Goal: Feedback & Contribution: Submit feedback/report problem

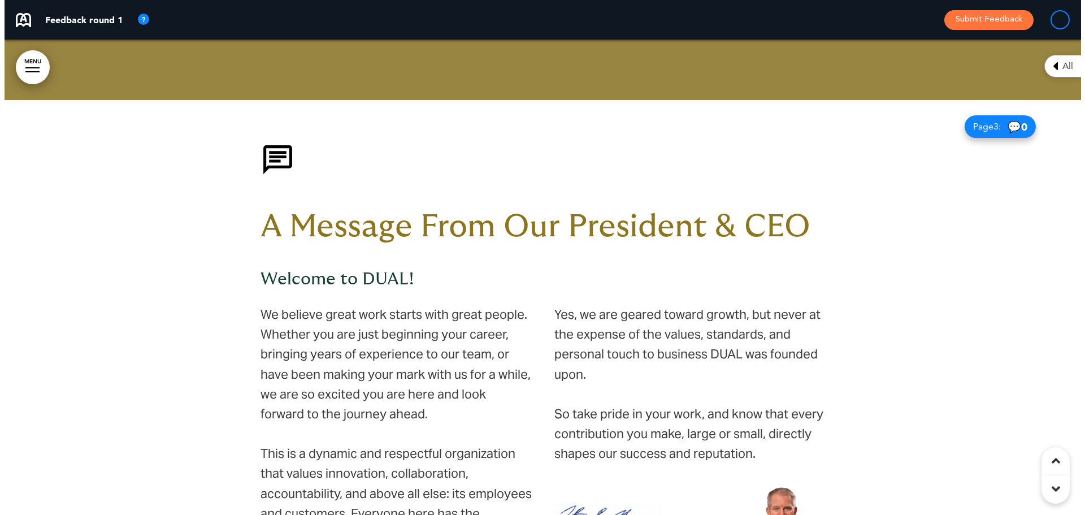
scroll to position [565, 0]
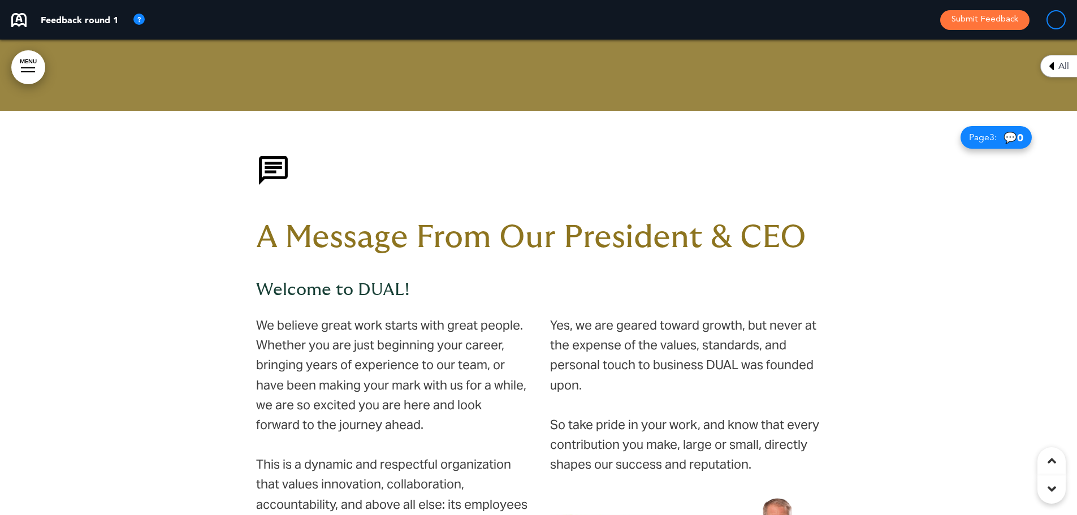
click at [444, 234] on h1 "A Message From Our President & CEO" at bounding box center [538, 237] width 565 height 31
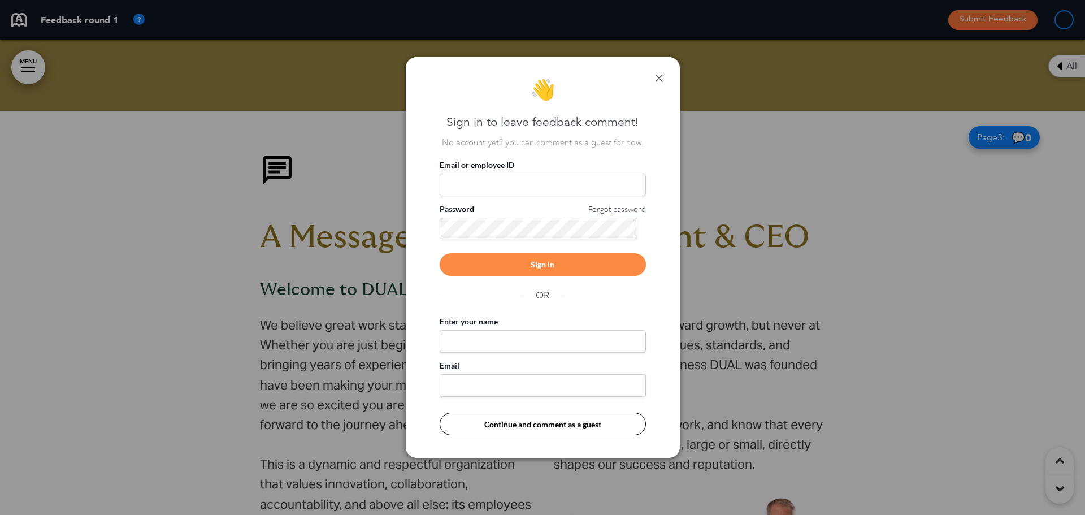
click at [496, 340] on input "Enter your name" at bounding box center [543, 341] width 206 height 23
type input "**********"
click at [550, 388] on input "Email" at bounding box center [543, 385] width 206 height 23
type input "**********"
click at [515, 420] on button "Continue and comment as a guest" at bounding box center [543, 424] width 206 height 23
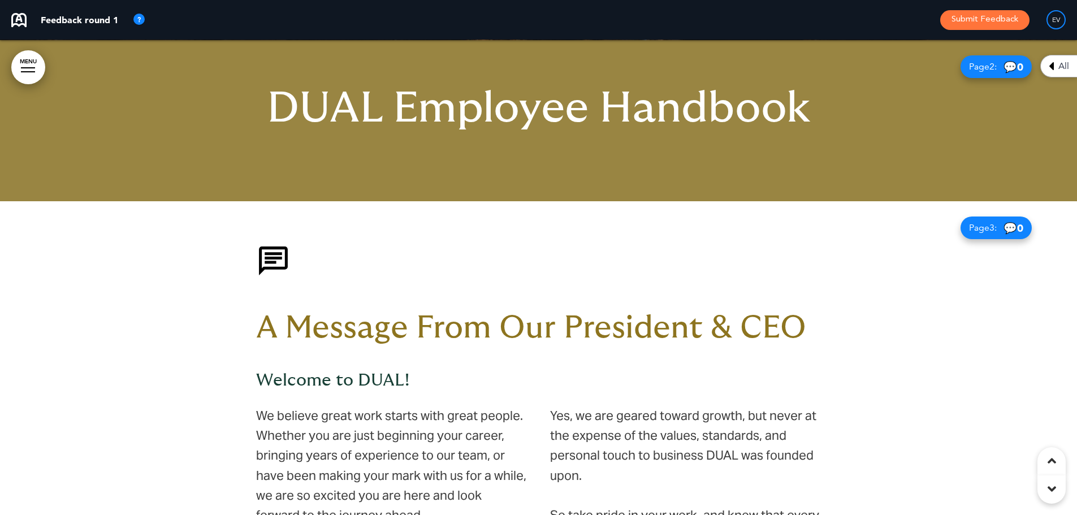
scroll to position [509, 0]
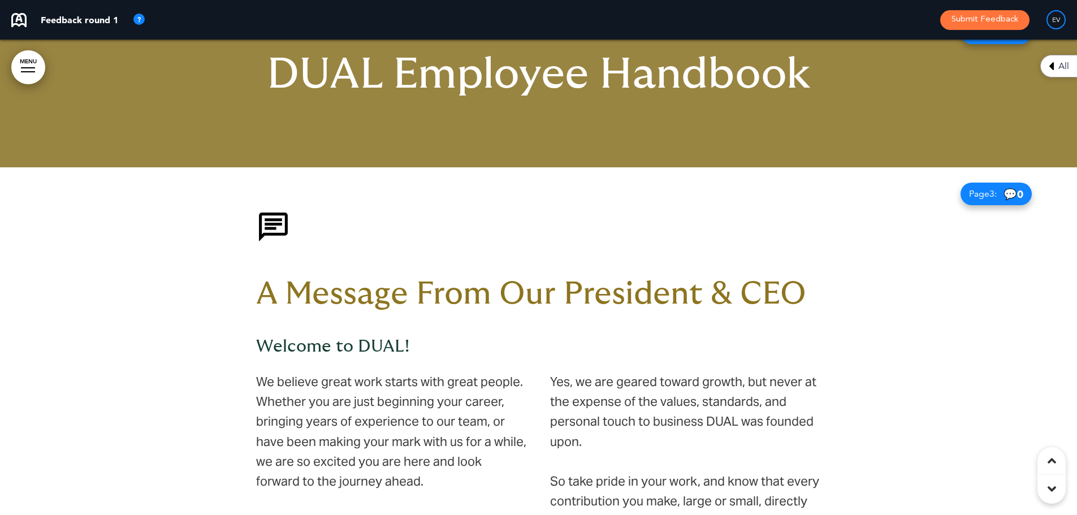
click at [443, 277] on div "A Message From Our President & CEO Welcome to DUAL!" at bounding box center [538, 282] width 565 height 145
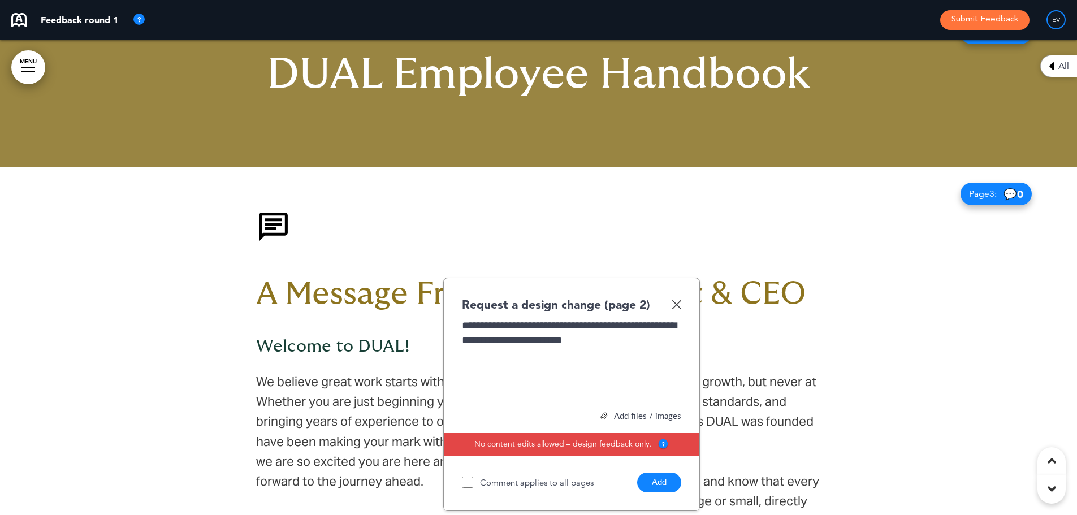
click at [661, 486] on button "Add" at bounding box center [659, 482] width 44 height 20
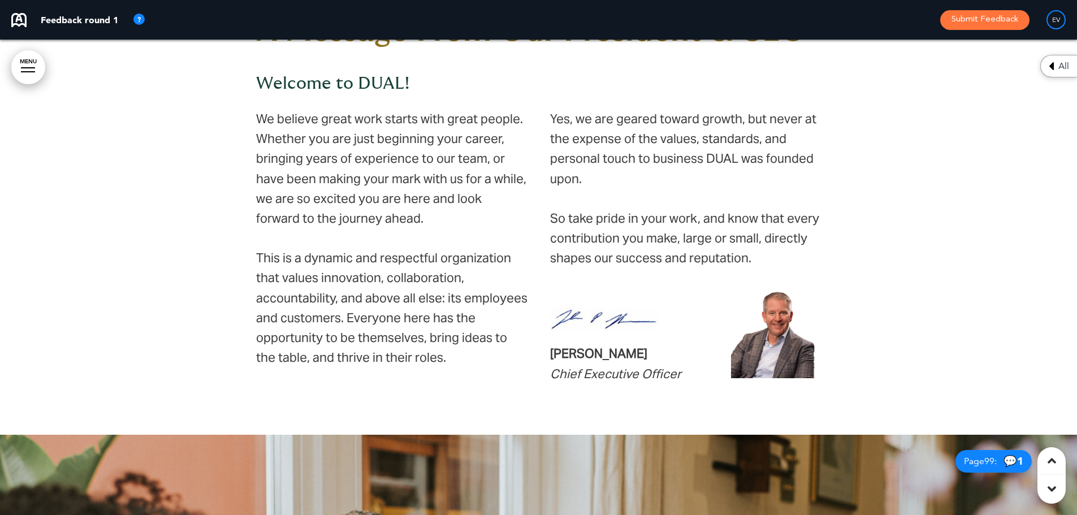
scroll to position [791, 0]
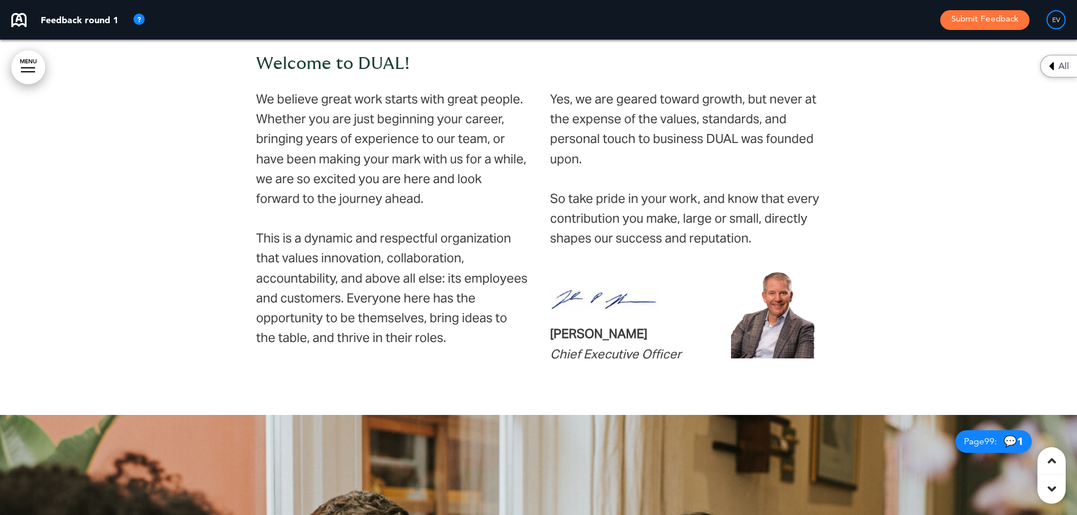
click at [301, 290] on p "This is a dynamic and respectful organization that values innovation, collabora…" at bounding box center [391, 287] width 271 height 119
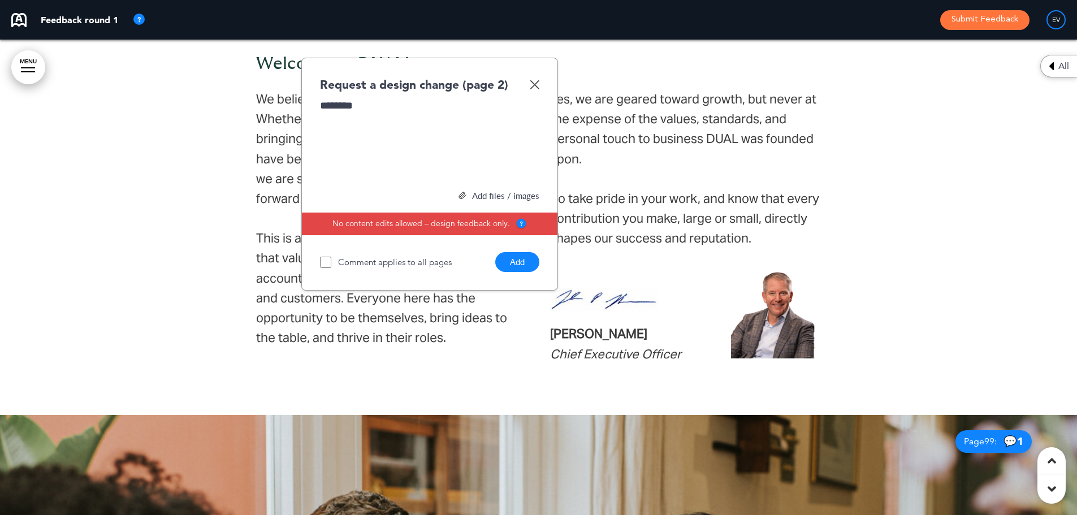
click at [517, 260] on button "Add" at bounding box center [517, 262] width 44 height 20
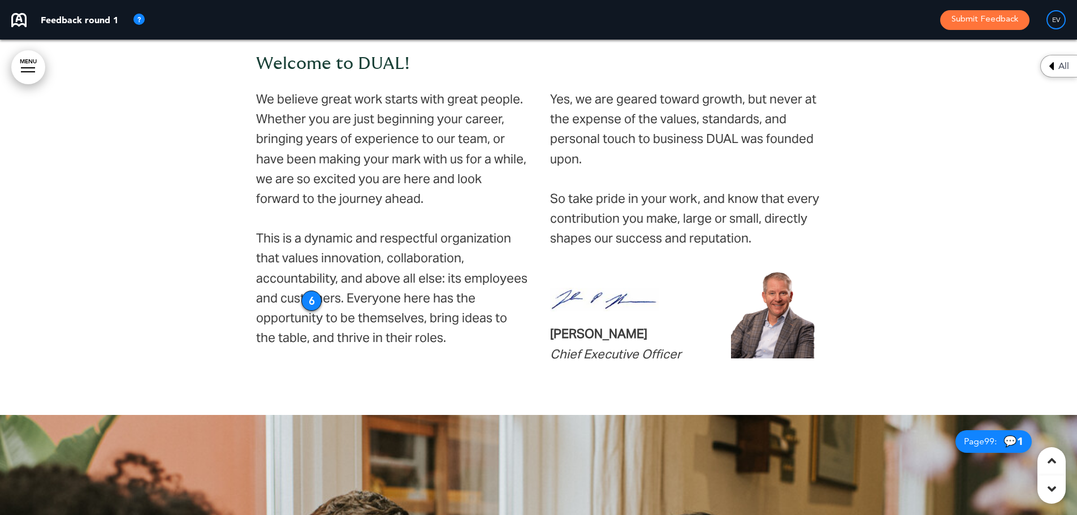
click at [275, 335] on p "This is a dynamic and respectful organization that values innovation, collabora…" at bounding box center [391, 287] width 271 height 119
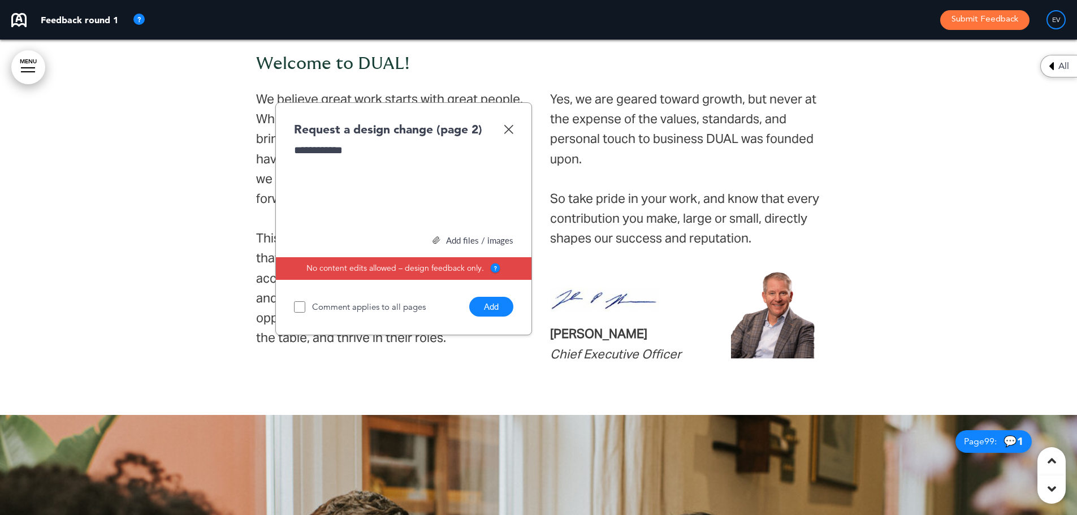
click at [502, 304] on button "Add" at bounding box center [491, 307] width 44 height 20
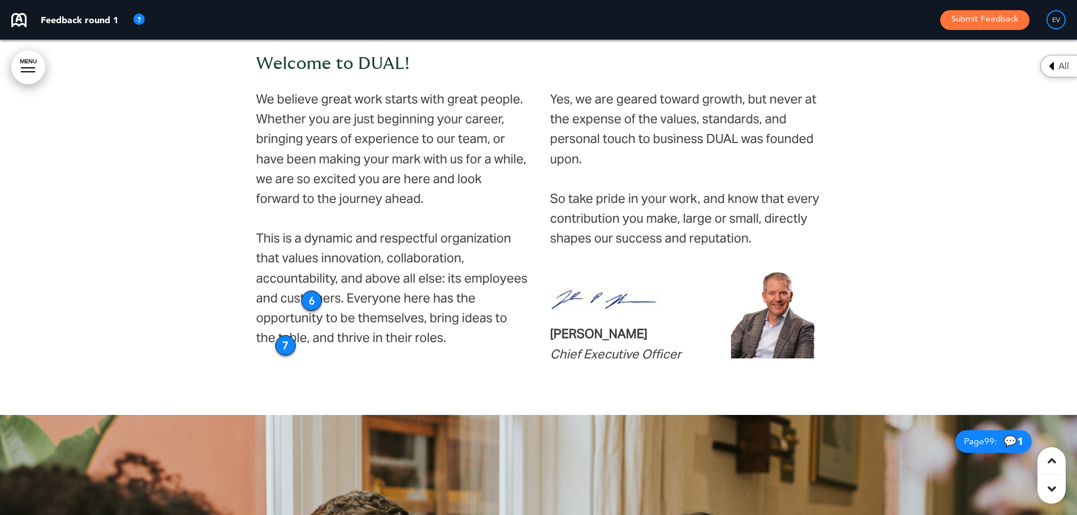
click at [482, 134] on p "We believe great work starts with great people. Whether you are just beginning …" at bounding box center [391, 148] width 271 height 119
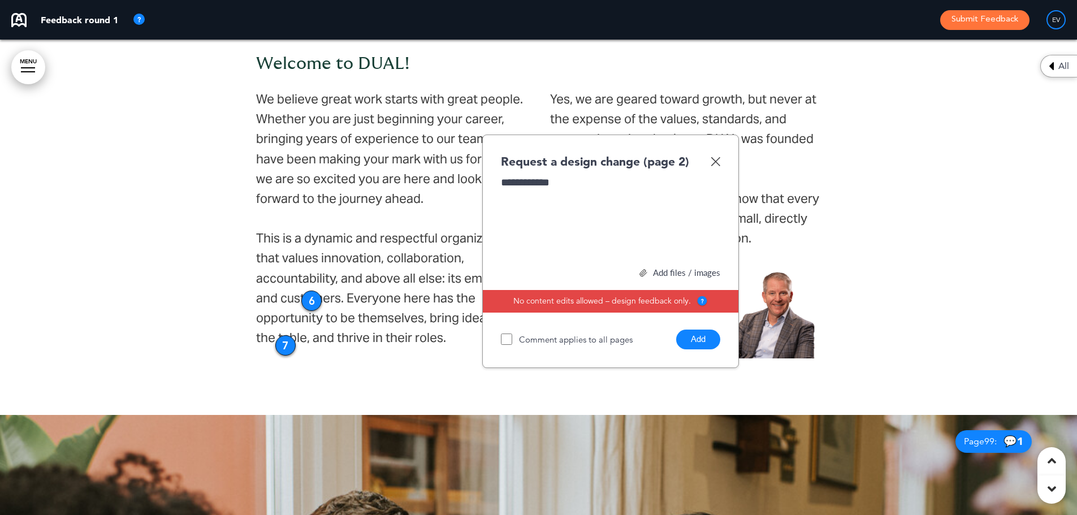
click at [704, 338] on button "Add" at bounding box center [698, 339] width 44 height 20
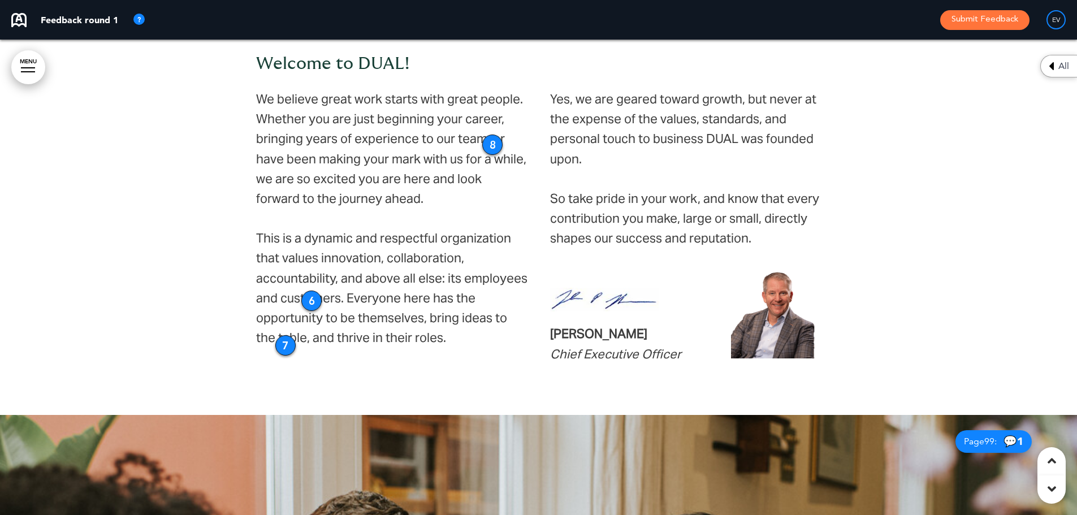
click at [752, 115] on p "Yes, we are geared toward growth, but never at the expense of the values, stand…" at bounding box center [685, 129] width 271 height 80
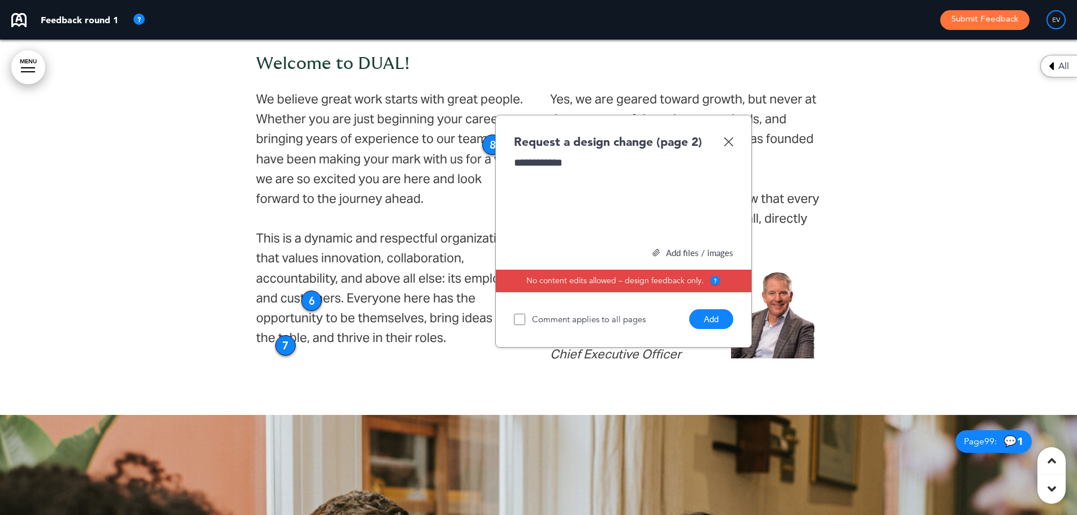
click at [719, 318] on button "Add" at bounding box center [711, 319] width 44 height 20
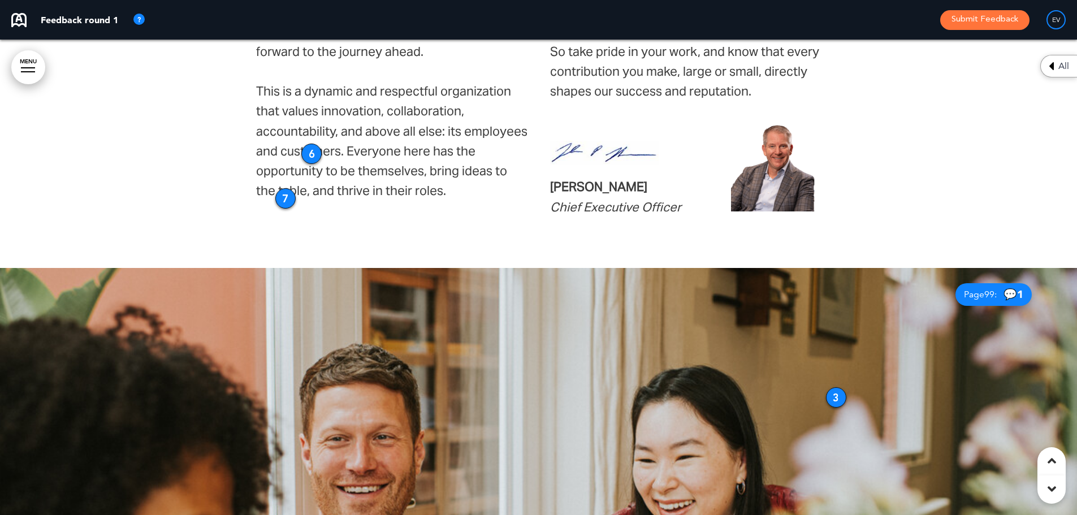
scroll to position [1187, 0]
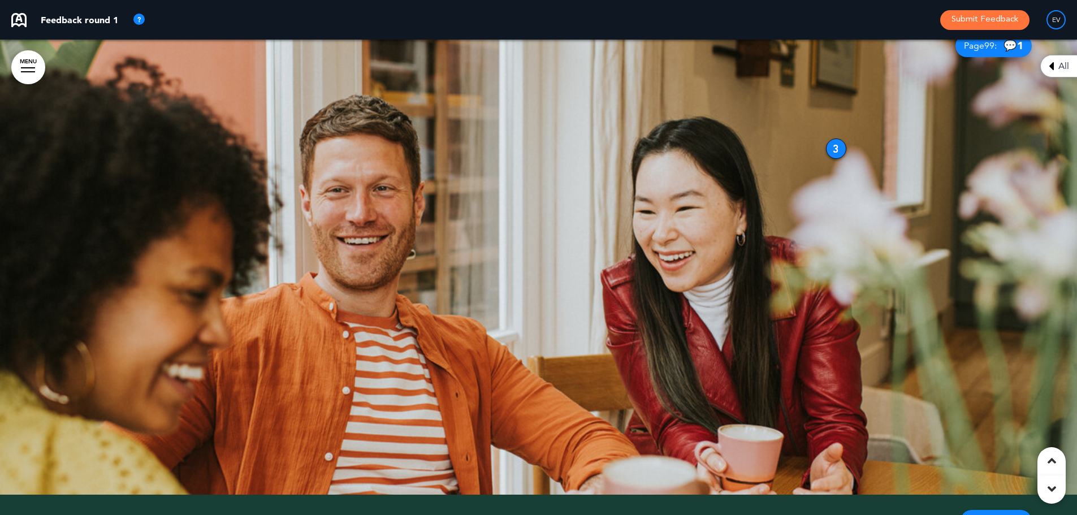
click at [1057, 60] on div "All" at bounding box center [1058, 66] width 37 height 23
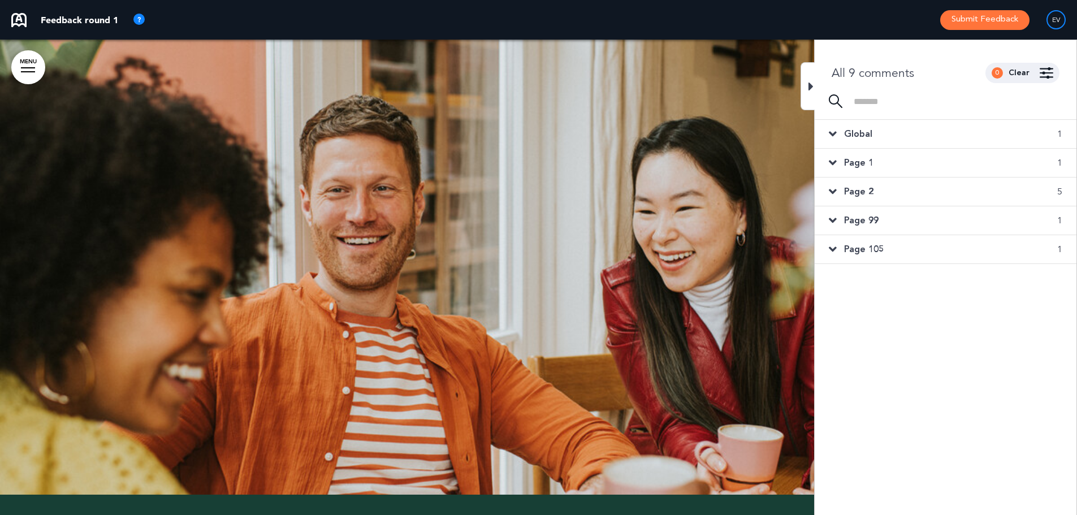
click at [862, 162] on span "Page 1" at bounding box center [858, 163] width 29 height 12
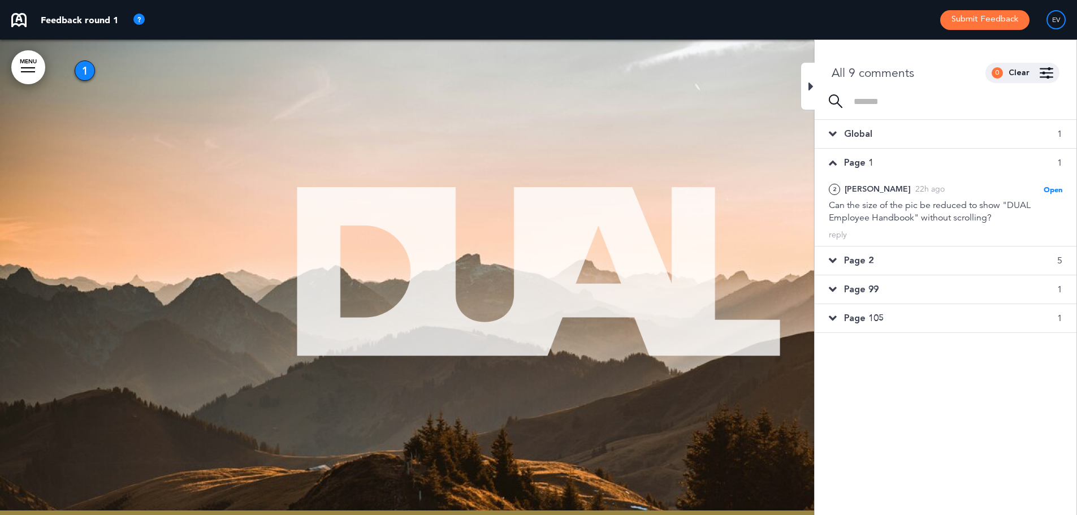
scroll to position [0, 0]
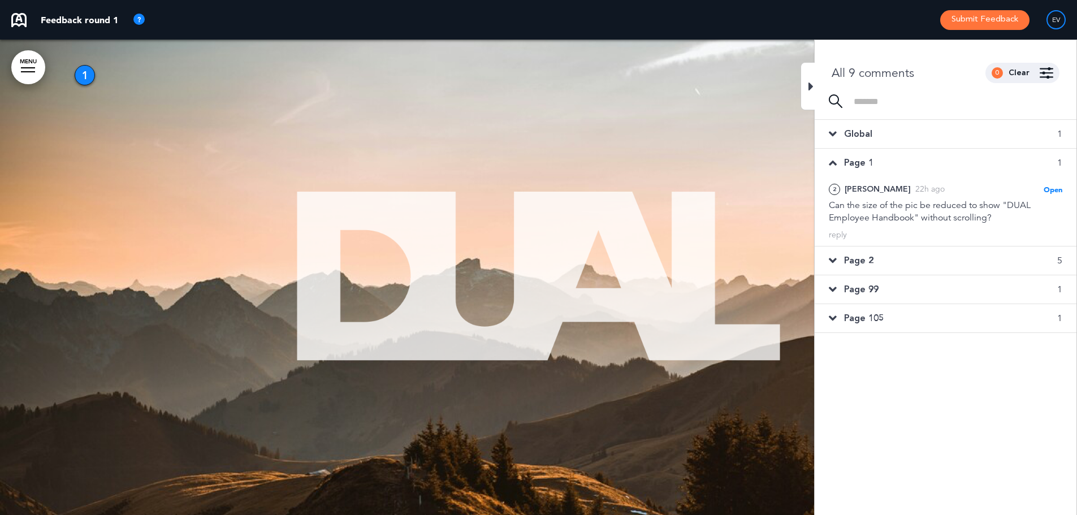
click at [862, 162] on span "Page 1" at bounding box center [858, 163] width 29 height 12
click at [865, 190] on span "Page 2" at bounding box center [858, 191] width 29 height 12
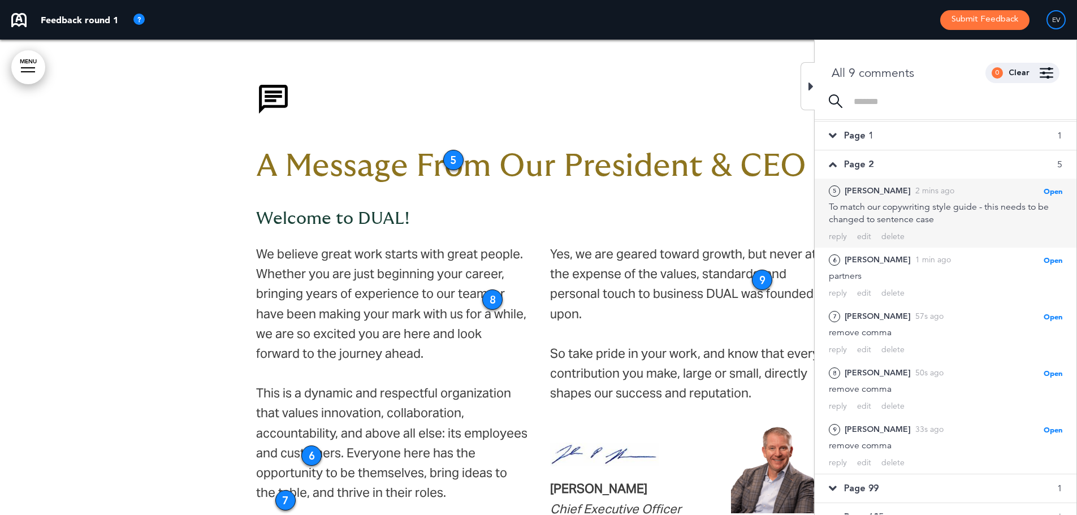
scroll to position [42, 0]
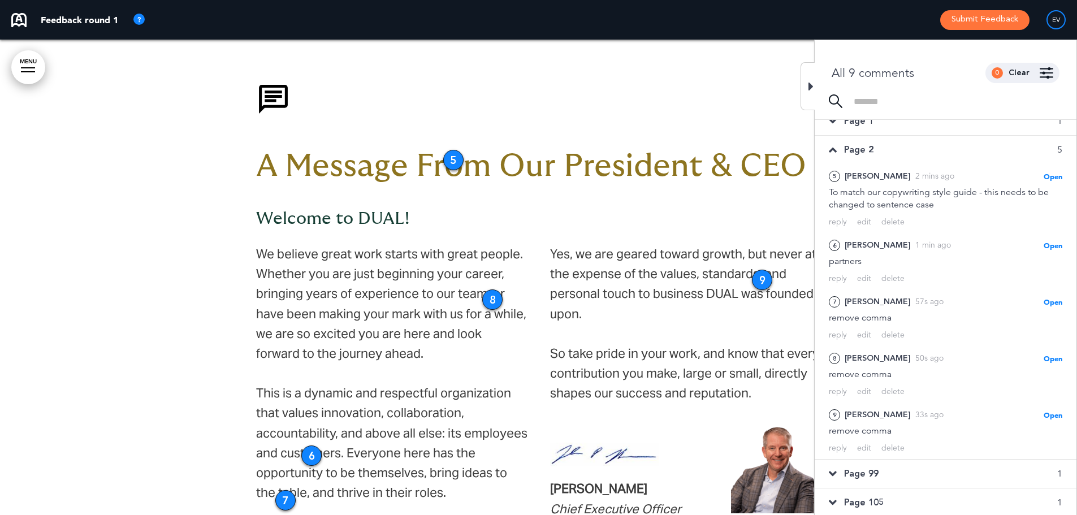
click at [850, 147] on span "Page 2" at bounding box center [858, 150] width 29 height 12
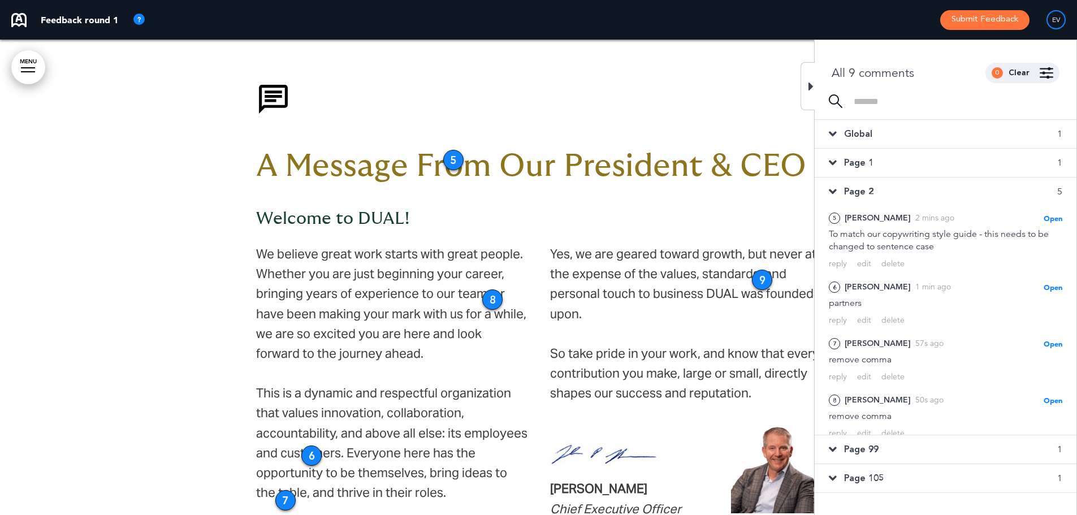
scroll to position [0, 0]
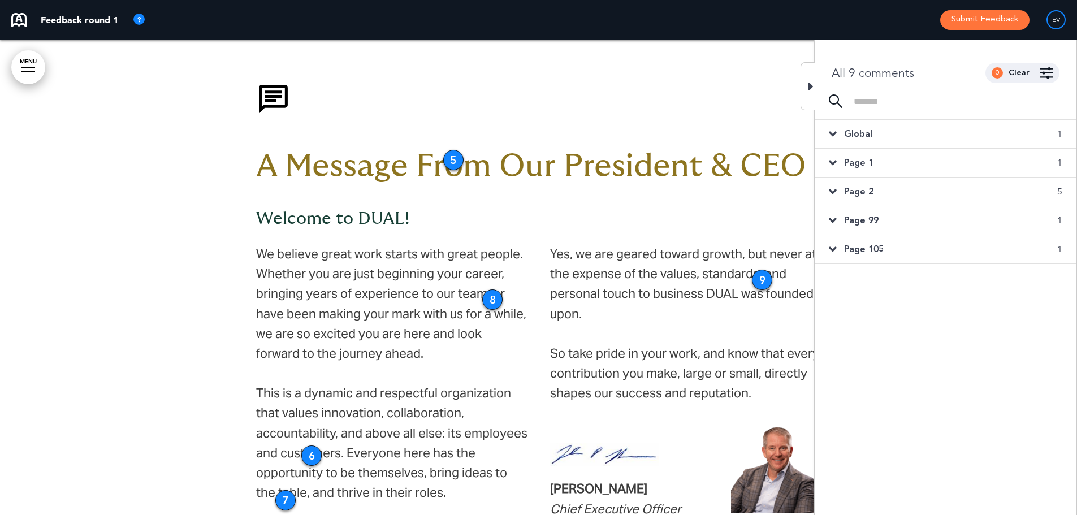
click at [883, 160] on div "Page 1 1" at bounding box center [945, 163] width 262 height 28
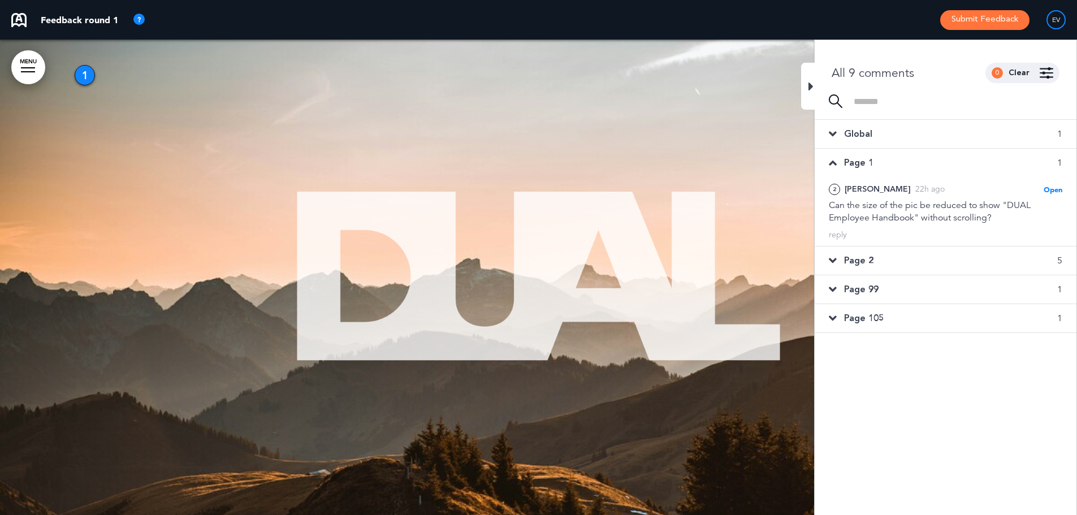
click at [881, 134] on div "Global 1" at bounding box center [945, 134] width 262 height 28
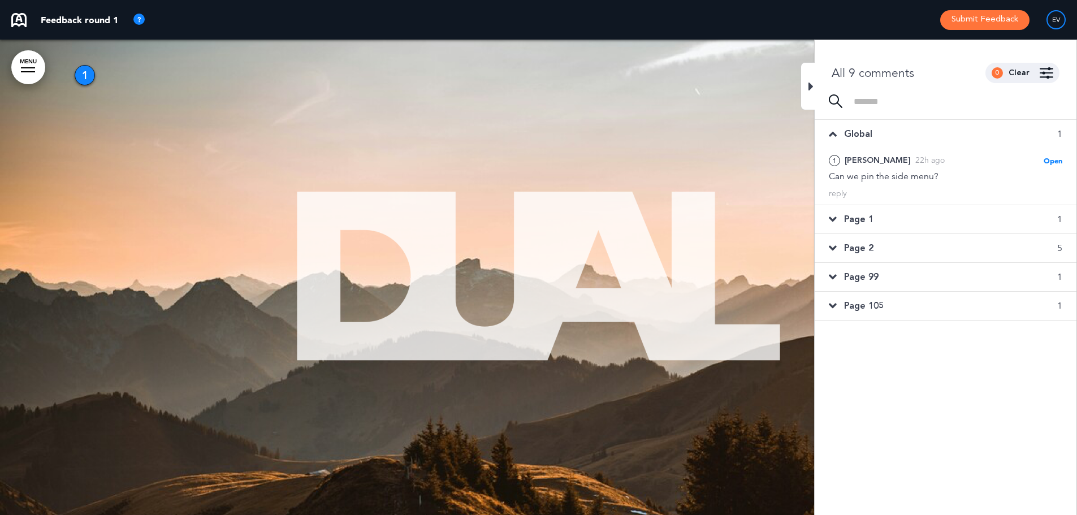
click at [881, 134] on div "Global 1" at bounding box center [945, 134] width 262 height 28
click at [919, 195] on div "Page 2 5" at bounding box center [945, 191] width 262 height 28
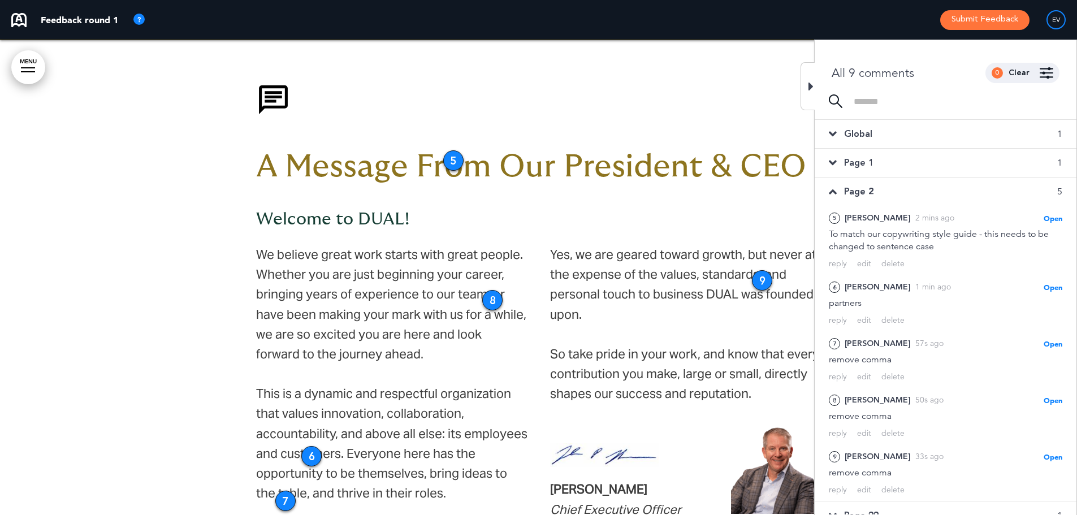
scroll to position [636, 0]
click at [916, 190] on div "Page 2 5" at bounding box center [945, 191] width 262 height 28
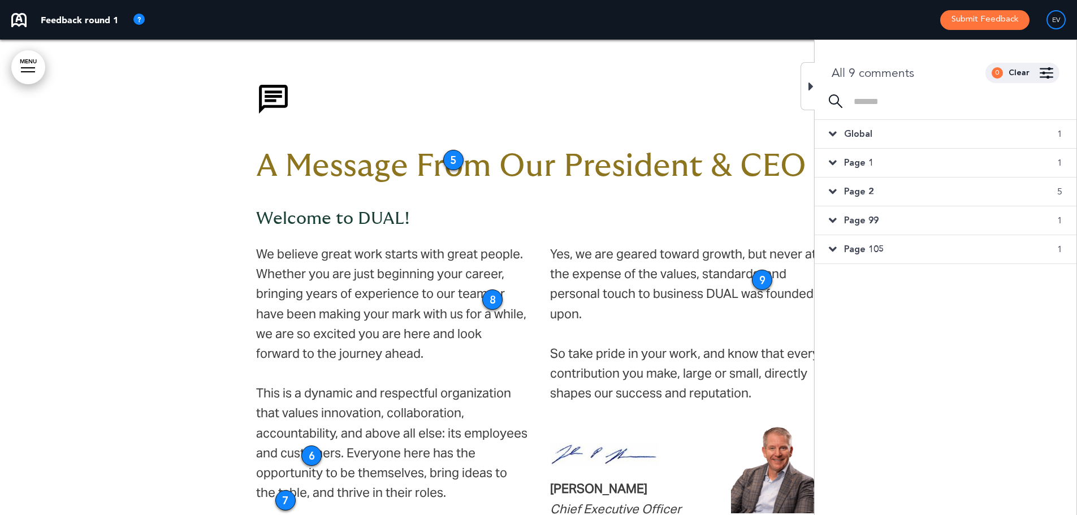
click at [889, 219] on div "Page 99 1" at bounding box center [945, 220] width 262 height 28
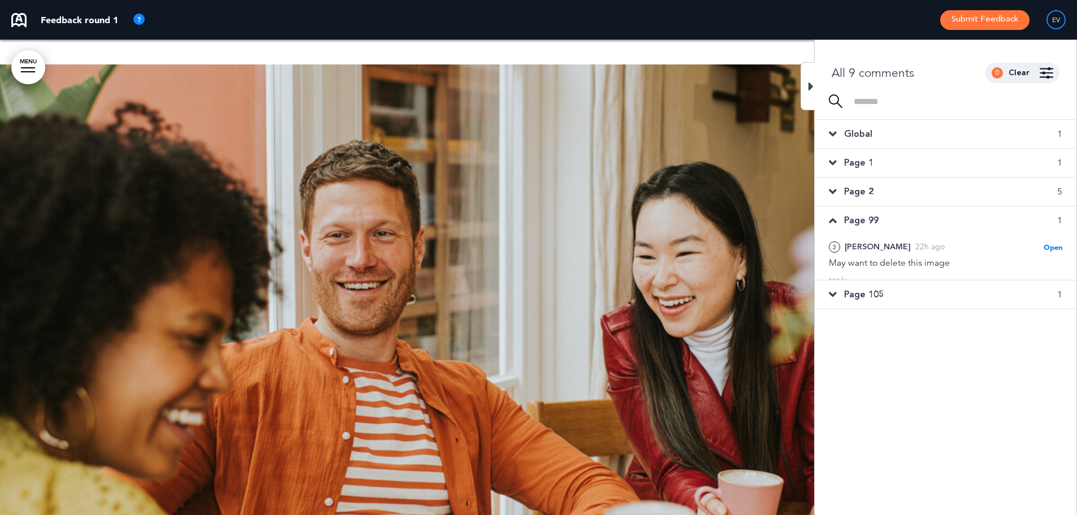
scroll to position [1166, 0]
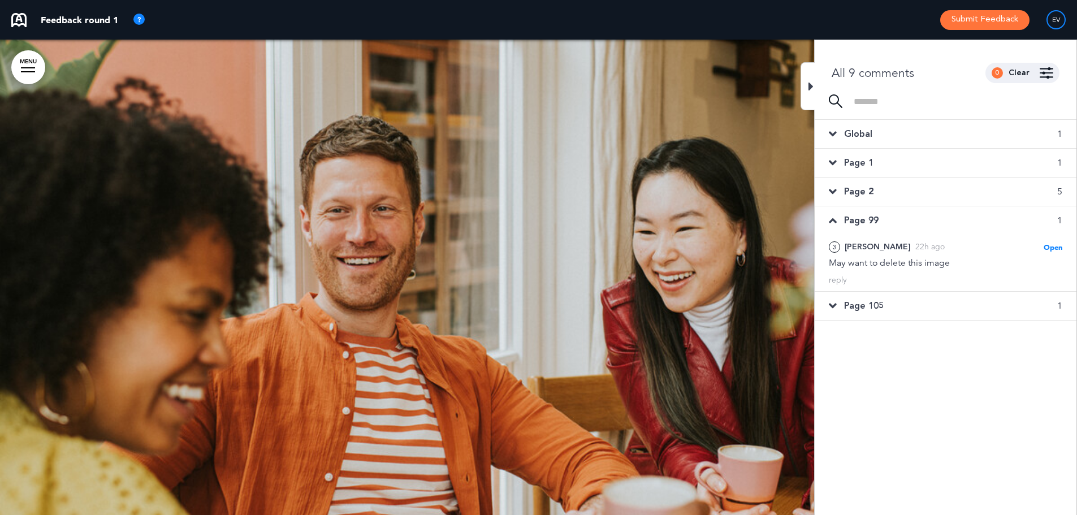
click at [887, 216] on div "Page 99 1" at bounding box center [945, 220] width 262 height 28
click at [883, 252] on span "Page 105" at bounding box center [864, 249] width 40 height 12
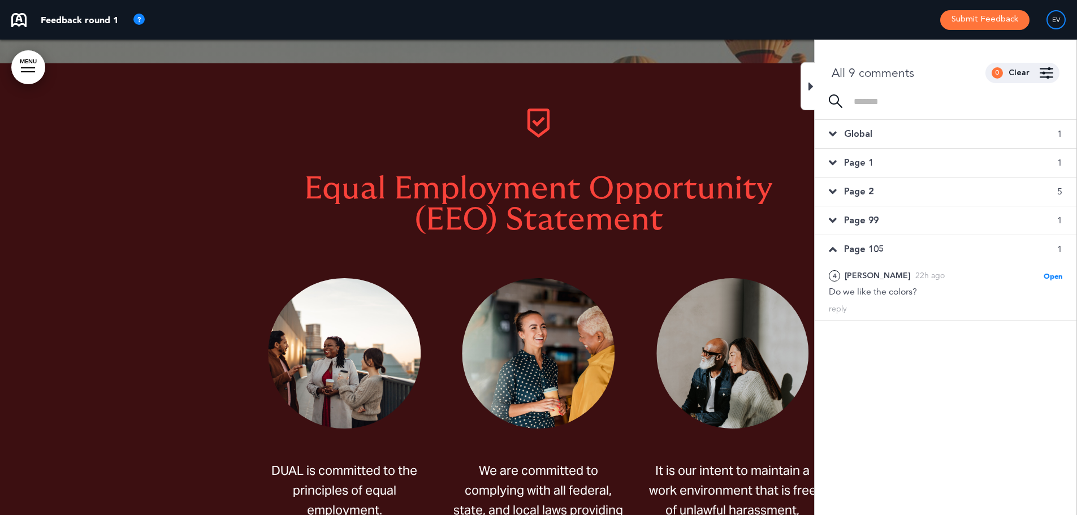
scroll to position [3067, 0]
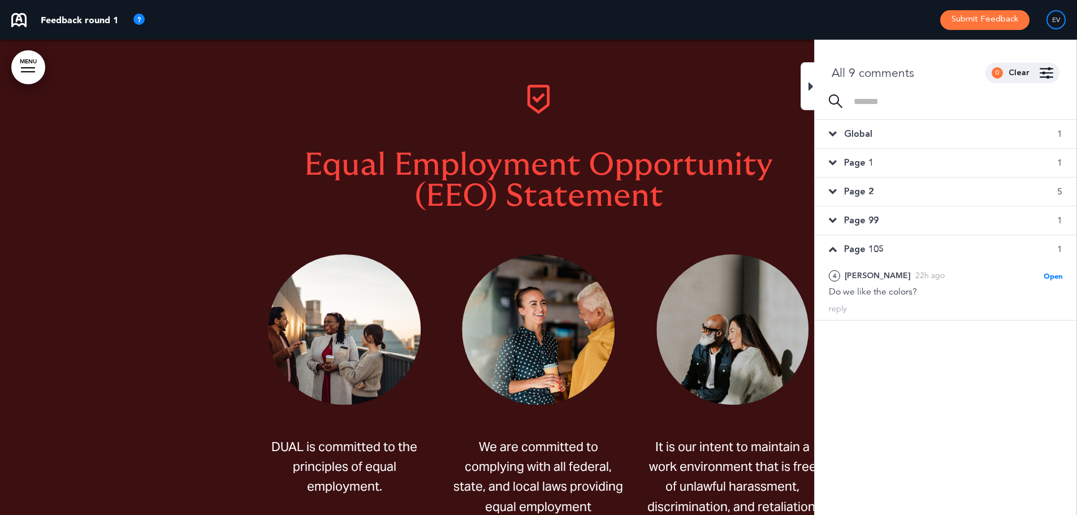
click at [884, 248] on div "Page 105 1" at bounding box center [945, 249] width 262 height 28
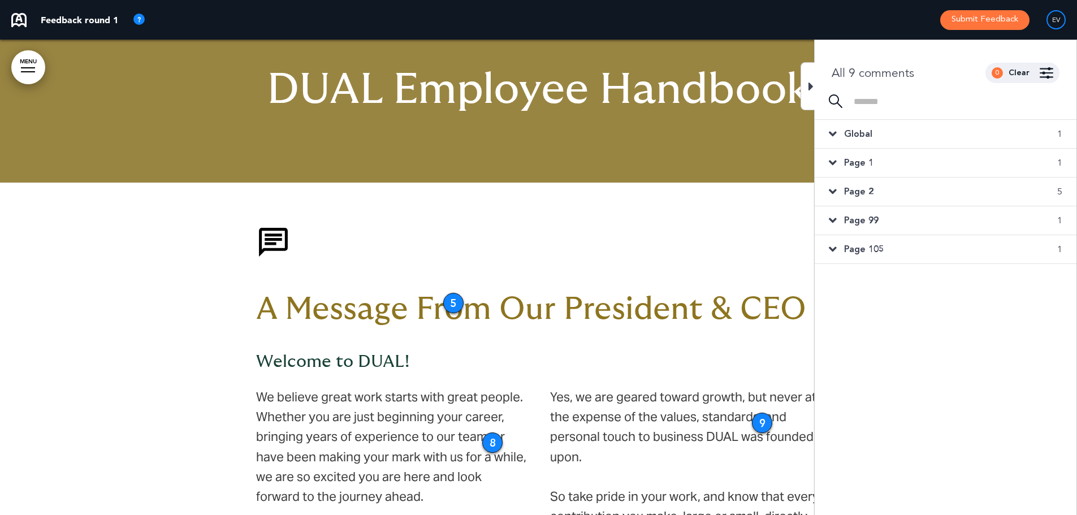
scroll to position [807, 0]
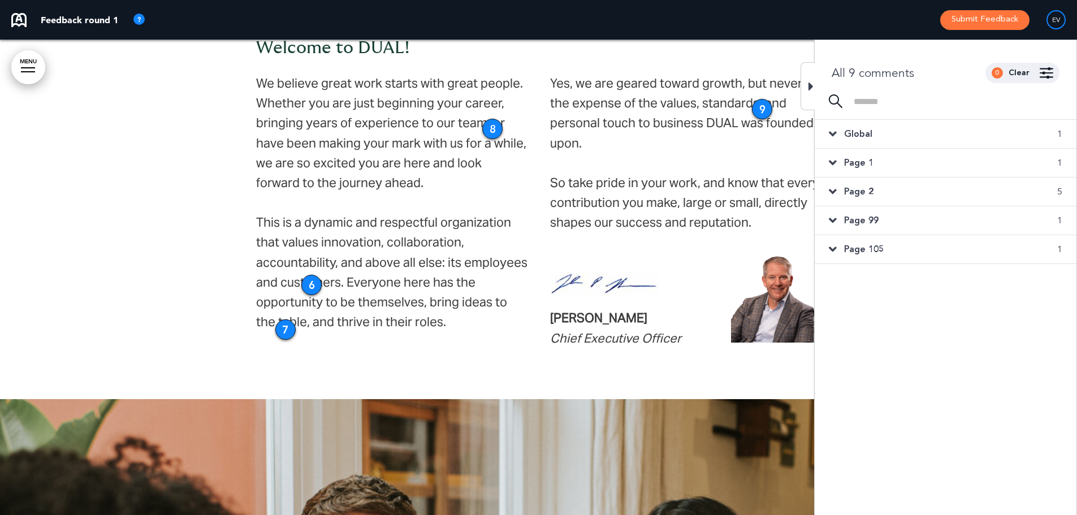
click at [810, 86] on icon at bounding box center [810, 87] width 5 height 14
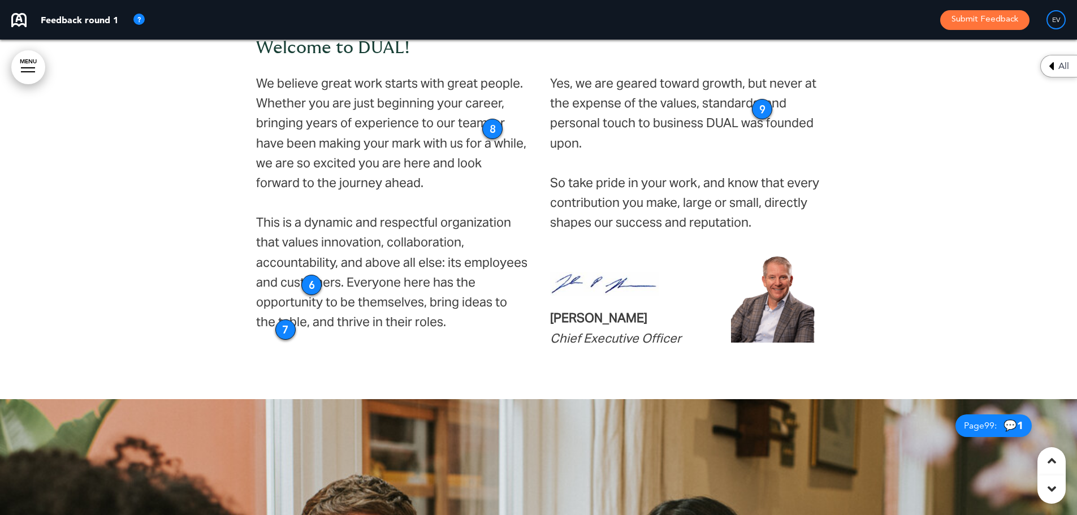
click at [795, 264] on img at bounding box center [776, 297] width 90 height 90
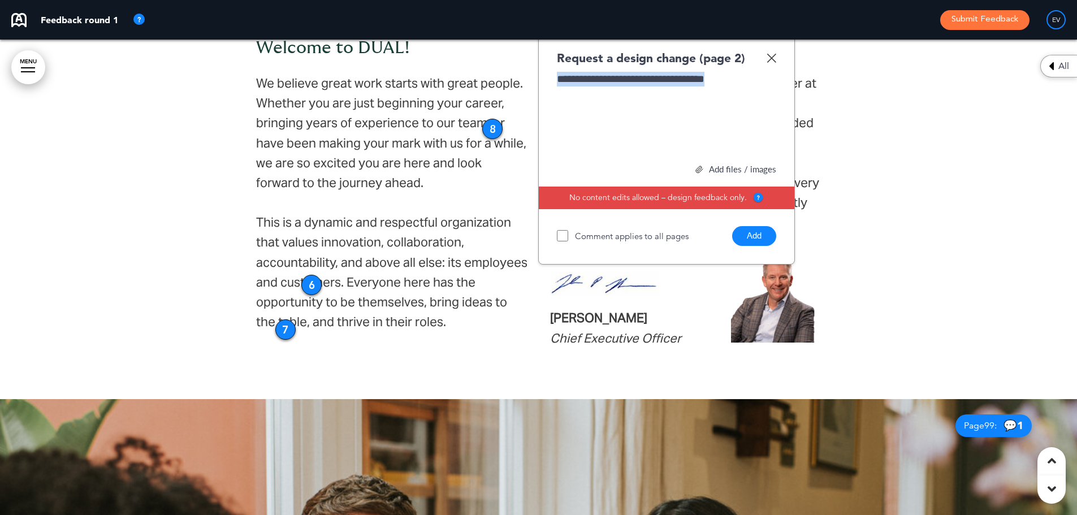
drag, startPoint x: 753, startPoint y: 74, endPoint x: 523, endPoint y: 72, distance: 230.0
click at [523, 72] on div "A Message From Our President & CEO Welcome to DUAL! We believe great work start…" at bounding box center [538, 134] width 1077 height 530
click at [773, 54] on img at bounding box center [771, 58] width 10 height 10
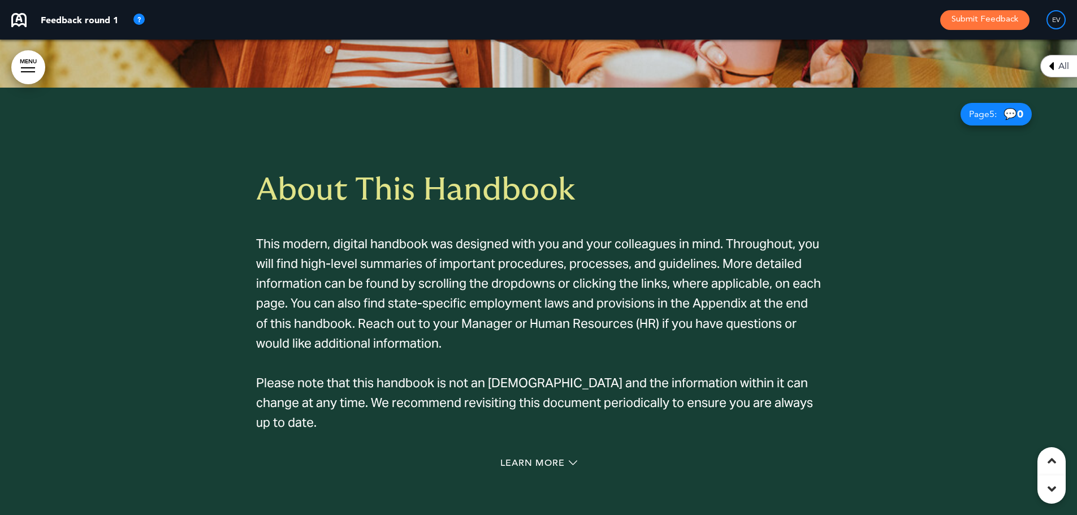
scroll to position [1655, 0]
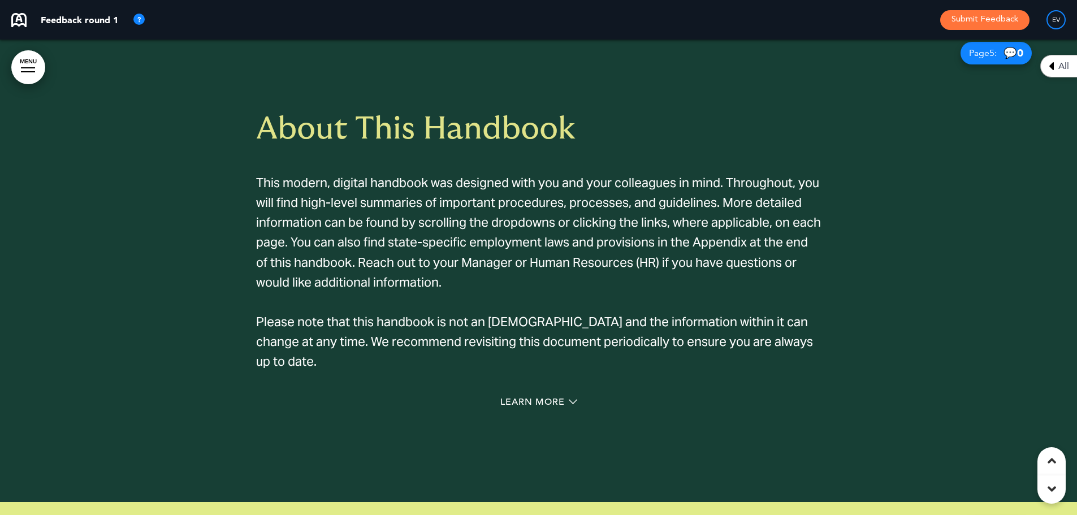
click at [415, 127] on span "About This Handbook" at bounding box center [415, 129] width 319 height 32
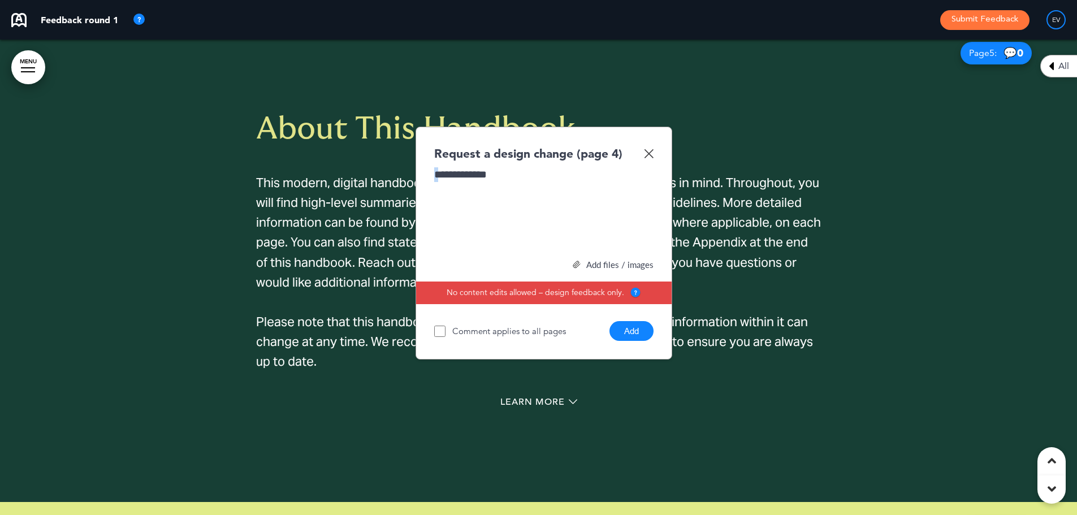
click at [434, 177] on div "**********" at bounding box center [543, 209] width 219 height 85
click at [632, 332] on button "Add" at bounding box center [631, 331] width 44 height 20
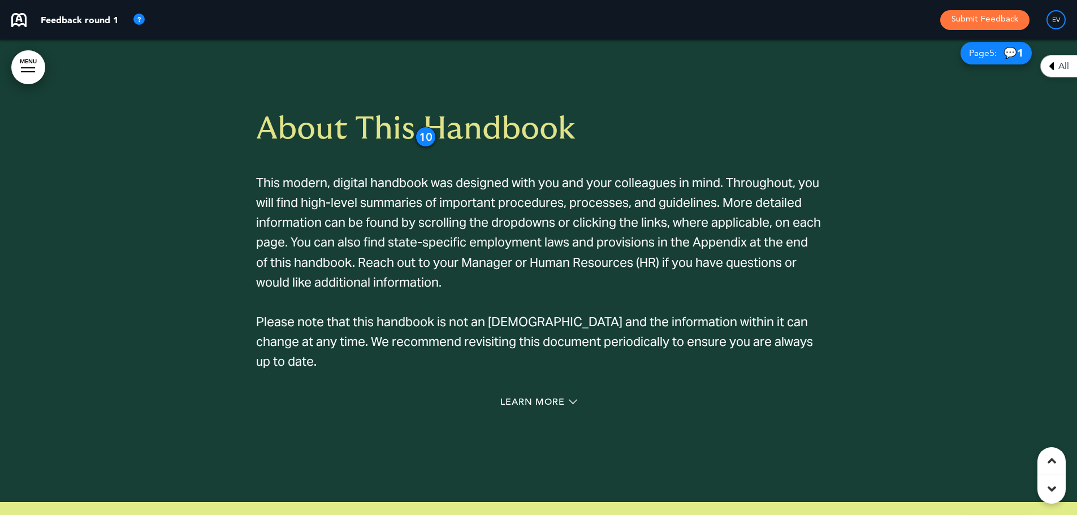
click at [622, 197] on span "This modern, digital handbook was designed with you and your colleagues in mind…" at bounding box center [538, 232] width 565 height 115
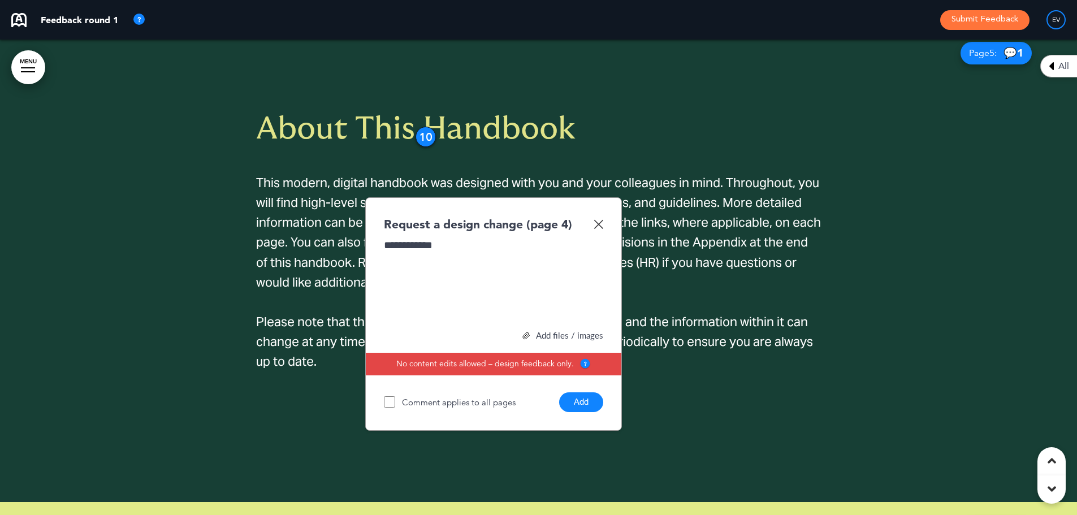
click at [581, 396] on button "Add" at bounding box center [581, 402] width 44 height 20
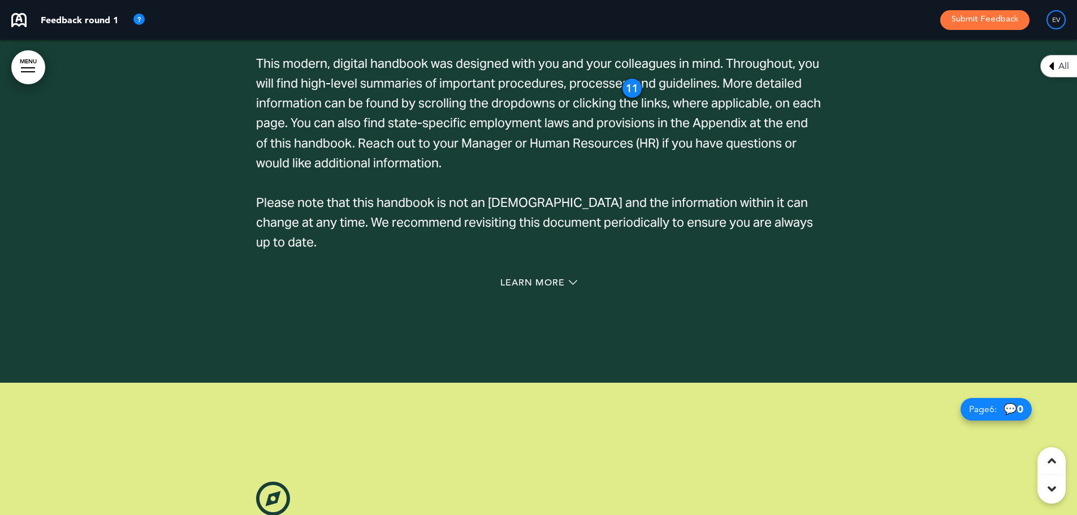
scroll to position [1598, 0]
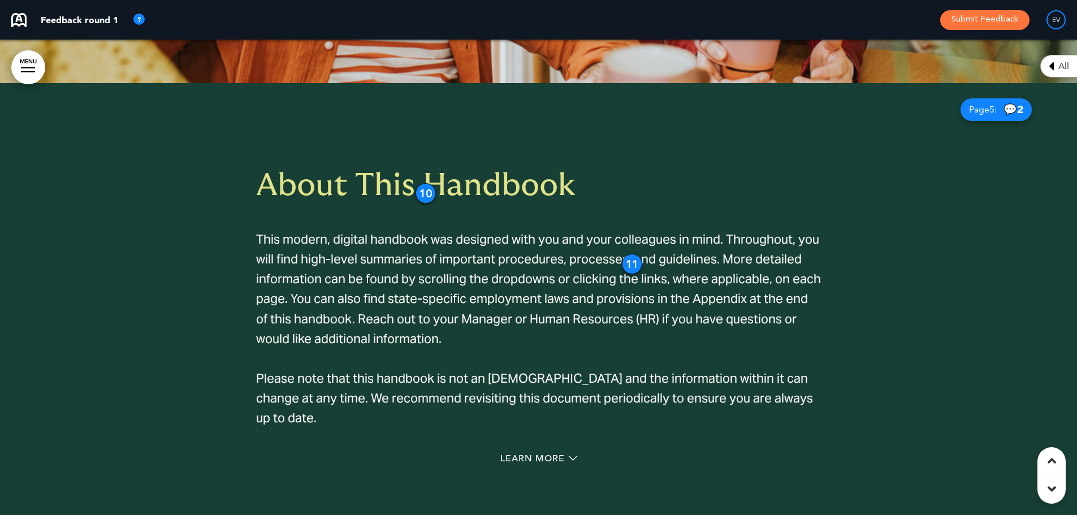
click at [442, 311] on span "This modern, digital handbook was designed with you and your colleagues in mind…" at bounding box center [538, 288] width 565 height 115
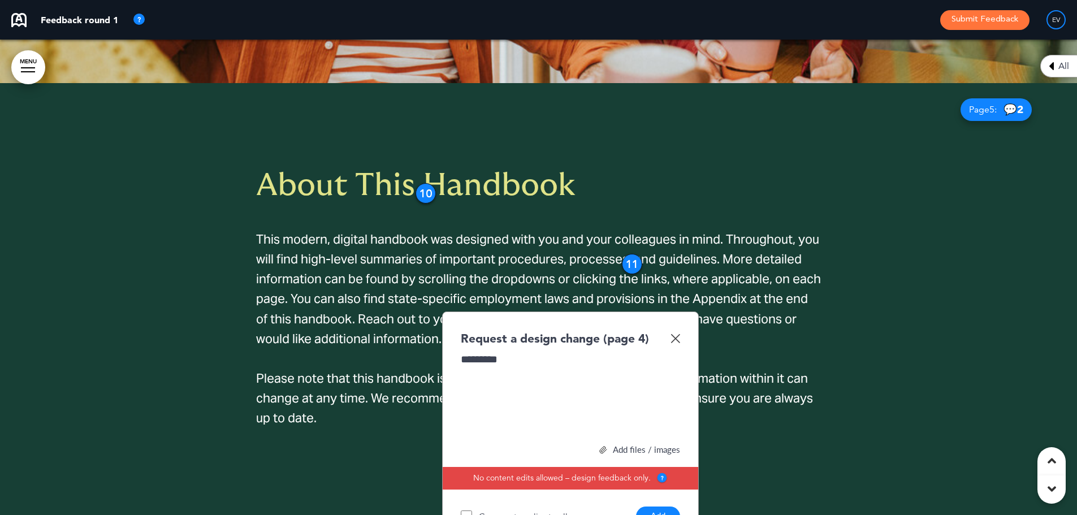
click at [669, 512] on button "Add" at bounding box center [658, 516] width 44 height 20
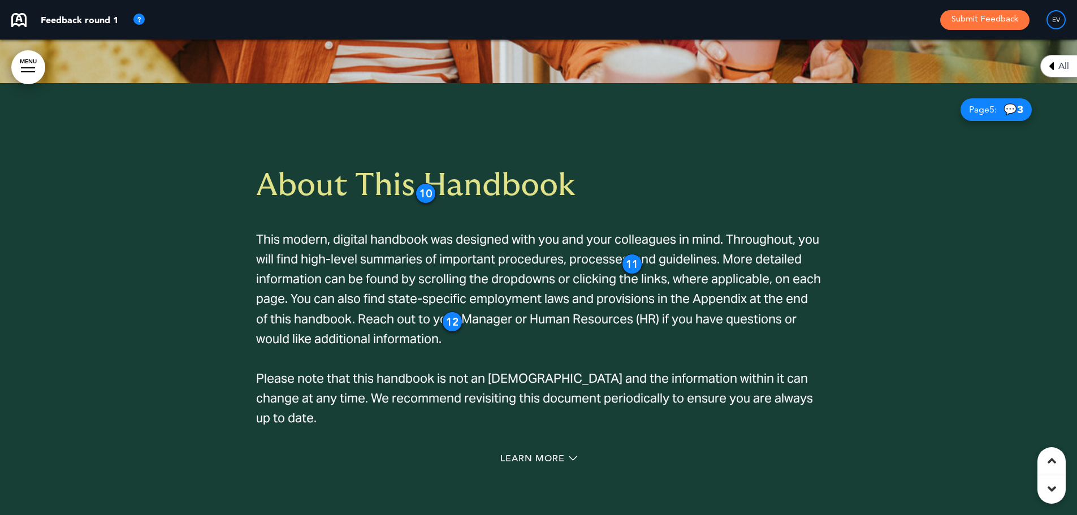
click at [580, 310] on p "This modern, digital handbook was designed with you and your colleagues in mind…" at bounding box center [538, 288] width 565 height 119
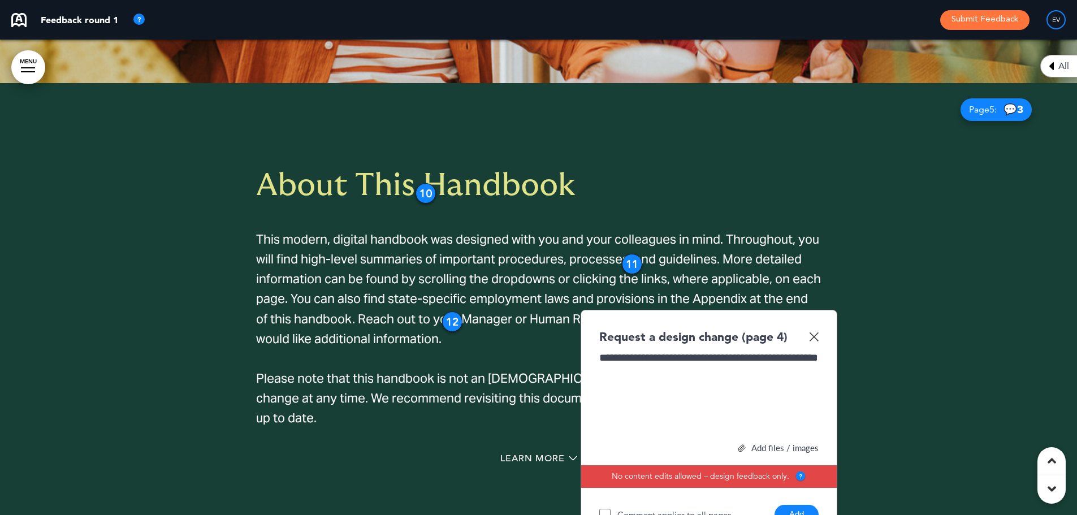
click at [792, 511] on button "Add" at bounding box center [796, 515] width 44 height 20
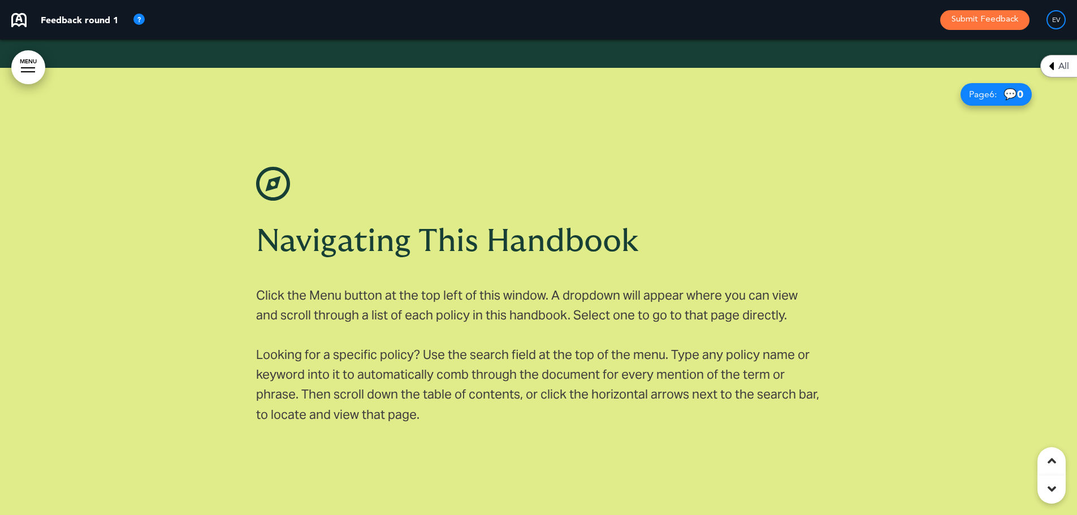
scroll to position [2107, 0]
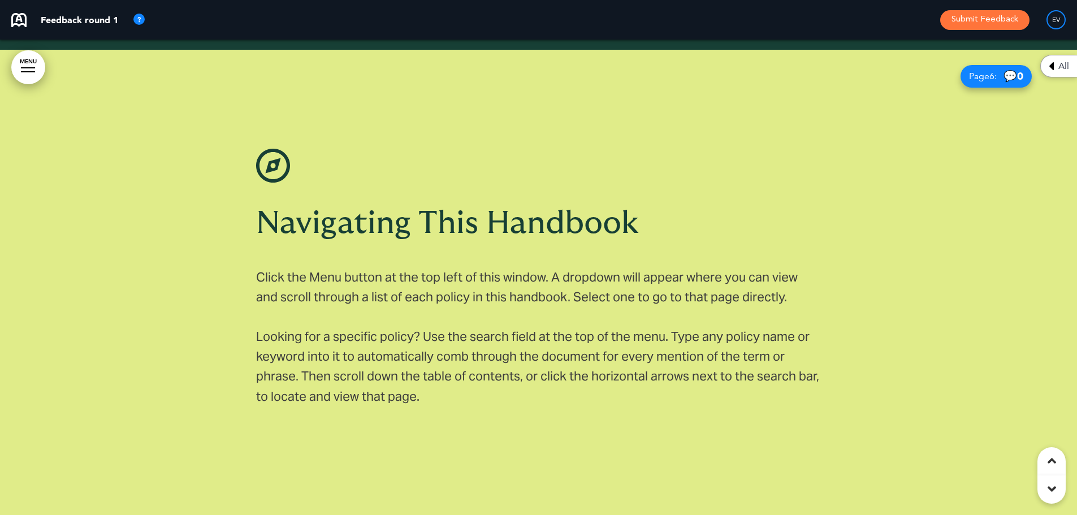
click at [446, 213] on span "Navigating This Handbook" at bounding box center [447, 223] width 383 height 32
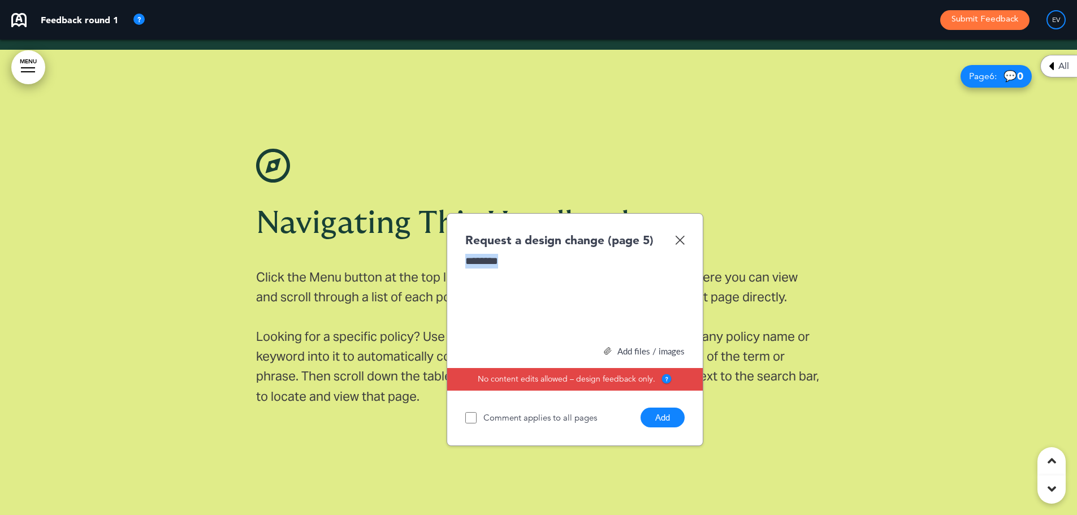
drag, startPoint x: 544, startPoint y: 259, endPoint x: 422, endPoint y: 266, distance: 122.2
click at [422, 266] on div "Navigating This Handbook Click the Menu button at the top left of this window. …" at bounding box center [538, 287] width 1077 height 475
click at [670, 419] on button "Add" at bounding box center [662, 417] width 44 height 20
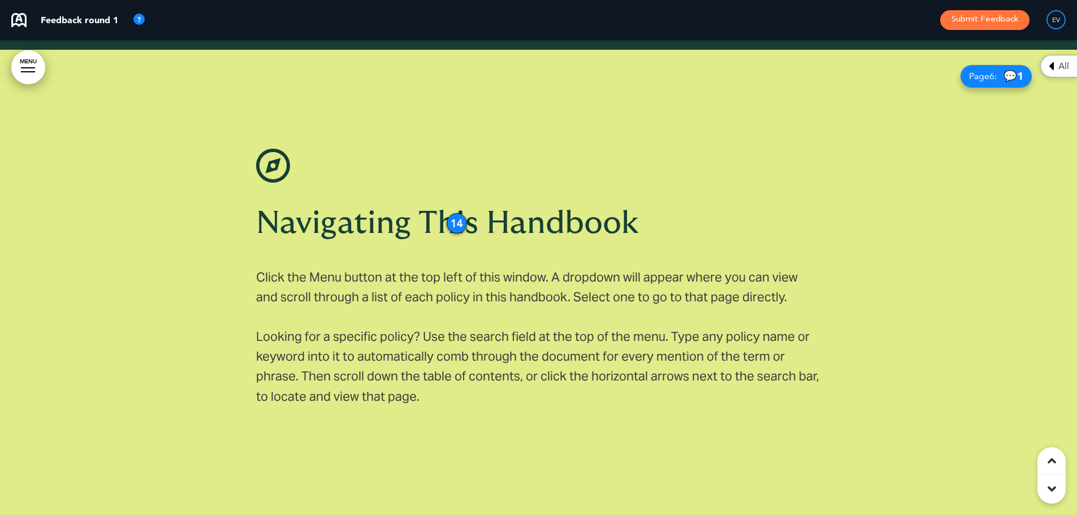
click at [315, 274] on p "Click the Menu button at the top left of this window. A dropdown will appear wh…" at bounding box center [538, 287] width 565 height 40
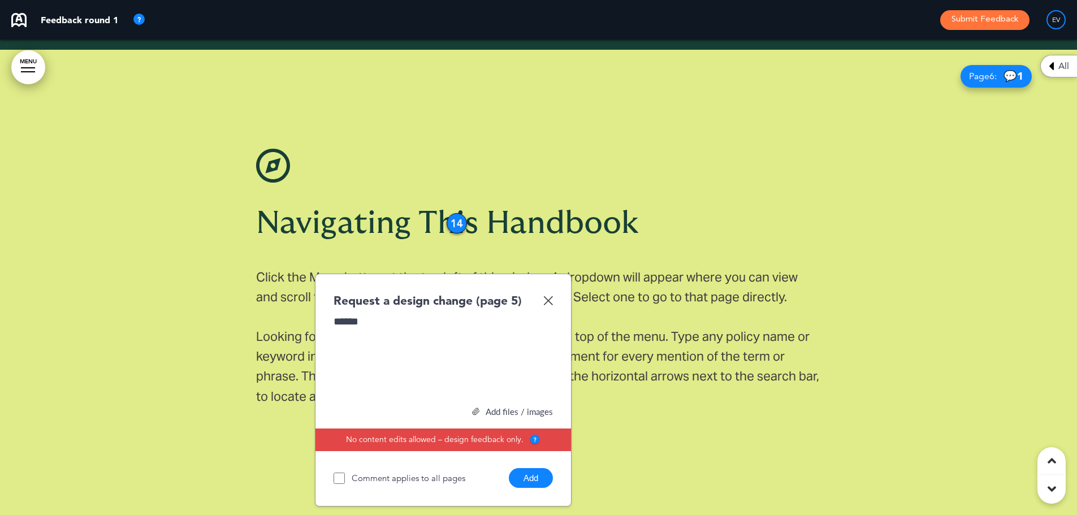
click at [535, 479] on button "Add" at bounding box center [531, 478] width 44 height 20
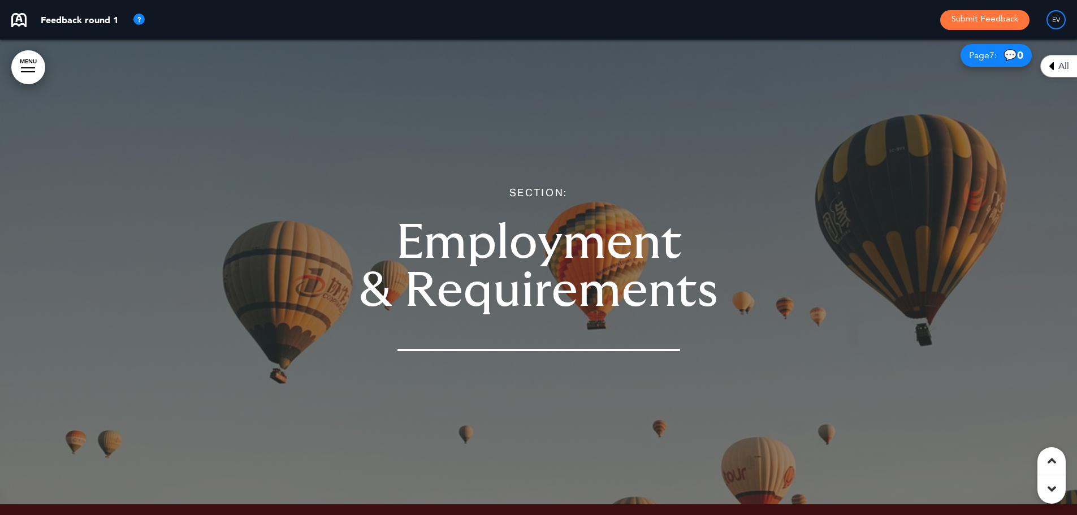
scroll to position [2615, 0]
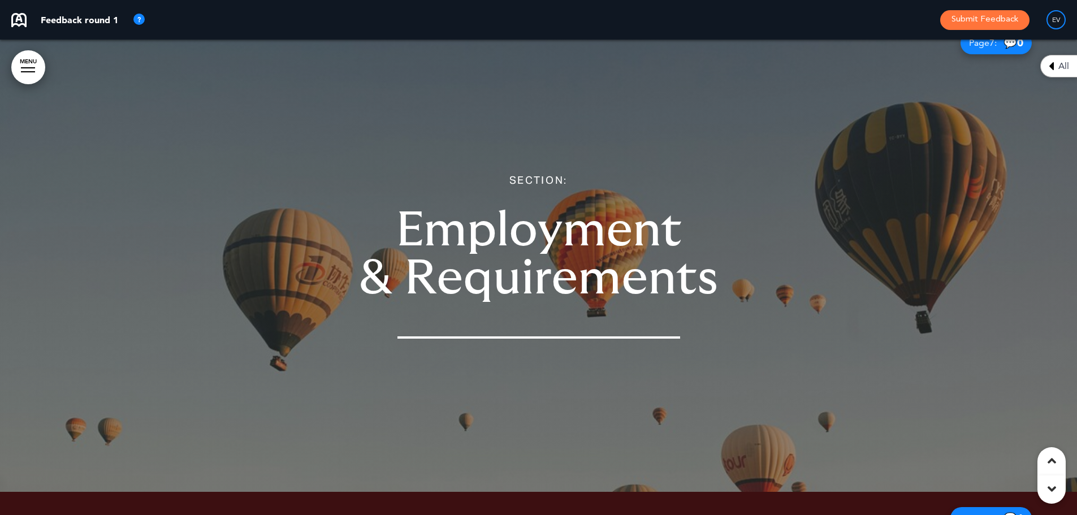
click at [427, 275] on span "Employment & Requirements" at bounding box center [538, 254] width 359 height 97
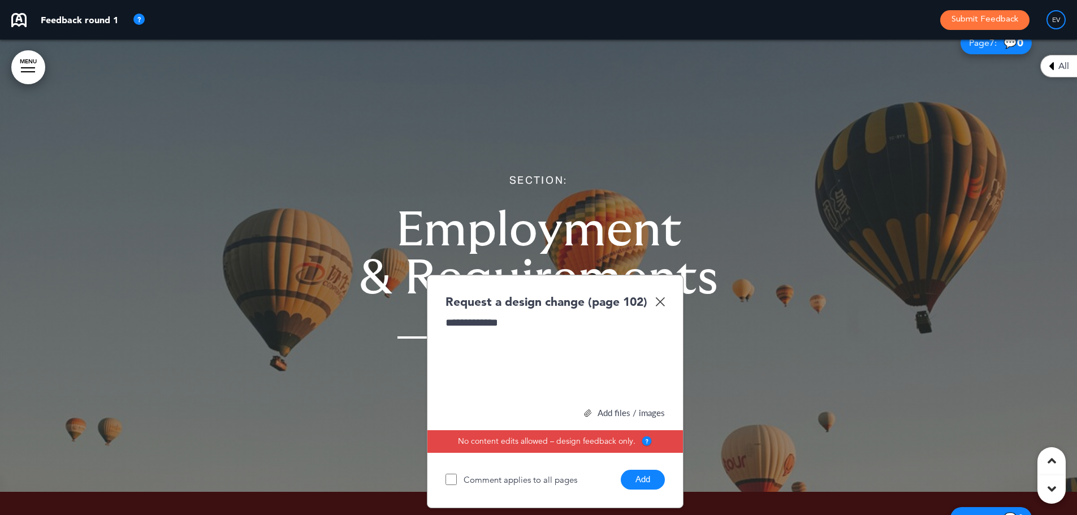
click at [648, 481] on button "Add" at bounding box center [642, 480] width 44 height 20
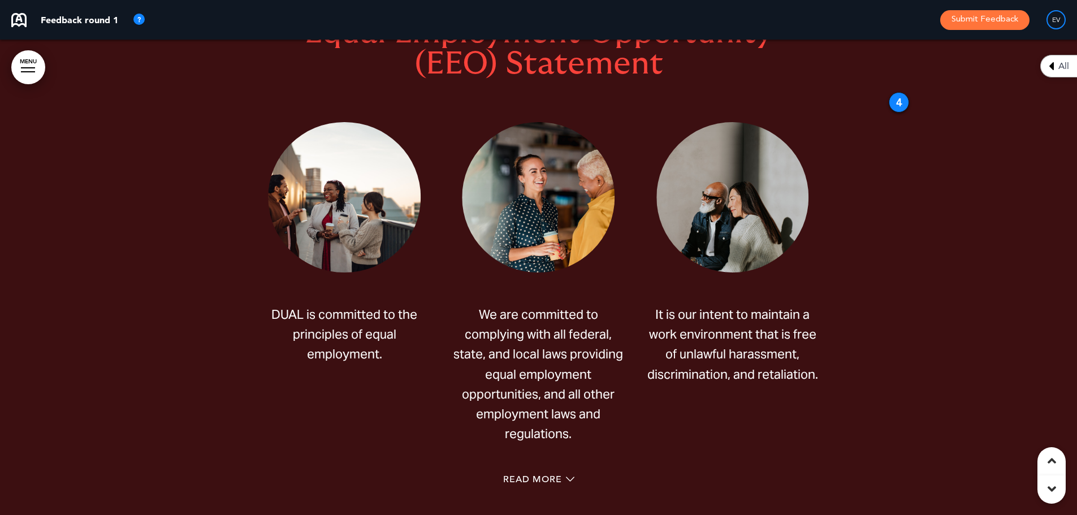
scroll to position [3237, 0]
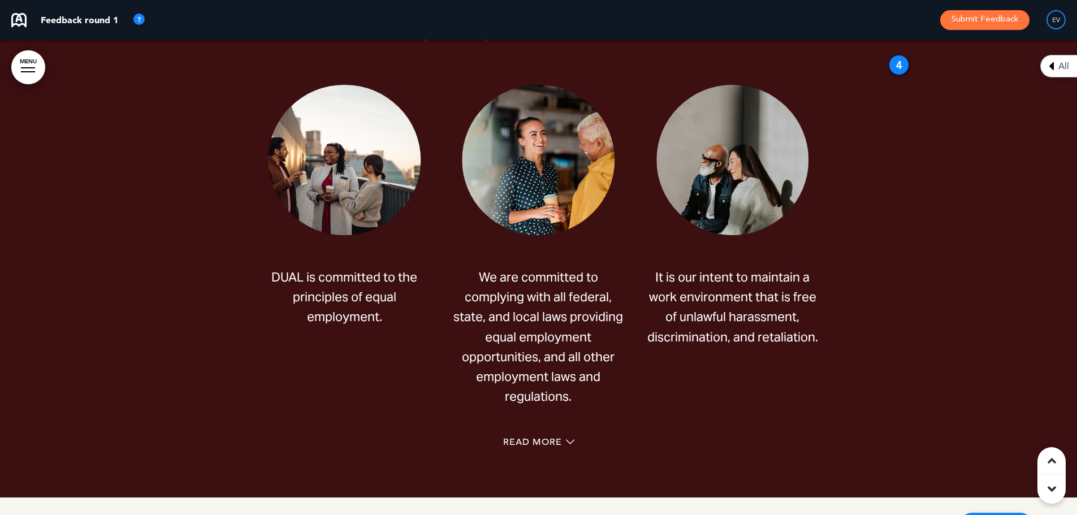
click at [474, 310] on span "We are committed to complying with all federal, state, and local laws providing…" at bounding box center [538, 336] width 170 height 135
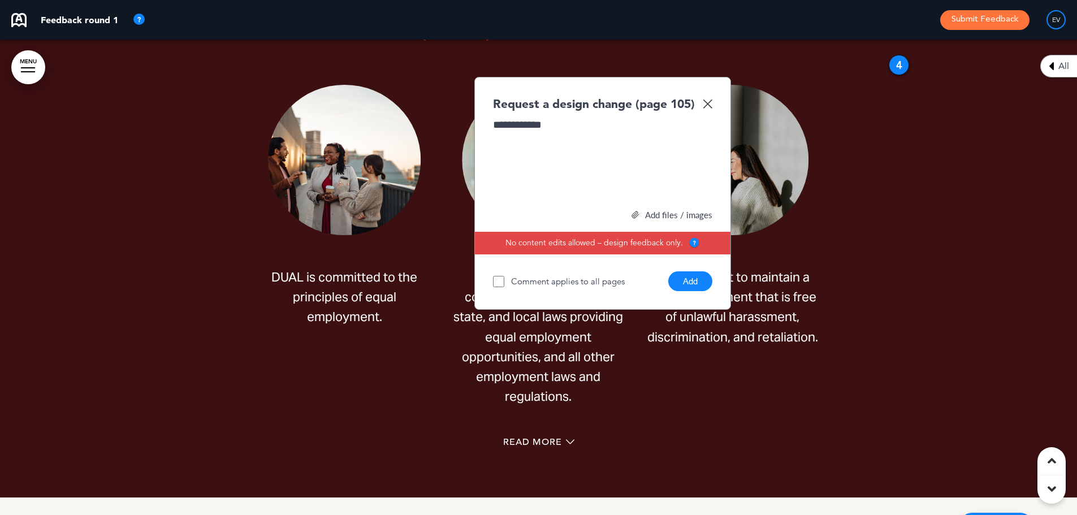
click at [689, 274] on button "Add" at bounding box center [690, 281] width 44 height 20
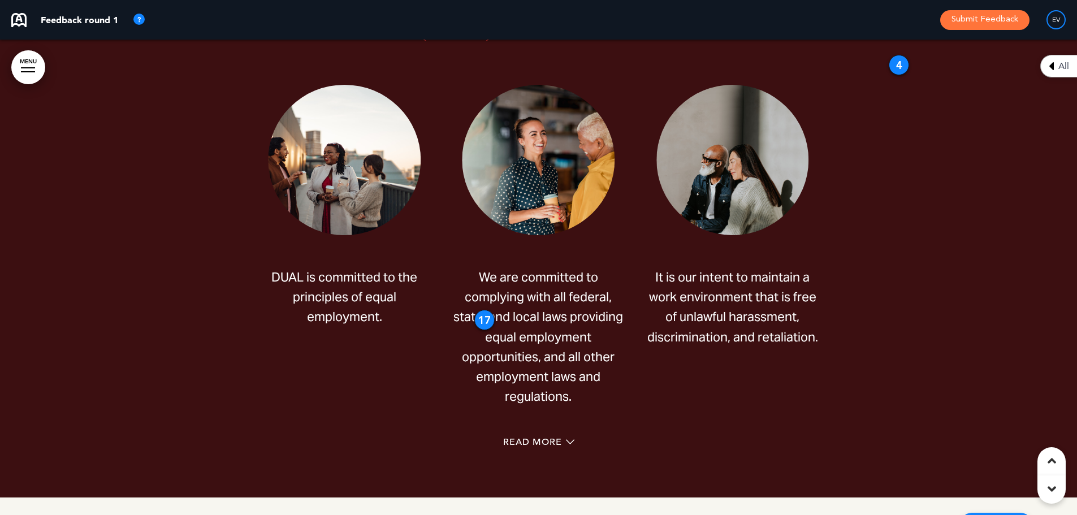
click at [478, 314] on div "17" at bounding box center [484, 320] width 20 height 20
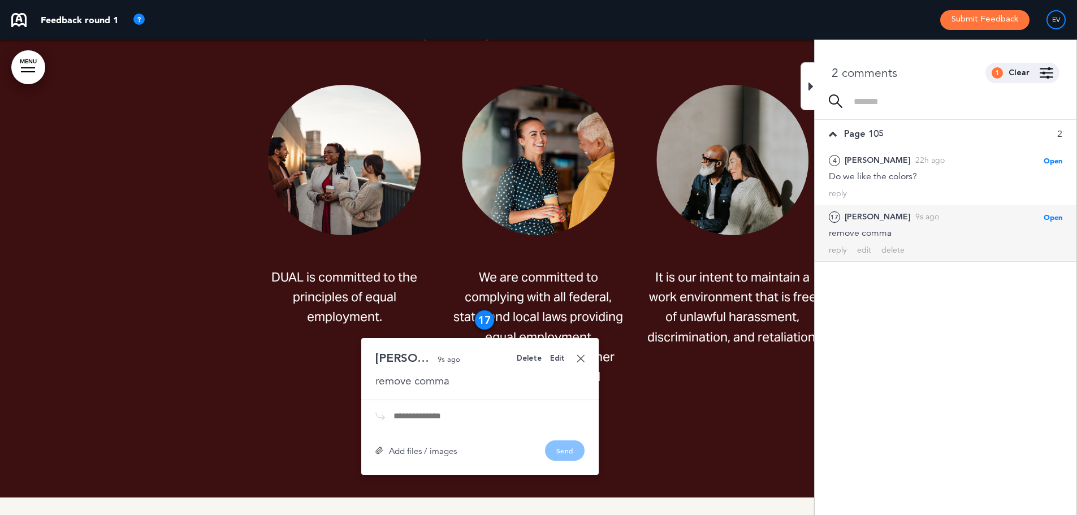
click at [531, 361] on div "Delete" at bounding box center [529, 358] width 25 height 7
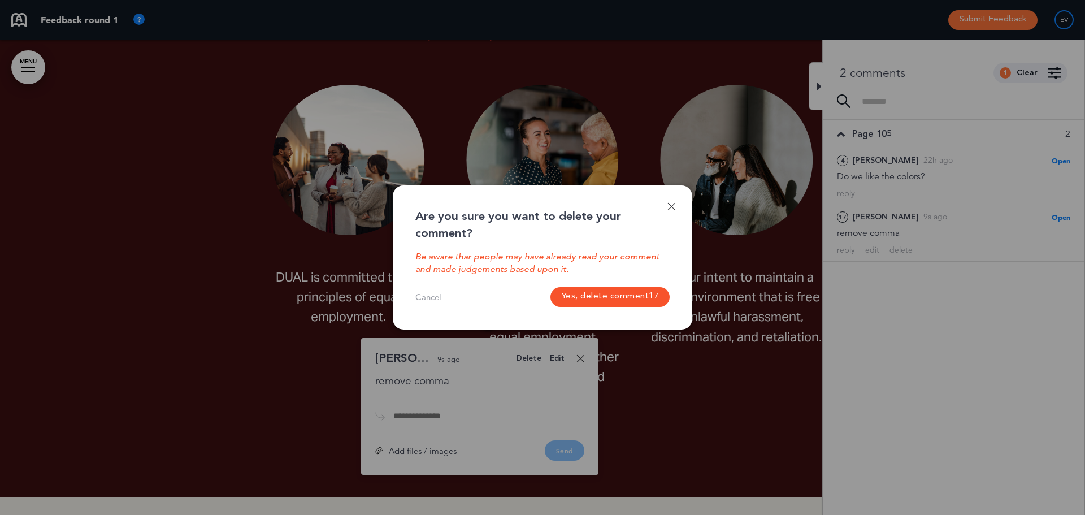
click at [582, 298] on button "Yes, delete comment 17" at bounding box center [610, 297] width 120 height 20
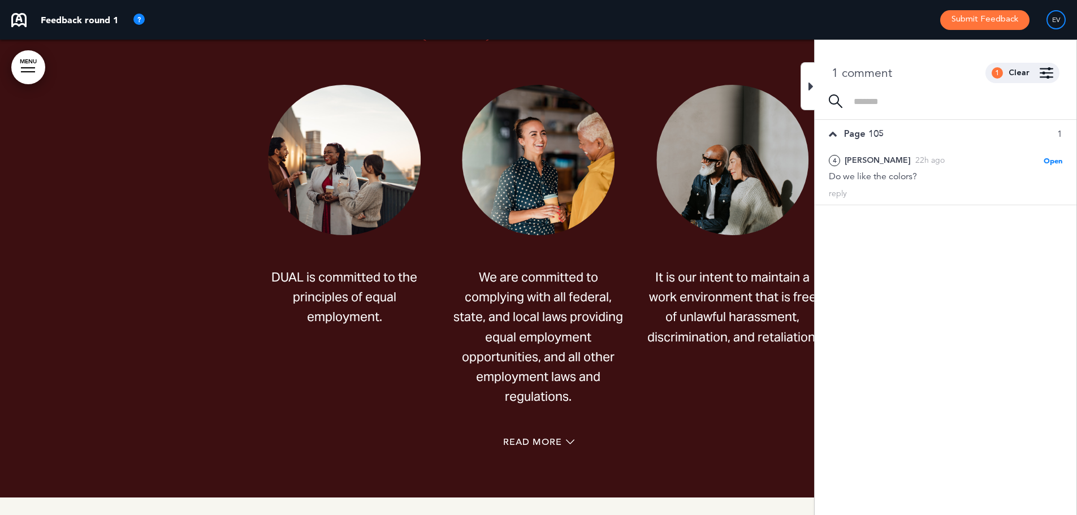
click at [813, 77] on div at bounding box center [807, 86] width 14 height 48
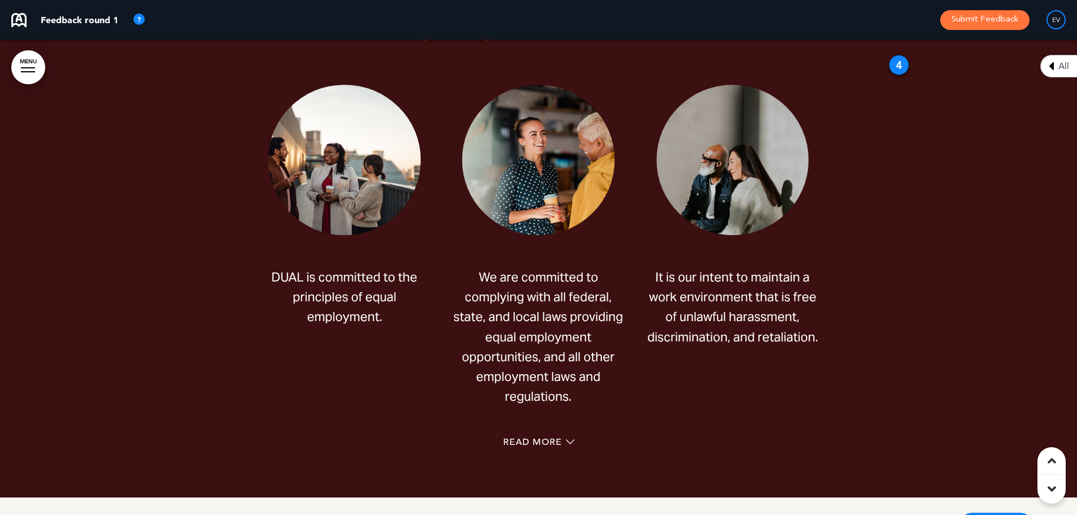
click at [531, 353] on span "We are committed to complying with all federal, state, and local laws providing…" at bounding box center [538, 336] width 170 height 135
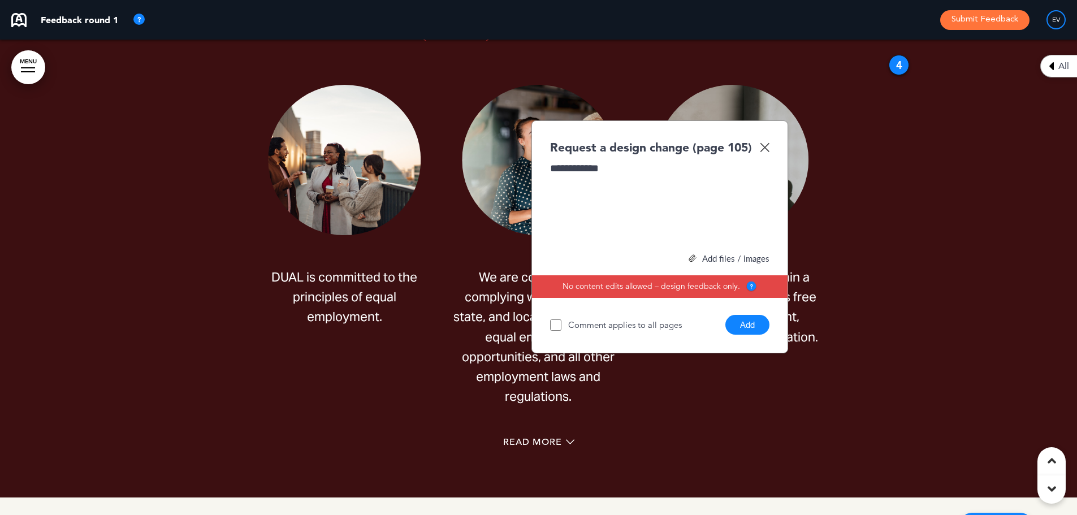
click at [755, 321] on button "Add" at bounding box center [747, 325] width 44 height 20
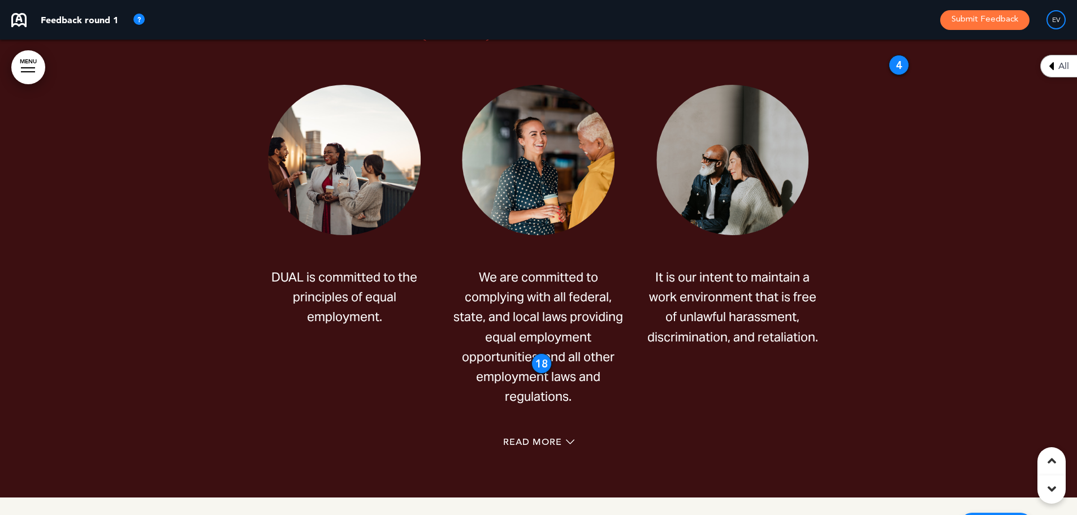
click at [722, 329] on span "It is our intent to maintain a work environment that is free of unlawful harass…" at bounding box center [732, 307] width 171 height 76
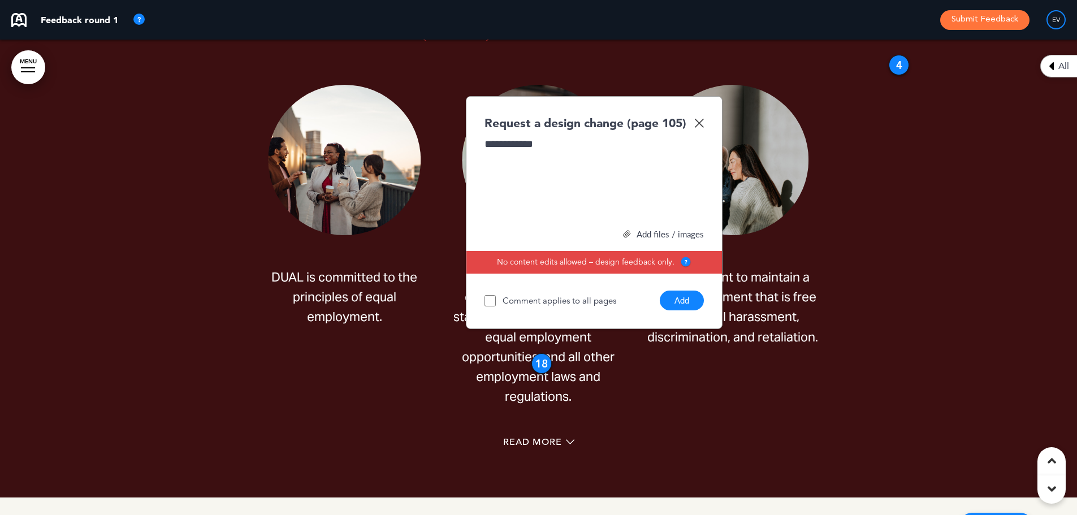
click at [686, 301] on button "Add" at bounding box center [681, 300] width 44 height 20
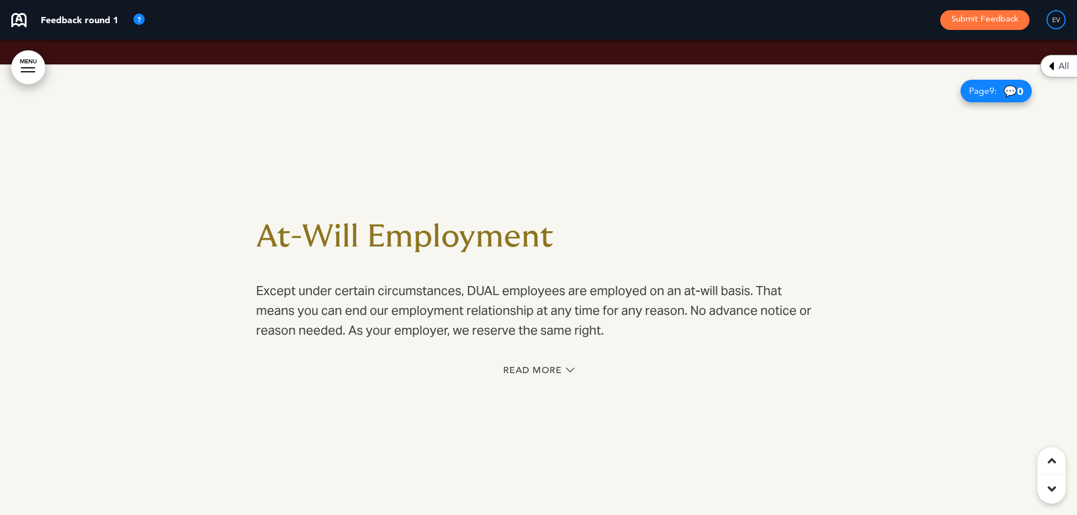
scroll to position [3689, 0]
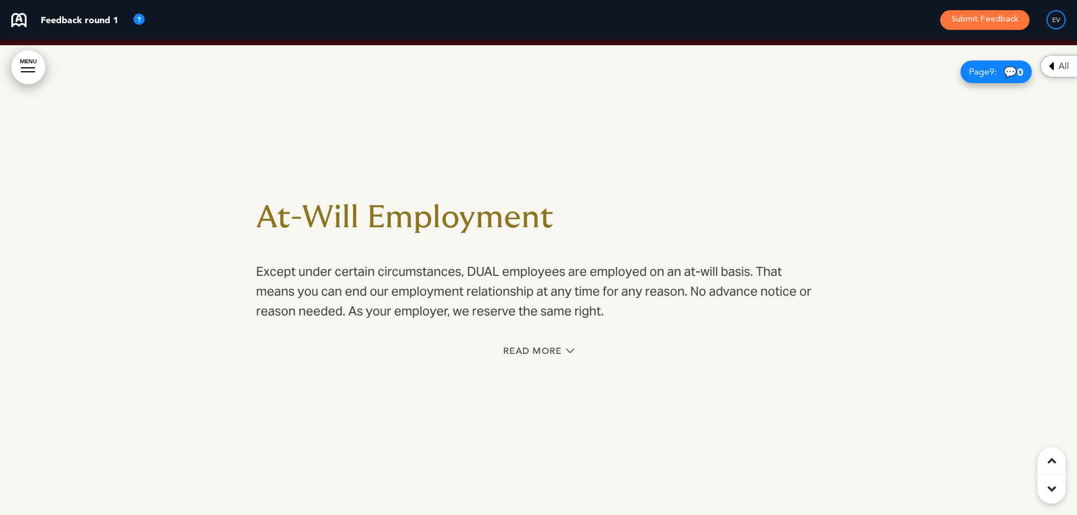
click at [367, 213] on h1 "At-Will Employment" at bounding box center [538, 217] width 565 height 31
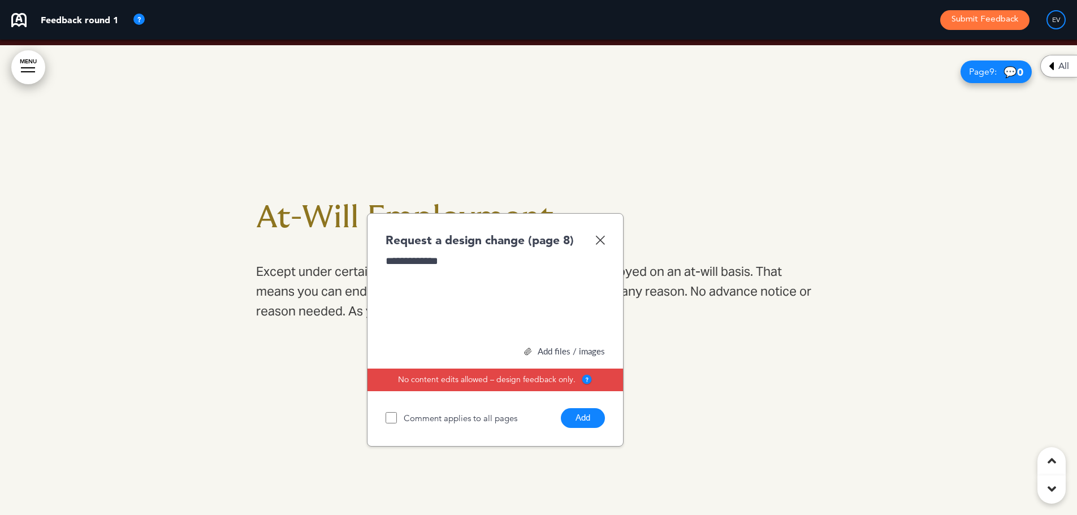
click at [591, 419] on button "Add" at bounding box center [583, 418] width 44 height 20
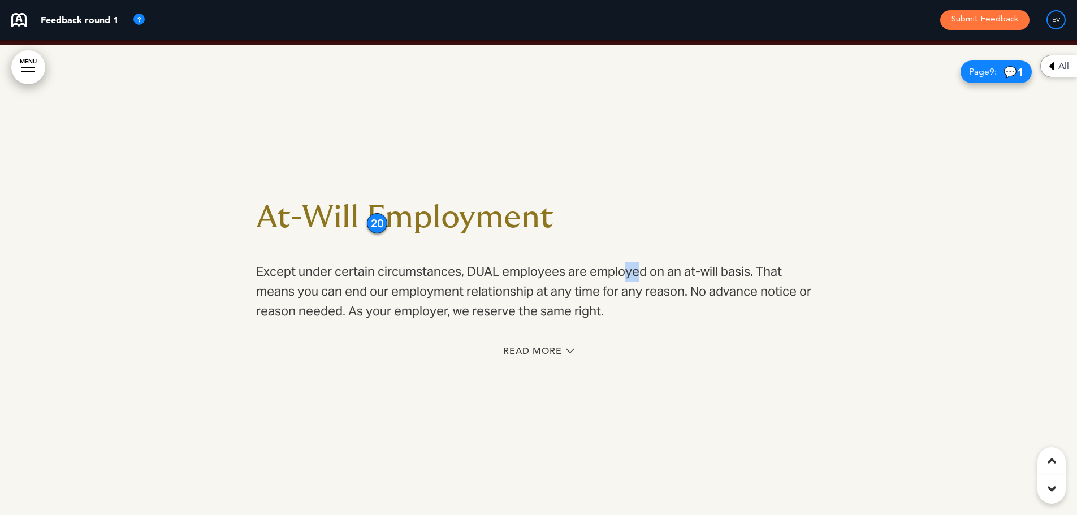
drag, startPoint x: 644, startPoint y: 267, endPoint x: 655, endPoint y: 267, distance: 11.3
click at [653, 267] on p "Except under certain circumstances, DUAL employees are employed on an at-will b…" at bounding box center [538, 292] width 565 height 60
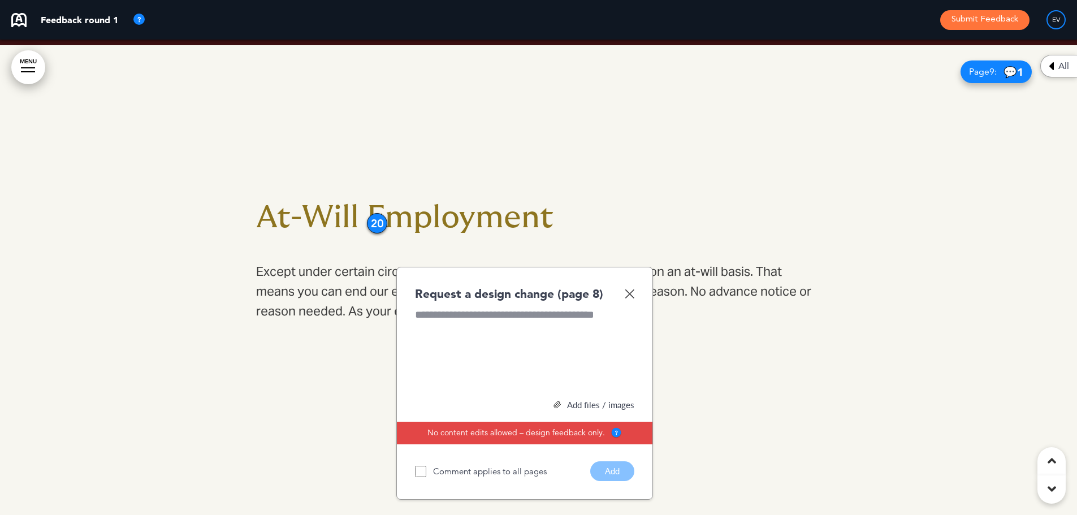
click at [875, 316] on div at bounding box center [538, 282] width 1077 height 475
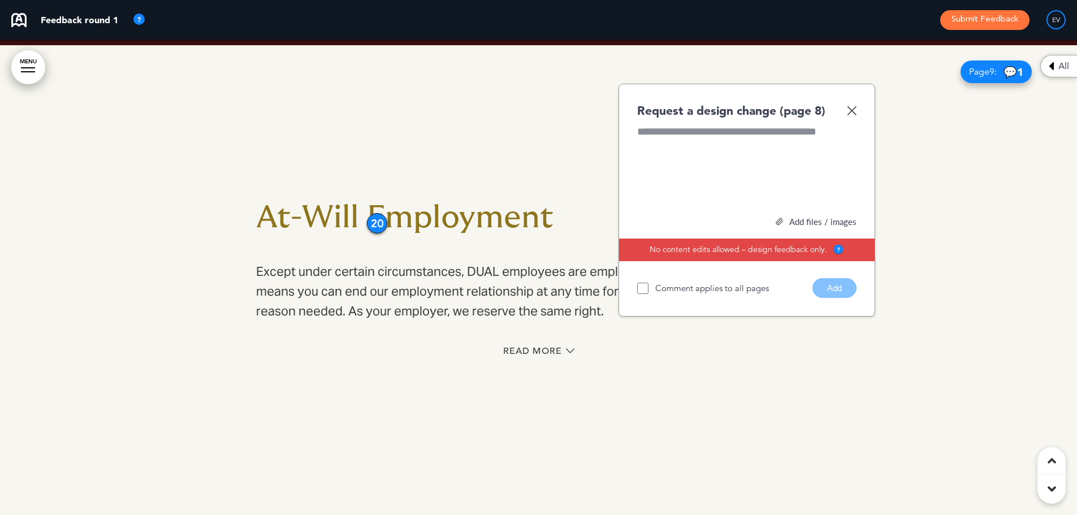
click at [850, 110] on img at bounding box center [852, 111] width 10 height 10
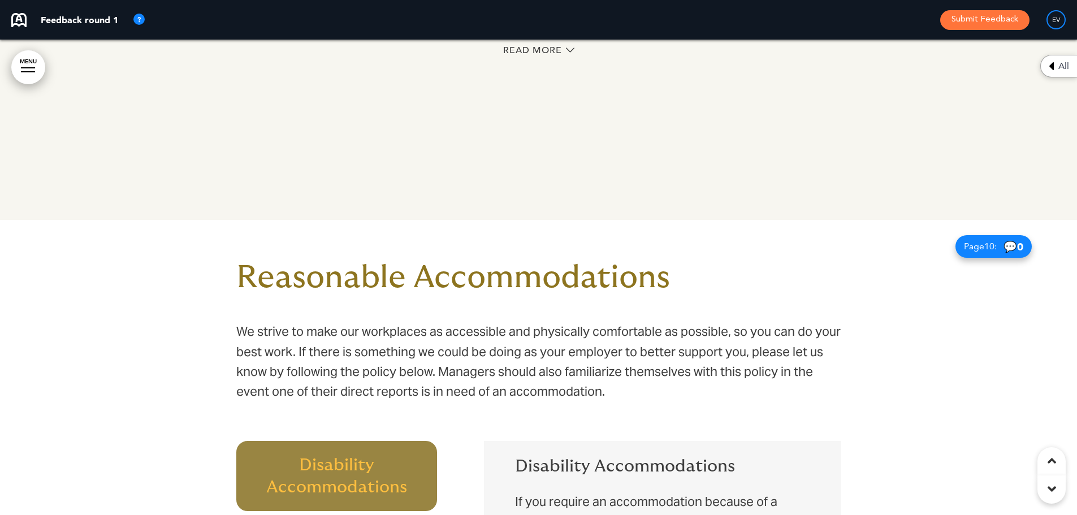
scroll to position [4028, 0]
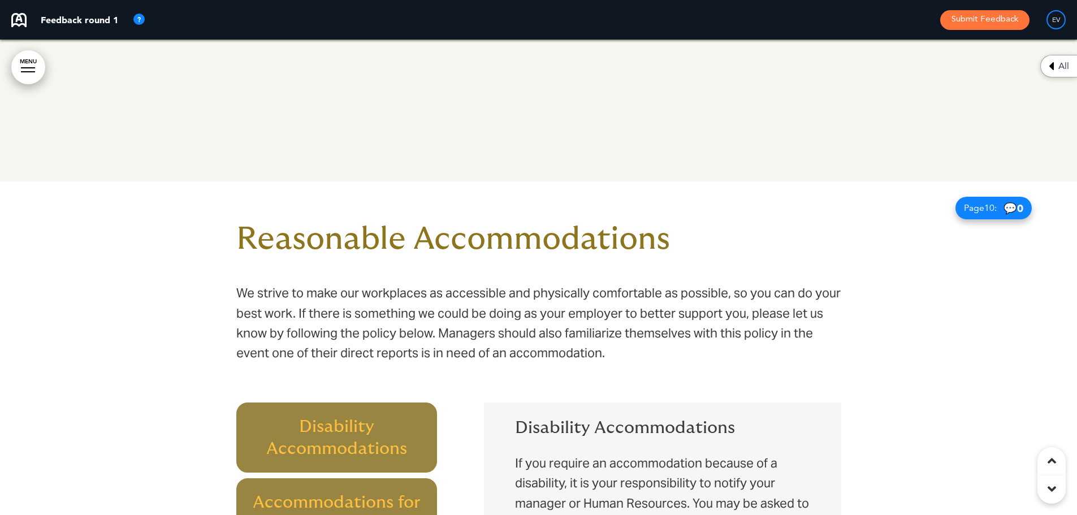
click at [425, 228] on h1 "Reasonable Accommodations" at bounding box center [538, 239] width 605 height 31
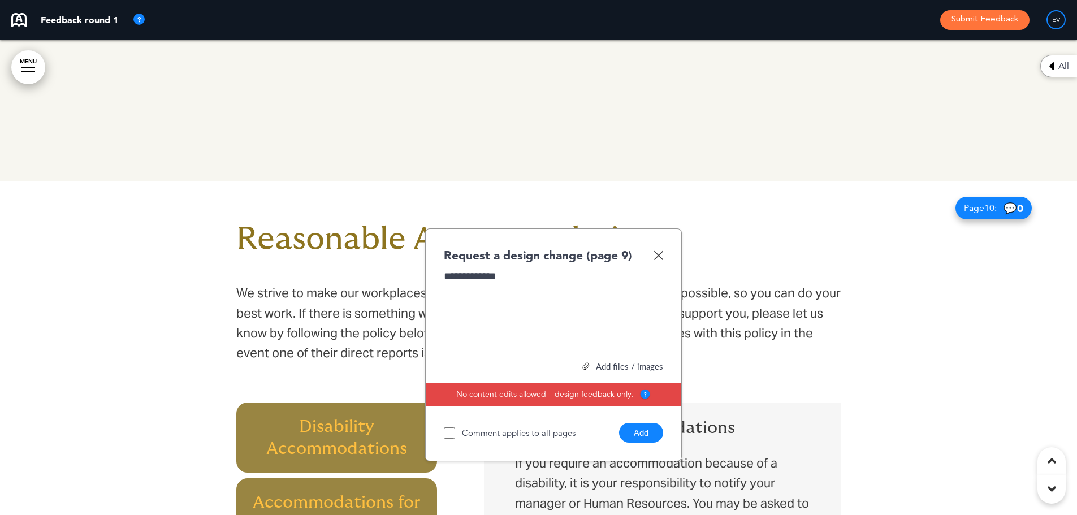
click at [642, 431] on button "Add" at bounding box center [641, 433] width 44 height 20
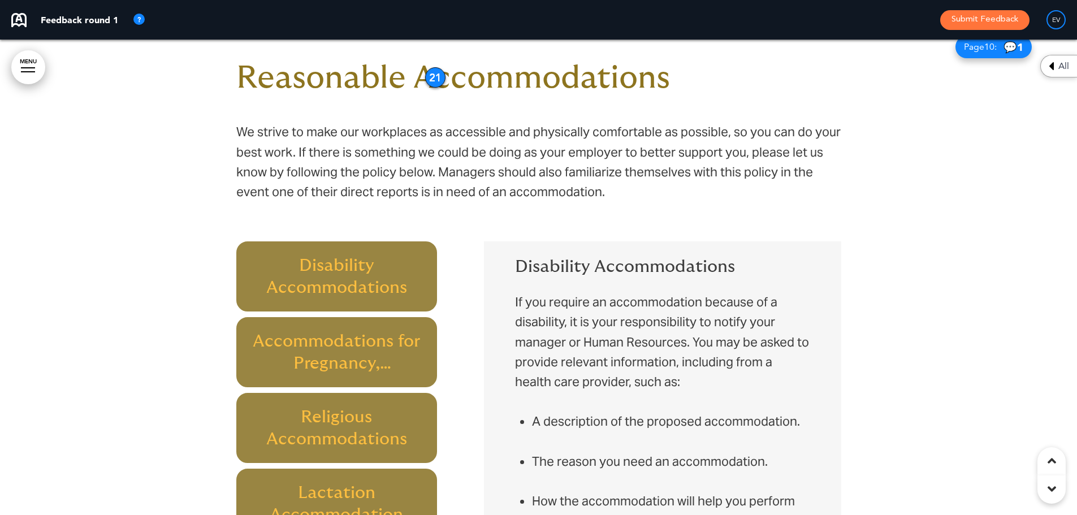
scroll to position [4311, 0]
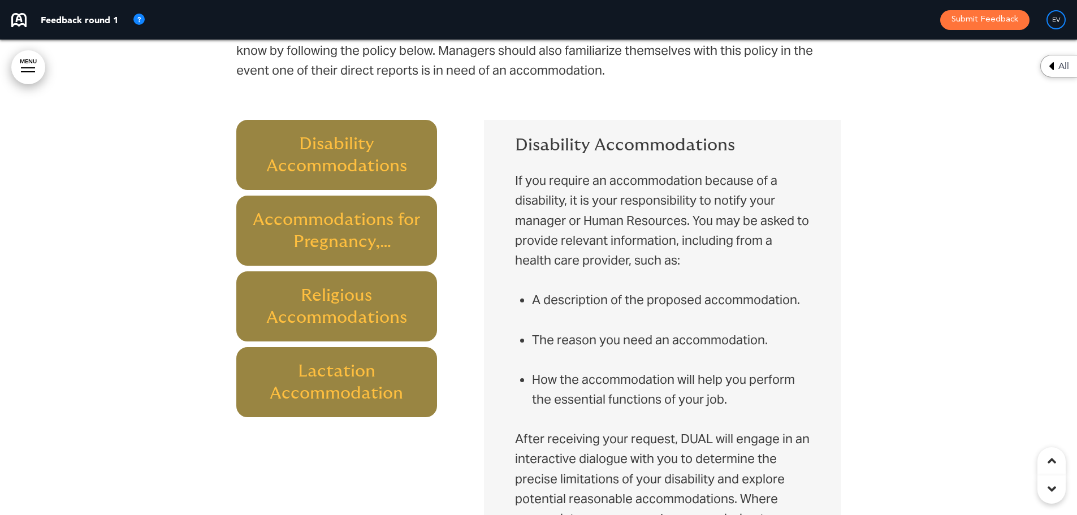
click at [271, 163] on h6 "Disability Accommodations" at bounding box center [336, 155] width 175 height 44
click at [205, 152] on div at bounding box center [538, 264] width 1077 height 730
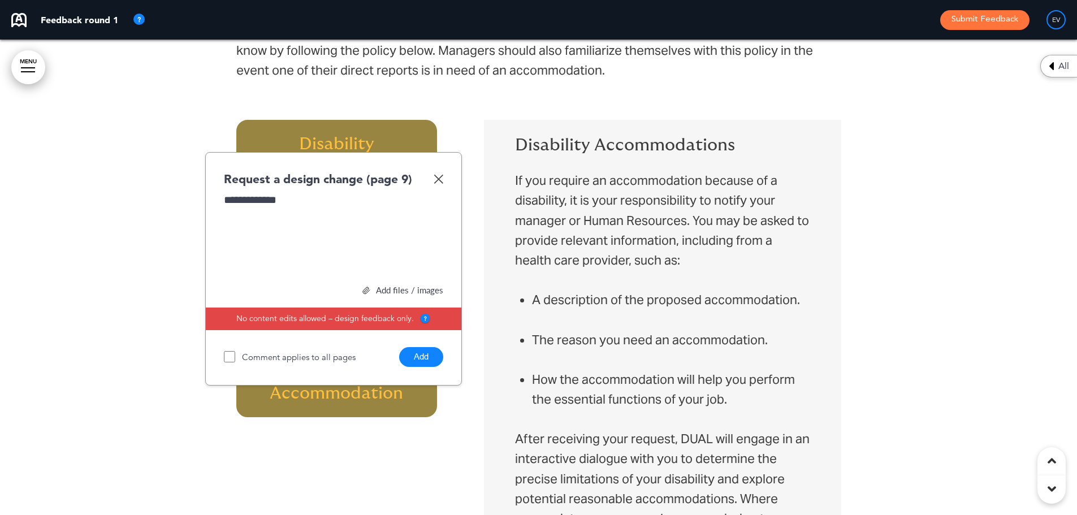
click at [432, 358] on button "Add" at bounding box center [421, 357] width 44 height 20
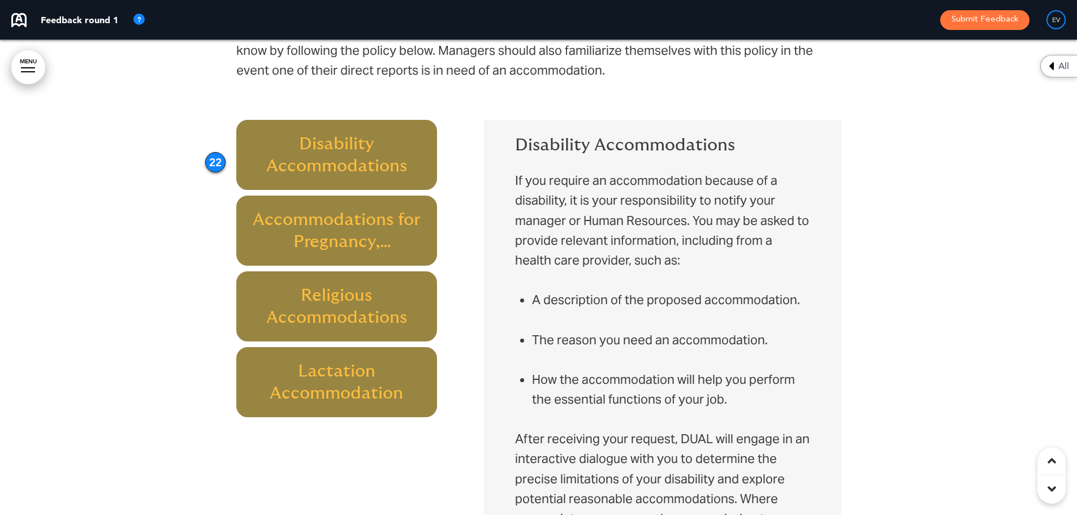
click at [211, 223] on div at bounding box center [538, 264] width 1077 height 730
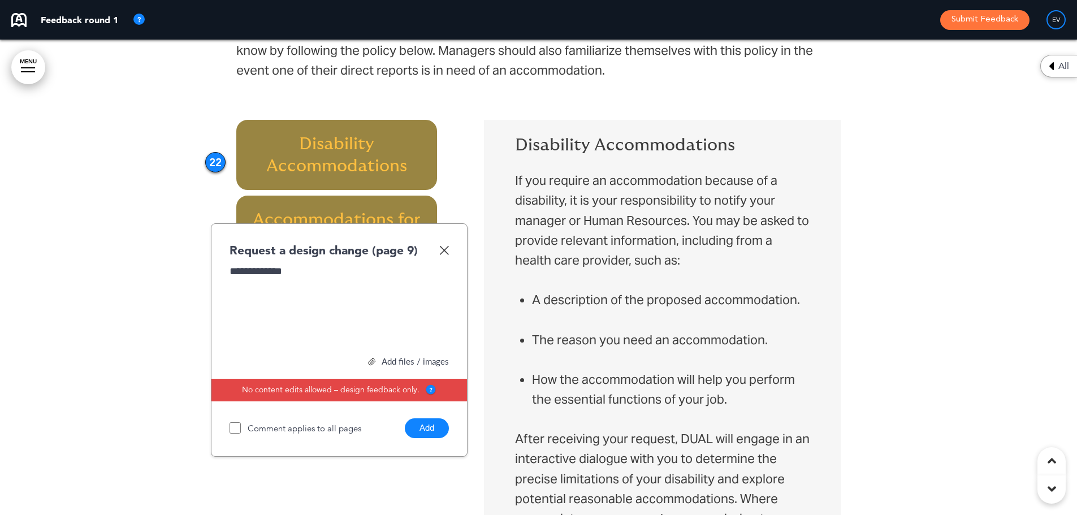
click at [429, 428] on button "Add" at bounding box center [427, 428] width 44 height 20
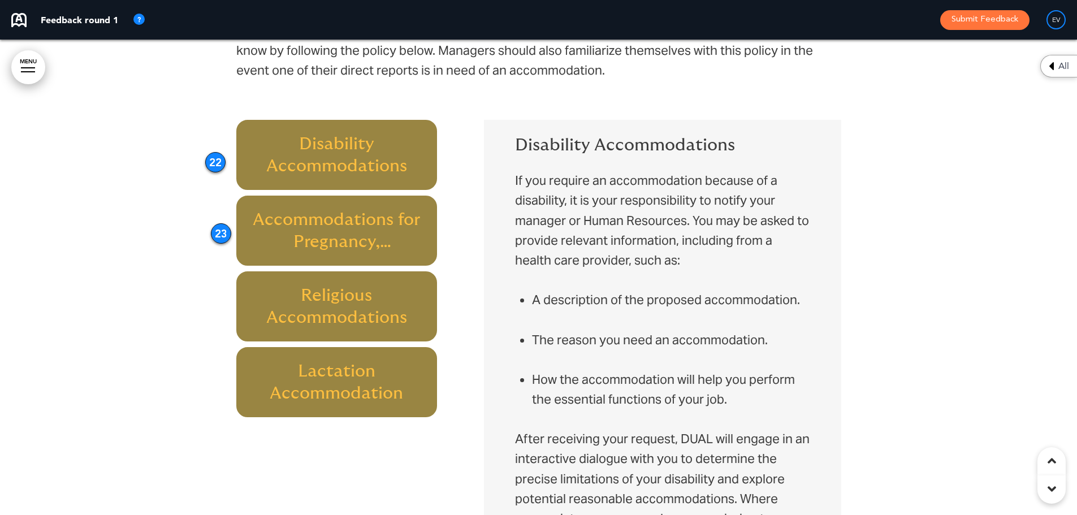
click at [193, 296] on div at bounding box center [538, 264] width 1077 height 730
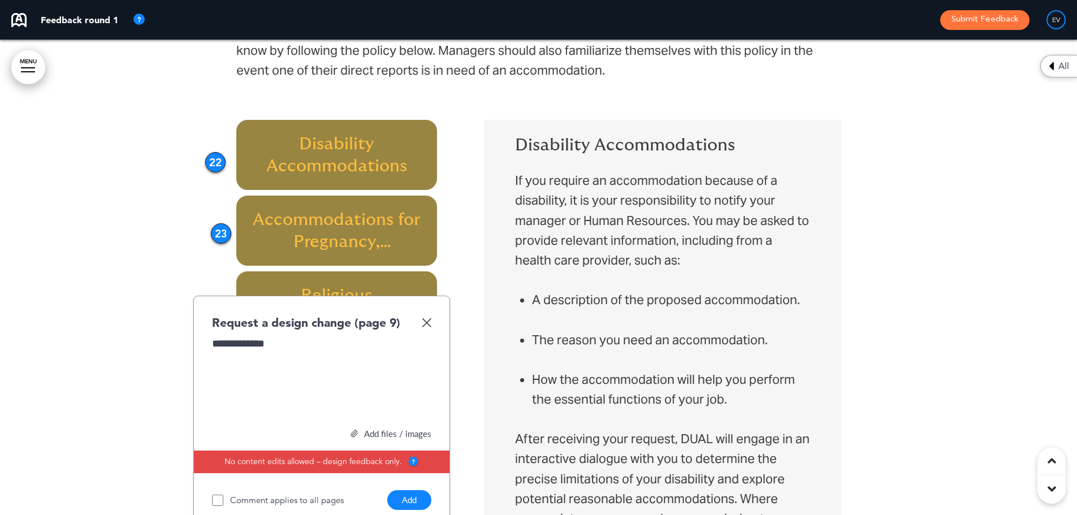
click at [410, 494] on button "Add" at bounding box center [409, 500] width 44 height 20
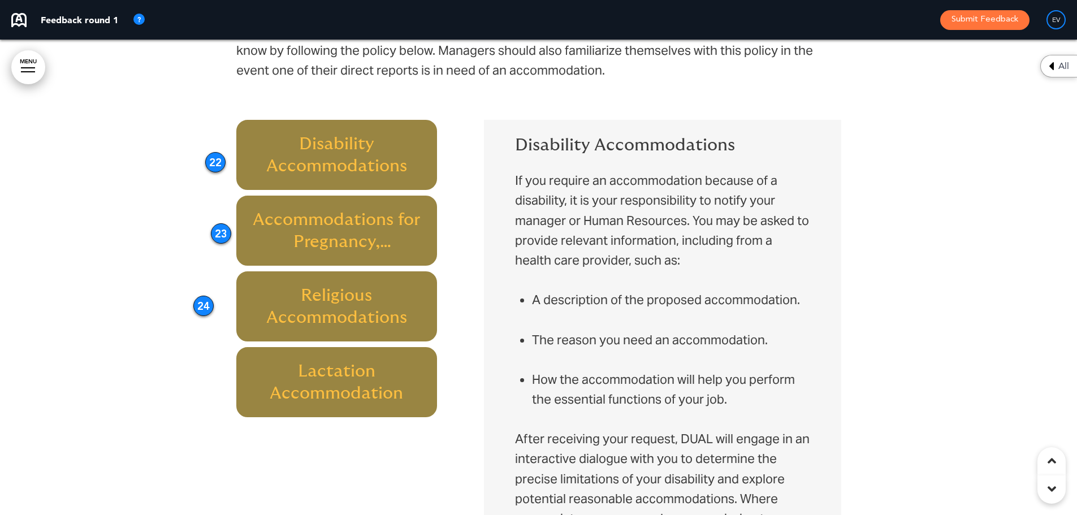
click at [216, 381] on div at bounding box center [538, 264] width 1077 height 730
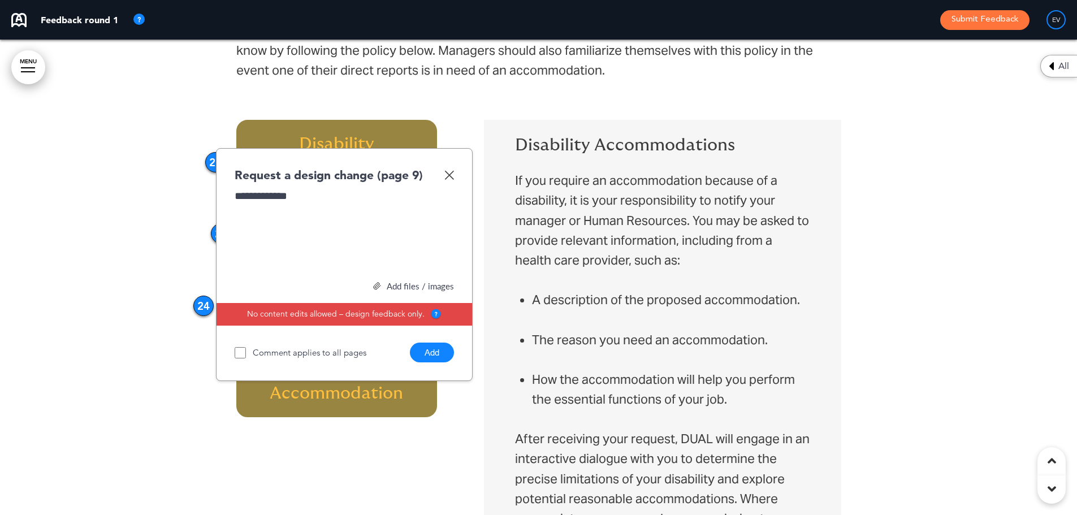
click at [429, 353] on button "Add" at bounding box center [432, 352] width 44 height 20
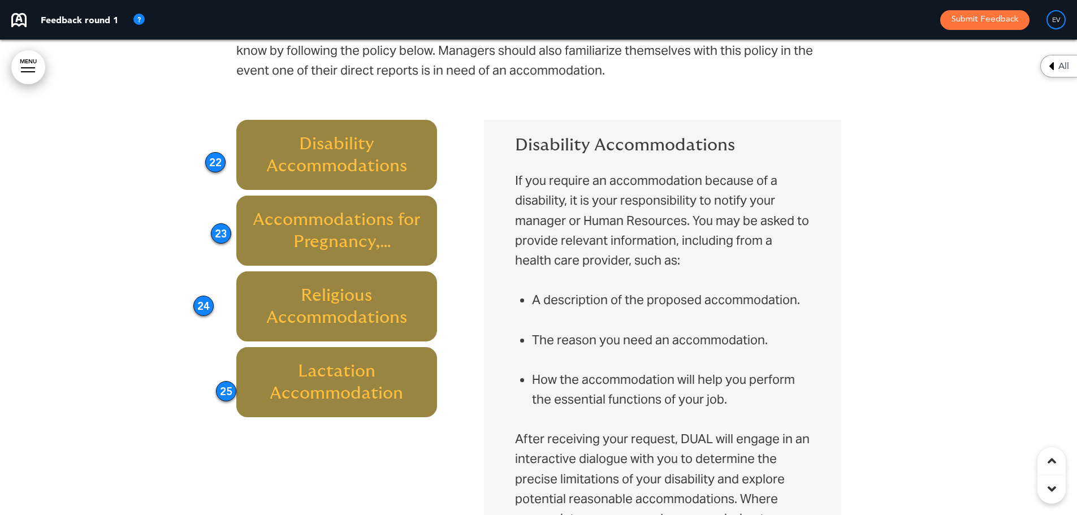
click at [604, 134] on div "Disability Accommodations If you require an accommodation because of a disabili…" at bounding box center [662, 345] width 340 height 441
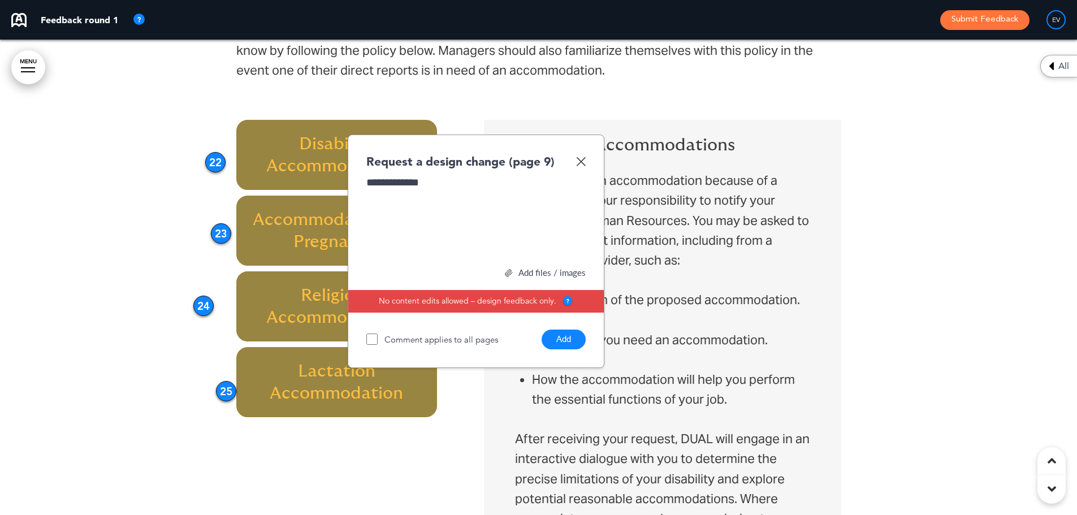
click at [562, 338] on button "Add" at bounding box center [563, 339] width 44 height 20
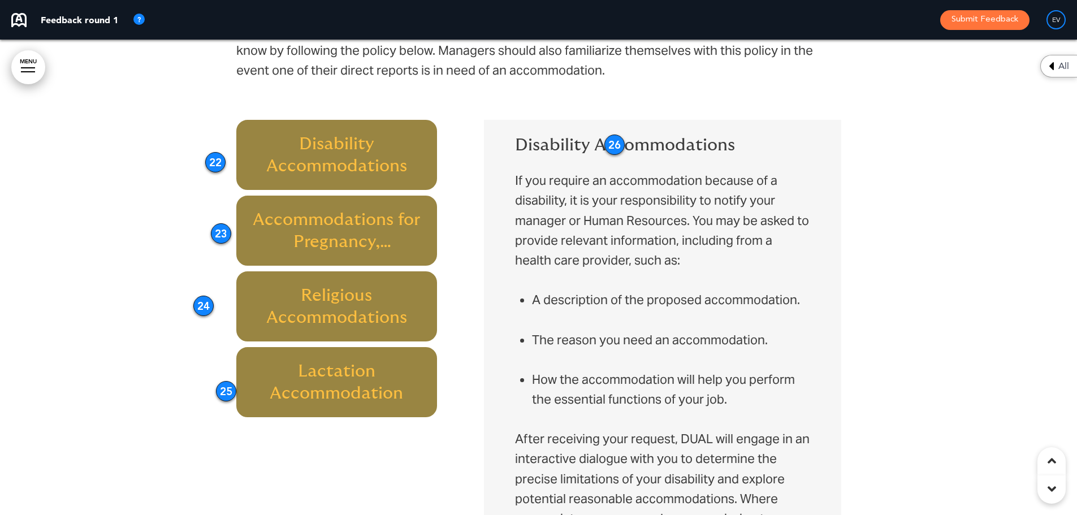
click at [582, 219] on p "If you require an accommodation because of a disability, it is your responsibil…" at bounding box center [662, 230] width 294 height 119
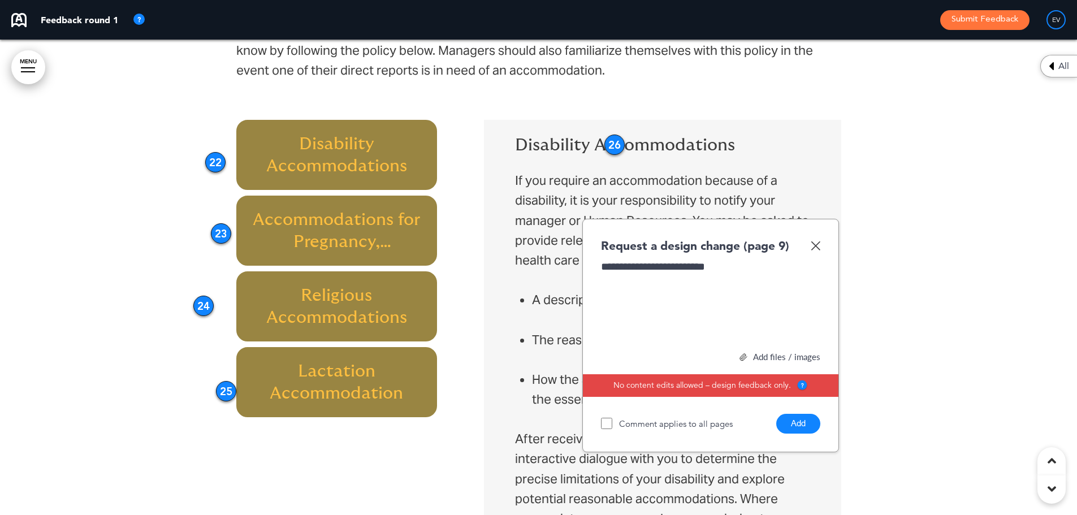
click at [811, 426] on button "Add" at bounding box center [798, 424] width 44 height 20
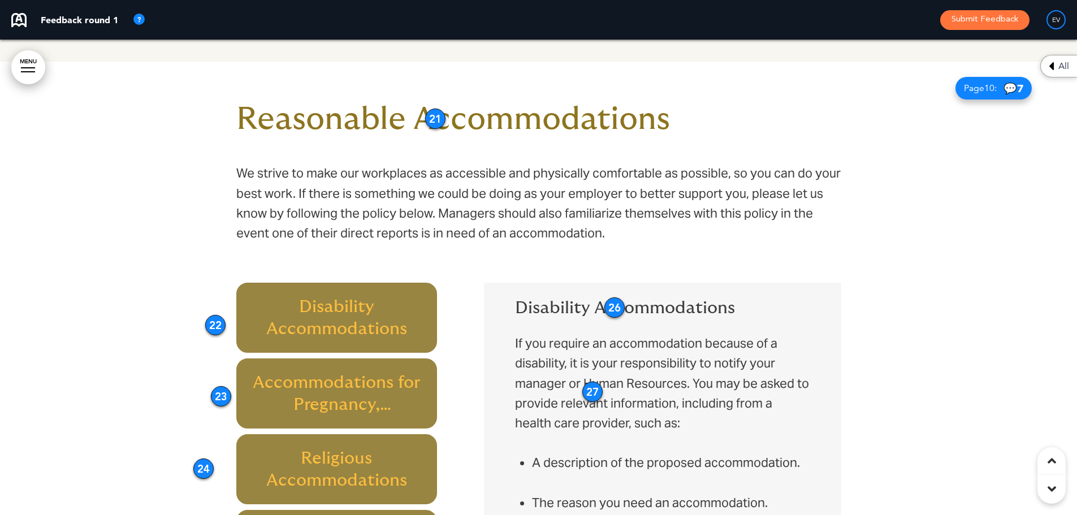
scroll to position [4141, 0]
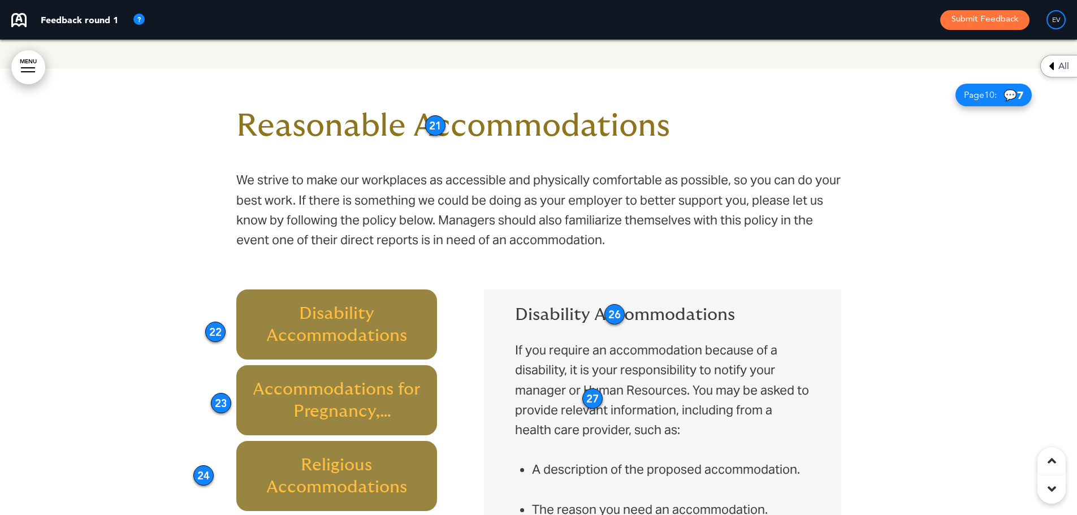
click at [327, 393] on h6 "Accommodations for Pregnancy, Childbirth, or Related Medical Conditions" at bounding box center [336, 400] width 175 height 44
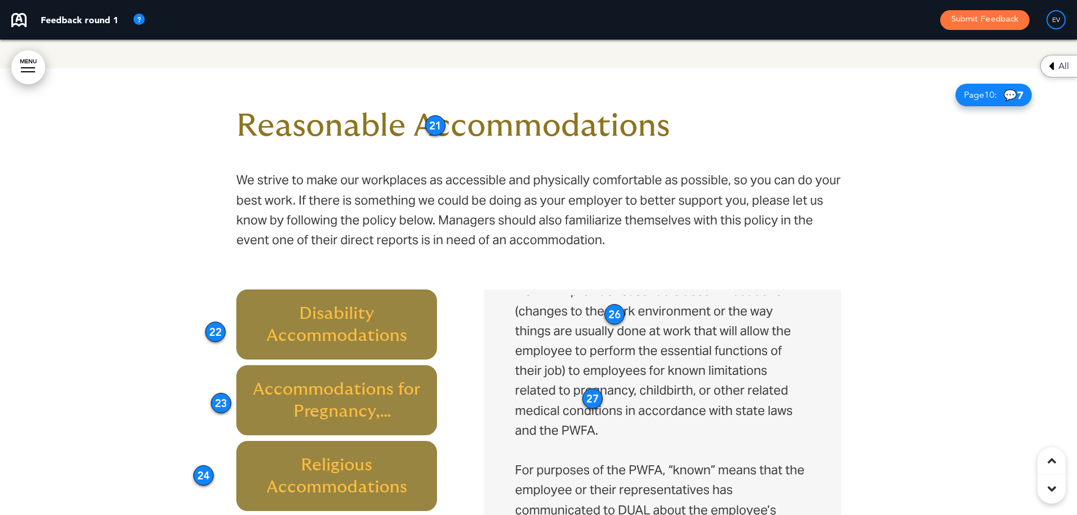
scroll to position [0, 0]
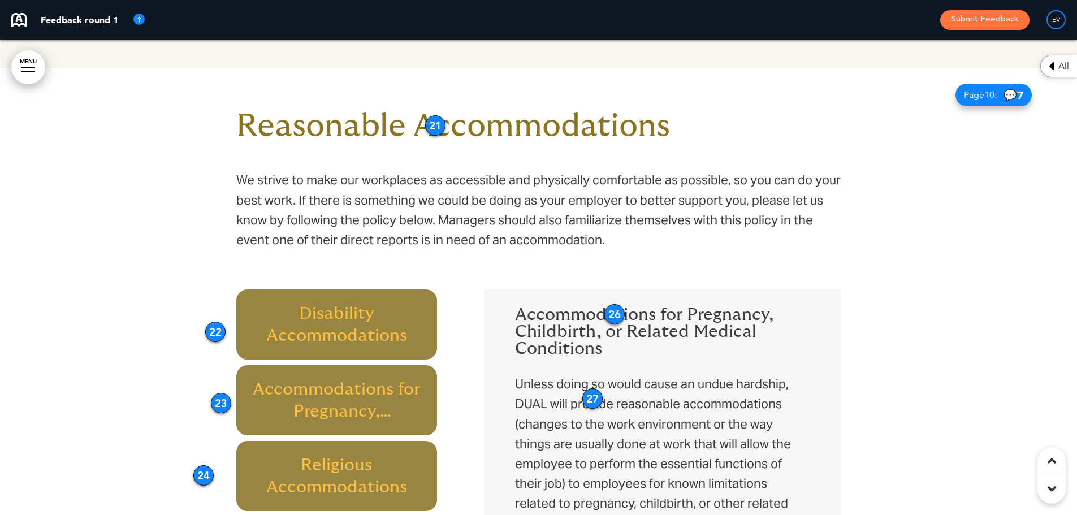
drag, startPoint x: 763, startPoint y: 313, endPoint x: 615, endPoint y: 317, distance: 148.1
click at [615, 317] on div "26" at bounding box center [614, 314] width 20 height 20
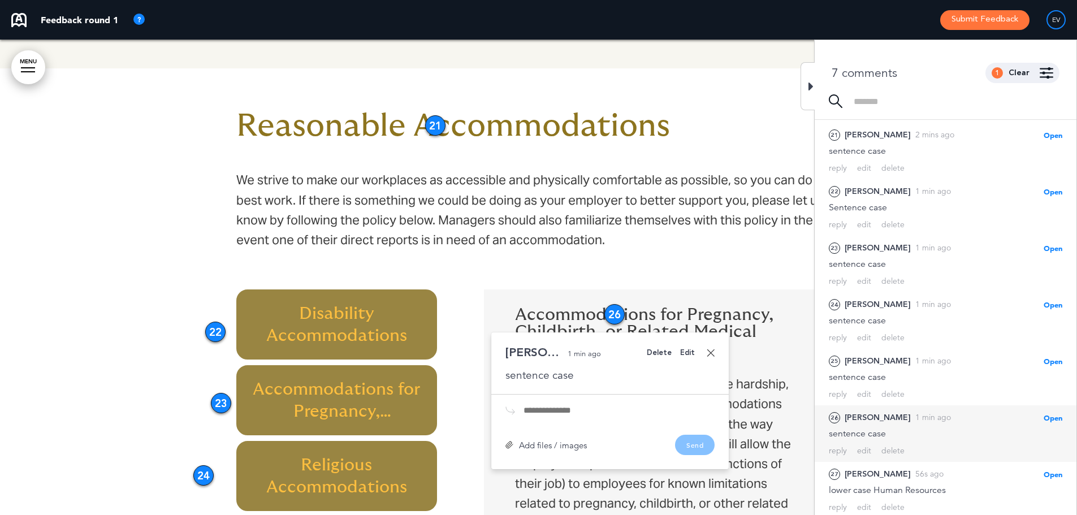
scroll to position [26, 0]
click at [615, 316] on div "26" at bounding box center [614, 314] width 20 height 20
click at [755, 330] on h6 "Accommodations for Pregnancy, Childbirth, or Related Medical Conditions" at bounding box center [662, 331] width 294 height 51
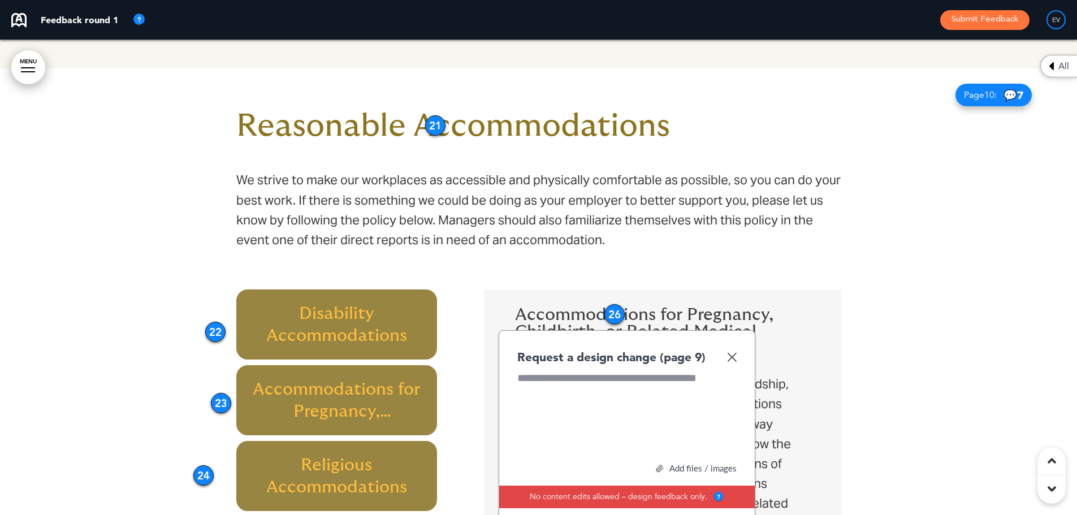
click at [728, 357] on img at bounding box center [732, 357] width 10 height 10
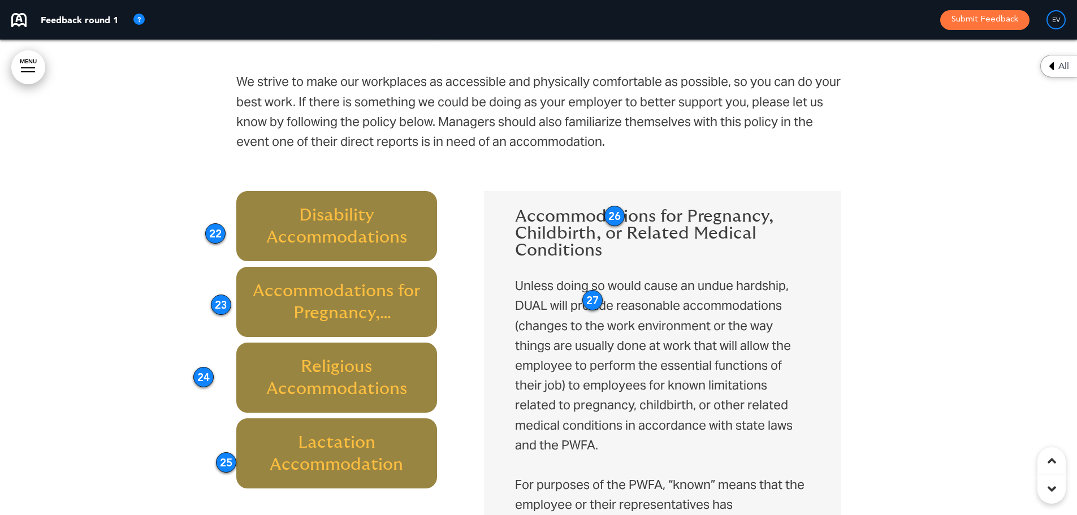
scroll to position [4254, 0]
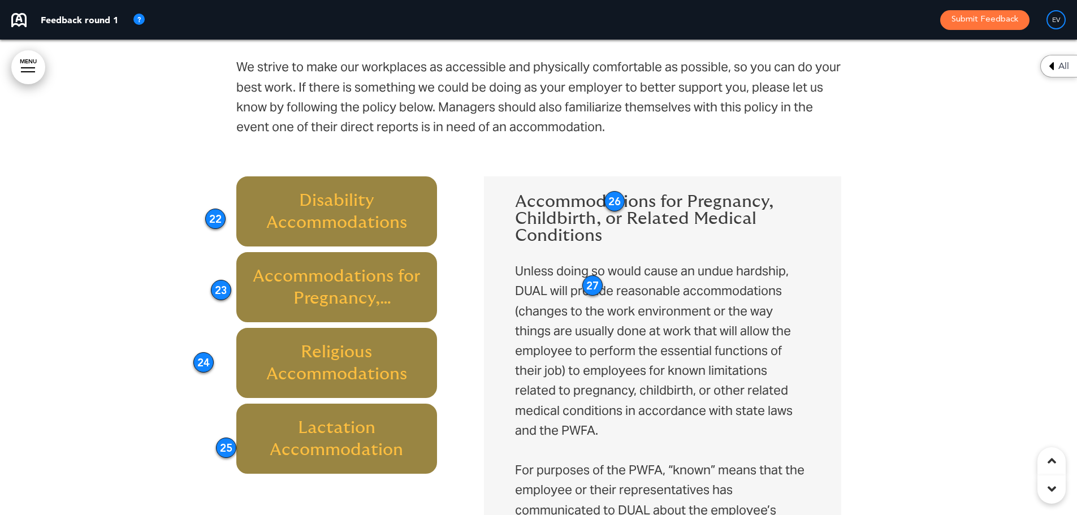
click at [596, 286] on div "27" at bounding box center [592, 285] width 20 height 20
drag, startPoint x: 593, startPoint y: 286, endPoint x: 416, endPoint y: 228, distance: 185.7
click at [416, 228] on div "27" at bounding box center [416, 227] width 20 height 20
click at [342, 227] on h6 "Disability Accommodations" at bounding box center [336, 211] width 175 height 44
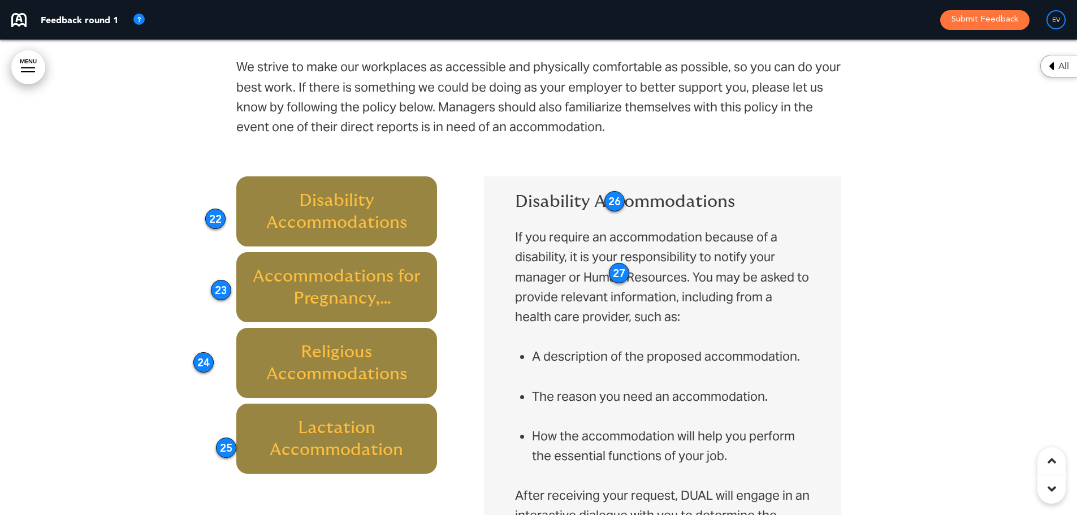
drag, startPoint x: 415, startPoint y: 225, endPoint x: 618, endPoint y: 271, distance: 208.0
click at [618, 271] on div "27" at bounding box center [619, 273] width 20 height 20
click at [280, 269] on h6 "Accommodations for Pregnancy, Childbirth, or Related Medical Conditions" at bounding box center [336, 287] width 175 height 44
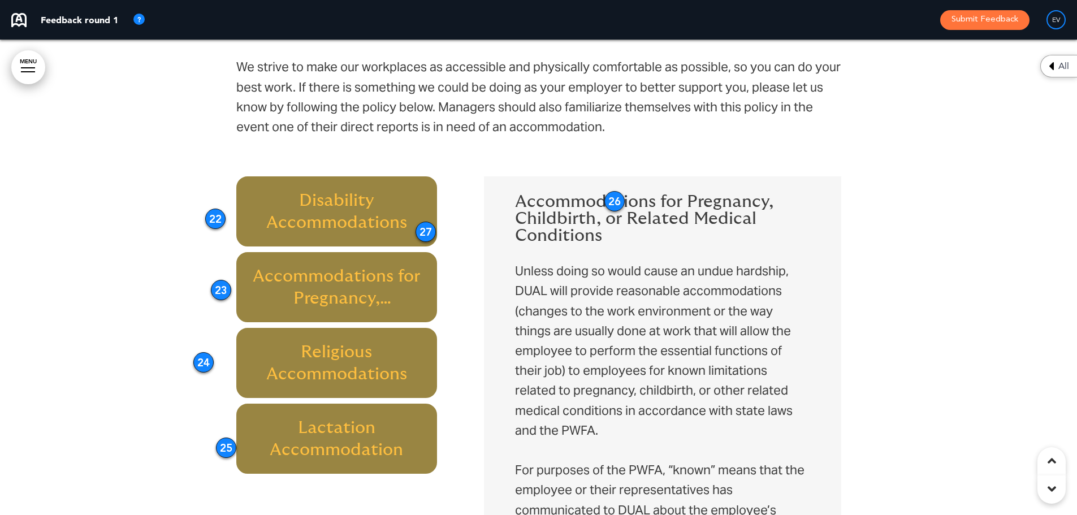
drag, startPoint x: 617, startPoint y: 268, endPoint x: 424, endPoint y: 227, distance: 197.6
click at [424, 227] on div "27" at bounding box center [425, 232] width 20 height 20
drag, startPoint x: 424, startPoint y: 229, endPoint x: 870, endPoint y: 251, distance: 446.4
click at [870, 251] on div "27" at bounding box center [871, 254] width 20 height 20
drag, startPoint x: 872, startPoint y: 254, endPoint x: 419, endPoint y: 227, distance: 453.5
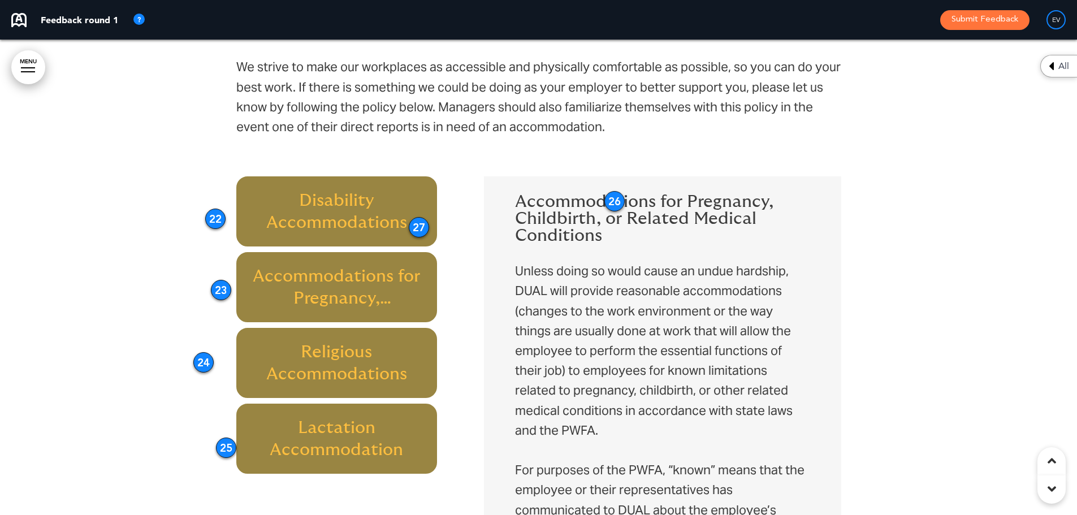
click at [419, 227] on div "27" at bounding box center [419, 227] width 20 height 20
click at [592, 217] on h6 "Accommodations for Pregnancy, Childbirth, or Related Medical Conditions" at bounding box center [662, 218] width 294 height 51
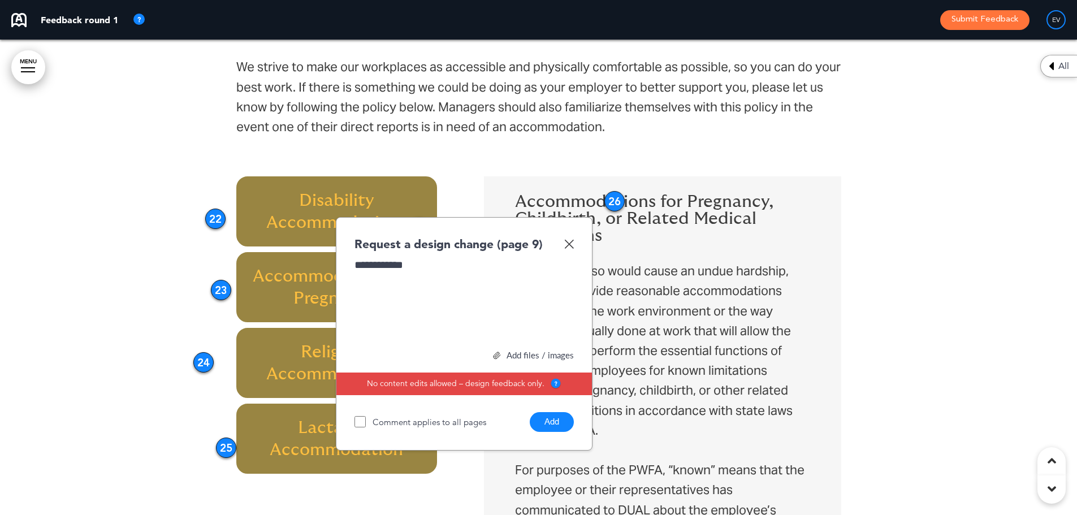
click at [544, 421] on button "Add" at bounding box center [551, 422] width 44 height 20
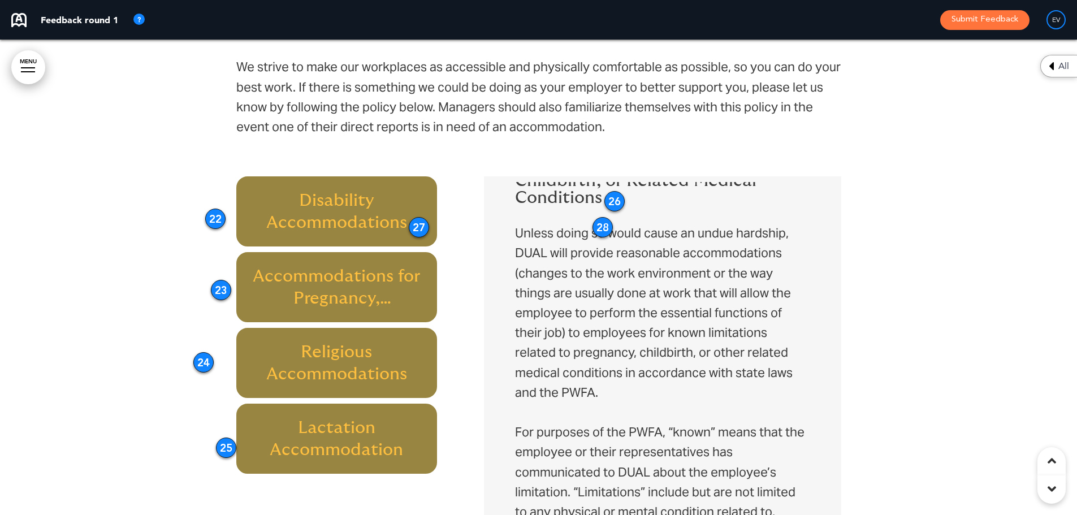
scroll to position [57, 0]
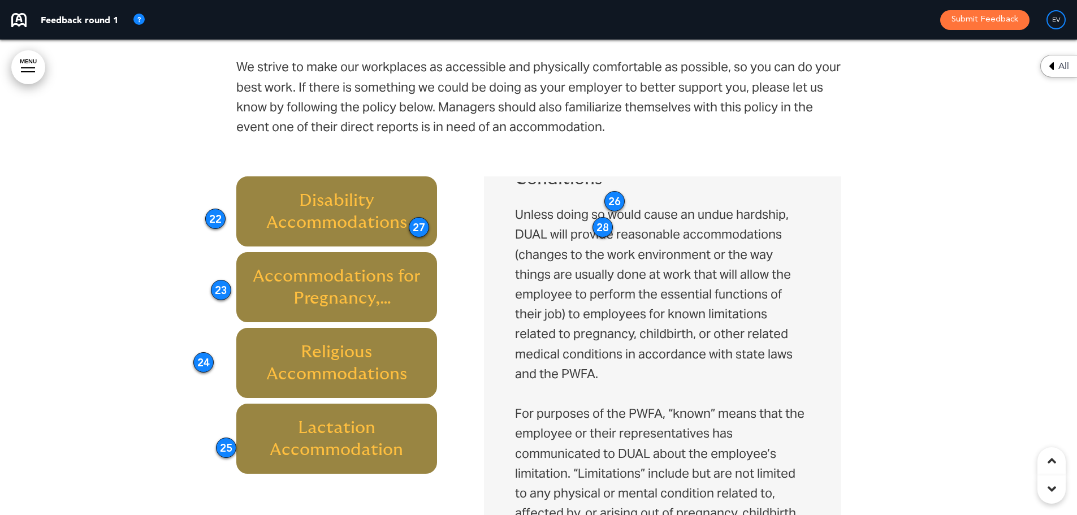
click at [685, 328] on p "Unless doing so would cause an undue hardship, DUAL will provide reasonable acc…" at bounding box center [662, 294] width 294 height 179
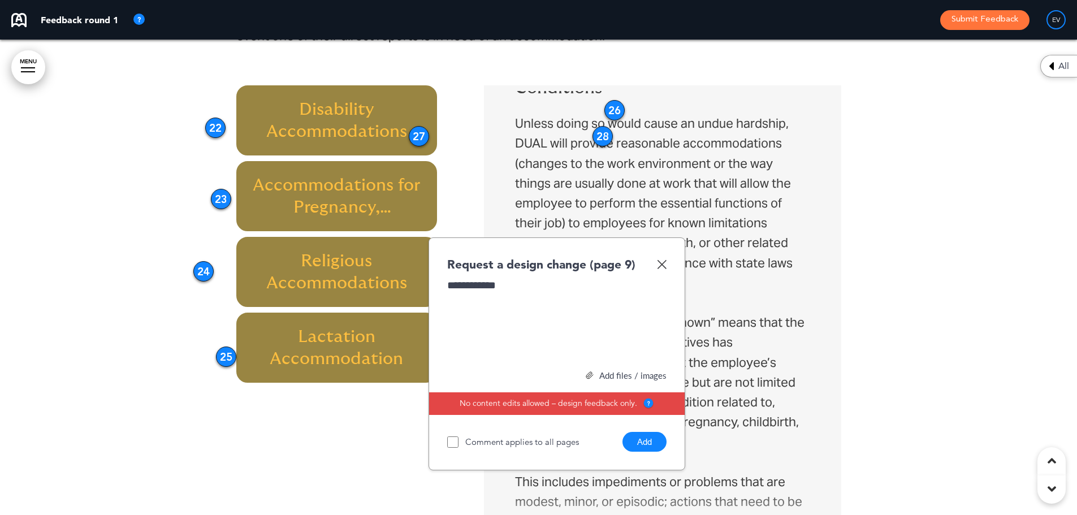
scroll to position [4480, 0]
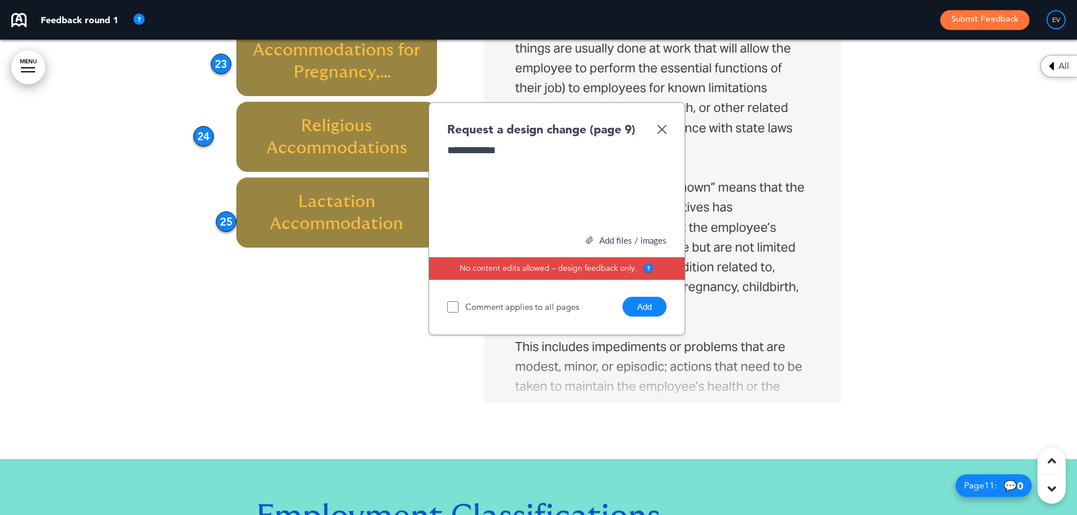
click at [642, 314] on button "Add" at bounding box center [644, 307] width 44 height 20
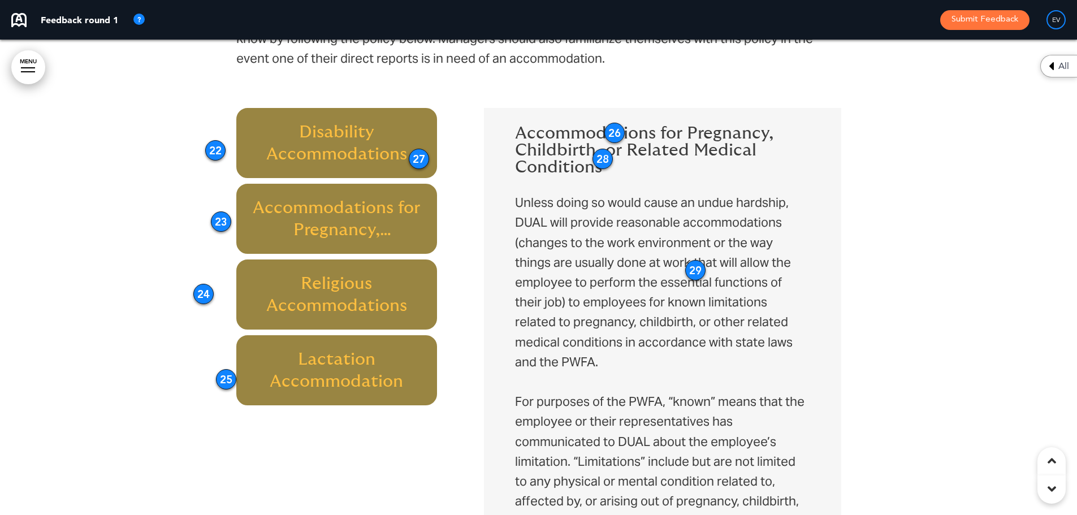
scroll to position [4254, 0]
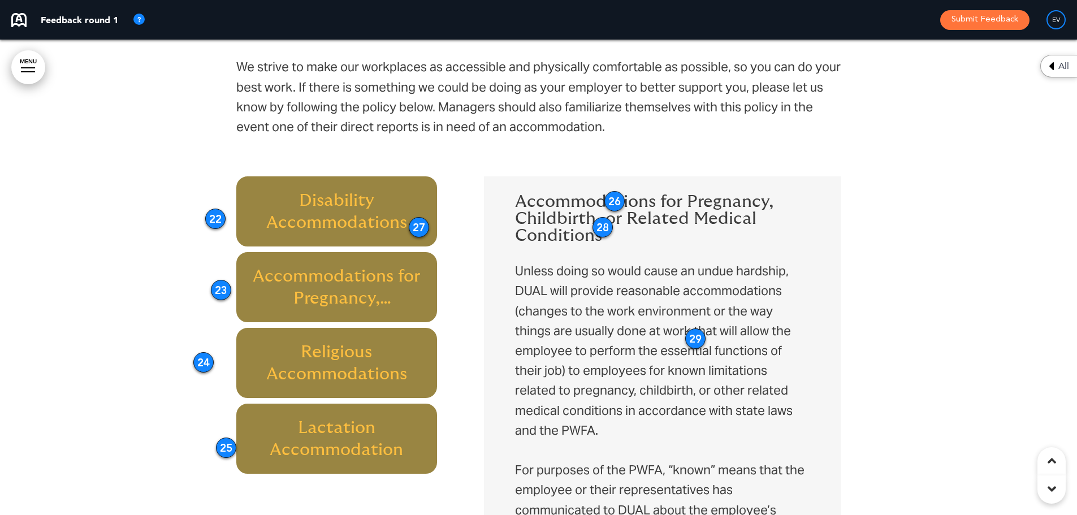
click at [581, 423] on p "Unless doing so would cause an undue hardship, DUAL will provide reasonable acc…" at bounding box center [662, 350] width 294 height 179
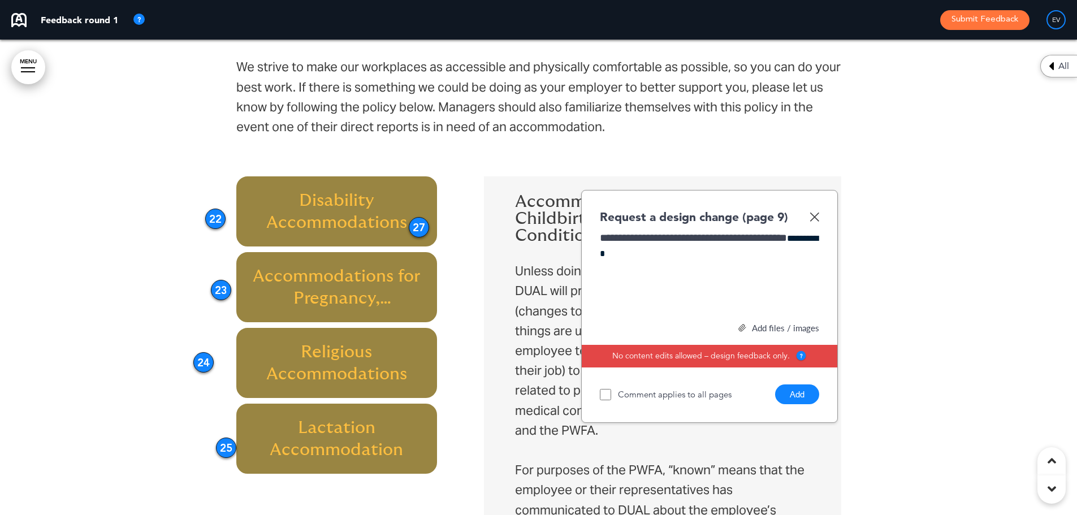
click at [607, 254] on div "**********" at bounding box center [709, 273] width 219 height 85
drag, startPoint x: 713, startPoint y: 254, endPoint x: 661, endPoint y: 253, distance: 52.0
click at [661, 253] on div "**********" at bounding box center [709, 273] width 219 height 85
click at [811, 392] on button "Add" at bounding box center [797, 394] width 44 height 20
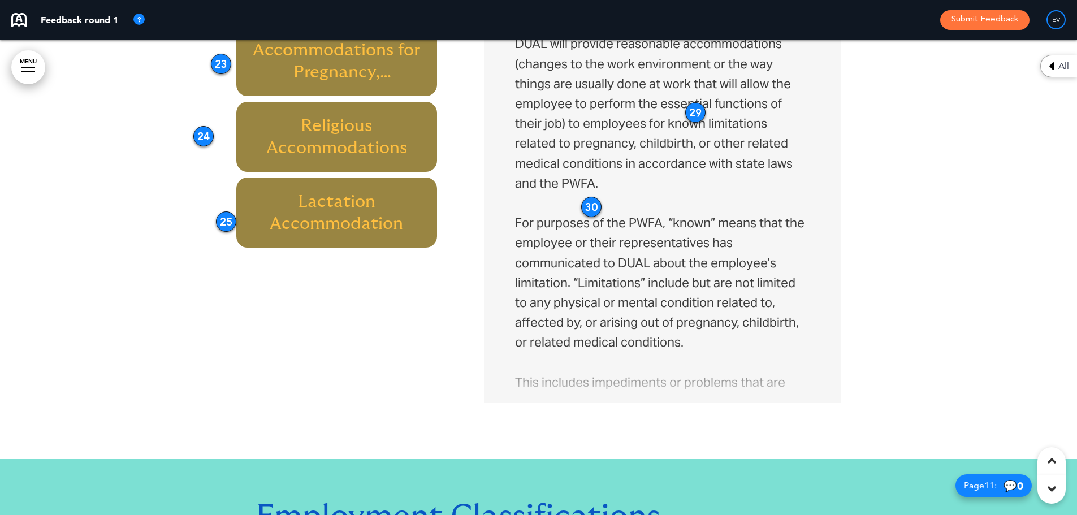
scroll to position [57, 0]
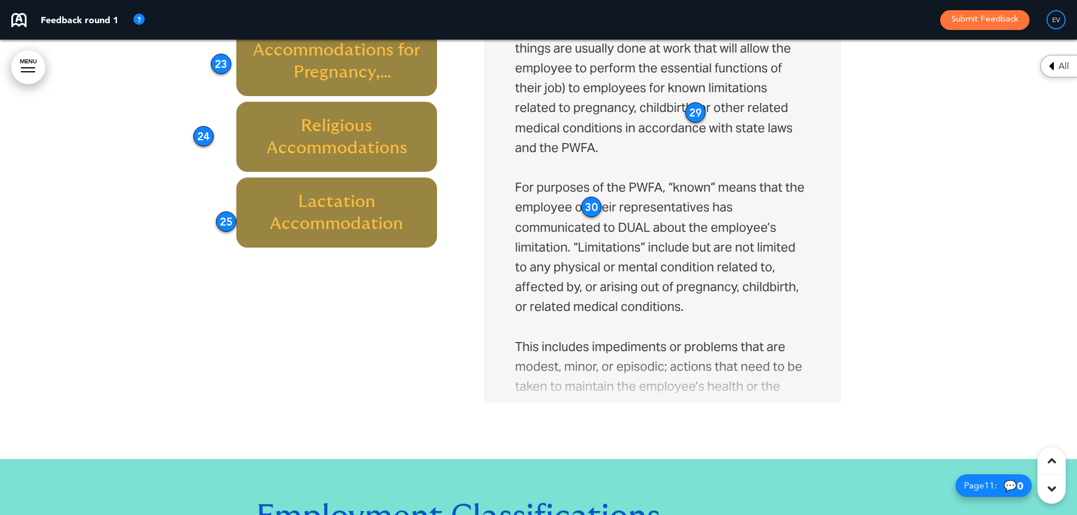
click at [792, 284] on p "For purposes of the PWFA, “known” means that the employee or their representati…" at bounding box center [662, 336] width 294 height 318
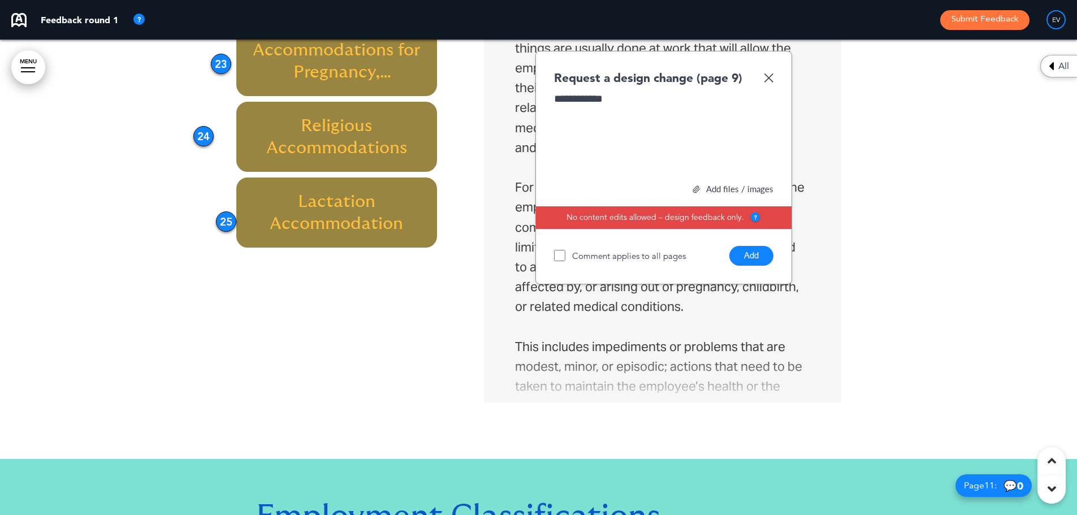
click at [758, 255] on button "Add" at bounding box center [751, 256] width 44 height 20
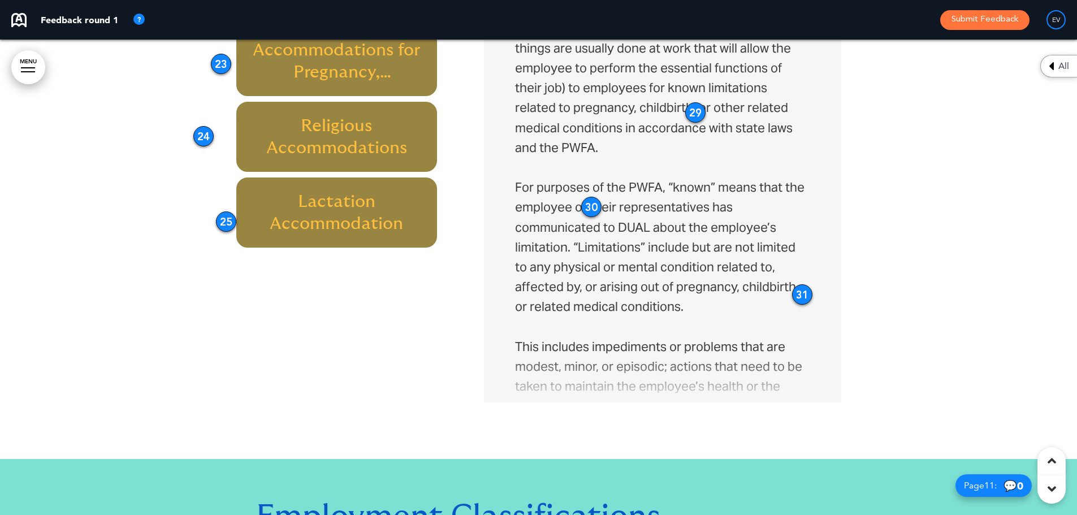
scroll to position [113, 0]
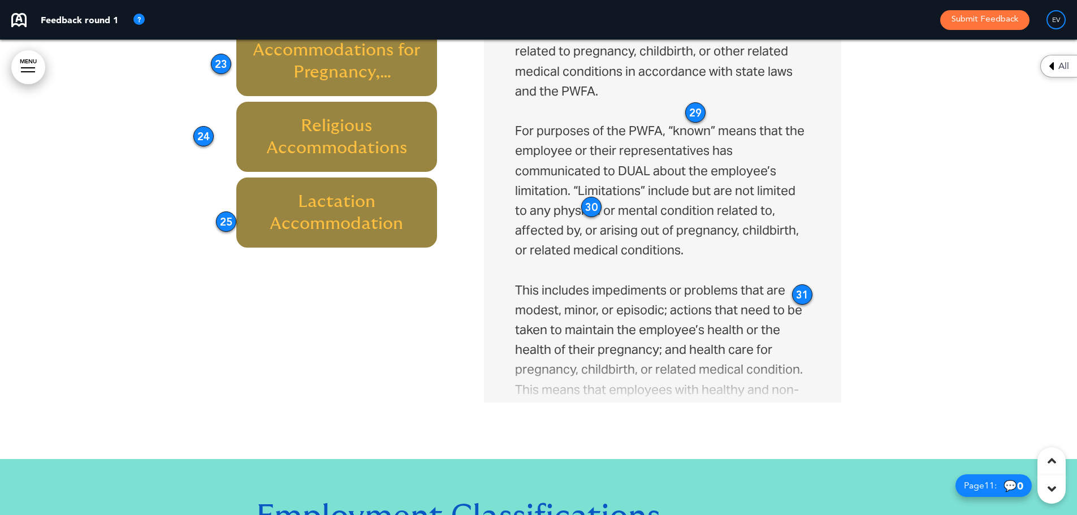
click at [591, 305] on p "For purposes of the PWFA, “known” means that the employee or their representati…" at bounding box center [662, 280] width 294 height 318
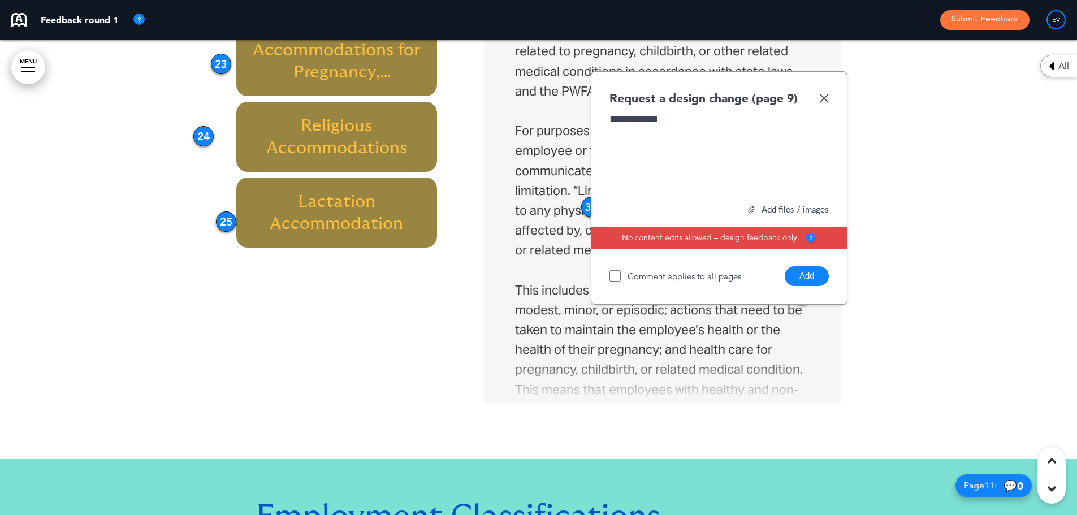
click at [811, 274] on button "Add" at bounding box center [806, 276] width 44 height 20
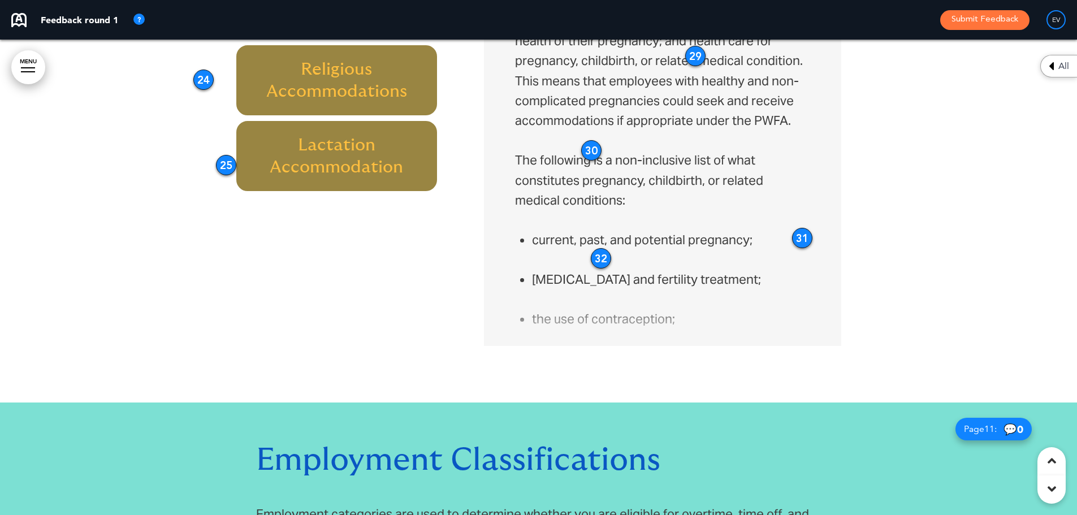
scroll to position [339, 0]
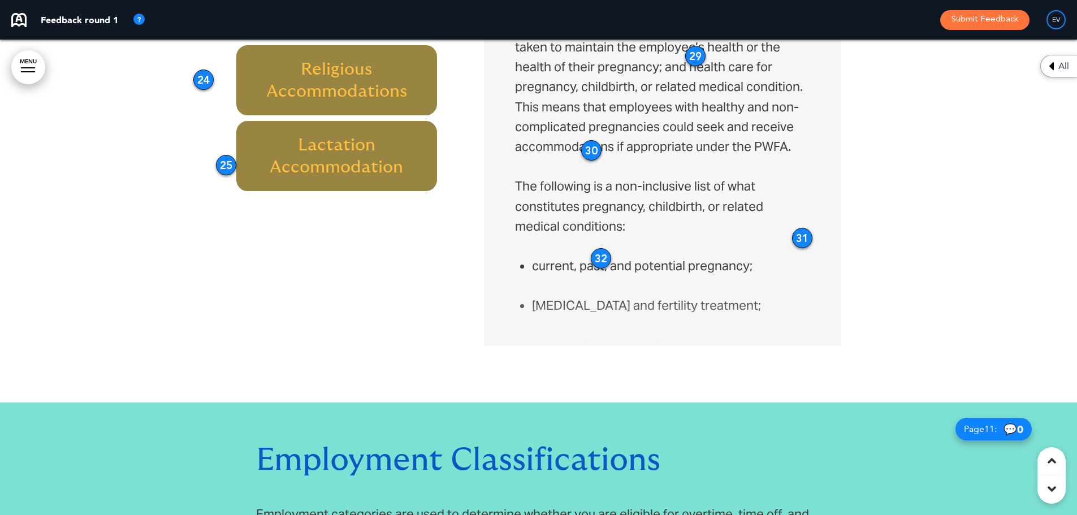
click at [696, 205] on p "The following is a non-inclusive list of what constitutes pregnancy, childbirth…" at bounding box center [662, 216] width 294 height 80
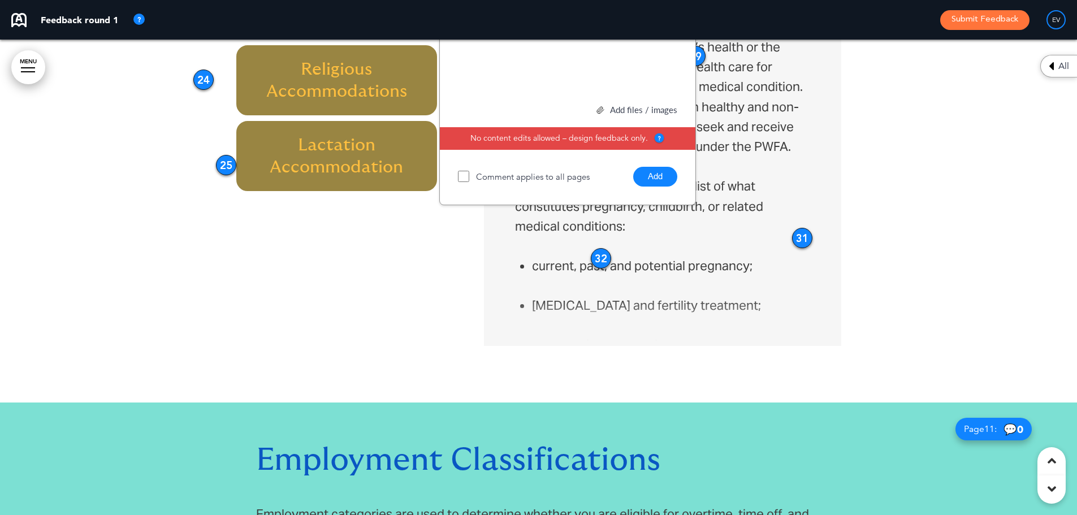
click at [659, 173] on button "Add" at bounding box center [655, 177] width 44 height 20
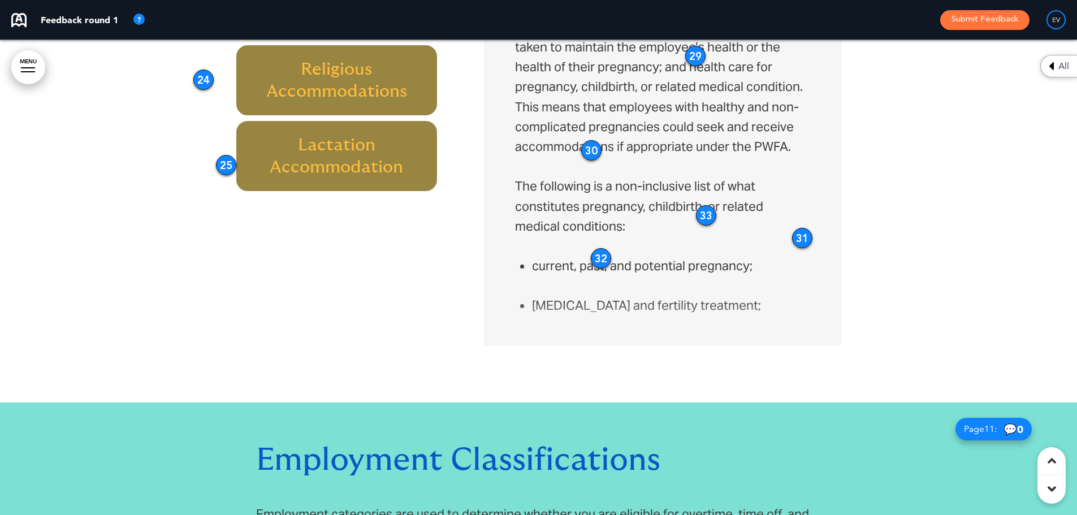
click at [600, 266] on div "32" at bounding box center [601, 258] width 20 height 20
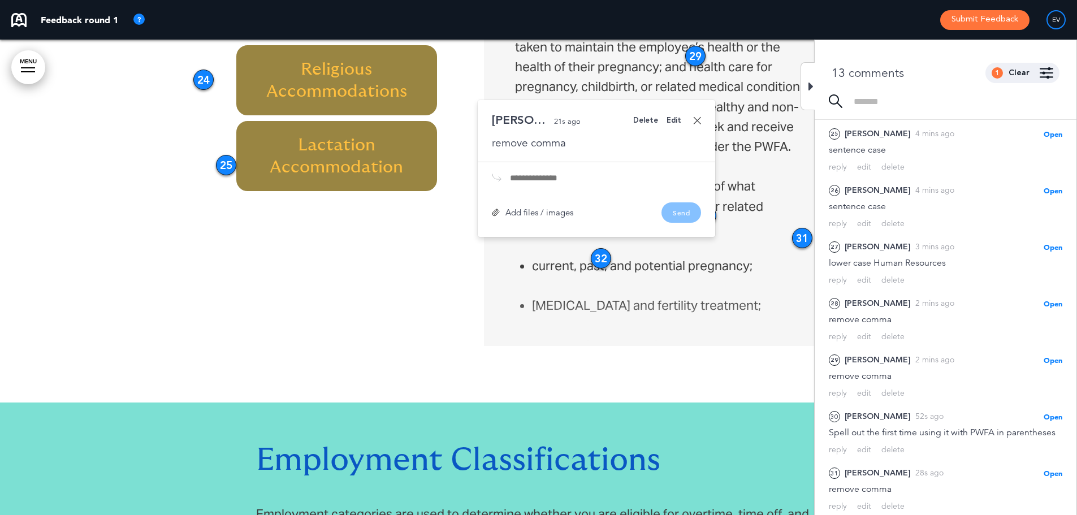
scroll to position [362, 0]
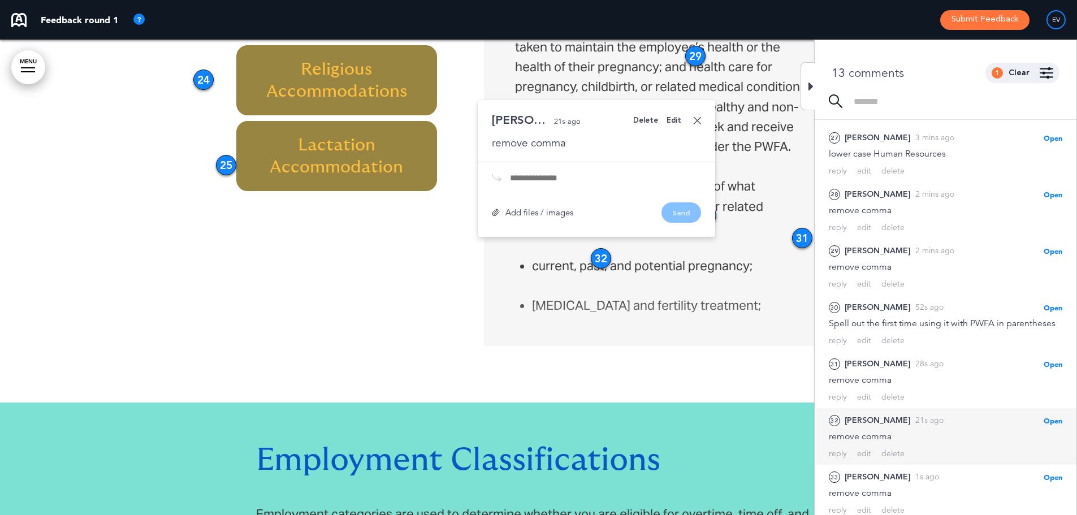
click at [608, 269] on li "current, past, and potential pregnancy;" at bounding box center [670, 266] width 277 height 20
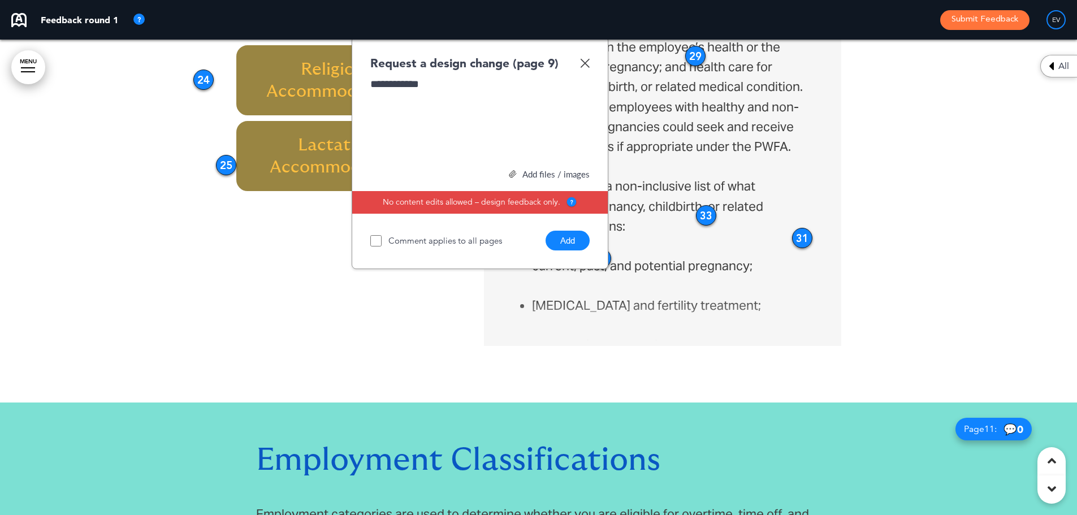
click at [563, 239] on button "Add" at bounding box center [567, 241] width 44 height 20
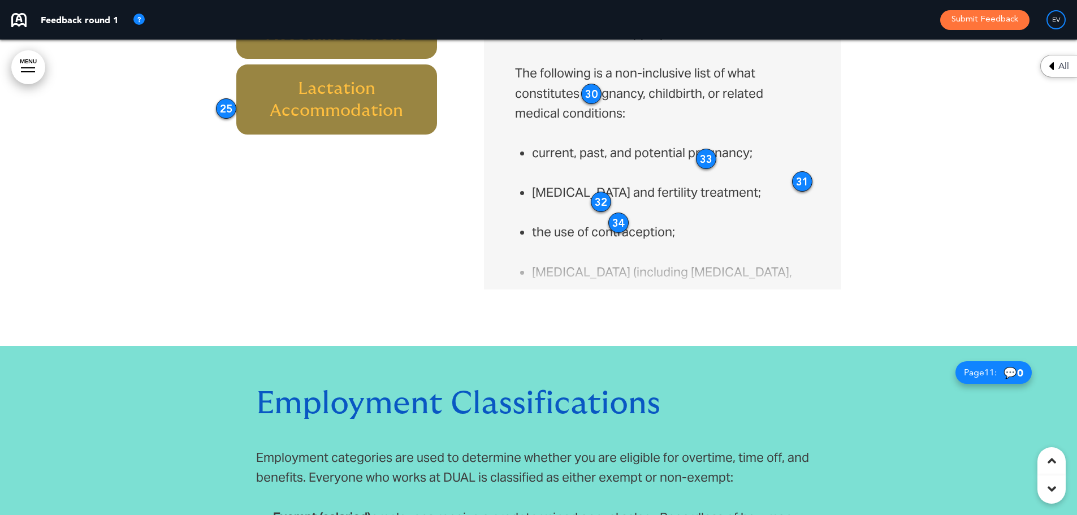
scroll to position [452, 0]
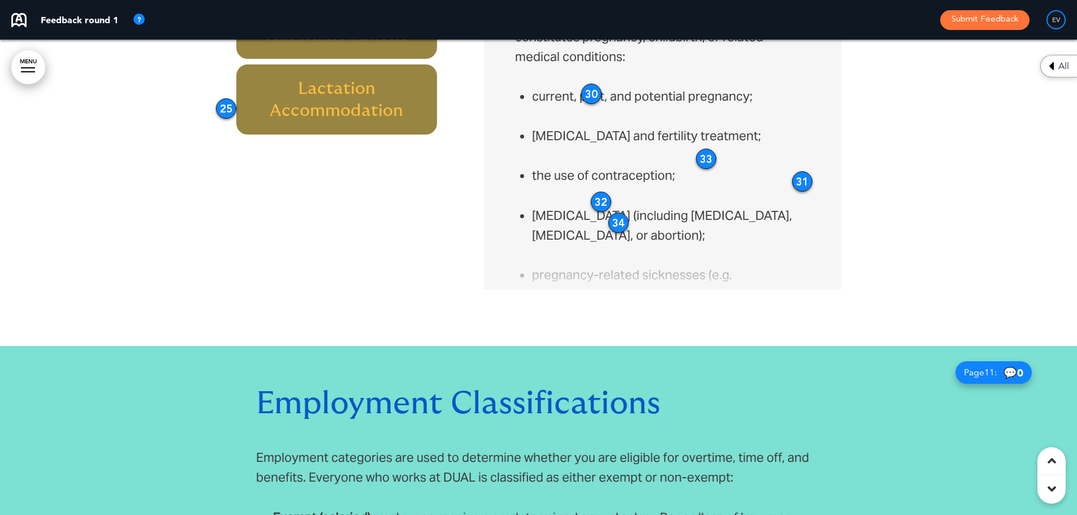
click at [572, 230] on li "[MEDICAL_DATA] (including [MEDICAL_DATA], [MEDICAL_DATA], or abortion);" at bounding box center [670, 226] width 277 height 40
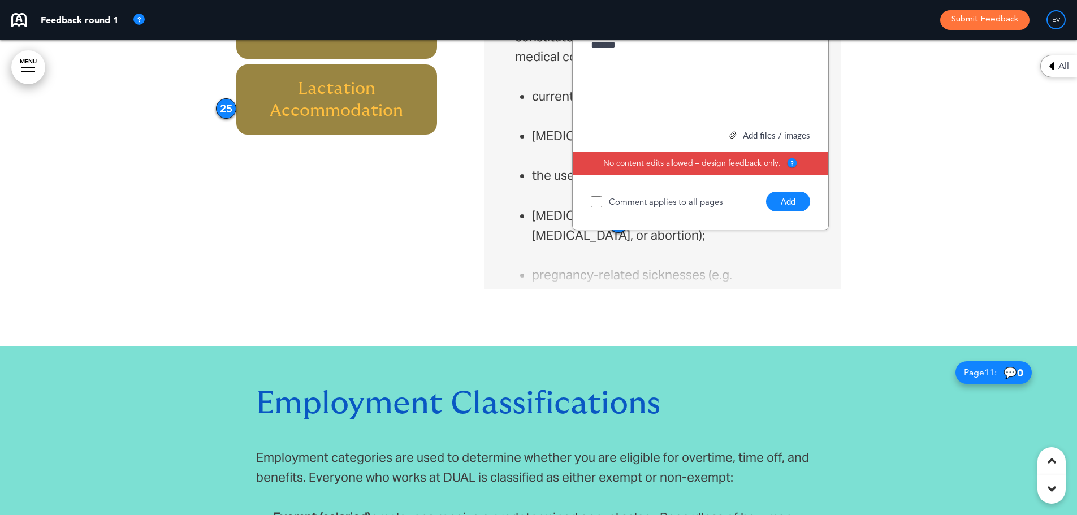
click at [795, 198] on button "Add" at bounding box center [788, 202] width 44 height 20
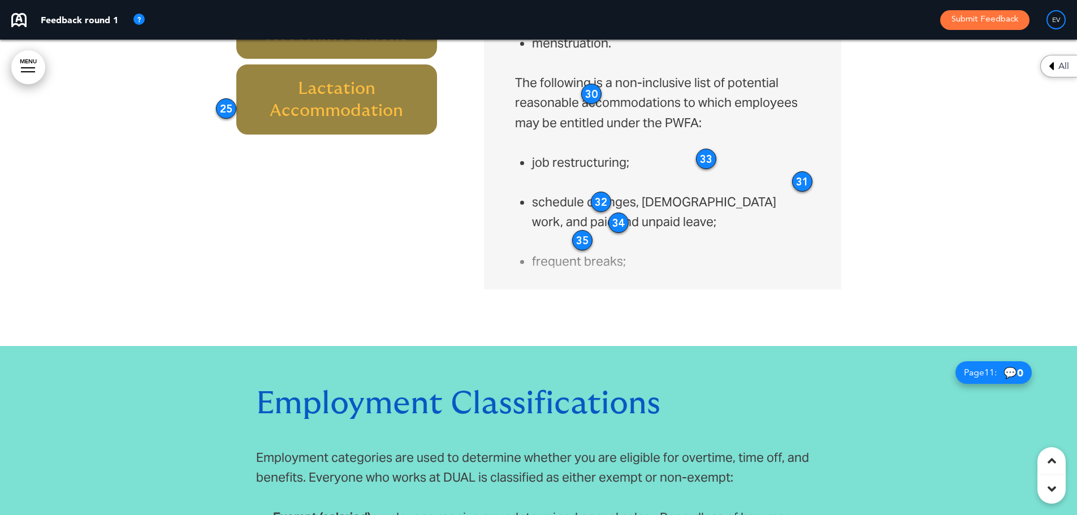
scroll to position [848, 0]
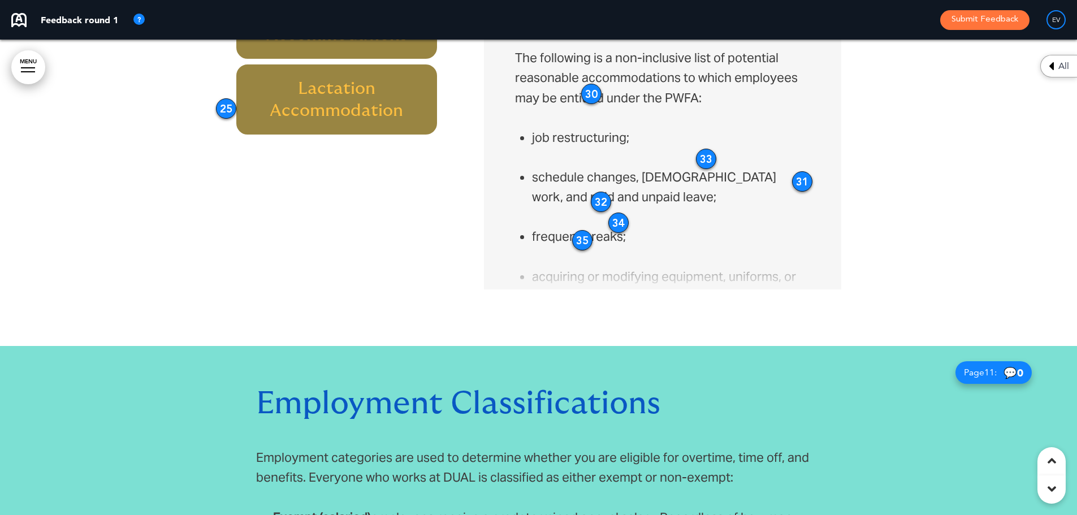
click at [719, 173] on li "schedule changes, [DEMOGRAPHIC_DATA] work, and paid and unpaid leave;" at bounding box center [670, 187] width 277 height 40
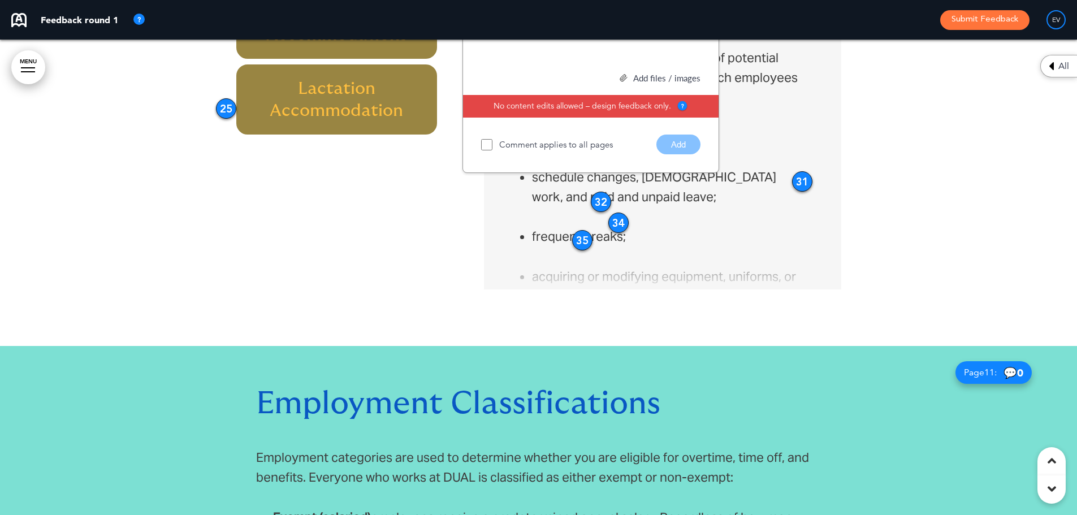
scroll to position [4324, 0]
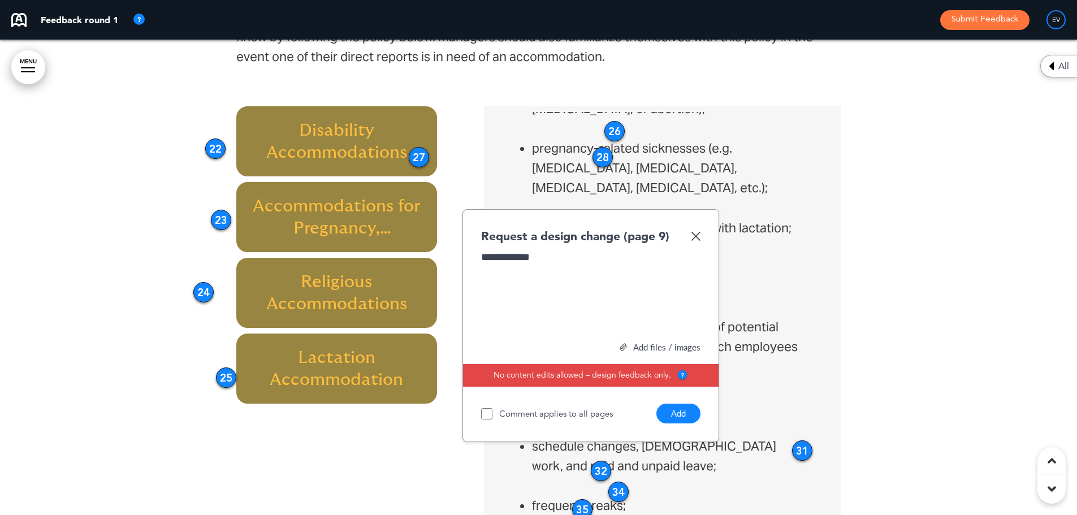
drag, startPoint x: 691, startPoint y: 407, endPoint x: 698, endPoint y: 396, distance: 13.5
click at [691, 407] on button "Add" at bounding box center [678, 413] width 44 height 20
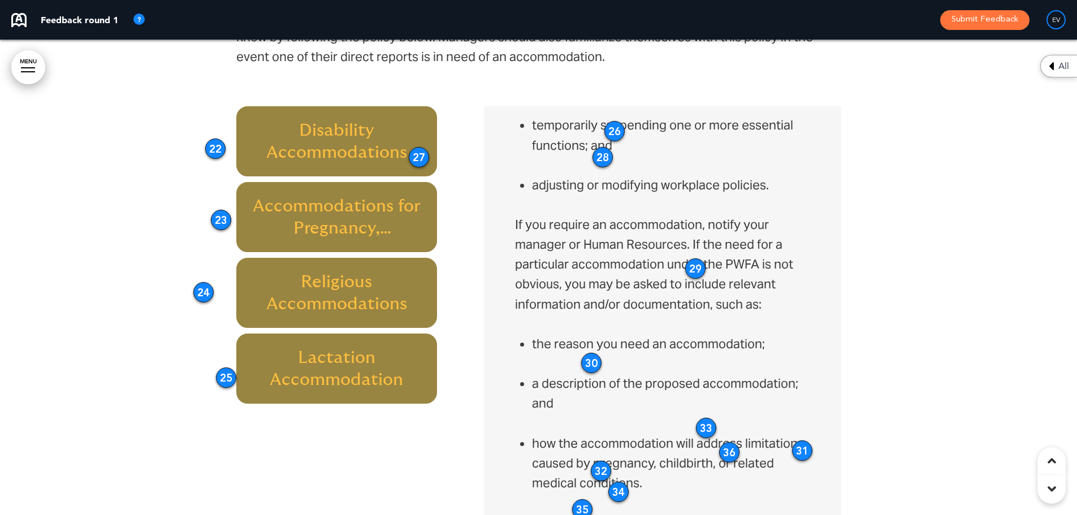
scroll to position [1582, 0]
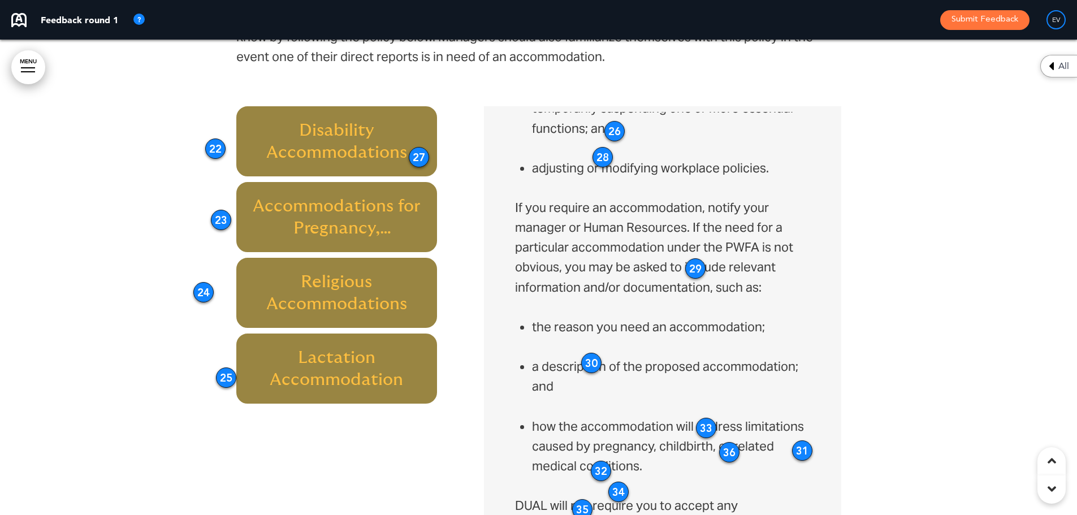
click at [644, 225] on p "If you require an accommodation, notify your manager or Human Resources. If the…" at bounding box center [662, 257] width 294 height 119
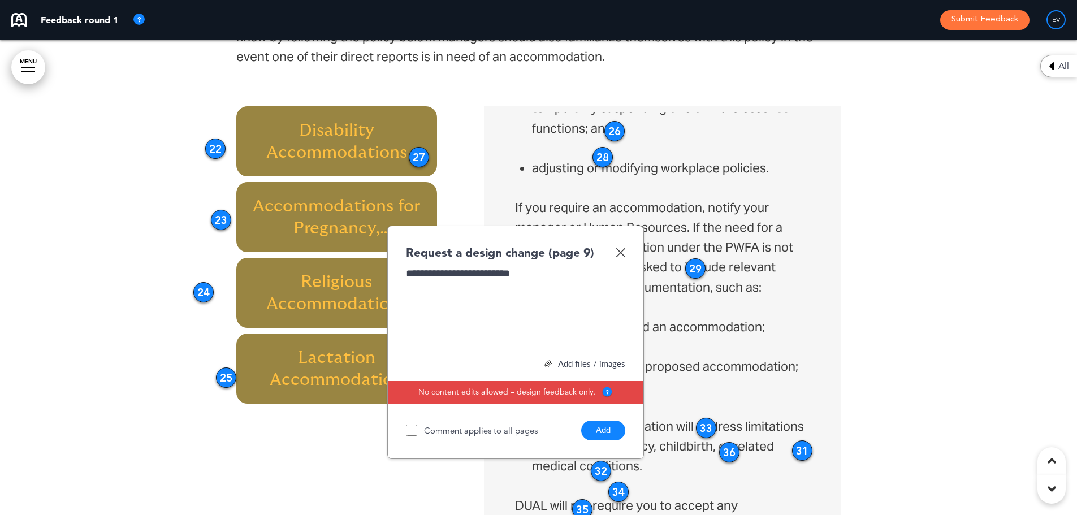
click at [607, 426] on button "Add" at bounding box center [603, 430] width 44 height 20
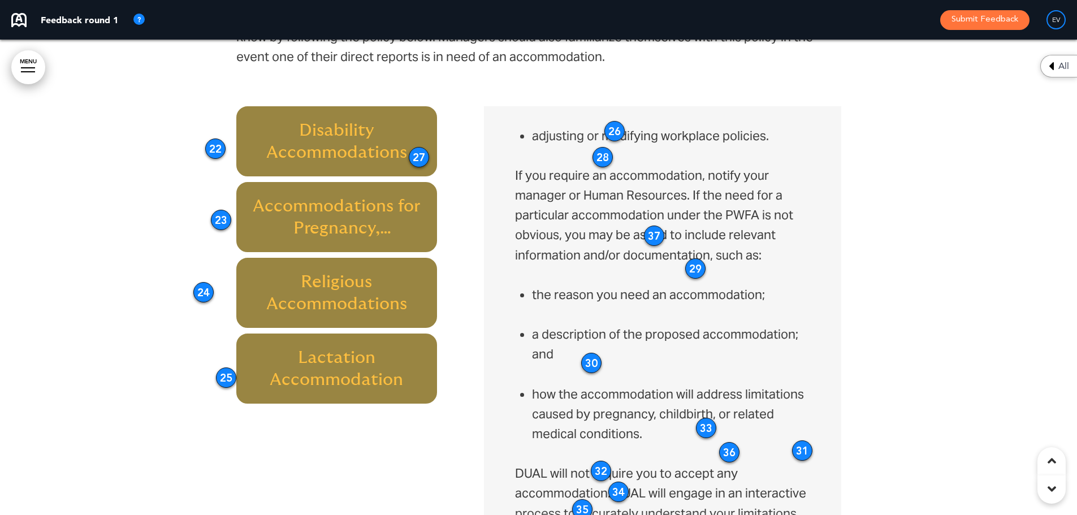
scroll to position [1639, 0]
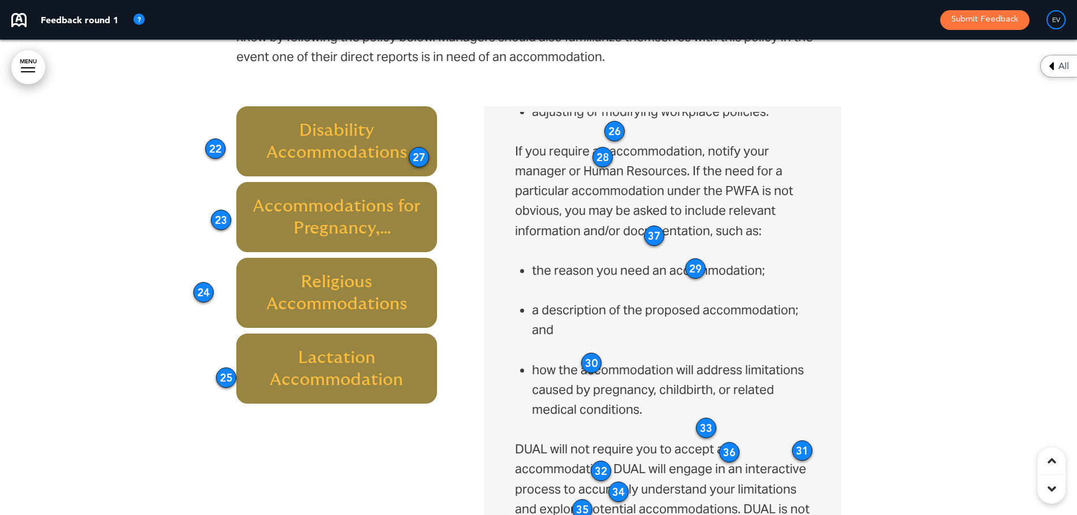
click at [708, 384] on li "how the accommodation will address limitations caused by pregnancy, childbirth,…" at bounding box center [670, 390] width 277 height 60
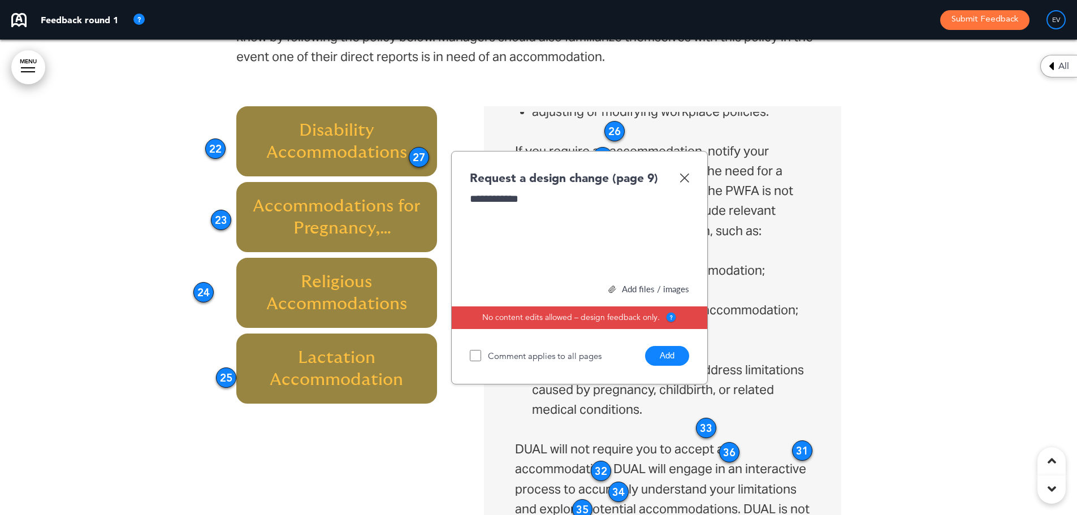
click at [667, 354] on button "Add" at bounding box center [667, 356] width 44 height 20
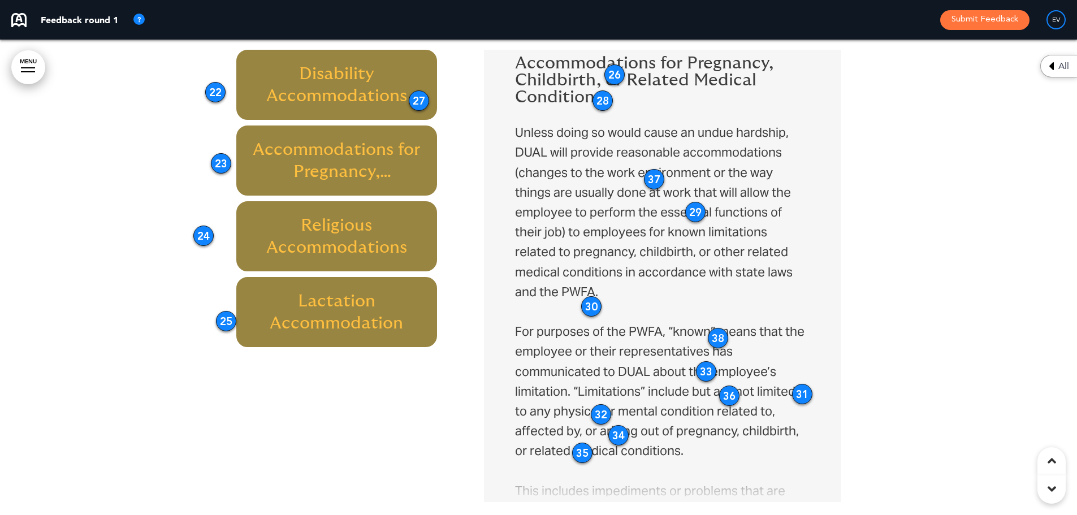
scroll to position [0, 0]
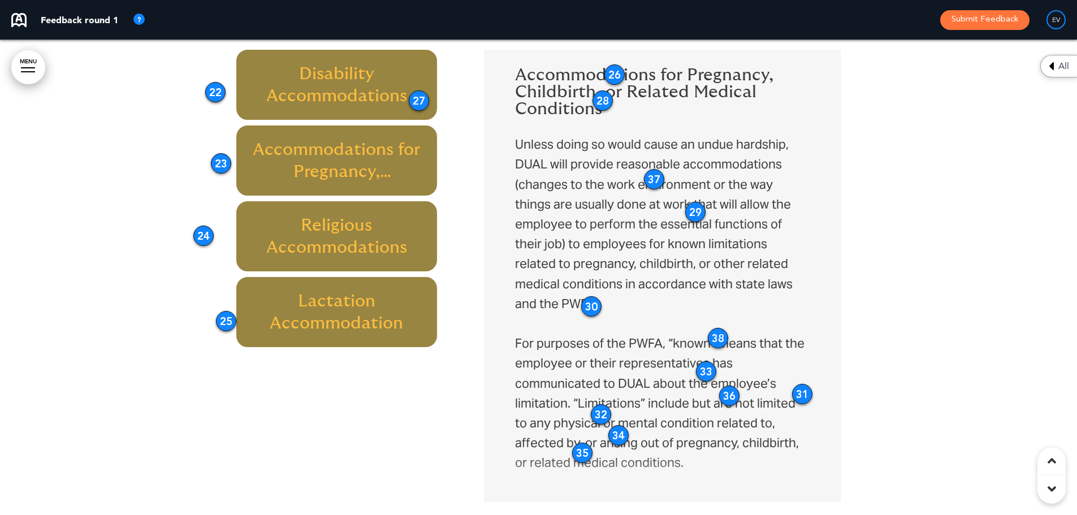
click at [345, 226] on h6 "Religious Accommodations" at bounding box center [336, 236] width 175 height 44
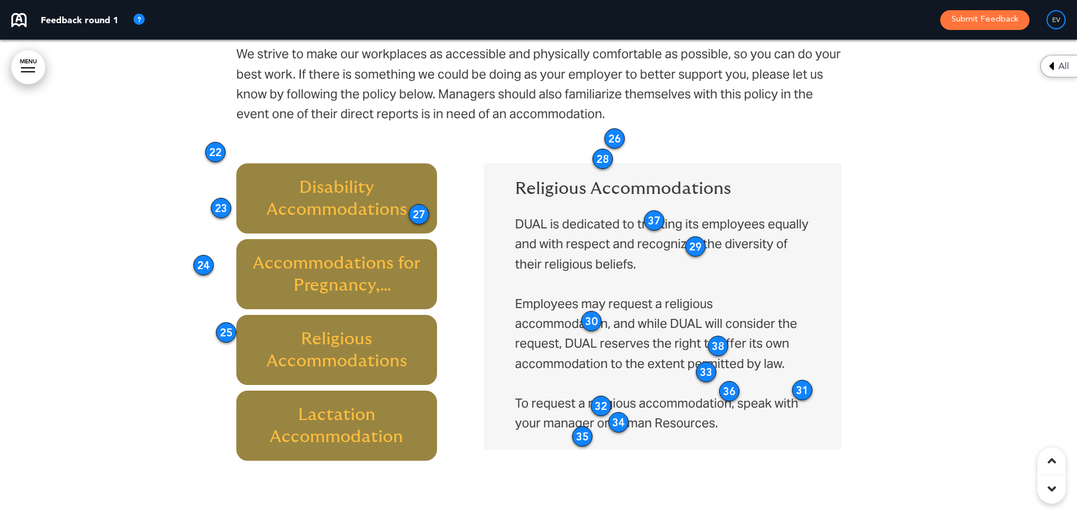
scroll to position [4268, 0]
drag, startPoint x: 614, startPoint y: 132, endPoint x: 844, endPoint y: 136, distance: 229.5
click at [844, 137] on div "26" at bounding box center [839, 147] width 20 height 20
drag, startPoint x: 614, startPoint y: 153, endPoint x: 619, endPoint y: 149, distance: 6.4
click at [624, 149] on div "Reasonable Accommodations We strive to make our workplaces as accessible and ph…" at bounding box center [538, 229] width 605 height 575
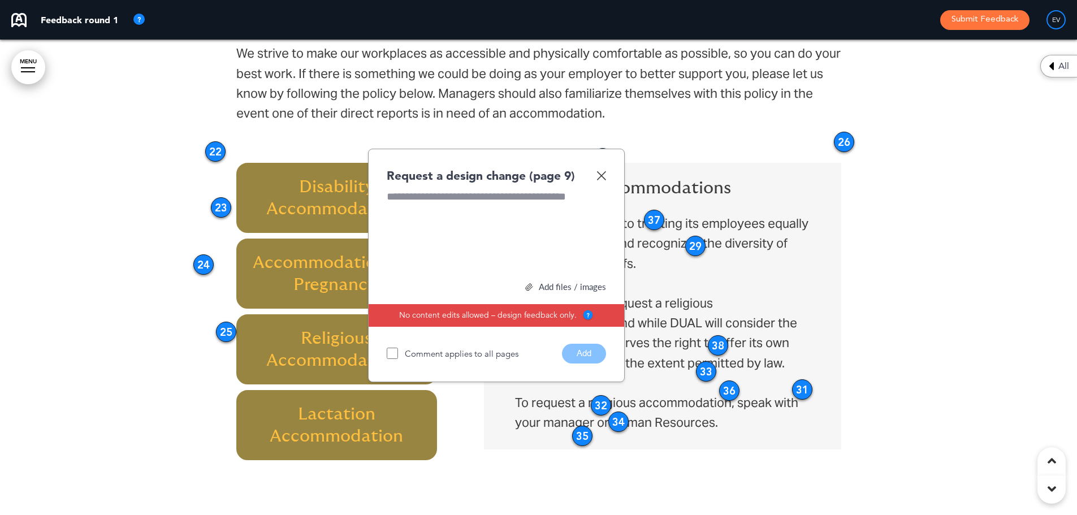
drag, startPoint x: 669, startPoint y: 134, endPoint x: 662, endPoint y: 134, distance: 6.2
click at [668, 134] on p "We strive to make our workplaces as accessible and physically comfortable as po…" at bounding box center [538, 93] width 605 height 99
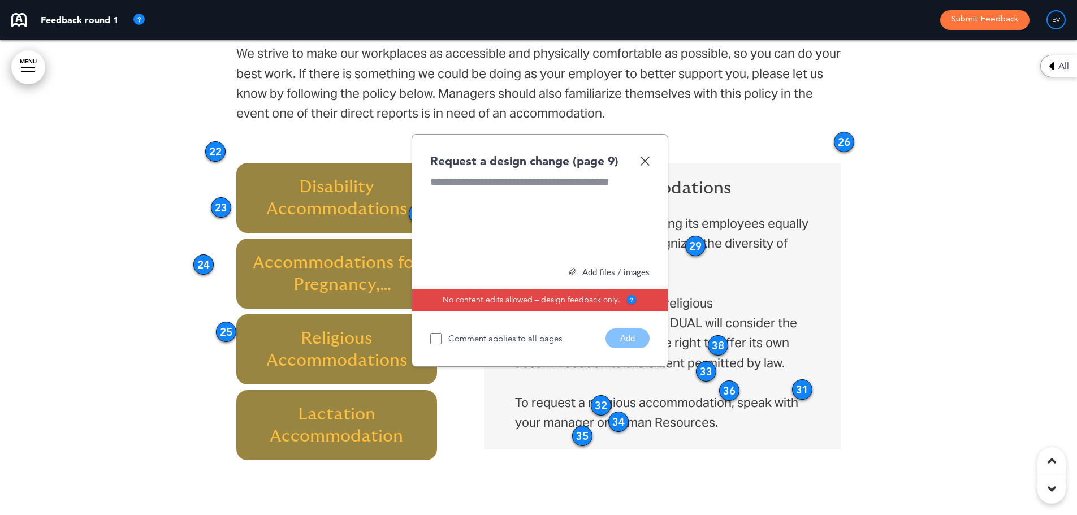
click at [739, 124] on p "We strive to make our workplaces as accessible and physically comfortable as po…" at bounding box center [538, 93] width 605 height 99
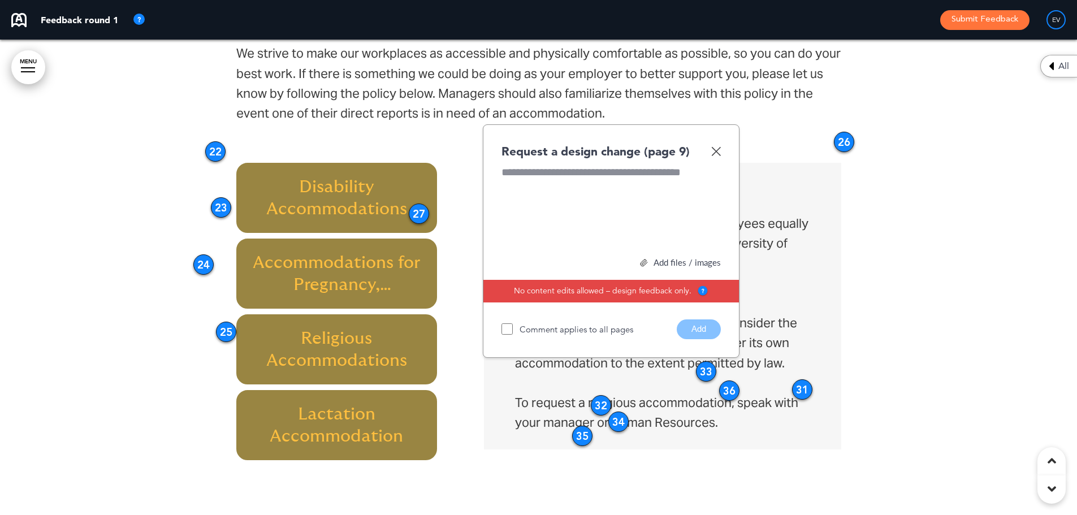
click at [719, 149] on img at bounding box center [716, 151] width 10 height 10
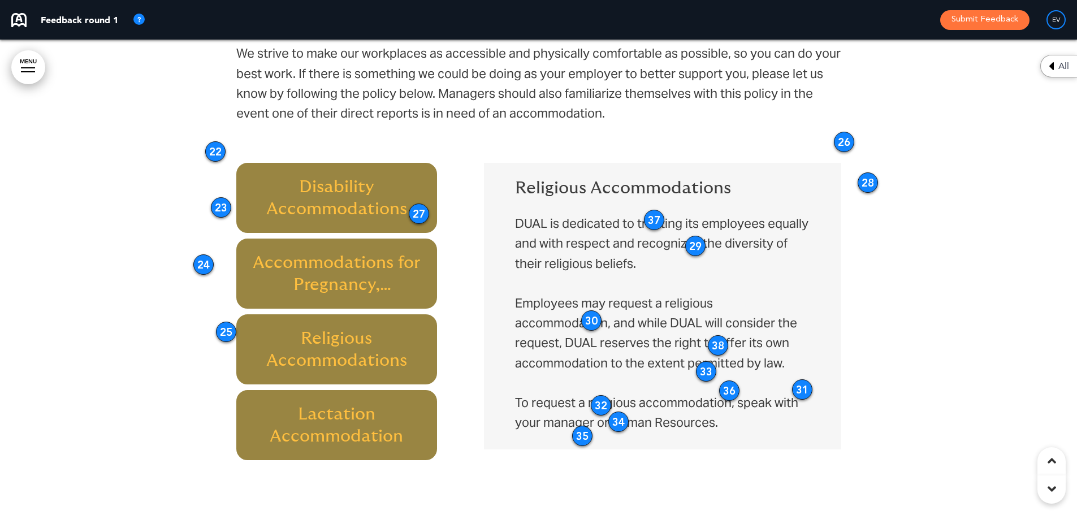
drag, startPoint x: 604, startPoint y: 157, endPoint x: 869, endPoint y: 181, distance: 266.1
click at [869, 181] on div "28" at bounding box center [867, 182] width 20 height 20
drag, startPoint x: 653, startPoint y: 214, endPoint x: 776, endPoint y: 227, distance: 123.9
click at [873, 218] on div "37" at bounding box center [875, 224] width 20 height 20
drag, startPoint x: 710, startPoint y: 244, endPoint x: 874, endPoint y: 261, distance: 164.8
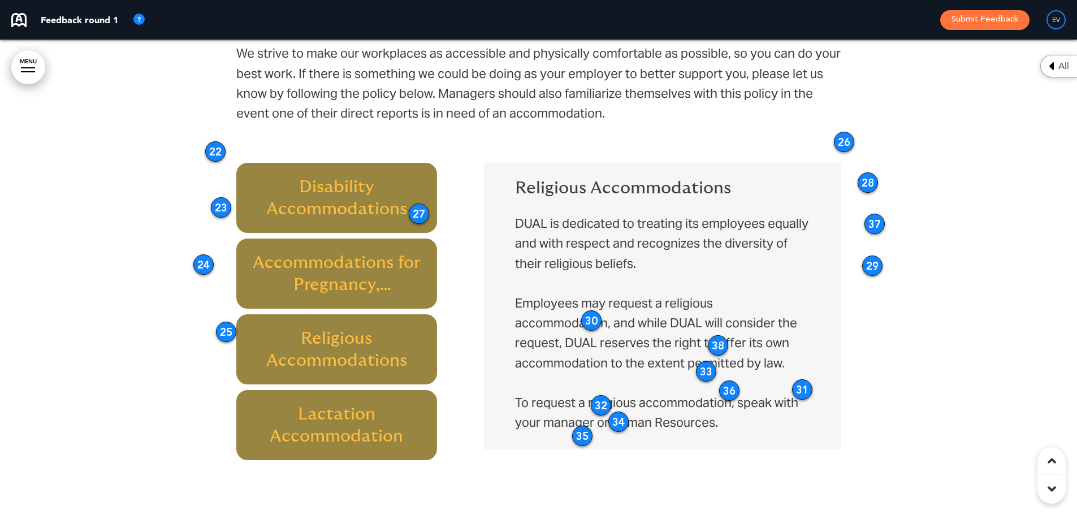
click at [874, 261] on div "29" at bounding box center [872, 265] width 20 height 20
drag, startPoint x: 586, startPoint y: 311, endPoint x: 403, endPoint y: 279, distance: 185.3
click at [403, 279] on div "30" at bounding box center [408, 289] width 20 height 20
drag, startPoint x: 871, startPoint y: 262, endPoint x: 410, endPoint y: 265, distance: 461.1
click at [410, 265] on div "29" at bounding box center [410, 268] width 20 height 20
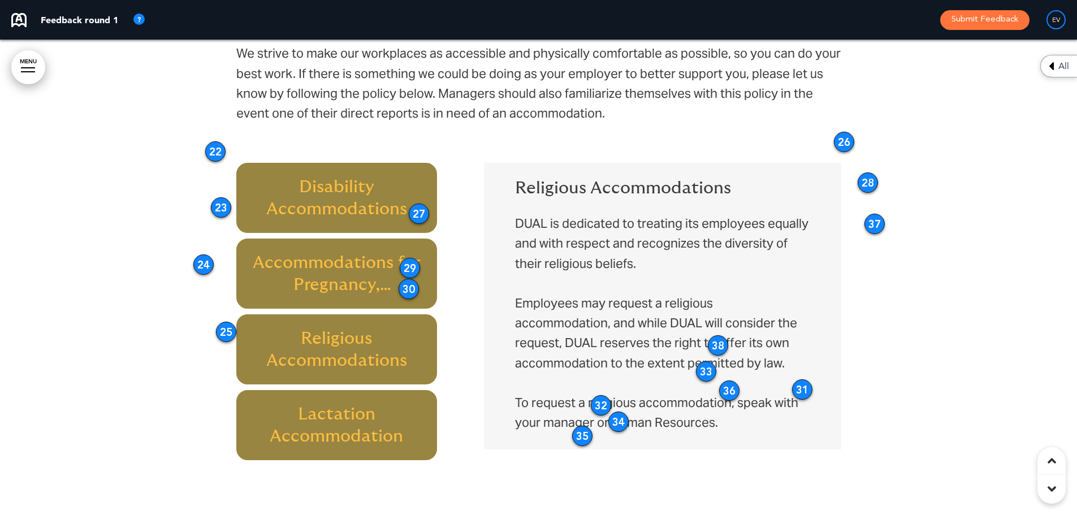
drag, startPoint x: 864, startPoint y: 214, endPoint x: 862, endPoint y: 228, distance: 13.7
click at [847, 241] on div at bounding box center [538, 229] width 1077 height 575
drag, startPoint x: 875, startPoint y: 222, endPoint x: 452, endPoint y: 251, distance: 423.7
click at [452, 251] on div "37" at bounding box center [451, 252] width 20 height 20
drag, startPoint x: 411, startPoint y: 268, endPoint x: 451, endPoint y: 275, distance: 40.7
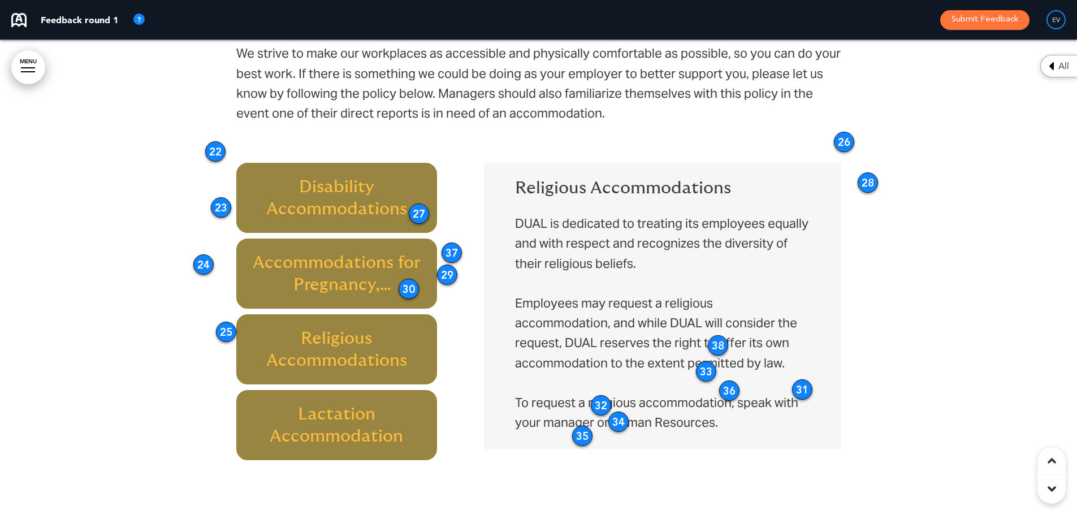
click at [451, 275] on div "29" at bounding box center [447, 274] width 20 height 20
drag, startPoint x: 410, startPoint y: 289, endPoint x: 451, endPoint y: 291, distance: 41.3
click at [451, 291] on div "30" at bounding box center [450, 291] width 20 height 20
click at [714, 344] on div "38" at bounding box center [718, 345] width 20 height 20
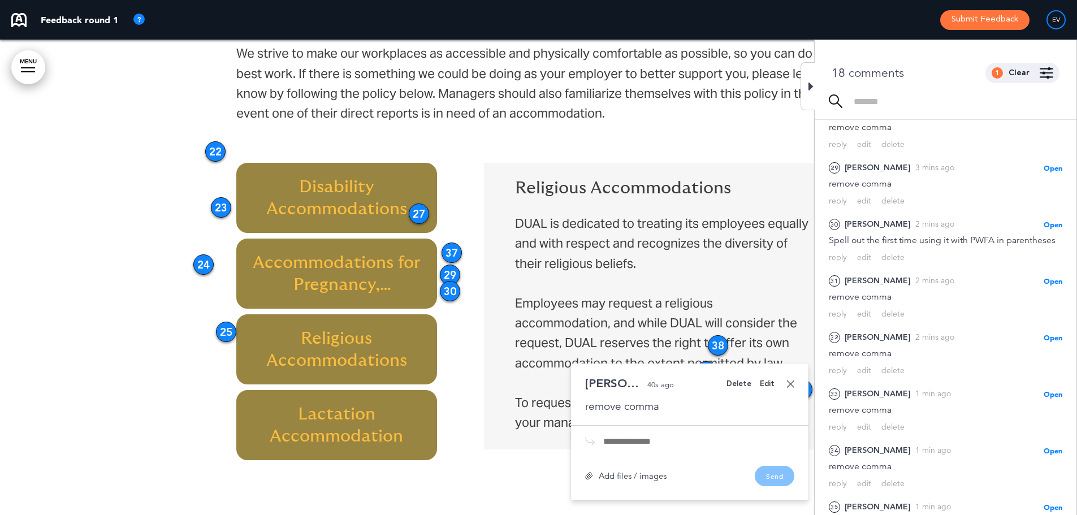
scroll to position [641, 0]
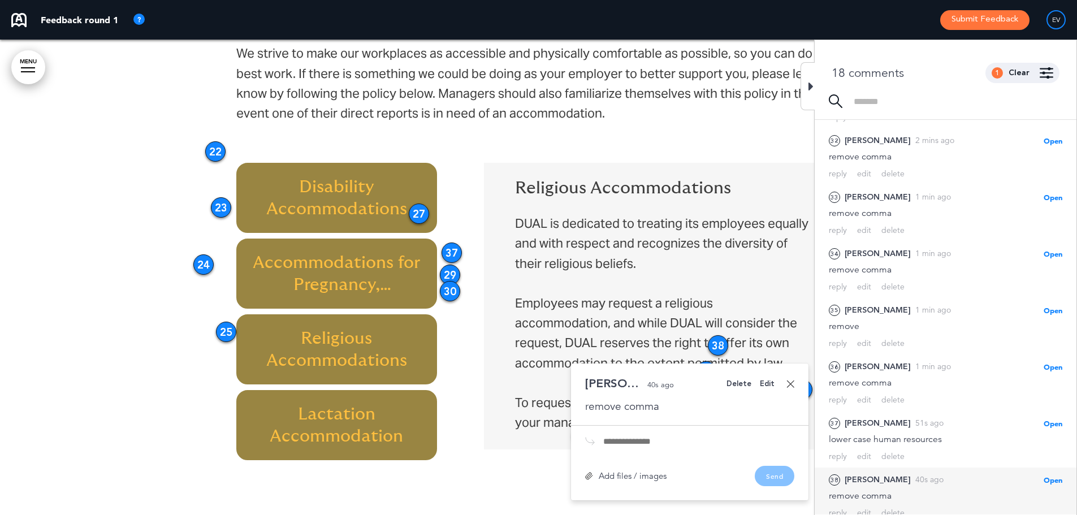
click at [793, 386] on link at bounding box center [790, 384] width 8 height 8
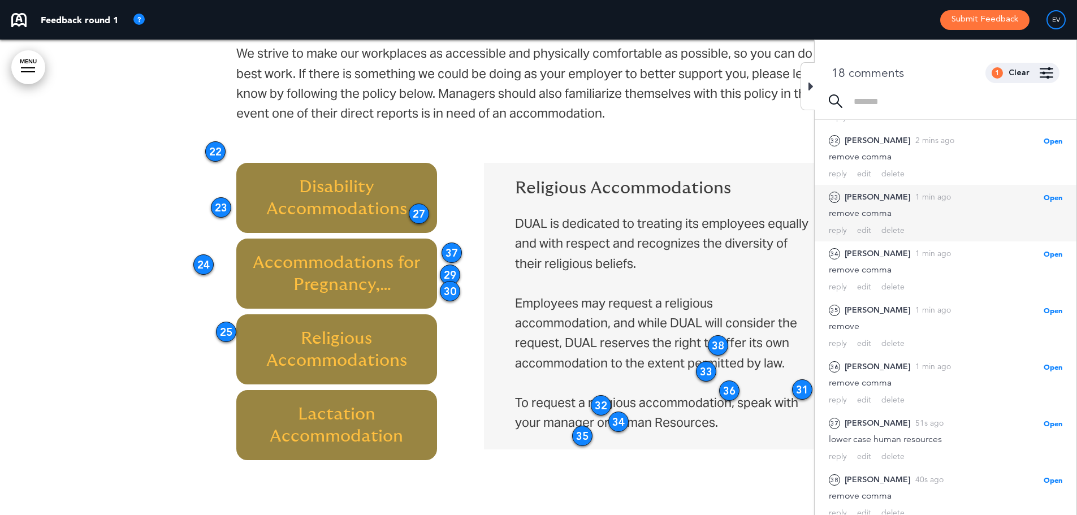
click at [1047, 193] on span "Open" at bounding box center [1052, 197] width 19 height 9
click at [1058, 193] on span "Open" at bounding box center [1052, 197] width 19 height 9
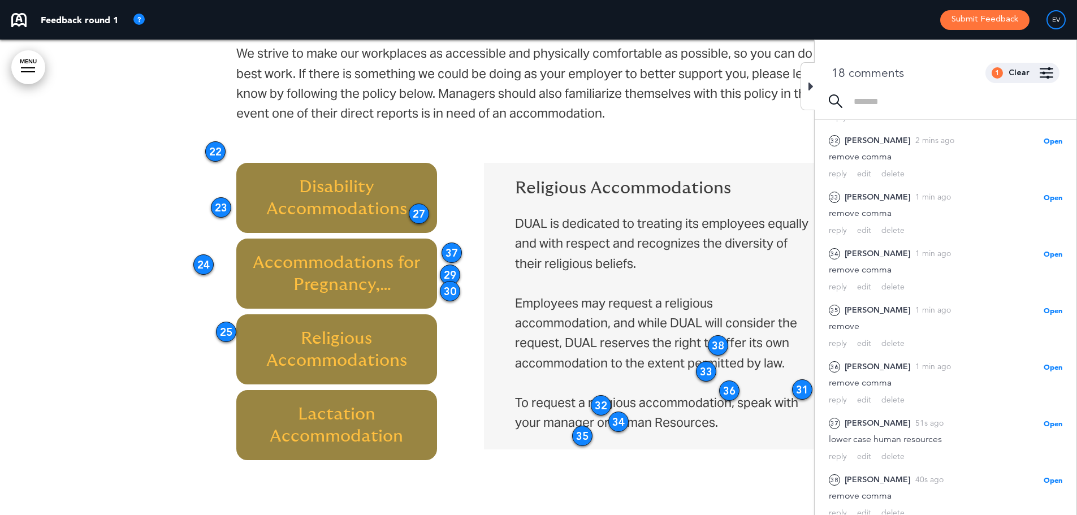
click at [804, 77] on div at bounding box center [807, 86] width 14 height 48
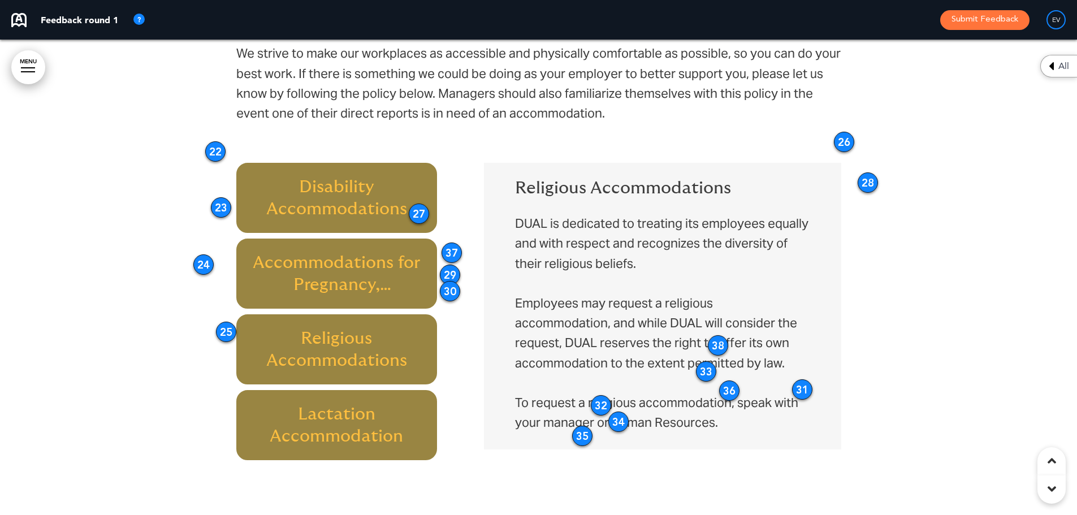
click at [585, 177] on div "Religious Accommodations DUAL is dedicated to treating its employees equally an…" at bounding box center [662, 305] width 340 height 275
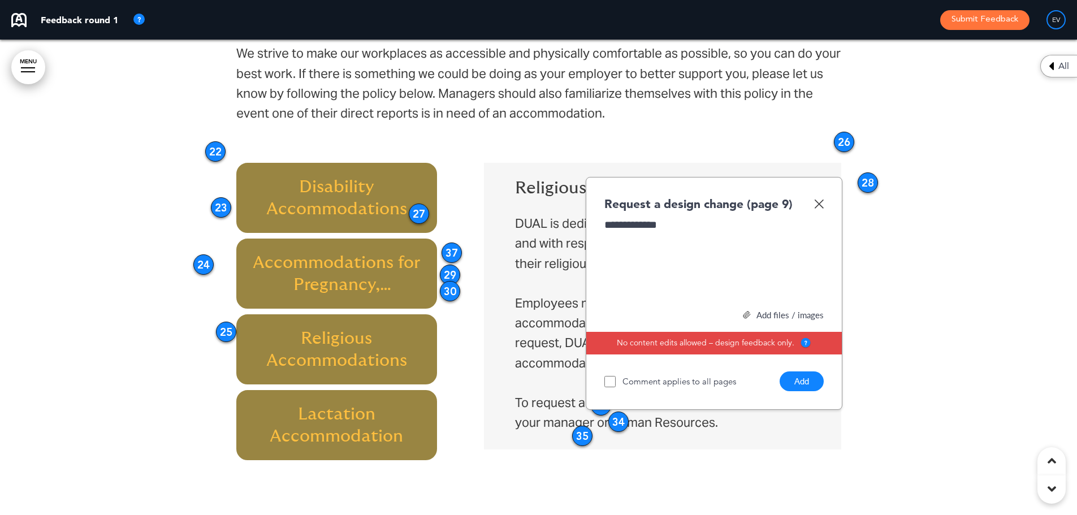
click at [807, 381] on button "Add" at bounding box center [801, 381] width 44 height 20
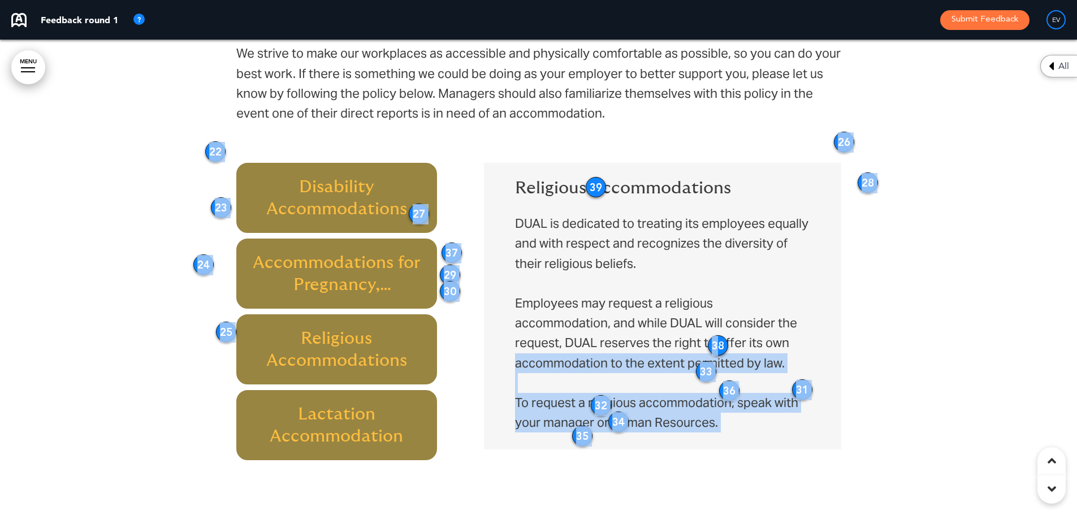
drag, startPoint x: 708, startPoint y: 338, endPoint x: 715, endPoint y: 344, distance: 9.3
click at [715, 344] on div "Reasonable Accommodations We strive to make our workplaces as accessible and ph…" at bounding box center [538, 229] width 1077 height 575
drag, startPoint x: 718, startPoint y: 346, endPoint x: 872, endPoint y: 216, distance: 200.9
click at [872, 216] on div "38" at bounding box center [867, 221] width 20 height 20
click at [895, 293] on div at bounding box center [538, 229] width 1077 height 575
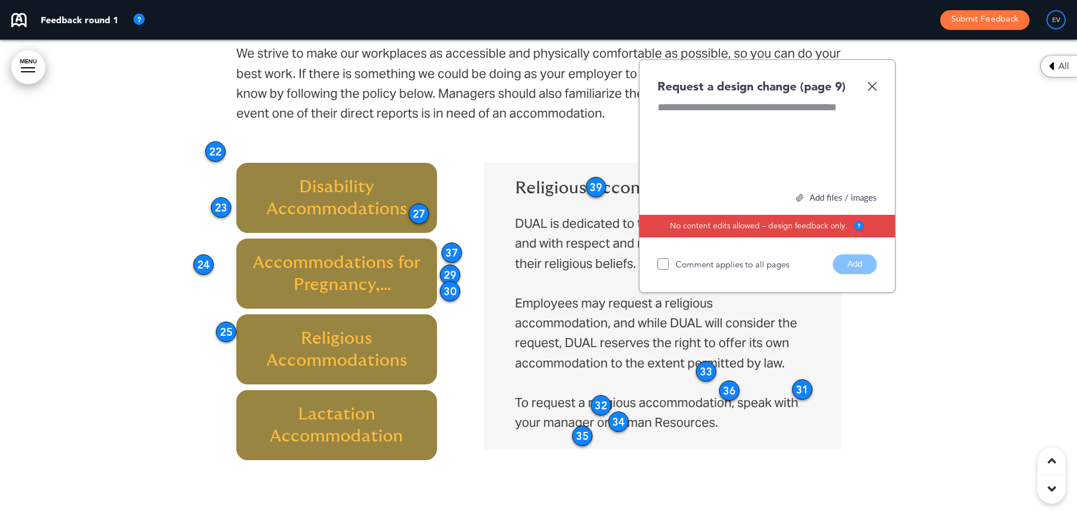
click at [875, 85] on img at bounding box center [872, 86] width 10 height 10
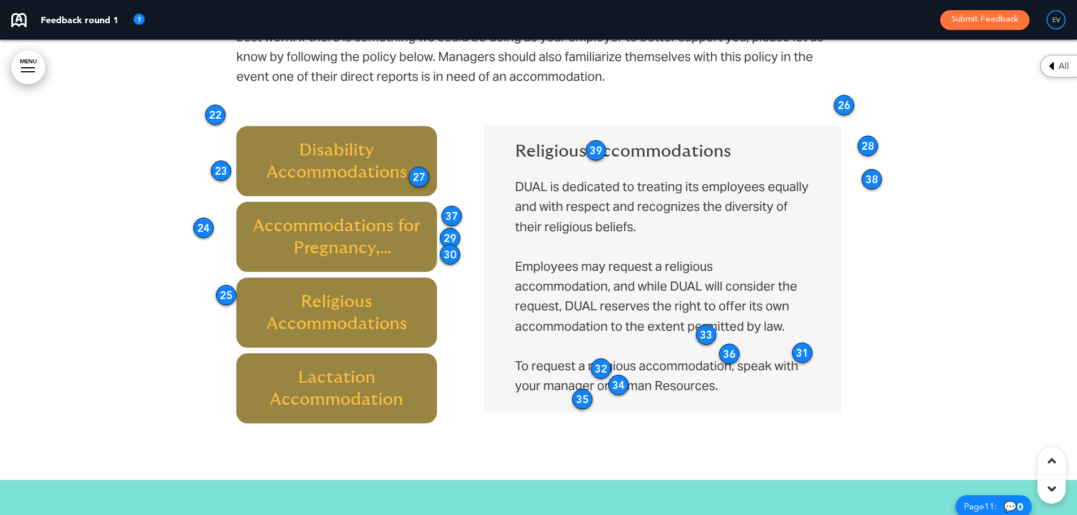
scroll to position [4324, 0]
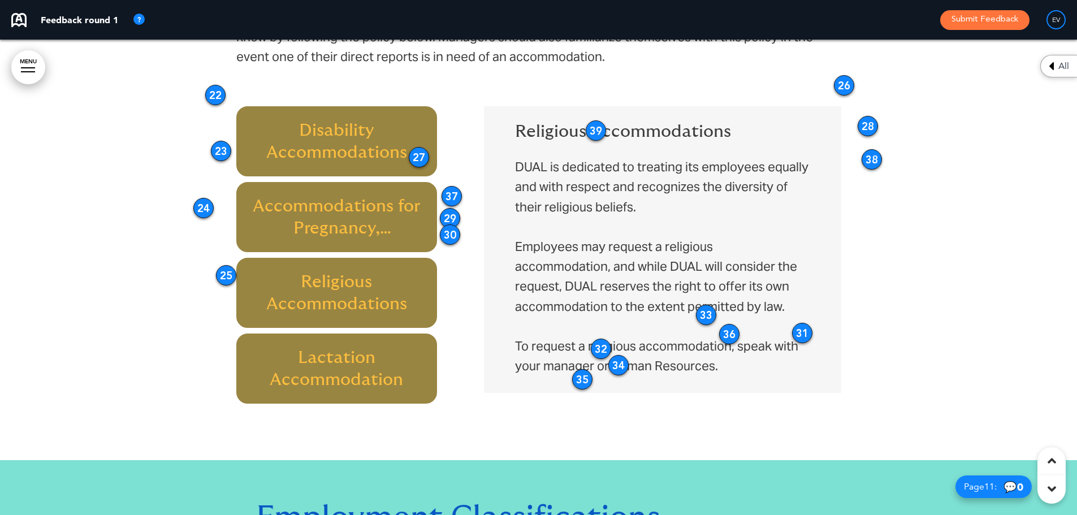
click at [658, 359] on p "To request a religious accommodation, speak with your manager or Human Resource…" at bounding box center [662, 356] width 294 height 40
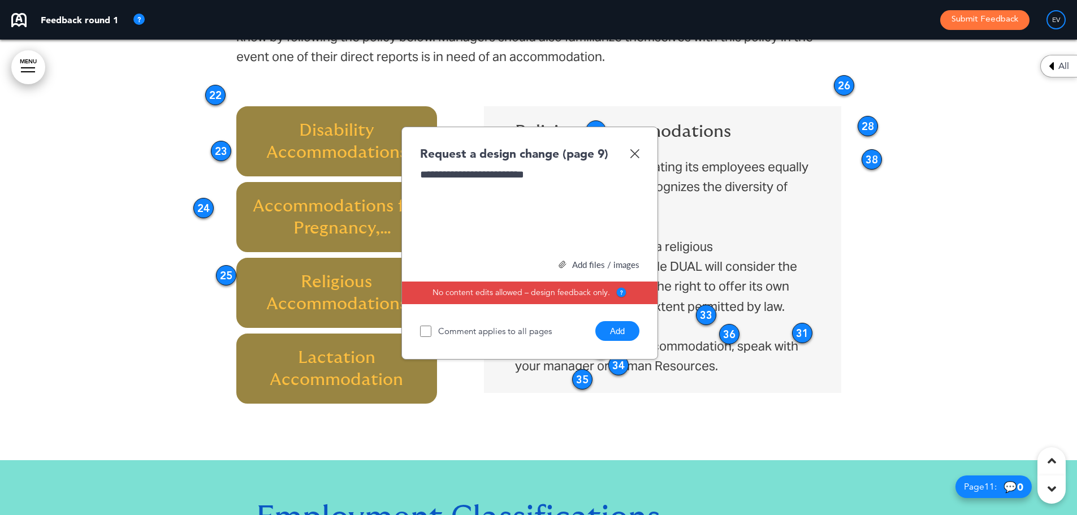
click at [617, 333] on button "Add" at bounding box center [617, 331] width 44 height 20
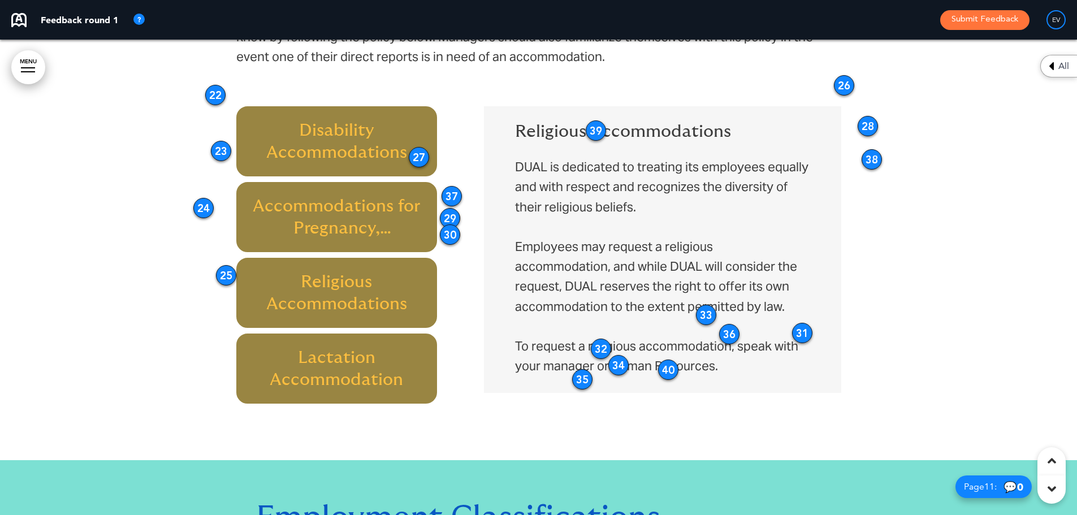
click at [328, 364] on h6 "Lactation Accommodation" at bounding box center [336, 368] width 175 height 44
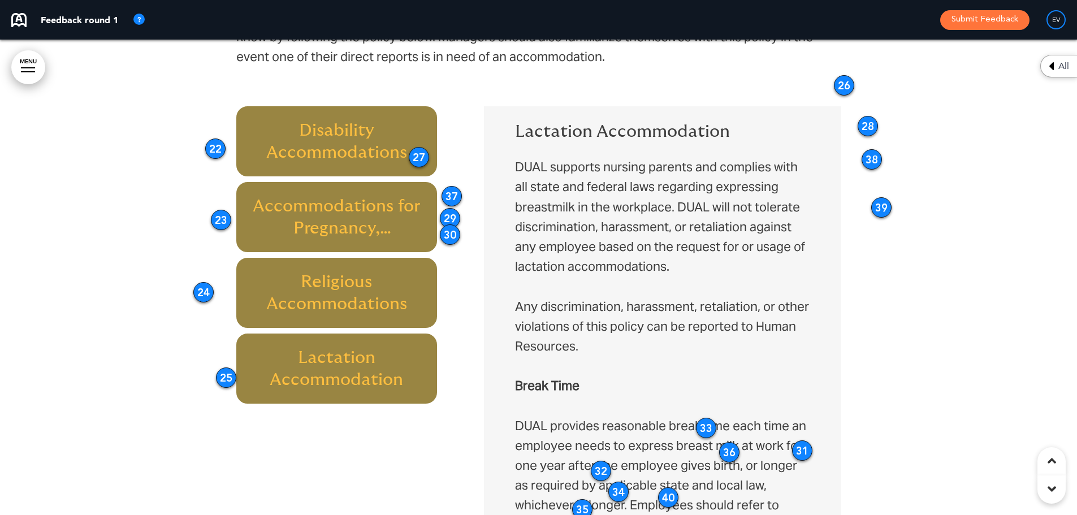
drag, startPoint x: 630, startPoint y: 173, endPoint x: 861, endPoint y: 208, distance: 233.1
click at [871, 208] on div "39" at bounding box center [881, 207] width 20 height 20
click at [598, 125] on span "Lactation Accommodation" at bounding box center [622, 132] width 215 height 18
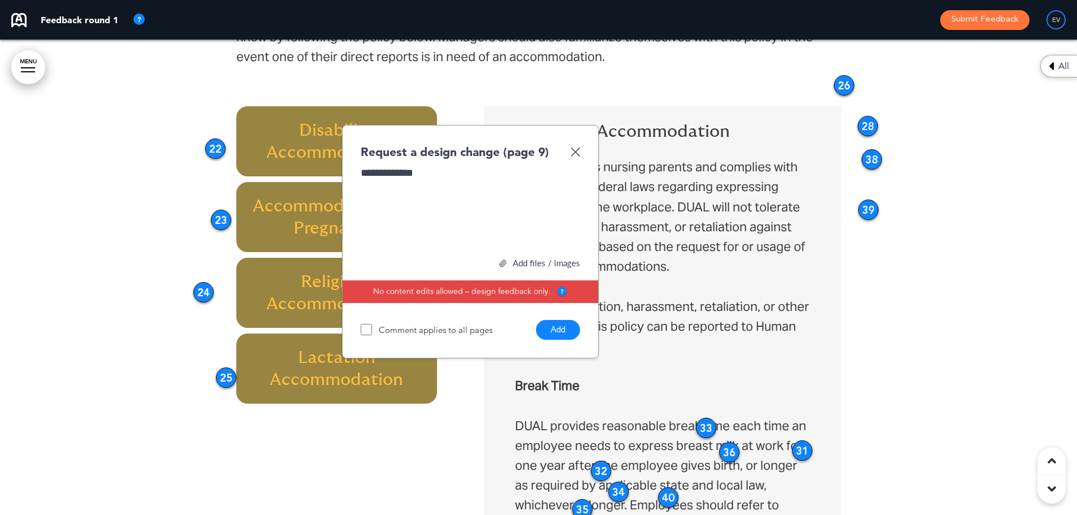
click at [563, 327] on button "Add" at bounding box center [558, 330] width 44 height 20
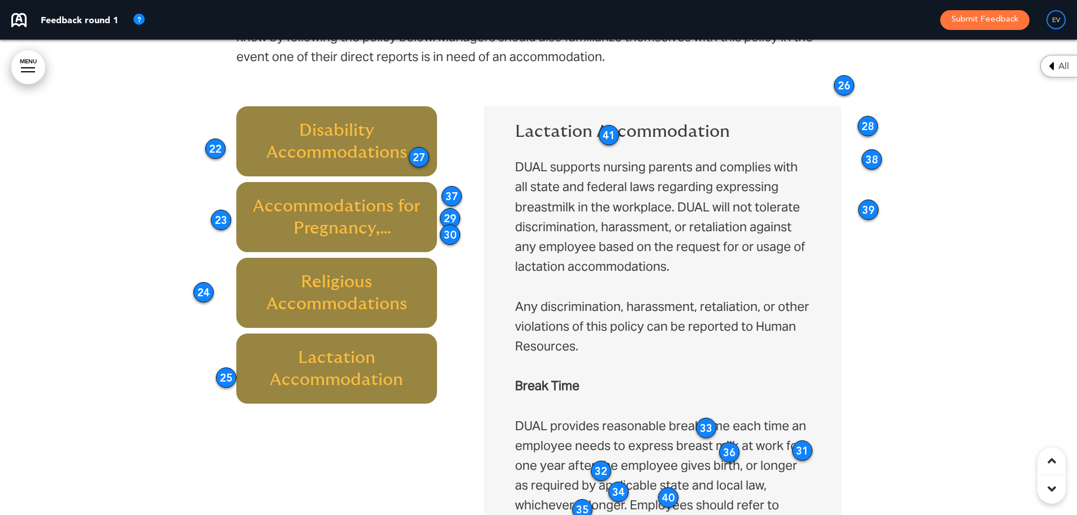
click at [227, 378] on div "25" at bounding box center [226, 377] width 20 height 20
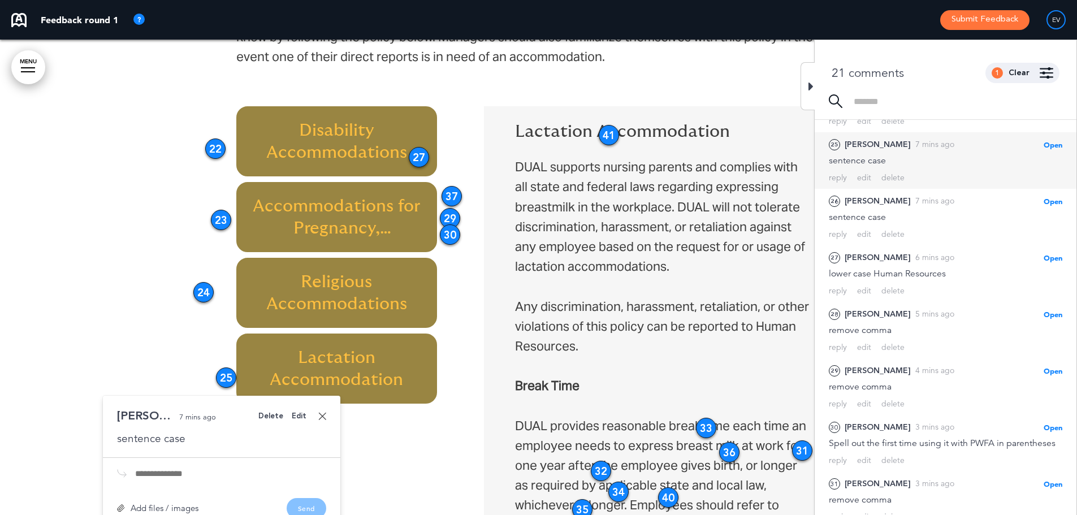
scroll to position [241, 0]
click at [226, 378] on div "25" at bounding box center [226, 377] width 20 height 20
click at [811, 83] on icon at bounding box center [810, 87] width 5 height 14
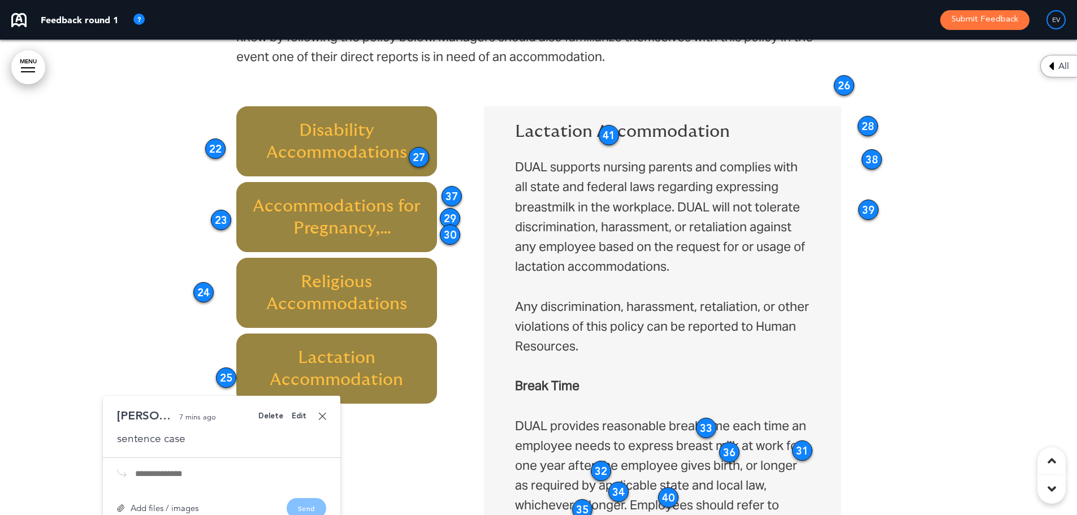
click at [663, 224] on p "DUAL supports nursing parents and complies with all state and federal laws rega…" at bounding box center [662, 216] width 294 height 119
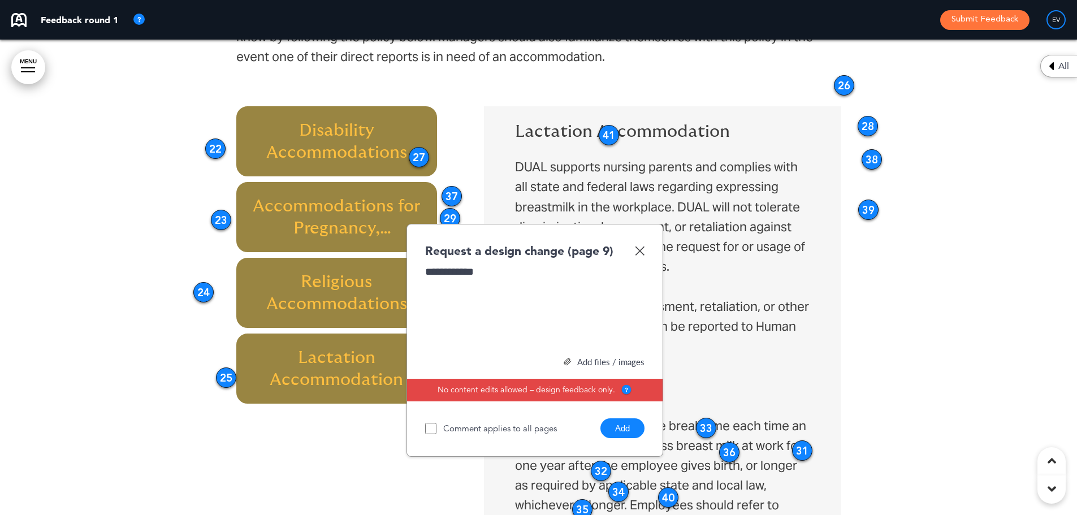
drag, startPoint x: 631, startPoint y: 415, endPoint x: 628, endPoint y: 423, distance: 7.9
click at [629, 422] on div "Comment applies to all pages Add" at bounding box center [534, 425] width 219 height 25
click at [627, 426] on button "Add" at bounding box center [622, 428] width 44 height 20
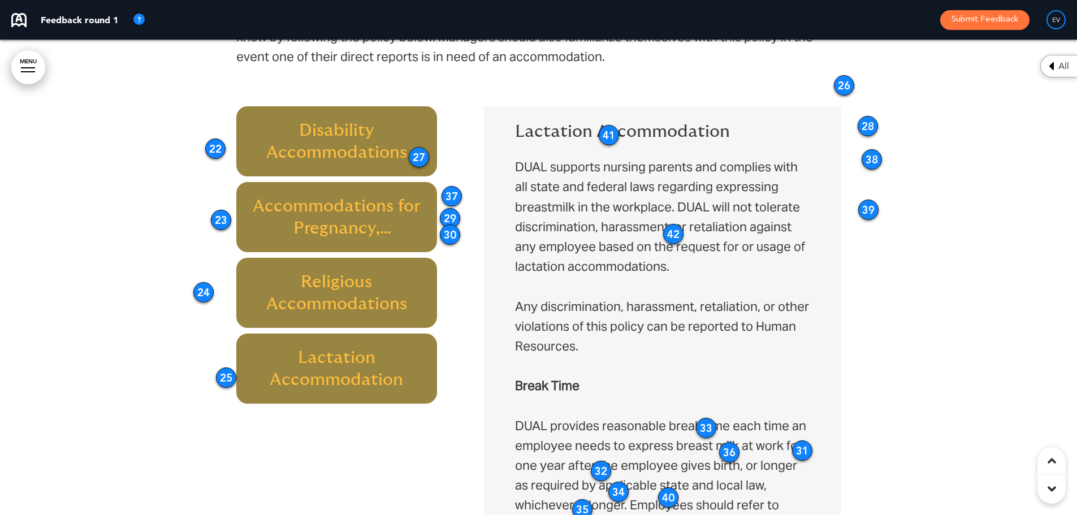
click at [747, 302] on p "Any discrimination, harassment, retaliation, or other violations of this policy…" at bounding box center [662, 327] width 294 height 60
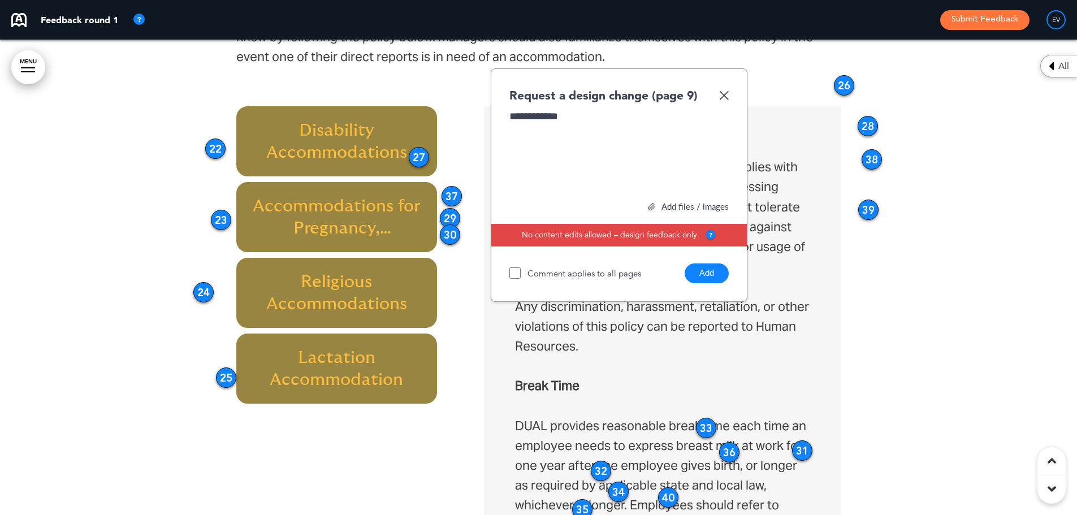
click at [712, 274] on button "Add" at bounding box center [706, 273] width 44 height 20
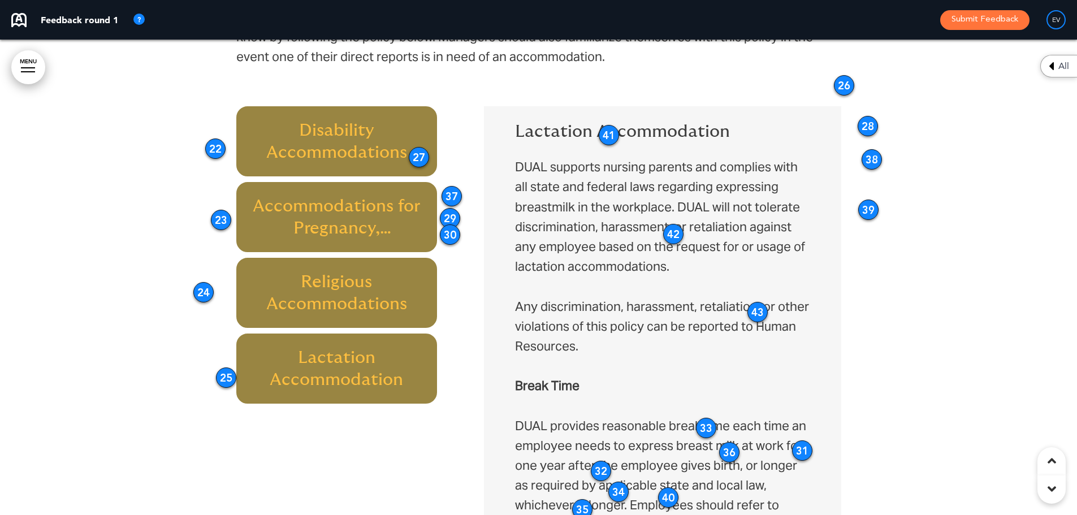
click at [622, 338] on p "Any discrimination, harassment, retaliation, or other violations of this policy…" at bounding box center [662, 327] width 294 height 60
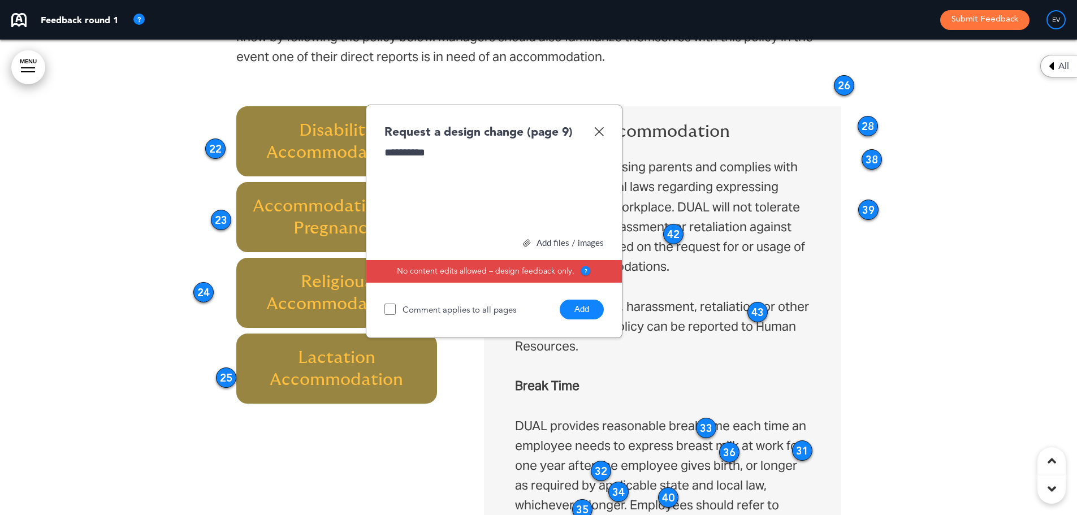
click at [589, 312] on button "Add" at bounding box center [581, 310] width 44 height 20
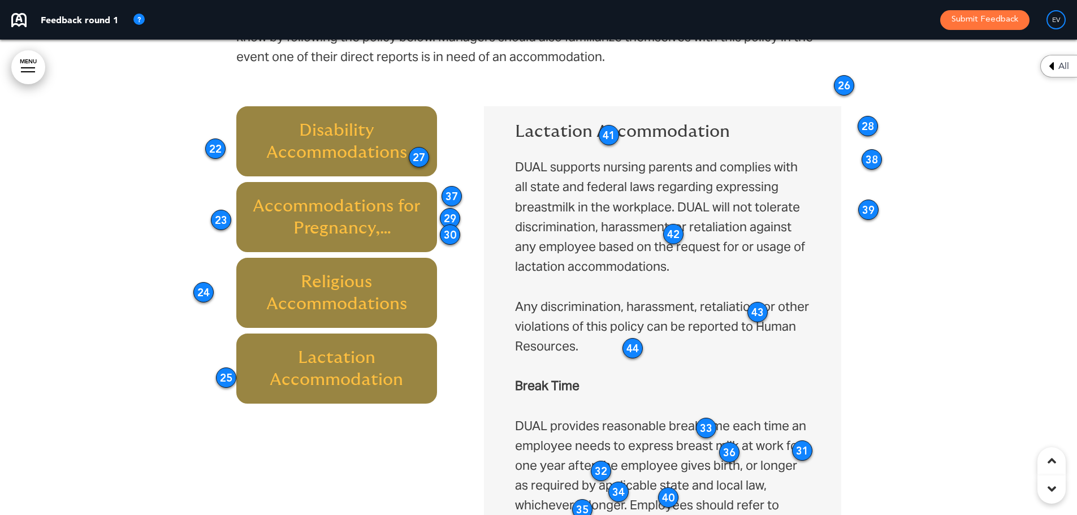
click at [558, 374] on p at bounding box center [662, 366] width 294 height 20
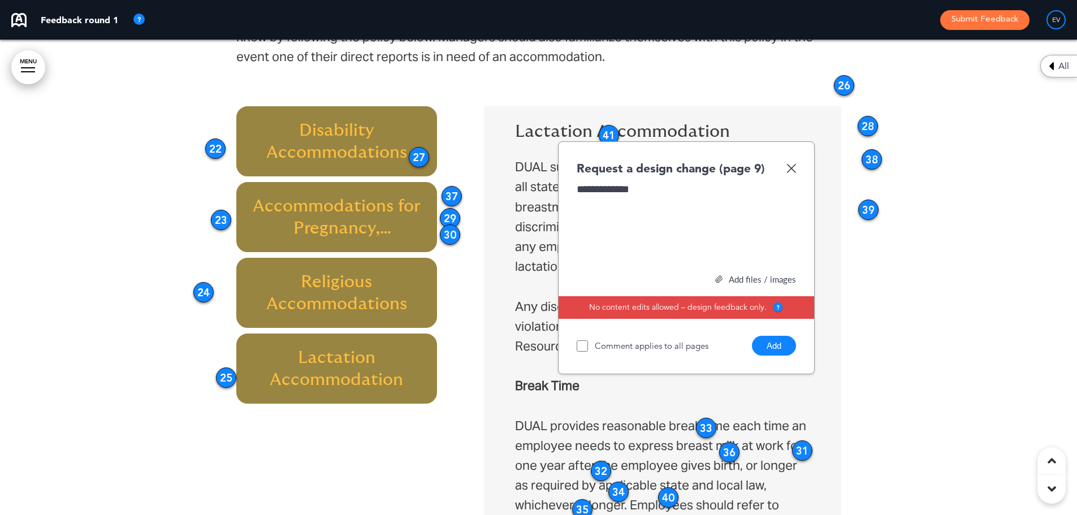
click at [778, 341] on button "Add" at bounding box center [774, 346] width 44 height 20
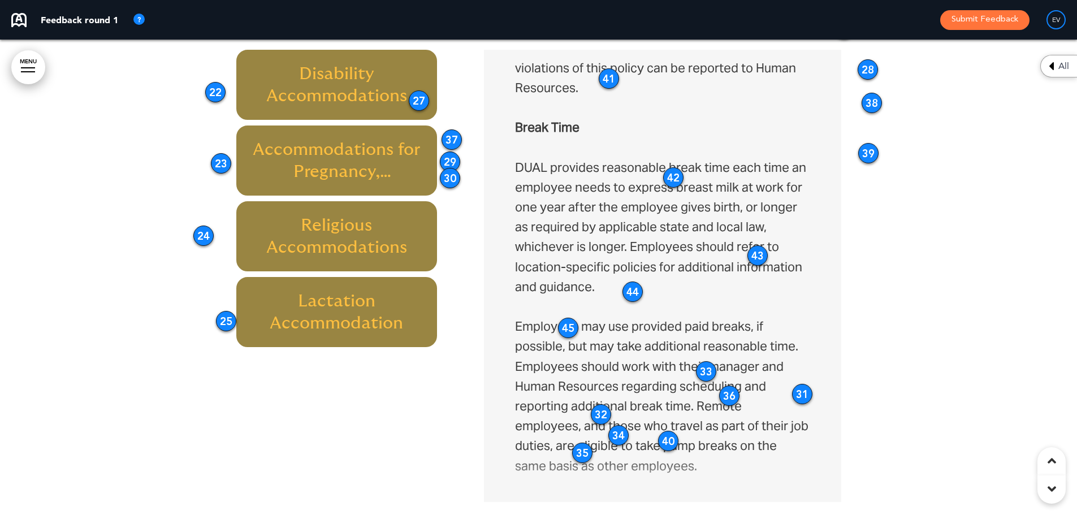
scroll to position [226, 0]
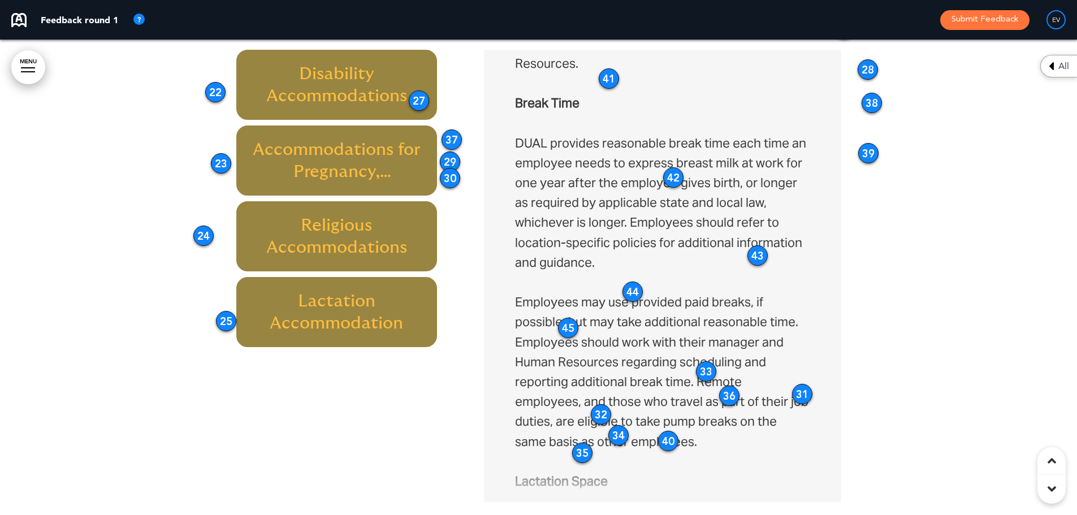
click at [545, 353] on p "Employees may use provided paid breaks, if possible, but may take additional re…" at bounding box center [662, 371] width 294 height 159
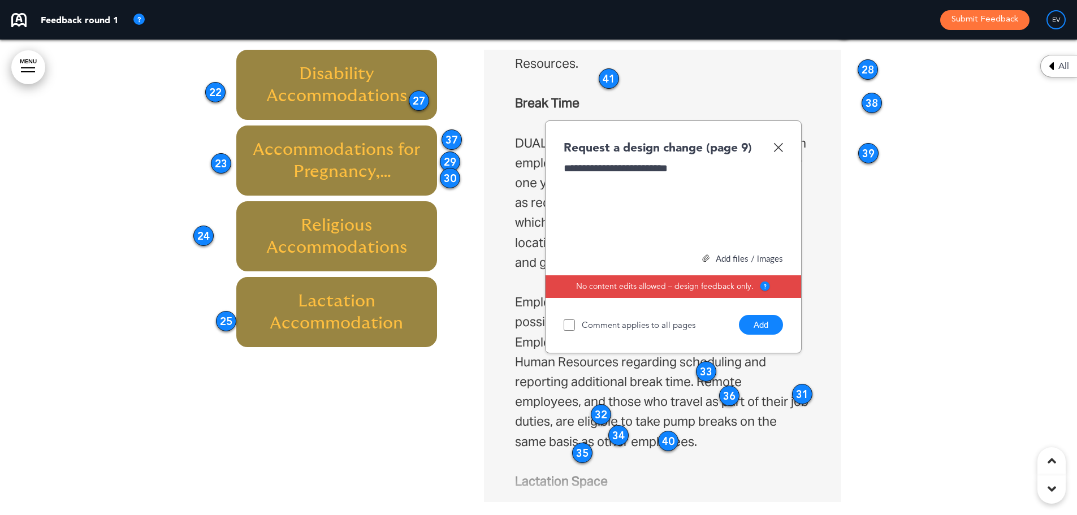
click at [771, 316] on button "Add" at bounding box center [761, 325] width 44 height 20
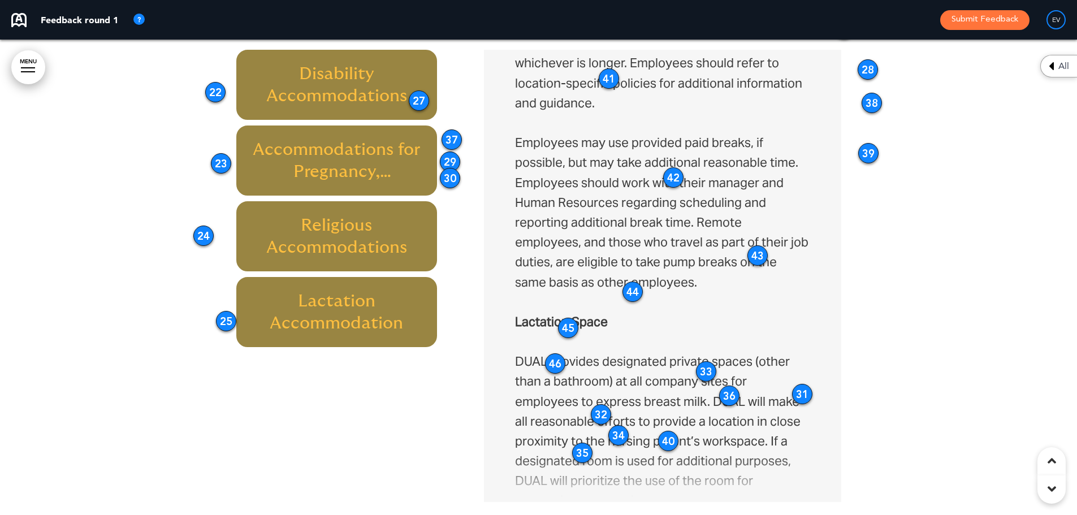
scroll to position [396, 0]
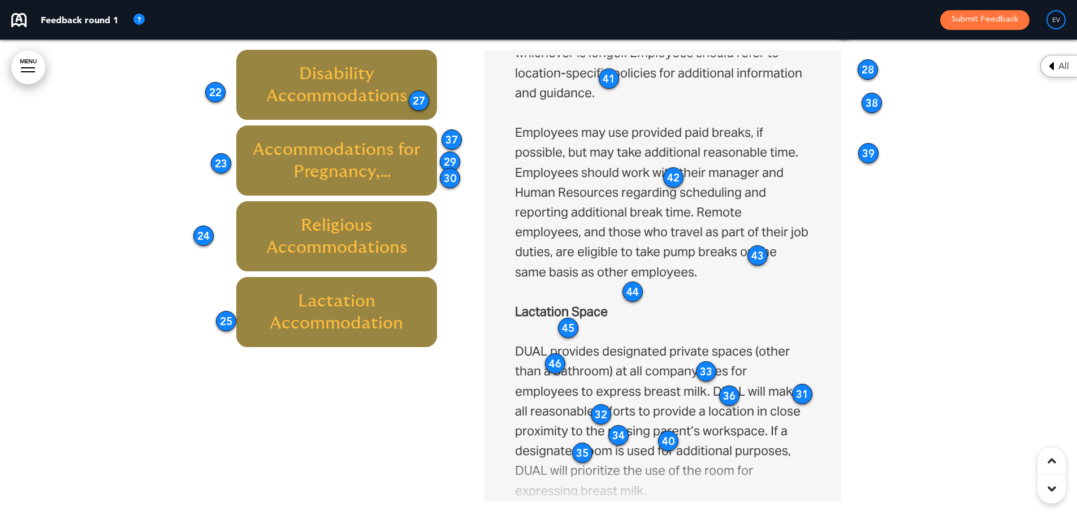
click at [578, 310] on strong "Lactation Space" at bounding box center [561, 311] width 93 height 16
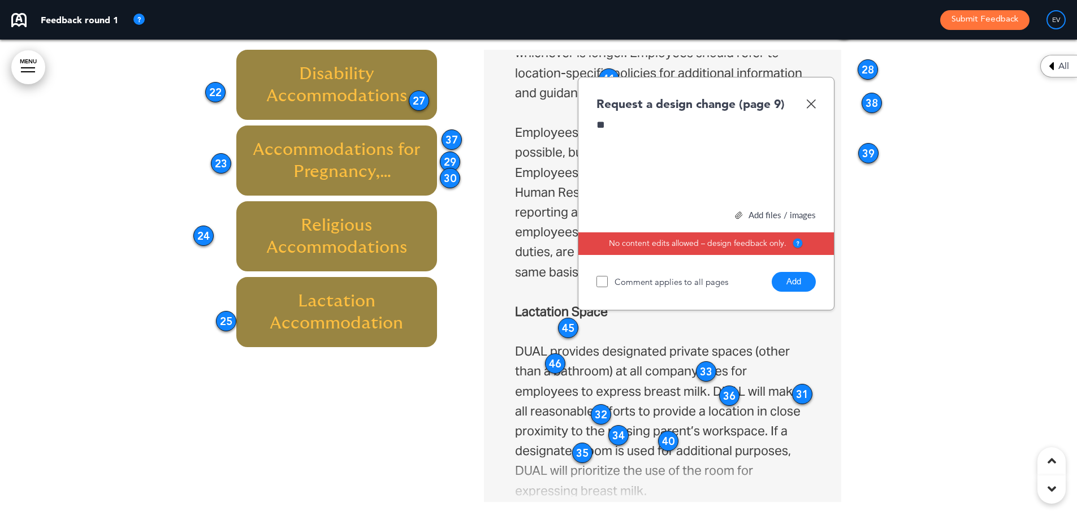
click at [811, 102] on img at bounding box center [811, 104] width 10 height 10
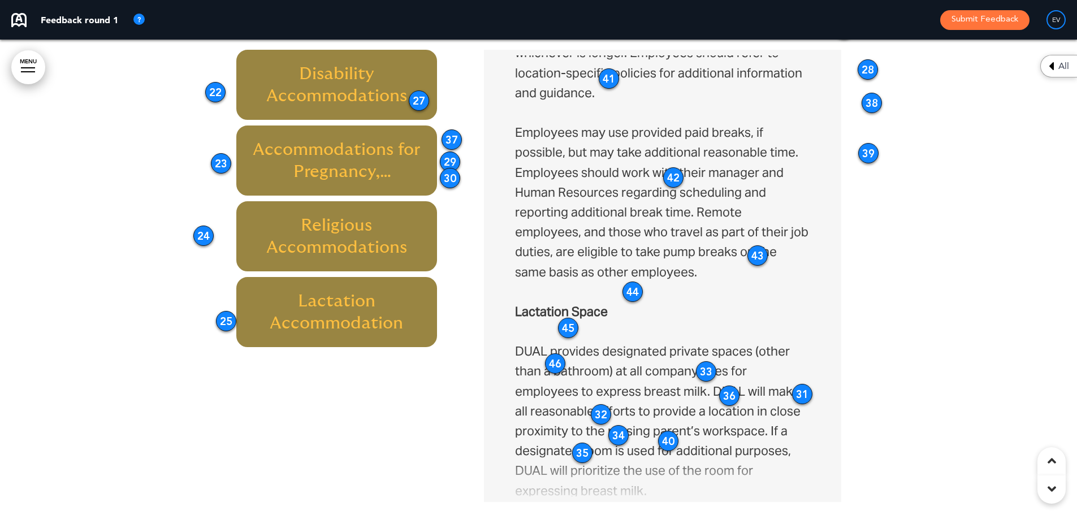
click at [1065, 66] on span "All" at bounding box center [1063, 66] width 11 height 9
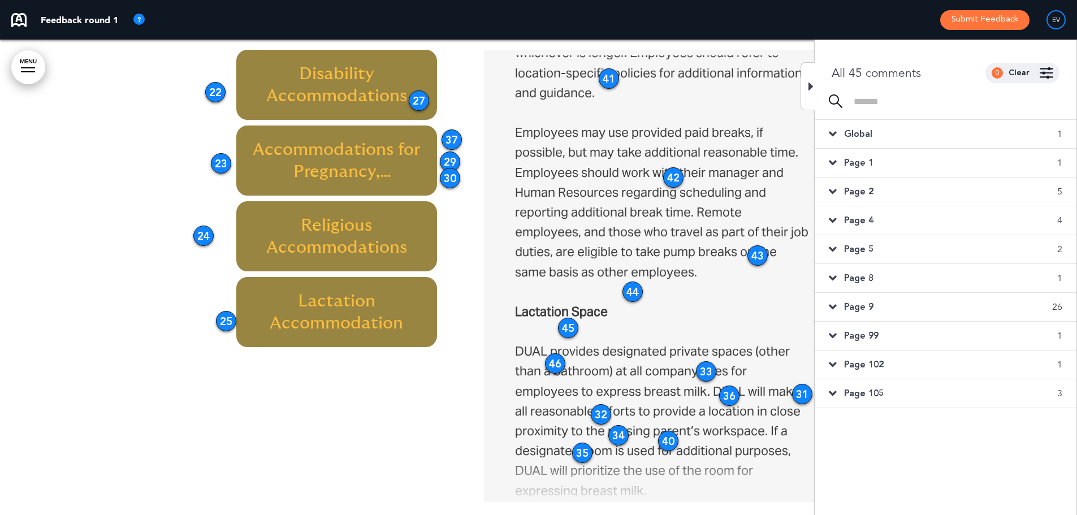
click at [882, 367] on span "Page 102" at bounding box center [864, 364] width 40 height 12
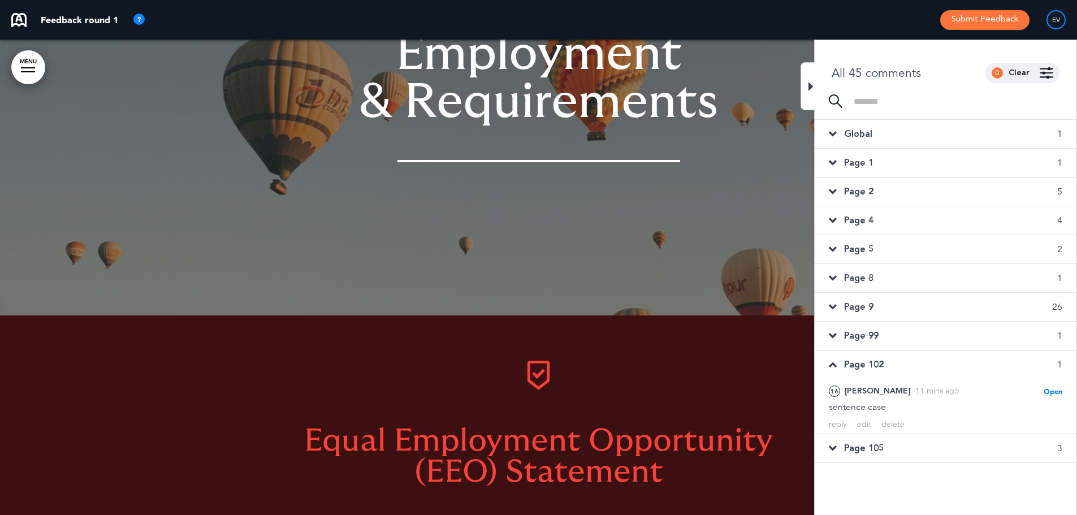
scroll to position [2592, 0]
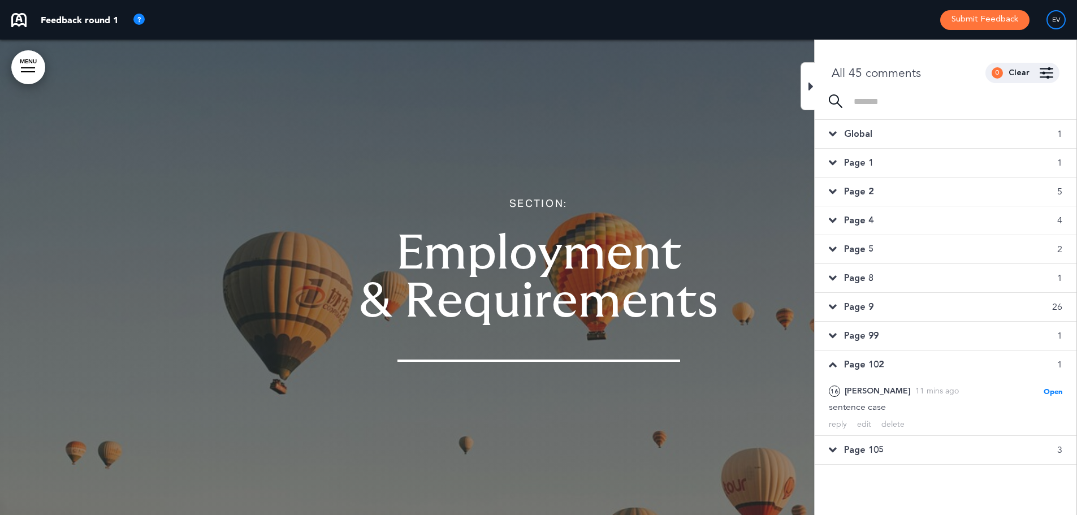
click at [906, 448] on div "Page 105 3" at bounding box center [945, 450] width 262 height 28
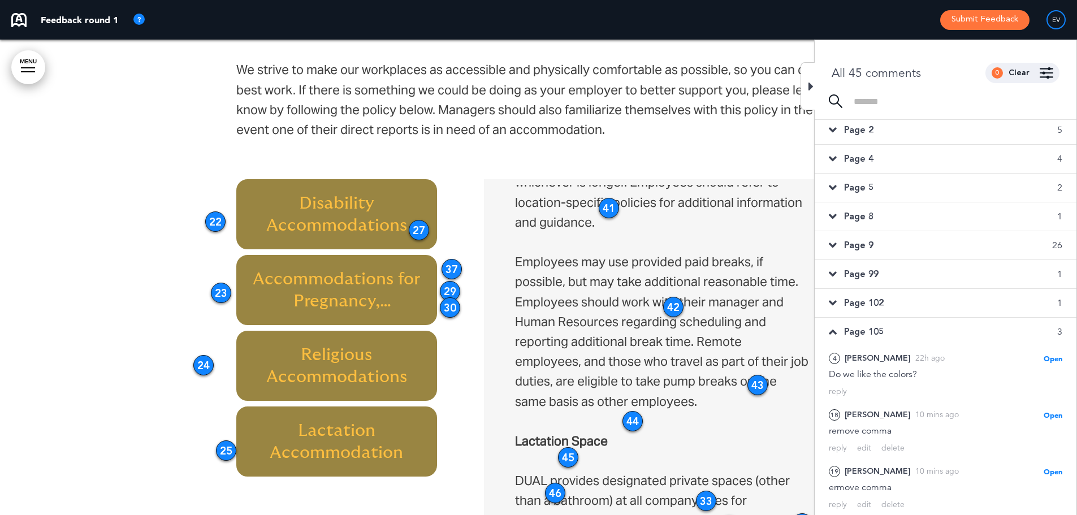
scroll to position [4254, 0]
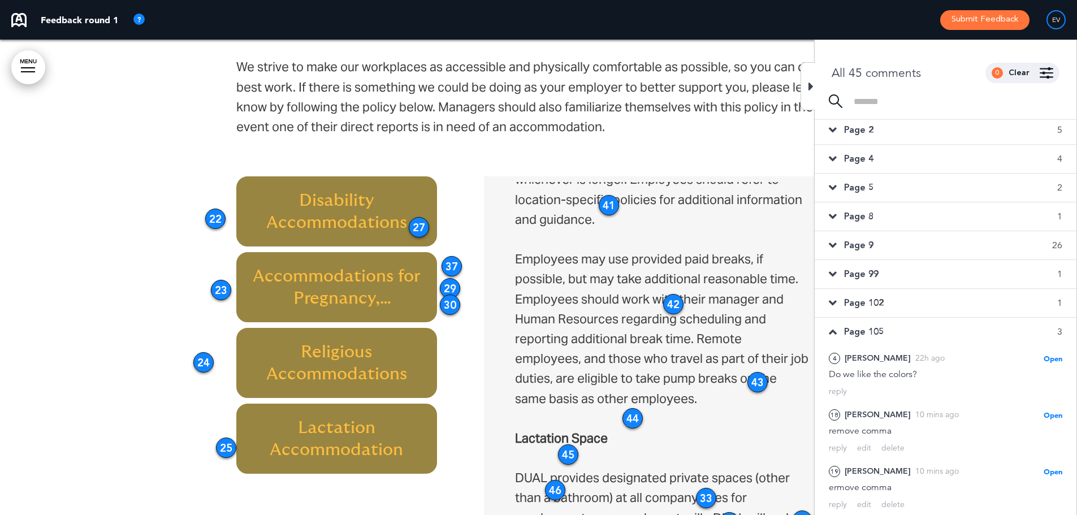
click at [600, 194] on p "DUAL provides reasonable break time each time an employee needs to express brea…" at bounding box center [662, 159] width 294 height 139
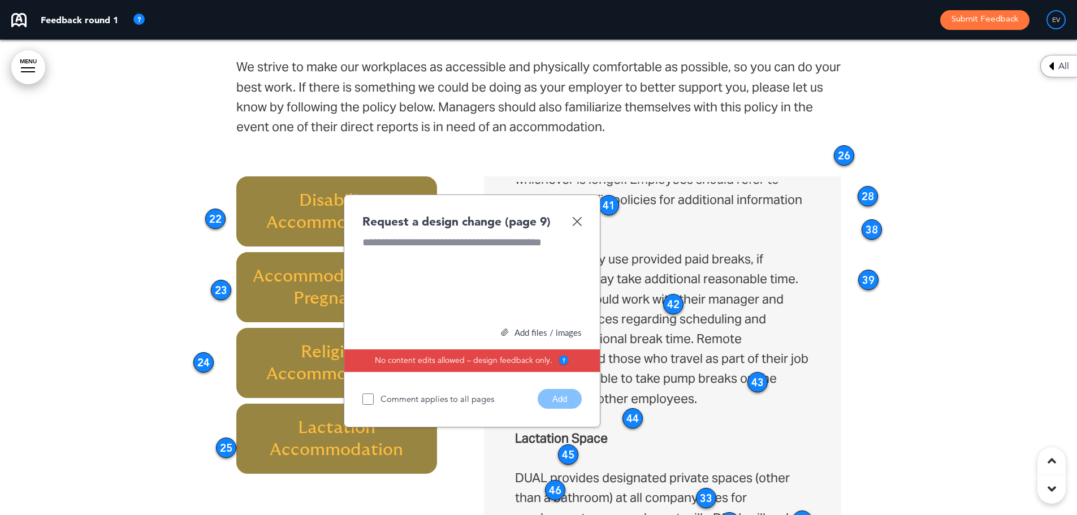
click at [613, 205] on div "41" at bounding box center [608, 205] width 20 height 20
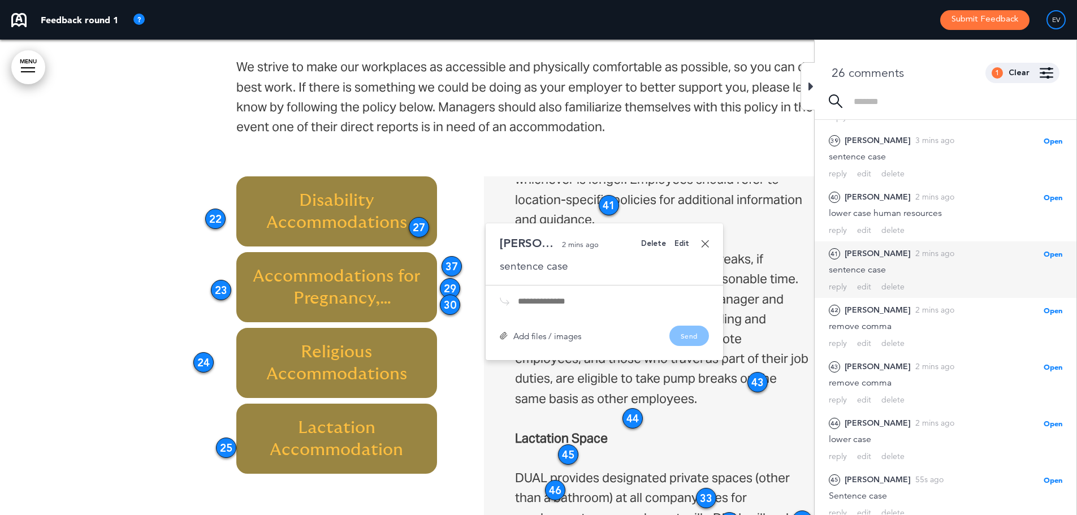
scroll to position [1089, 0]
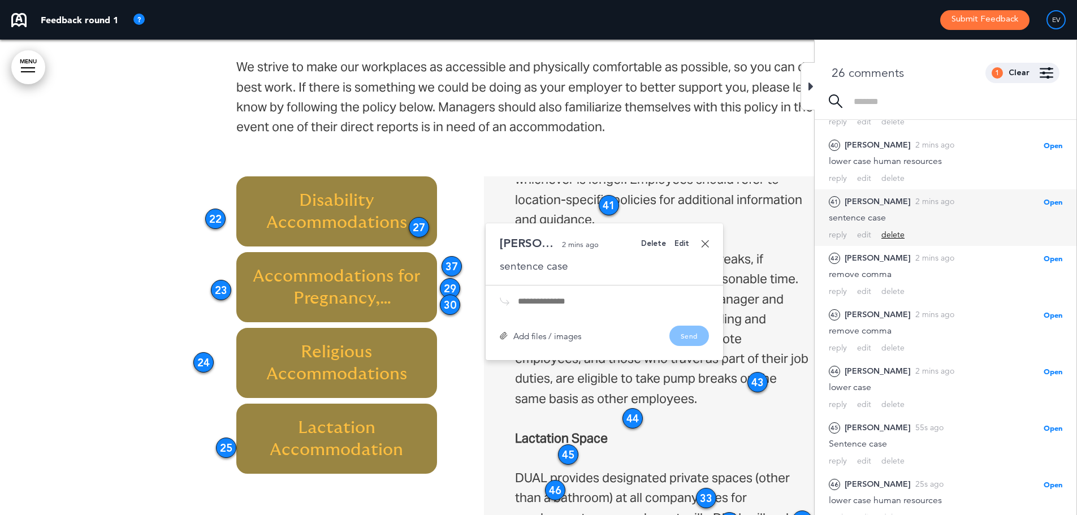
click at [891, 229] on div "delete" at bounding box center [892, 234] width 23 height 11
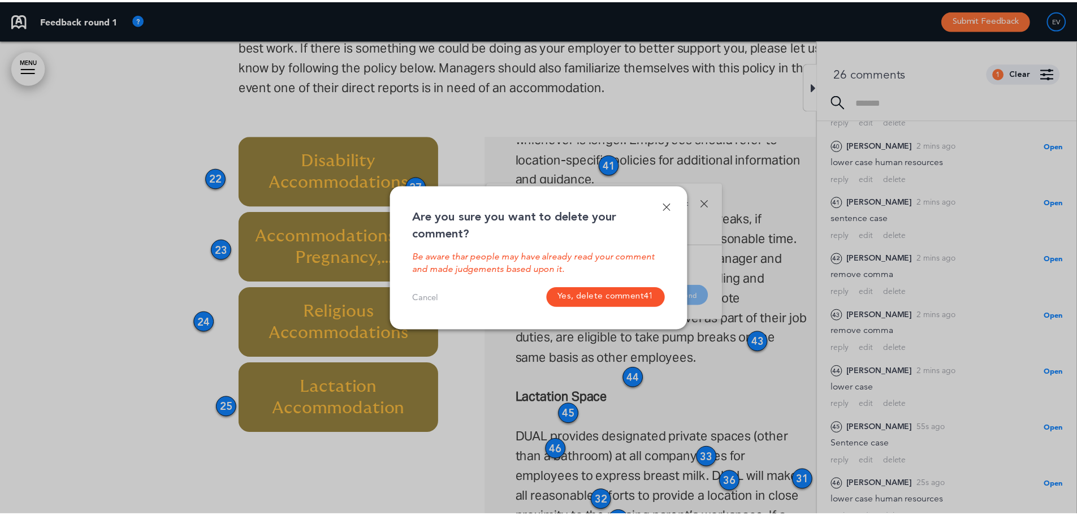
scroll to position [4353, 0]
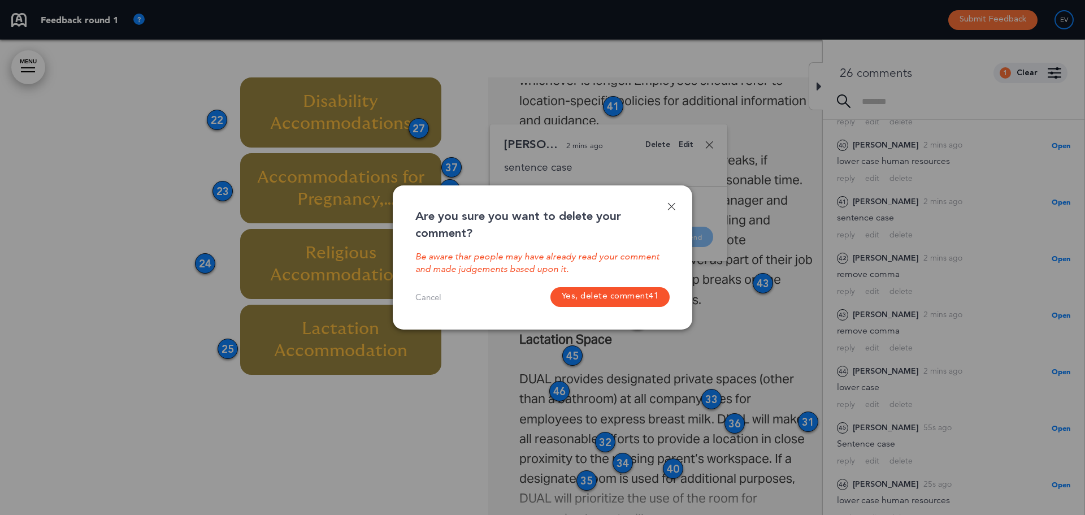
click at [592, 297] on button "Yes, delete comment 41" at bounding box center [610, 297] width 120 height 20
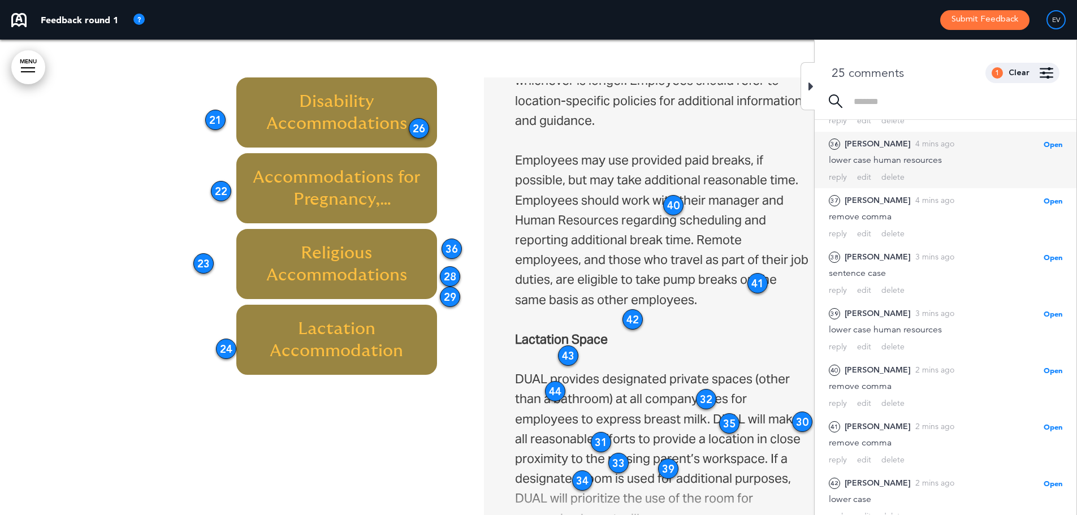
scroll to position [808, 0]
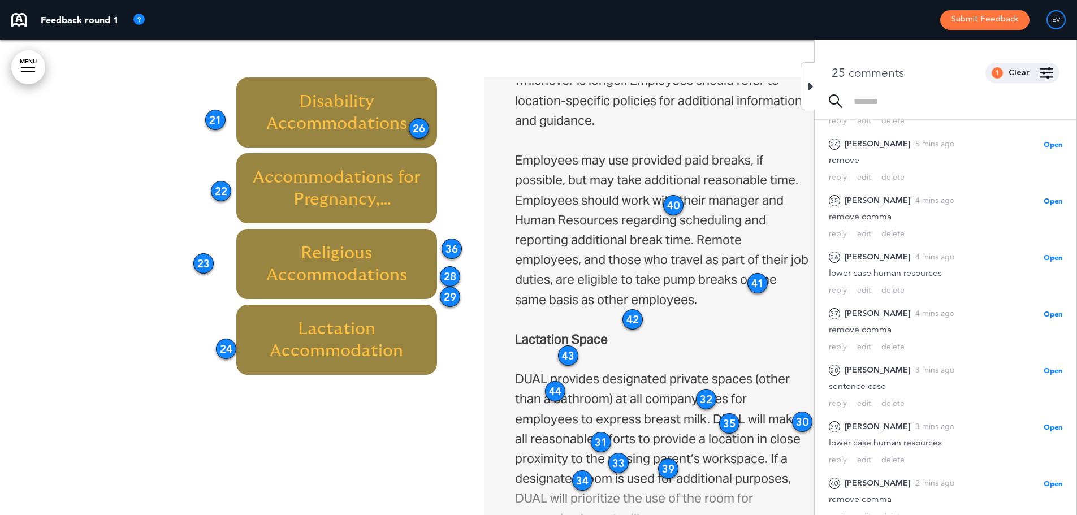
click at [417, 128] on div "26" at bounding box center [419, 128] width 20 height 20
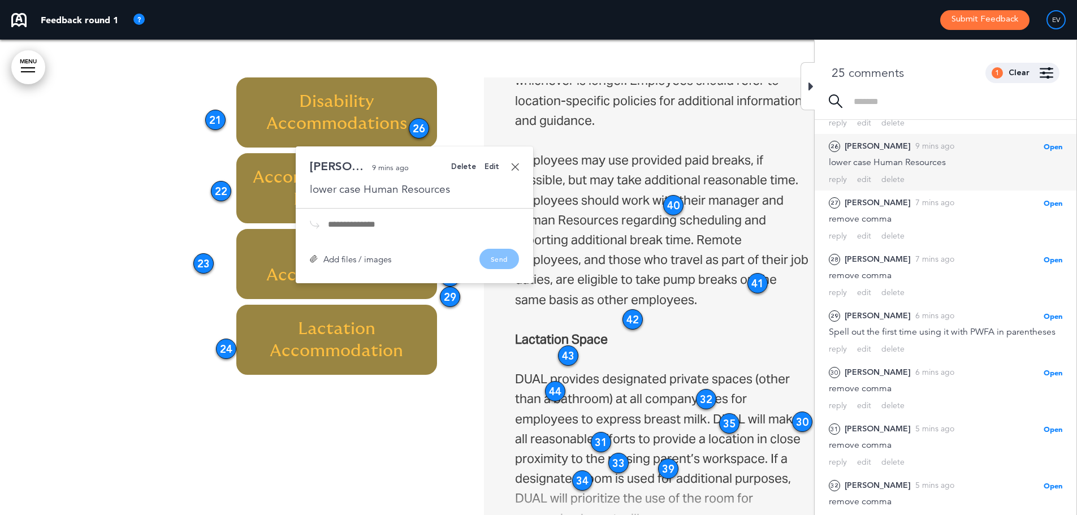
scroll to position [353, 0]
click at [467, 167] on div "Delete" at bounding box center [463, 166] width 25 height 7
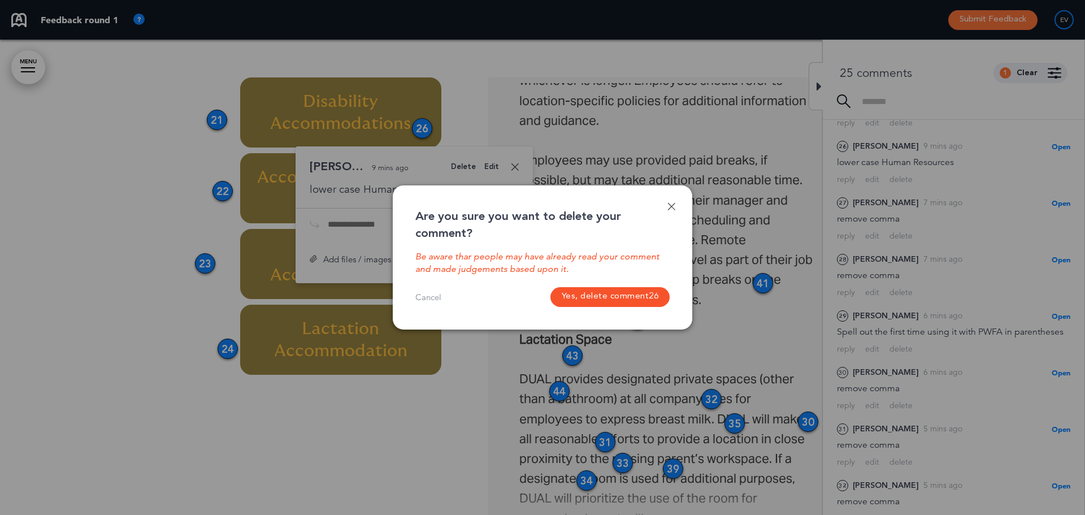
click at [579, 295] on button "Yes, delete comment 26" at bounding box center [610, 297] width 120 height 20
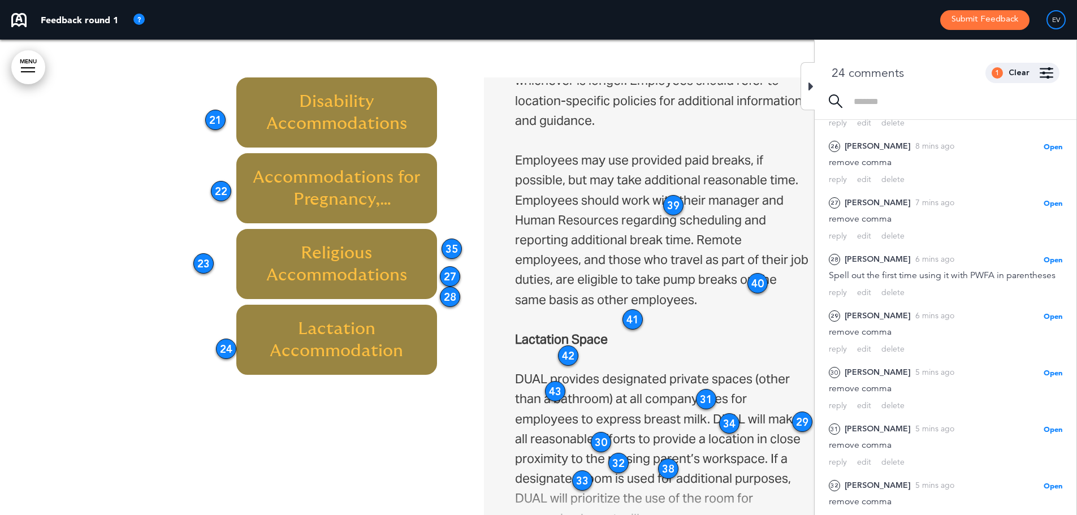
click at [450, 245] on div "35" at bounding box center [451, 248] width 20 height 20
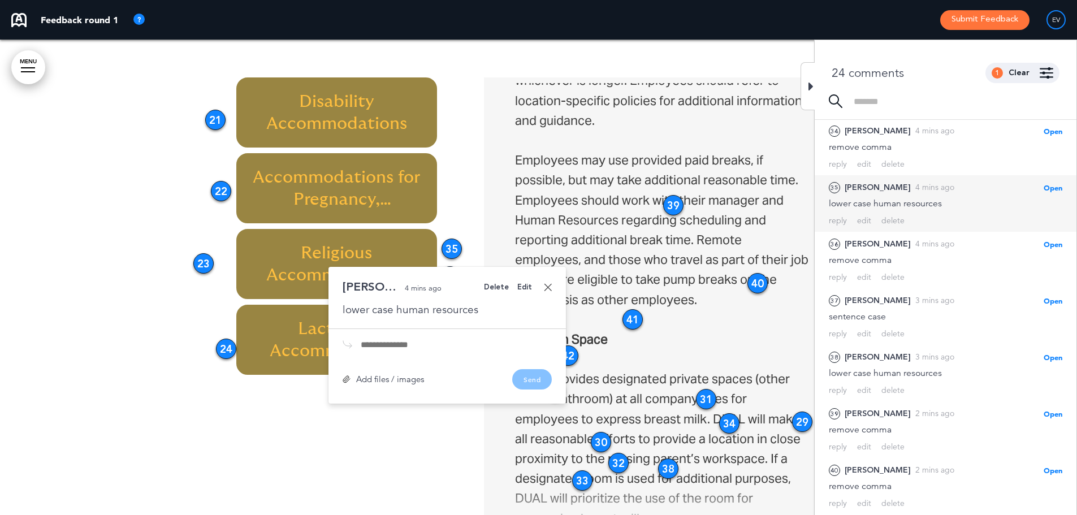
scroll to position [857, 0]
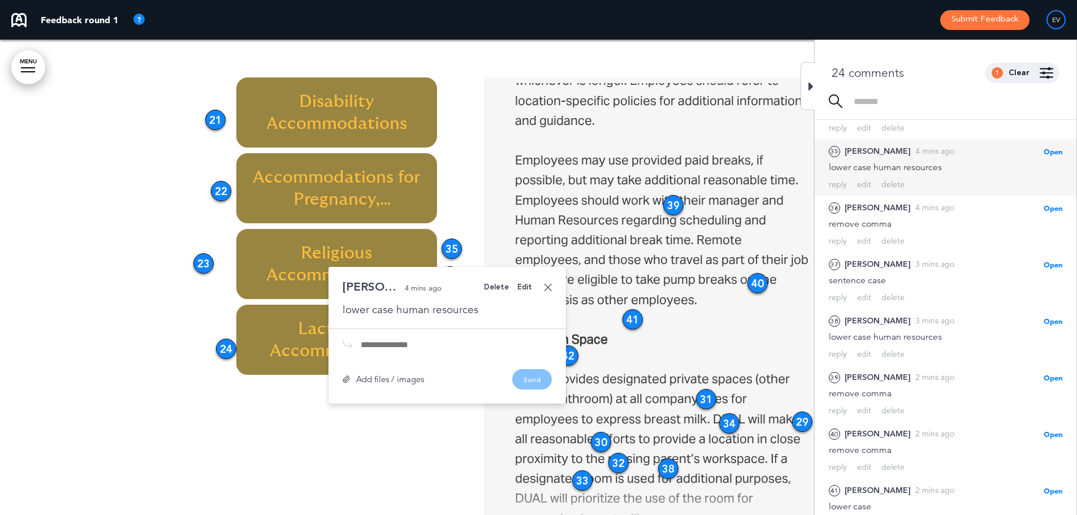
click at [503, 288] on div "Delete" at bounding box center [496, 287] width 25 height 7
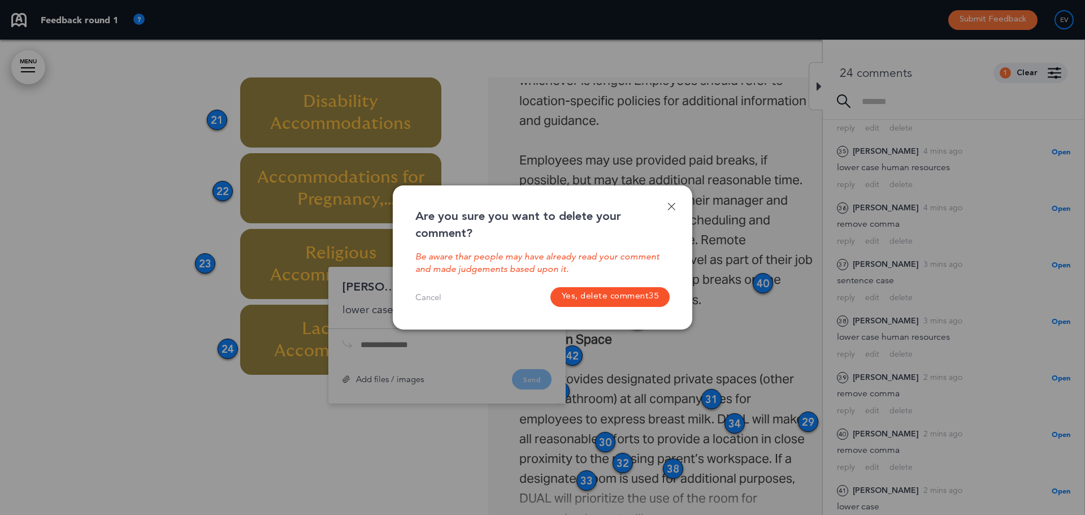
click at [605, 298] on button "Yes, delete comment 35" at bounding box center [610, 297] width 120 height 20
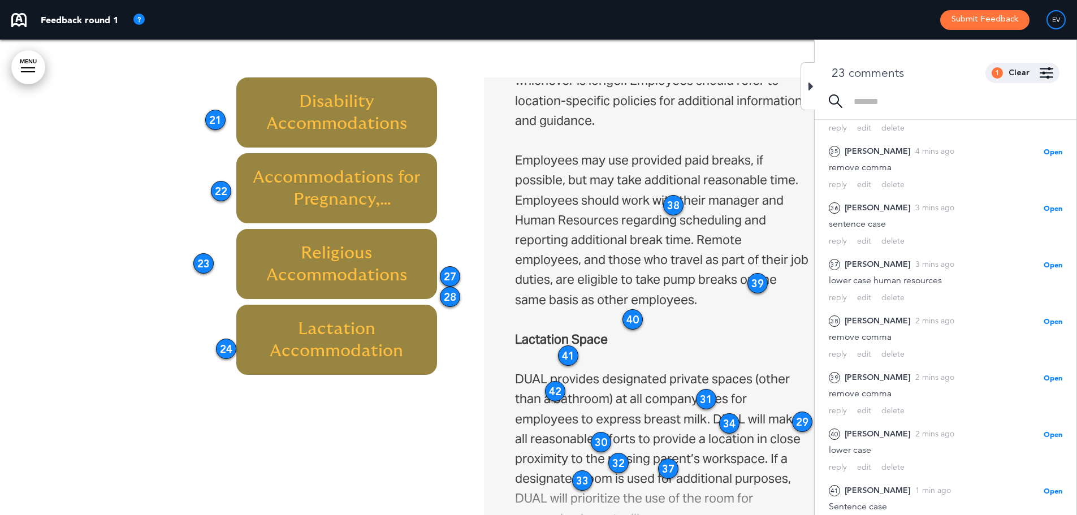
click at [451, 278] on div "27" at bounding box center [450, 276] width 20 height 20
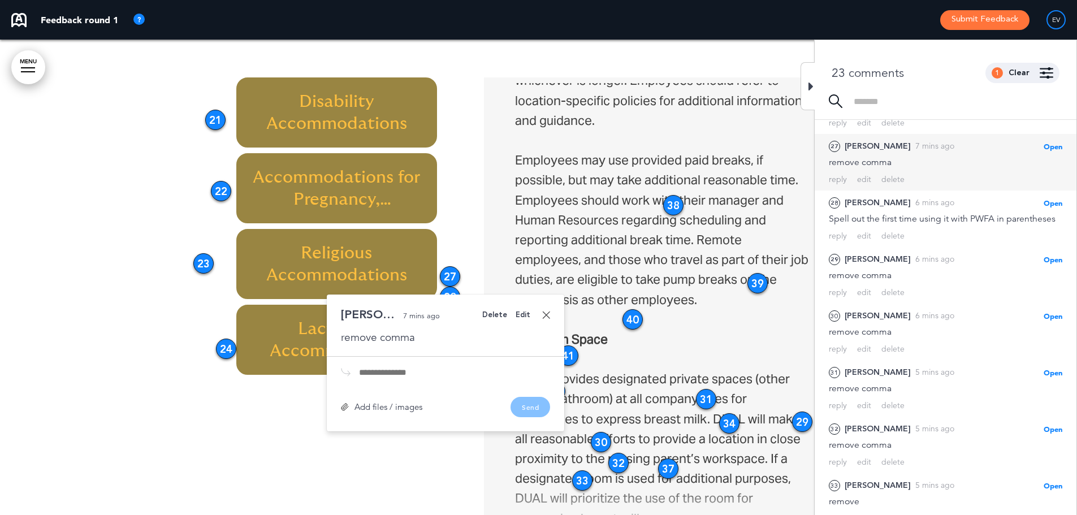
scroll to position [409, 0]
click at [504, 317] on div "Delete" at bounding box center [494, 314] width 25 height 7
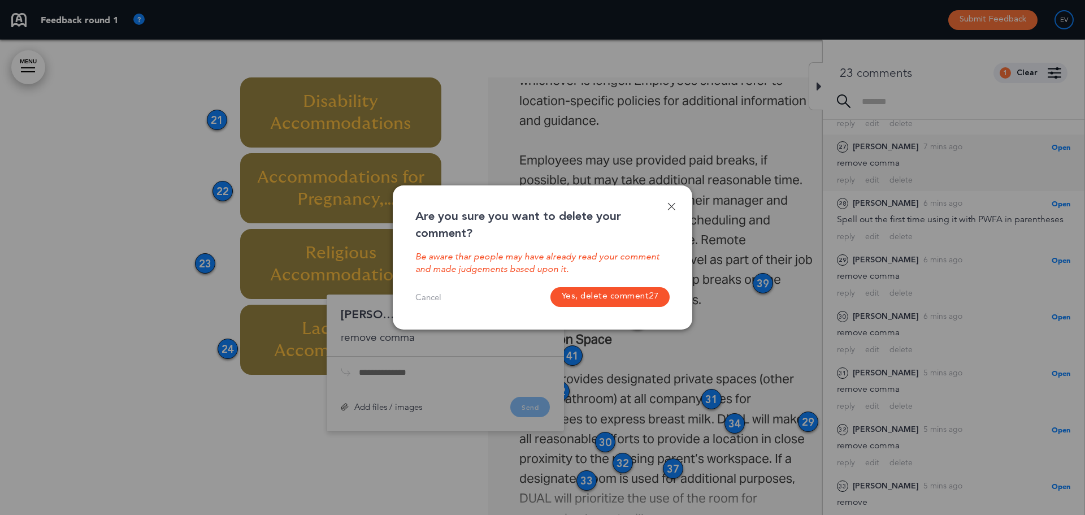
click at [619, 289] on button "Yes, delete comment 27" at bounding box center [610, 297] width 120 height 20
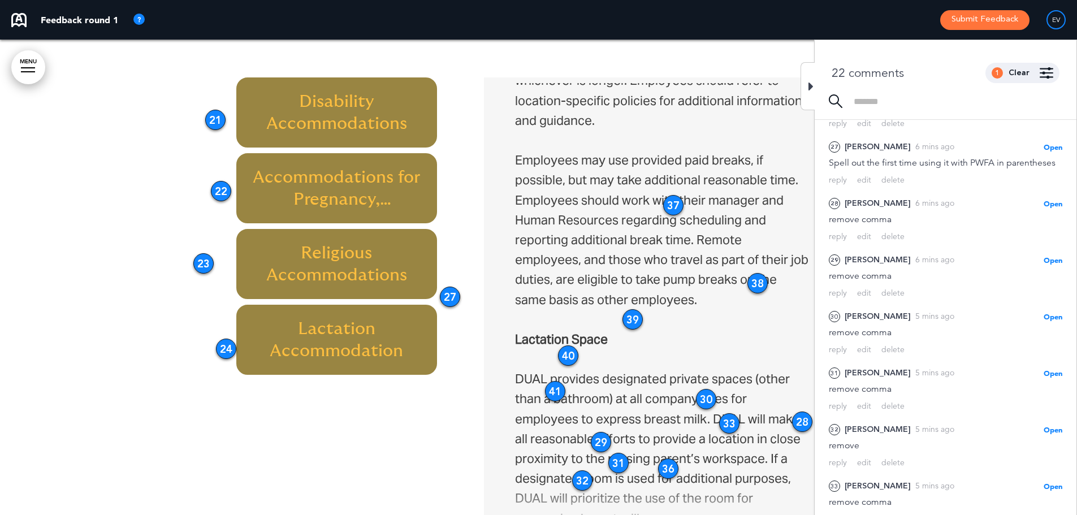
click at [450, 296] on div "27" at bounding box center [450, 297] width 20 height 20
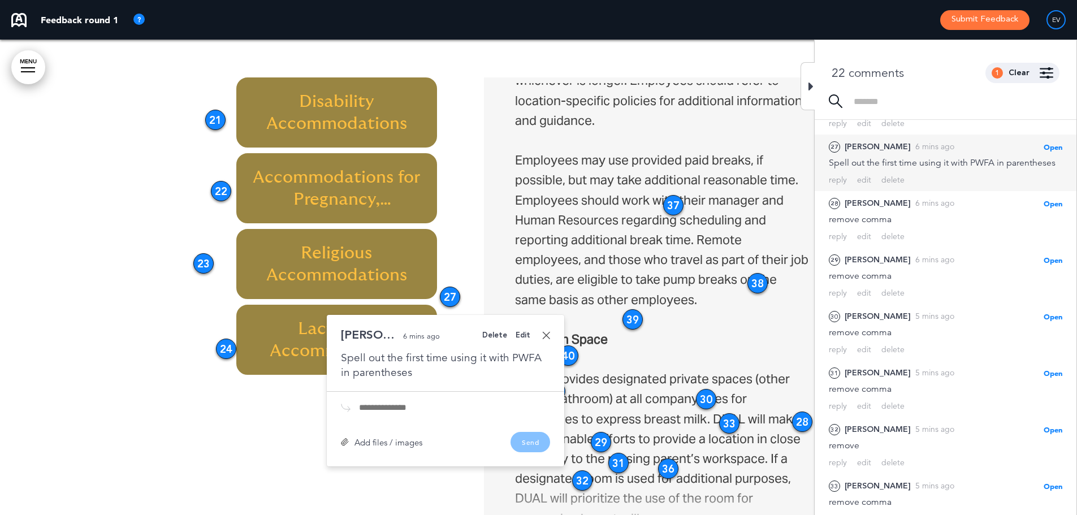
click at [544, 333] on link at bounding box center [546, 335] width 8 height 8
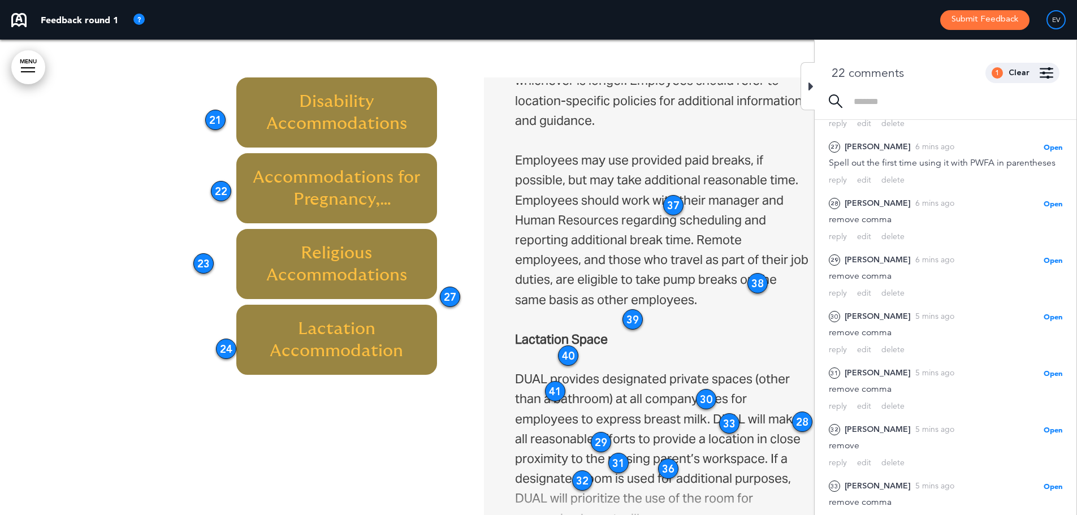
click at [635, 317] on div "39" at bounding box center [632, 319] width 20 height 20
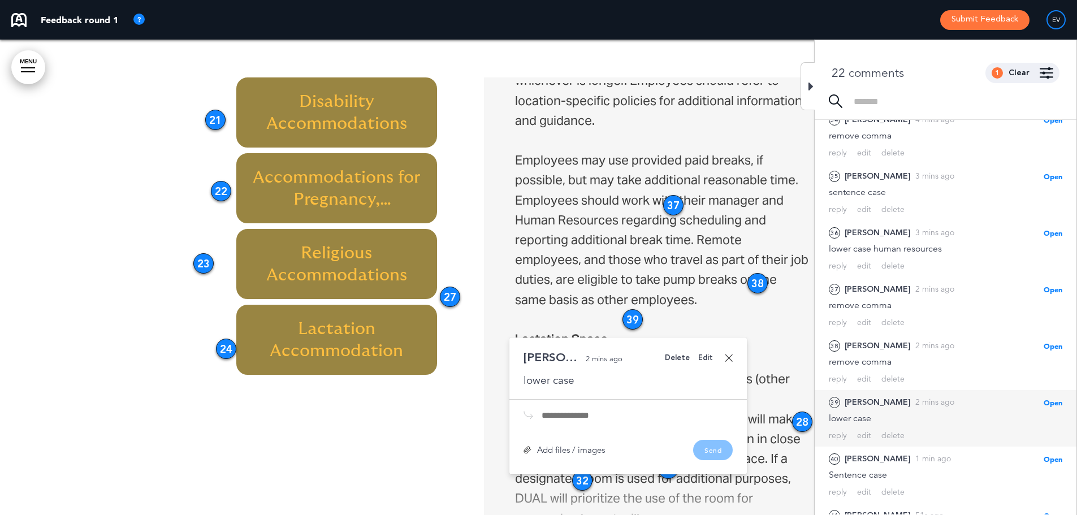
scroll to position [865, 0]
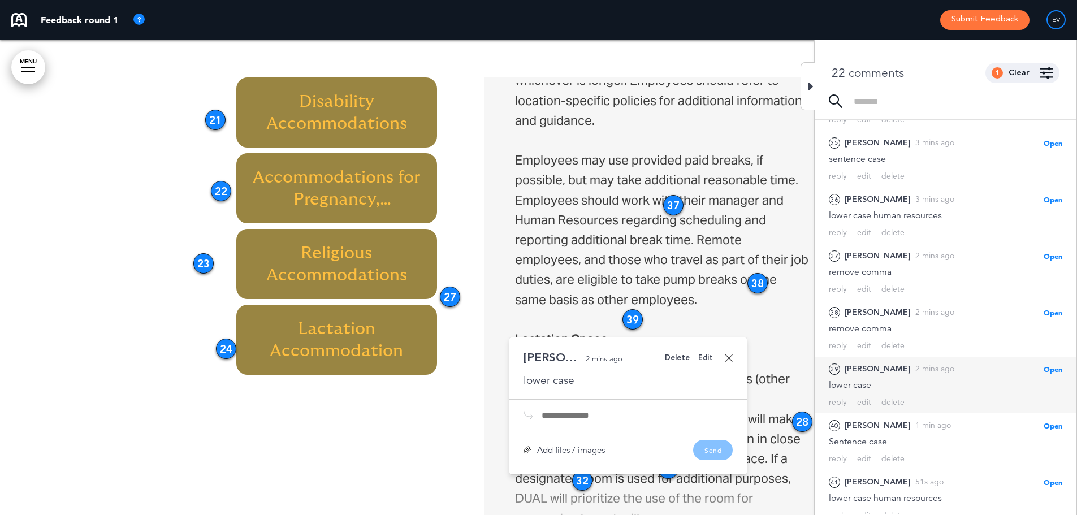
click at [676, 354] on div "Delete" at bounding box center [677, 357] width 25 height 7
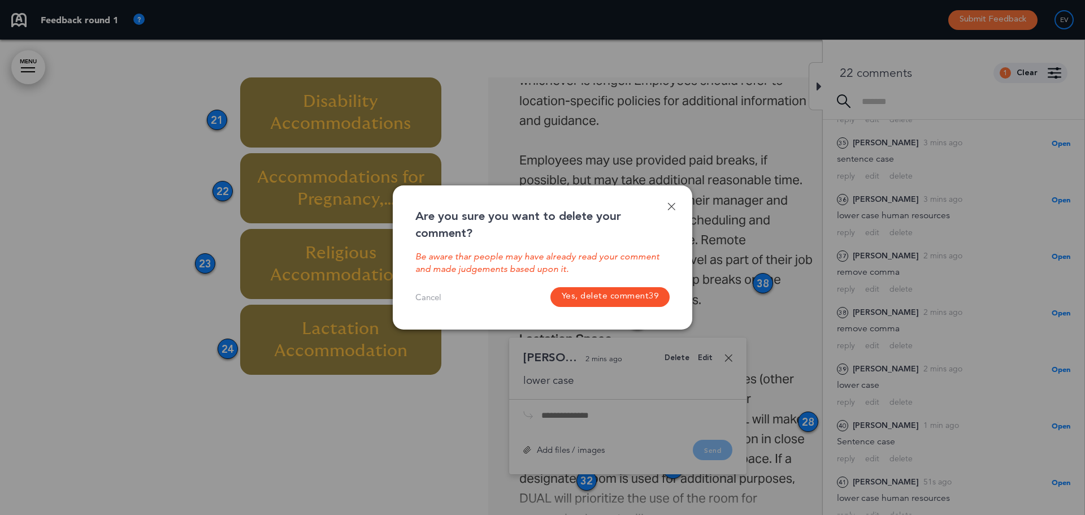
click at [650, 305] on button "Yes, delete comment 39" at bounding box center [610, 297] width 120 height 20
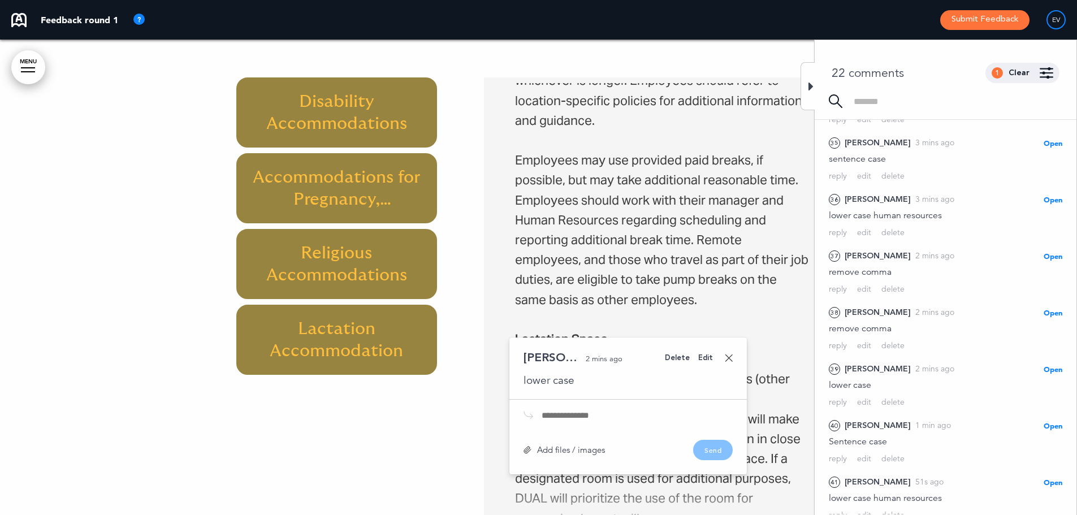
scroll to position [809, 0]
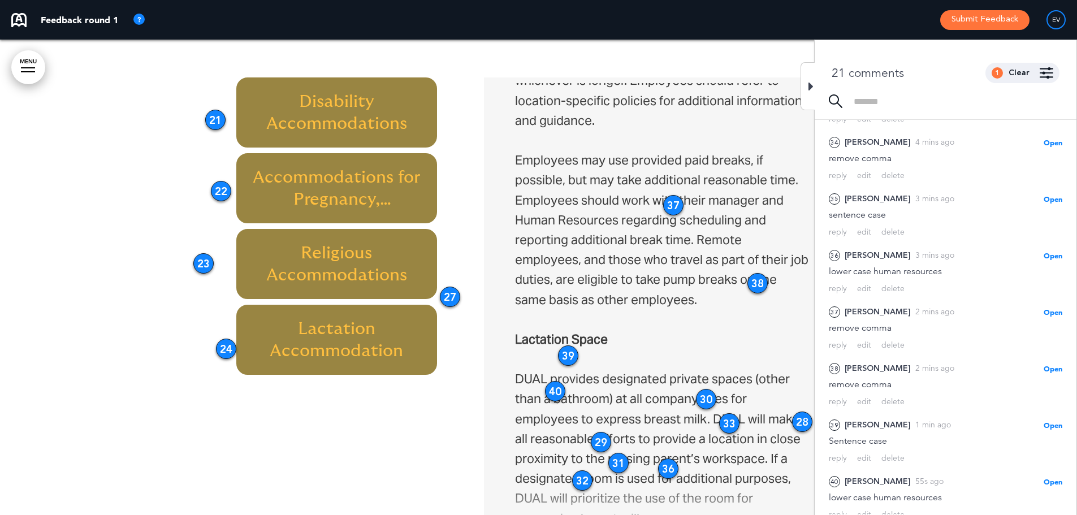
click at [678, 201] on div "37" at bounding box center [673, 205] width 20 height 20
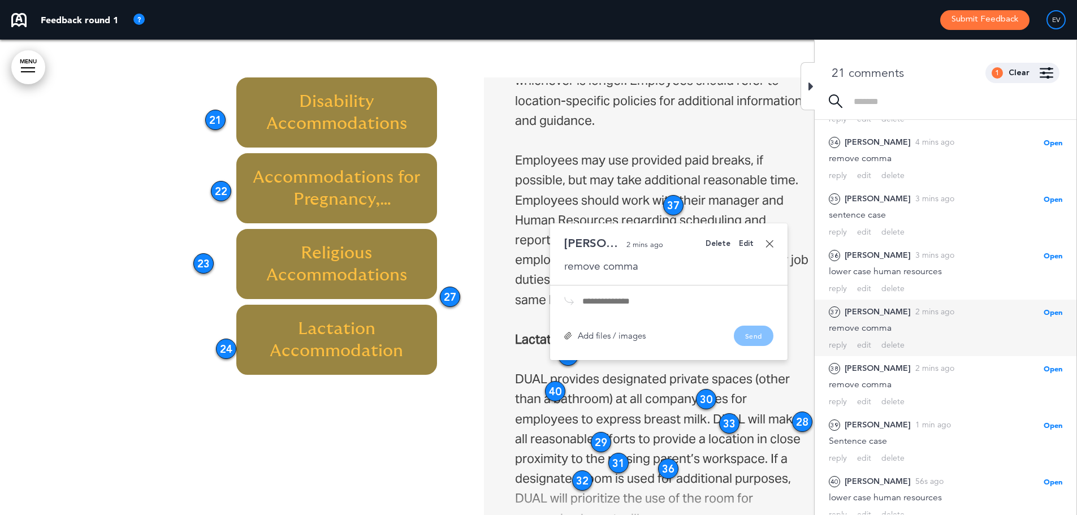
click at [724, 245] on div "Delete" at bounding box center [717, 243] width 25 height 7
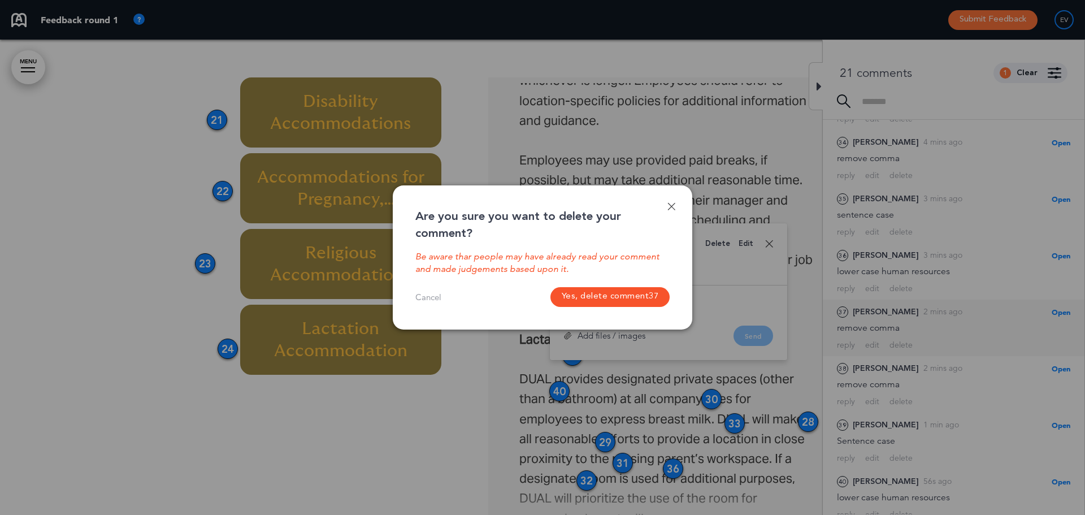
click at [624, 296] on button "Yes, delete comment 37" at bounding box center [610, 297] width 120 height 20
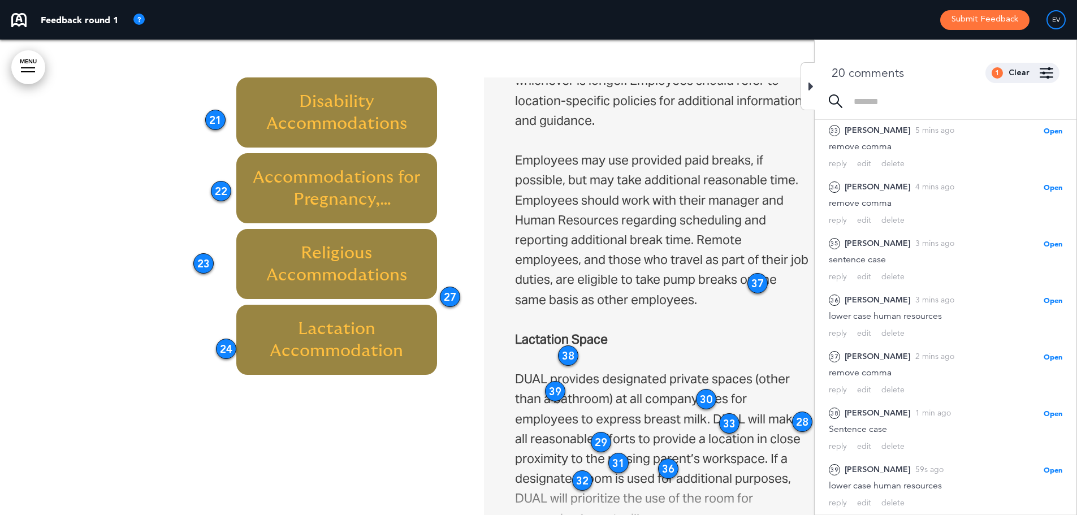
scroll to position [753, 0]
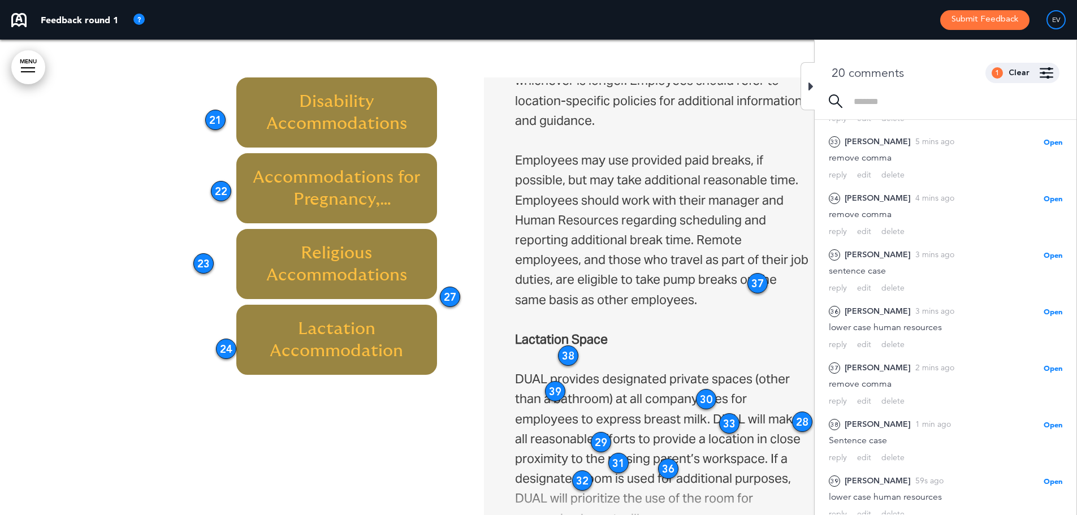
click at [749, 272] on p "Employees may use provided paid breaks, if possible, but may take additional re…" at bounding box center [662, 229] width 294 height 159
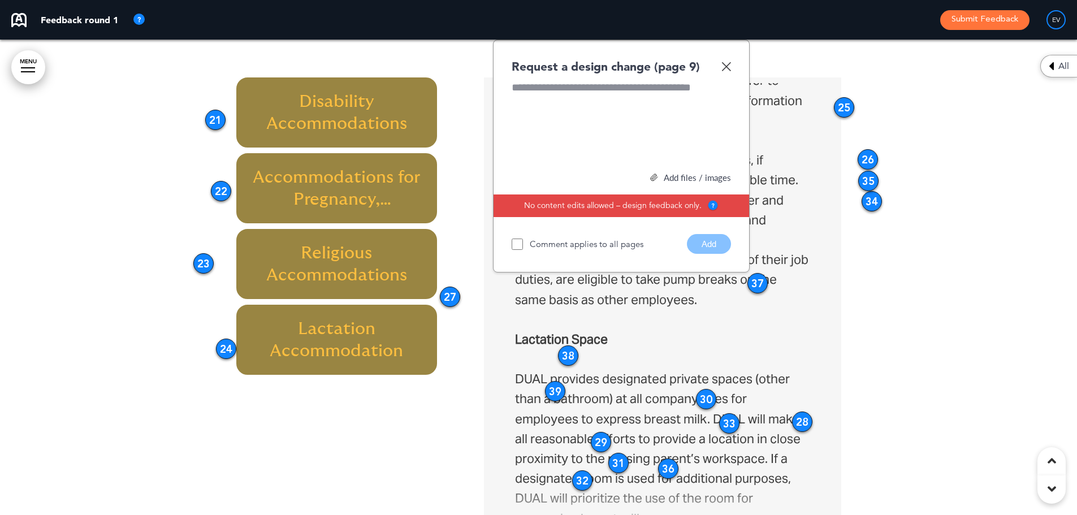
click at [724, 67] on img at bounding box center [726, 67] width 10 height 10
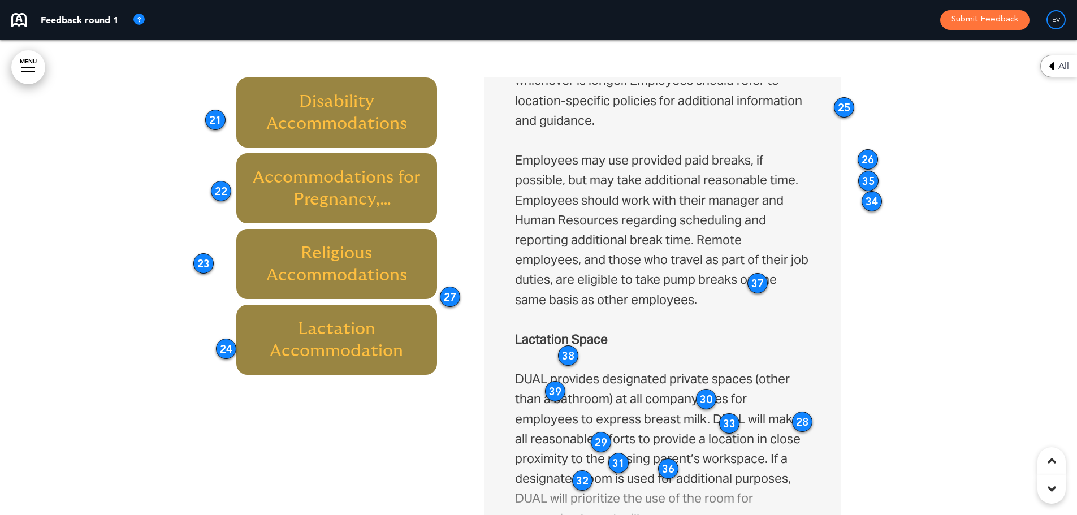
click at [842, 107] on div "25" at bounding box center [844, 107] width 20 height 20
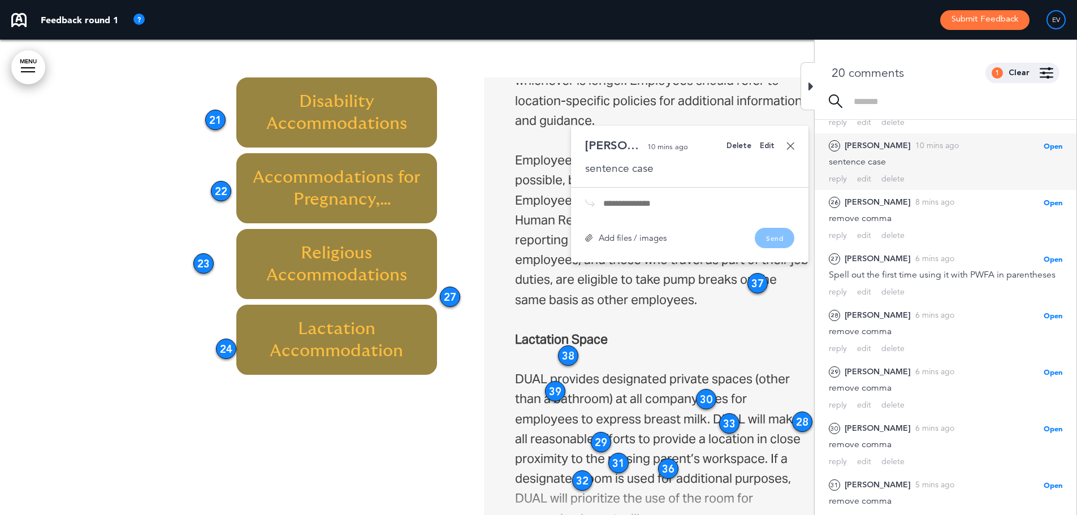
scroll to position [297, 0]
click at [743, 146] on div "Delete" at bounding box center [738, 145] width 25 height 7
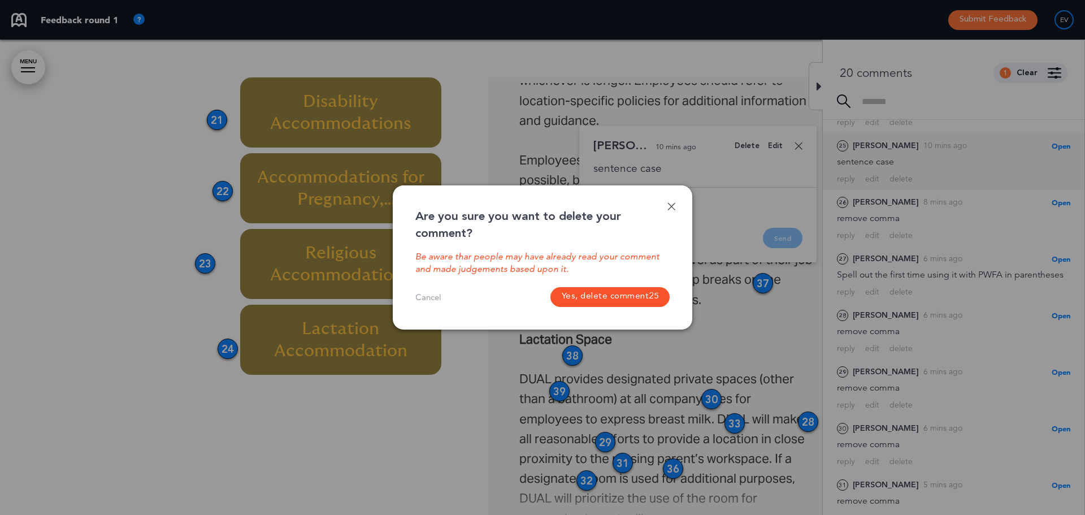
click at [632, 298] on button "Yes, delete comment 25" at bounding box center [610, 297] width 120 height 20
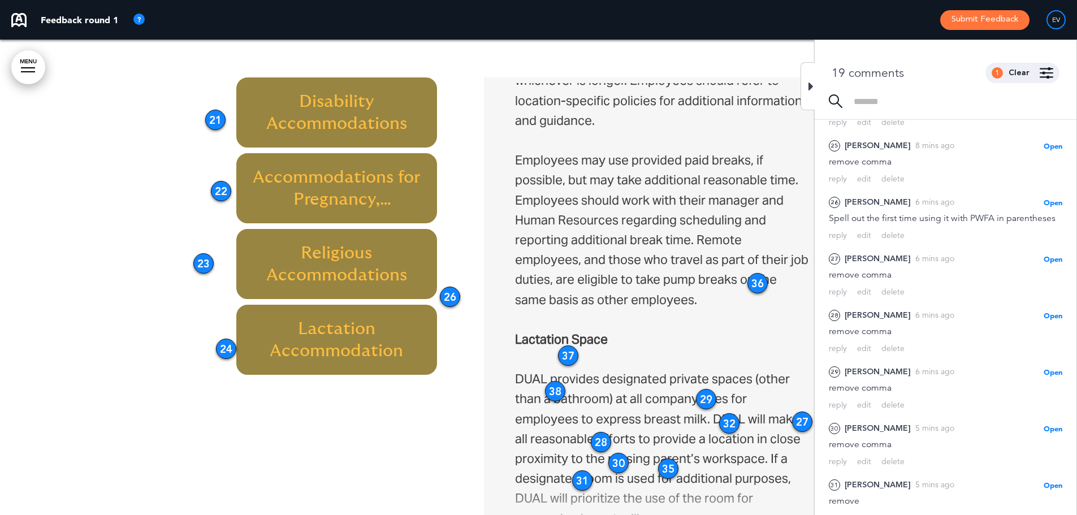
click at [759, 287] on div "36" at bounding box center [757, 283] width 20 height 20
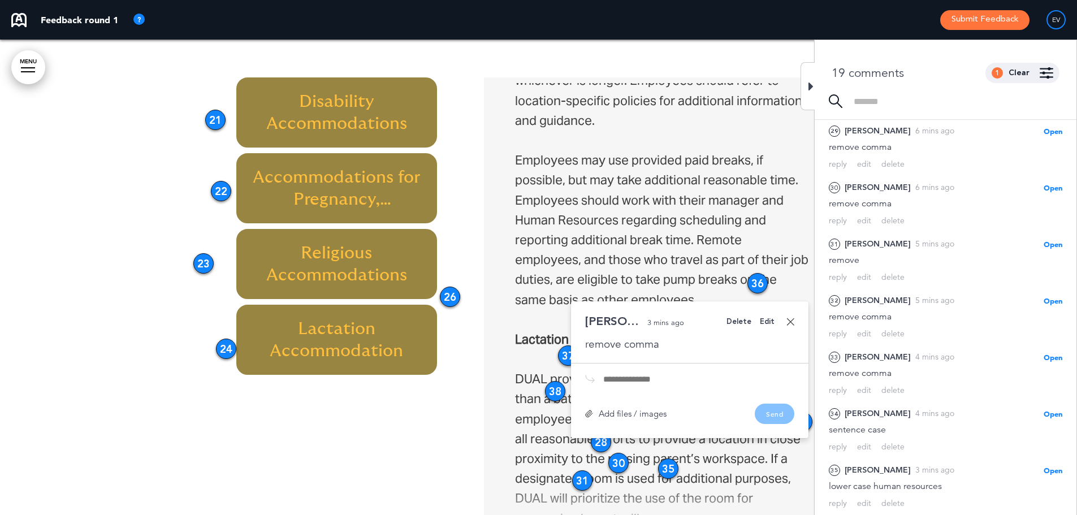
scroll to position [697, 0]
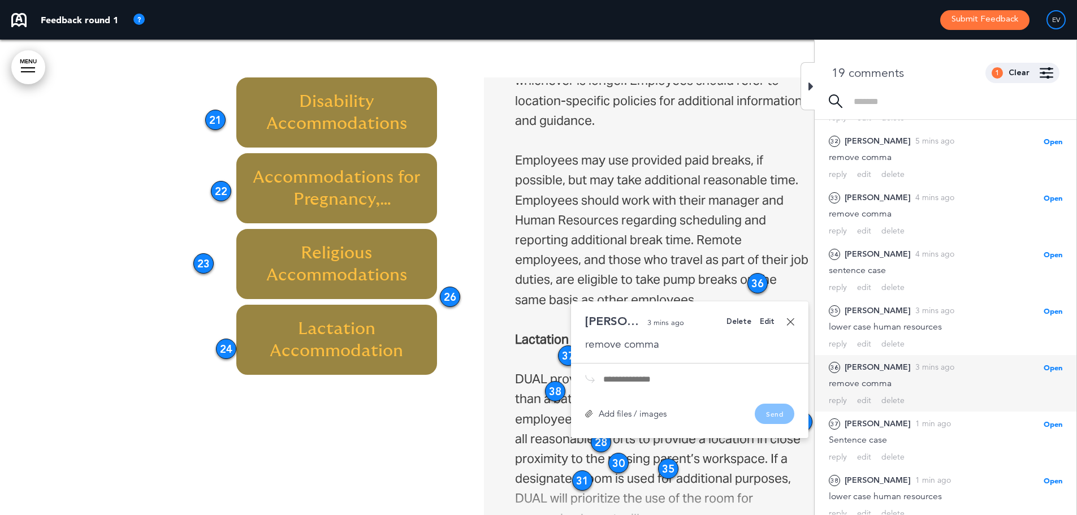
click at [738, 319] on div "Delete" at bounding box center [738, 321] width 25 height 7
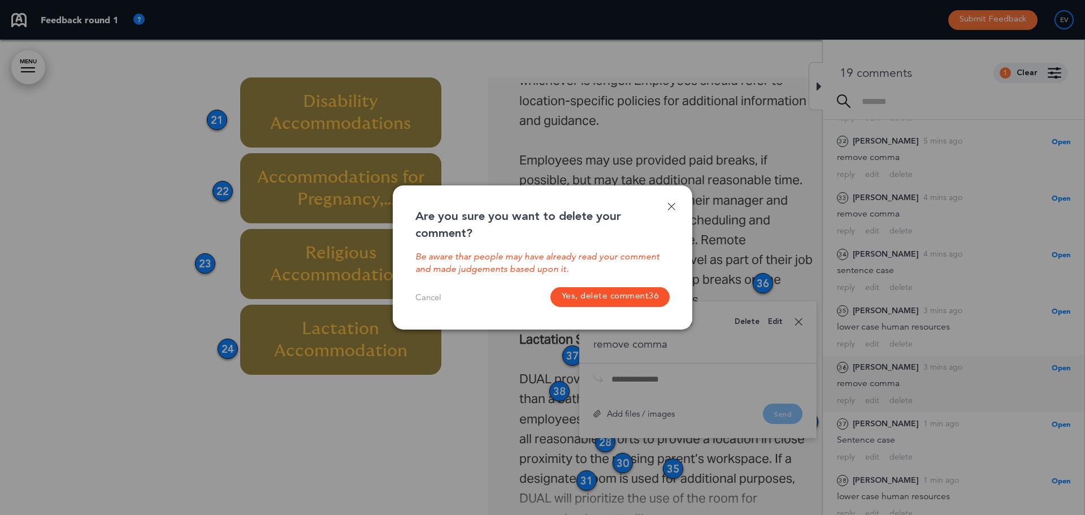
click at [624, 305] on button "Yes, delete comment 36" at bounding box center [610, 297] width 120 height 20
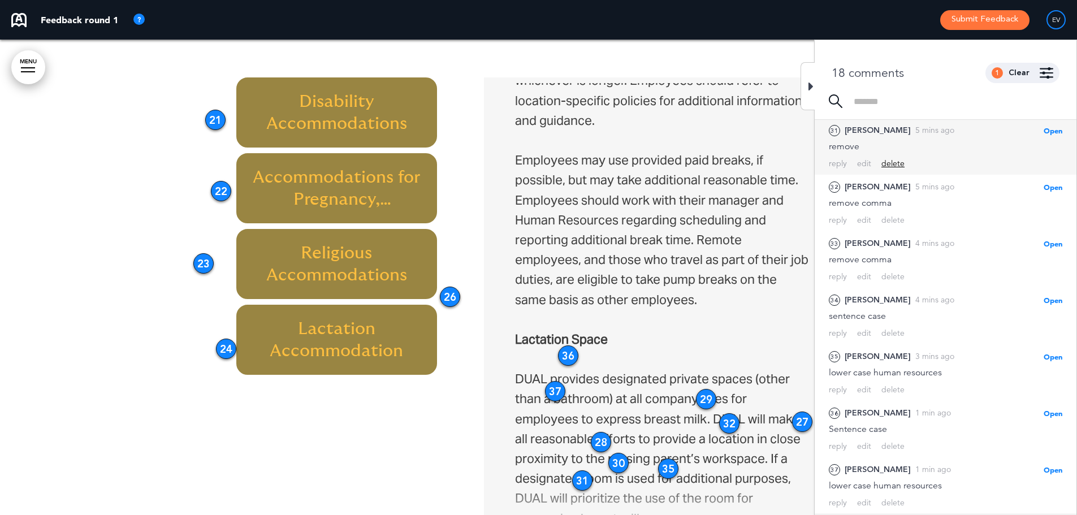
scroll to position [641, 0]
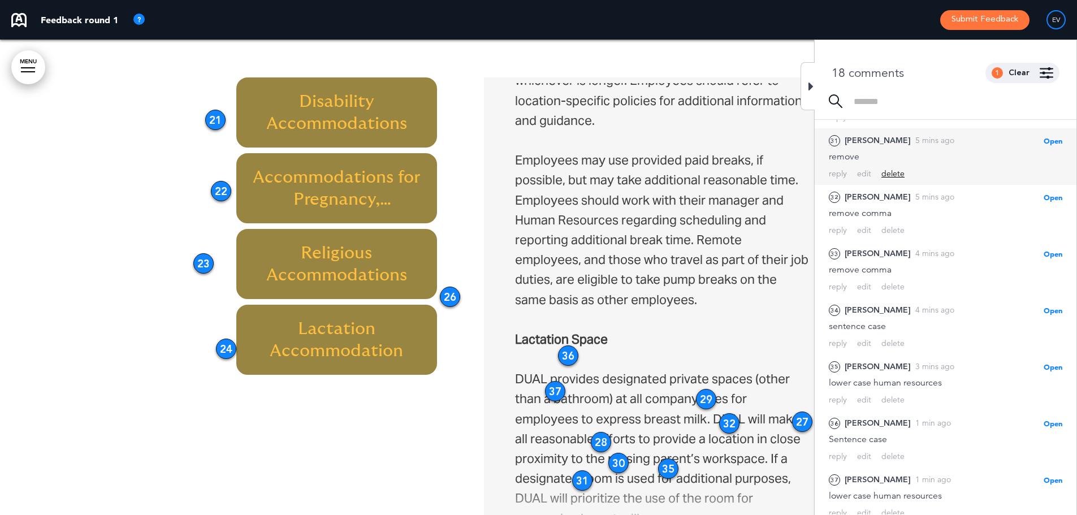
click at [898, 168] on div "delete" at bounding box center [892, 173] width 23 height 11
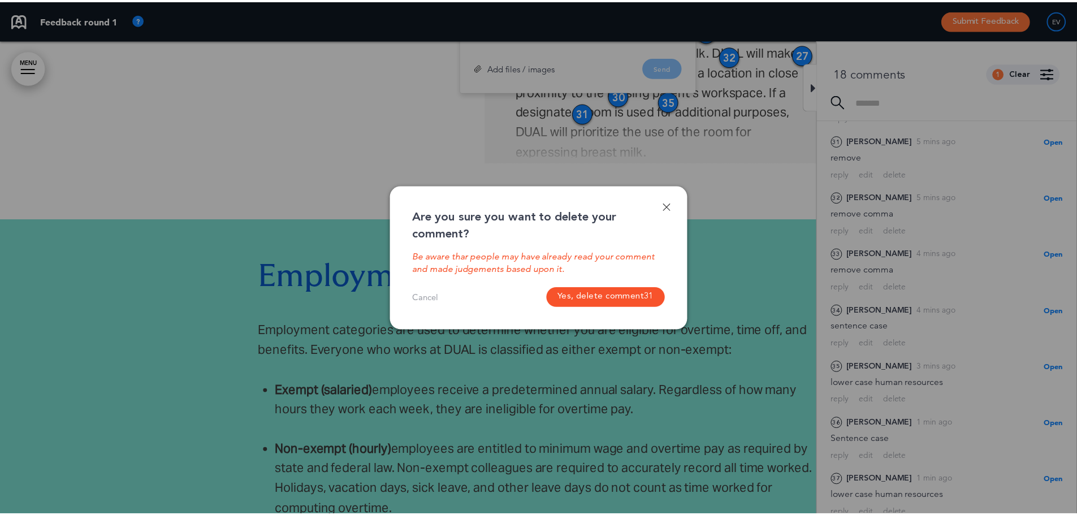
scroll to position [4727, 0]
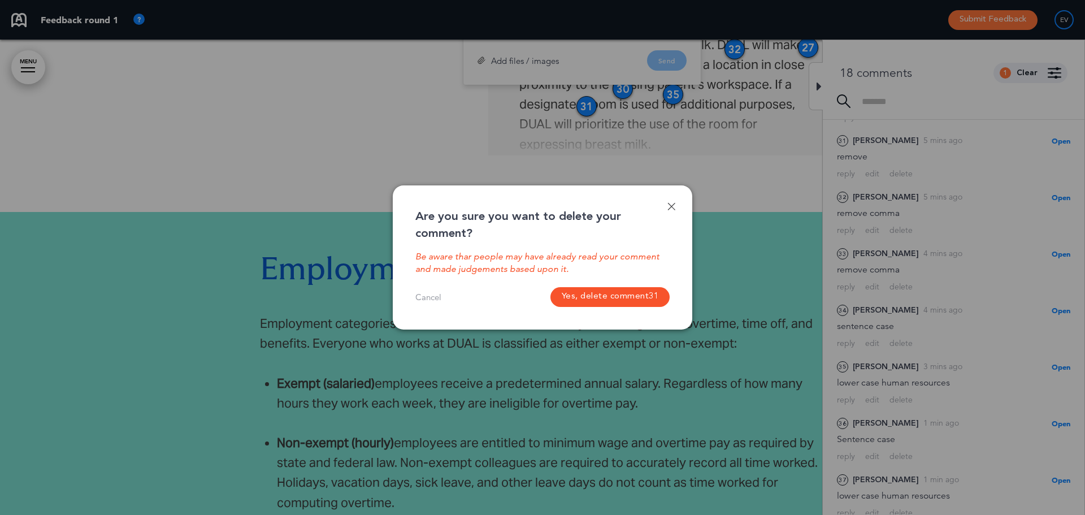
click at [631, 296] on button "Yes, delete comment 31" at bounding box center [610, 297] width 120 height 20
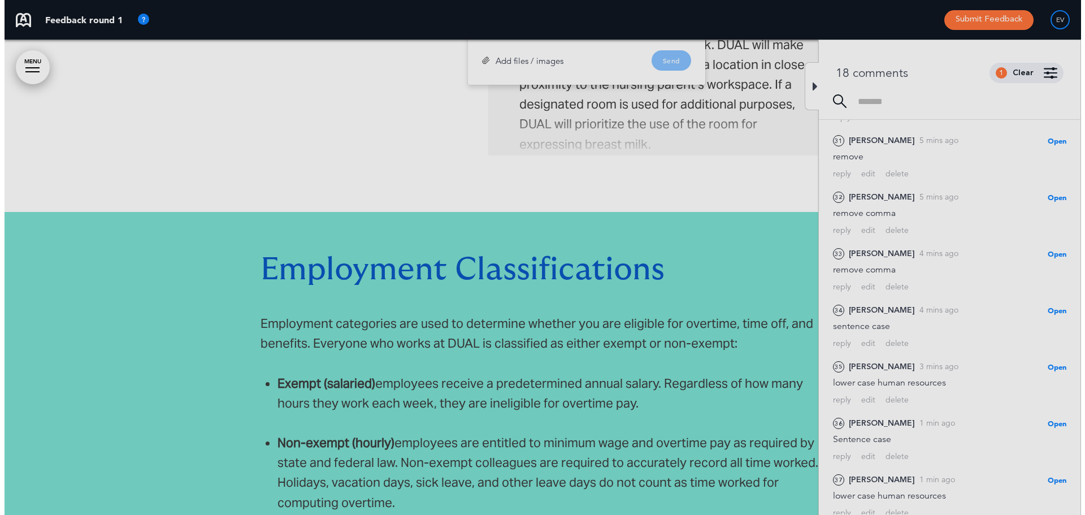
scroll to position [585, 0]
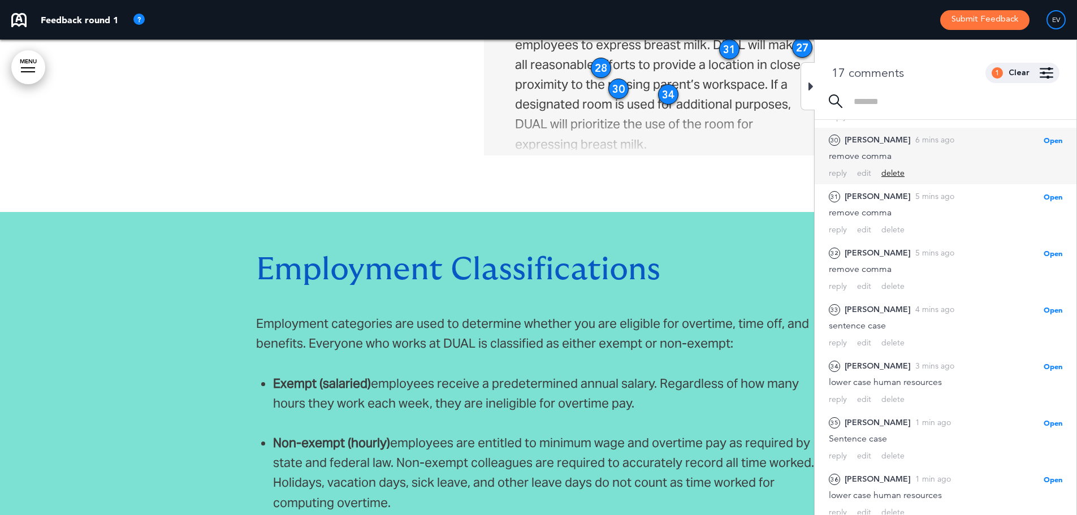
click at [897, 168] on div "delete" at bounding box center [892, 173] width 23 height 11
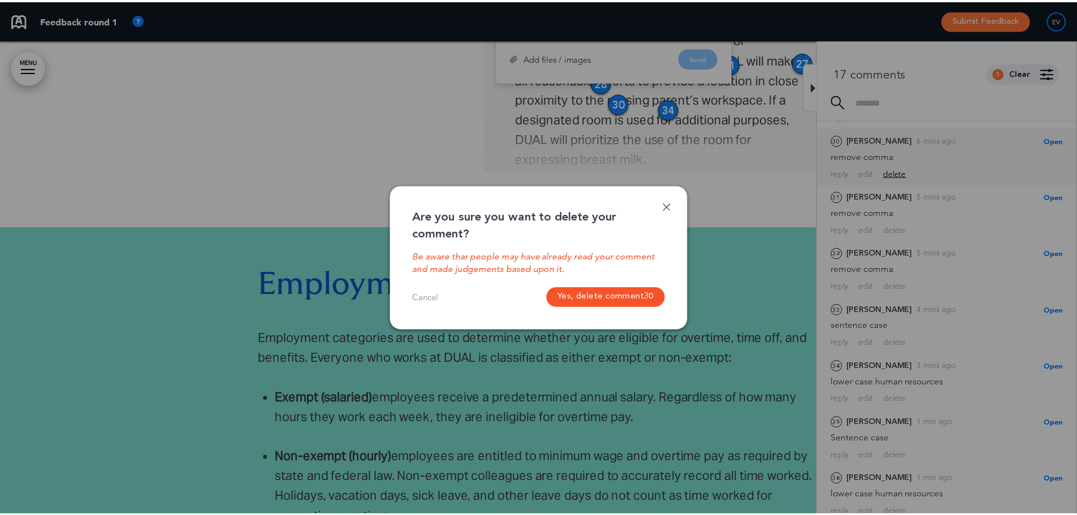
scroll to position [4710, 0]
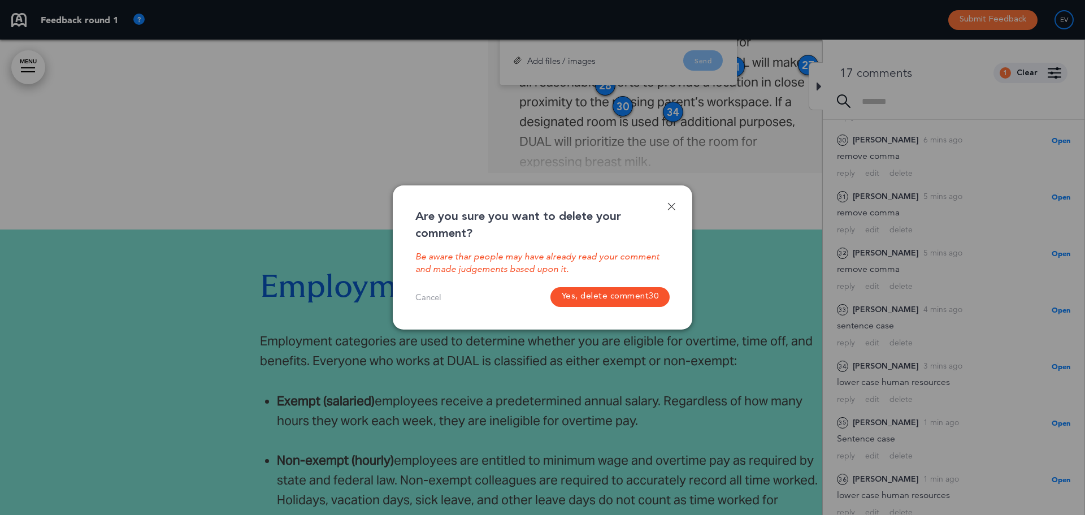
click at [621, 297] on button "Yes, delete comment 30" at bounding box center [610, 297] width 120 height 20
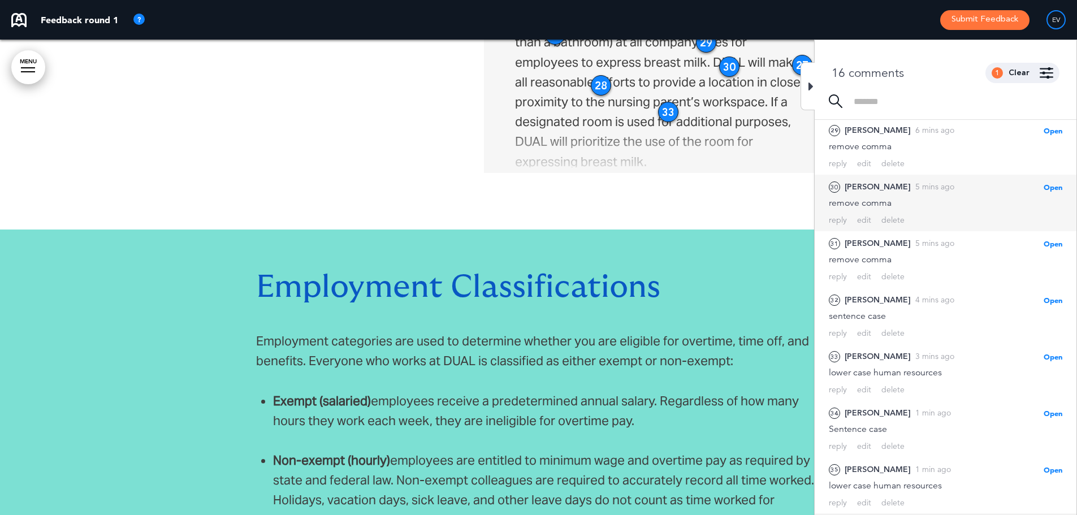
scroll to position [529, 0]
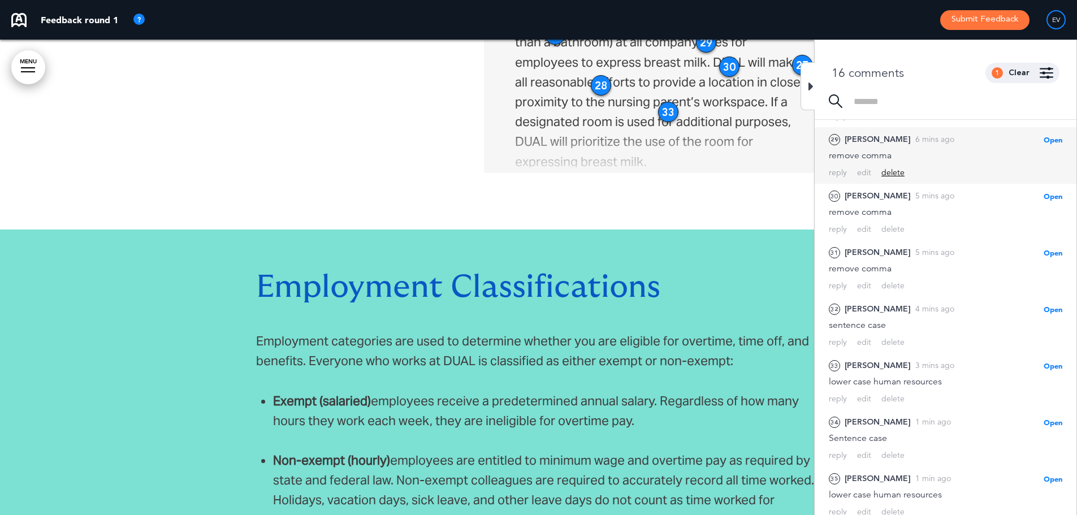
click at [894, 167] on div "delete" at bounding box center [892, 172] width 23 height 11
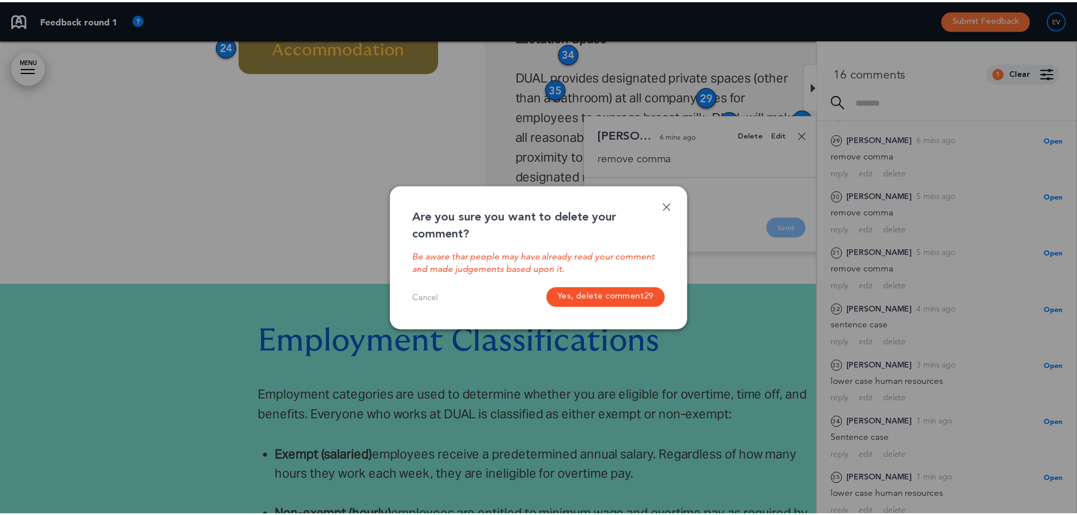
scroll to position [4646, 0]
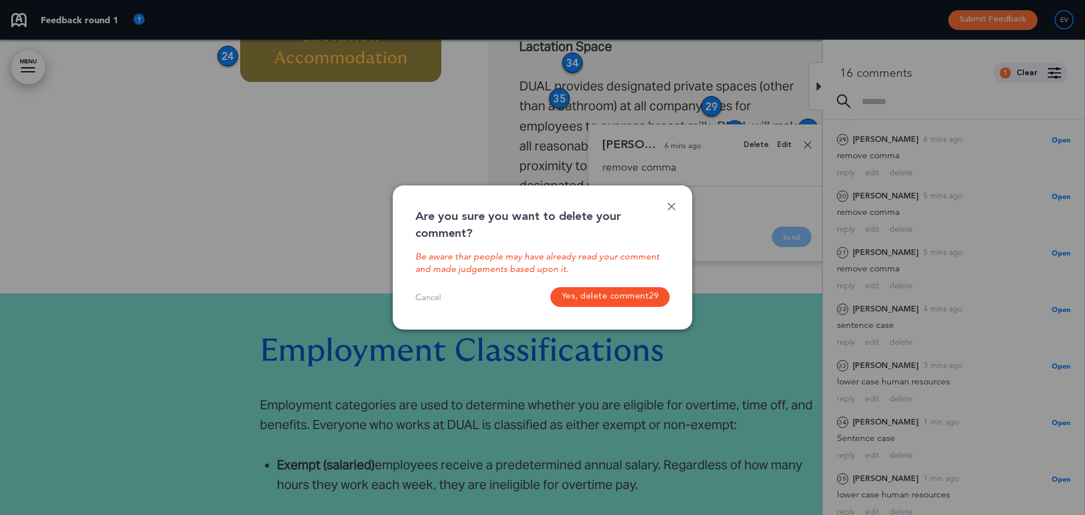
click at [602, 296] on button "Yes, delete comment 29" at bounding box center [610, 297] width 120 height 20
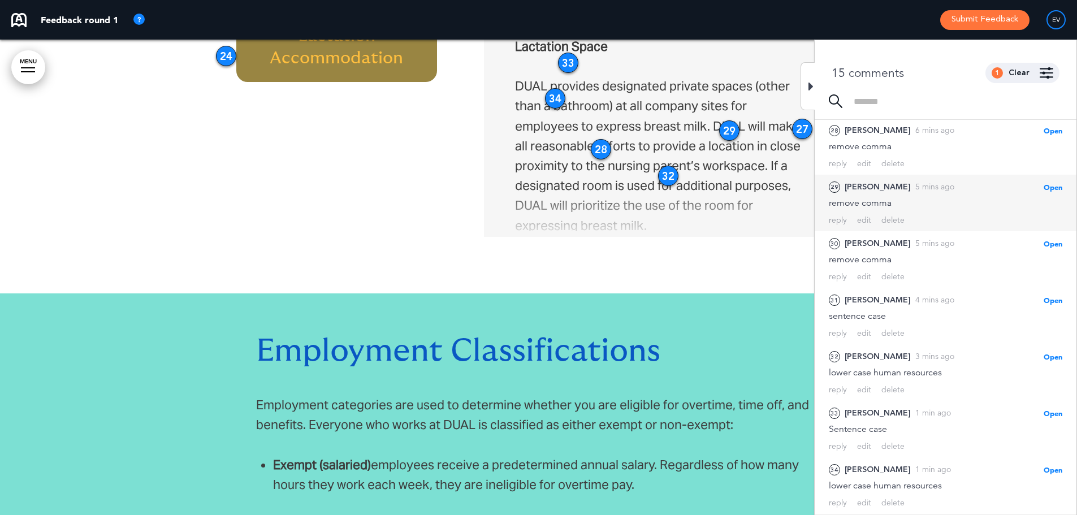
scroll to position [474, 0]
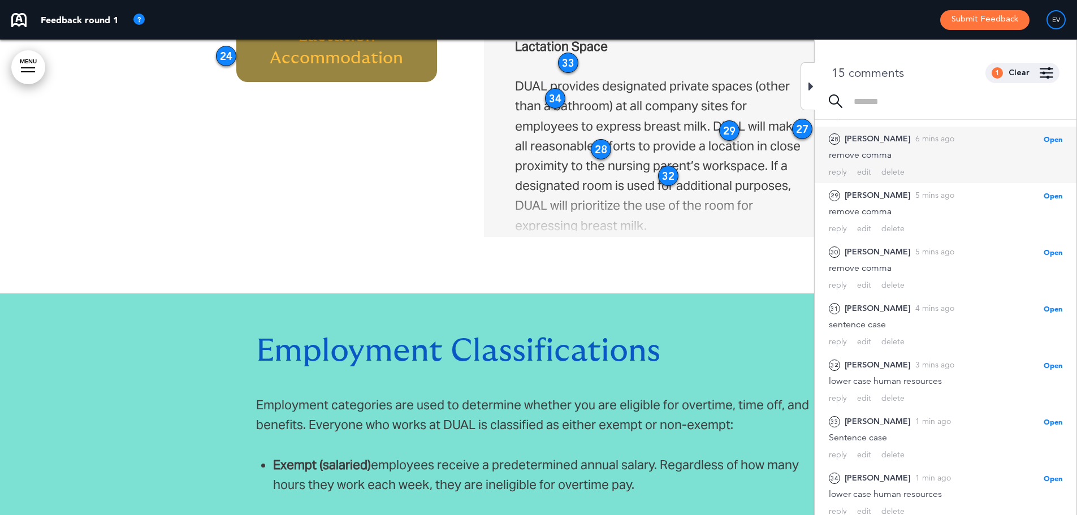
drag, startPoint x: 917, startPoint y: 134, endPoint x: 999, endPoint y: 145, distance: 83.1
click at [1000, 149] on div "remove comma" at bounding box center [944, 155] width 233 height 12
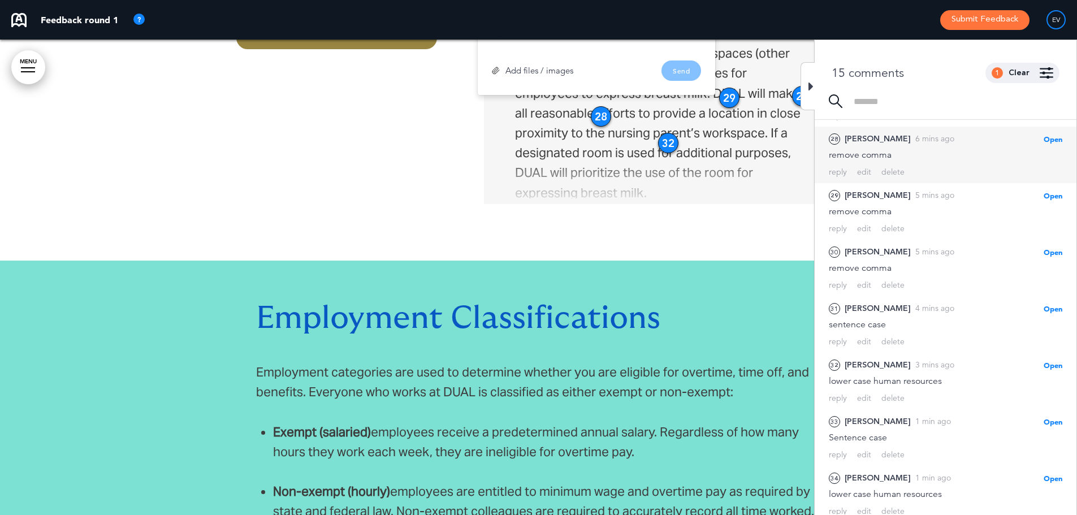
scroll to position [4689, 0]
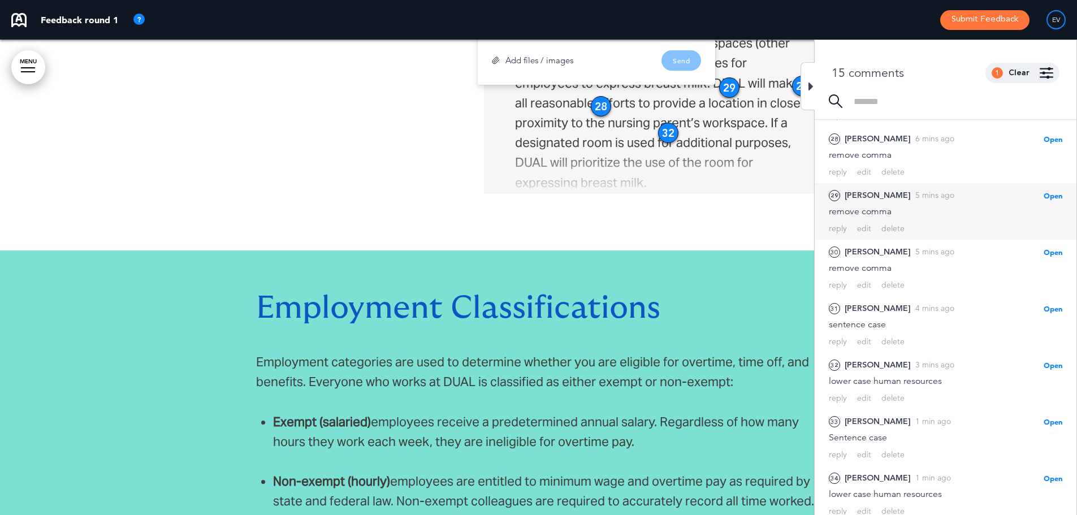
click at [933, 191] on div "29 [PERSON_NAME] 5 mins ago Open [PERSON_NAME] as Open Mark as Completed Mark a…" at bounding box center [944, 195] width 233 height 13
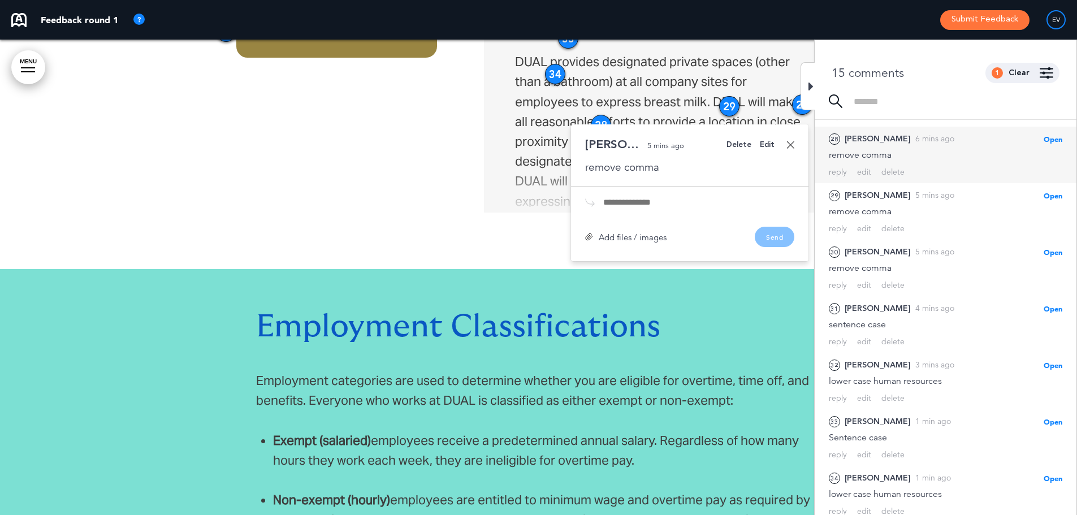
click at [930, 152] on div "remove comma" at bounding box center [944, 155] width 233 height 12
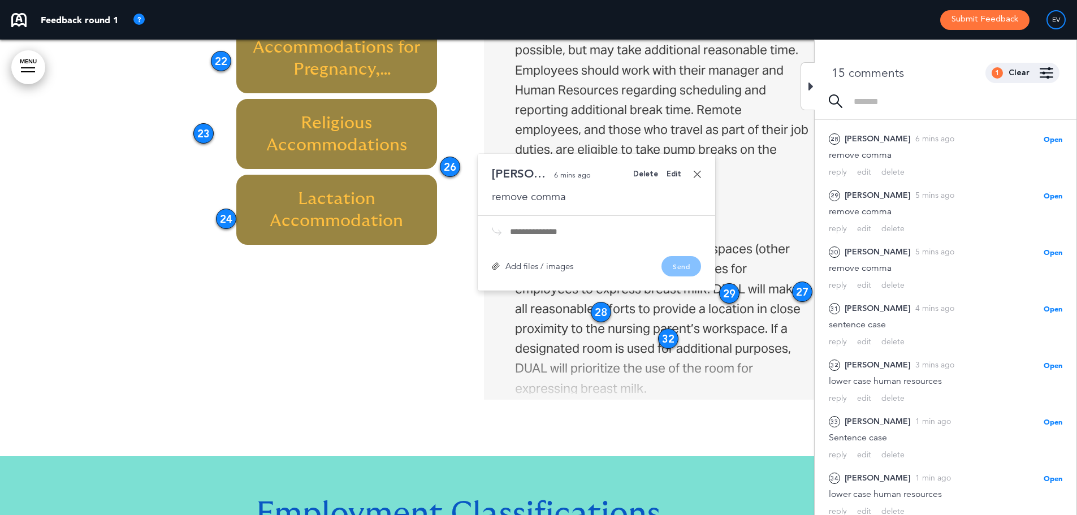
scroll to position [4463, 0]
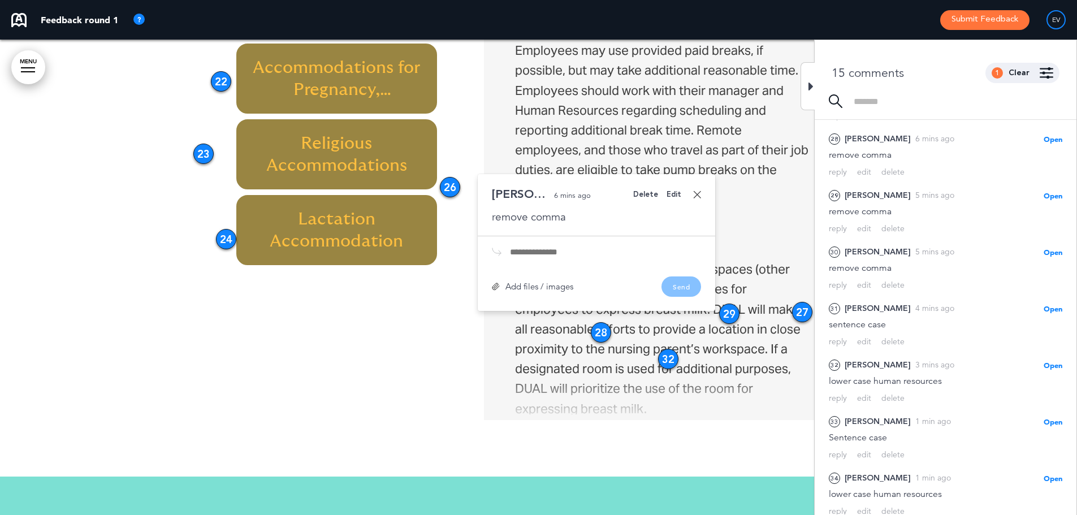
click at [654, 193] on div "Delete" at bounding box center [645, 194] width 25 height 7
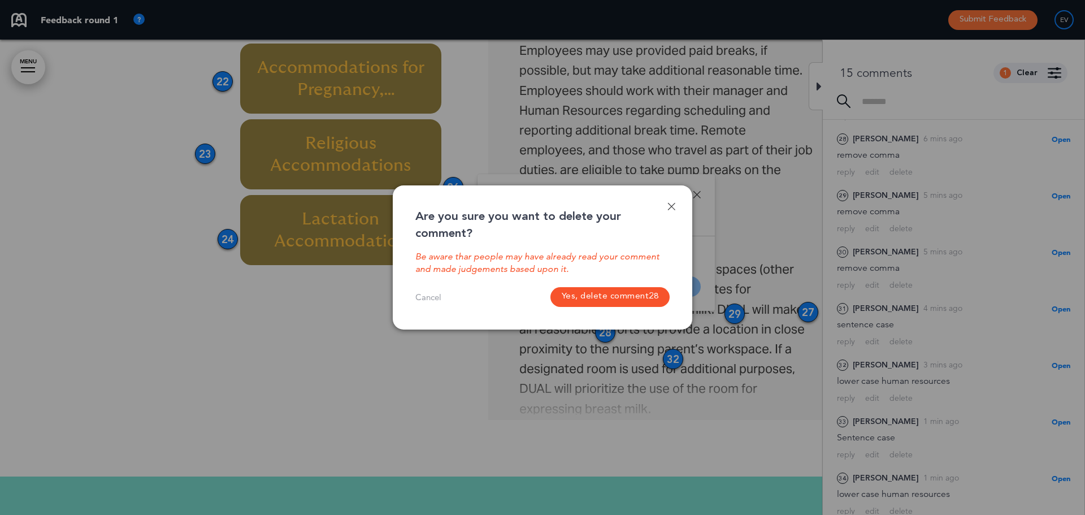
click at [604, 293] on button "Yes, delete comment 28" at bounding box center [610, 297] width 120 height 20
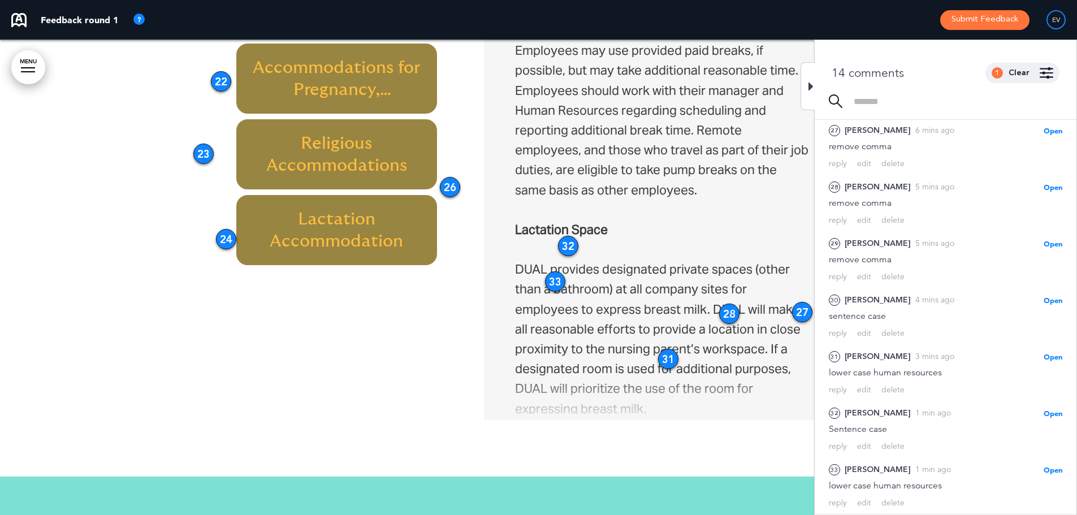
scroll to position [418, 0]
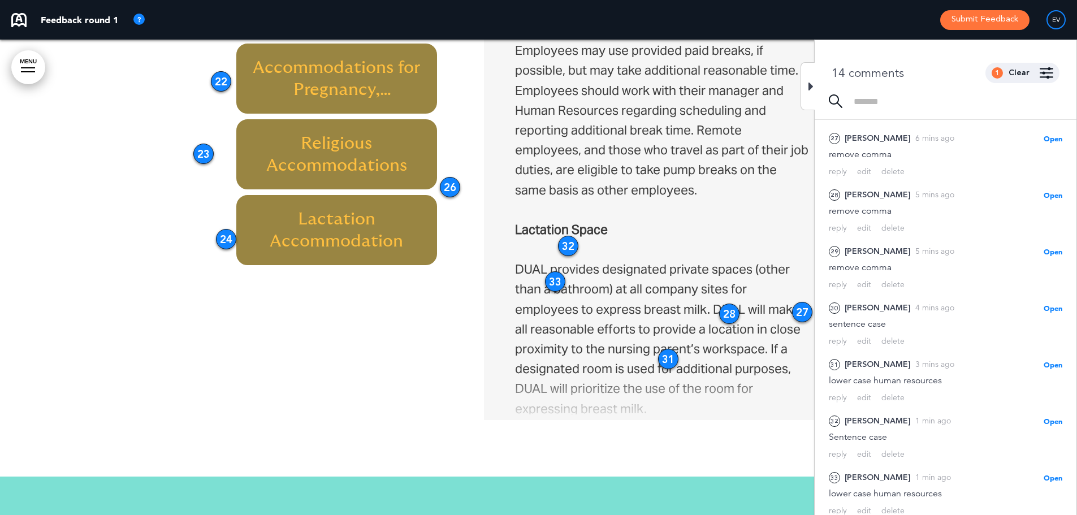
click at [563, 244] on div "32" at bounding box center [568, 246] width 20 height 20
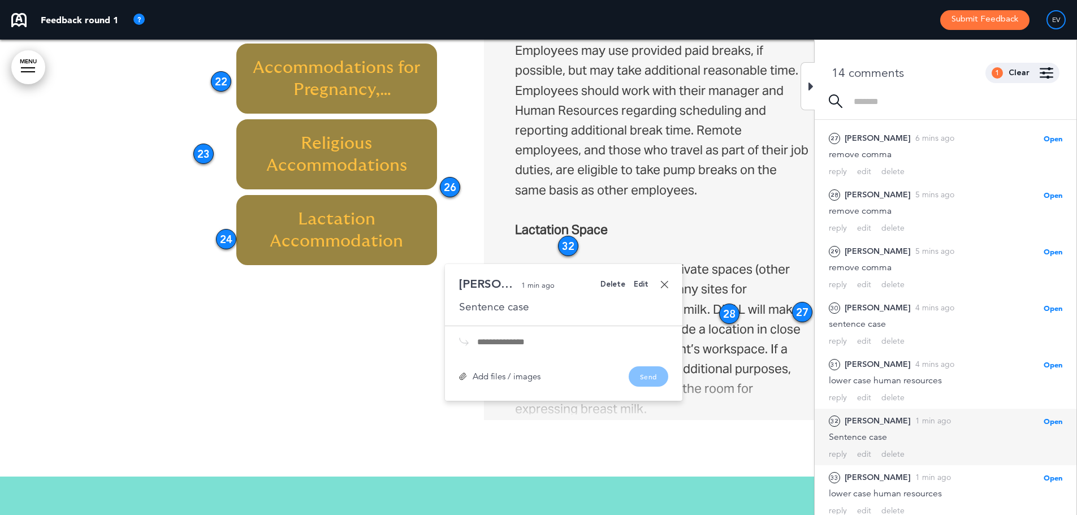
click at [614, 284] on div "Delete" at bounding box center [612, 284] width 25 height 7
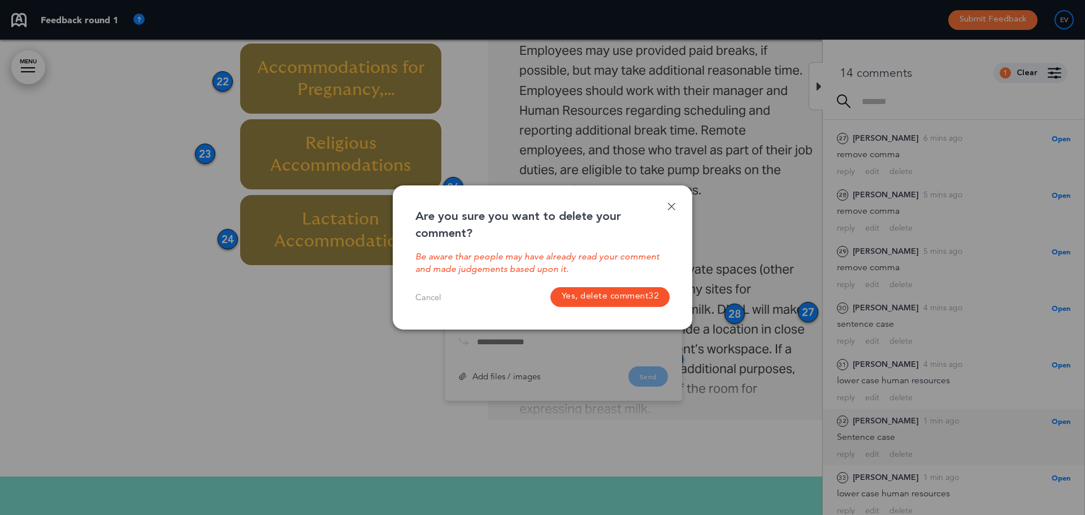
click at [637, 300] on button "Yes, delete comment 32" at bounding box center [610, 297] width 120 height 20
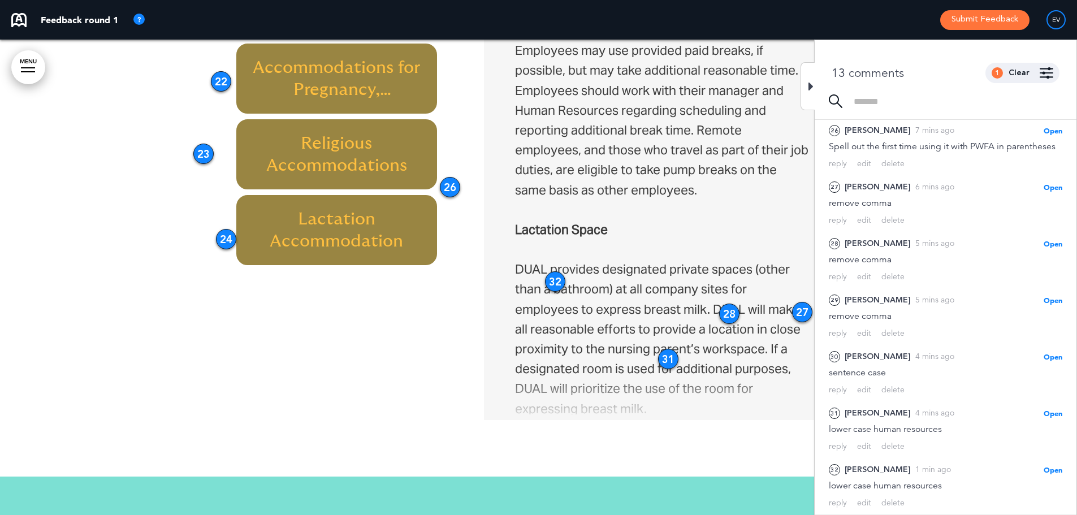
scroll to position [362, 0]
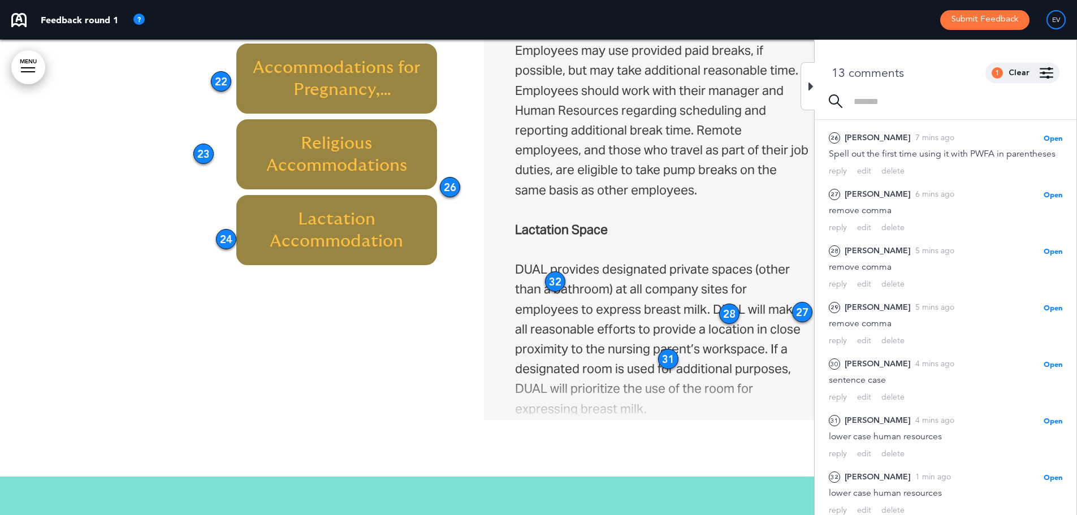
click at [556, 281] on div "32" at bounding box center [555, 281] width 20 height 20
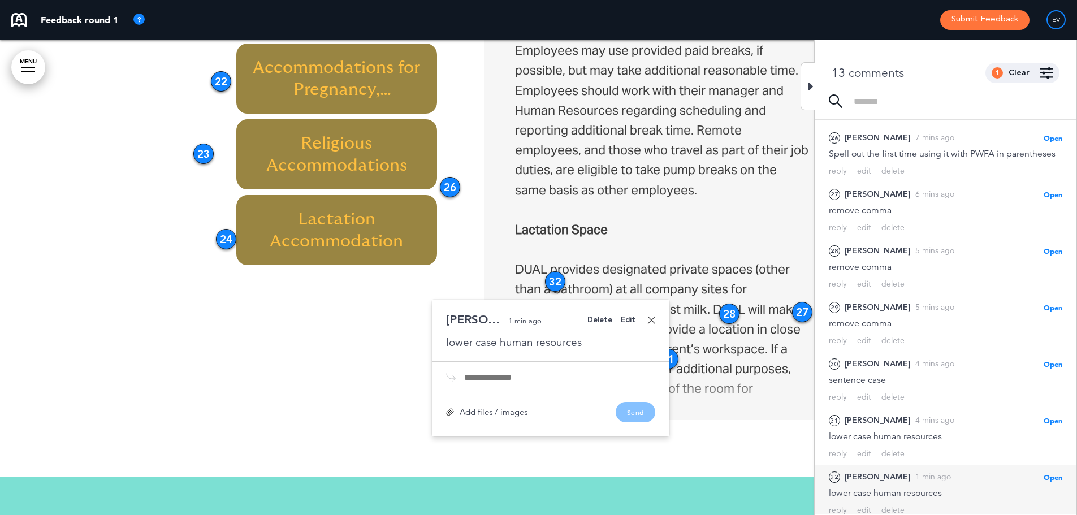
click at [607, 320] on div "Delete" at bounding box center [599, 319] width 25 height 7
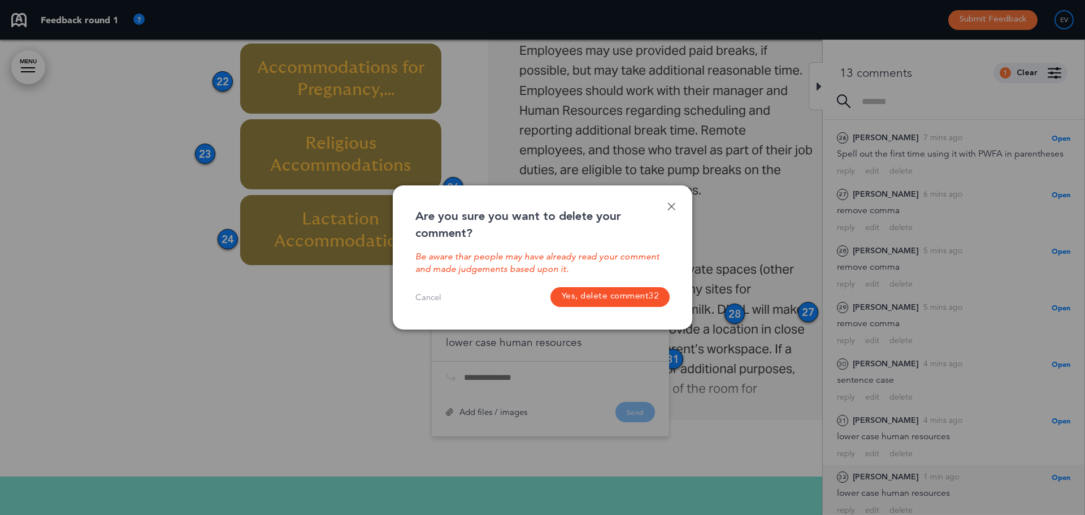
click at [624, 299] on button "Yes, delete comment 32" at bounding box center [610, 297] width 120 height 20
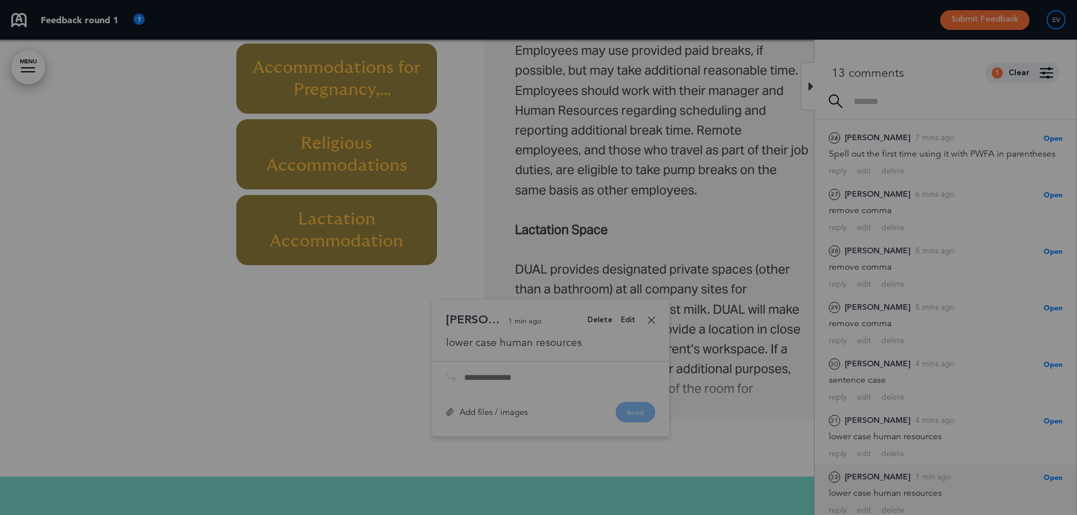
scroll to position [306, 0]
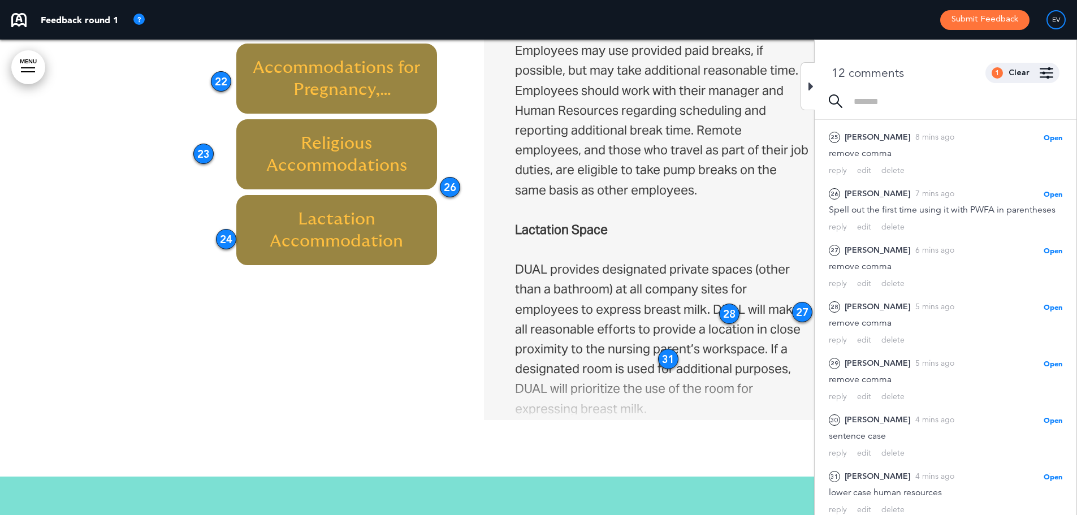
click at [733, 319] on div "28" at bounding box center [729, 313] width 20 height 20
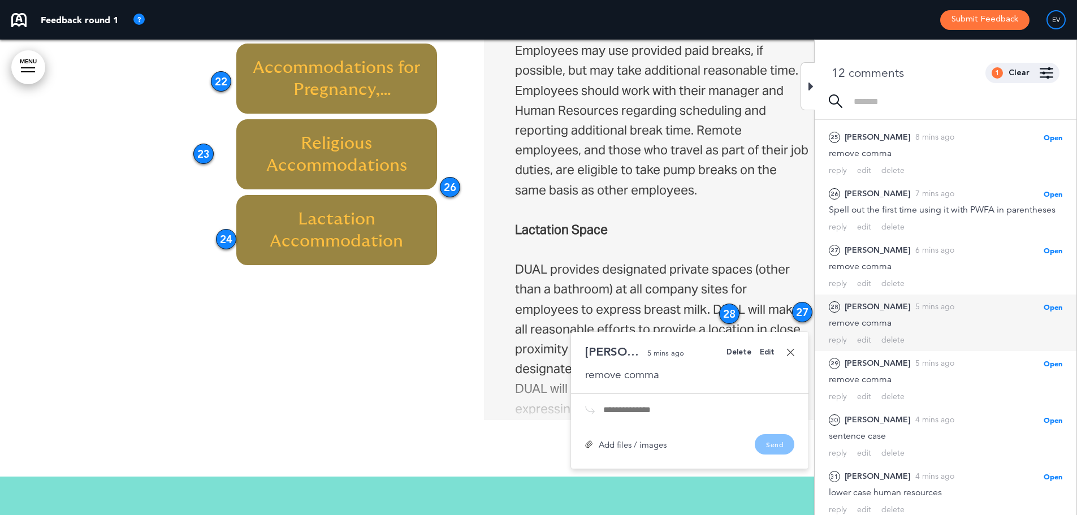
click at [748, 354] on div "Delete" at bounding box center [738, 352] width 25 height 7
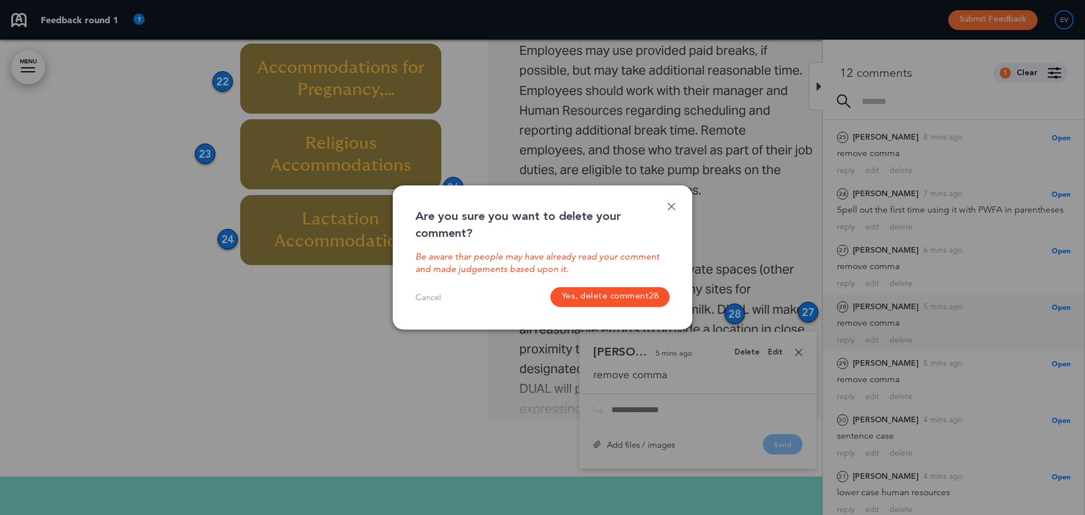
click at [645, 296] on button "Yes, delete comment 28" at bounding box center [610, 297] width 120 height 20
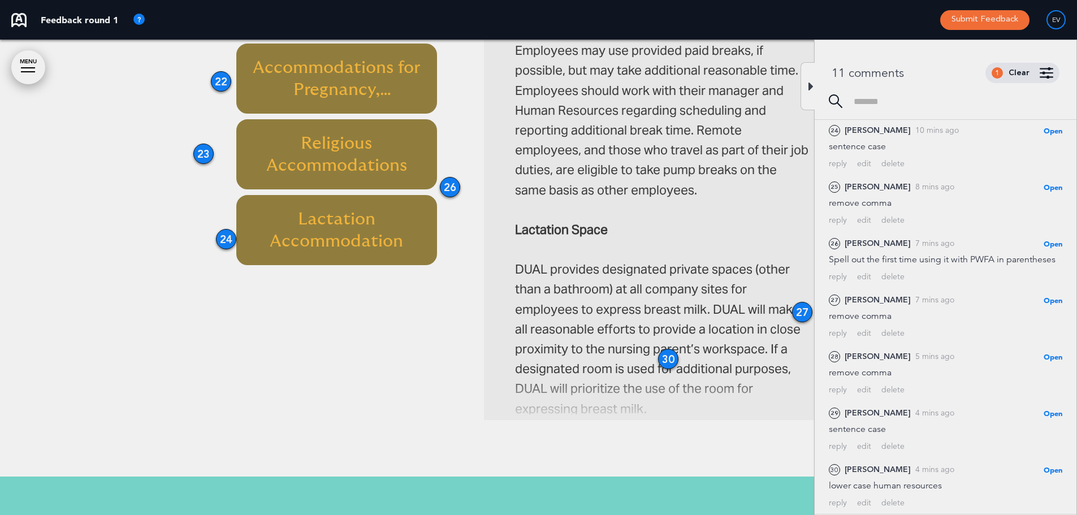
scroll to position [250, 0]
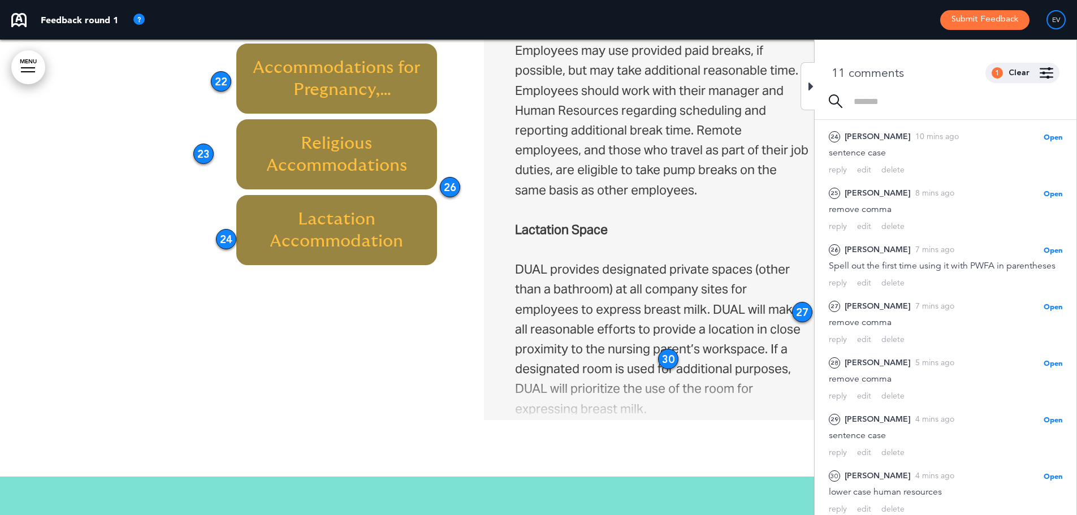
click at [797, 317] on div "27" at bounding box center [802, 312] width 20 height 20
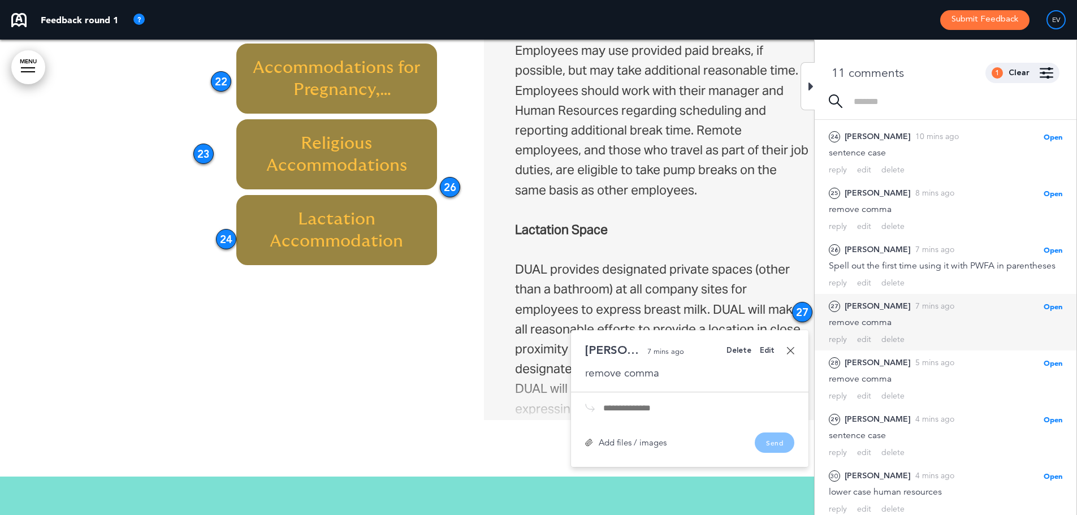
click at [737, 354] on div "Delete" at bounding box center [738, 350] width 25 height 7
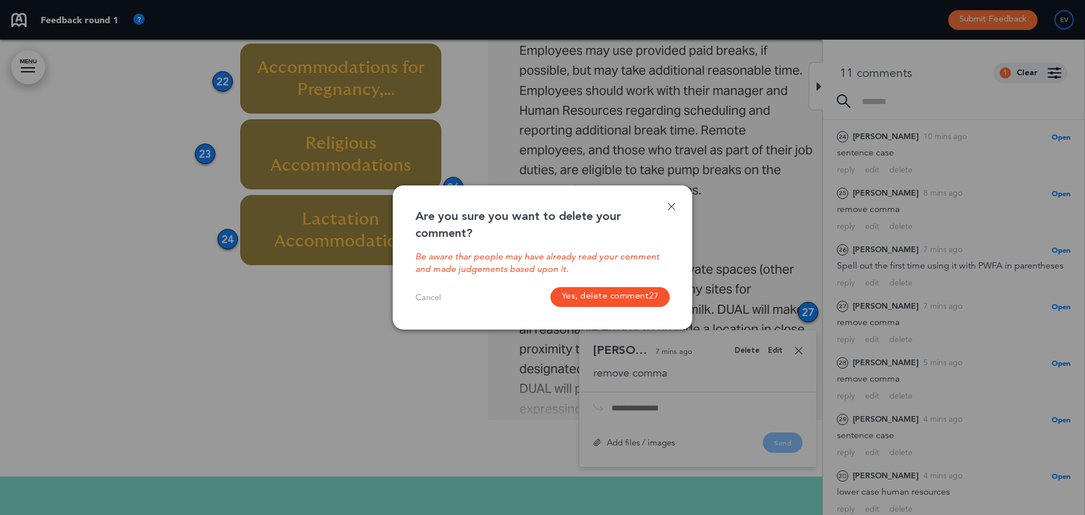
click at [589, 306] on button "Yes, delete comment 27" at bounding box center [610, 297] width 120 height 20
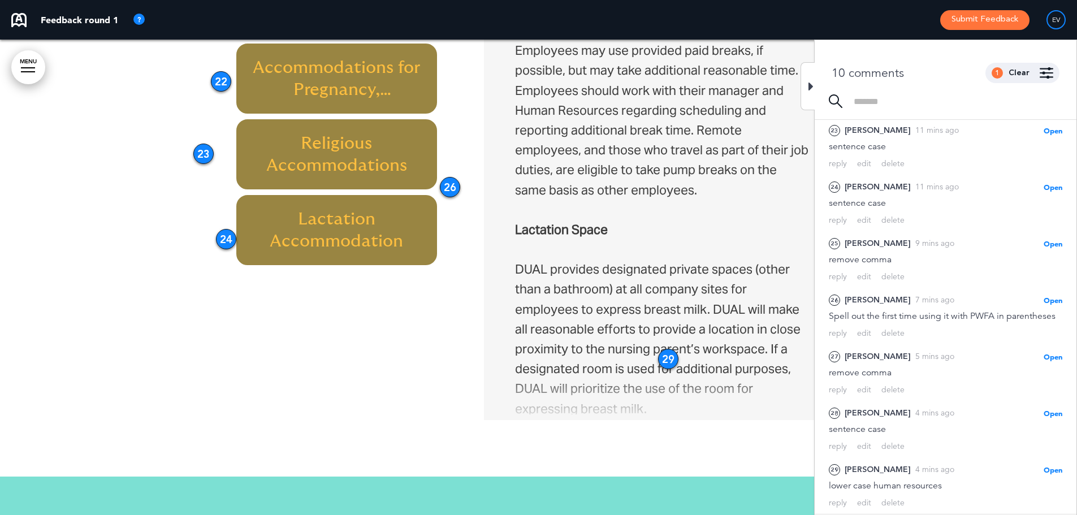
scroll to position [194, 0]
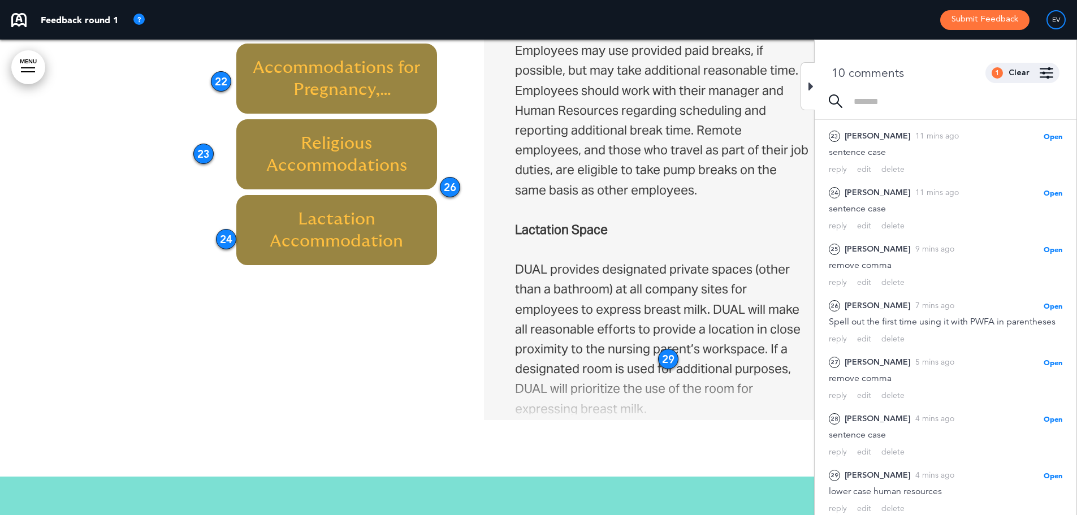
click at [658, 354] on div "29" at bounding box center [668, 359] width 20 height 20
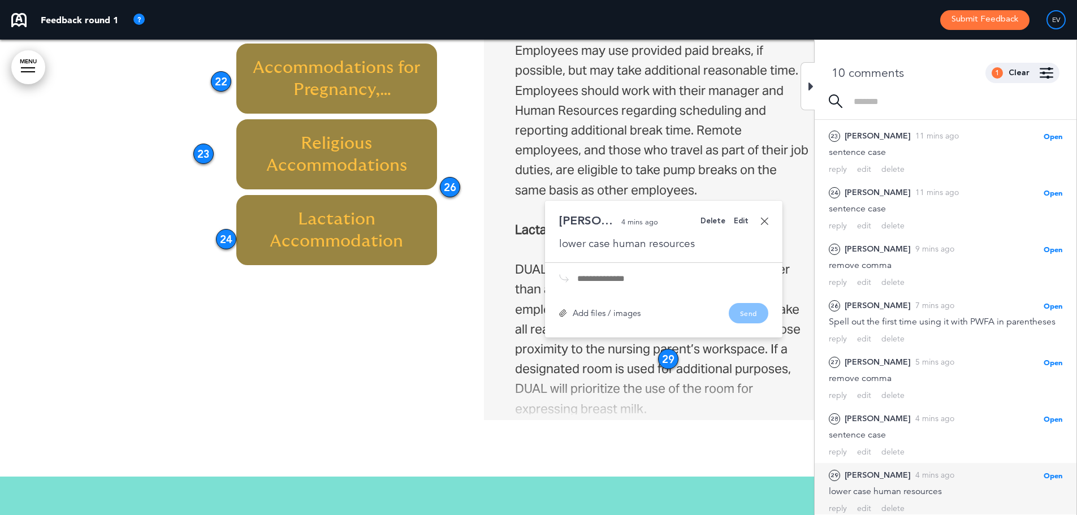
click at [717, 218] on div "Delete" at bounding box center [712, 221] width 25 height 7
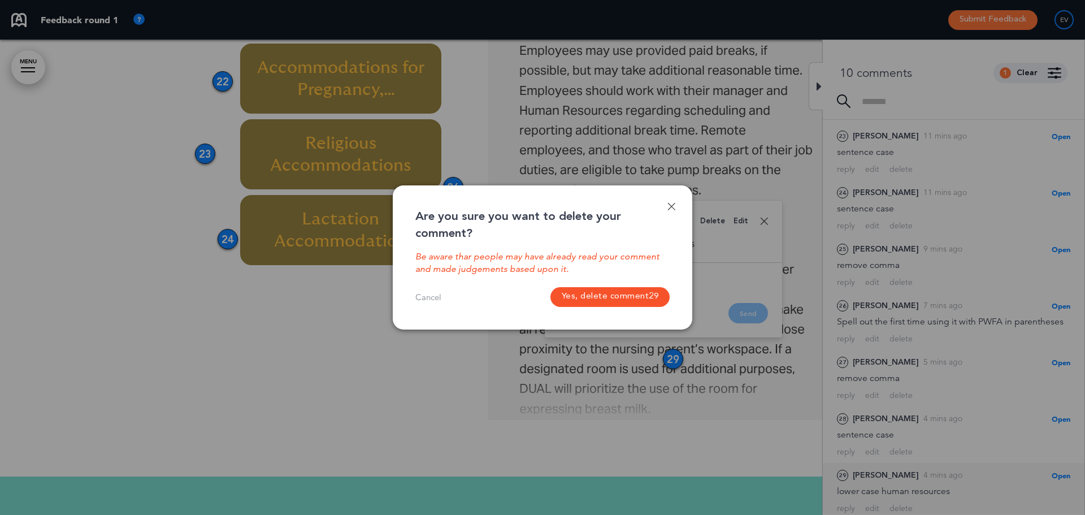
click at [623, 291] on button "Yes, delete comment 29" at bounding box center [610, 297] width 120 height 20
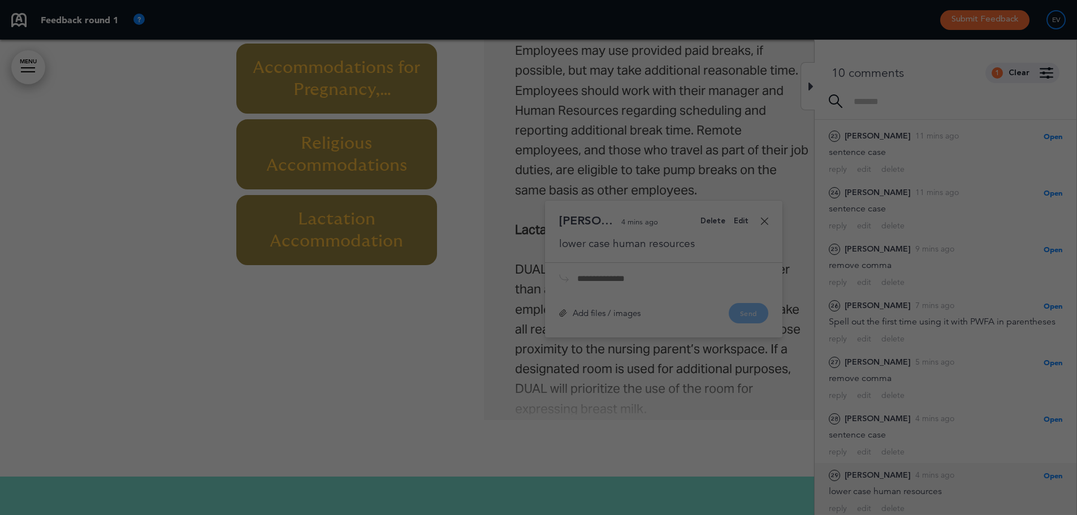
scroll to position [138, 0]
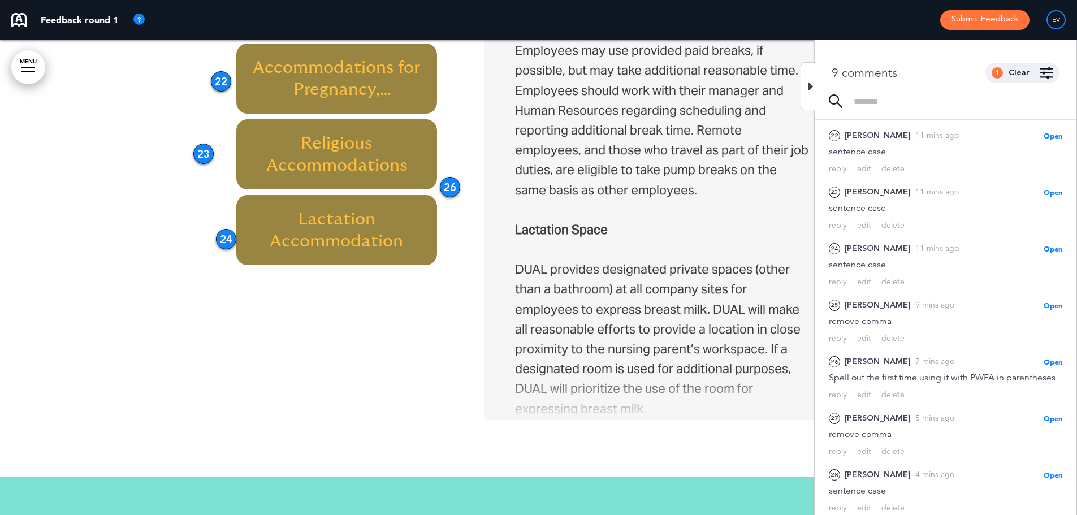
click at [814, 89] on div at bounding box center [807, 86] width 14 height 48
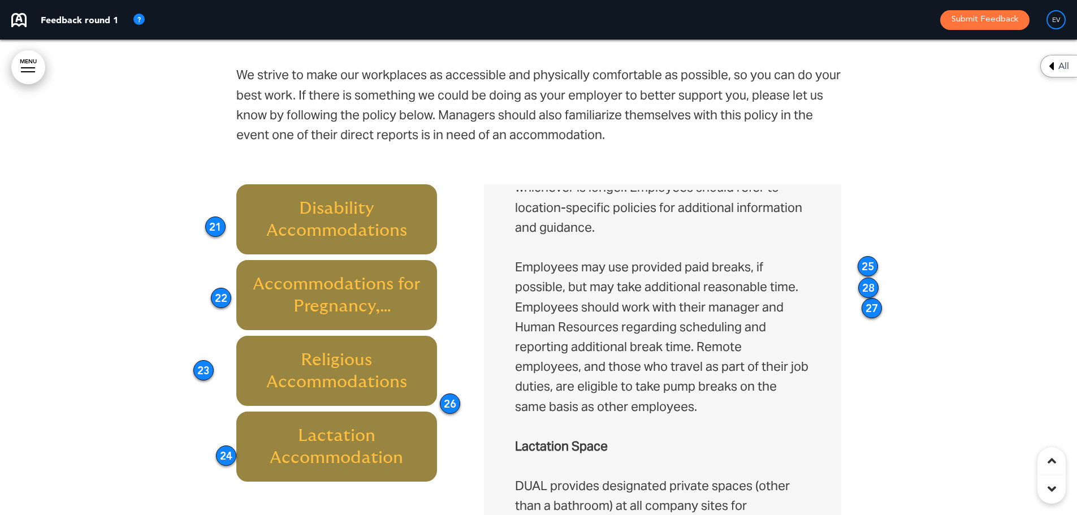
scroll to position [4237, 0]
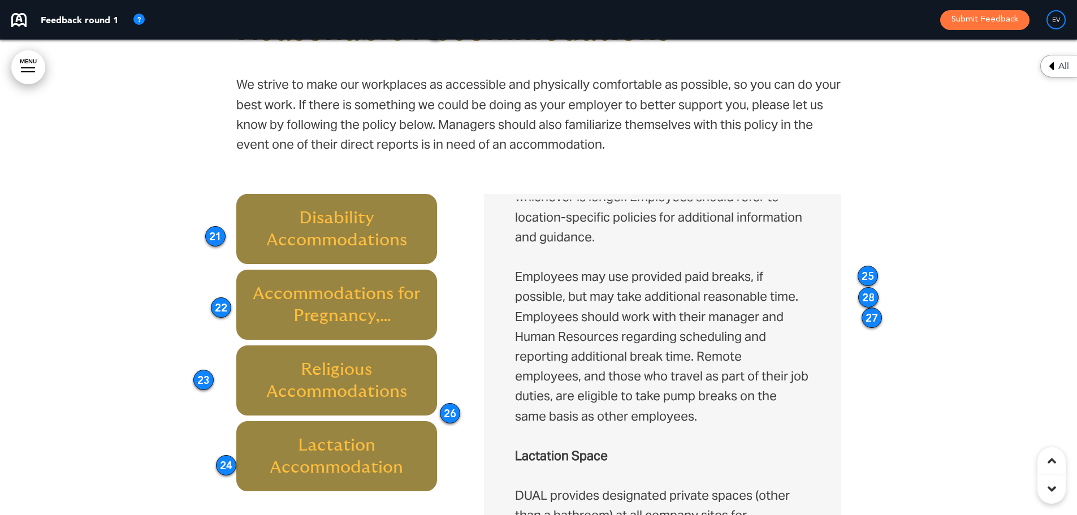
click at [860, 265] on div at bounding box center [538, 338] width 1077 height 730
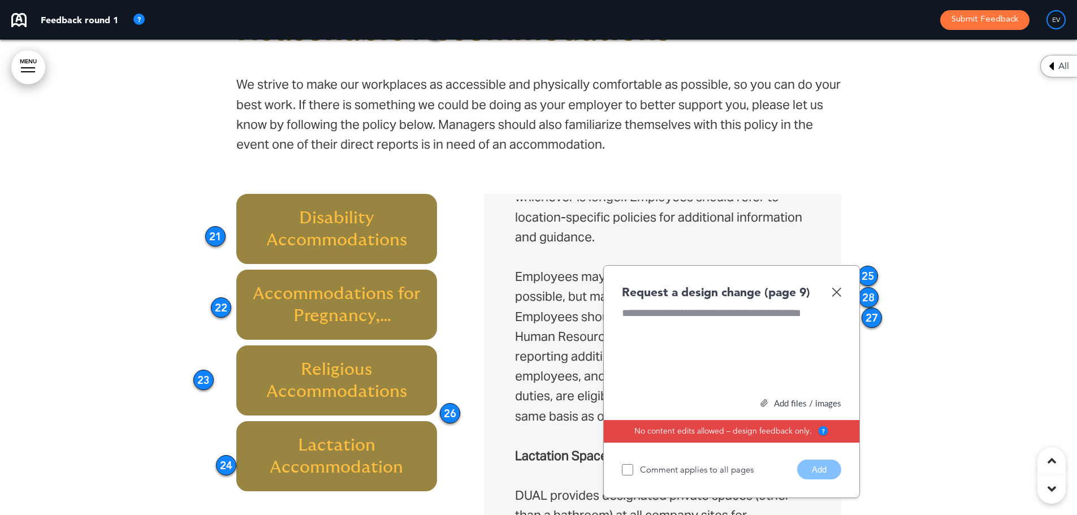
click at [869, 277] on div "25" at bounding box center [867, 276] width 20 height 20
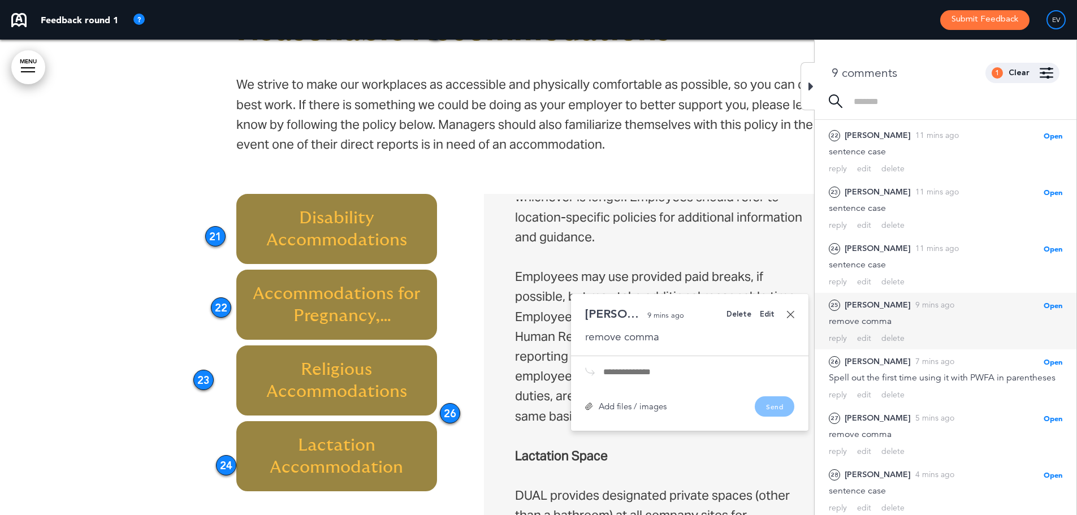
click at [742, 315] on div "Delete" at bounding box center [738, 314] width 25 height 7
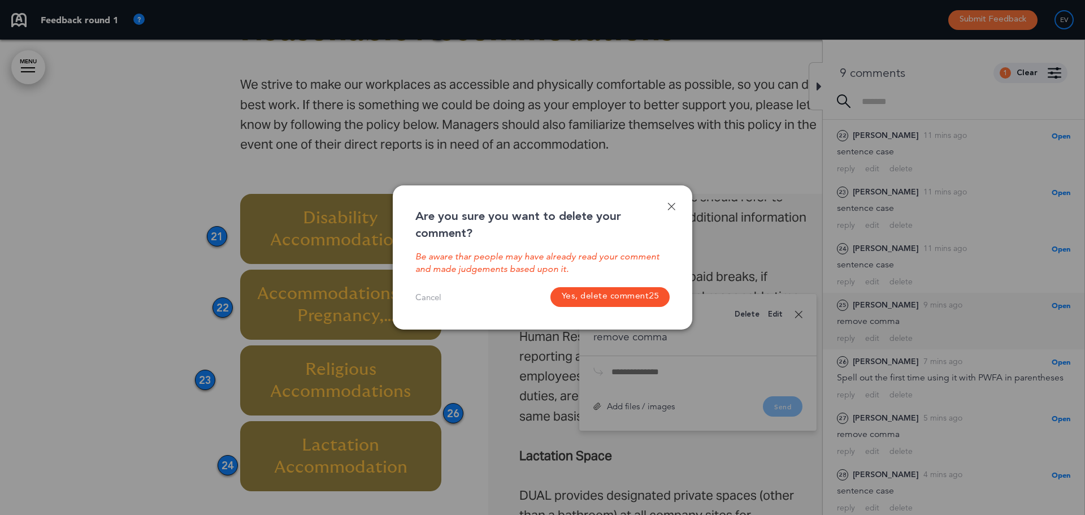
click at [615, 298] on button "Yes, delete comment 25" at bounding box center [610, 297] width 120 height 20
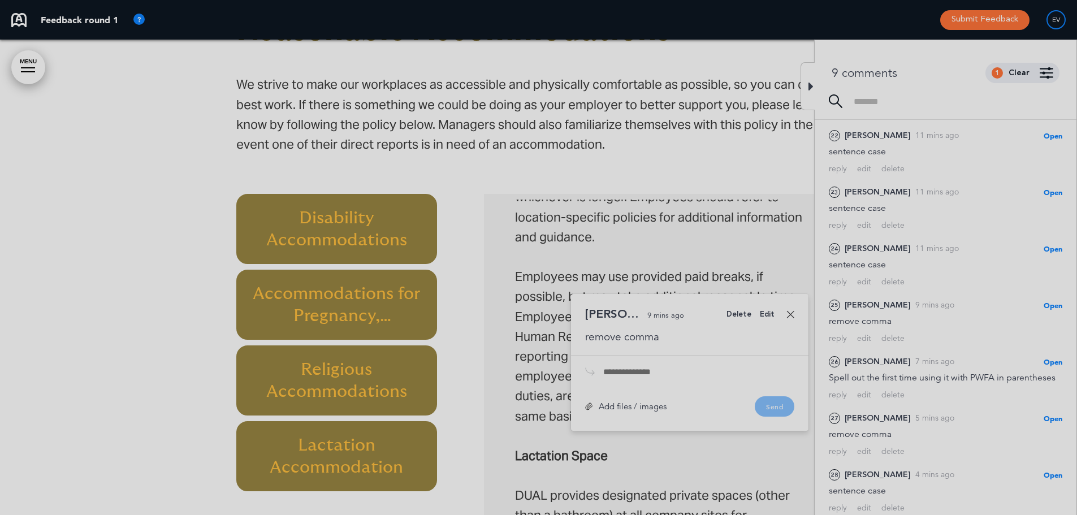
scroll to position [82, 0]
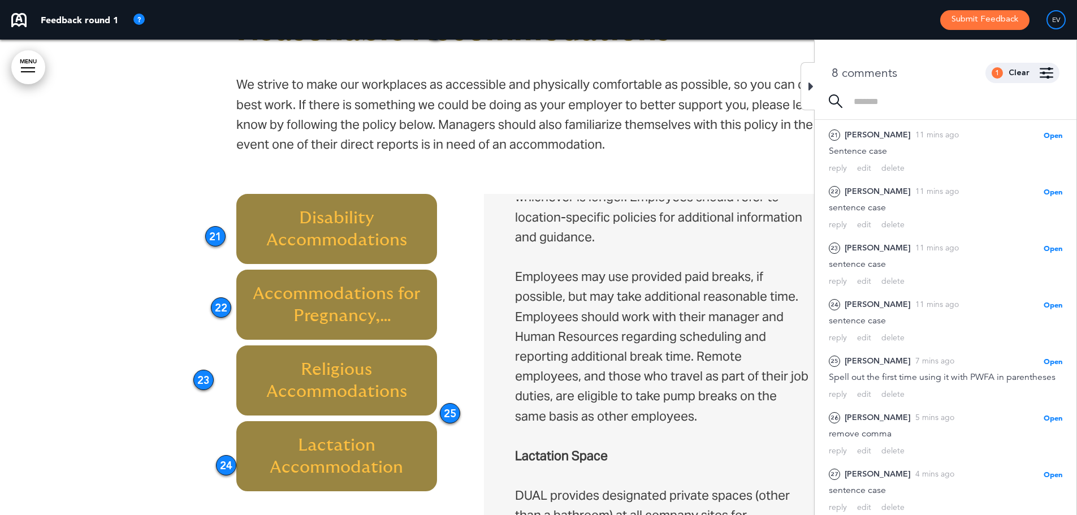
click at [800, 67] on div "Reasonable Accommodations We strive to make our workplaces as accessible and ph…" at bounding box center [538, 94] width 605 height 159
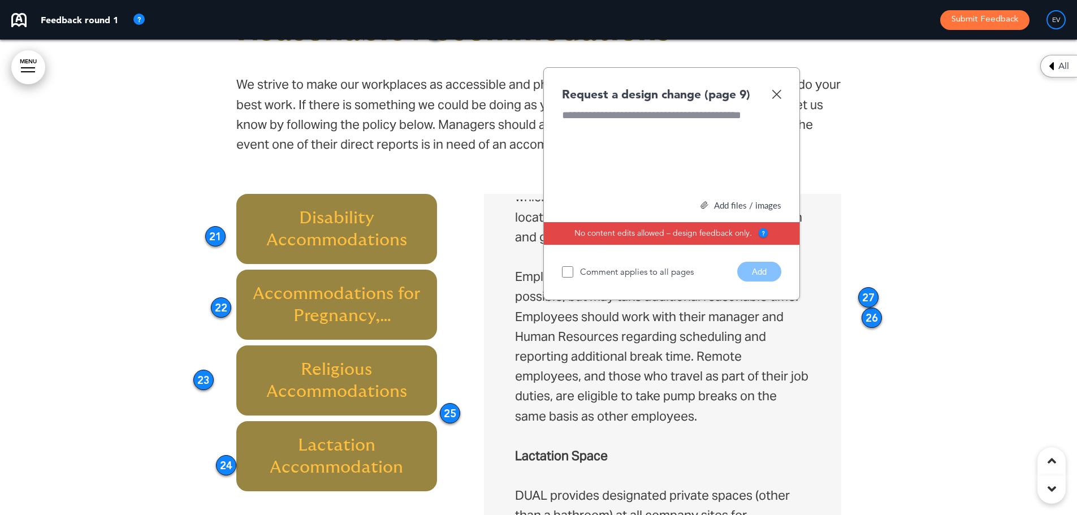
click at [857, 285] on div at bounding box center [538, 338] width 1077 height 730
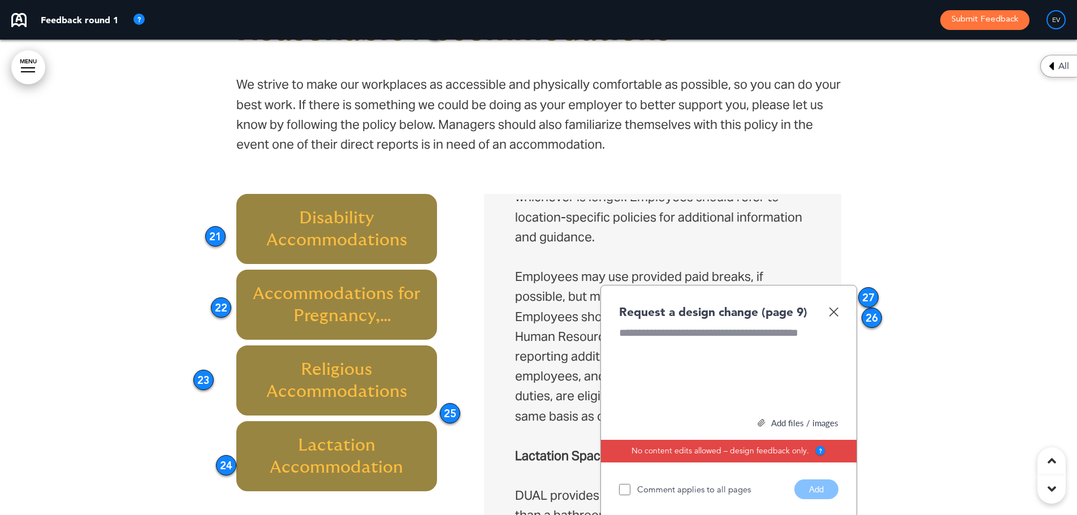
click at [863, 289] on div "27" at bounding box center [868, 297] width 20 height 20
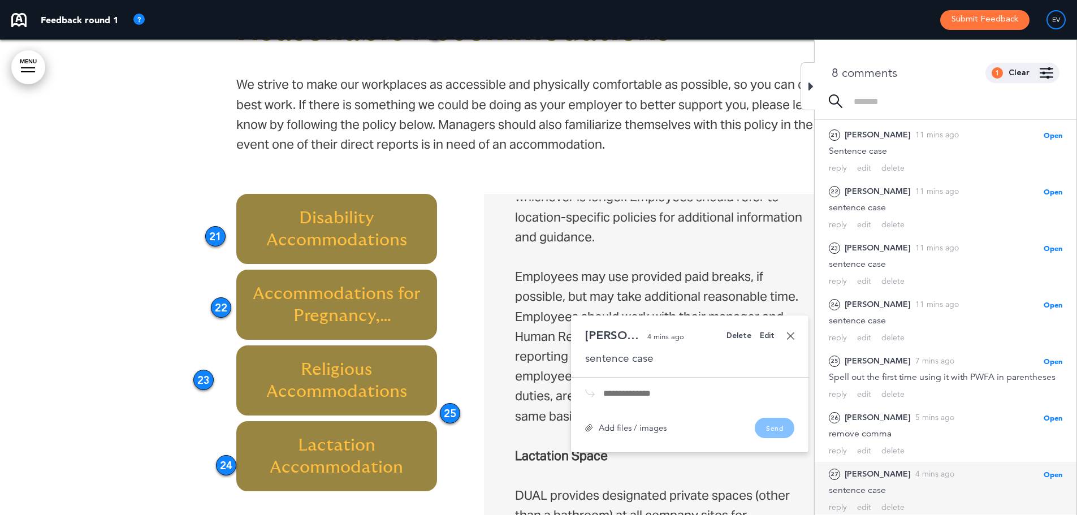
click at [747, 335] on div "Delete" at bounding box center [738, 335] width 25 height 7
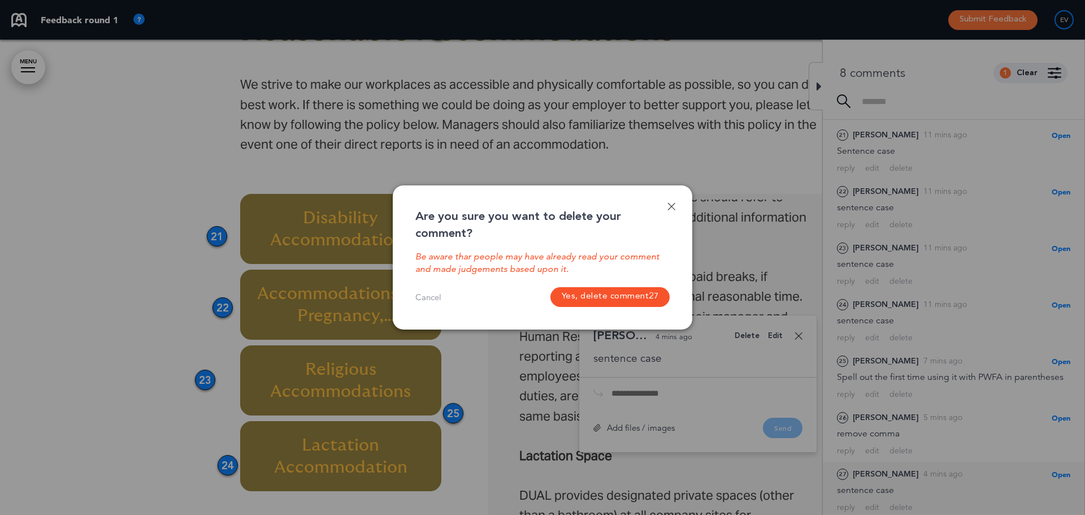
click at [606, 295] on button "Yes, delete comment 27" at bounding box center [610, 297] width 120 height 20
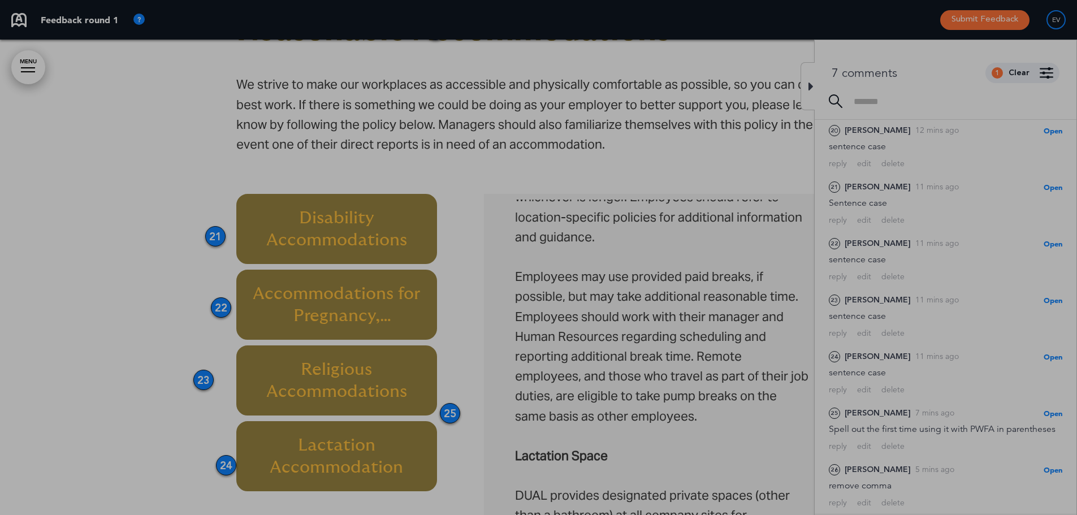
scroll to position [26, 0]
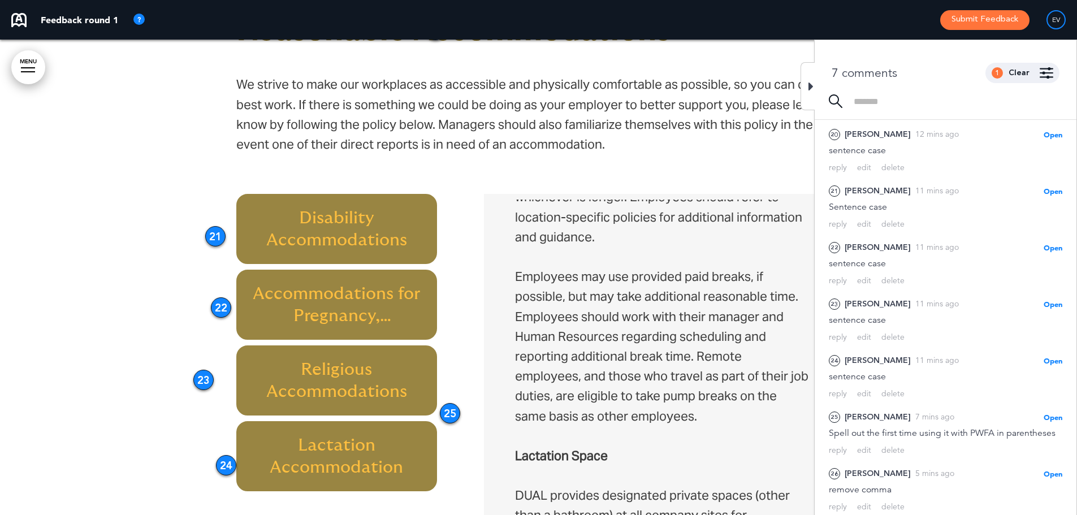
click at [802, 78] on div at bounding box center [807, 86] width 14 height 48
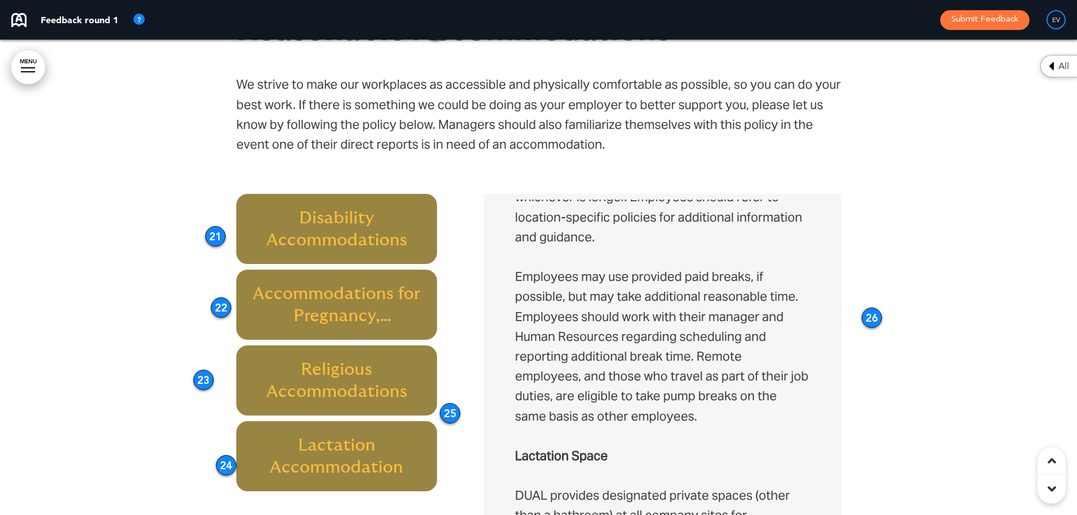
click at [867, 311] on div "26" at bounding box center [871, 317] width 20 height 20
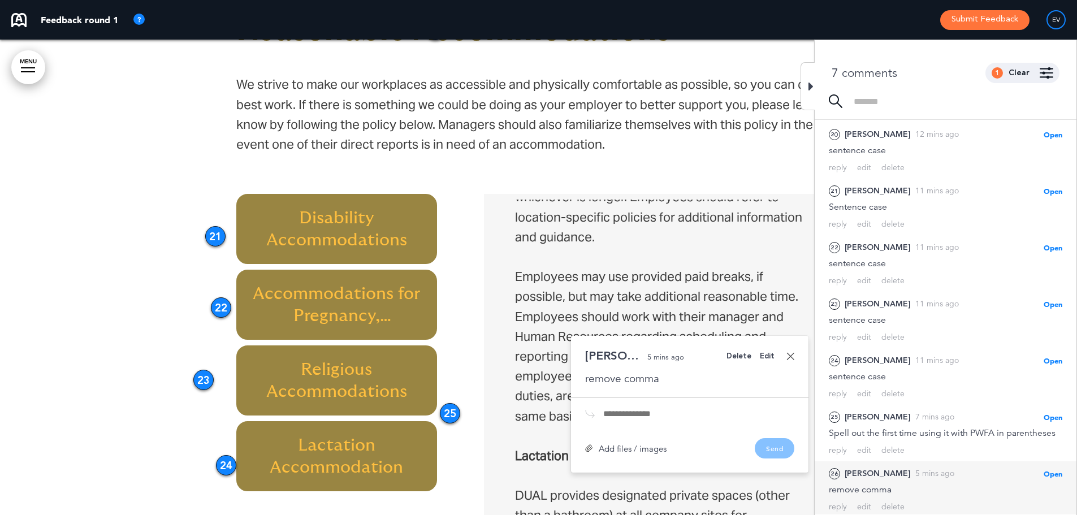
click at [741, 357] on div "Delete" at bounding box center [738, 356] width 25 height 7
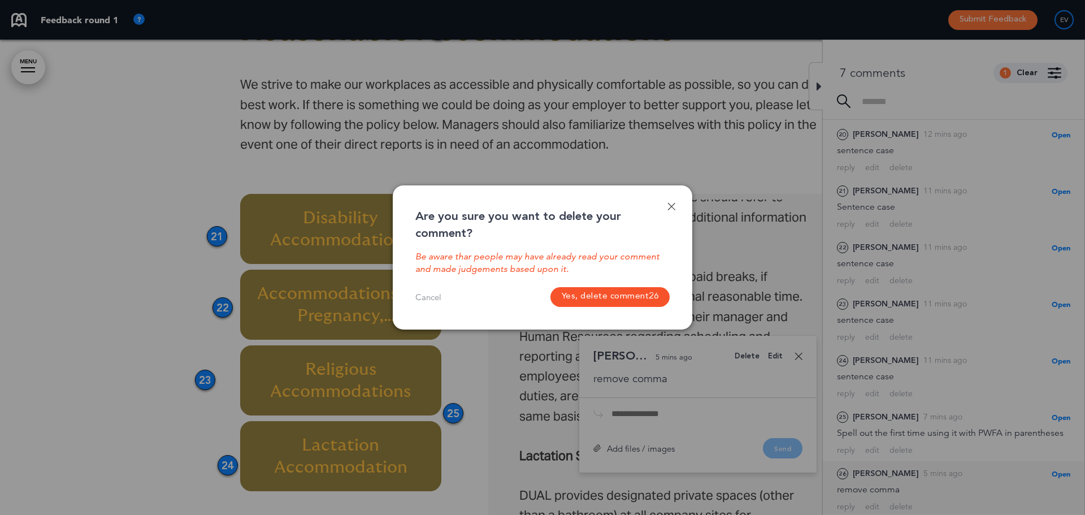
click at [627, 294] on button "Yes, delete comment 26" at bounding box center [610, 297] width 120 height 20
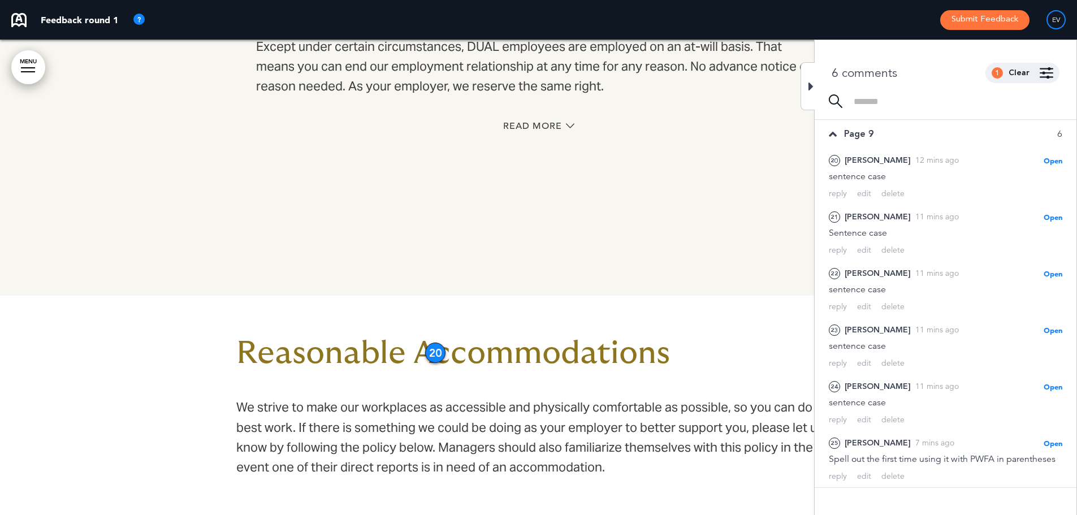
scroll to position [3897, 0]
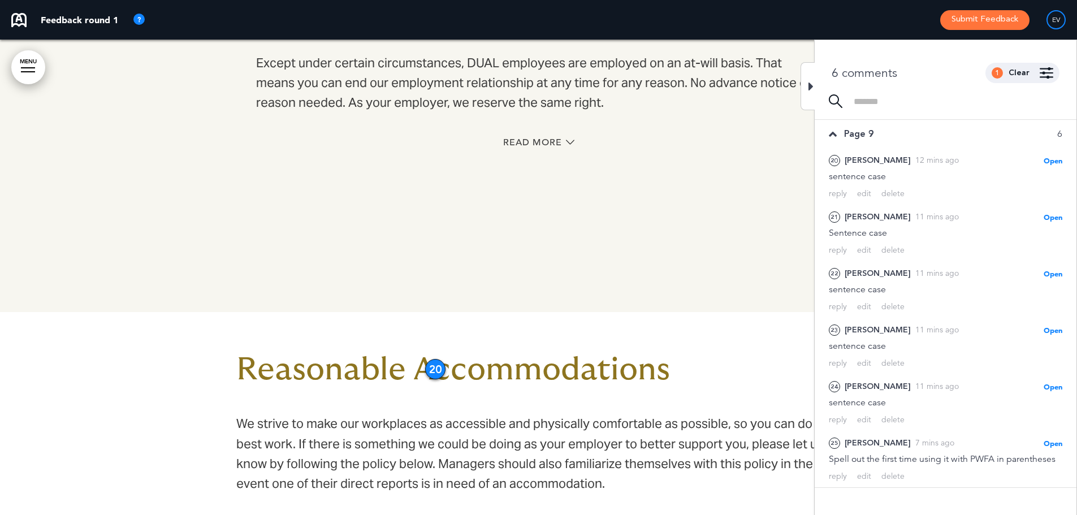
click at [808, 88] on div at bounding box center [807, 86] width 14 height 48
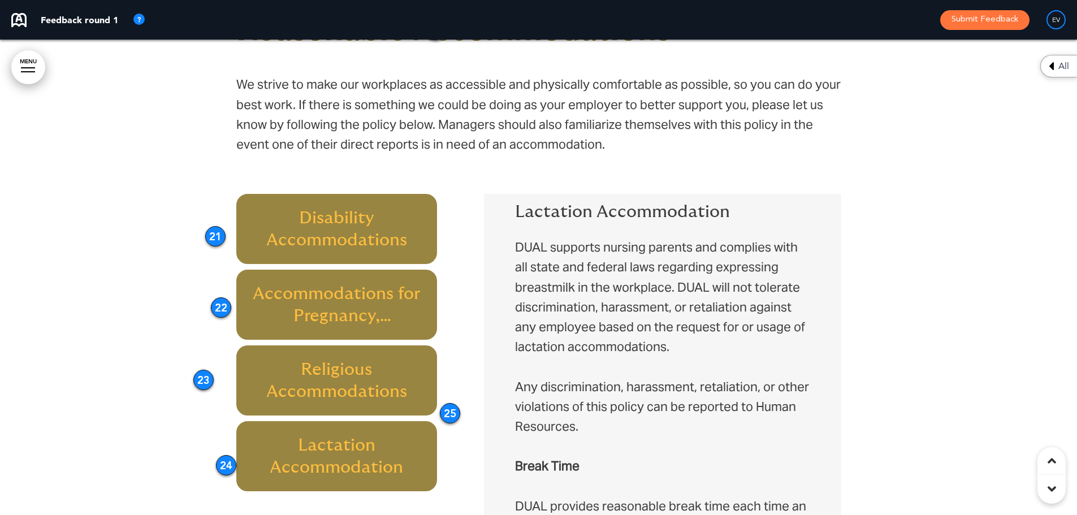
scroll to position [0, 0]
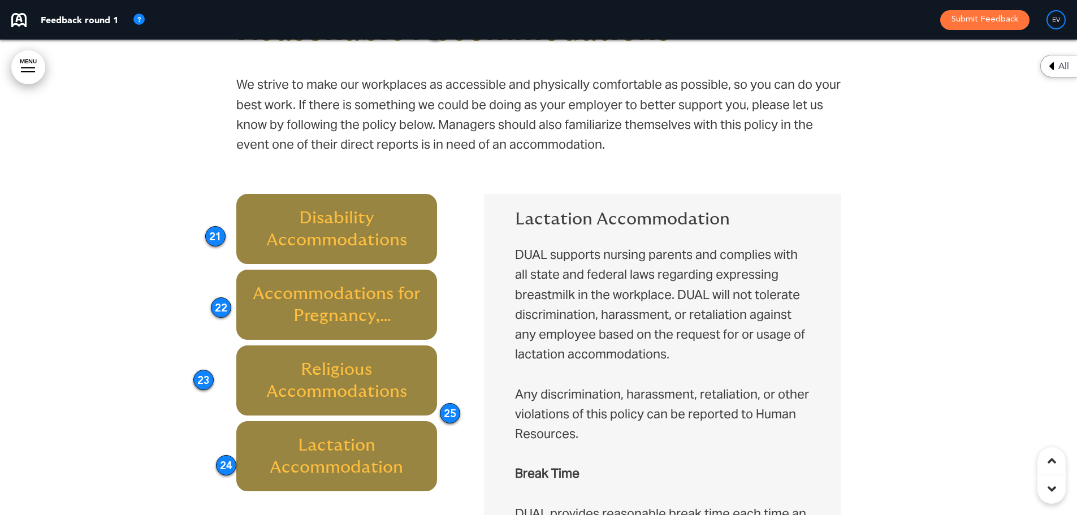
click at [356, 235] on h6 "Disability Accommodations" at bounding box center [336, 229] width 175 height 44
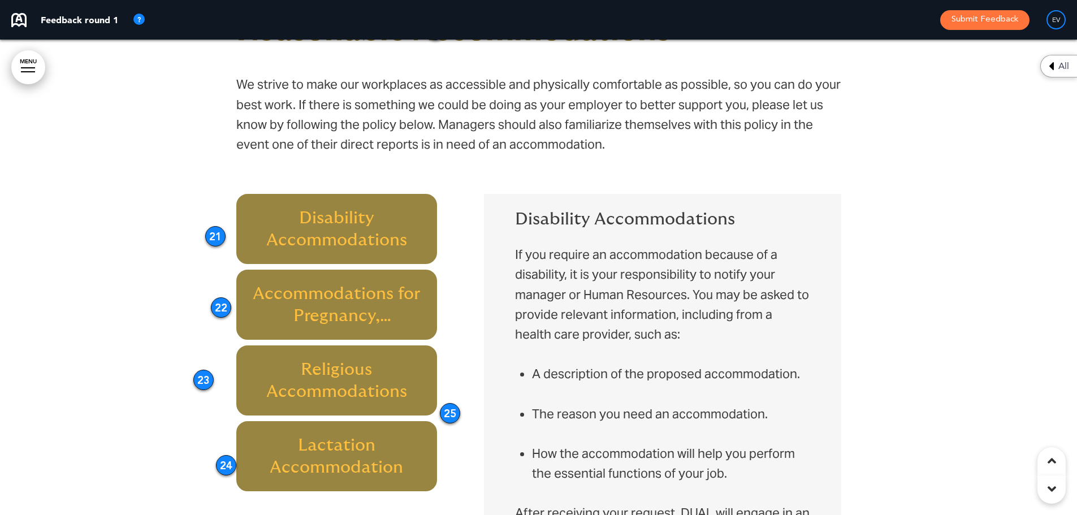
click at [555, 210] on div "Disability Accommodations If you require an accommodation because of a disabili…" at bounding box center [662, 419] width 340 height 441
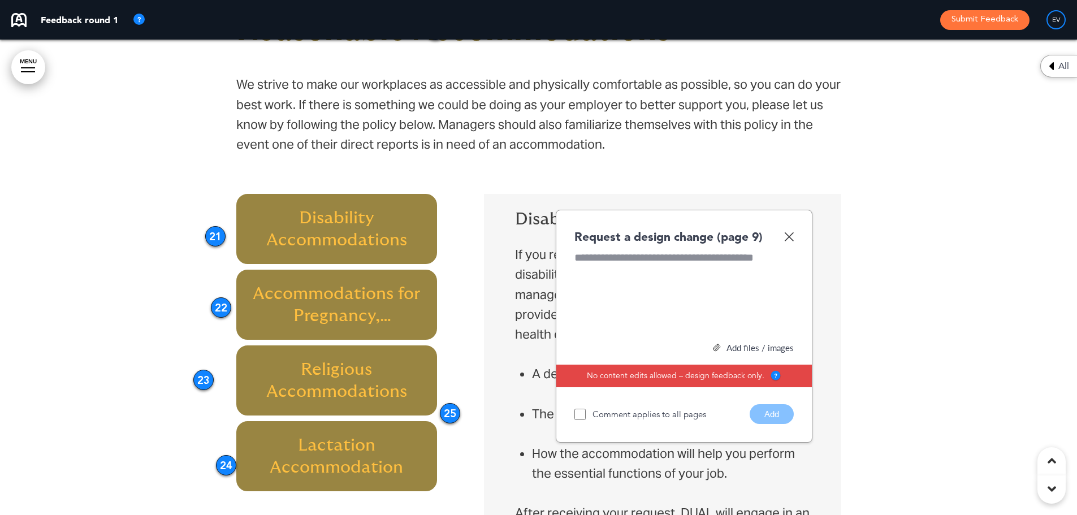
click at [656, 262] on div at bounding box center [683, 292] width 219 height 85
click at [776, 412] on button "Add" at bounding box center [771, 414] width 44 height 20
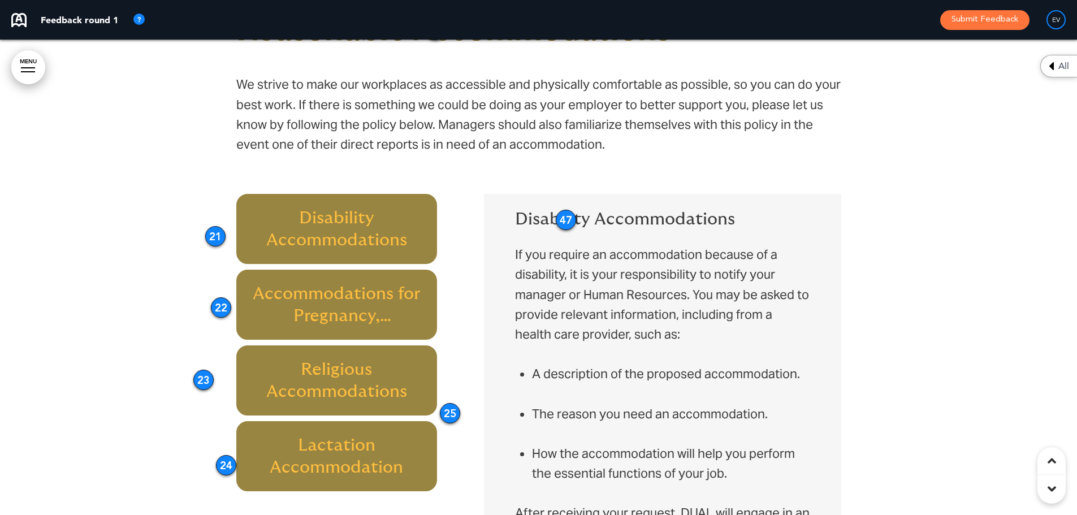
click at [594, 283] on p "If you require an accommodation because of a disability, it is your responsibil…" at bounding box center [662, 304] width 294 height 119
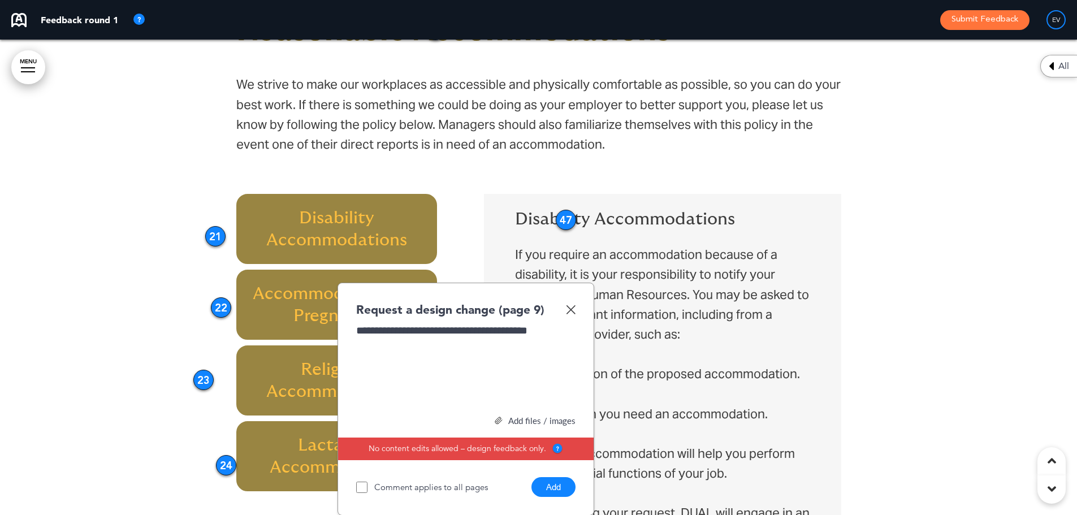
click at [553, 485] on button "Add" at bounding box center [553, 487] width 44 height 20
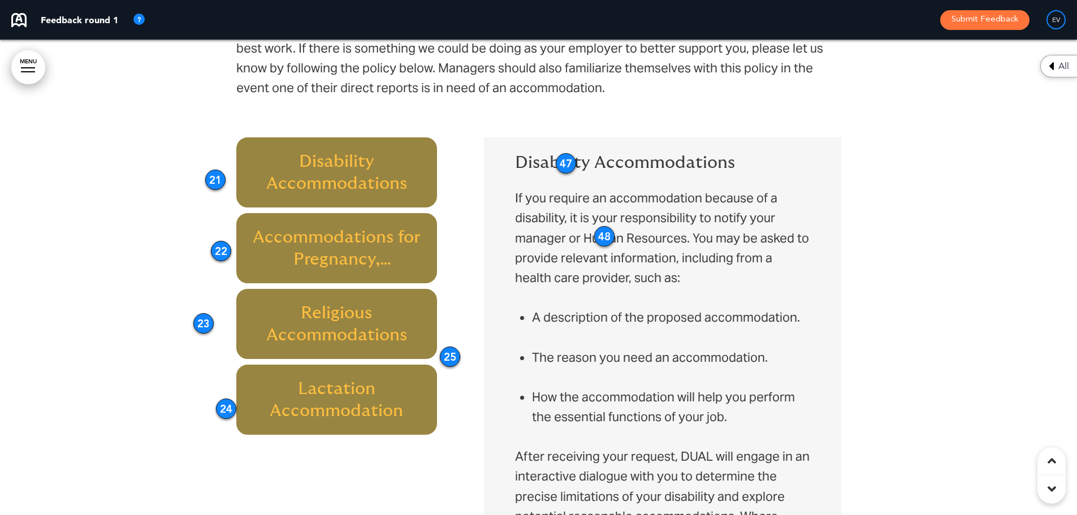
scroll to position [4237, 0]
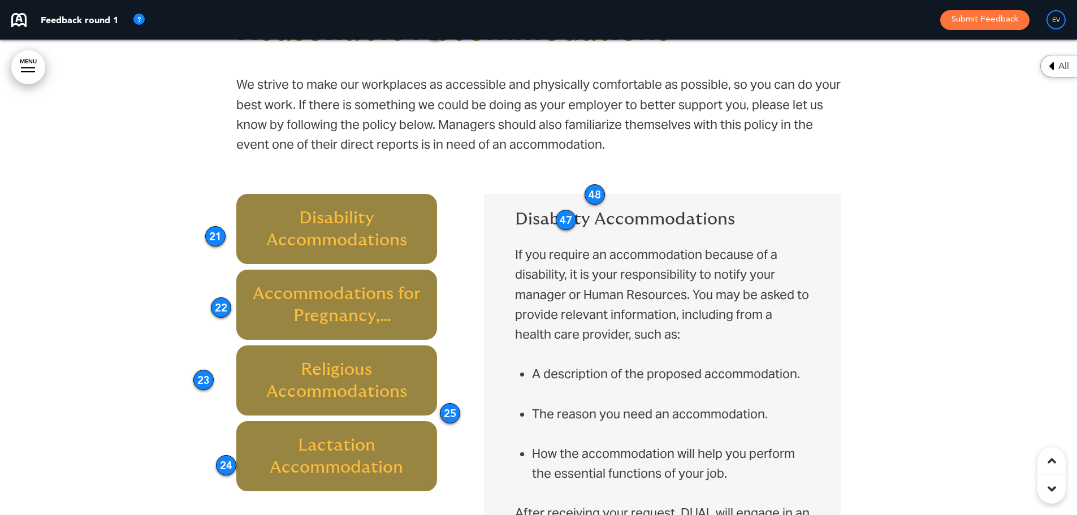
drag, startPoint x: 601, startPoint y: 294, endPoint x: 593, endPoint y: 196, distance: 98.7
click at [593, 196] on div "48" at bounding box center [594, 194] width 20 height 20
drag, startPoint x: 566, startPoint y: 220, endPoint x: 553, endPoint y: 192, distance: 31.1
click at [553, 192] on div "47" at bounding box center [552, 191] width 20 height 20
click at [598, 194] on div "48" at bounding box center [595, 194] width 20 height 20
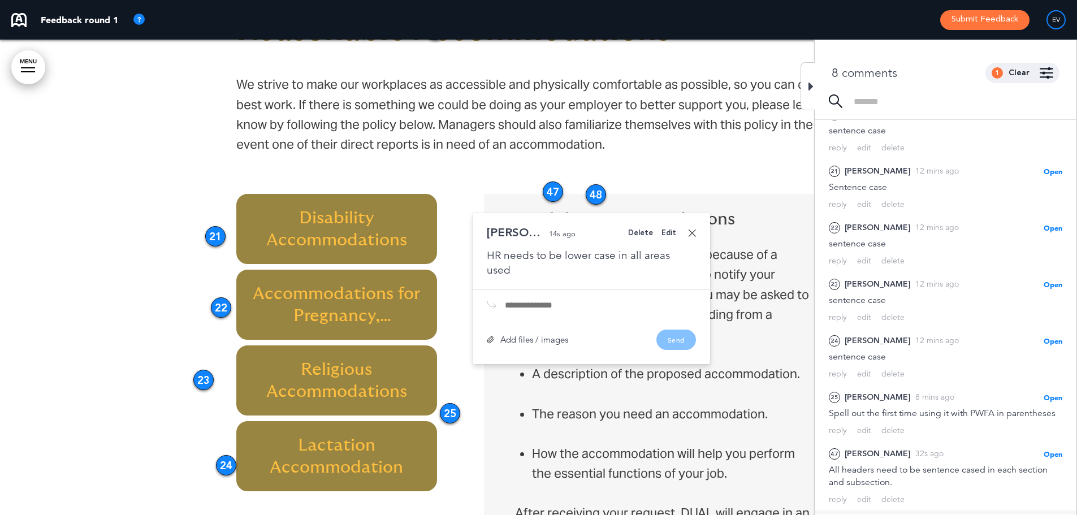
scroll to position [94, 0]
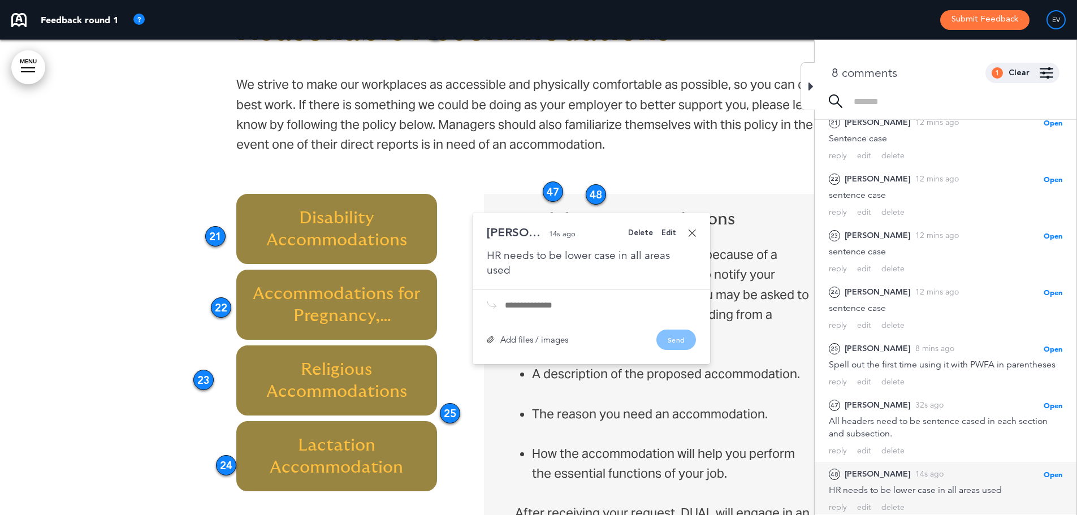
click at [647, 233] on div "Delete" at bounding box center [640, 232] width 25 height 7
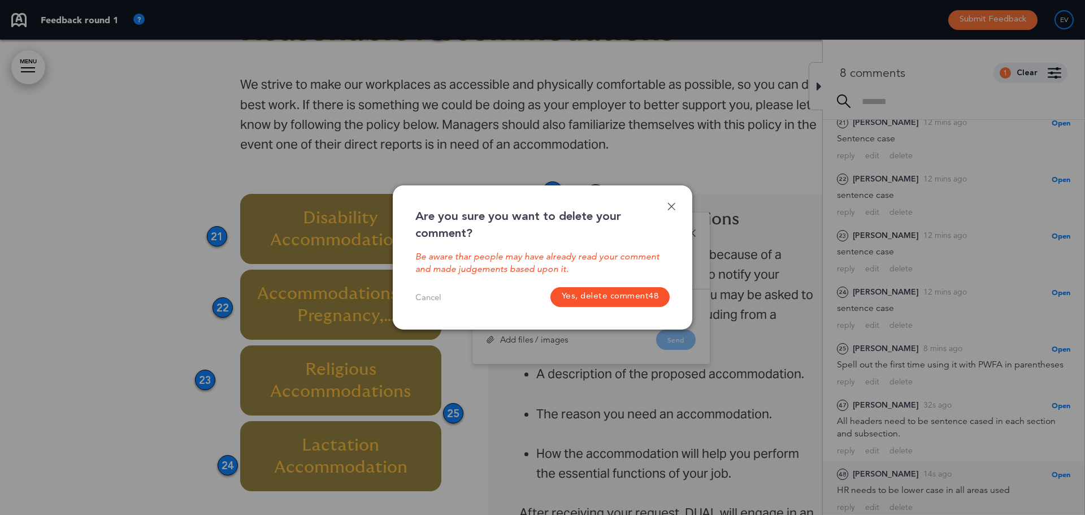
click at [632, 297] on button "Yes, delete comment 48" at bounding box center [610, 297] width 120 height 20
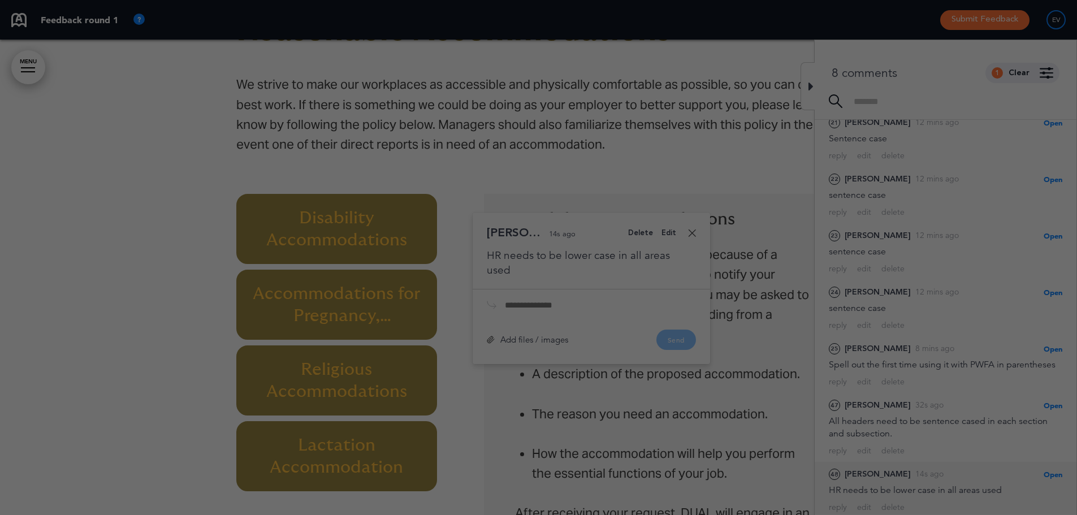
scroll to position [38, 0]
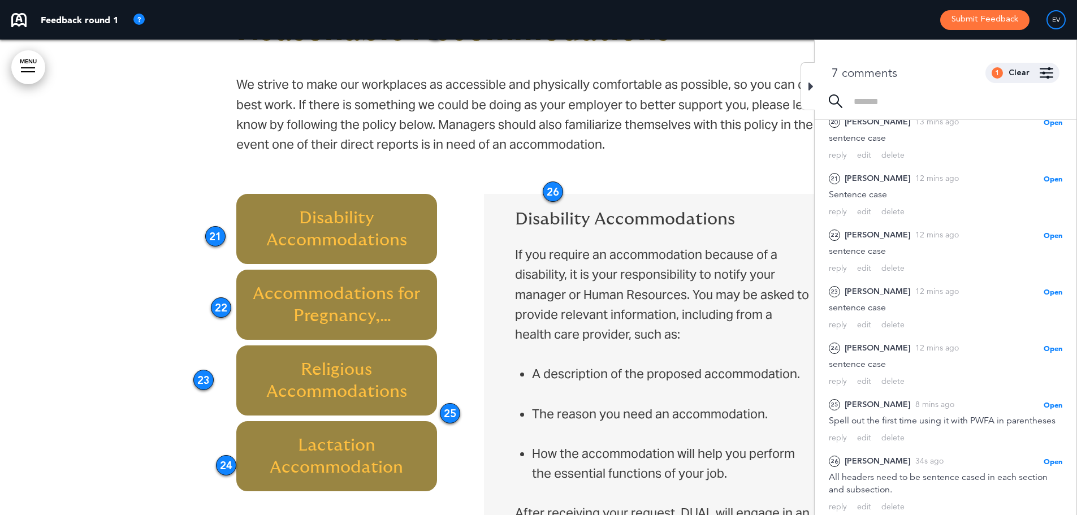
click at [551, 187] on div "26" at bounding box center [552, 191] width 20 height 20
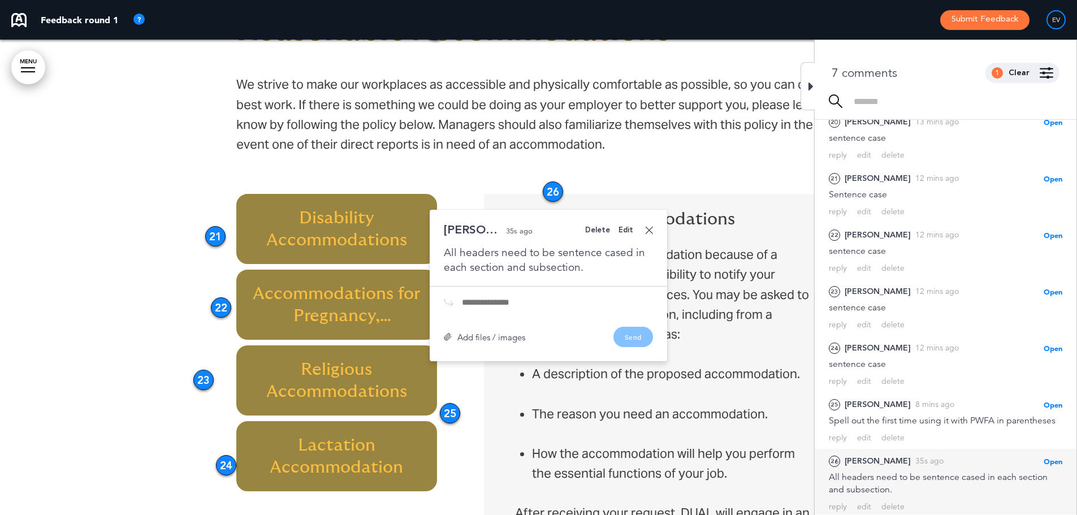
click at [579, 267] on div "All headers need to be sentence cased in each section and subsection." at bounding box center [548, 259] width 209 height 29
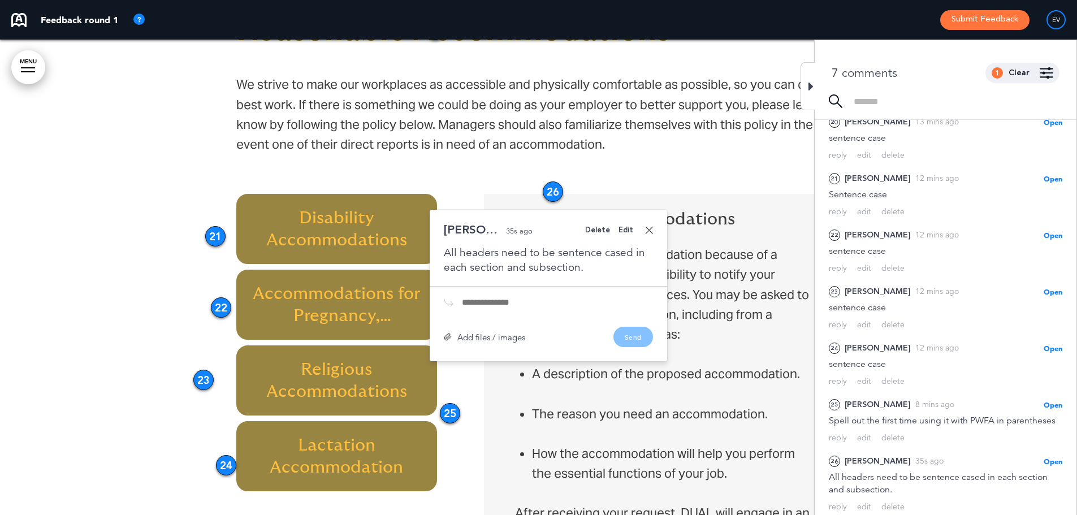
click at [631, 229] on div "Edit" at bounding box center [625, 230] width 15 height 7
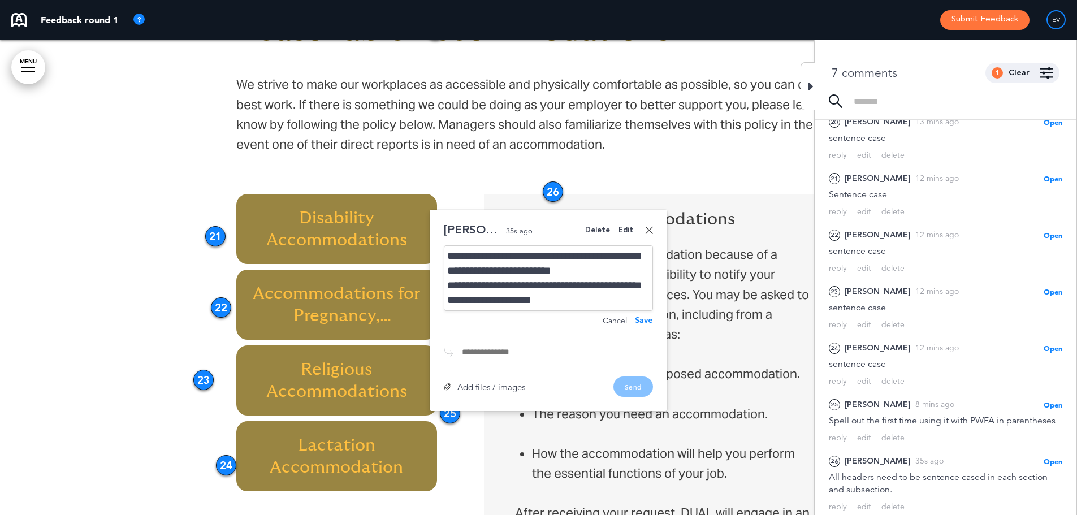
click at [601, 297] on div "**********" at bounding box center [548, 278] width 209 height 66
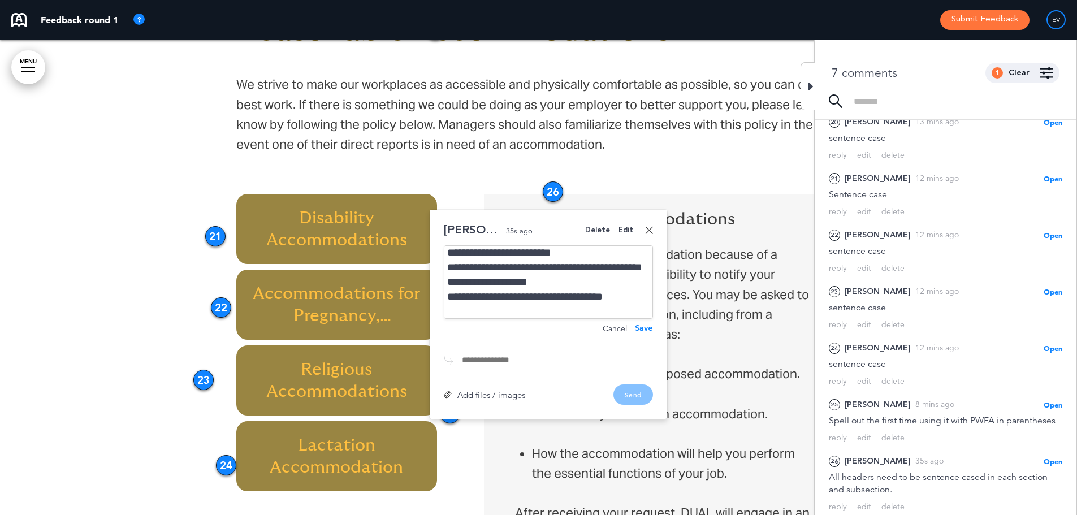
scroll to position [33, 0]
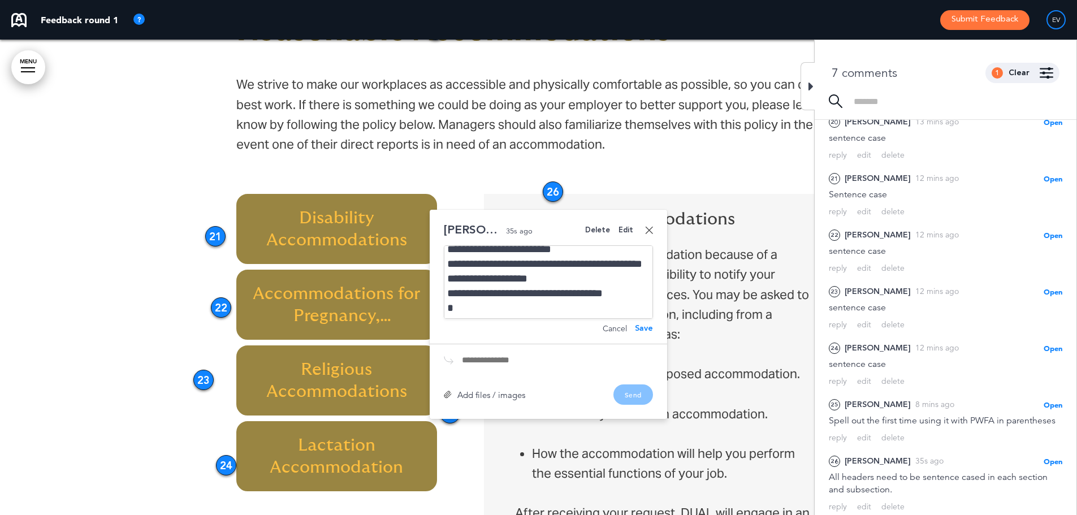
click at [494, 314] on div "**********" at bounding box center [548, 281] width 209 height 73
click at [493, 312] on div "**********" at bounding box center [548, 281] width 209 height 73
click at [449, 311] on div "**********" at bounding box center [545, 308] width 197 height 15
click at [559, 311] on div "**********" at bounding box center [548, 281] width 209 height 73
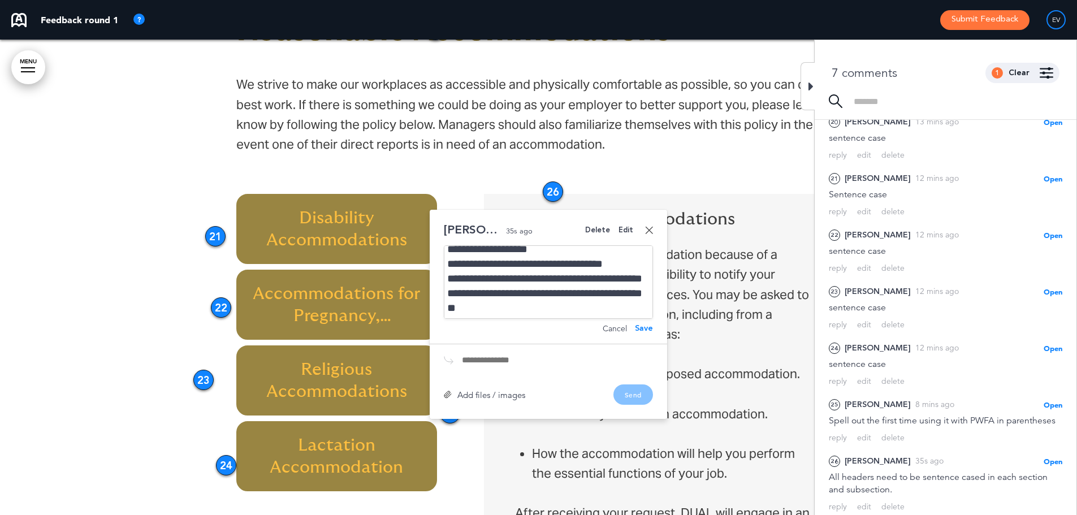
click at [454, 284] on div "**********" at bounding box center [548, 281] width 209 height 73
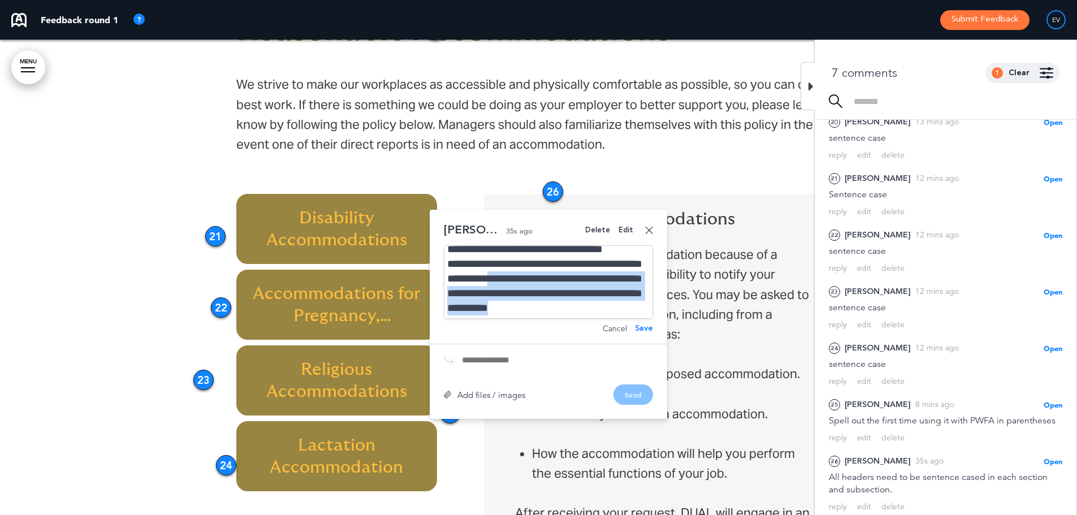
drag, startPoint x: 535, startPoint y: 296, endPoint x: 648, endPoint y: 312, distance: 114.7
click at [648, 312] on div "**********" at bounding box center [548, 281] width 209 height 73
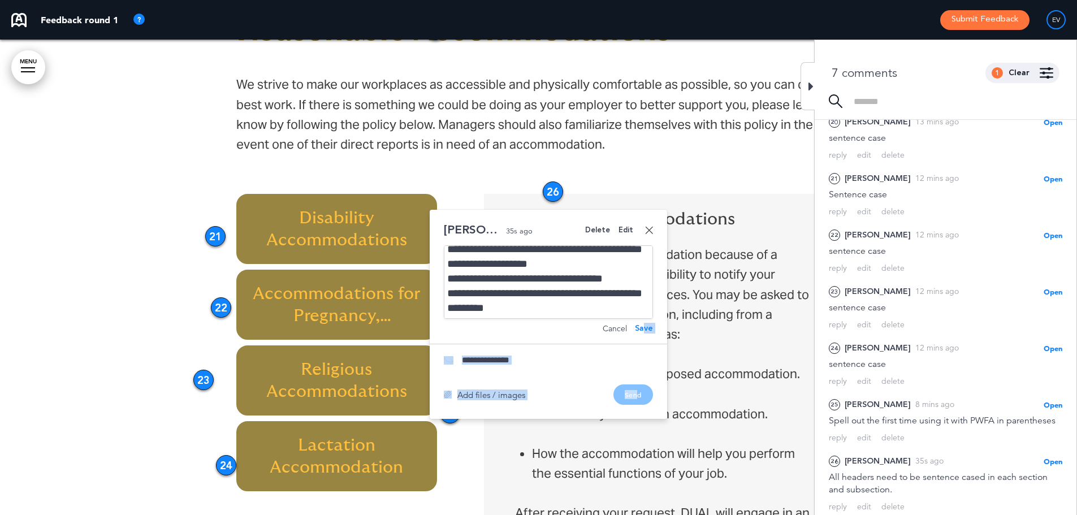
drag, startPoint x: 636, startPoint y: 397, endPoint x: 645, endPoint y: 331, distance: 66.3
click at [645, 331] on div "**********" at bounding box center [547, 314] width 237 height 209
click at [645, 331] on div "Save" at bounding box center [644, 328] width 18 height 8
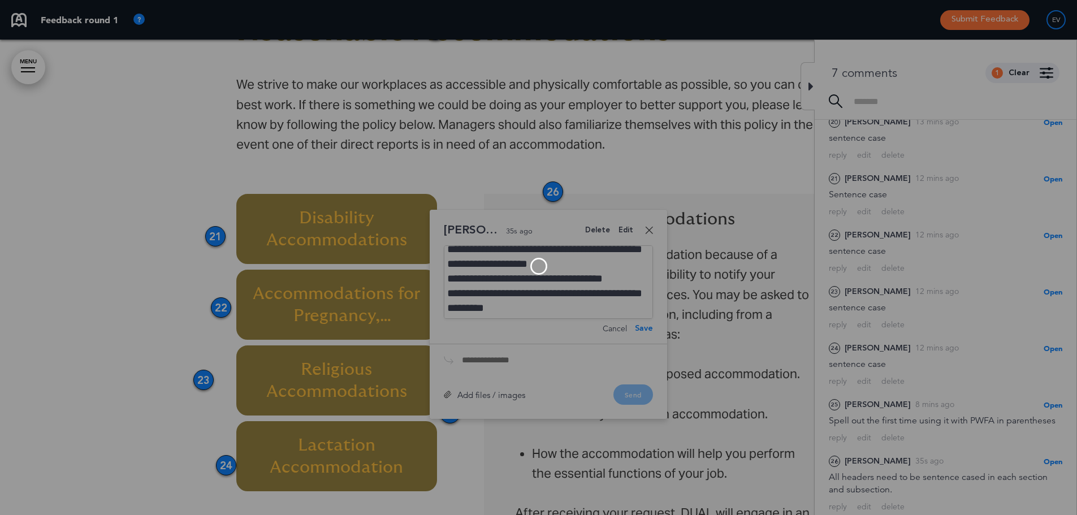
scroll to position [29, 0]
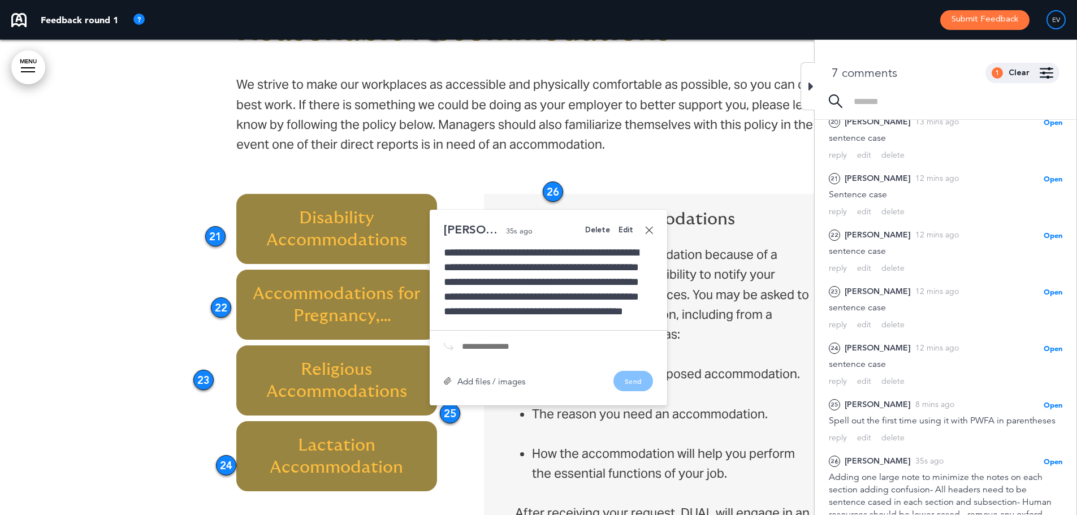
click at [645, 230] on link at bounding box center [649, 230] width 8 height 8
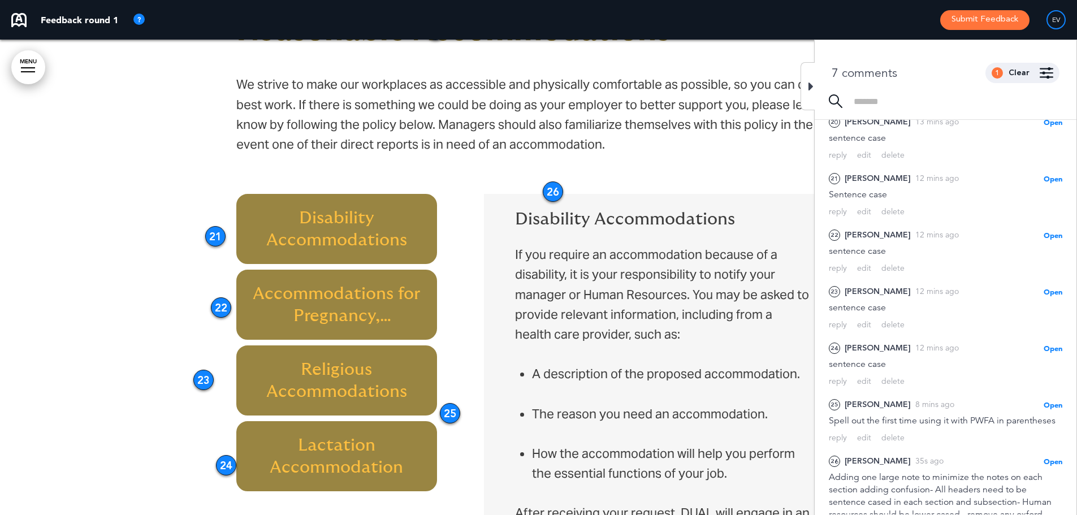
click at [800, 85] on p "We strive to make our workplaces as accessible and physically comfortable as po…" at bounding box center [538, 124] width 605 height 99
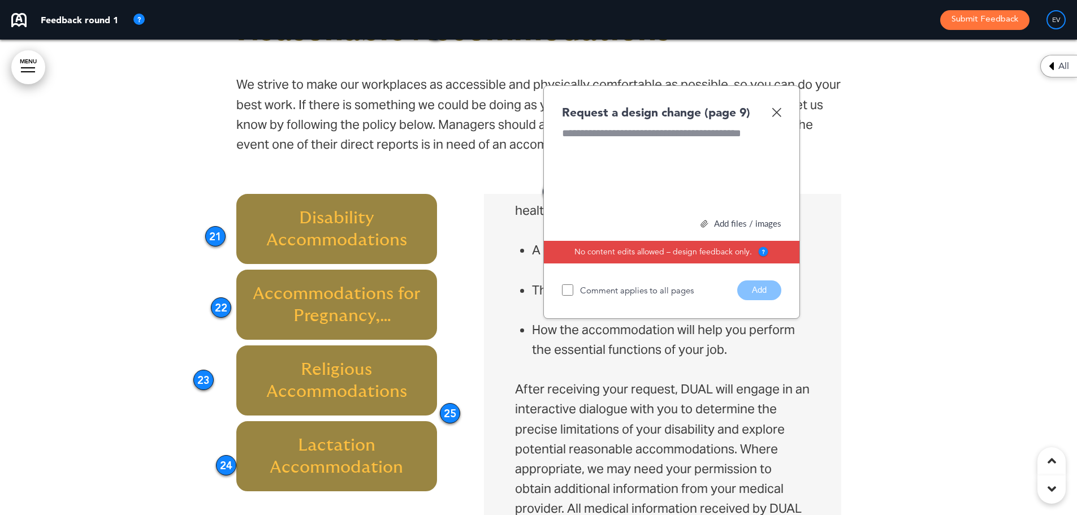
scroll to position [170, 0]
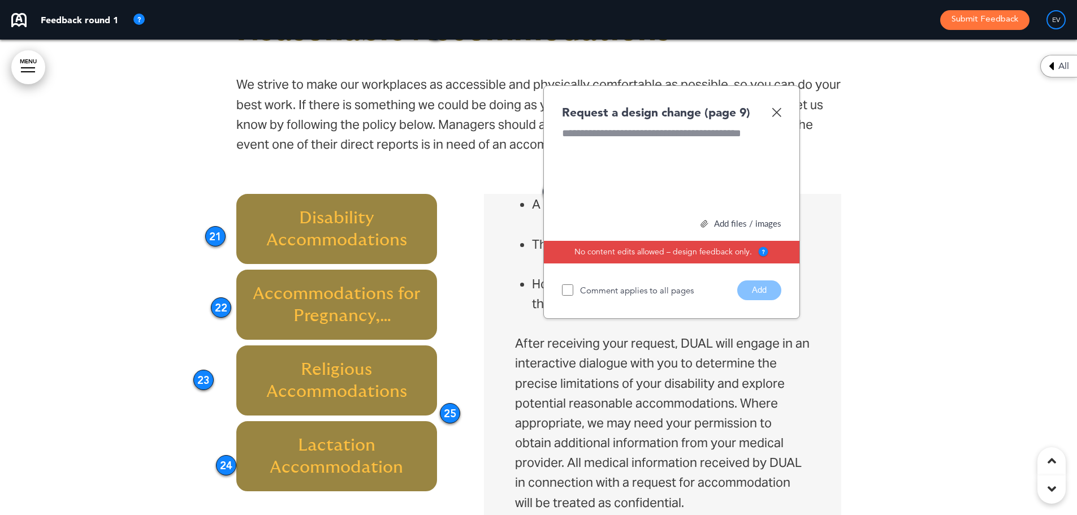
click at [397, 296] on h6 "Accommodations for Pregnancy, Childbirth, or Related Medical Conditions" at bounding box center [336, 305] width 175 height 44
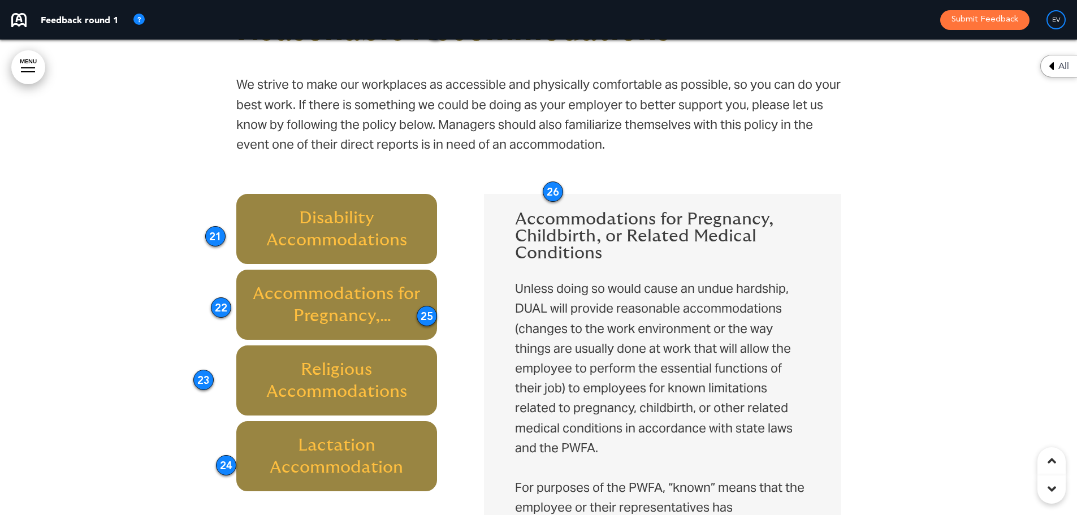
drag, startPoint x: 450, startPoint y: 418, endPoint x: 432, endPoint y: 320, distance: 98.8
click at [432, 320] on div "25" at bounding box center [426, 316] width 20 height 20
click at [433, 318] on div "25" at bounding box center [432, 316] width 20 height 20
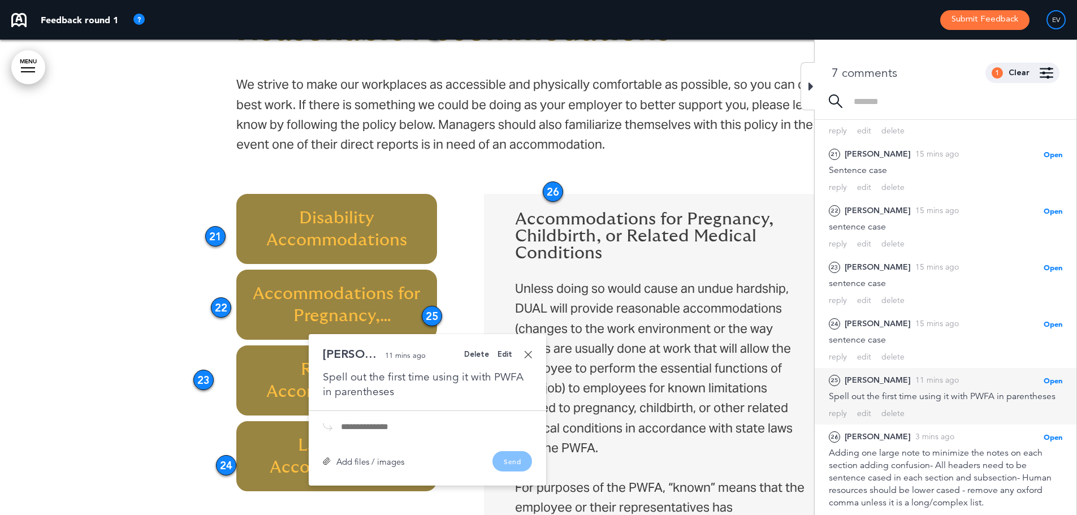
scroll to position [76, 0]
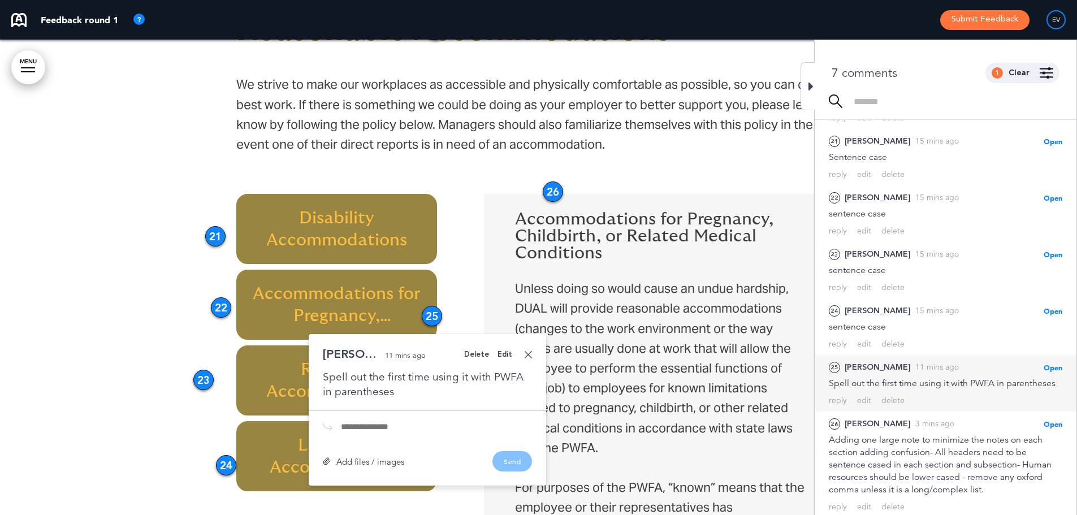
click at [435, 318] on div "25" at bounding box center [432, 316] width 20 height 20
click at [529, 355] on link at bounding box center [528, 354] width 8 height 8
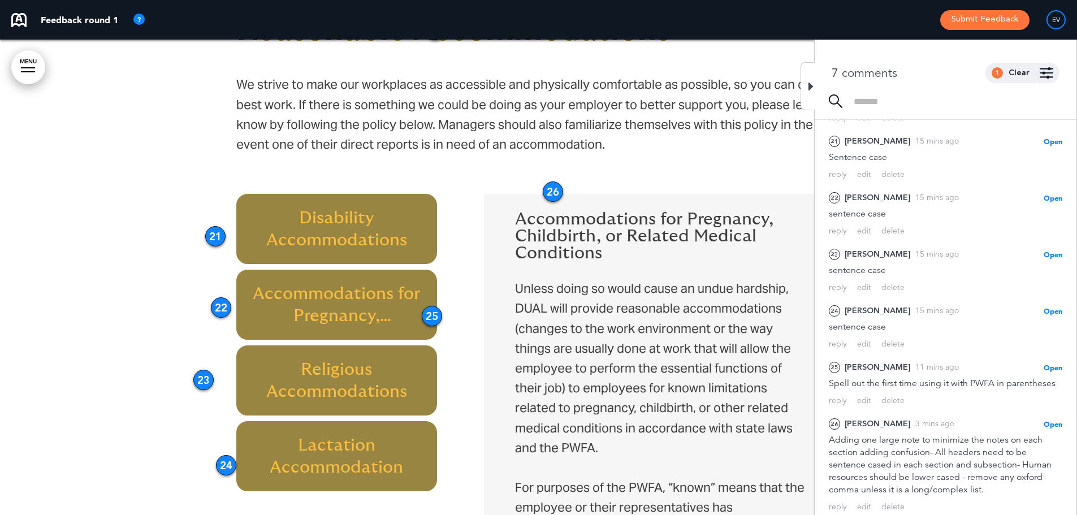
click at [811, 87] on icon at bounding box center [810, 87] width 5 height 14
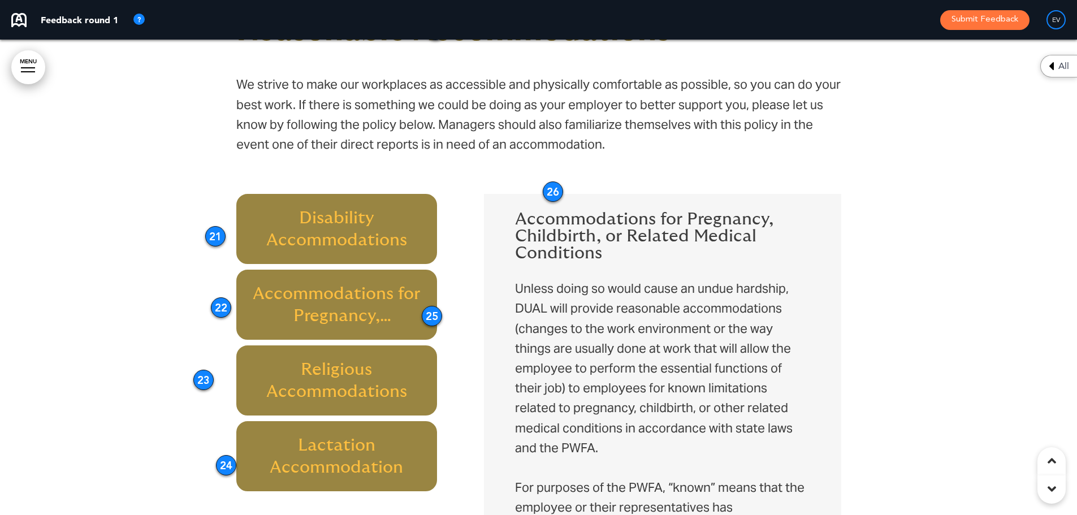
click at [333, 382] on h6 "Religious Accommodations" at bounding box center [336, 380] width 175 height 44
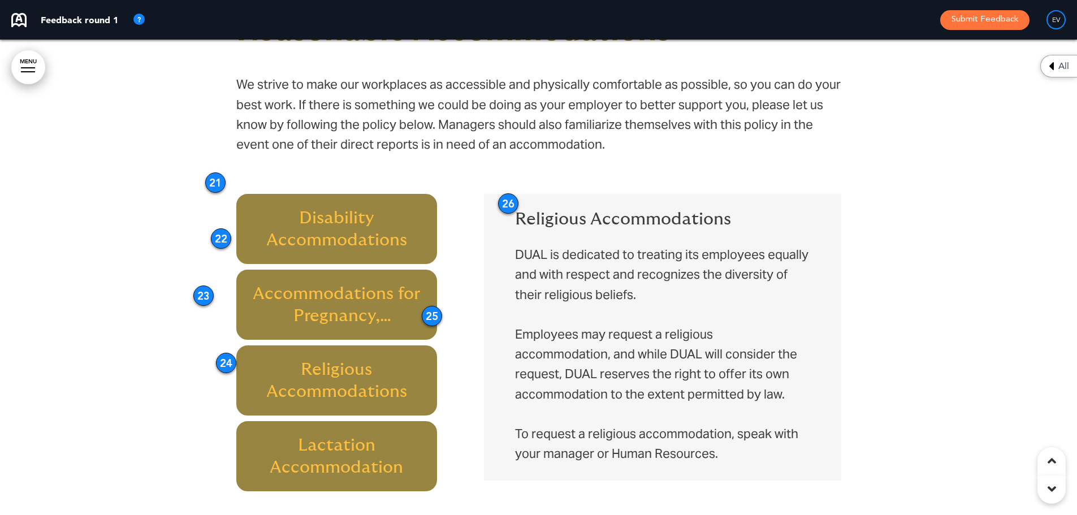
drag, startPoint x: 553, startPoint y: 147, endPoint x: 507, endPoint y: 203, distance: 72.3
click at [507, 203] on div "26" at bounding box center [508, 203] width 20 height 20
click at [340, 445] on h6 "Lactation Accommodation" at bounding box center [336, 456] width 175 height 44
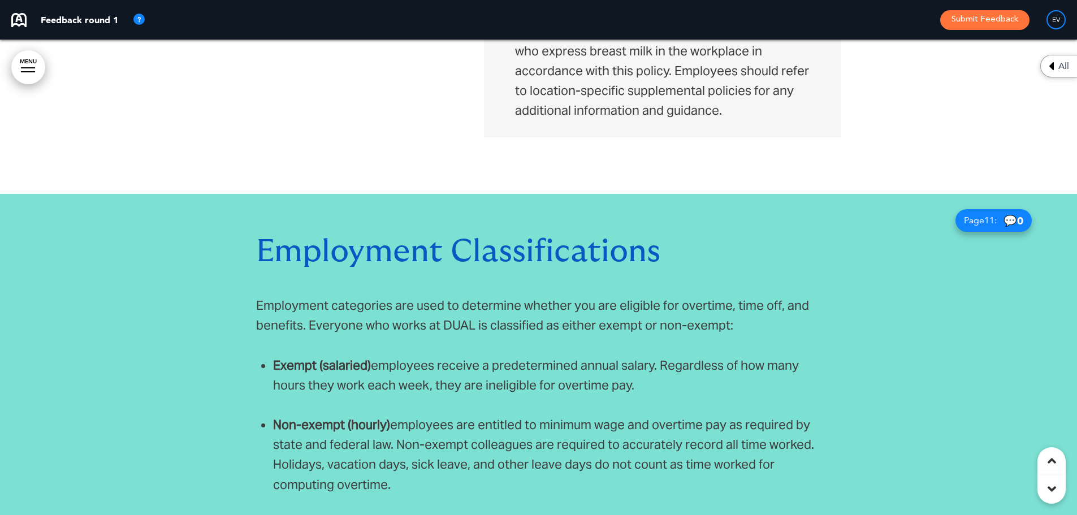
scroll to position [4802, 0]
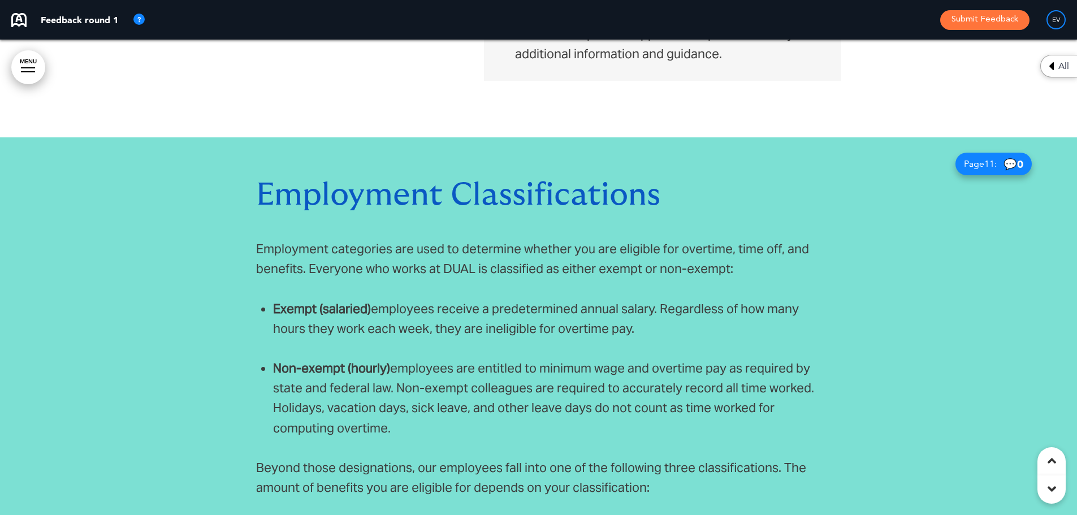
click at [462, 188] on span "Employment Classifications" at bounding box center [458, 195] width 404 height 32
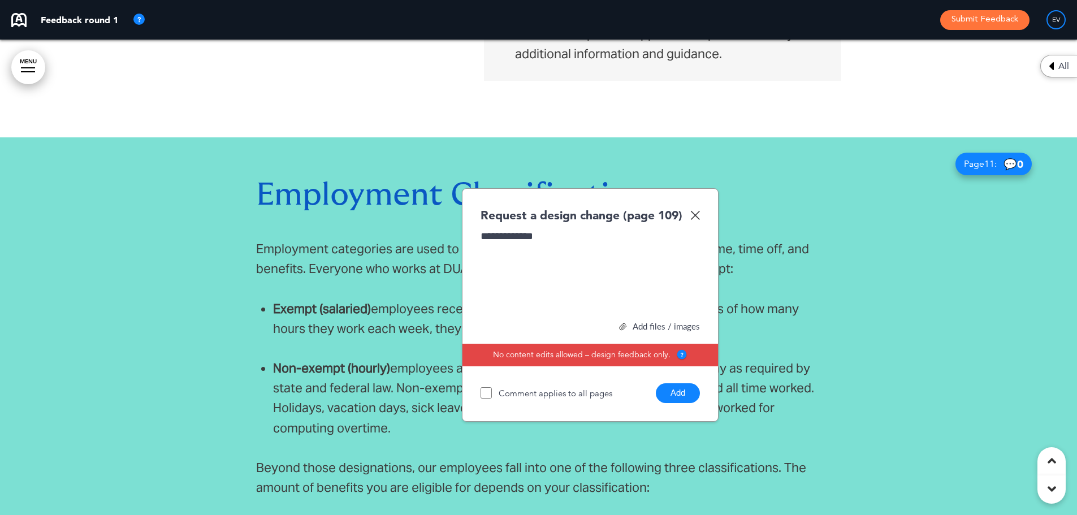
click at [676, 396] on button "Add" at bounding box center [678, 393] width 44 height 20
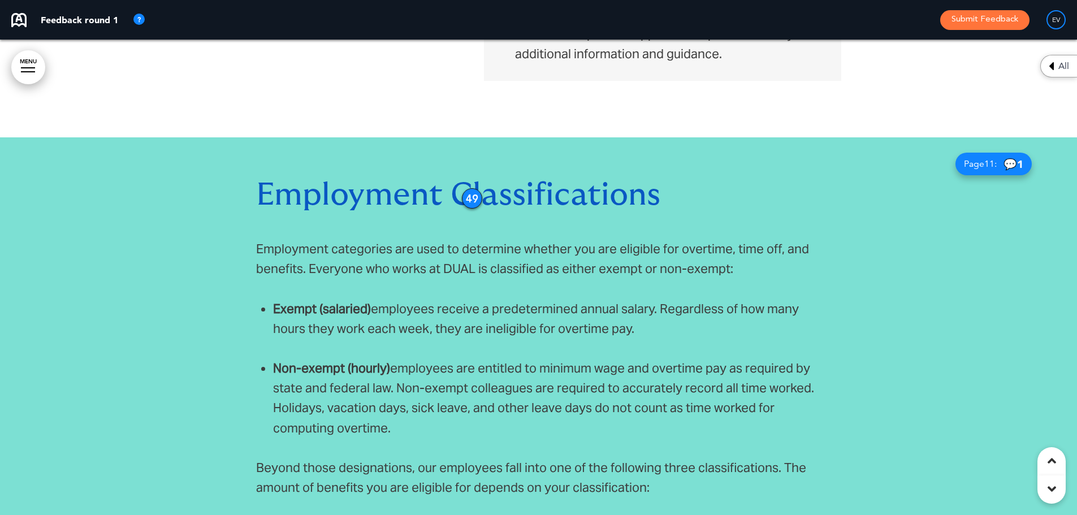
click at [769, 244] on p "Employment categories are used to determine whether you are eligible for overti…" at bounding box center [538, 259] width 565 height 40
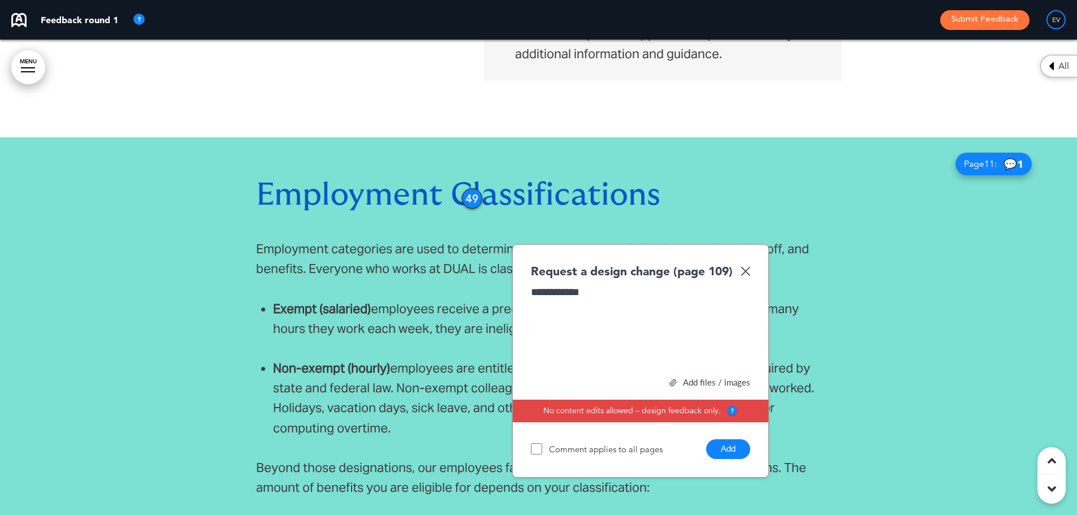
click at [733, 452] on button "Add" at bounding box center [728, 449] width 44 height 20
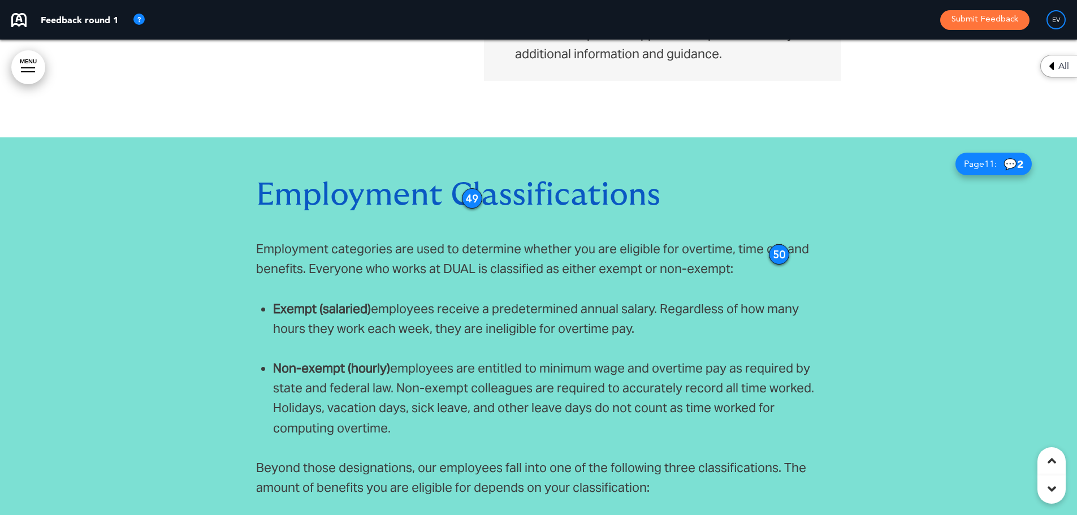
click at [461, 402] on span "Non-exempt ([DEMOGRAPHIC_DATA]) employees are entitled to minimum wage and over…" at bounding box center [543, 398] width 541 height 76
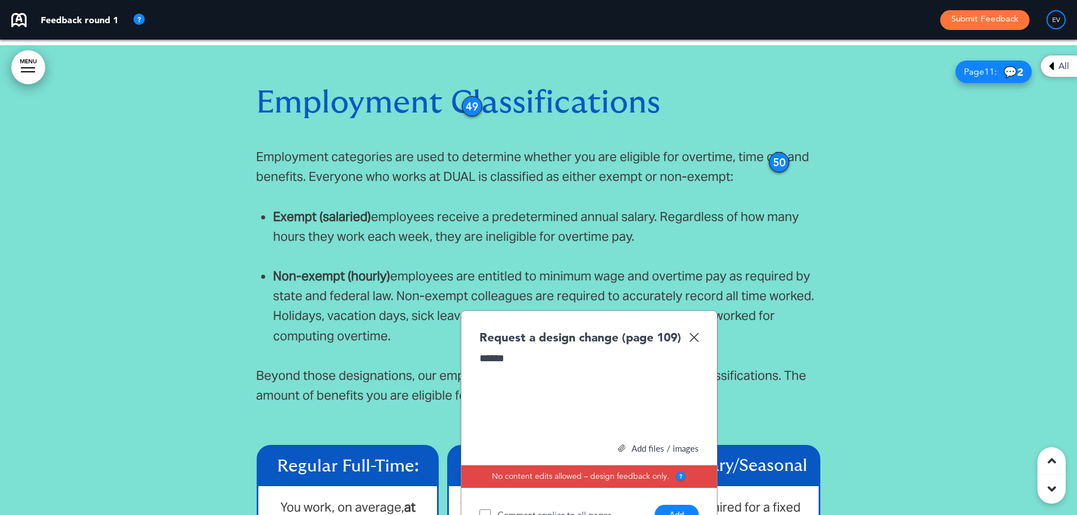
scroll to position [4971, 0]
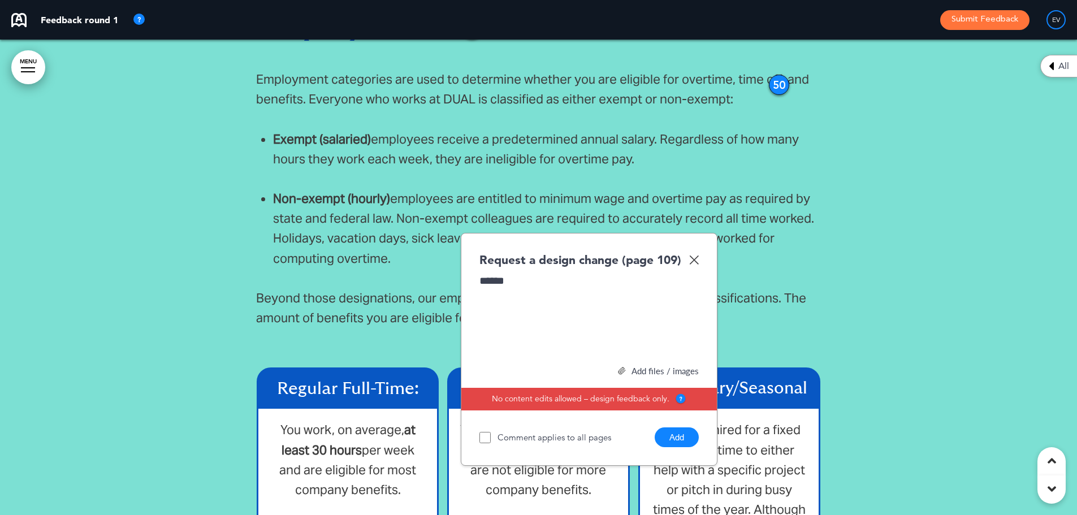
click at [674, 443] on button "Add" at bounding box center [676, 437] width 44 height 20
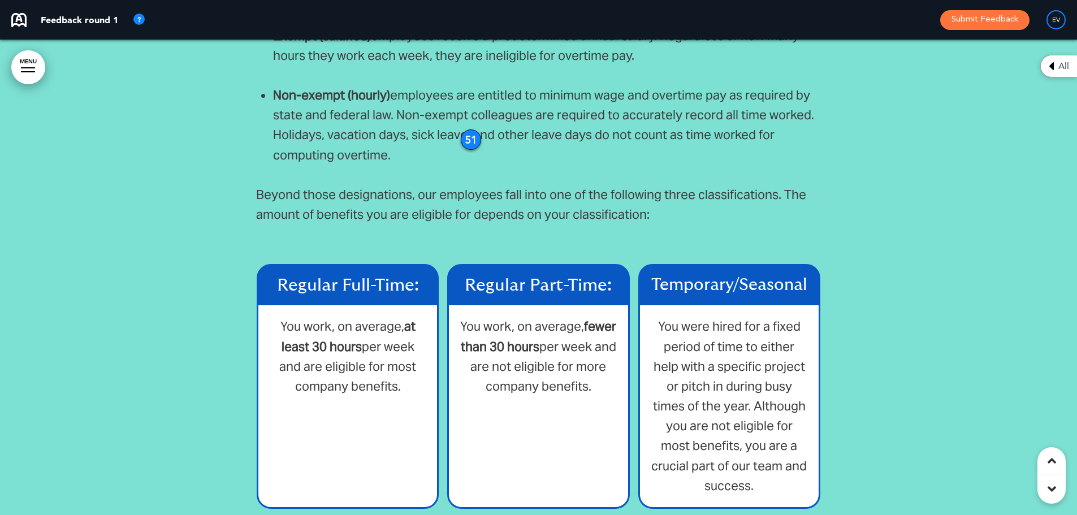
scroll to position [5084, 0]
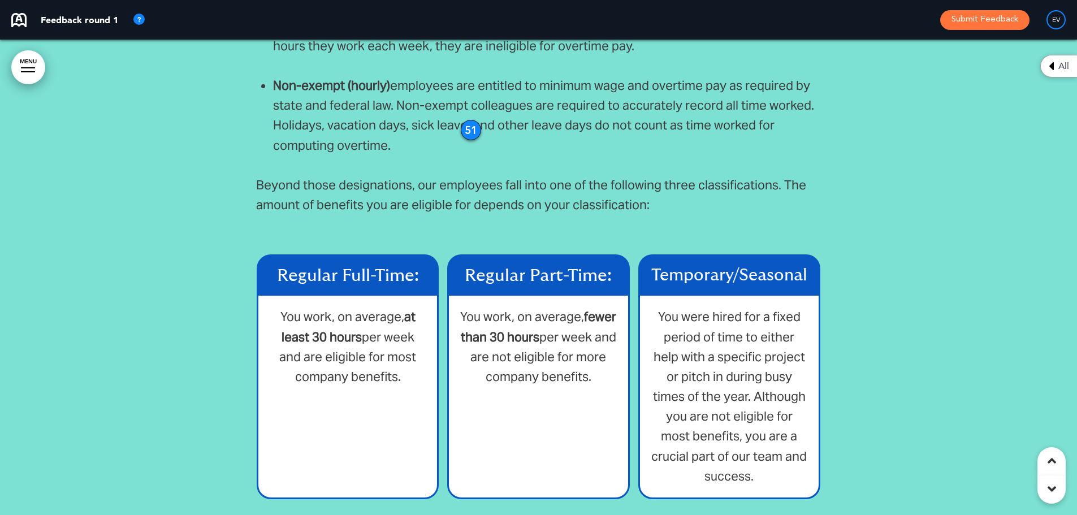
click at [363, 274] on span "Regular Full-Time:" at bounding box center [348, 276] width 142 height 18
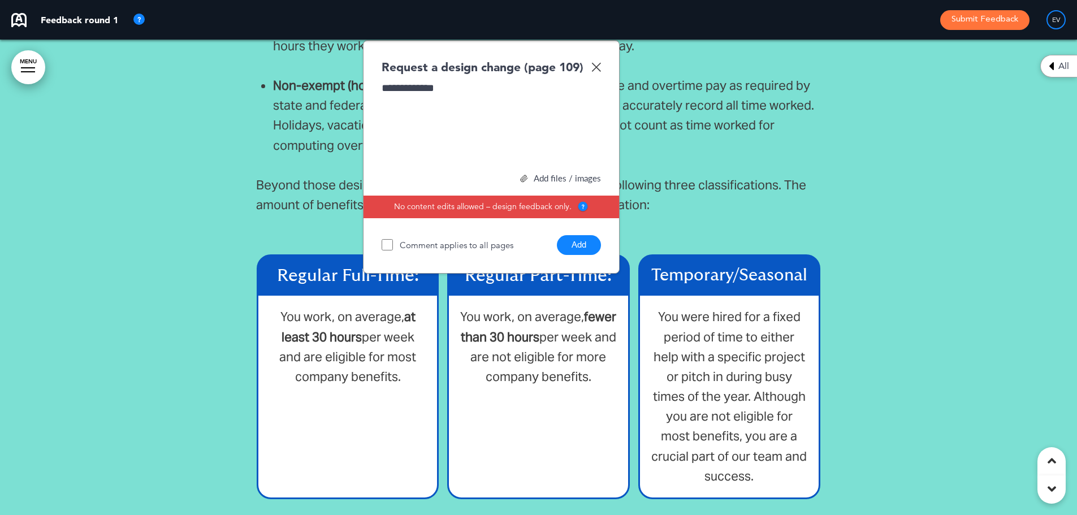
click at [402, 87] on div "**********" at bounding box center [490, 123] width 219 height 85
click at [401, 87] on div "**********" at bounding box center [490, 123] width 219 height 85
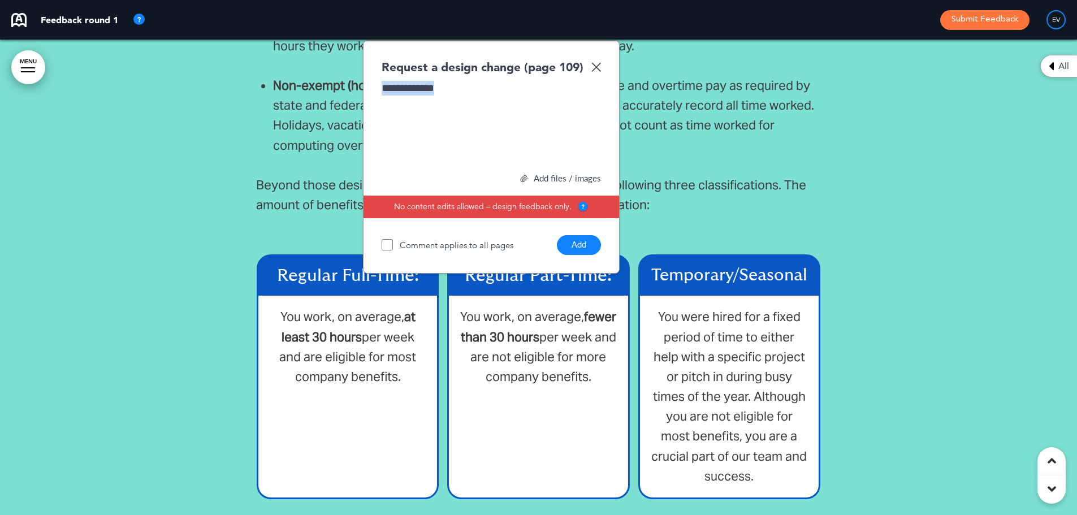
copy div "*********"
click at [578, 242] on button "Add" at bounding box center [579, 245] width 44 height 20
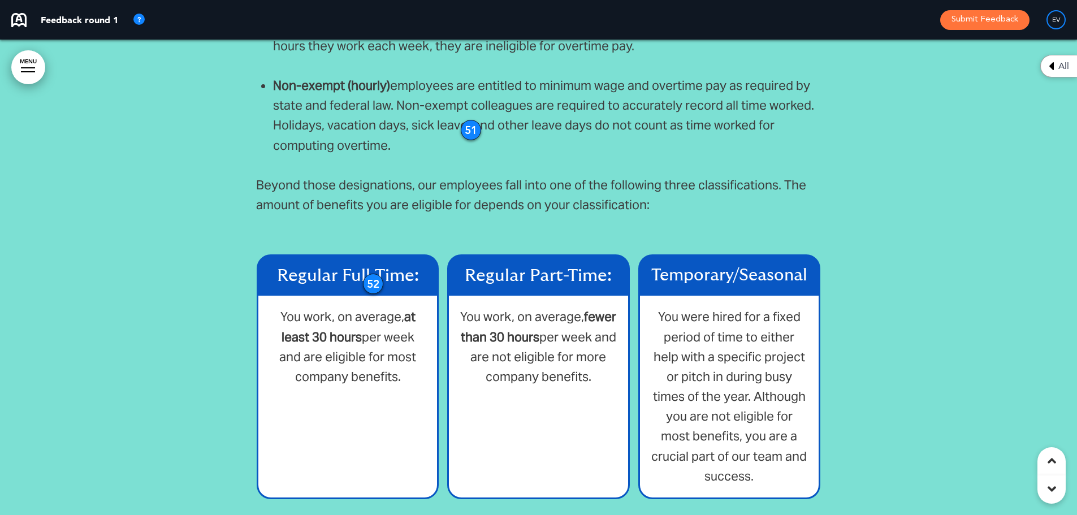
click at [506, 275] on span "Regular Part-Time:" at bounding box center [538, 276] width 147 height 18
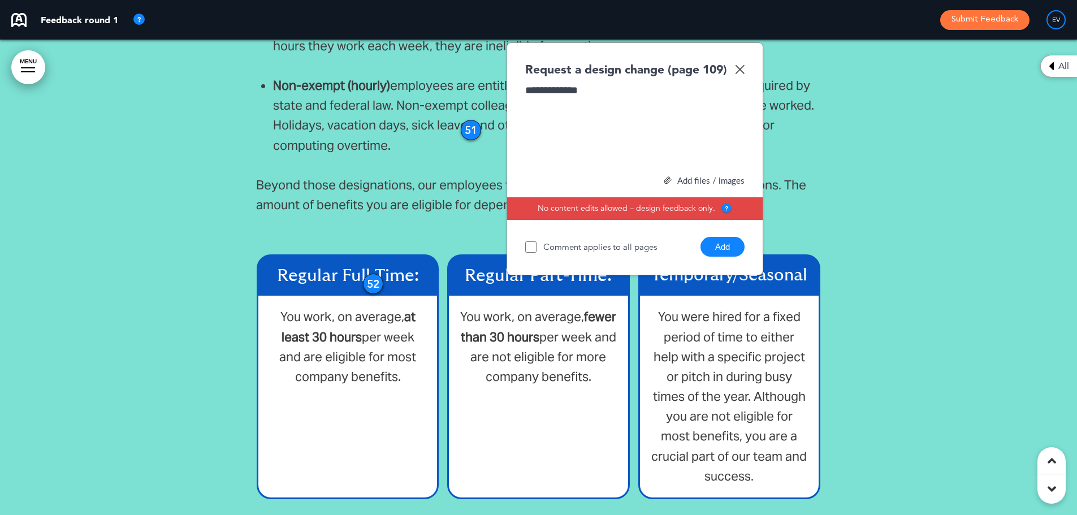
click at [724, 247] on button "Add" at bounding box center [722, 247] width 44 height 20
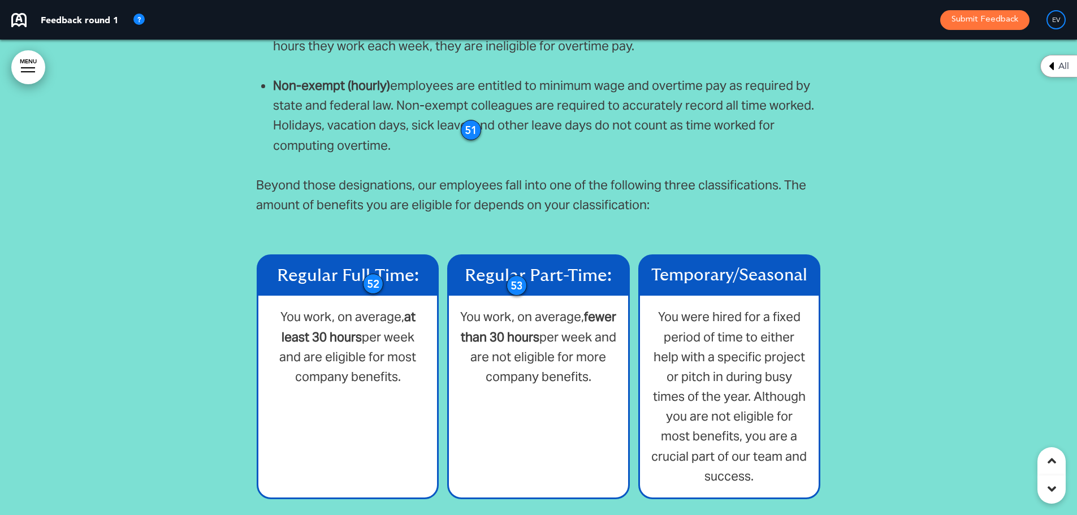
click at [732, 269] on span "Temporary/Seasonal" at bounding box center [729, 275] width 156 height 17
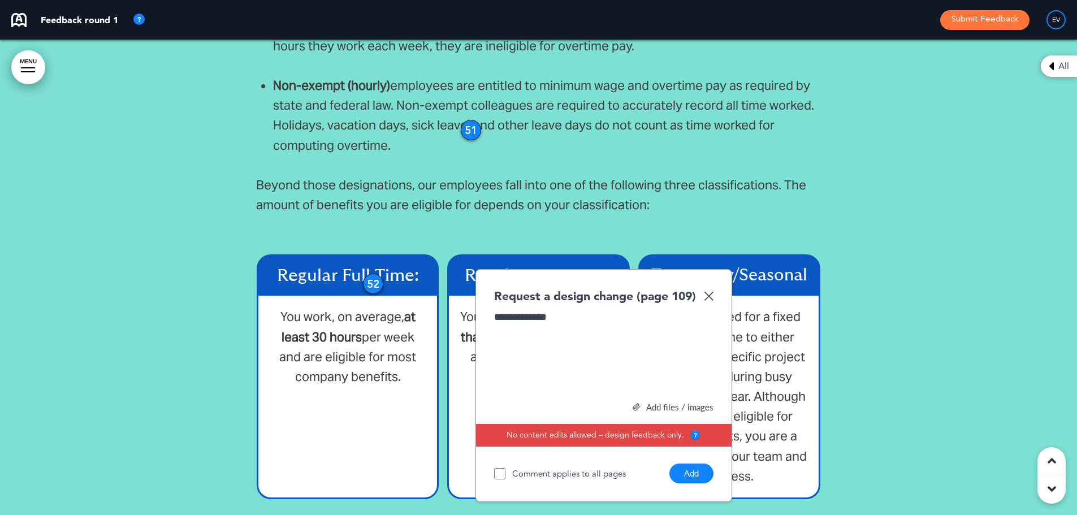
click at [702, 472] on button "Add" at bounding box center [691, 473] width 44 height 20
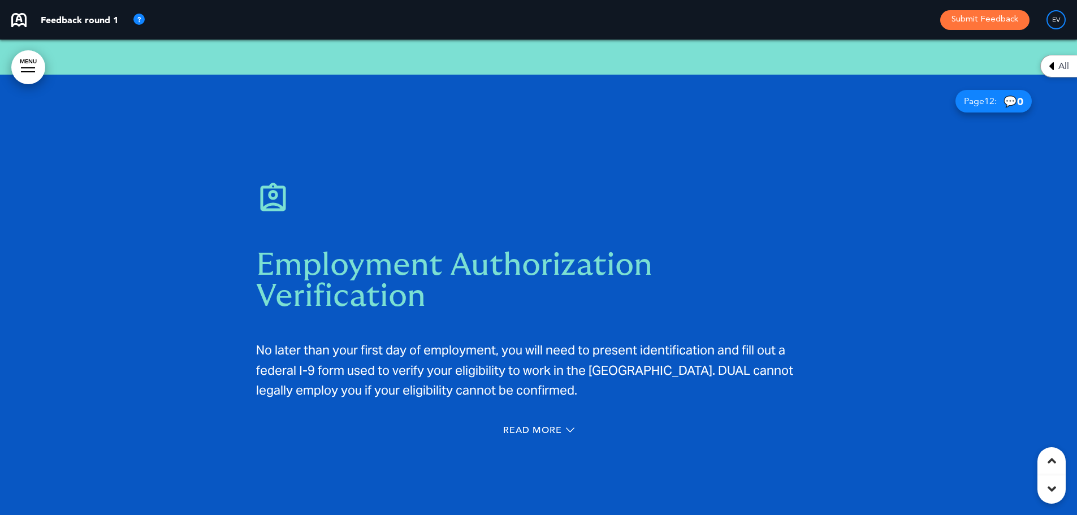
scroll to position [5649, 0]
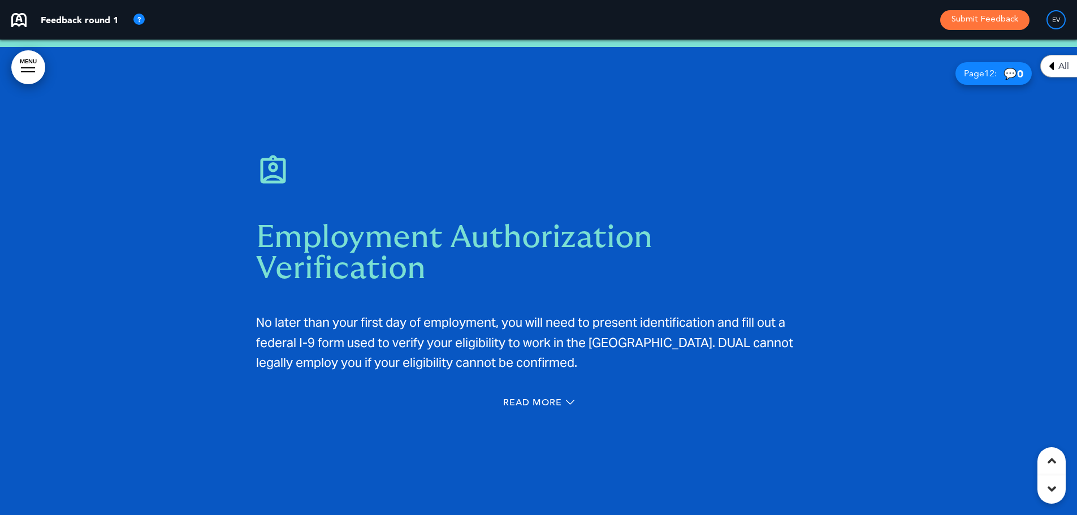
click at [476, 225] on span "Employment Authorization Verification" at bounding box center [454, 253] width 396 height 63
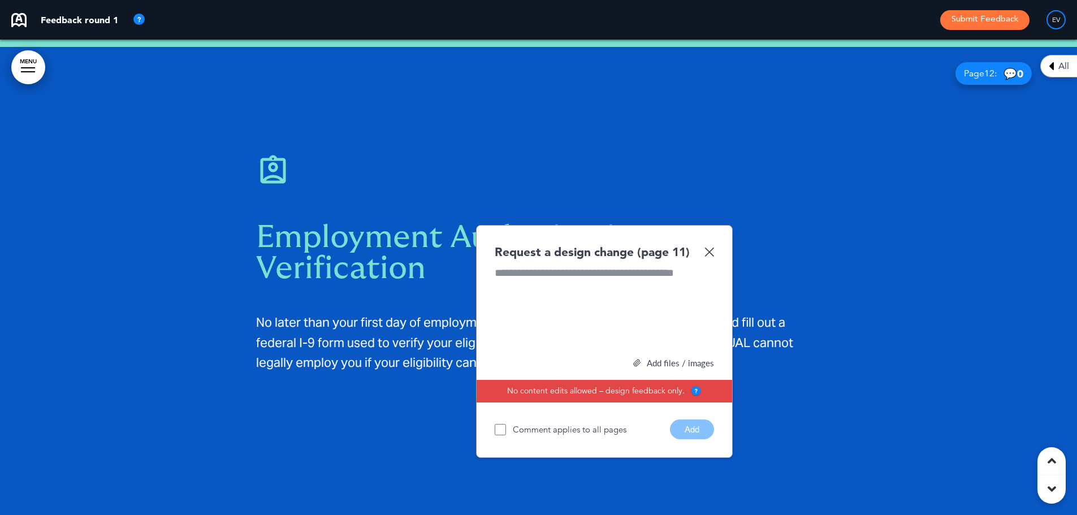
paste div
click at [698, 425] on button "Add" at bounding box center [692, 429] width 44 height 20
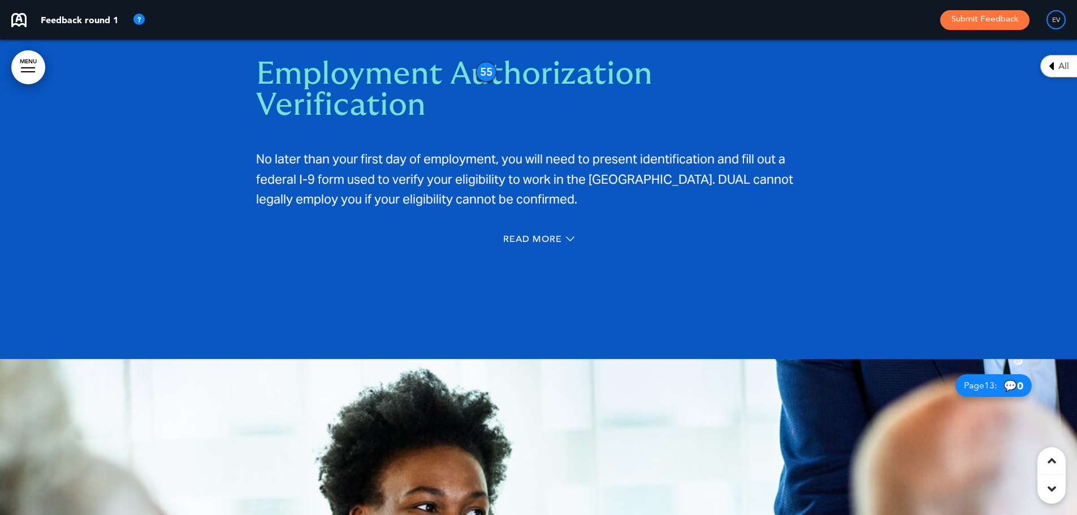
scroll to position [5875, 0]
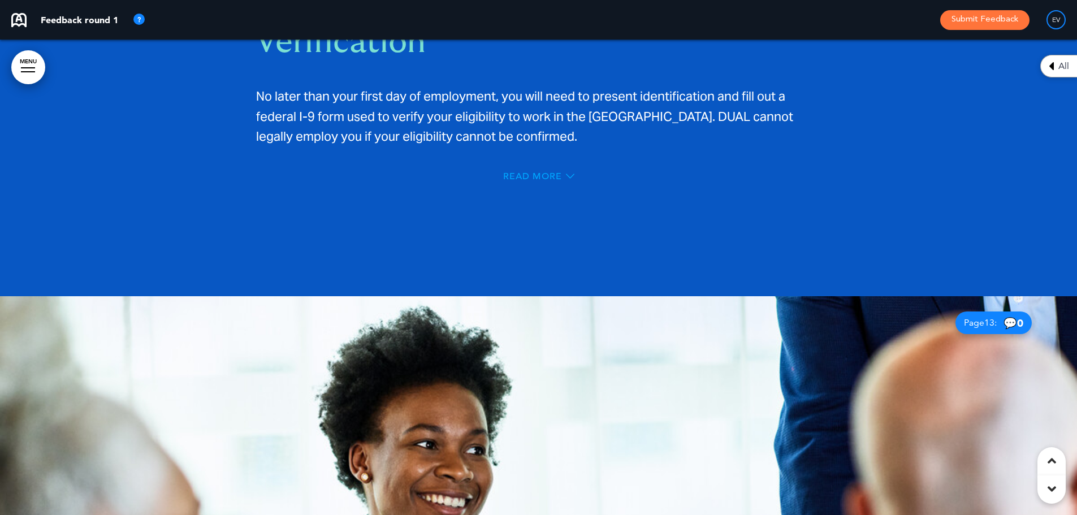
click at [524, 172] on span "Read More" at bounding box center [532, 176] width 59 height 9
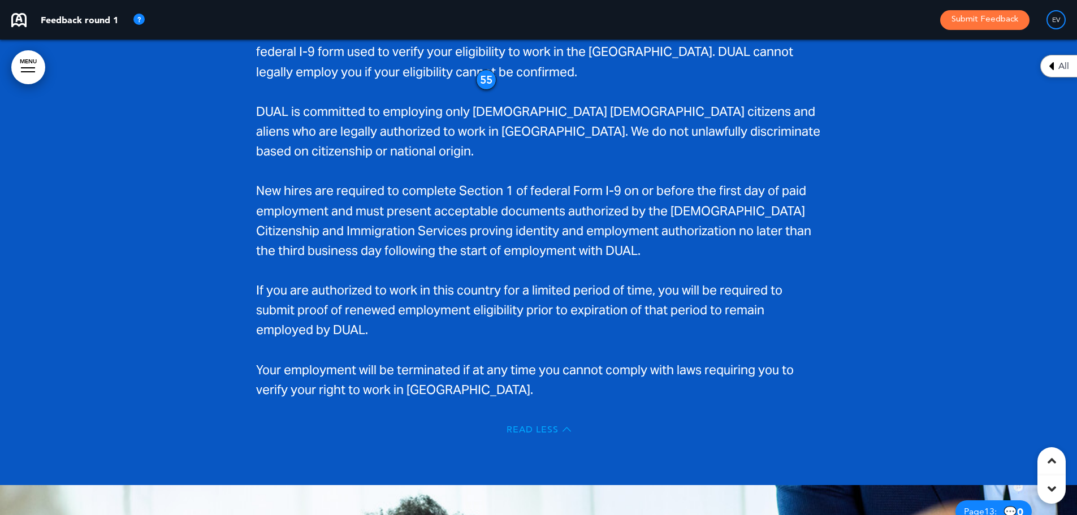
scroll to position [5811, 0]
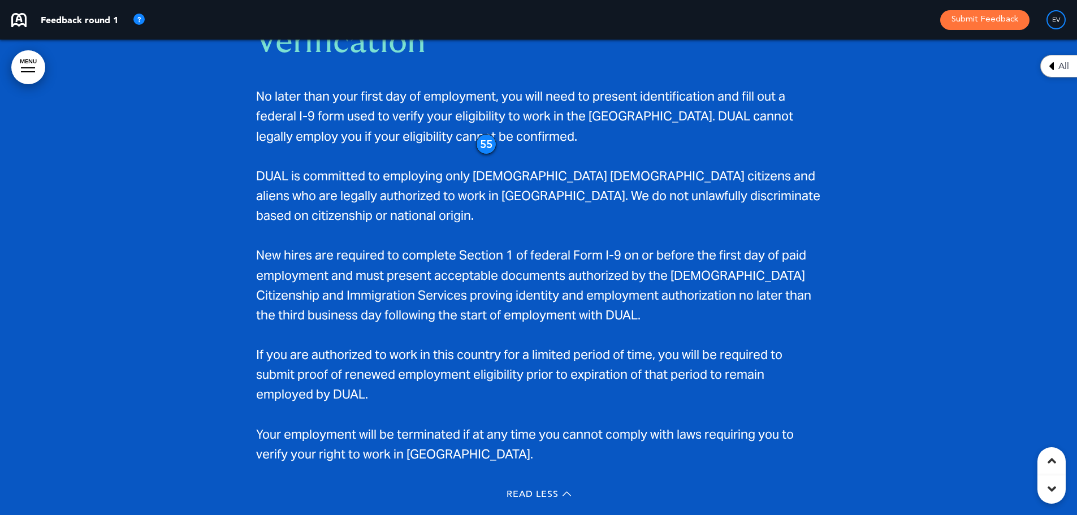
click at [312, 110] on span "No later than your first day of employment, you will need to present identifica…" at bounding box center [524, 115] width 537 height 55
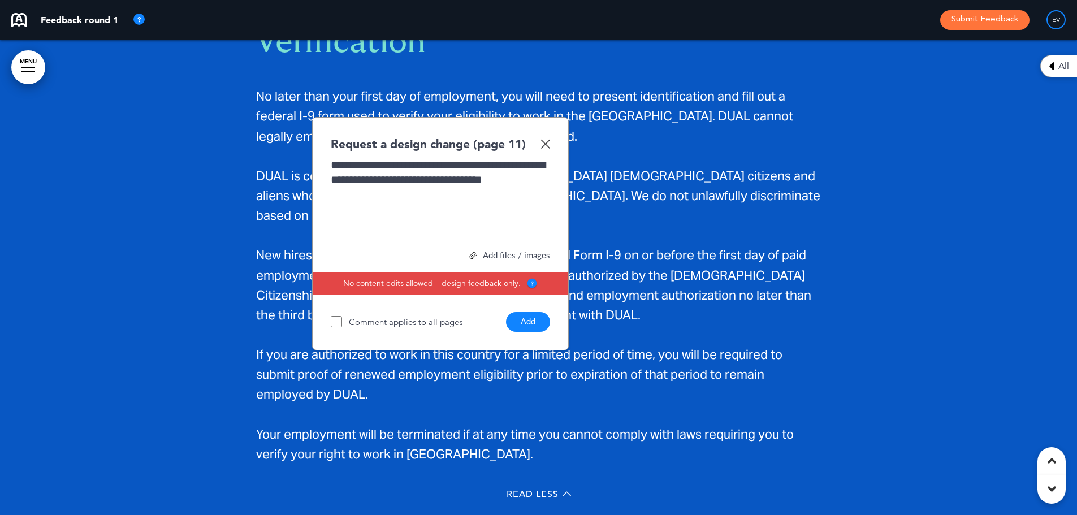
click at [537, 318] on button "Add" at bounding box center [528, 322] width 44 height 20
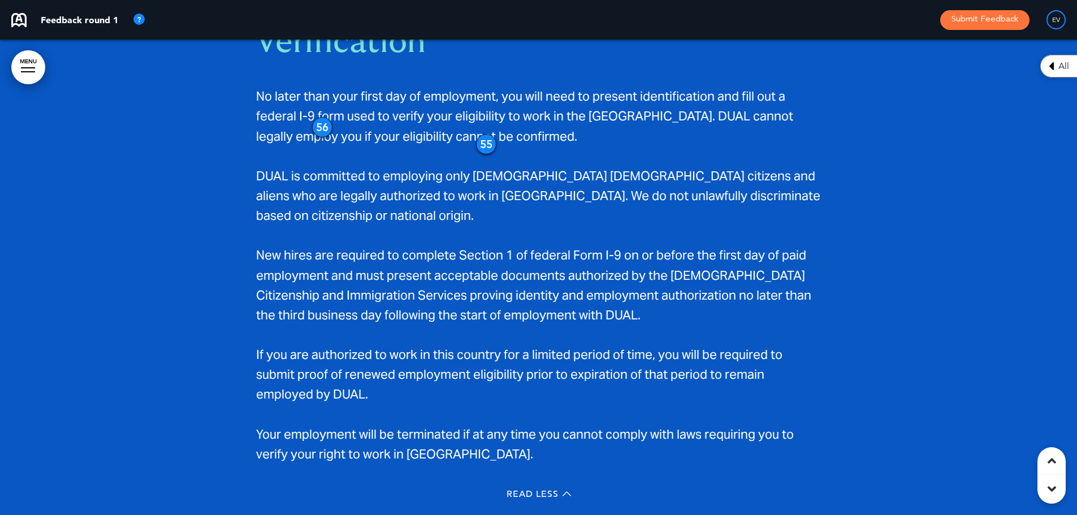
click at [584, 108] on span "No later than your first day of employment, you will need to present identifica…" at bounding box center [524, 115] width 537 height 55
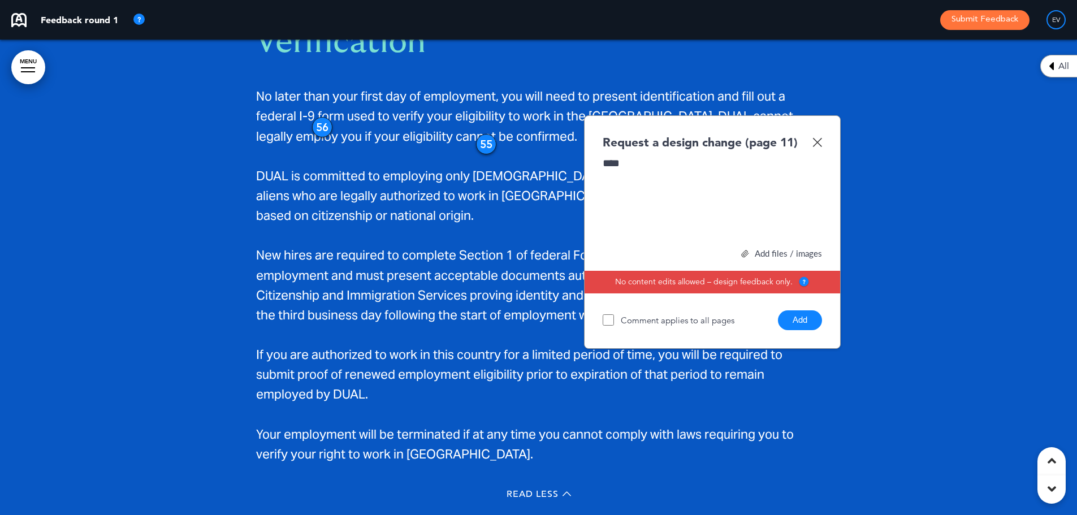
click at [798, 315] on button "Add" at bounding box center [800, 320] width 44 height 20
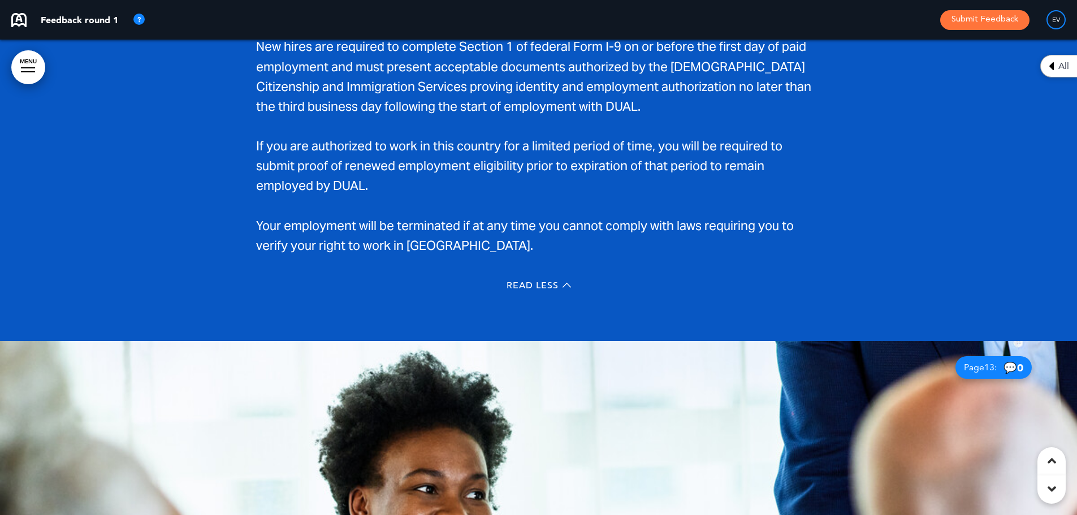
scroll to position [6093, 0]
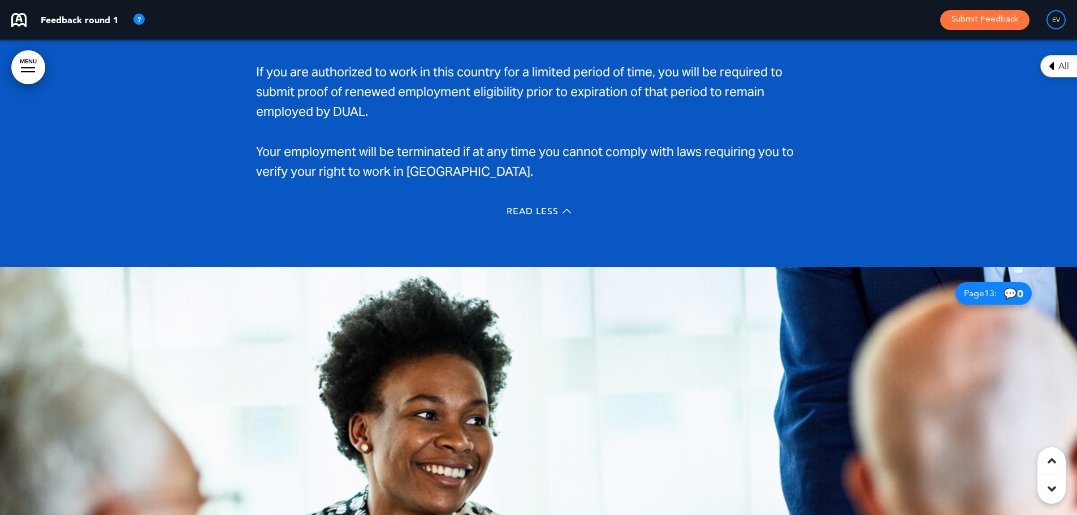
click at [543, 201] on div "Read Less" at bounding box center [538, 212] width 565 height 23
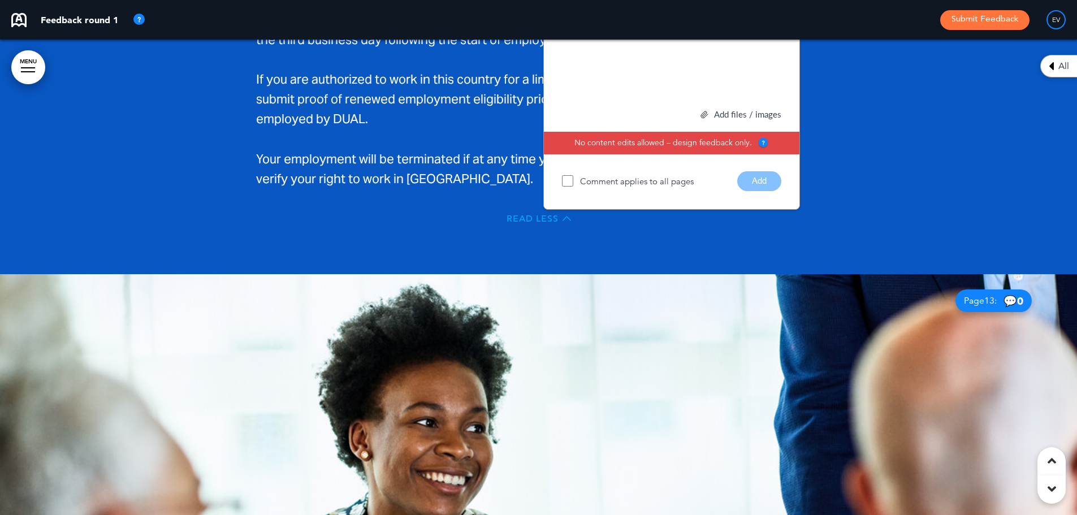
click at [529, 214] on span "Read Less" at bounding box center [532, 218] width 52 height 9
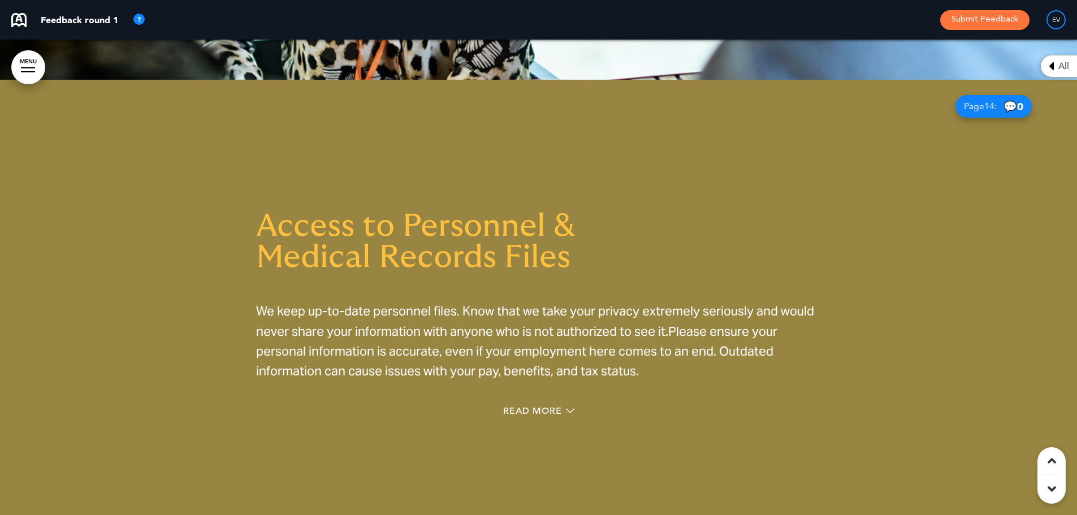
scroll to position [6568, 0]
click at [504, 237] on span "Access to Personnel &" at bounding box center [415, 226] width 319 height 32
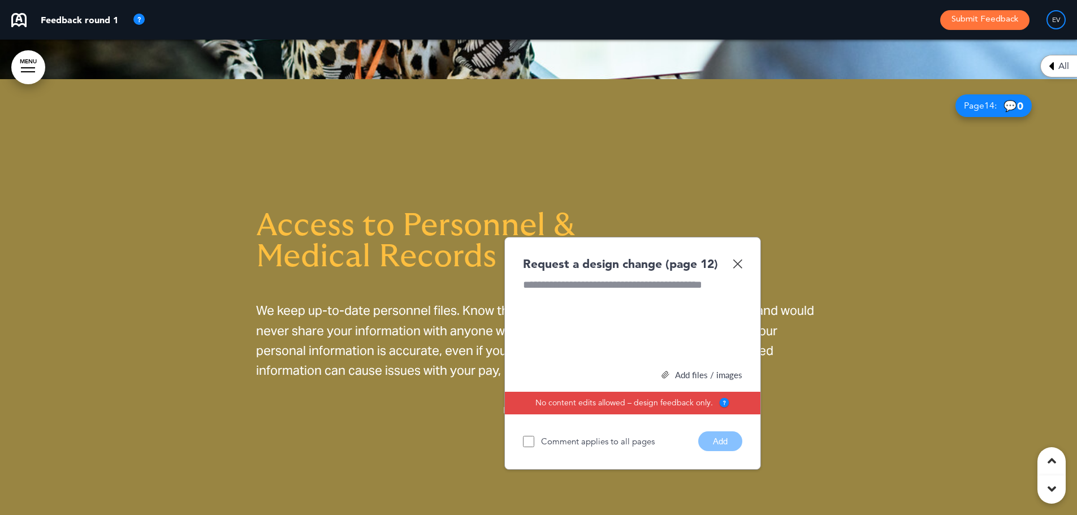
click at [576, 311] on div at bounding box center [632, 319] width 219 height 85
paste div
click at [722, 431] on button "Add" at bounding box center [720, 441] width 44 height 20
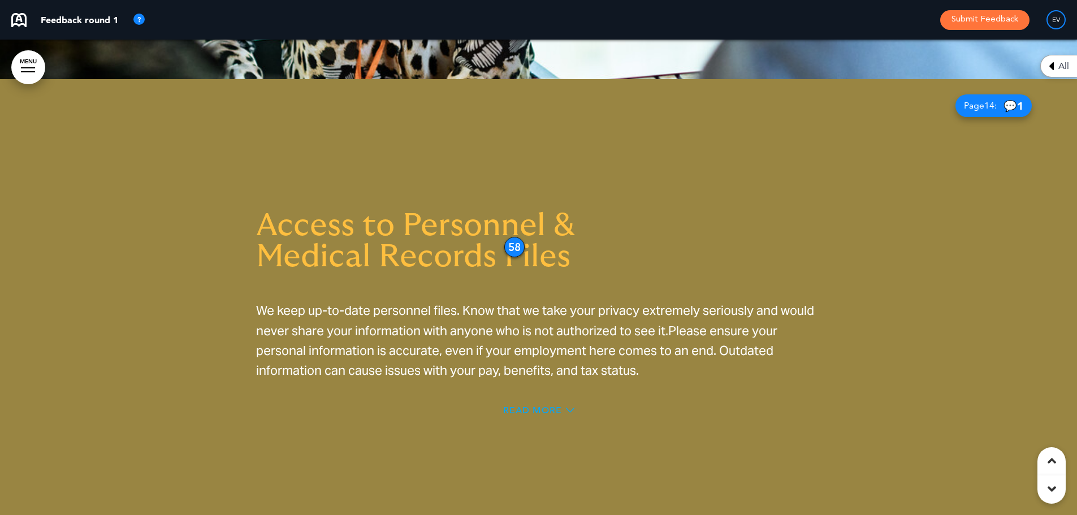
click at [543, 410] on span "Read More" at bounding box center [532, 410] width 59 height 9
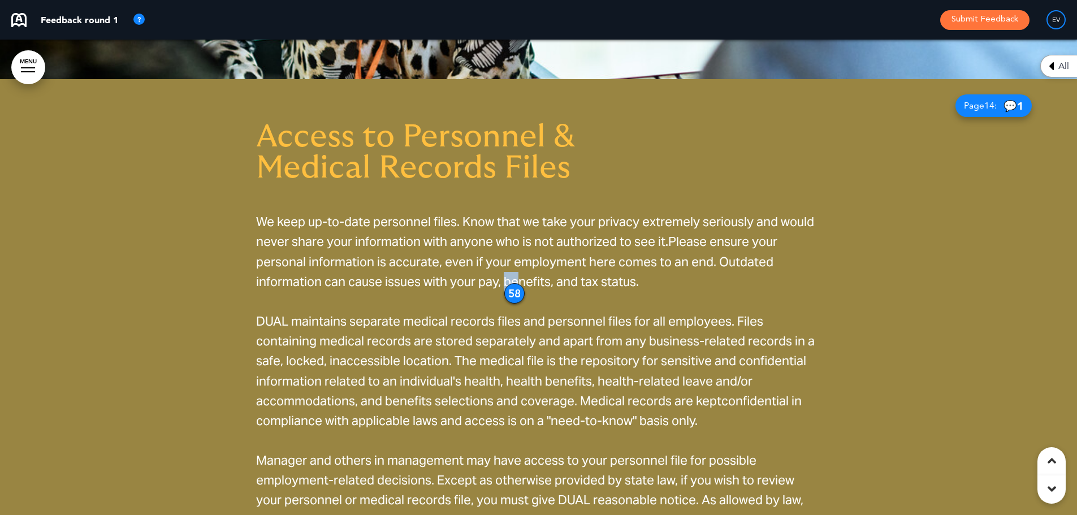
drag, startPoint x: 505, startPoint y: 285, endPoint x: 526, endPoint y: 288, distance: 21.0
click at [526, 287] on span "Please ensure your personal information is accurate, even if your employment he…" at bounding box center [516, 260] width 521 height 55
drag, startPoint x: 515, startPoint y: 298, endPoint x: 546, endPoint y: 103, distance: 198.0
click at [546, 103] on div "58" at bounding box center [545, 98] width 20 height 20
click at [545, 278] on span "Please ensure your personal information is accurate, even if your employment he…" at bounding box center [516, 260] width 521 height 55
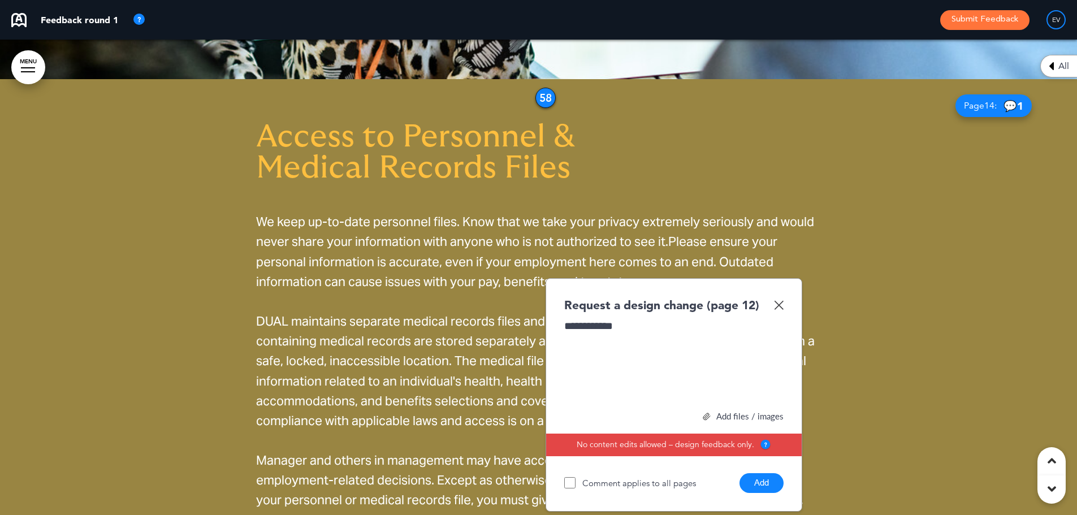
click at [759, 485] on button "Add" at bounding box center [761, 483] width 44 height 20
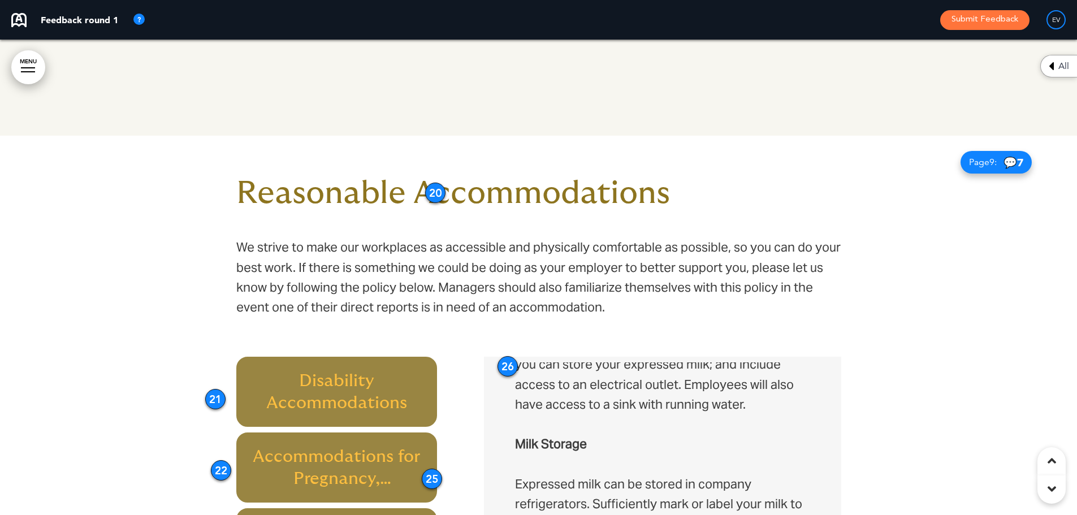
scroll to position [3742, 0]
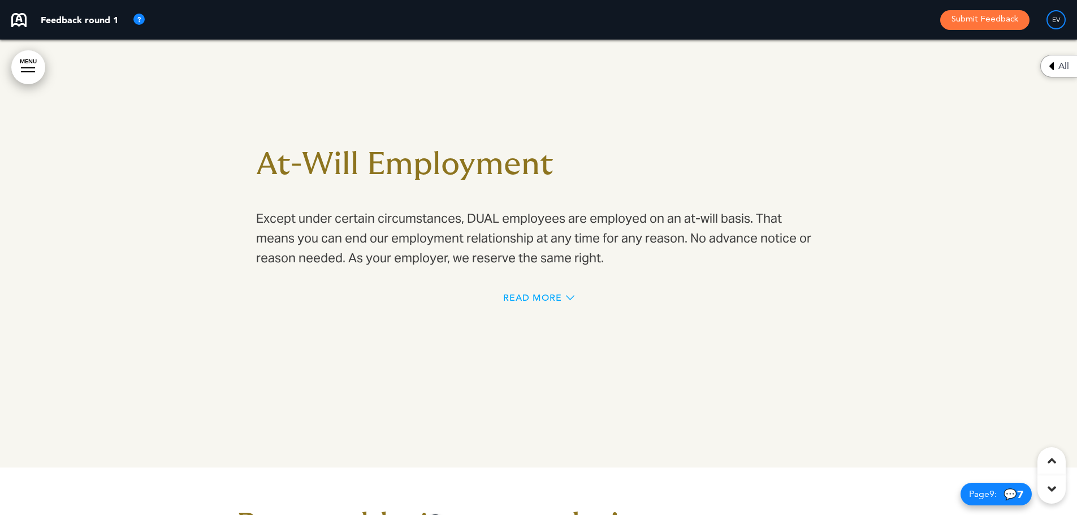
click at [523, 293] on span "Read More" at bounding box center [532, 297] width 59 height 9
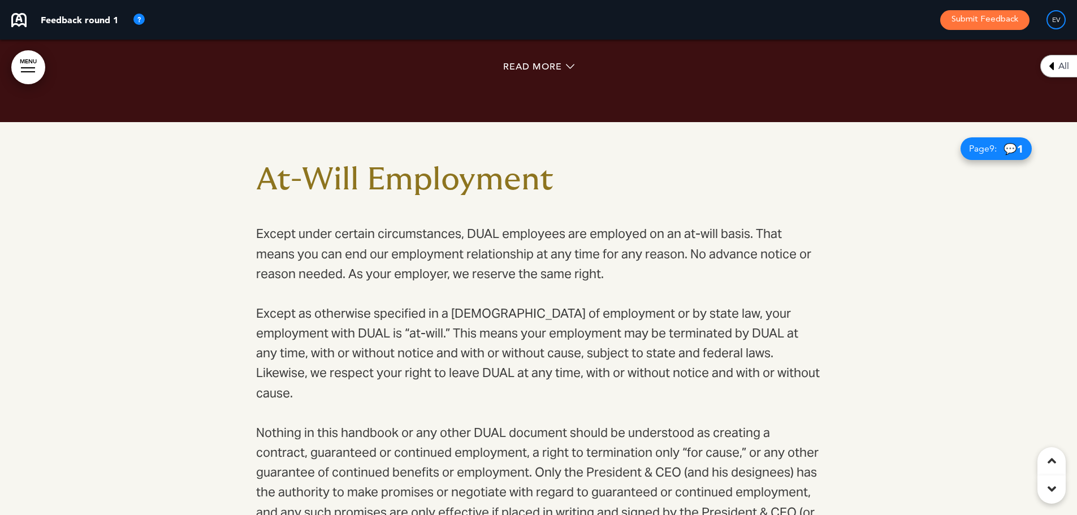
scroll to position [3627, 0]
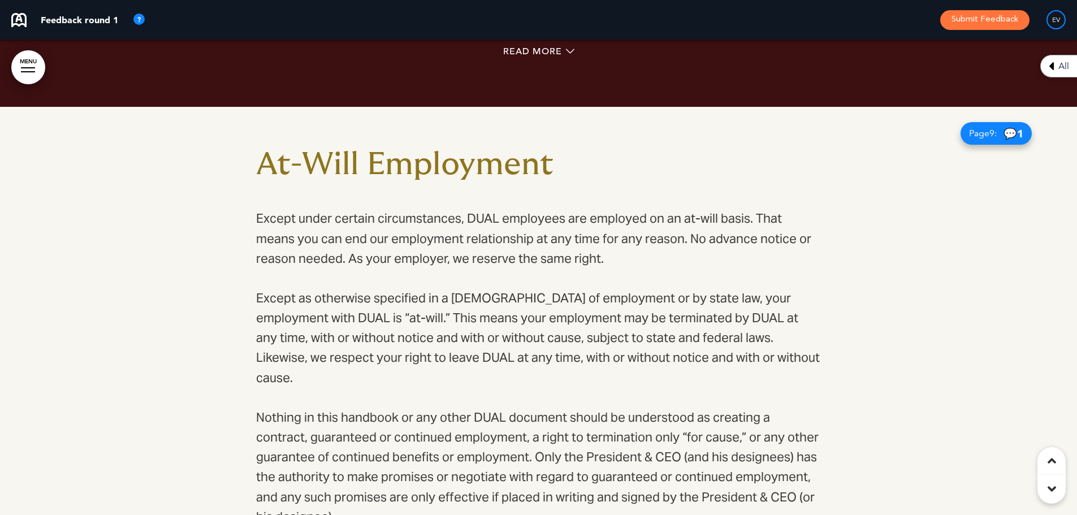
click at [450, 149] on h1 "At-Will Employment" at bounding box center [538, 164] width 565 height 31
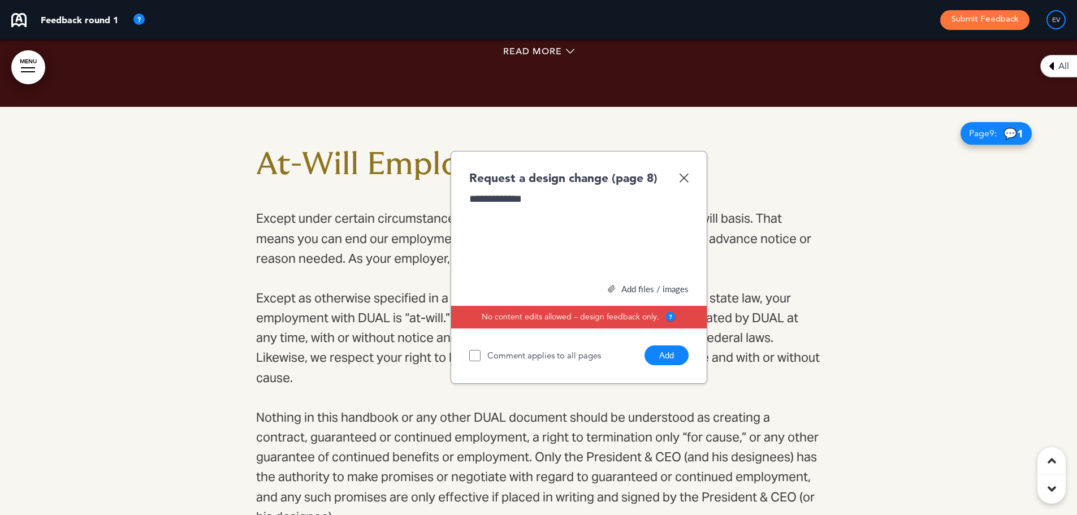
click at [667, 354] on button "Add" at bounding box center [666, 355] width 44 height 20
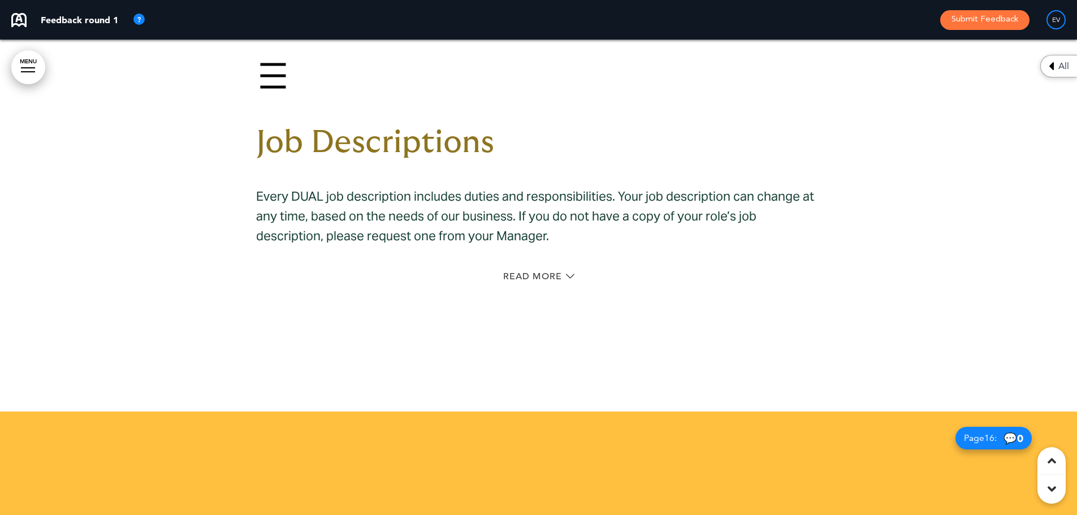
scroll to position [7301, 0]
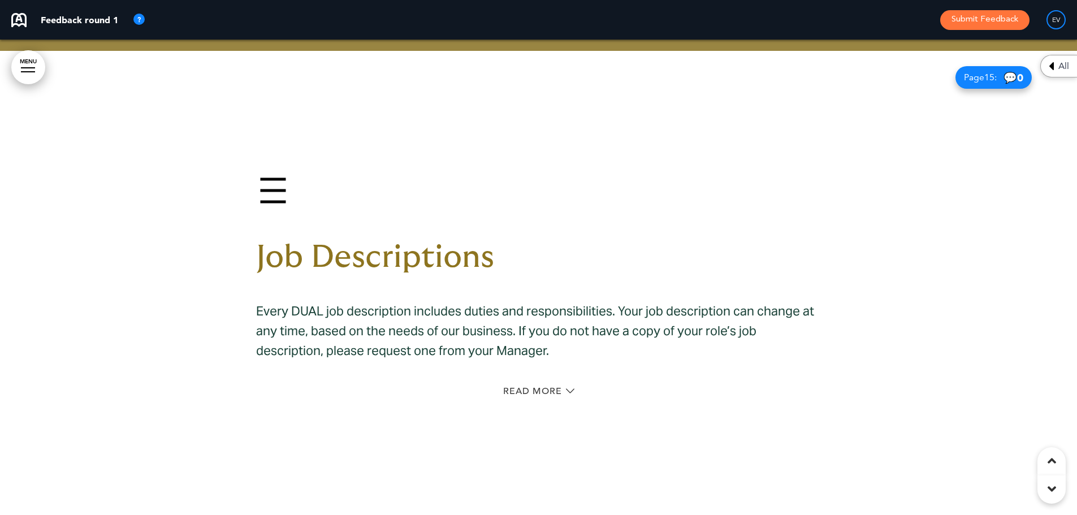
click at [431, 241] on span "Job Descriptions" at bounding box center [375, 257] width 238 height 32
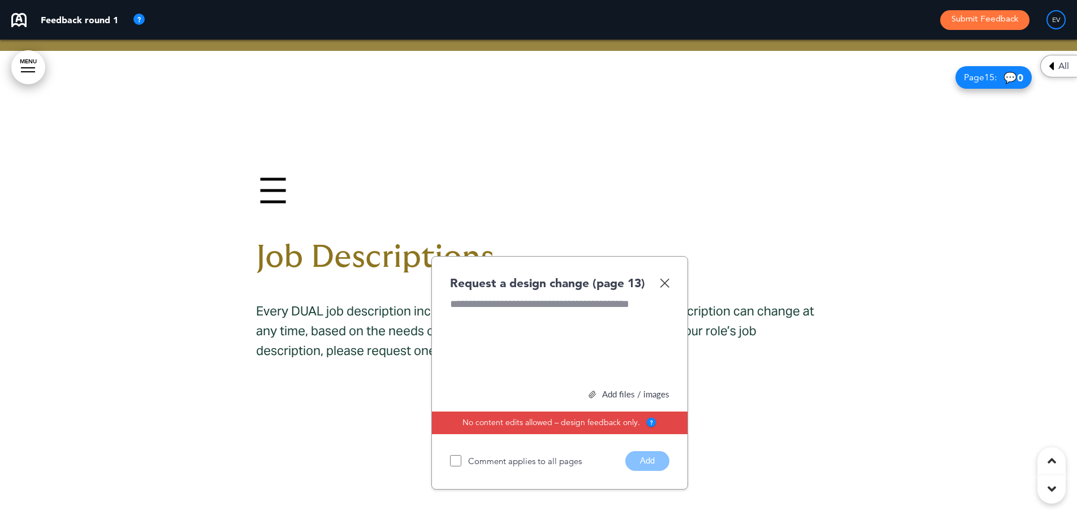
paste div
click at [651, 451] on button "Add" at bounding box center [647, 461] width 44 height 20
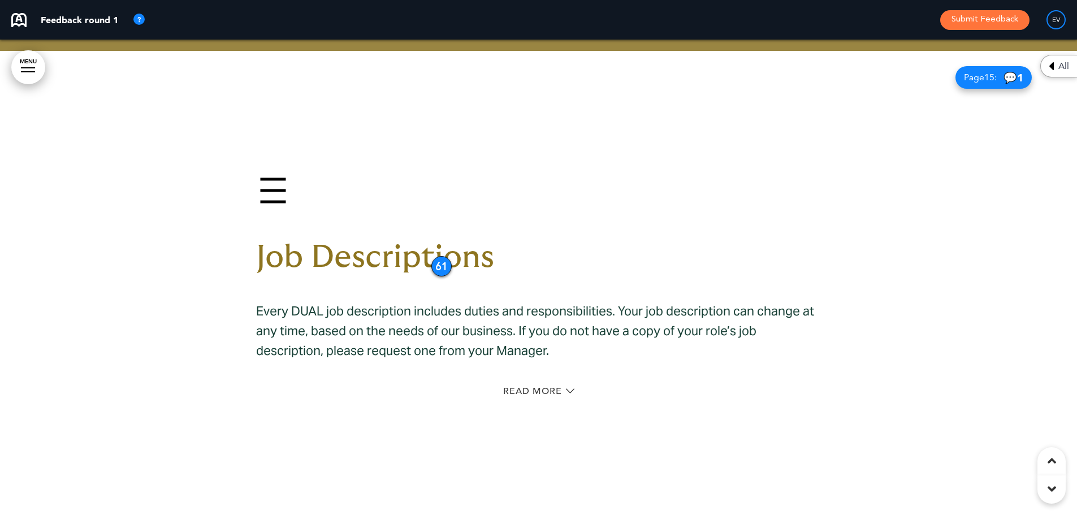
click at [521, 322] on p "Every DUAL job description includes duties and responsibilities. Your job descr…" at bounding box center [538, 331] width 565 height 60
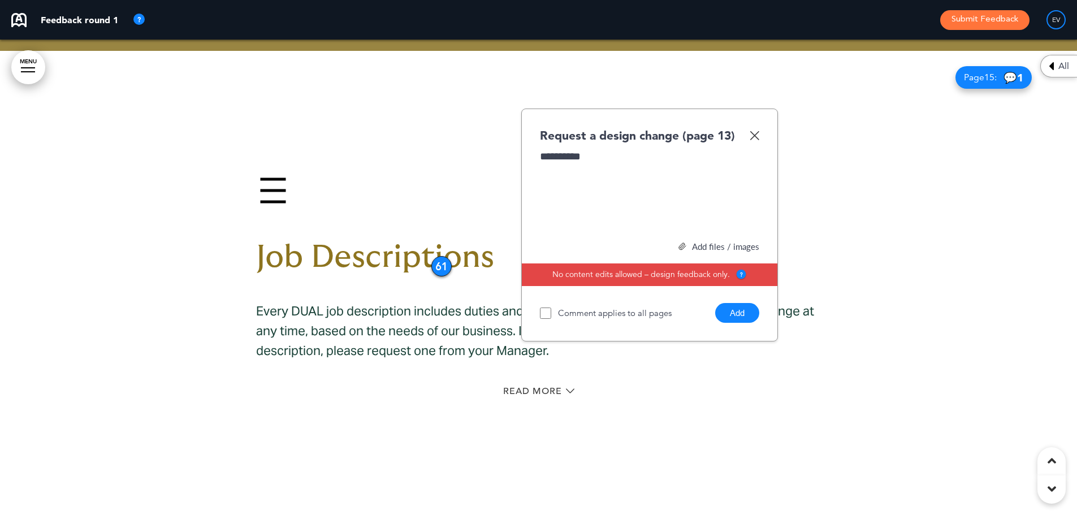
click at [746, 303] on button "Add" at bounding box center [737, 313] width 44 height 20
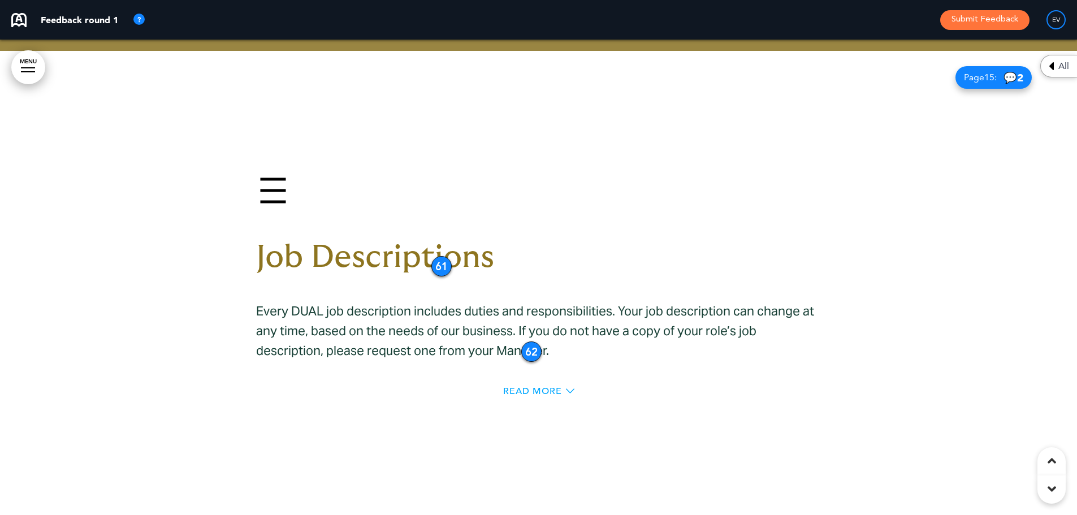
click at [535, 387] on span "Read More" at bounding box center [532, 391] width 59 height 9
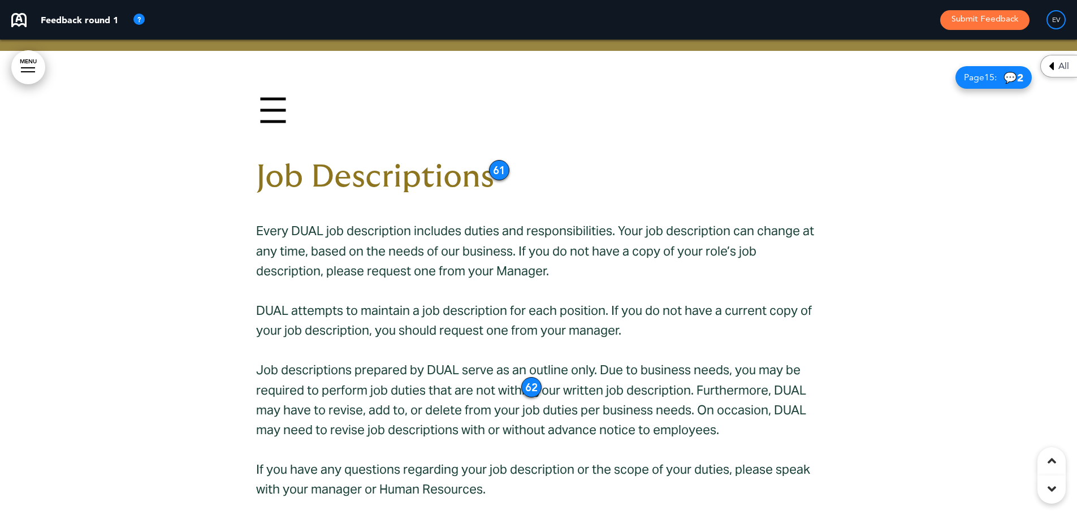
drag, startPoint x: 441, startPoint y: 268, endPoint x: 499, endPoint y: 142, distance: 138.6
click at [499, 160] on div "61" at bounding box center [499, 170] width 20 height 20
drag, startPoint x: 533, startPoint y: 363, endPoint x: 559, endPoint y: 240, distance: 125.9
click at [559, 268] on div "62" at bounding box center [554, 278] width 20 height 20
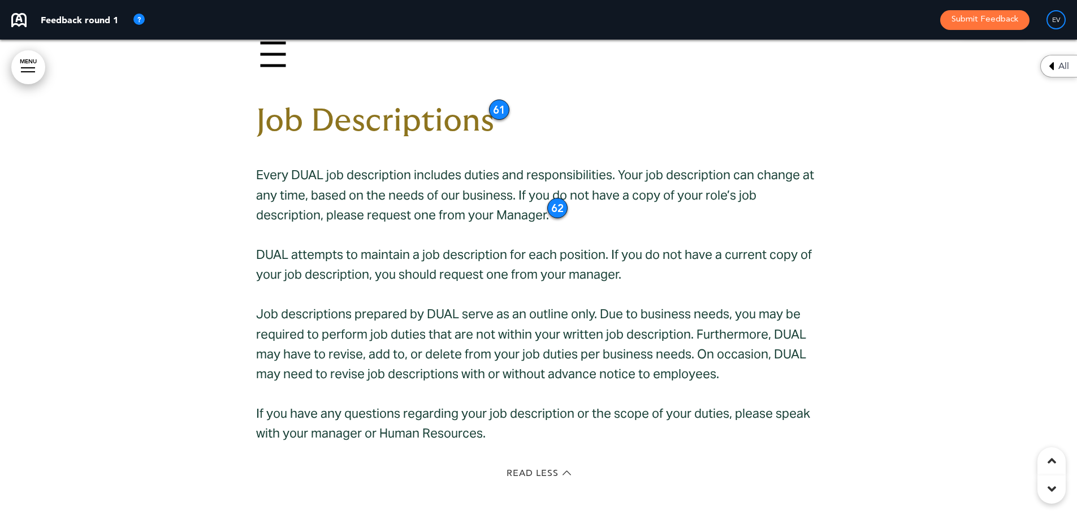
scroll to position [7357, 0]
click at [397, 329] on span "Job descriptions prepared by DUAL serve as an outline only. Due to business nee…" at bounding box center [531, 343] width 550 height 76
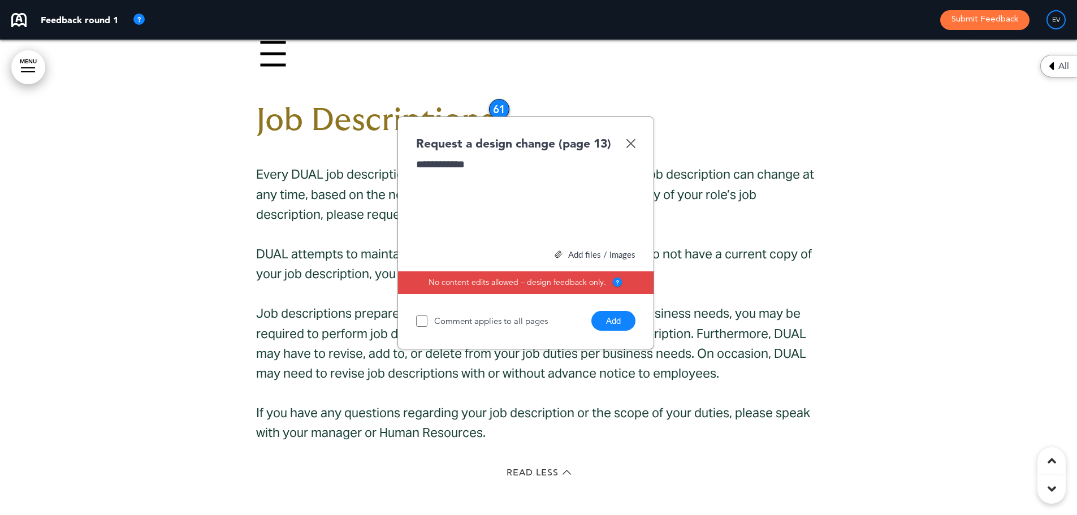
click at [626, 311] on button "Add" at bounding box center [613, 321] width 44 height 20
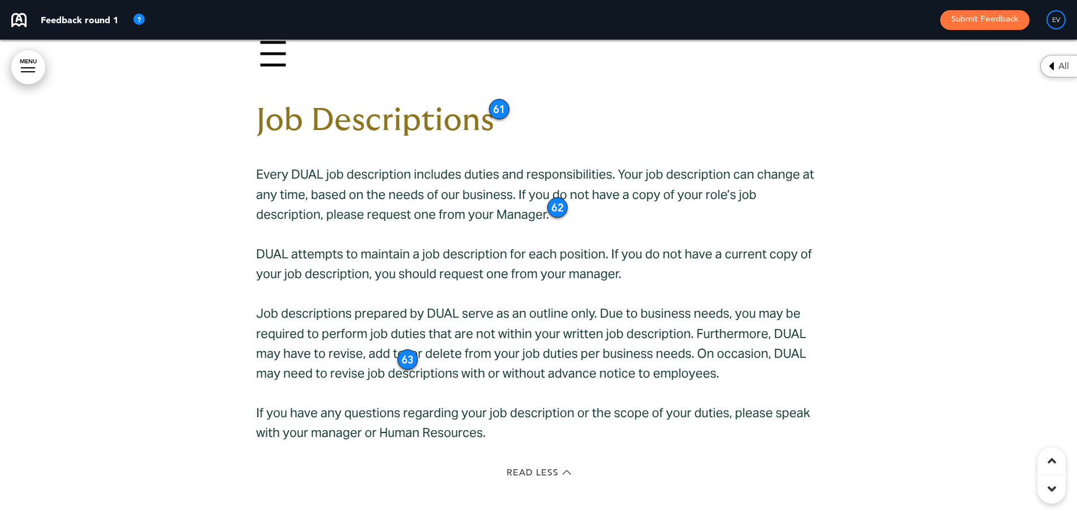
click at [401, 403] on p "If you have any questions regarding your job description or the scope of your d…" at bounding box center [538, 423] width 565 height 40
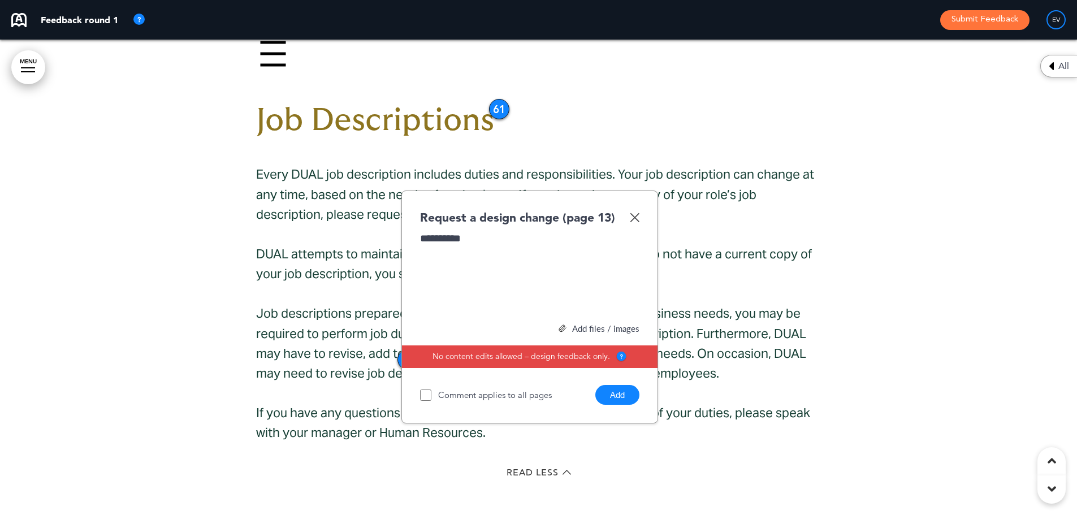
click at [613, 385] on button "Add" at bounding box center [617, 395] width 44 height 20
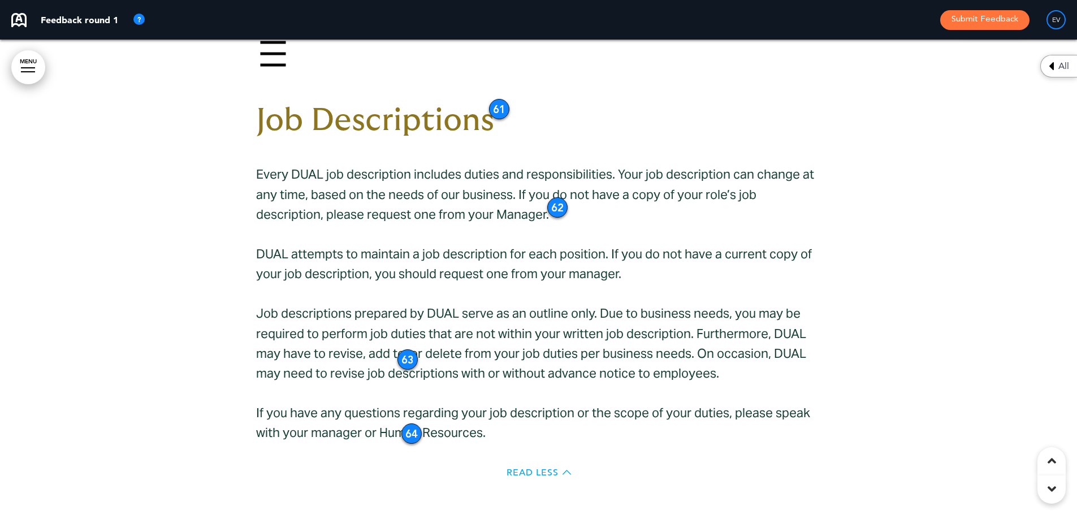
click at [540, 468] on span "Read Less" at bounding box center [532, 472] width 52 height 9
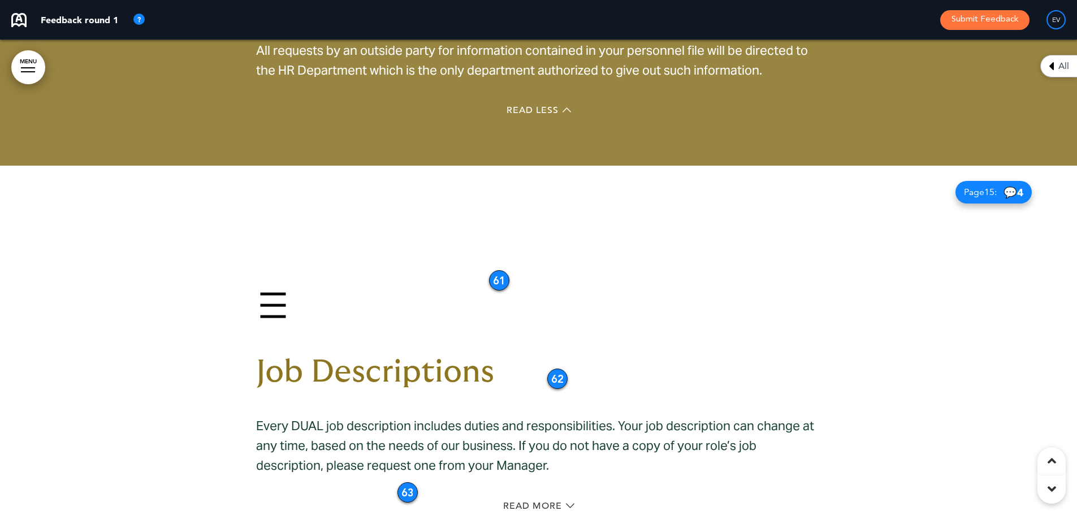
scroll to position [7179, 0]
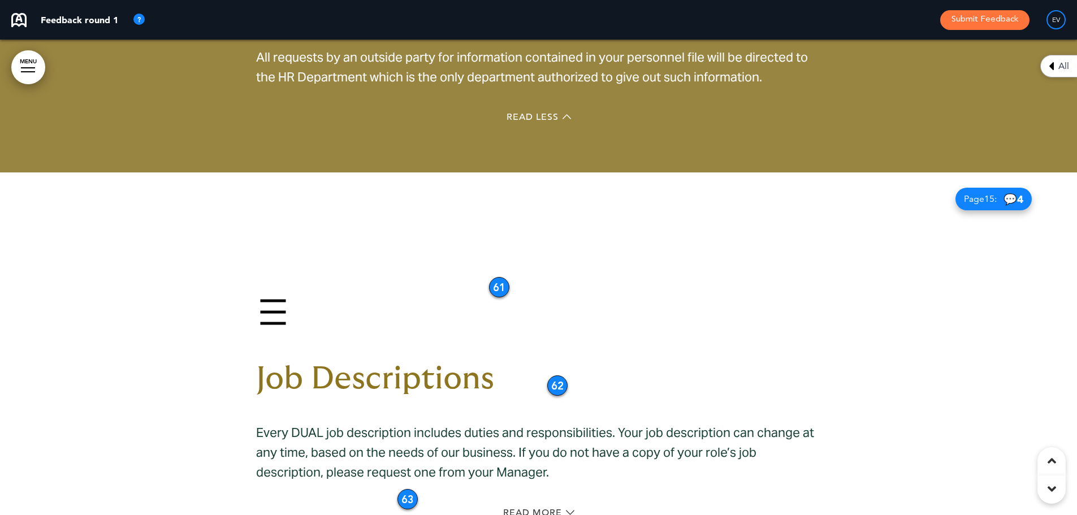
click at [264, 270] on div "Job Descriptions Every DUAL job description includes duties and responsibilitie…" at bounding box center [538, 410] width 565 height 315
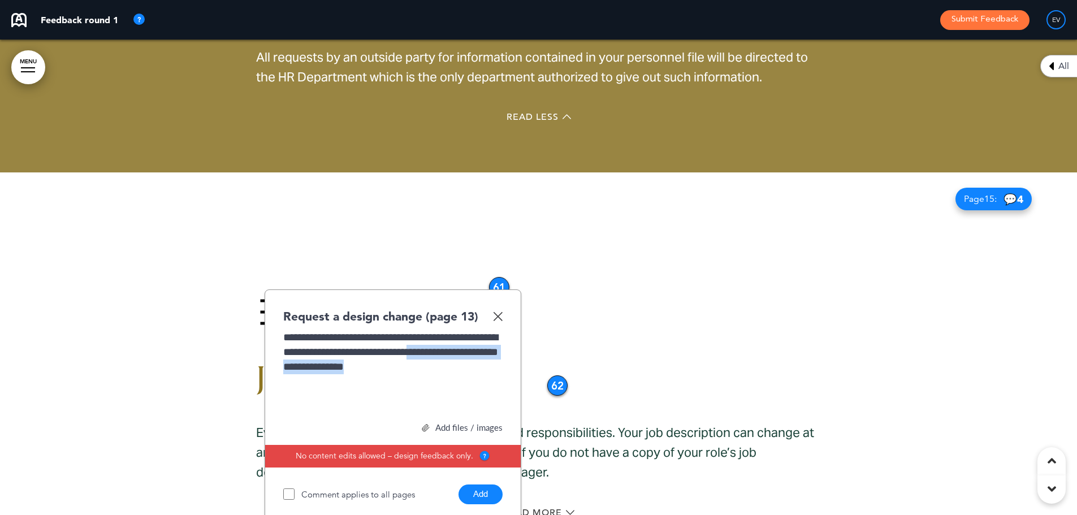
drag, startPoint x: 461, startPoint y: 347, endPoint x: 490, endPoint y: 334, distance: 32.1
click at [490, 334] on div "**********" at bounding box center [392, 372] width 219 height 85
click at [487, 484] on button "Add" at bounding box center [480, 494] width 44 height 20
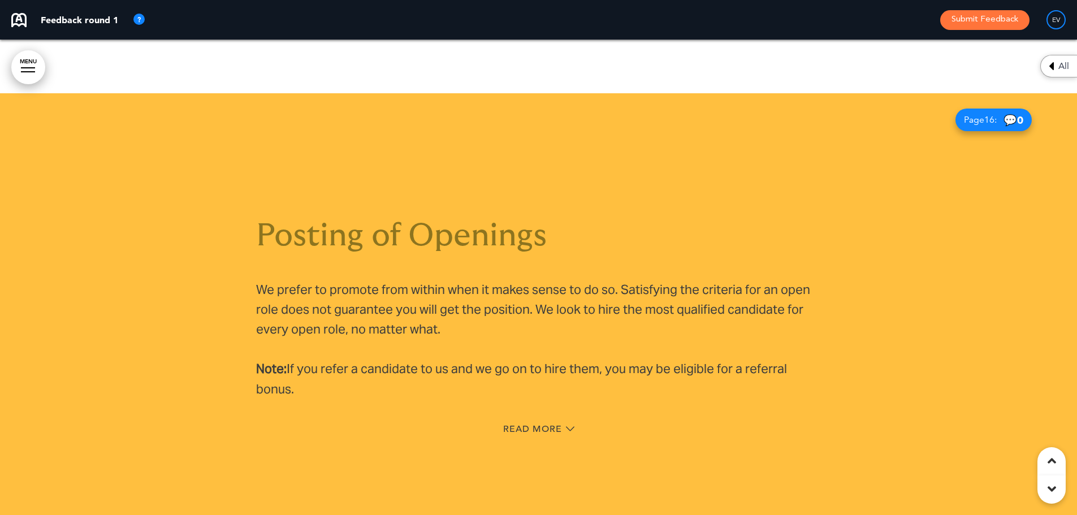
scroll to position [7744, 0]
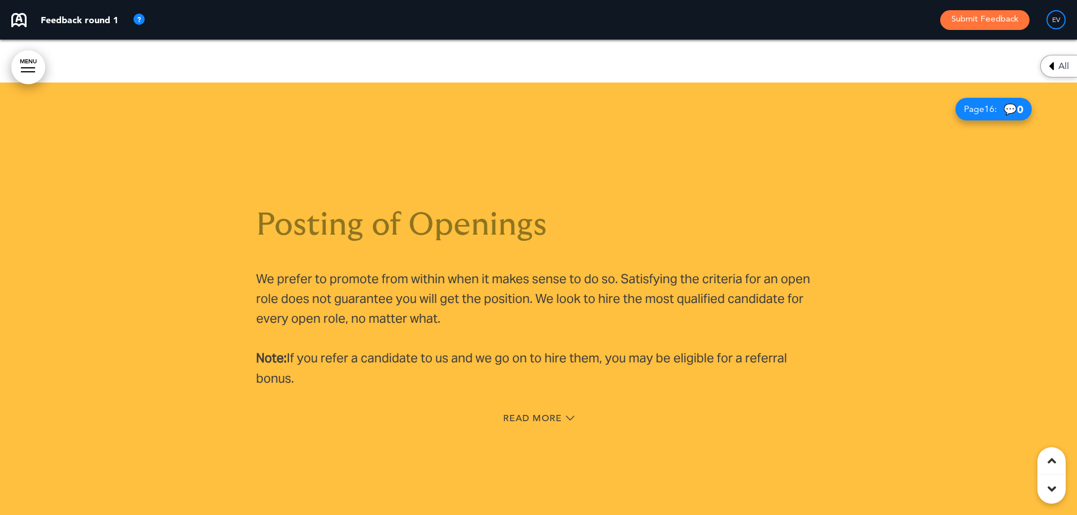
click at [435, 210] on h1 "Posting of Openings" at bounding box center [538, 225] width 565 height 31
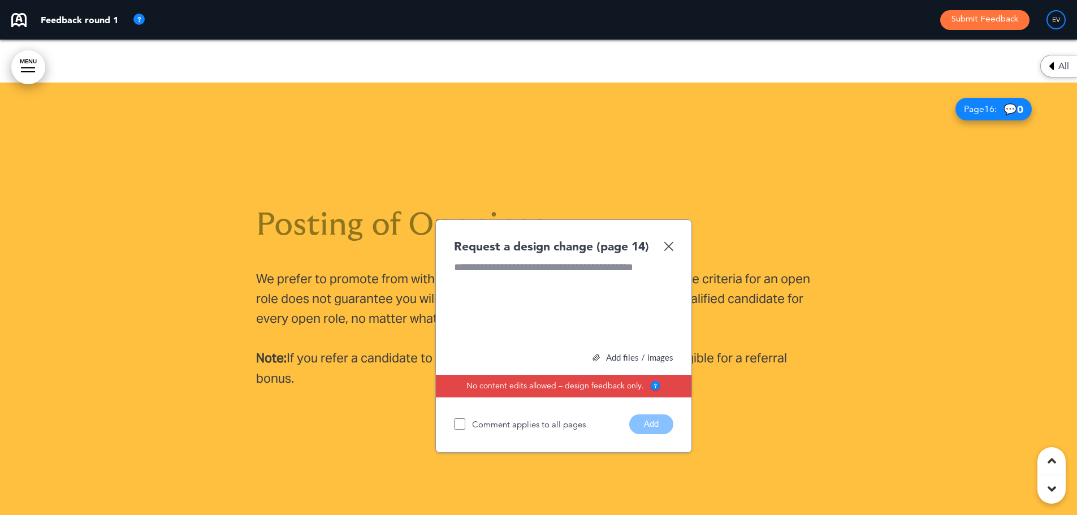
paste div
click at [647, 414] on button "Add" at bounding box center [651, 424] width 44 height 20
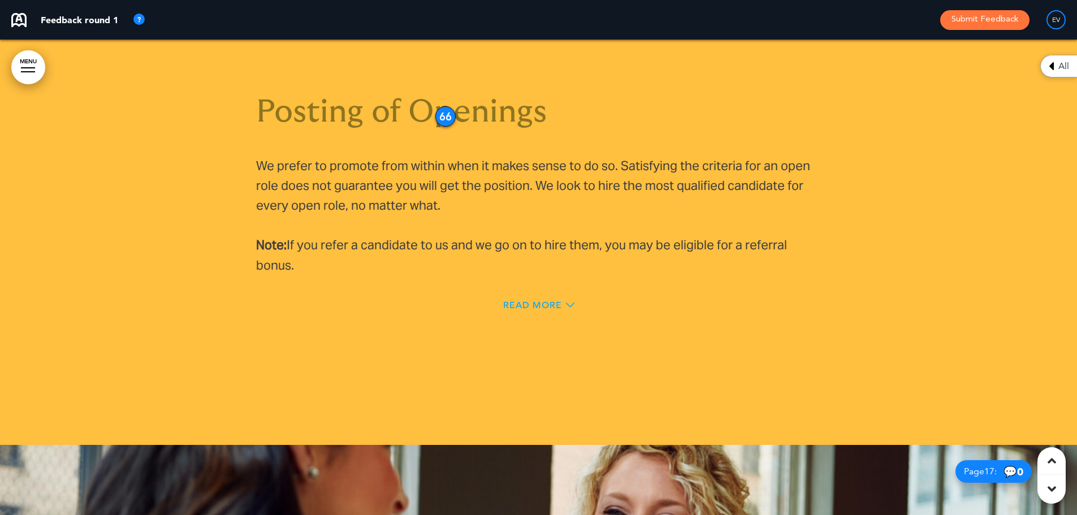
click at [546, 301] on span "Read More" at bounding box center [532, 305] width 59 height 9
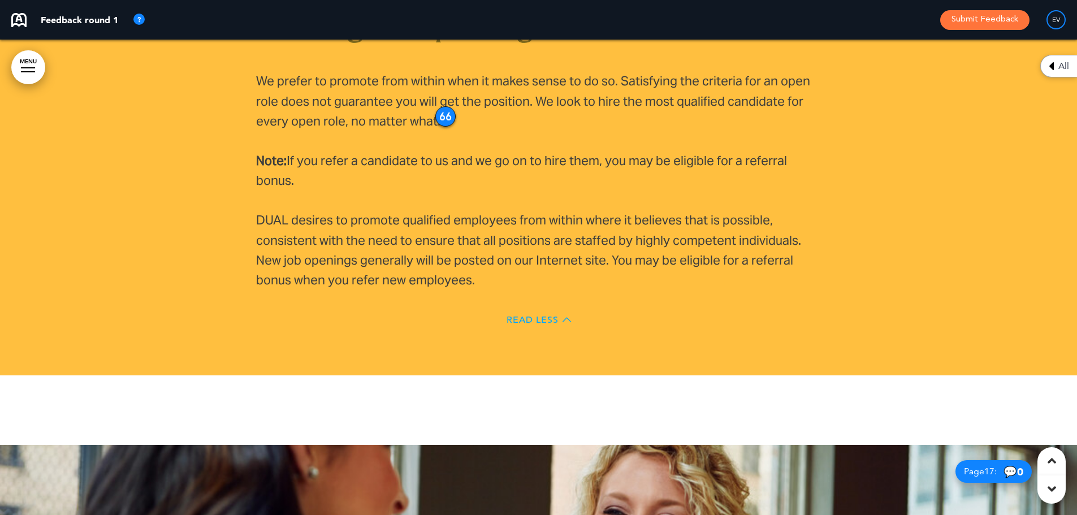
scroll to position [7807, 0]
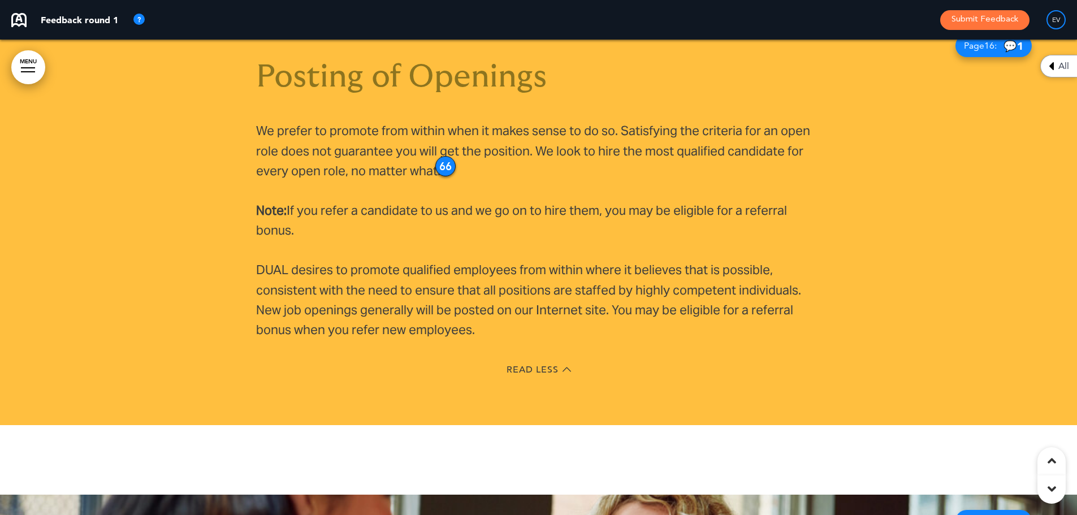
click at [539, 284] on p "DUAL desires to promote qualified employees from within where it believes that …" at bounding box center [538, 300] width 565 height 80
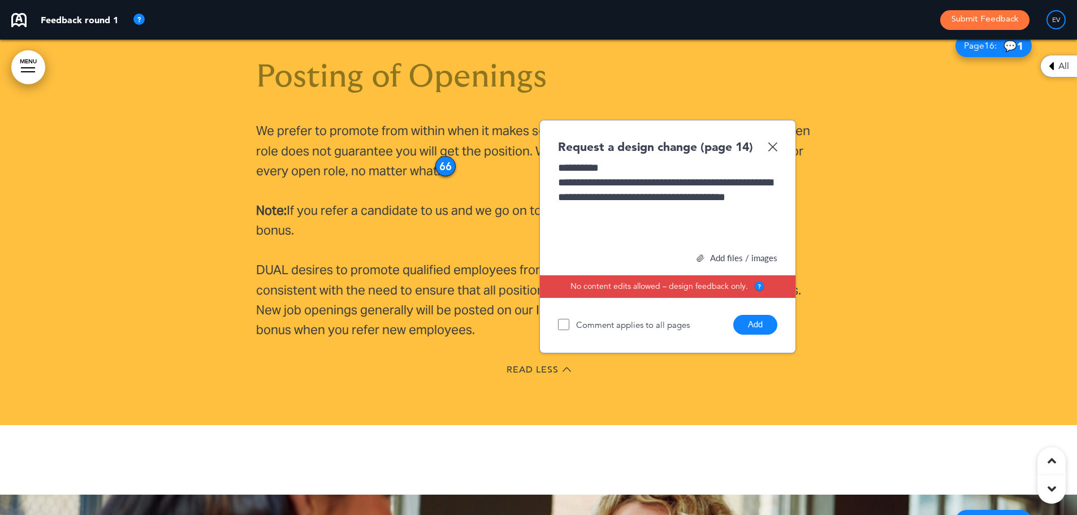
click at [763, 315] on button "Add" at bounding box center [755, 325] width 44 height 20
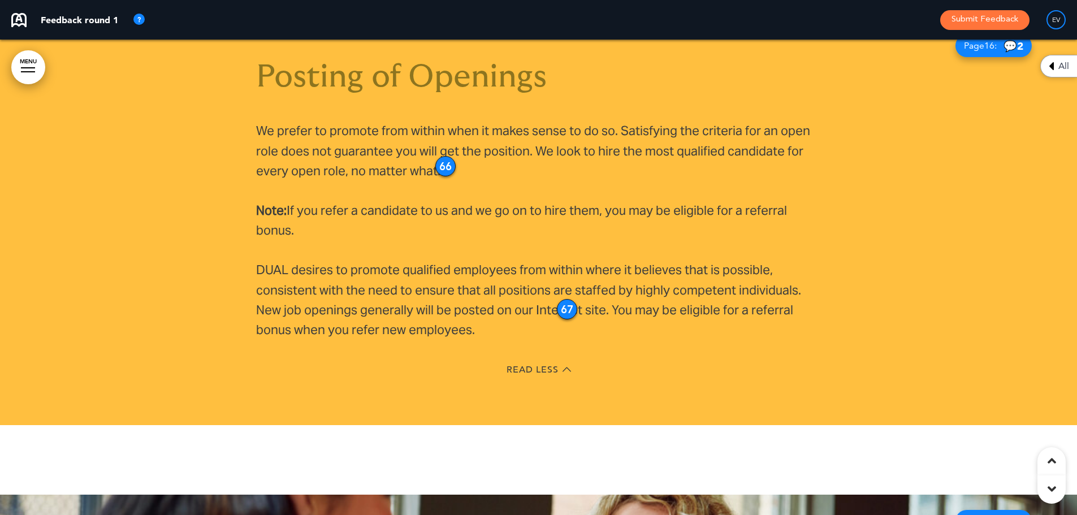
drag, startPoint x: 546, startPoint y: 338, endPoint x: 564, endPoint y: 284, distance: 57.2
click at [564, 299] on div "67" at bounding box center [567, 309] width 20 height 20
click at [547, 365] on span "Read Less" at bounding box center [532, 369] width 52 height 9
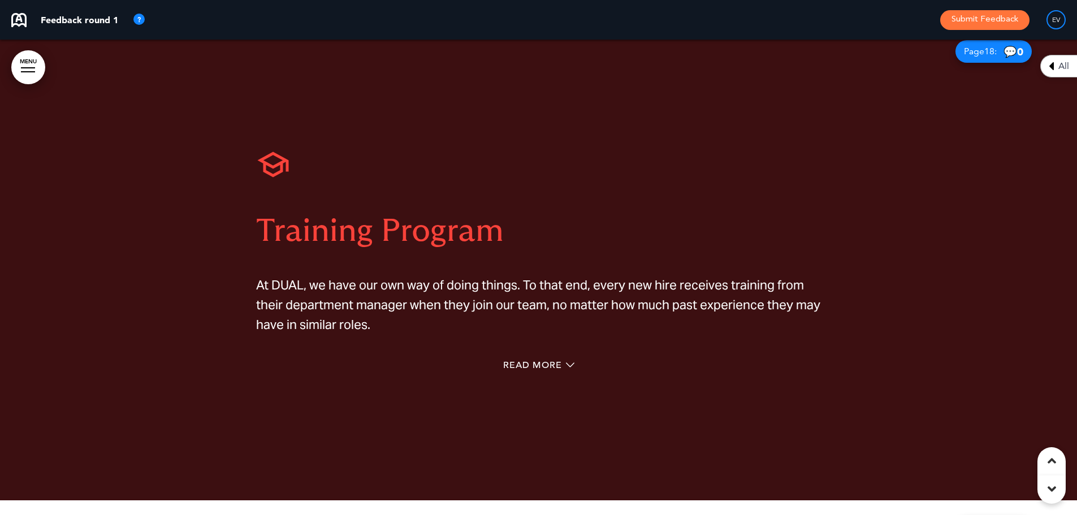
scroll to position [8784, 0]
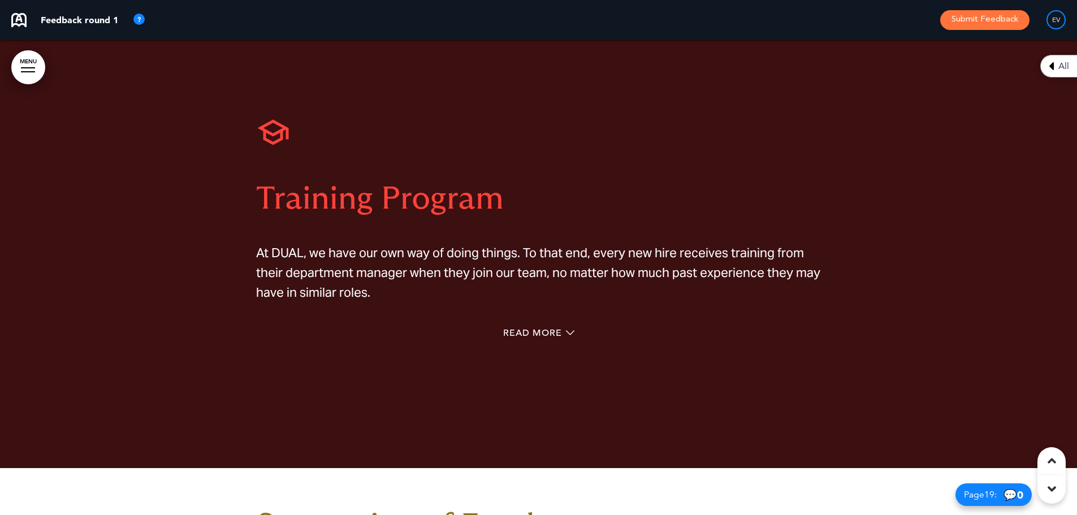
click at [410, 183] on span "Training Program" at bounding box center [380, 199] width 248 height 32
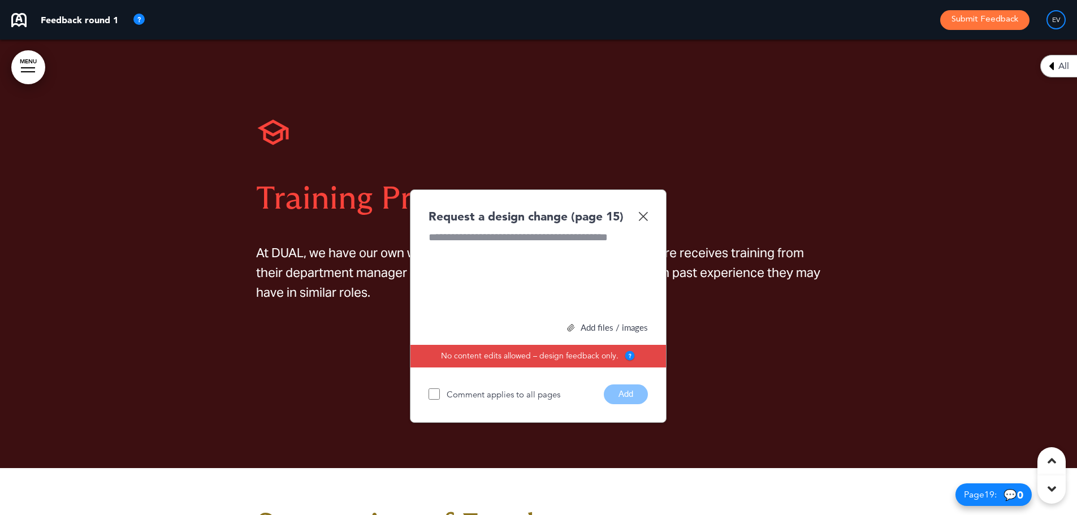
paste div
click at [628, 384] on button "Add" at bounding box center [626, 394] width 44 height 20
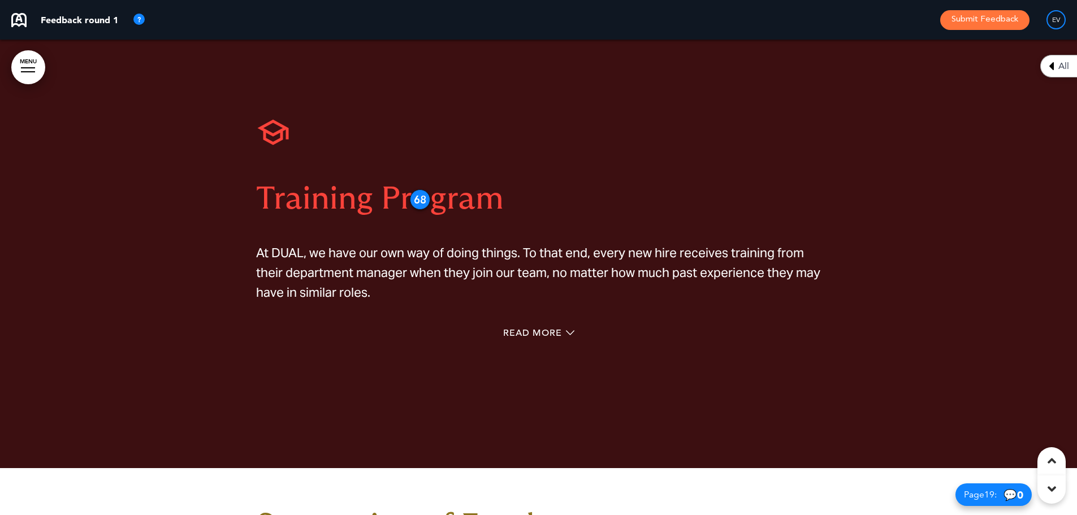
click at [531, 323] on div "Read More" at bounding box center [538, 334] width 565 height 23
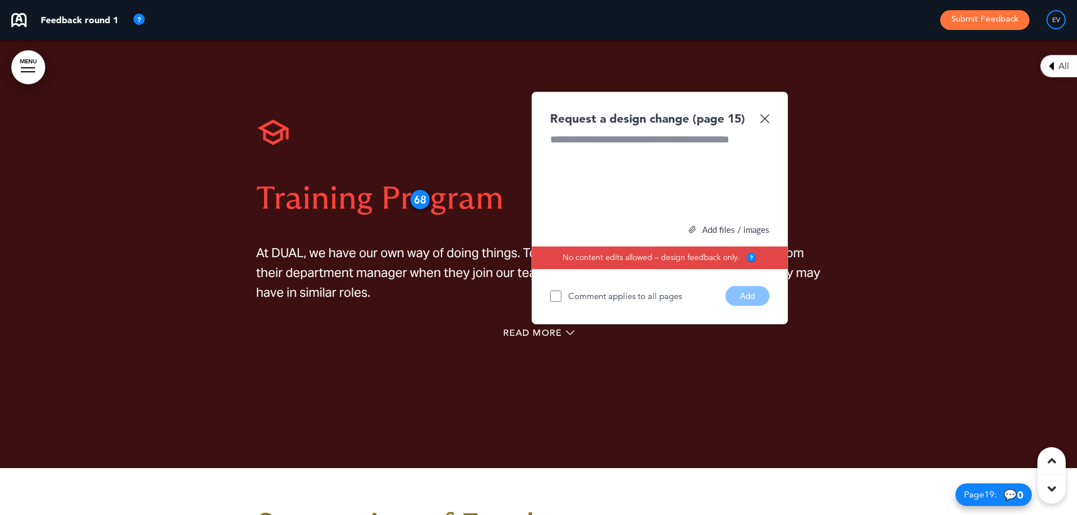
click at [766, 114] on img at bounding box center [764, 119] width 10 height 10
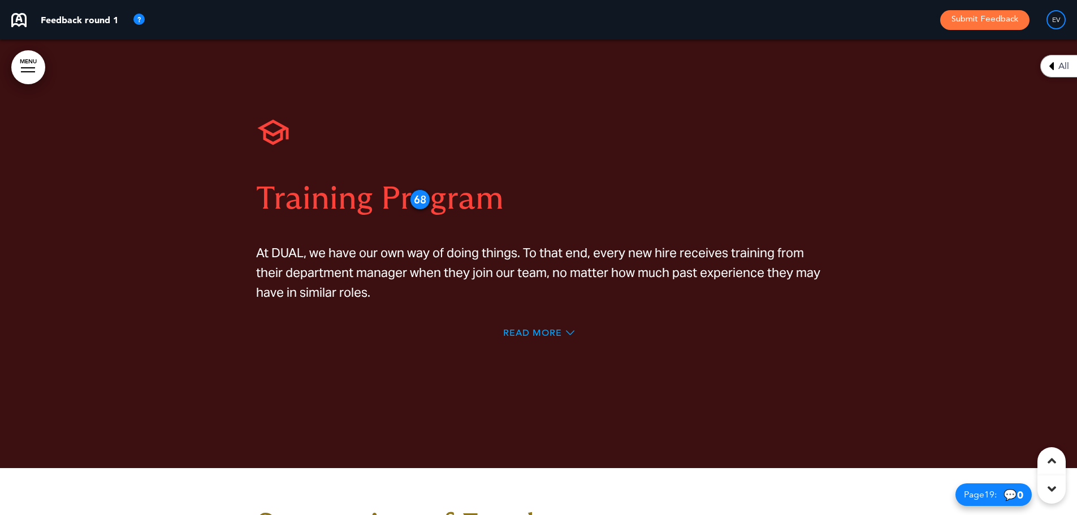
click at [550, 328] on span "Read More" at bounding box center [532, 332] width 59 height 9
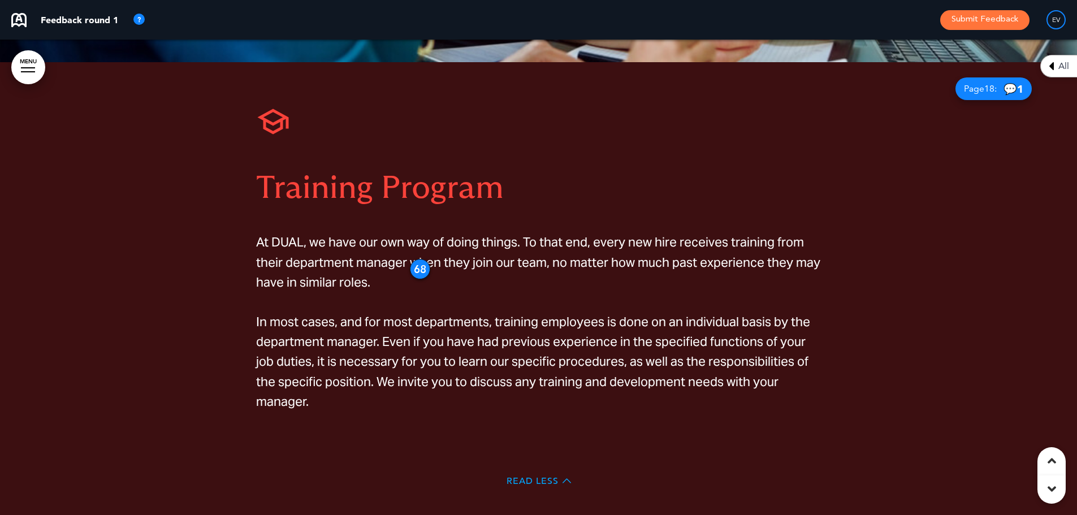
click at [541, 476] on span "Read Less" at bounding box center [532, 480] width 52 height 9
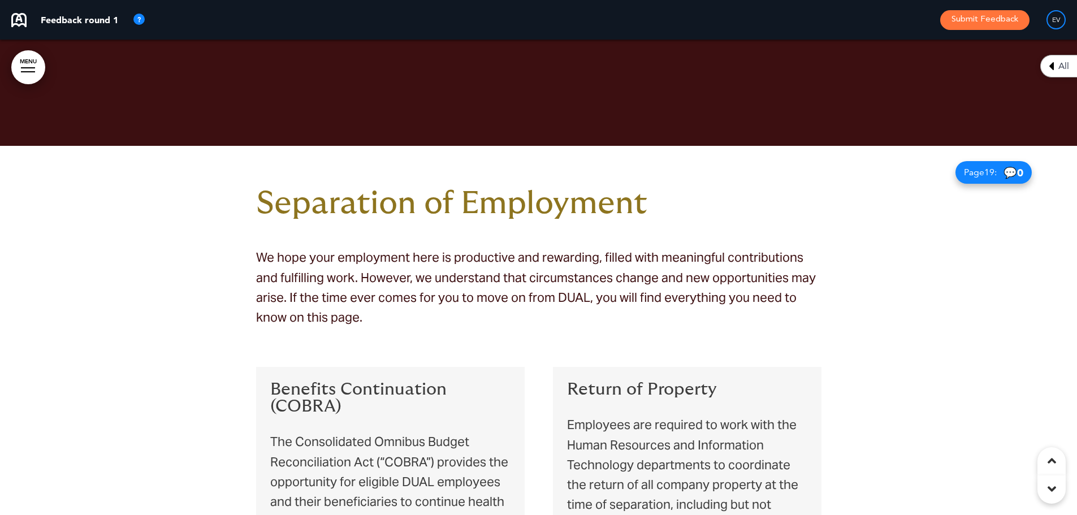
scroll to position [9113, 0]
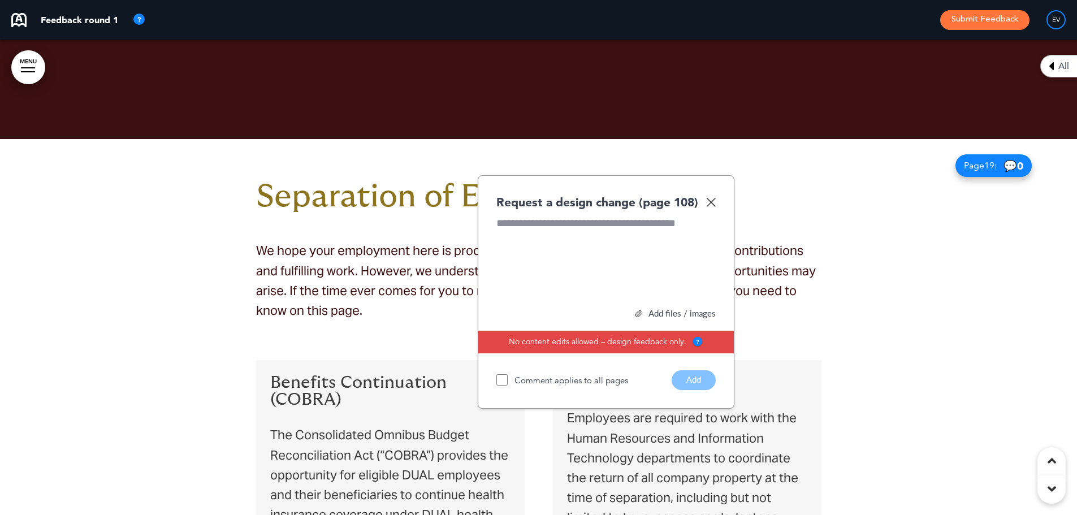
paste div
click at [698, 370] on button "Add" at bounding box center [693, 380] width 44 height 20
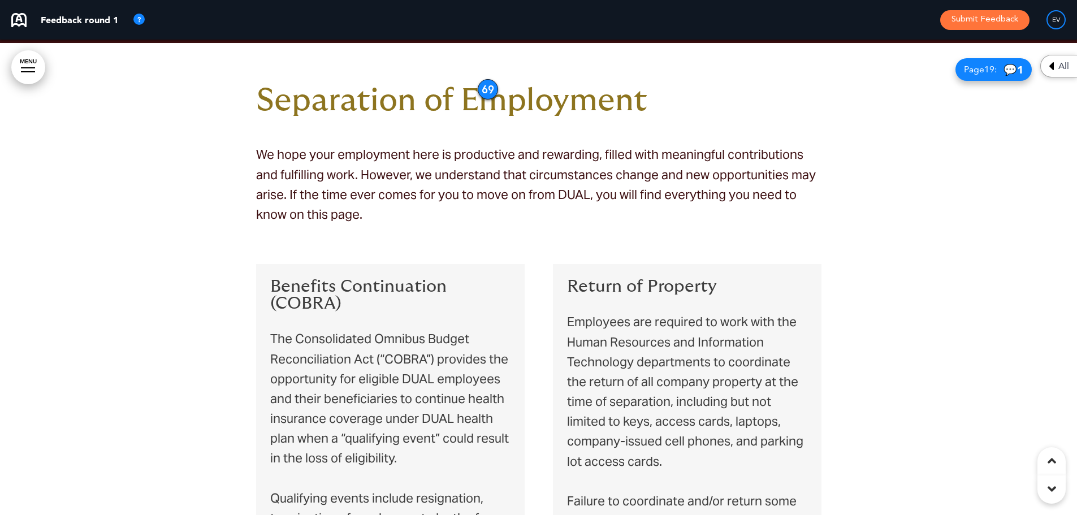
scroll to position [9226, 0]
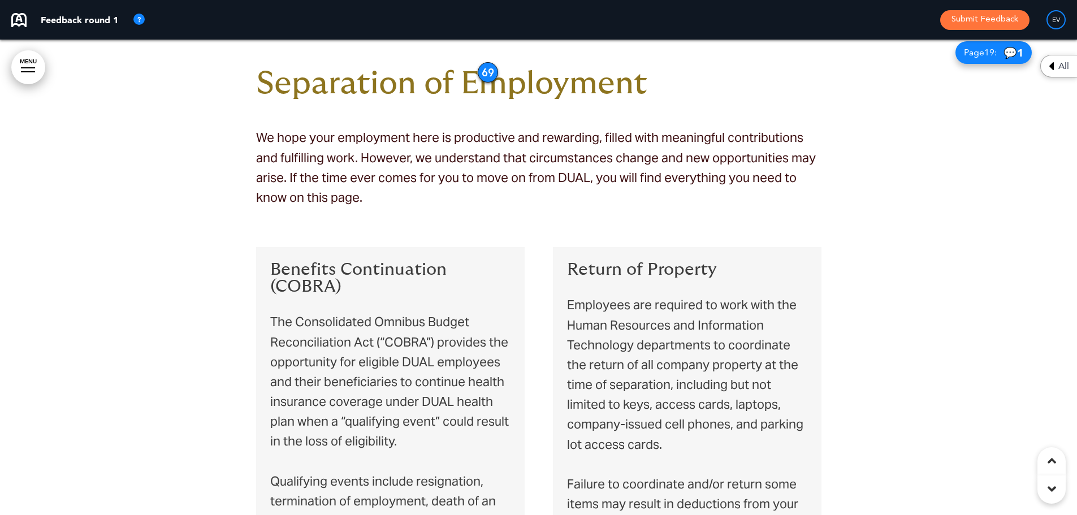
click at [369, 261] on h6 "Benefits Continuation (COBRA)" at bounding box center [390, 278] width 240 height 34
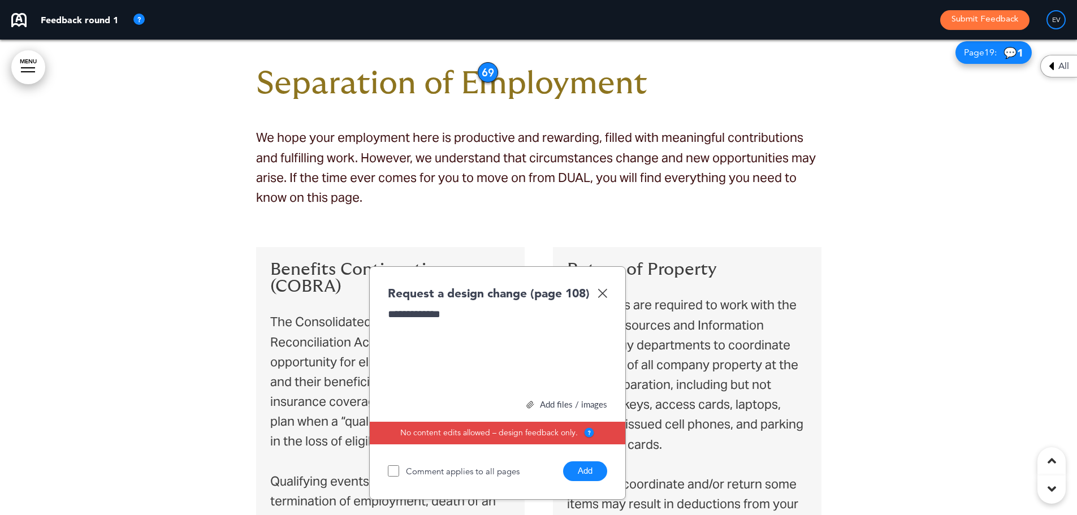
click at [593, 461] on button "Add" at bounding box center [585, 471] width 44 height 20
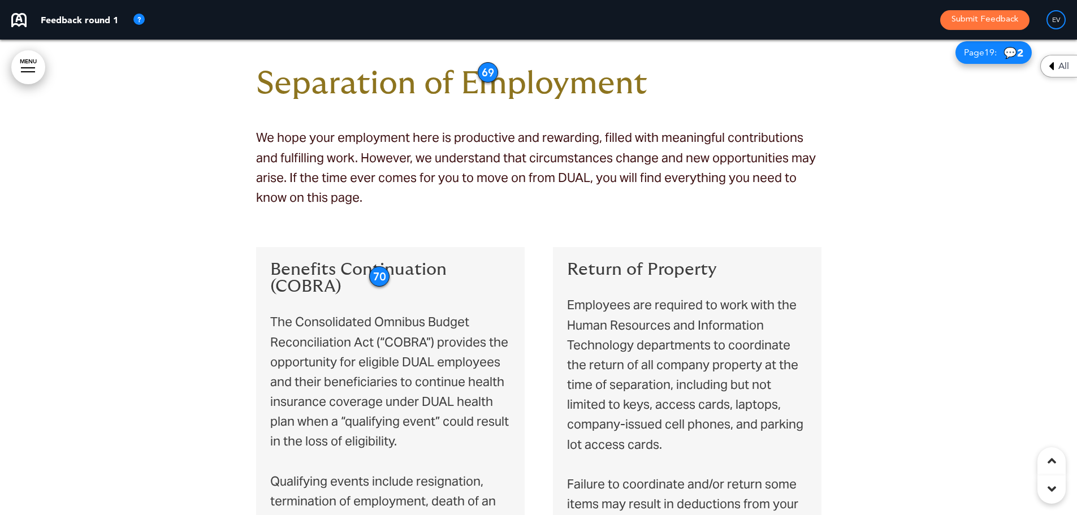
click at [656, 261] on span "Return of Property" at bounding box center [642, 270] width 150 height 18
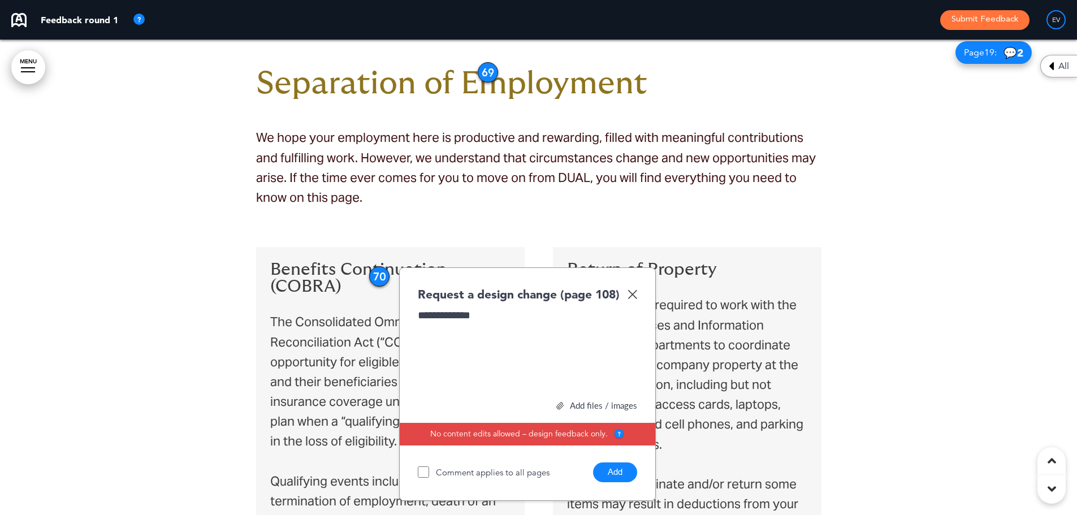
click at [620, 462] on button "Add" at bounding box center [615, 472] width 44 height 20
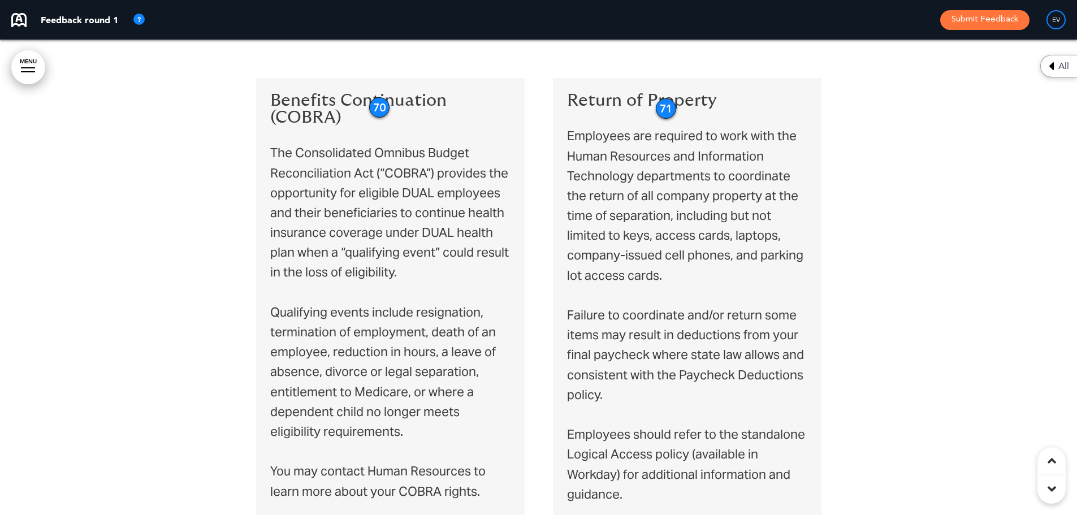
scroll to position [9452, 0]
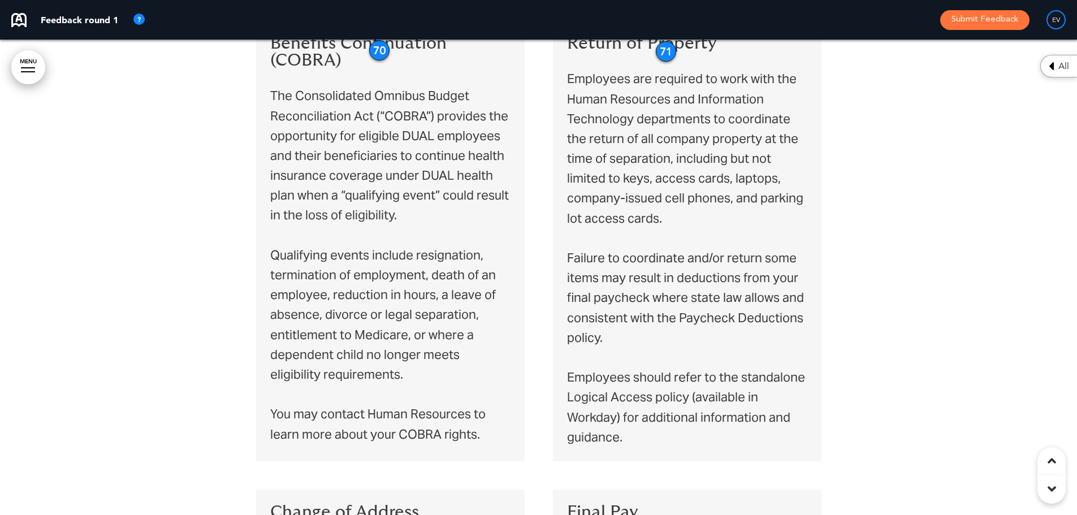
click at [406, 390] on p "The Consolidated Omnibus Budget Reconciliation Act (“COBRA”) provides the oppor…" at bounding box center [390, 265] width 240 height 358
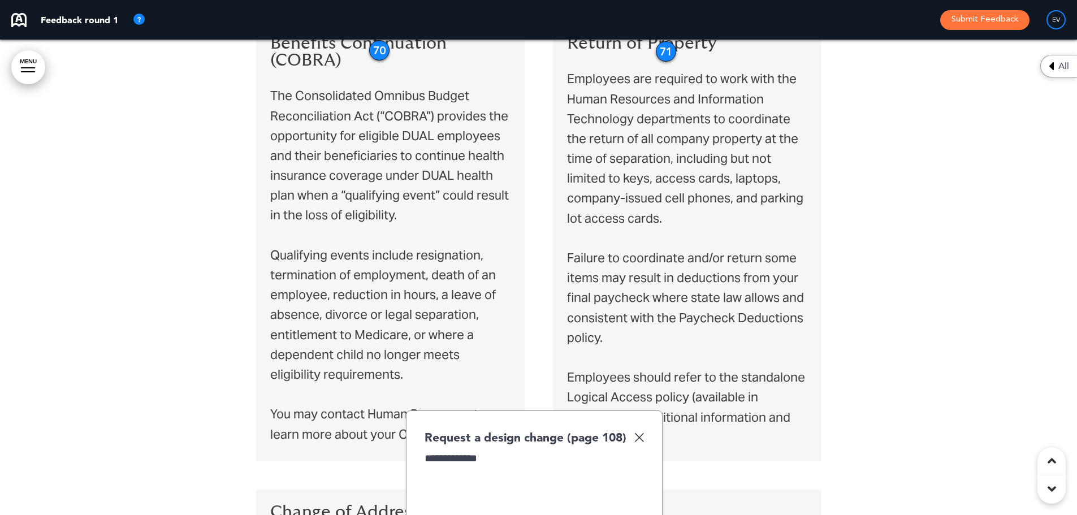
click at [505, 451] on div "**********" at bounding box center [533, 493] width 219 height 85
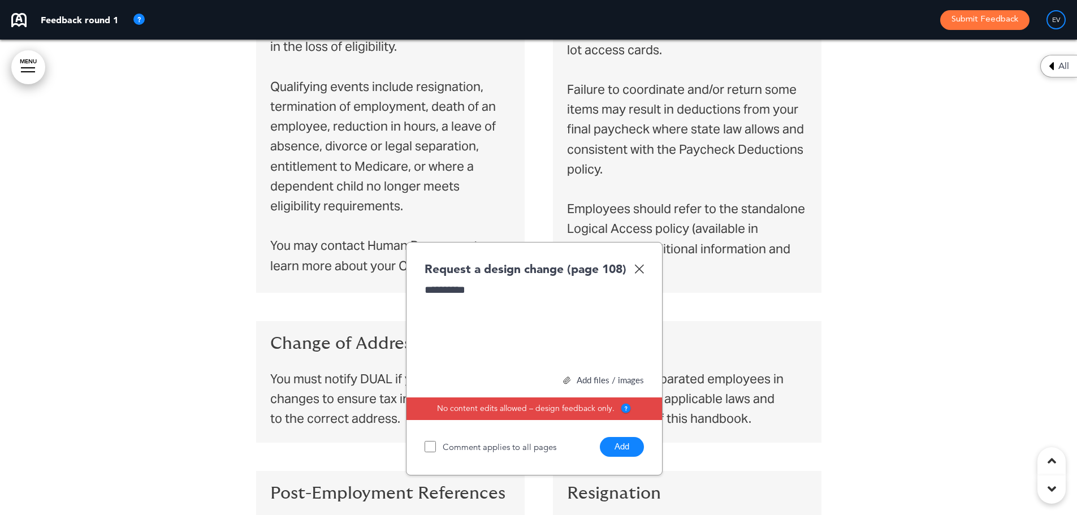
scroll to position [9622, 0]
click at [618, 436] on button "Add" at bounding box center [622, 446] width 44 height 20
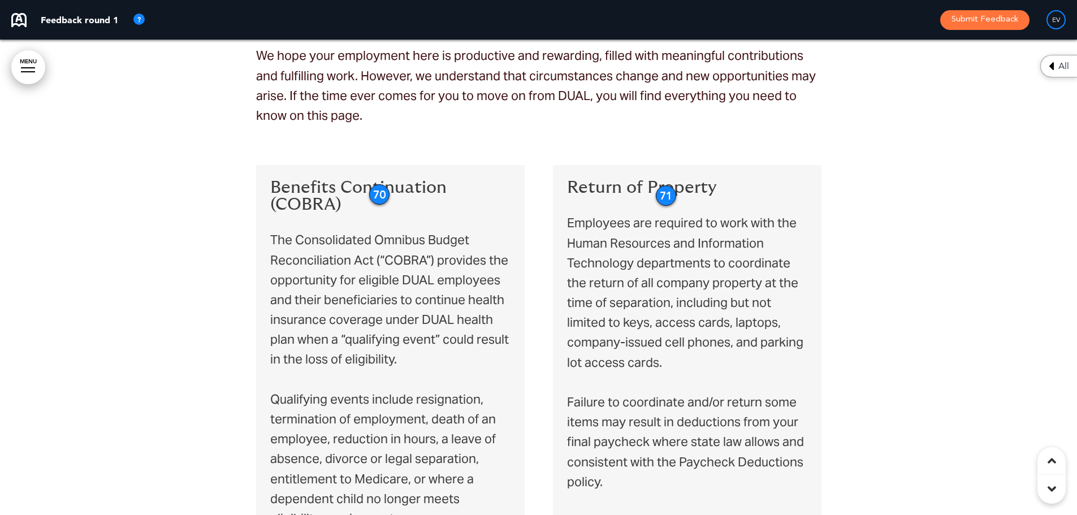
scroll to position [9283, 0]
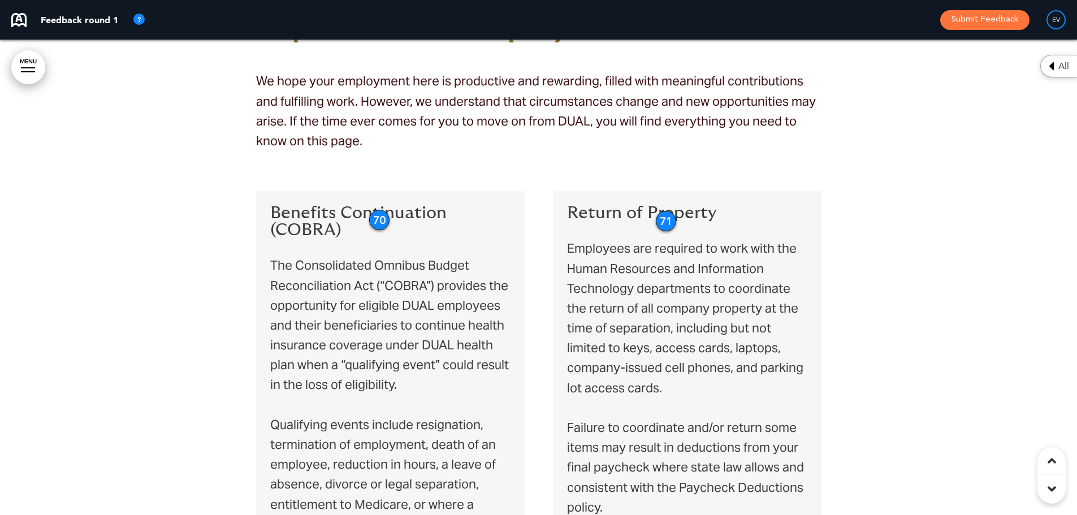
click at [609, 242] on p "Employees are required to work with the Human Resources and Information Technol…" at bounding box center [687, 377] width 240 height 279
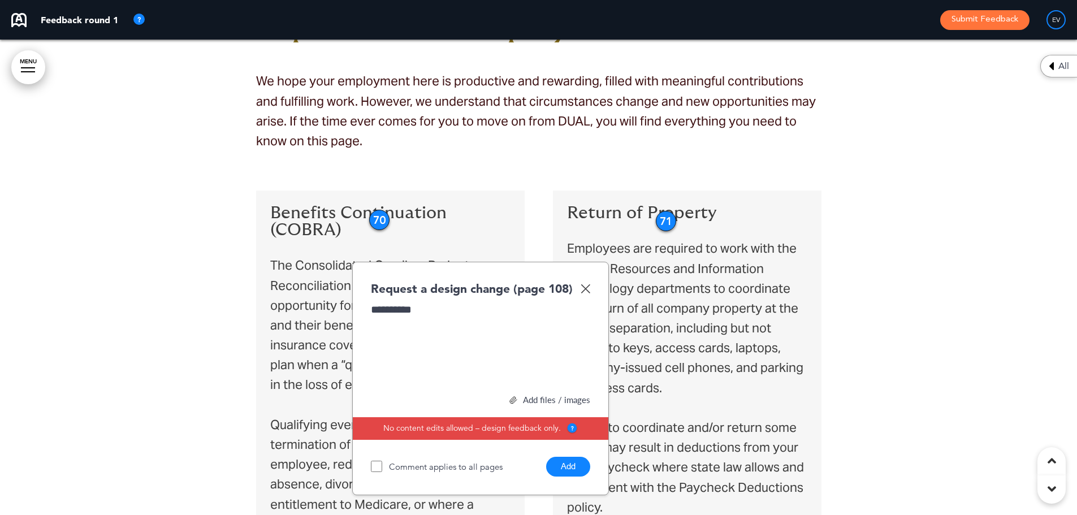
click at [568, 457] on button "Add" at bounding box center [568, 467] width 44 height 20
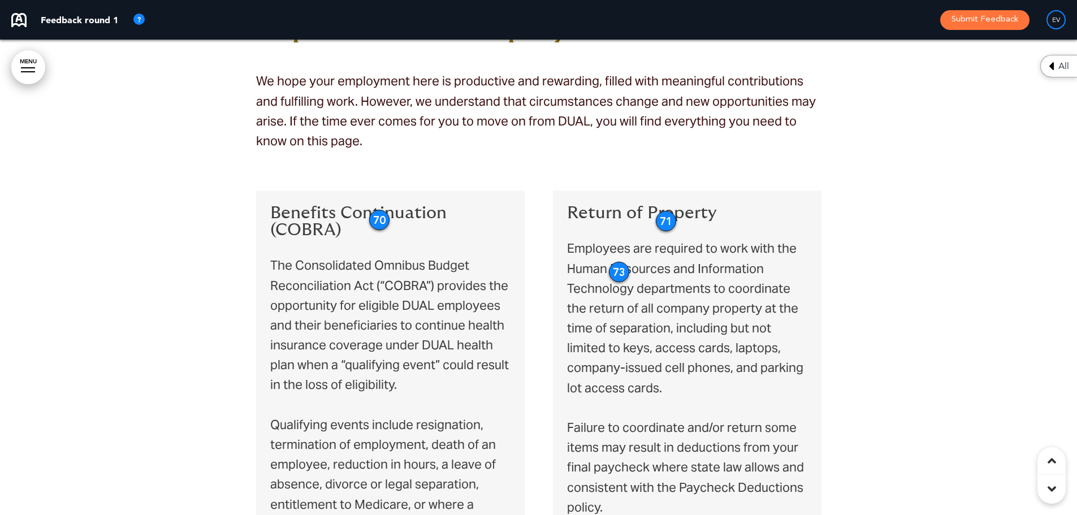
click at [626, 262] on div "73" at bounding box center [619, 272] width 20 height 20
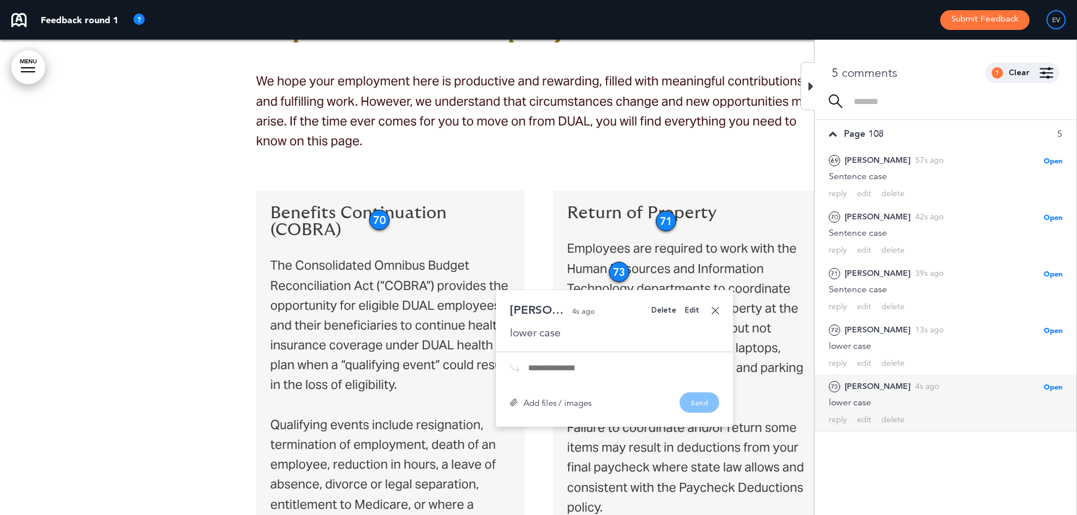
scroll to position [0, 0]
click at [662, 307] on div "Delete" at bounding box center [663, 310] width 25 height 7
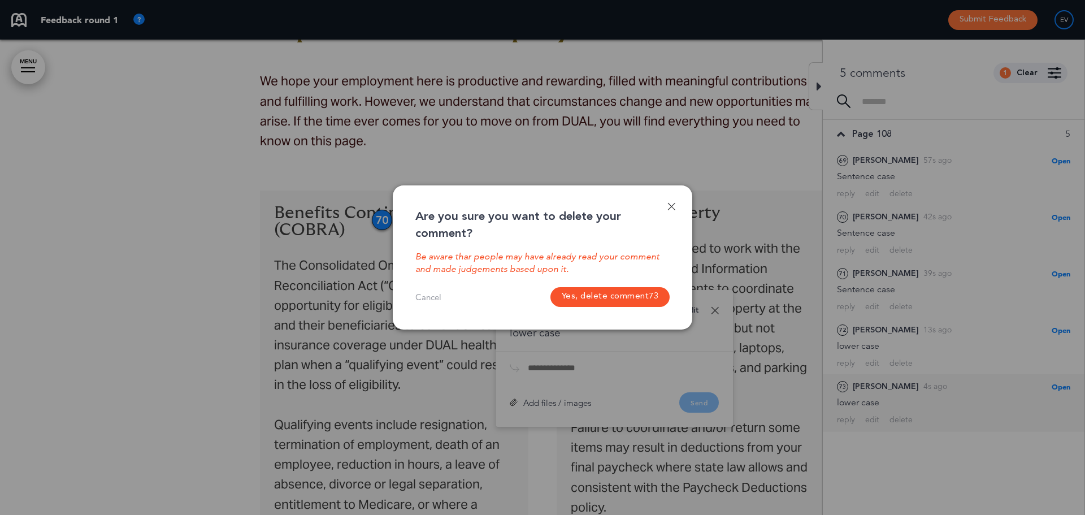
click at [588, 305] on button "Yes, delete comment 73" at bounding box center [610, 297] width 120 height 20
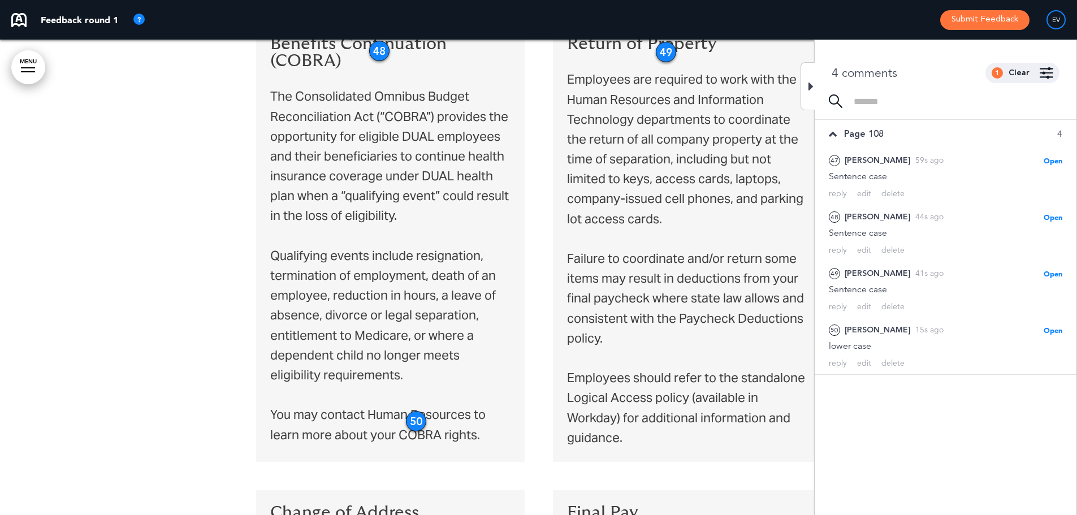
scroll to position [9452, 0]
click at [804, 78] on div at bounding box center [807, 86] width 14 height 48
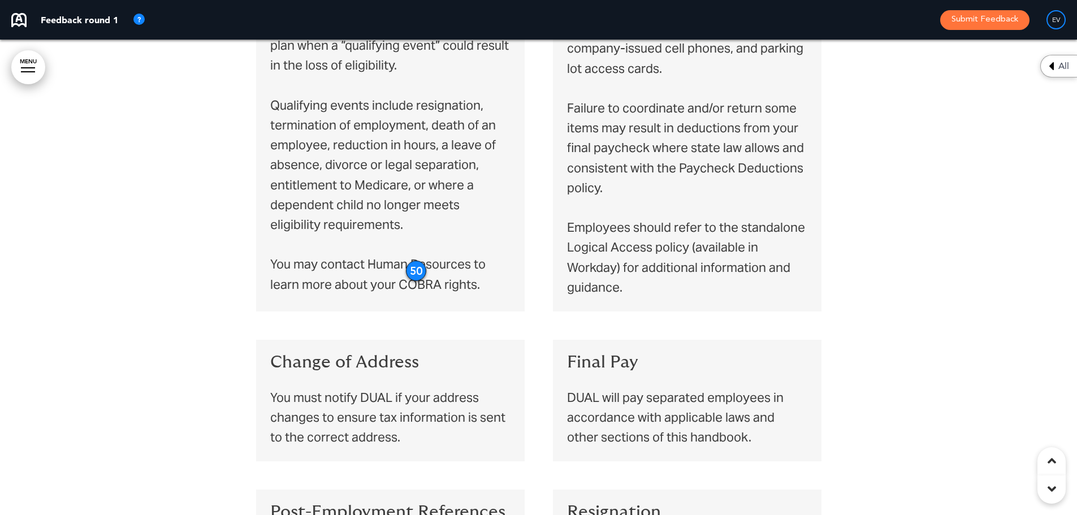
scroll to position [9678, 0]
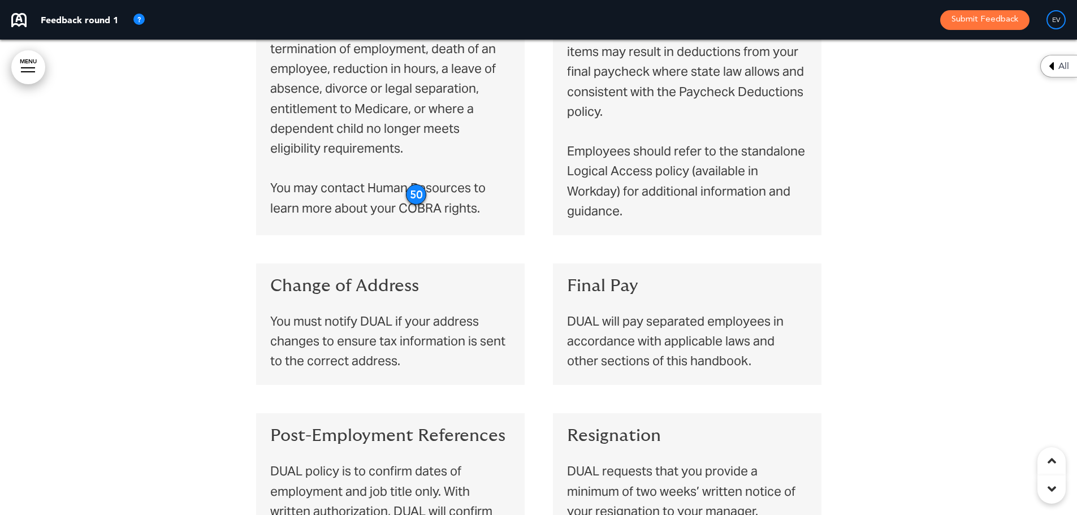
click at [620, 263] on div "Final Pay DUAL will pay separated employees in accordance with applicable laws …" at bounding box center [687, 324] width 268 height 122
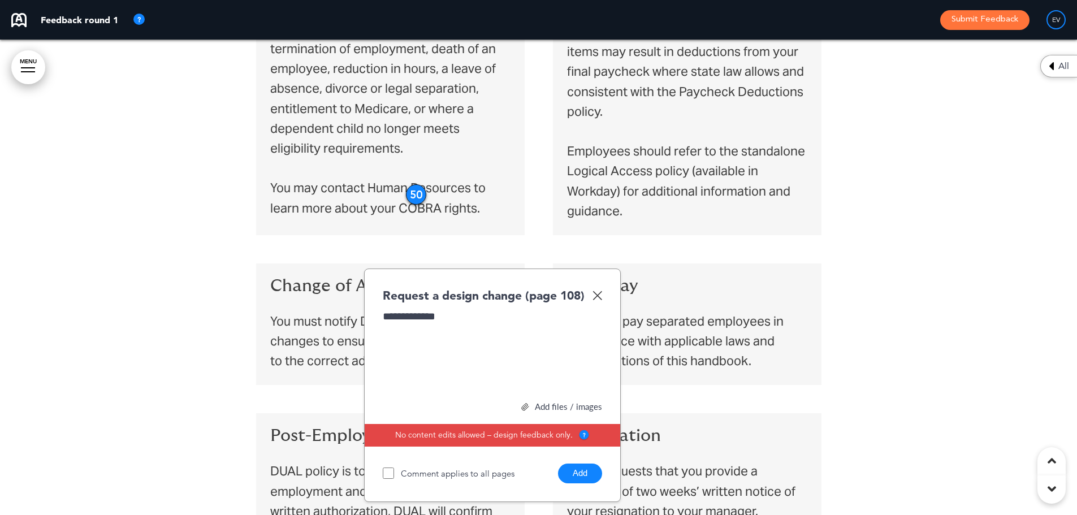
click at [571, 463] on button "Add" at bounding box center [580, 473] width 44 height 20
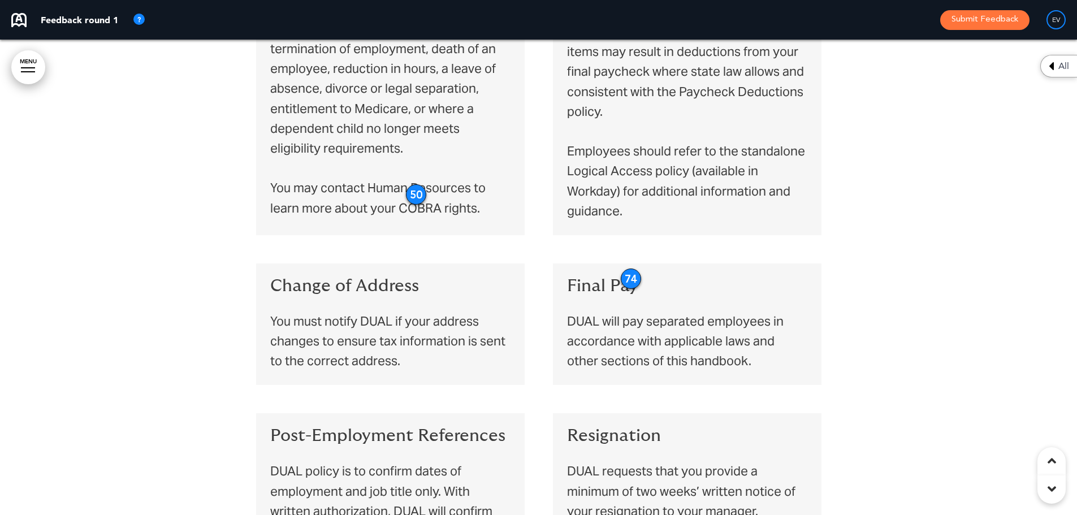
click at [365, 277] on span "Change of Address" at bounding box center [344, 286] width 149 height 18
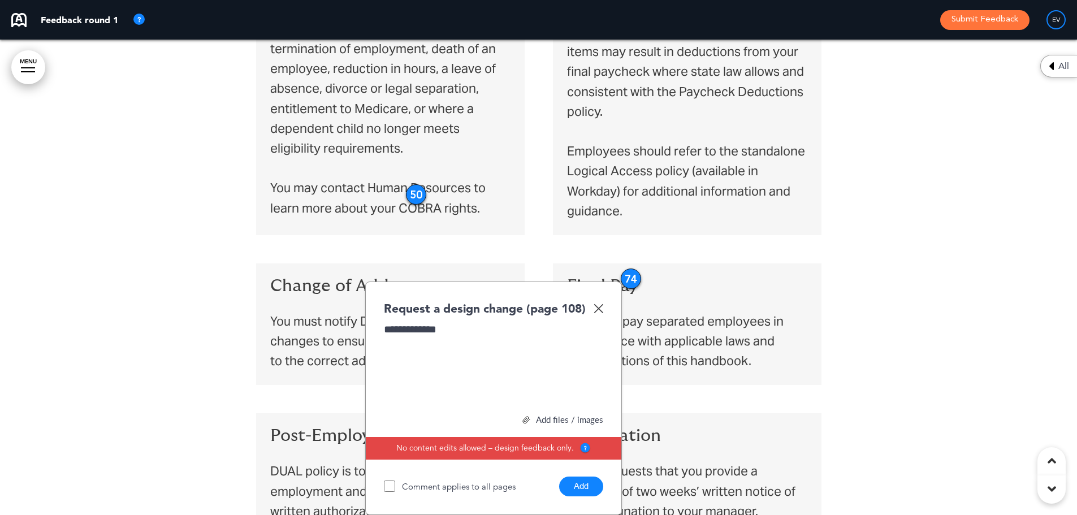
click at [572, 476] on button "Add" at bounding box center [581, 486] width 44 height 20
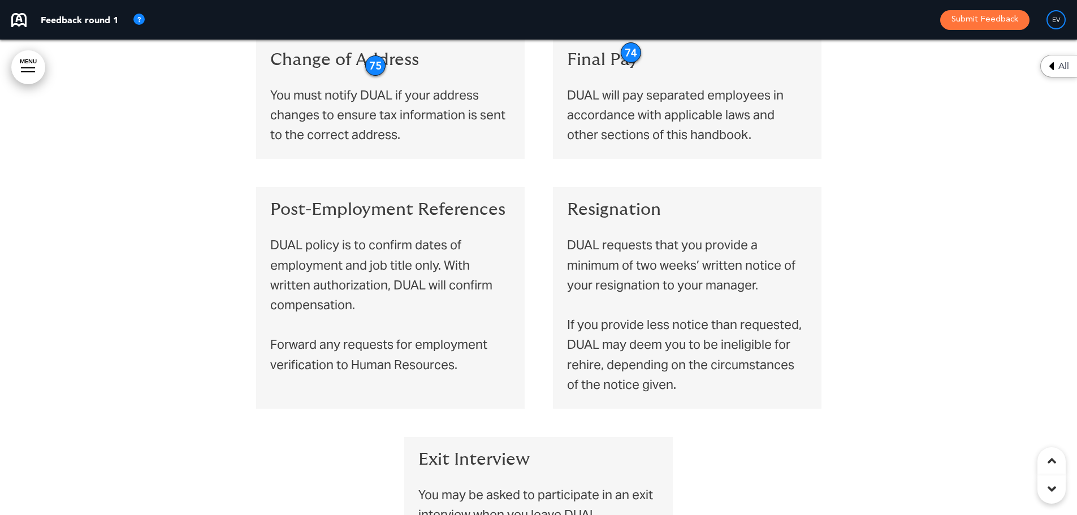
click at [397, 201] on span "Post-Employment References" at bounding box center [387, 210] width 235 height 18
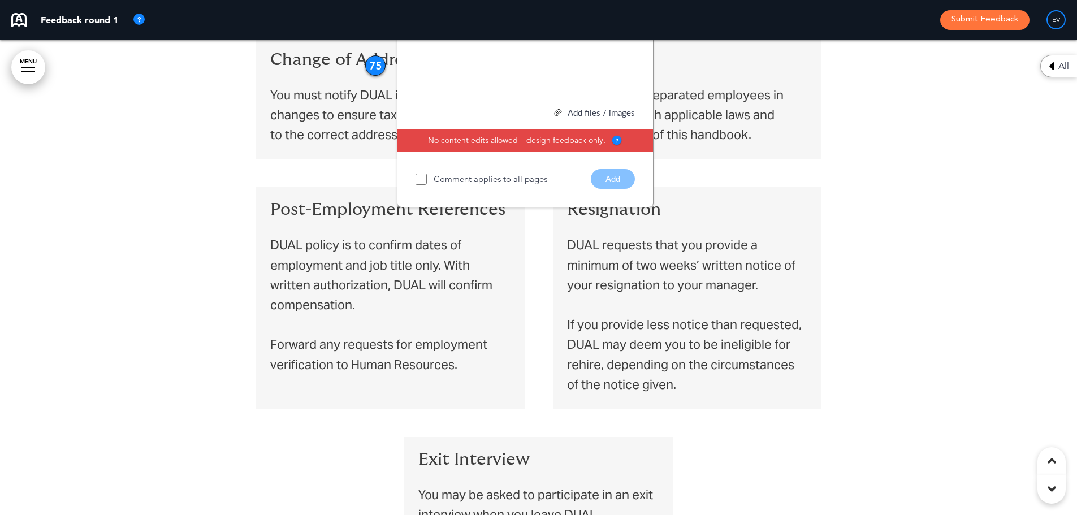
scroll to position [9900, 0]
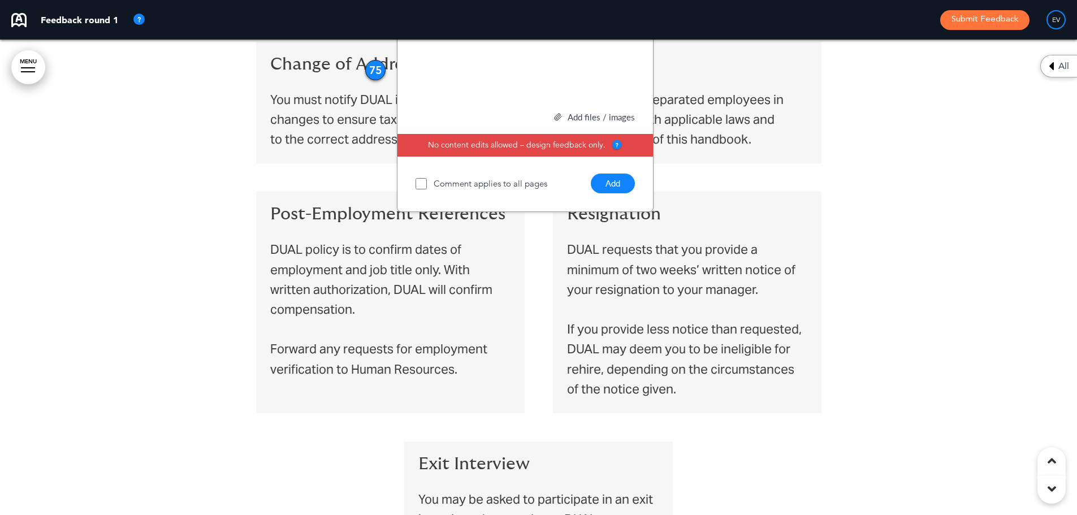
click at [615, 173] on button "Add" at bounding box center [613, 183] width 44 height 20
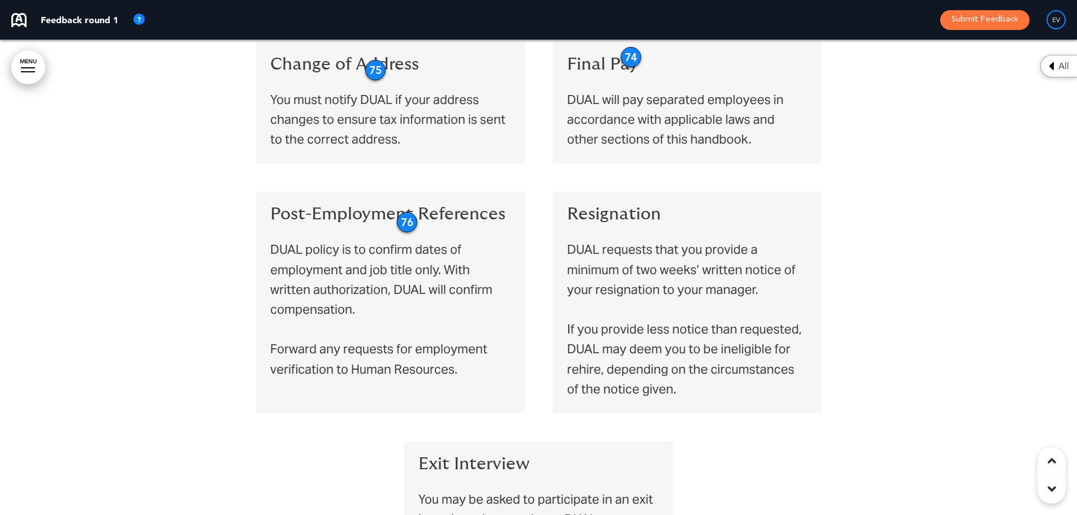
click at [398, 341] on p "DUAL policy is to confirm dates of employment and job title only. With written …" at bounding box center [390, 309] width 240 height 139
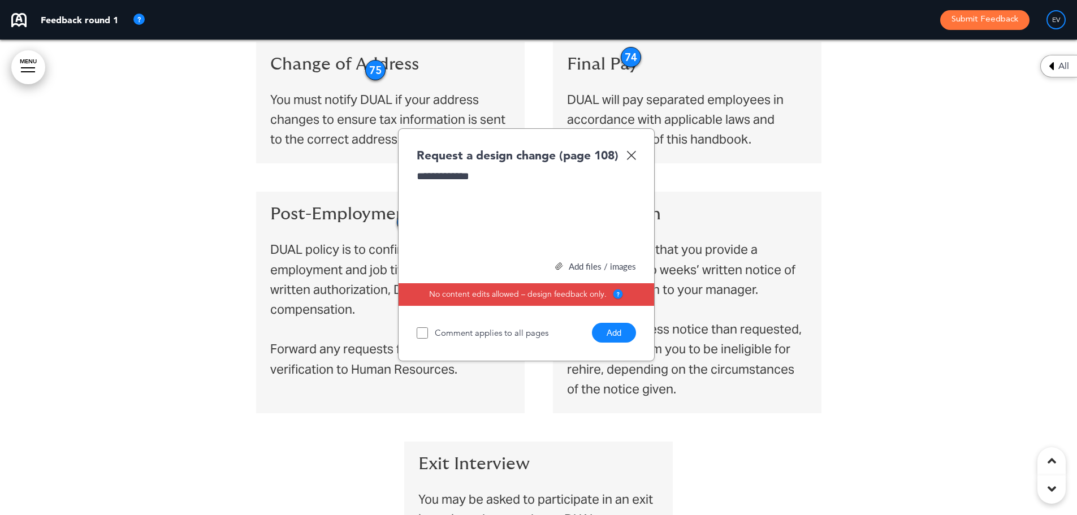
click at [499, 169] on div "**********" at bounding box center [525, 211] width 219 height 85
click at [623, 323] on button "Add" at bounding box center [614, 333] width 44 height 20
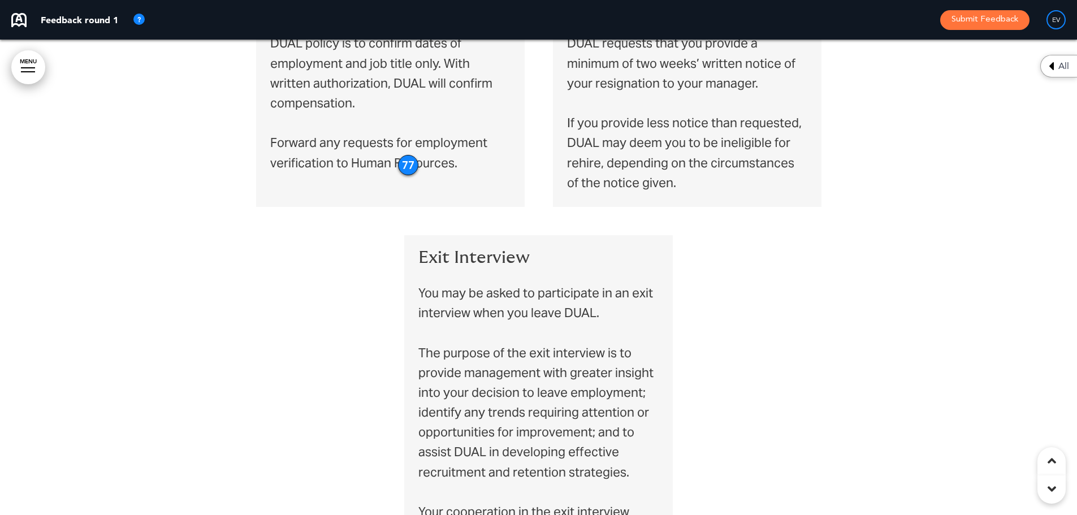
scroll to position [10126, 0]
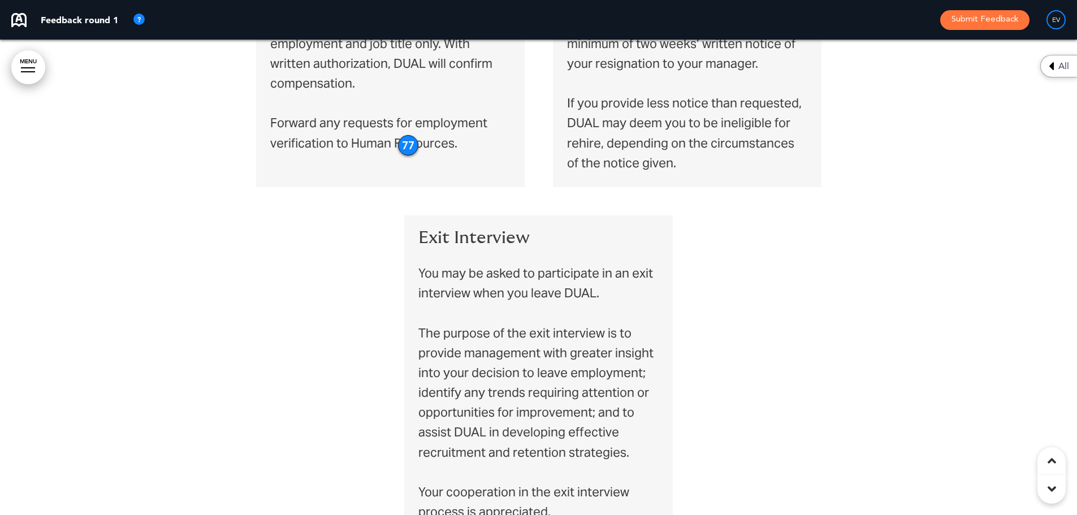
click at [513, 229] on span "Exit Interview" at bounding box center [473, 238] width 111 height 18
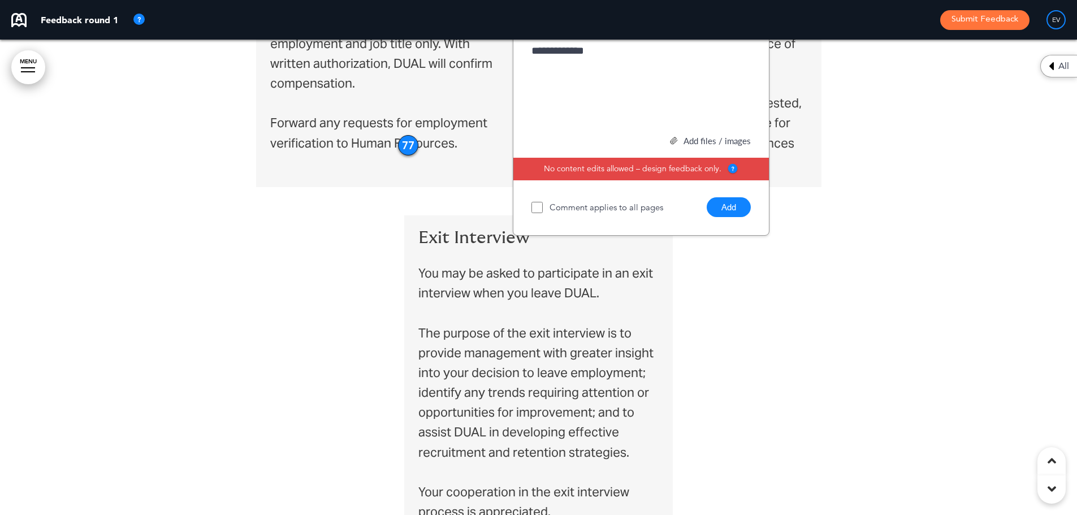
click at [730, 197] on button "Add" at bounding box center [728, 207] width 44 height 20
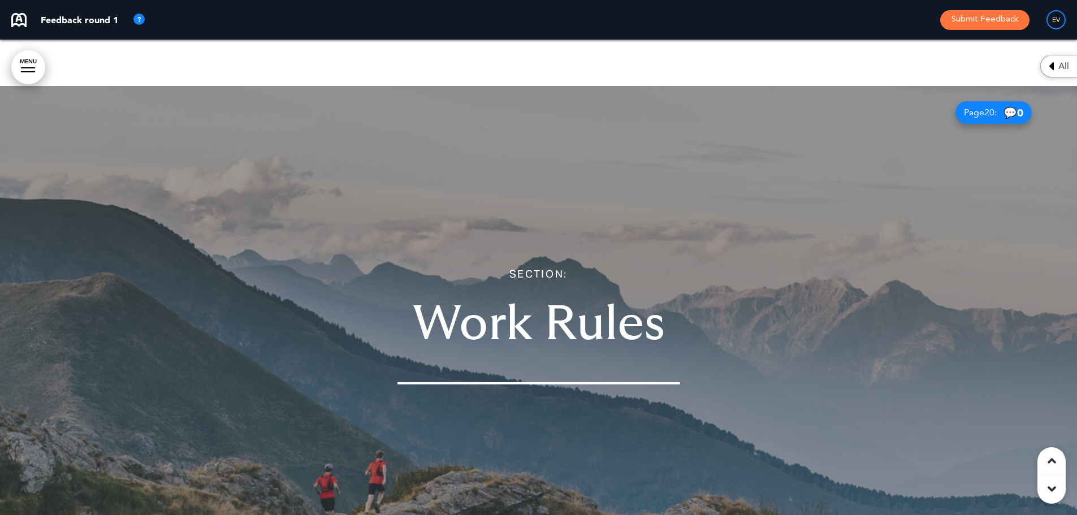
scroll to position [10691, 0]
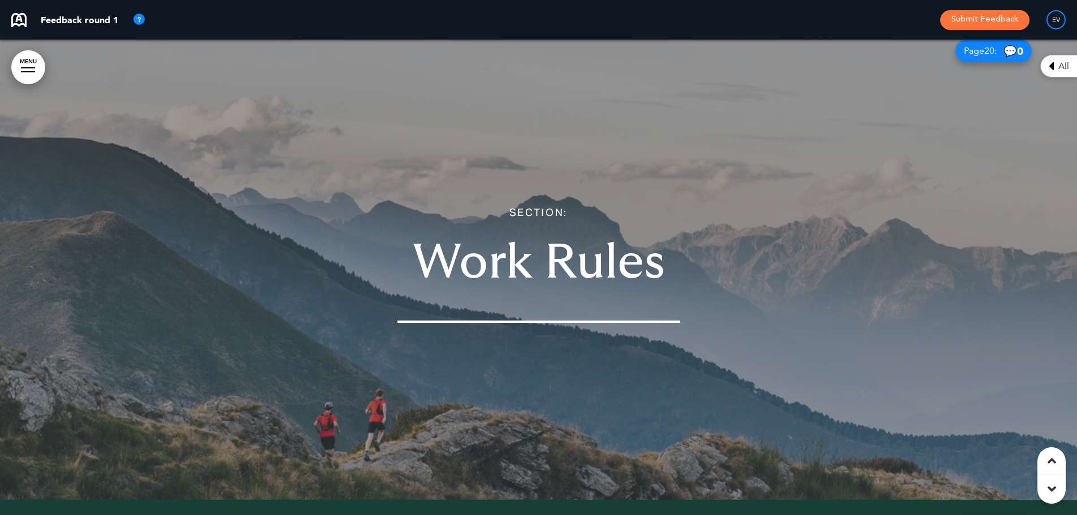
click at [589, 245] on span "Work Rules" at bounding box center [539, 262] width 252 height 49
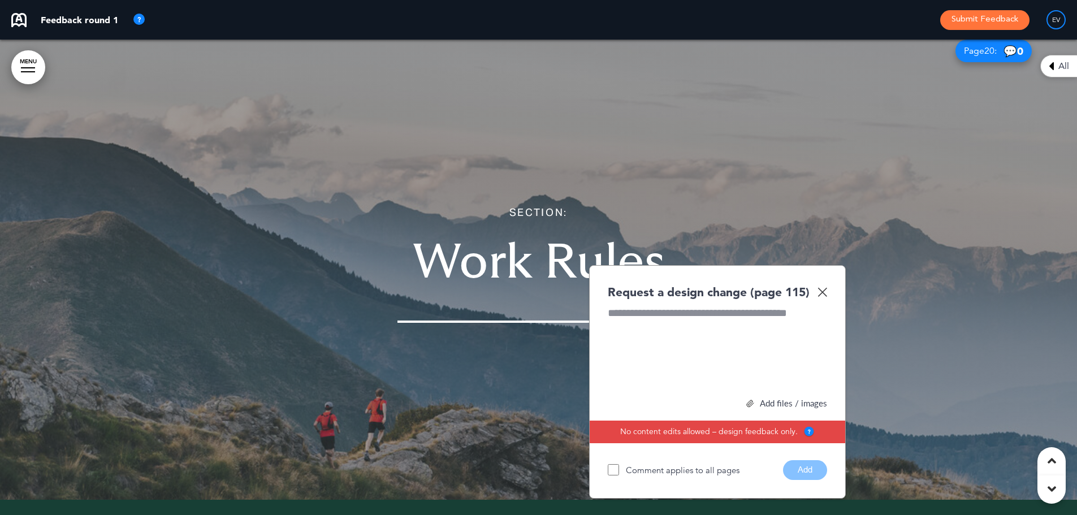
paste div
click at [817, 460] on button "Add" at bounding box center [805, 470] width 44 height 20
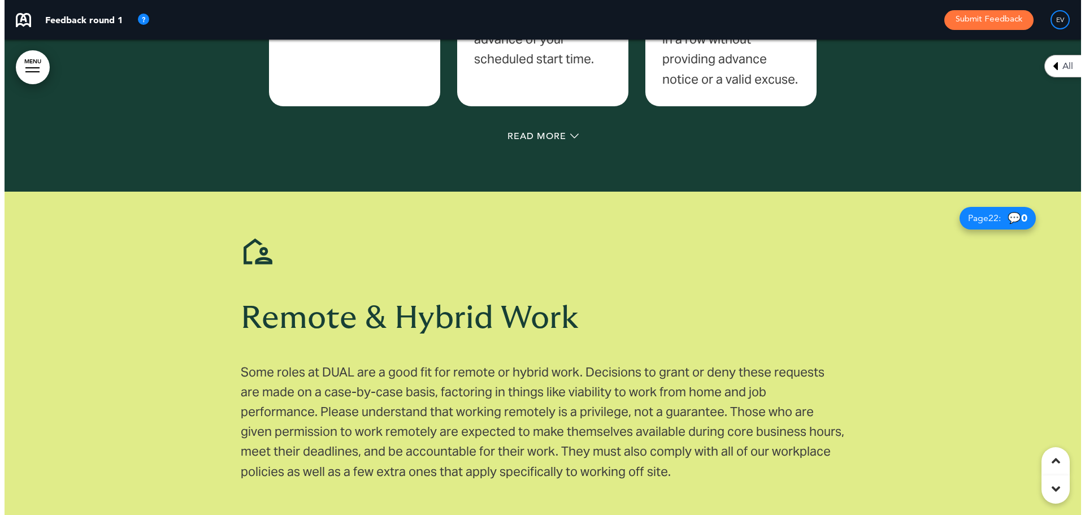
scroll to position [11027, 0]
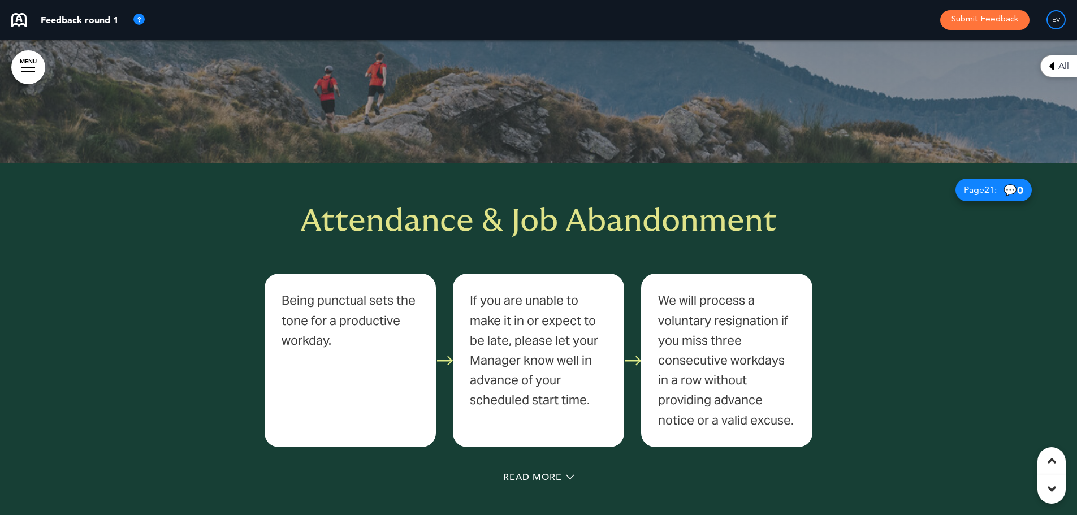
click at [28, 60] on link "MENU" at bounding box center [28, 67] width 34 height 34
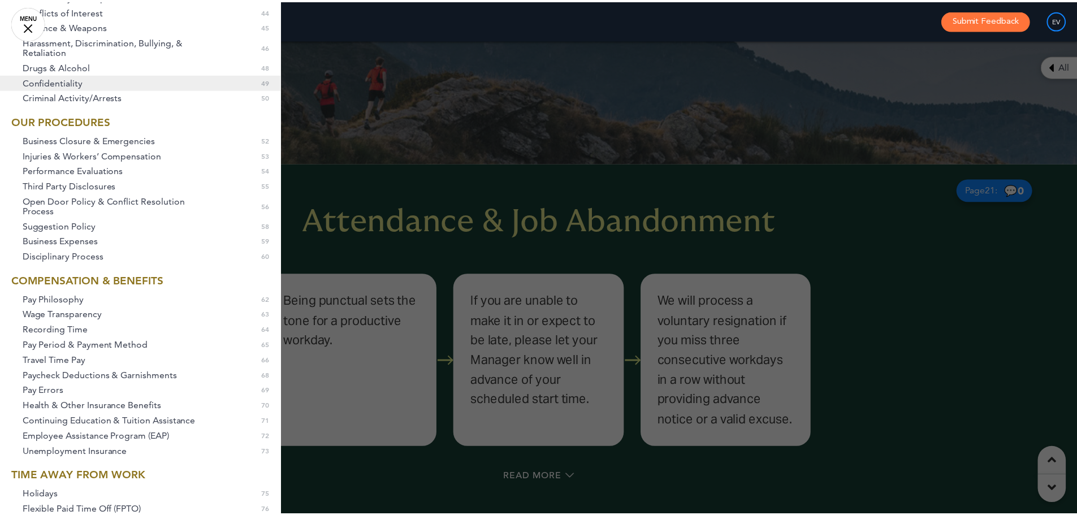
scroll to position [610, 0]
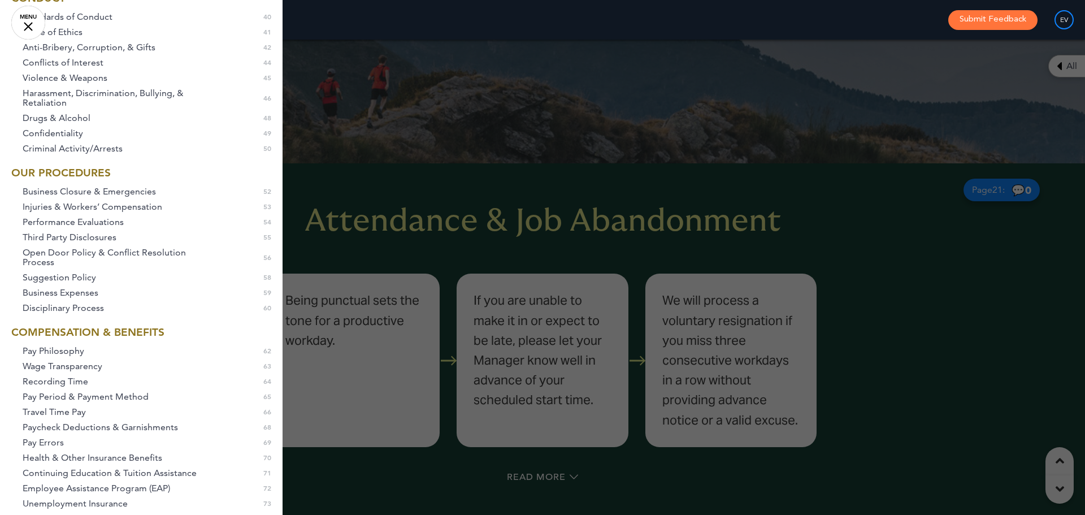
click at [32, 28] on link "MENU" at bounding box center [28, 23] width 34 height 34
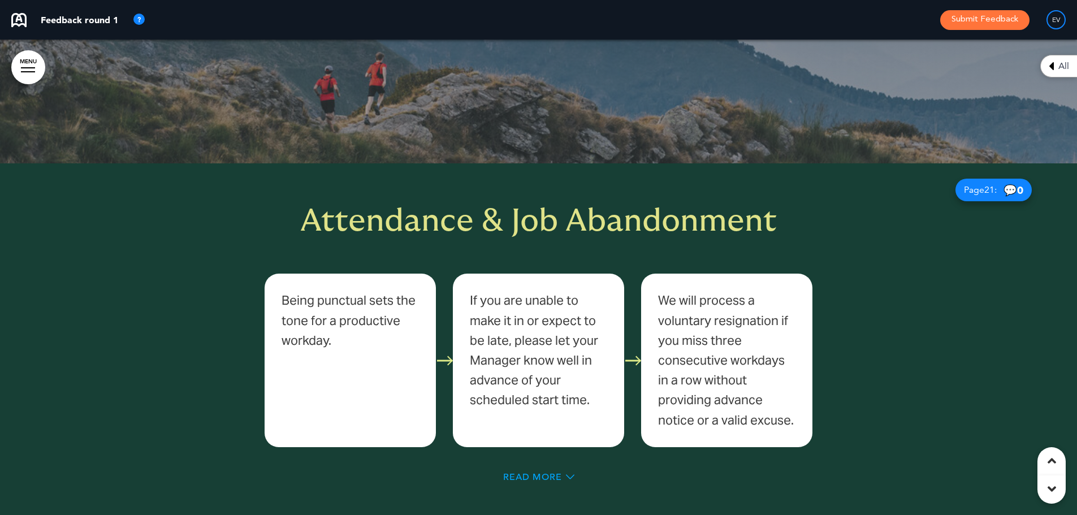
click at [564, 472] on div "Read More" at bounding box center [538, 476] width 71 height 9
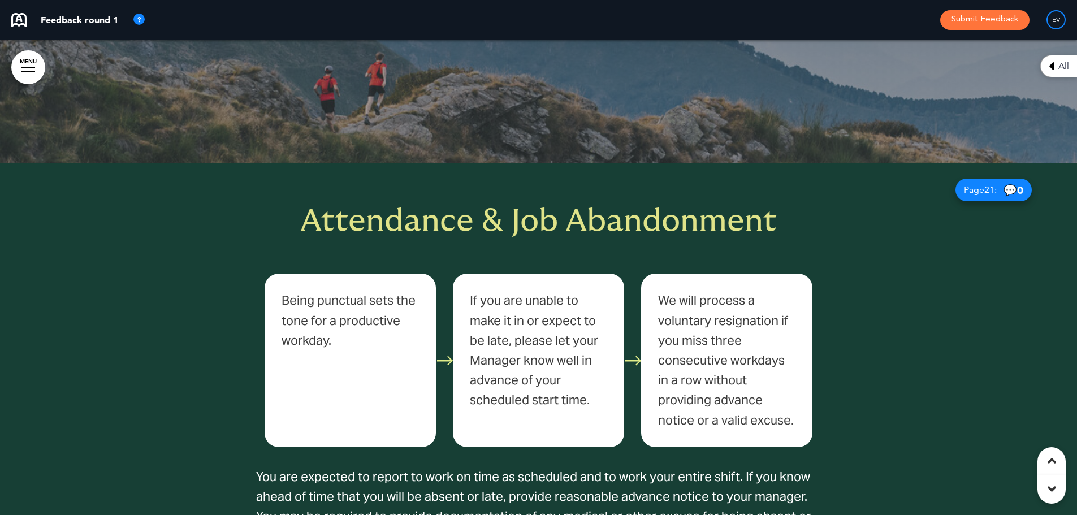
click at [571, 205] on span "Attendance & Job Abandonment" at bounding box center [538, 221] width 476 height 32
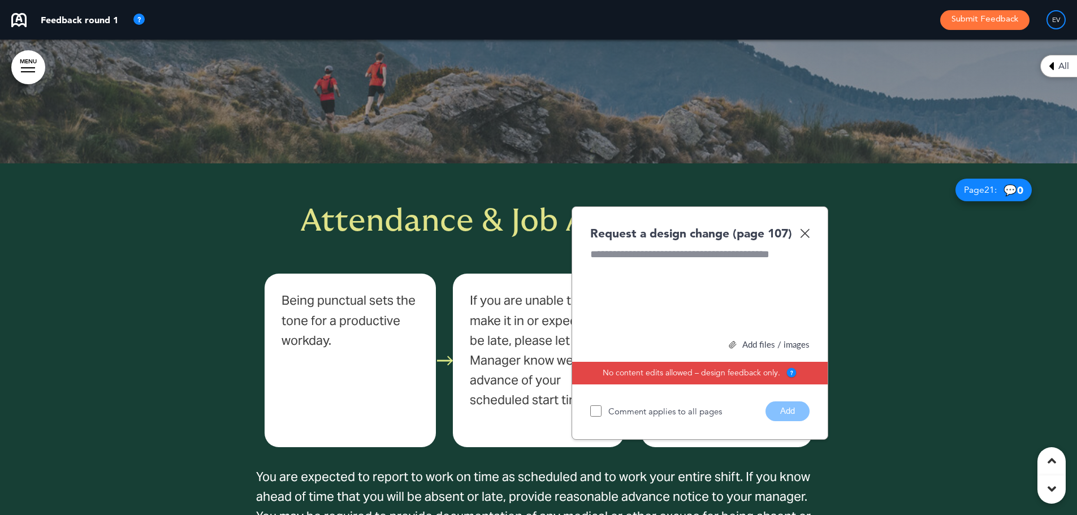
paste div
click at [798, 401] on button "Add" at bounding box center [787, 411] width 44 height 20
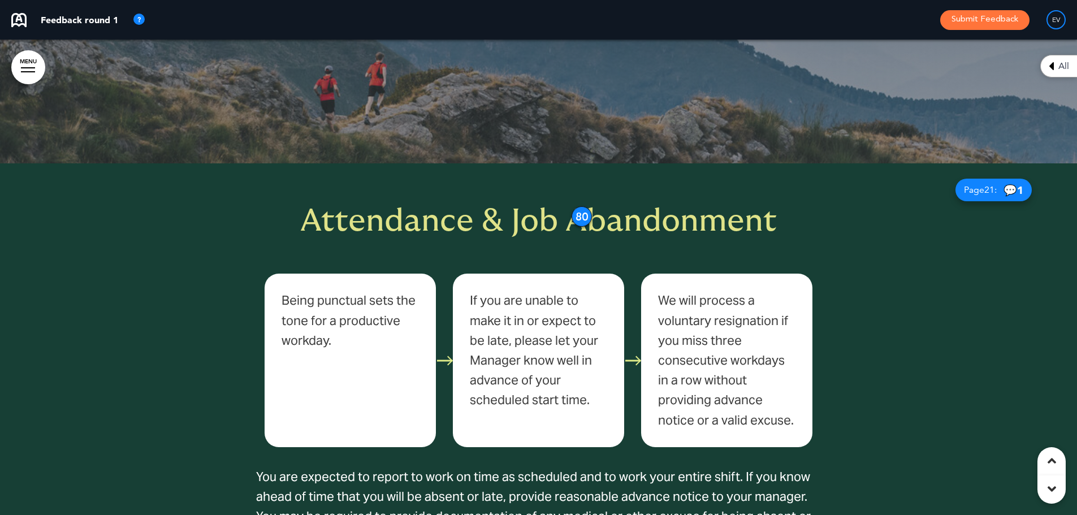
click at [491, 337] on p "If you are unable to make it in or expect to be late, please let your Manager k…" at bounding box center [538, 349] width 137 height 119
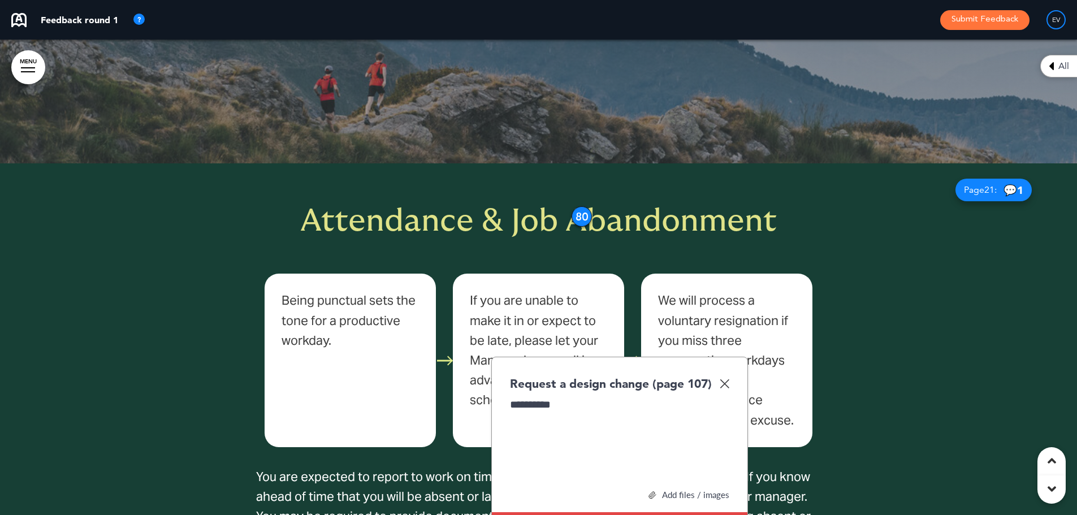
scroll to position [11253, 0]
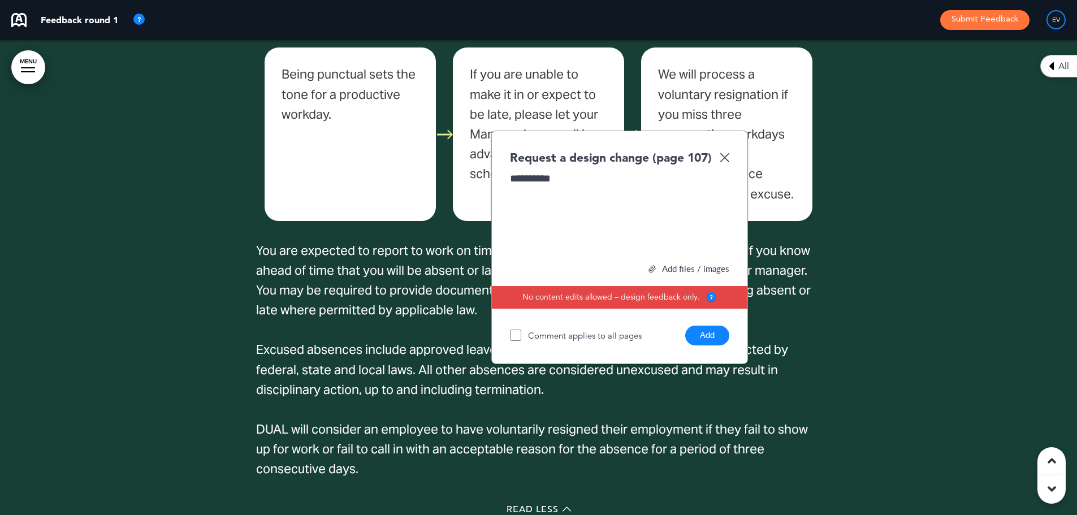
click at [714, 325] on button "Add" at bounding box center [707, 335] width 44 height 20
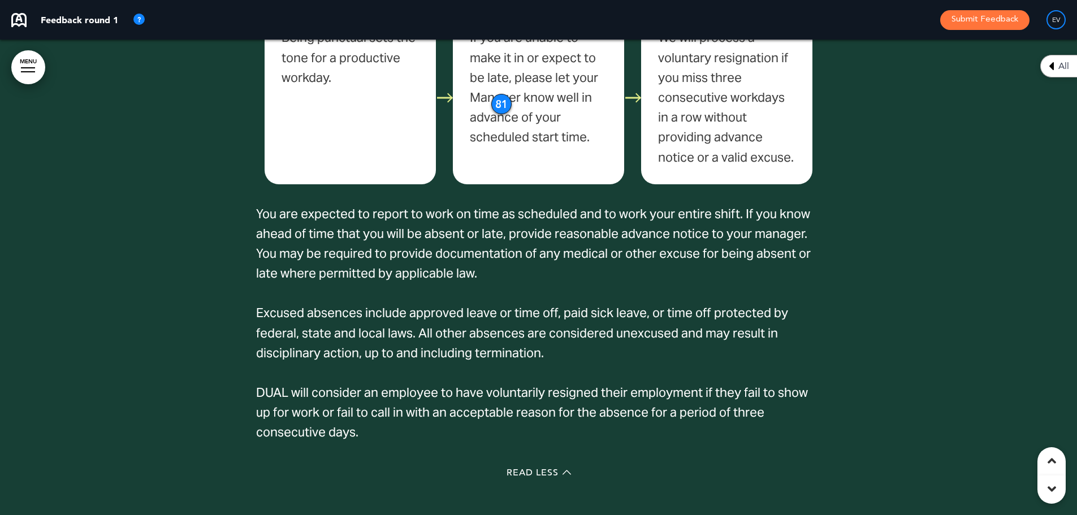
scroll to position [11310, 0]
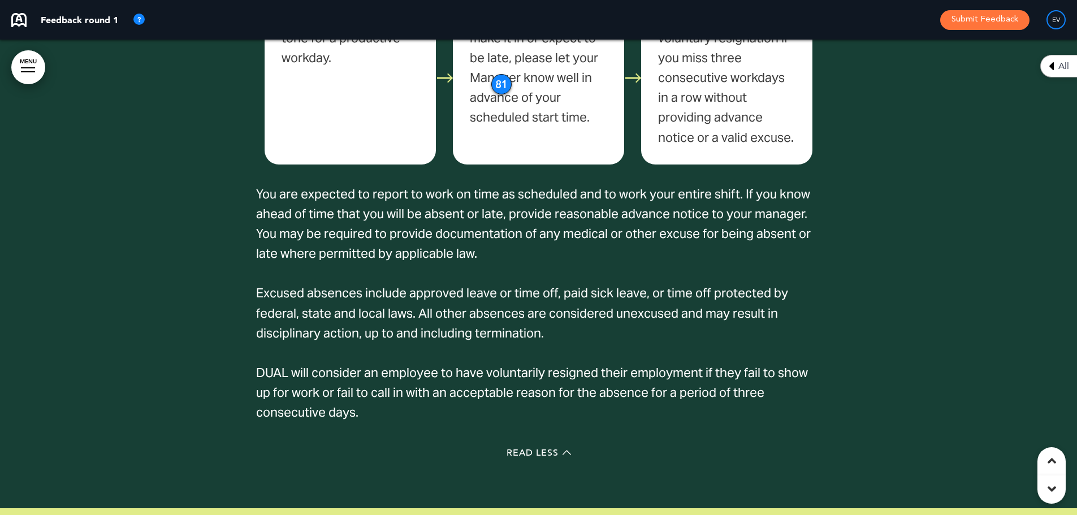
click at [639, 285] on span "Excused absences include approved leave or time off, paid sick leave, or time o…" at bounding box center [522, 312] width 532 height 55
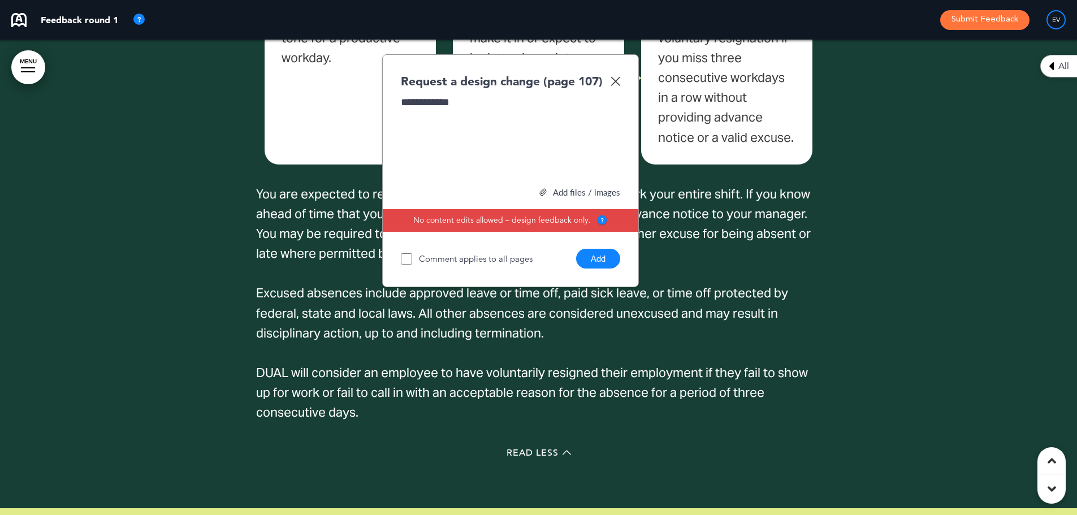
click at [597, 249] on button "Add" at bounding box center [598, 259] width 44 height 20
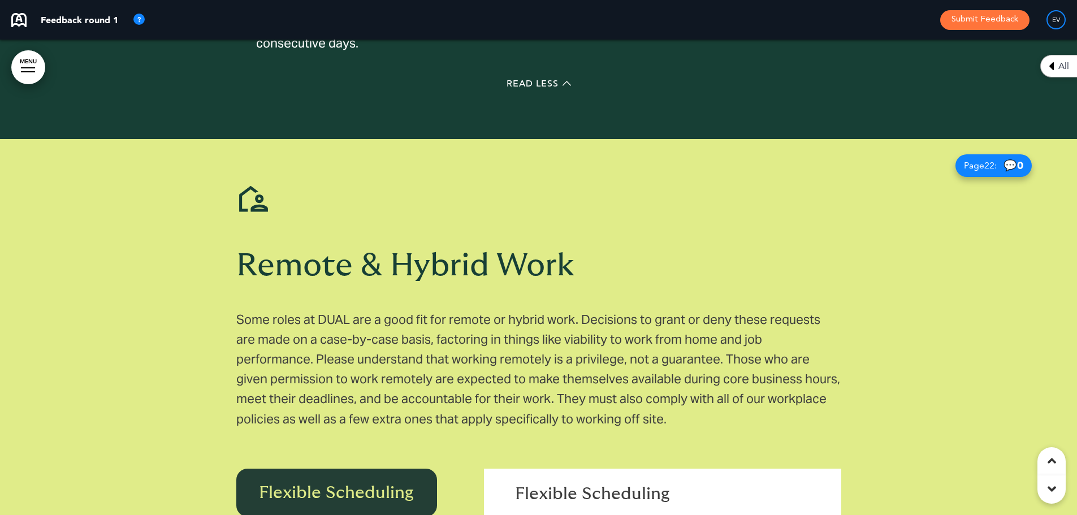
scroll to position [11705, 0]
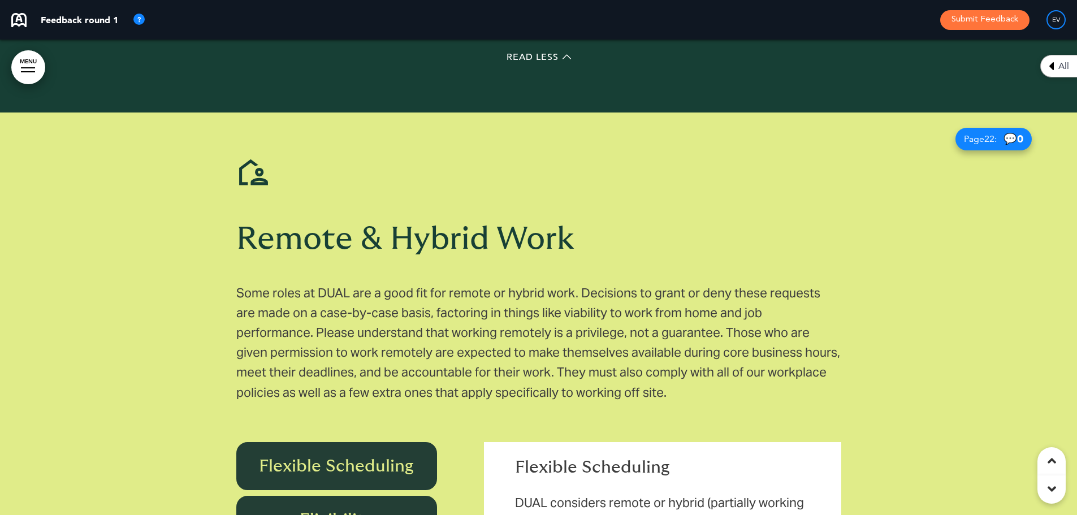
click at [435, 227] on span "Remote & Hybrid Work" at bounding box center [405, 239] width 338 height 32
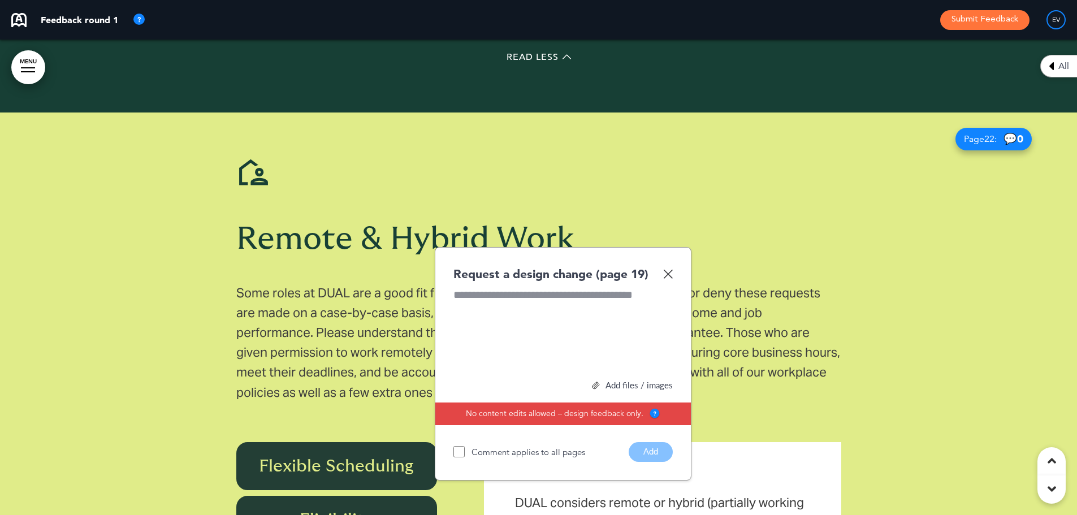
paste div
click at [657, 442] on button "Add" at bounding box center [650, 452] width 44 height 20
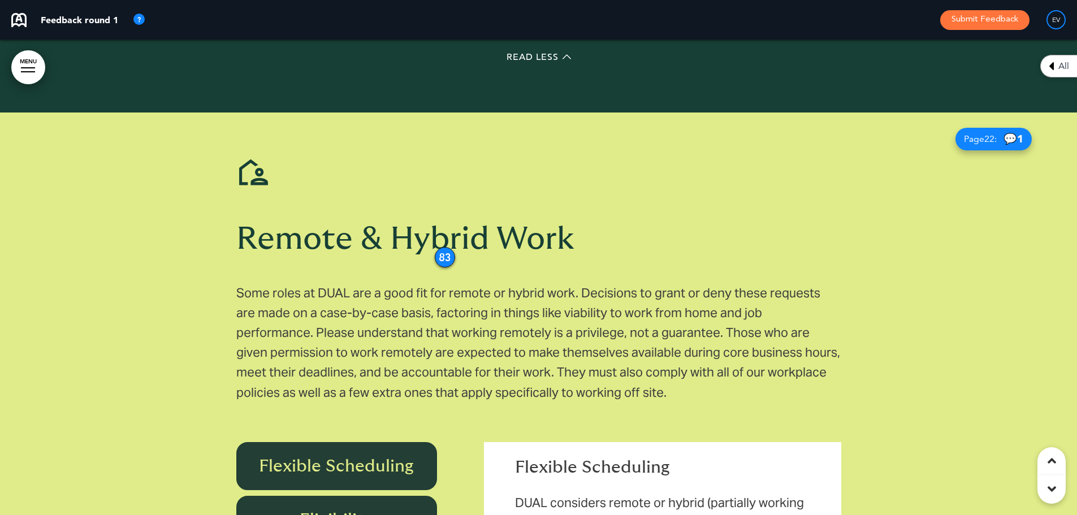
click at [290, 348] on p "Some roles at DUAL are a good fit for remote or hybrid work. Decisions to grant…" at bounding box center [538, 352] width 605 height 139
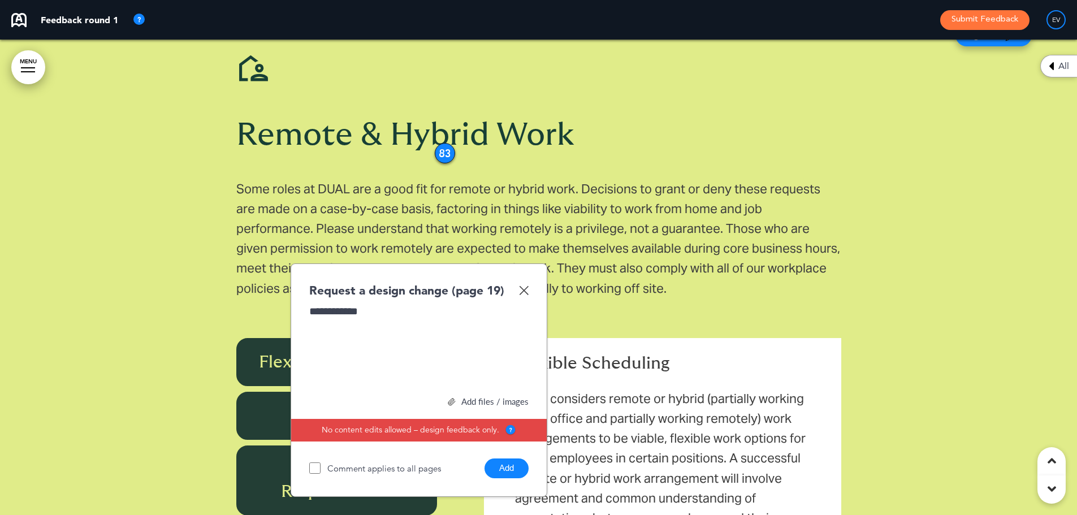
scroll to position [11818, 0]
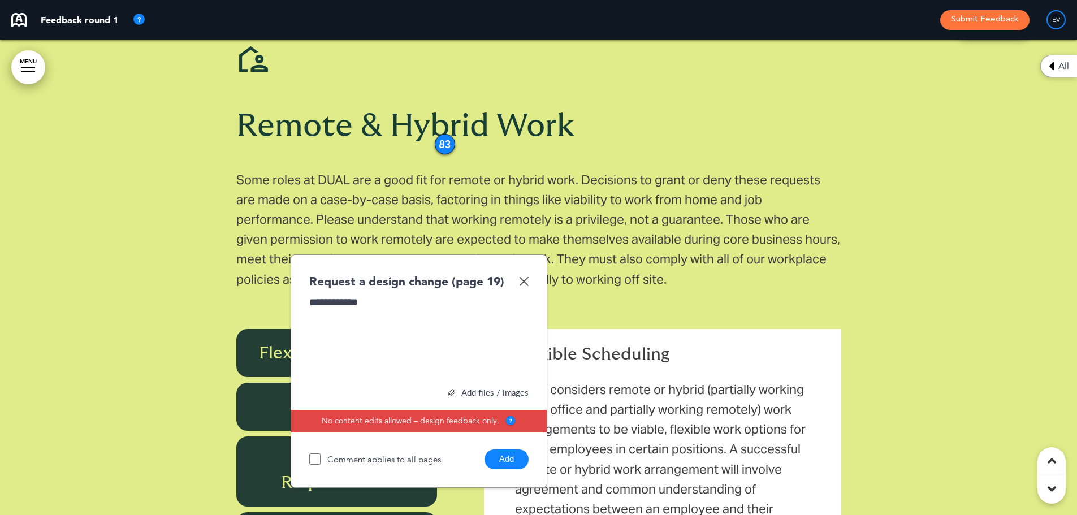
click at [501, 449] on button "Add" at bounding box center [506, 459] width 44 height 20
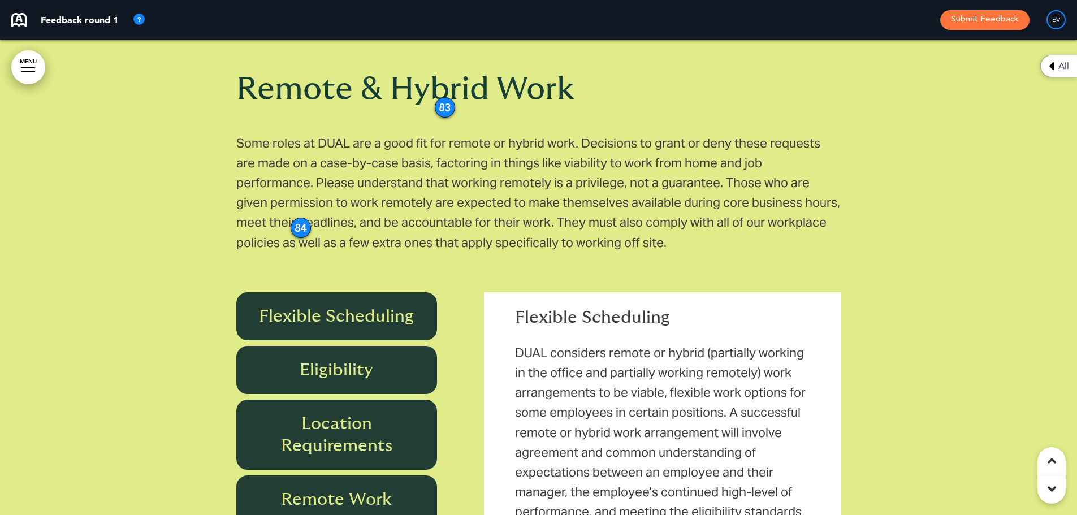
scroll to position [11875, 0]
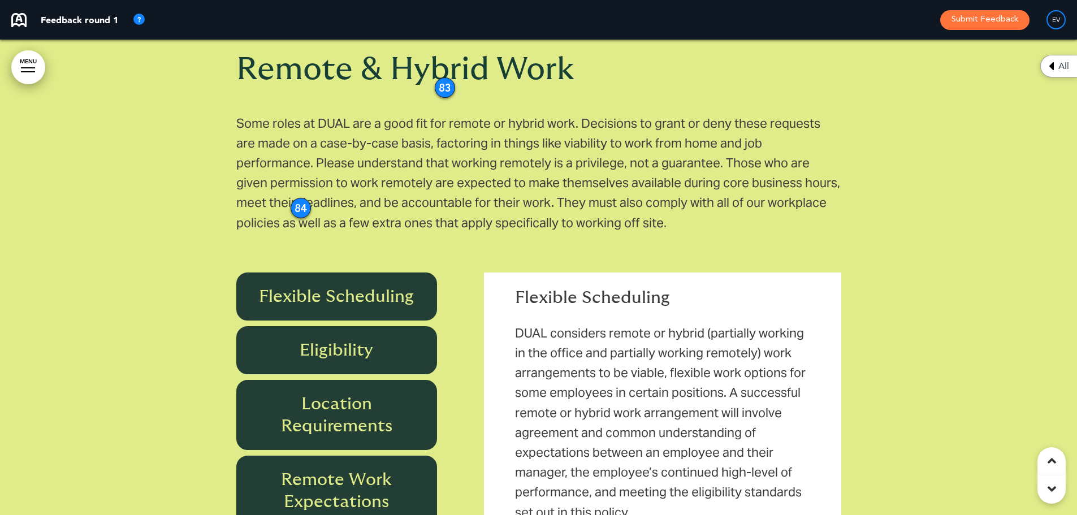
click at [213, 268] on div at bounding box center [538, 362] width 1077 height 838
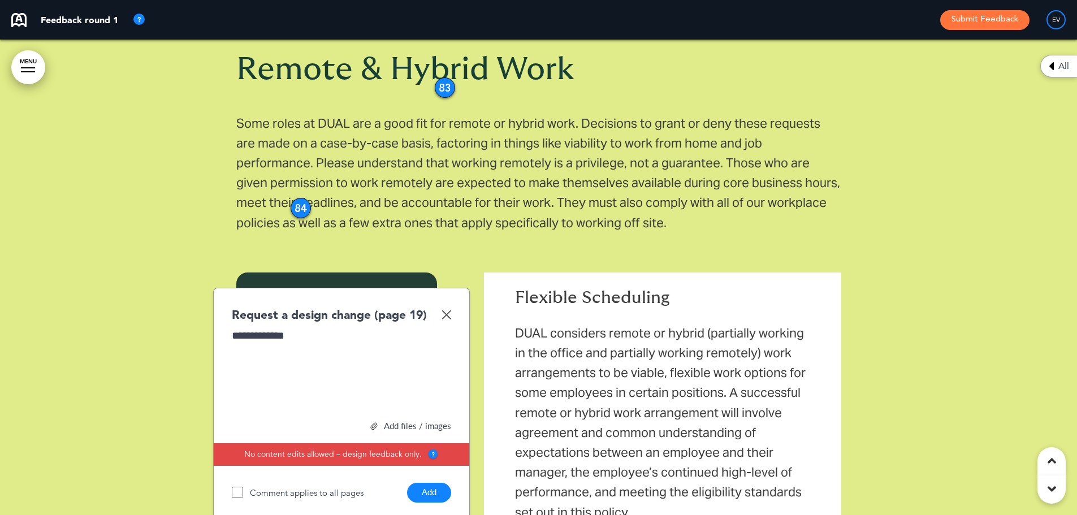
click at [426, 483] on button "Add" at bounding box center [429, 493] width 44 height 20
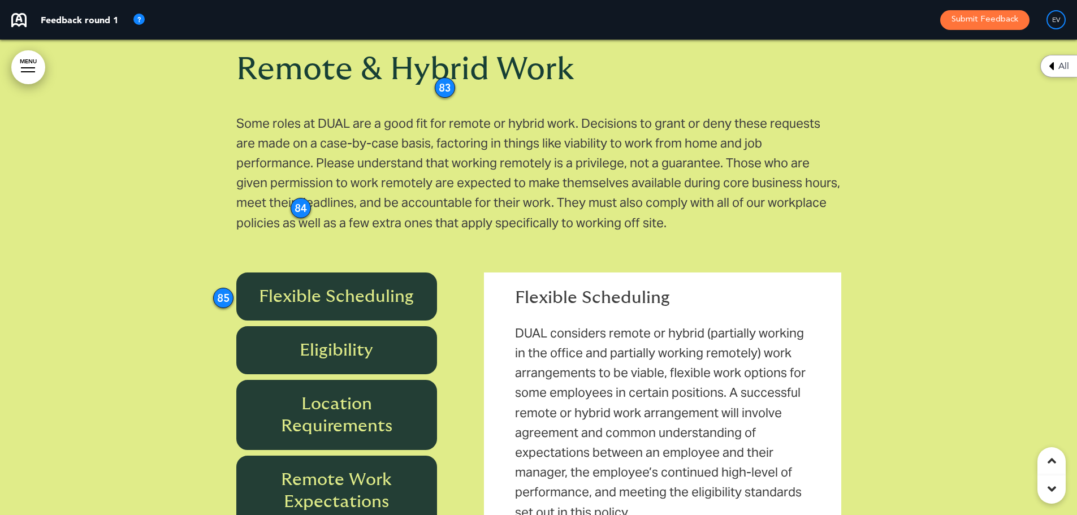
click at [204, 322] on div at bounding box center [538, 362] width 1077 height 838
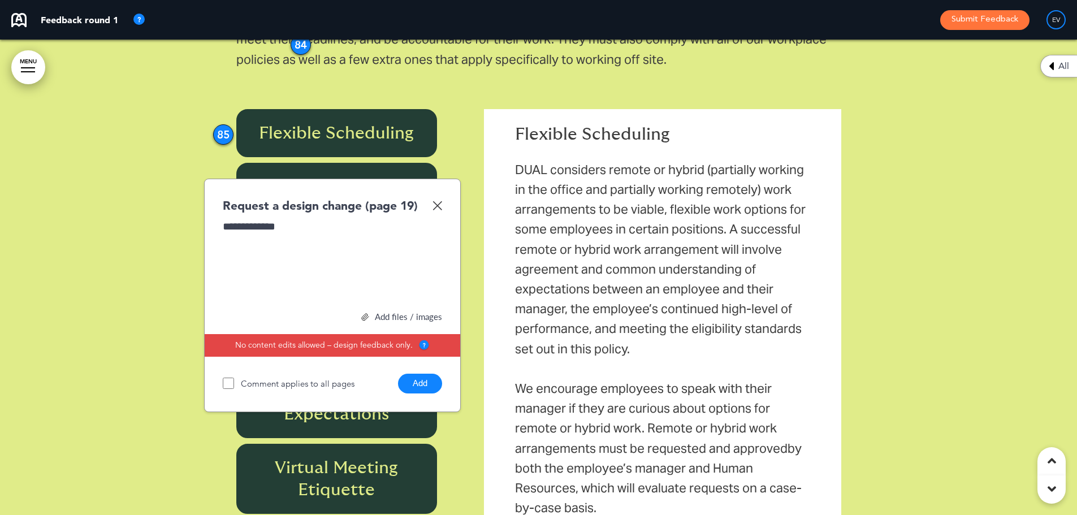
scroll to position [12045, 0]
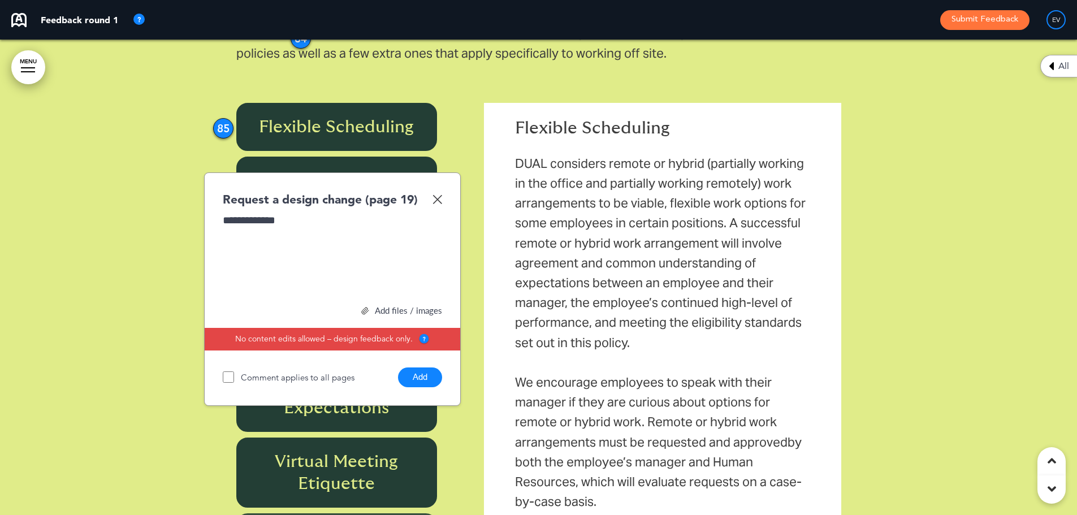
click at [423, 367] on button "Add" at bounding box center [420, 377] width 44 height 20
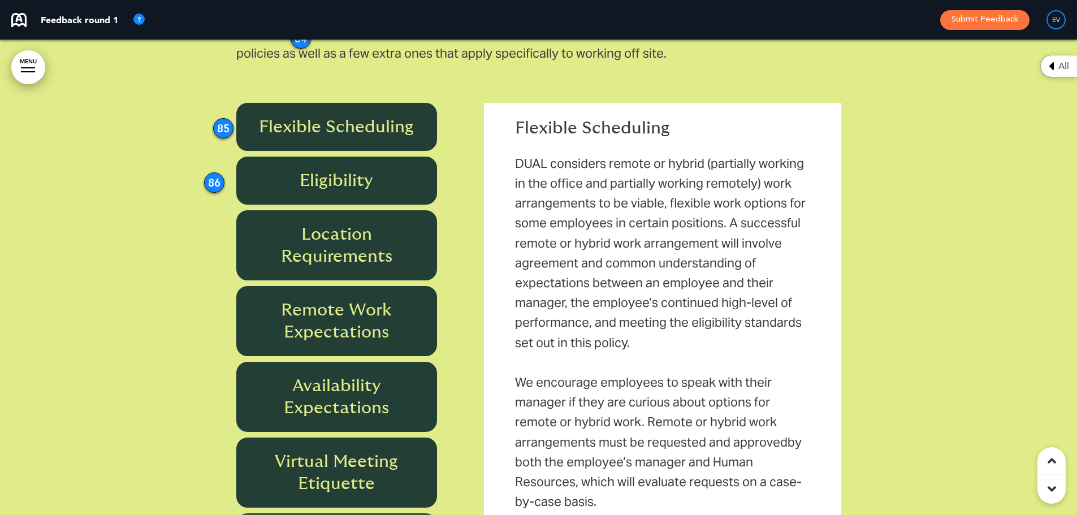
click at [204, 227] on div at bounding box center [538, 192] width 1077 height 838
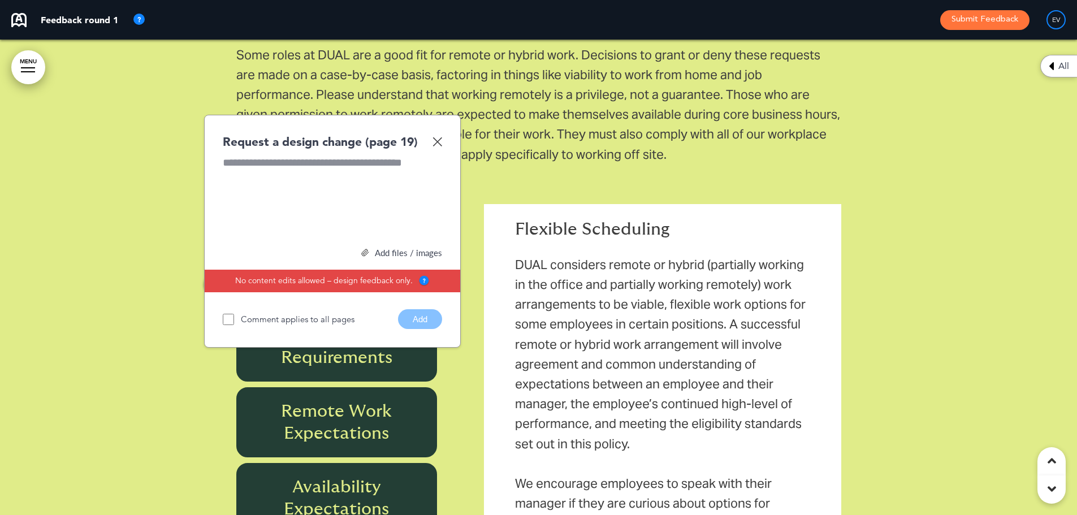
scroll to position [11932, 0]
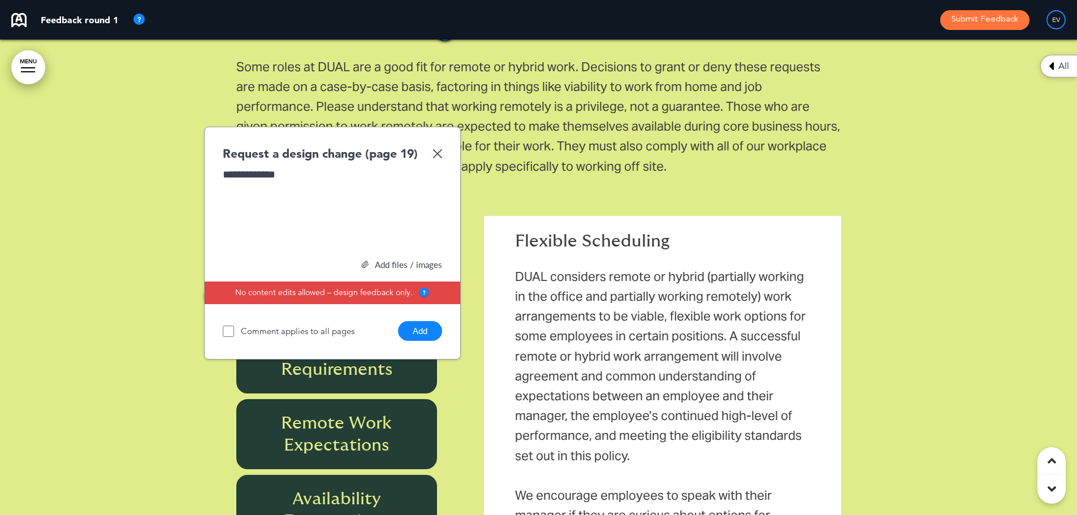
click at [423, 321] on button "Add" at bounding box center [420, 331] width 44 height 20
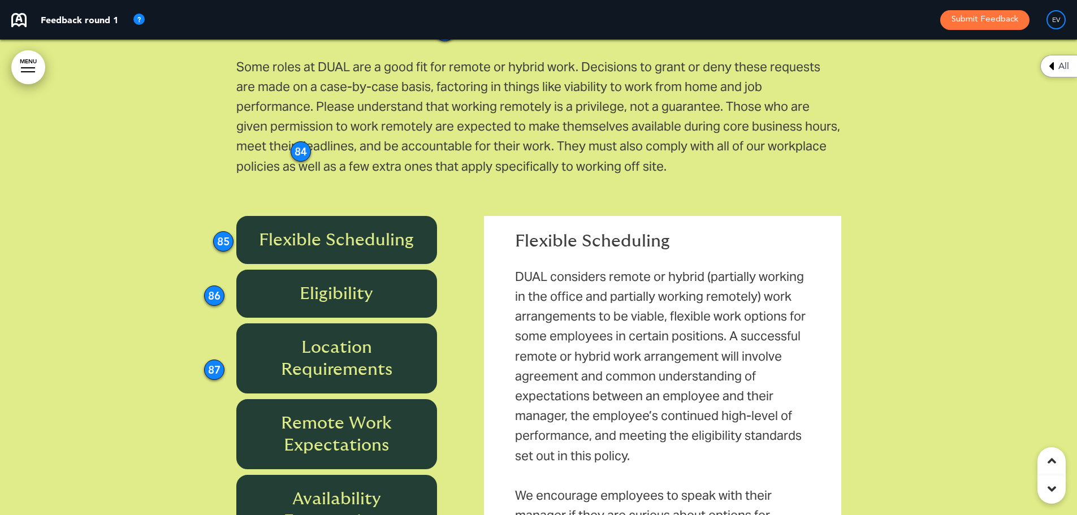
click at [219, 405] on div at bounding box center [538, 305] width 1077 height 838
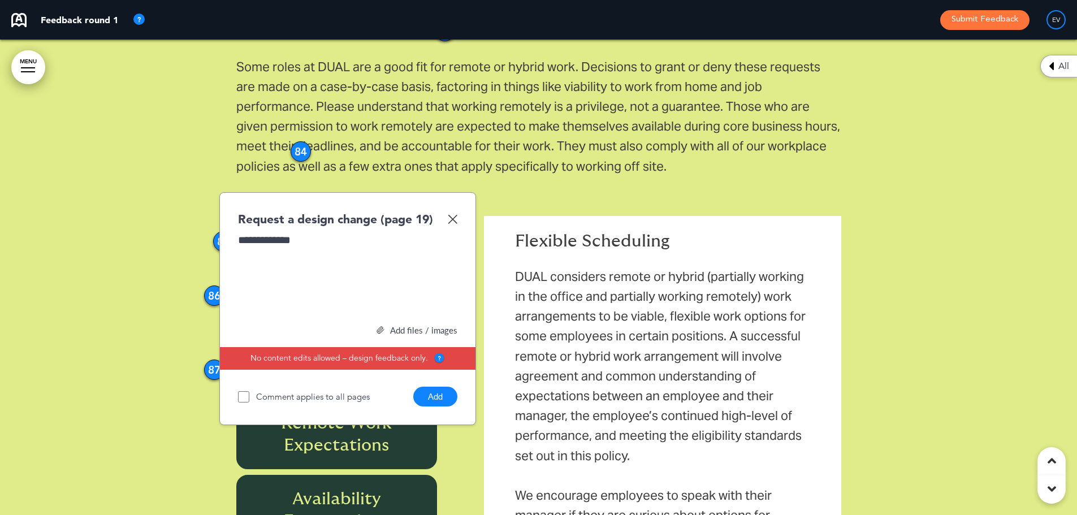
click at [431, 387] on button "Add" at bounding box center [435, 397] width 44 height 20
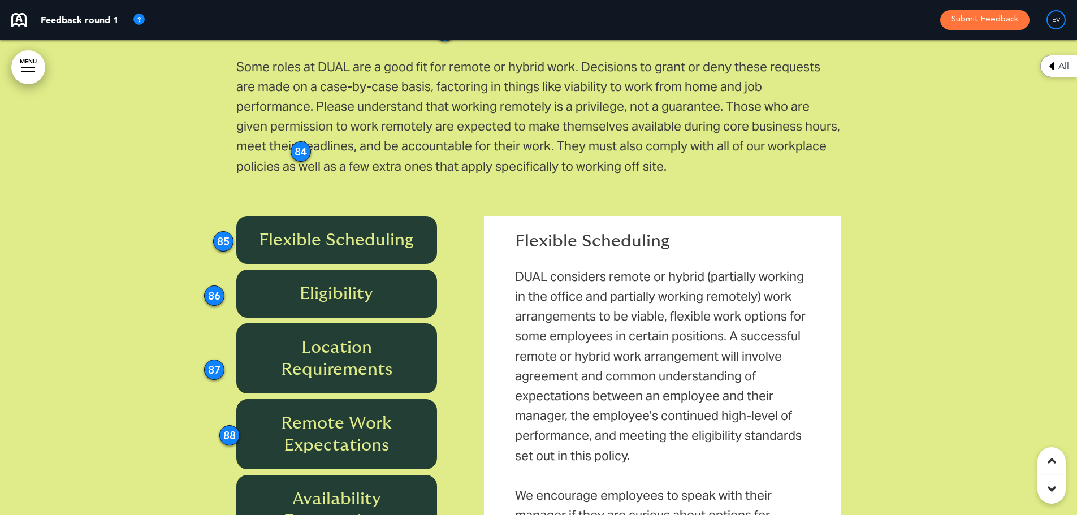
click at [213, 471] on div at bounding box center [538, 305] width 1077 height 838
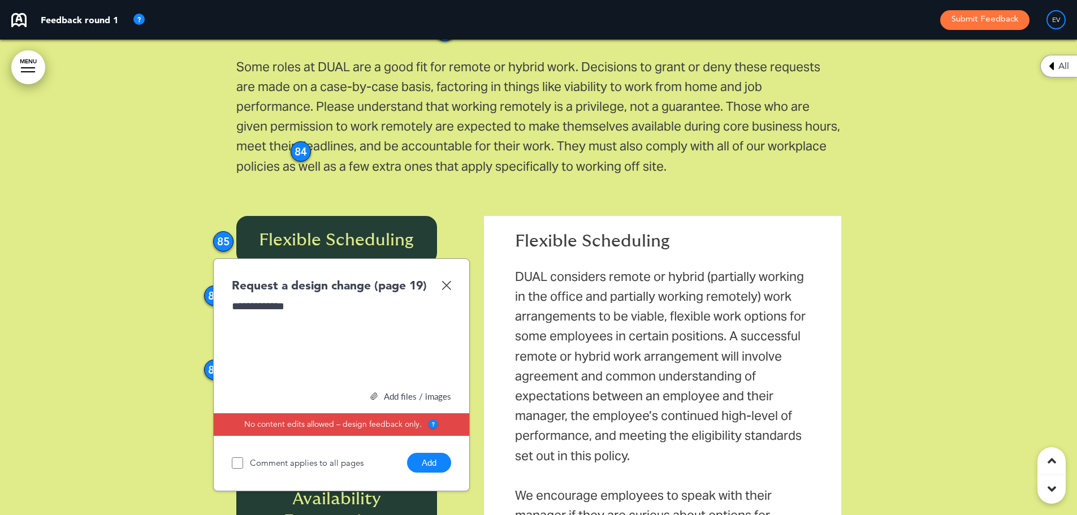
click at [427, 453] on button "Add" at bounding box center [429, 463] width 44 height 20
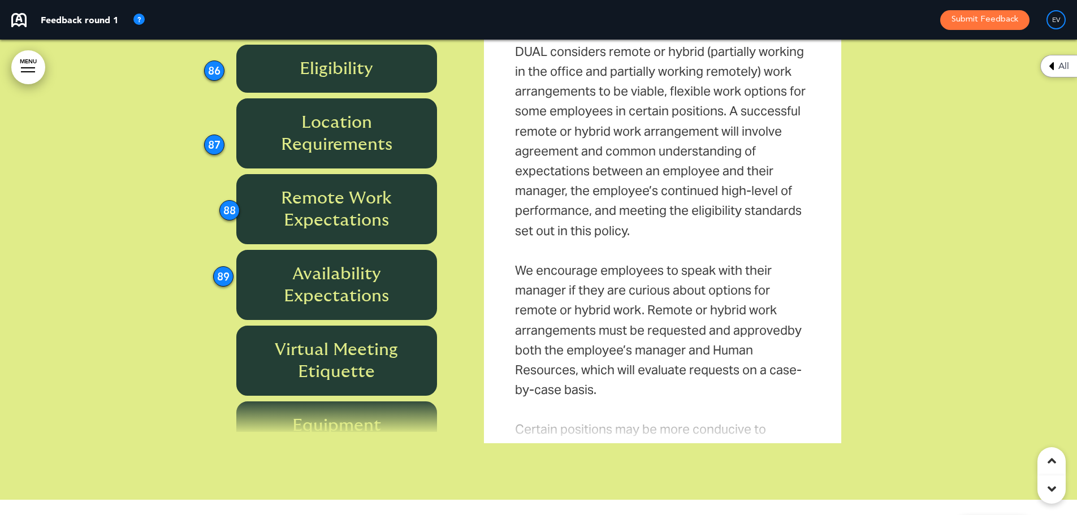
scroll to position [12158, 0]
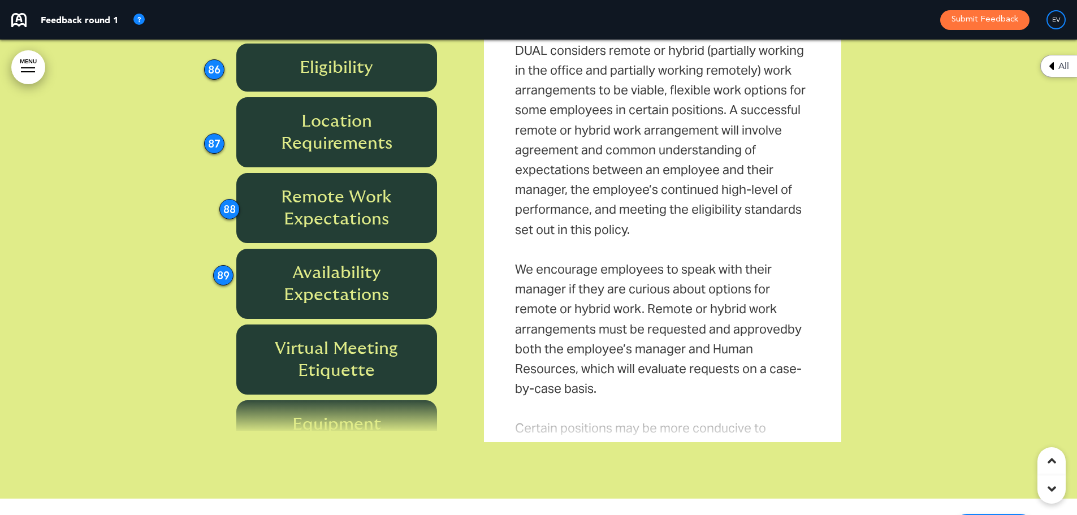
click at [205, 333] on div at bounding box center [538, 79] width 1077 height 838
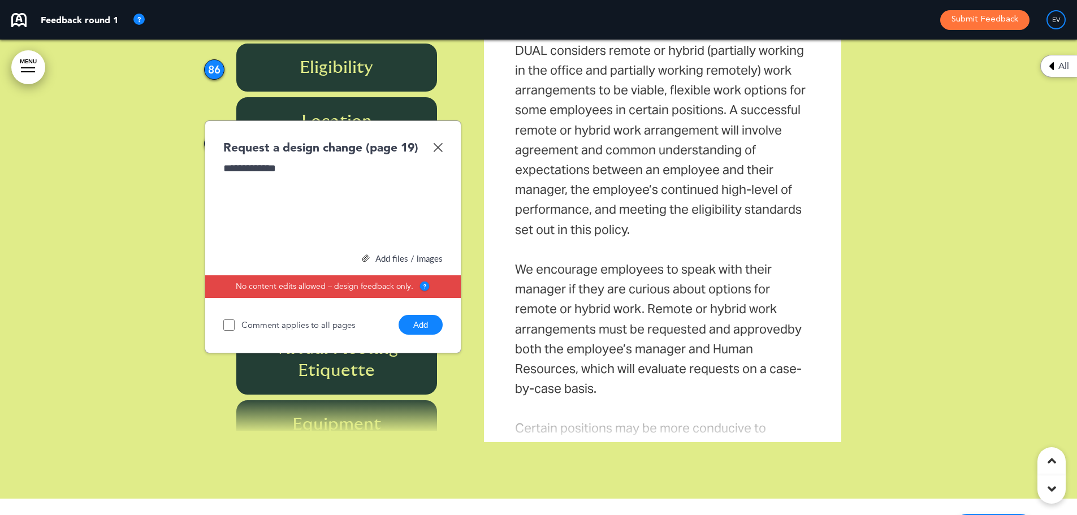
click at [424, 315] on button "Add" at bounding box center [420, 325] width 44 height 20
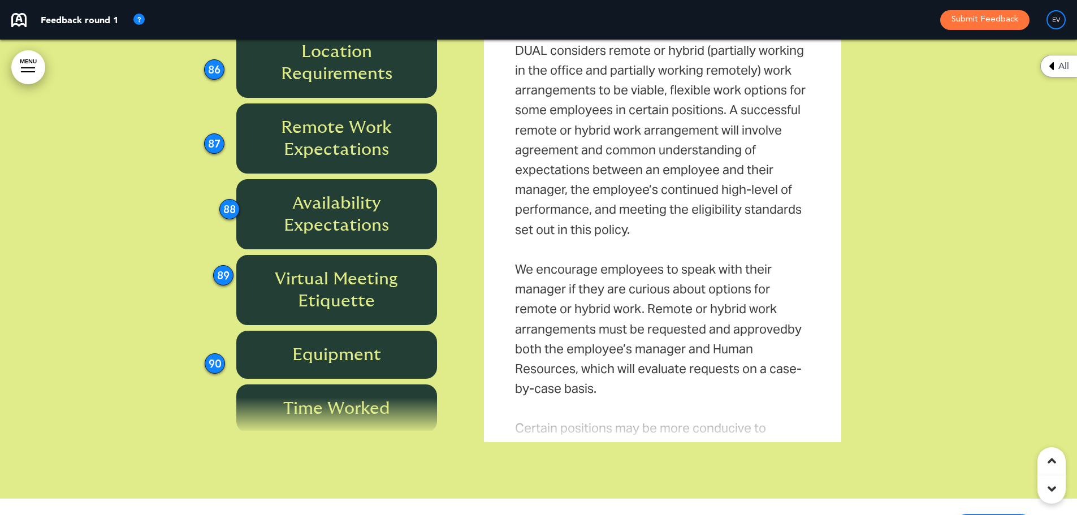
scroll to position [0, 0]
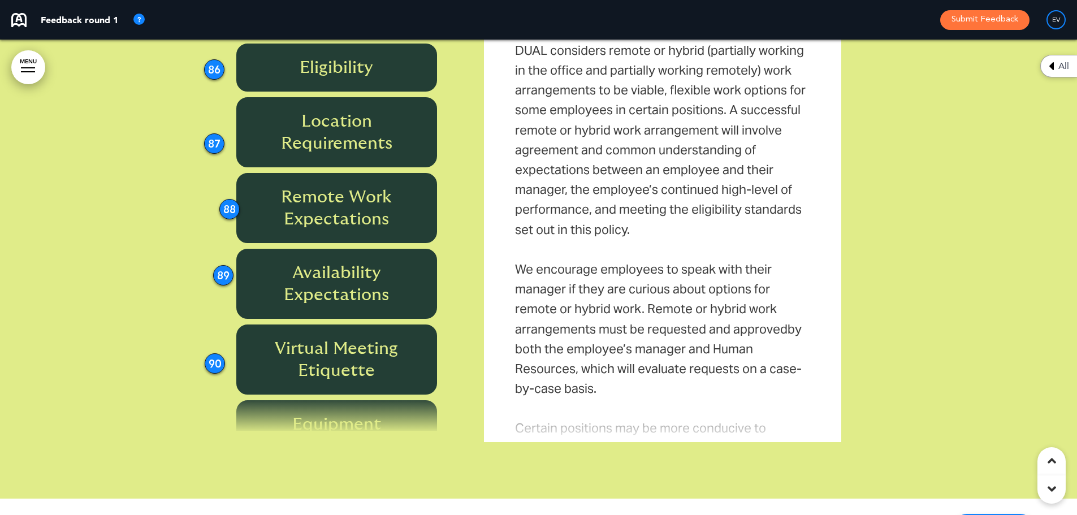
click at [216, 353] on div "90" at bounding box center [215, 363] width 20 height 20
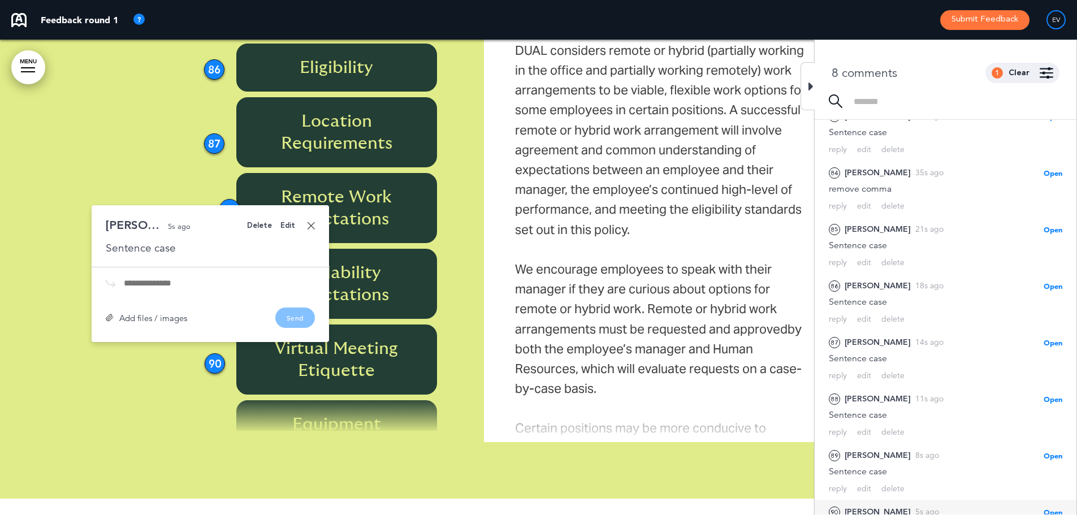
scroll to position [82, 0]
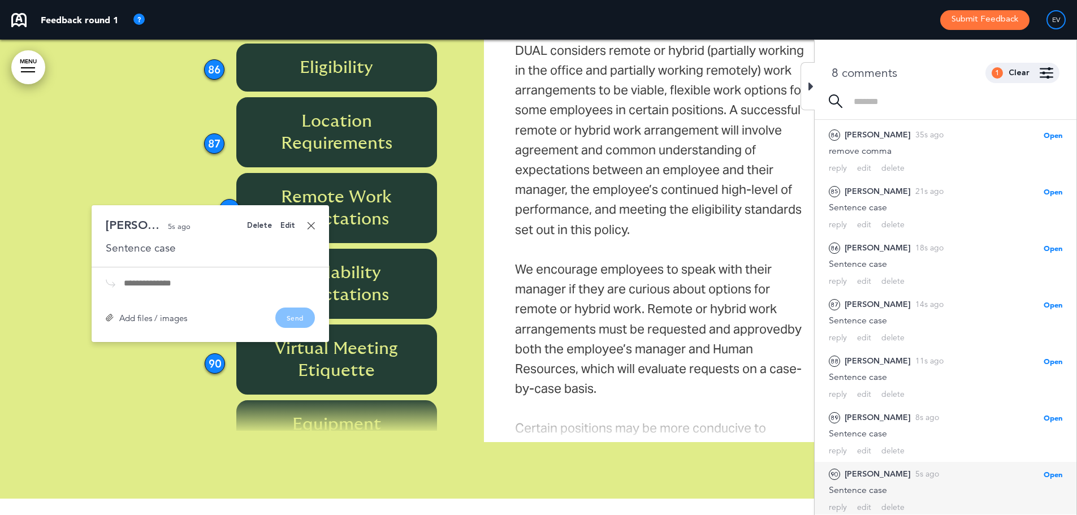
click at [263, 219] on div "[PERSON_NAME] 5s ago Sentence case" at bounding box center [210, 237] width 209 height 36
click at [263, 222] on div "Delete" at bounding box center [259, 225] width 25 height 7
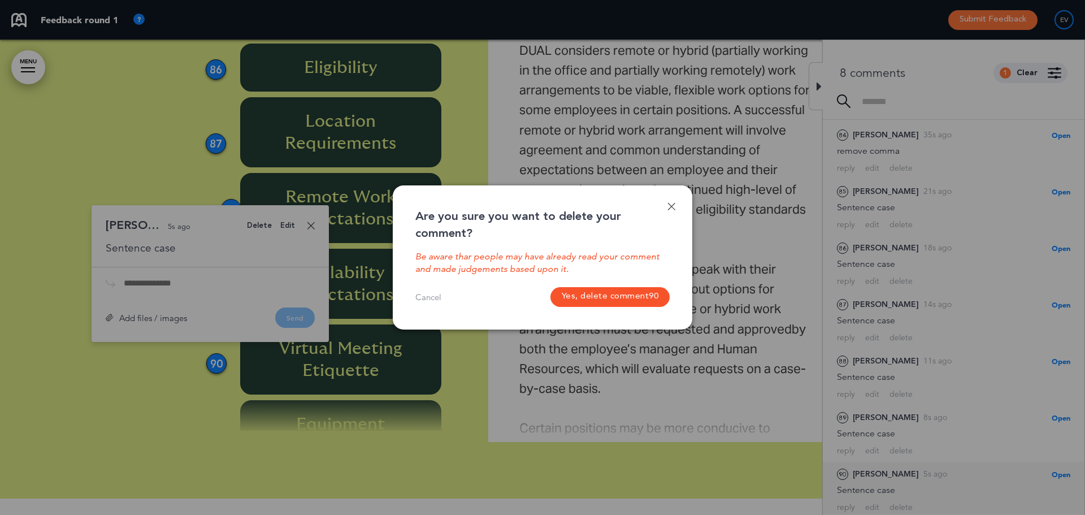
click at [582, 296] on button "Yes, delete comment 90" at bounding box center [610, 297] width 120 height 20
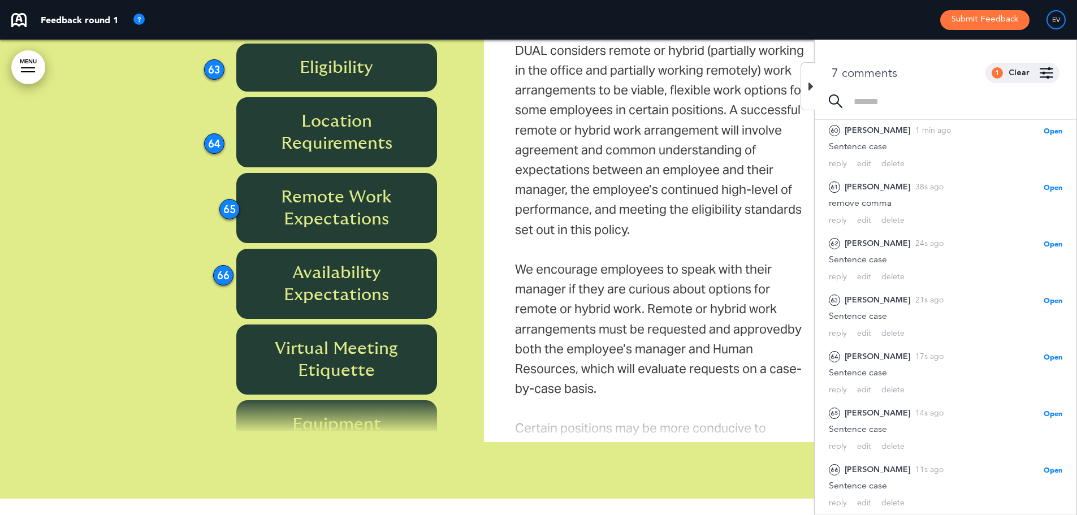
scroll to position [26, 0]
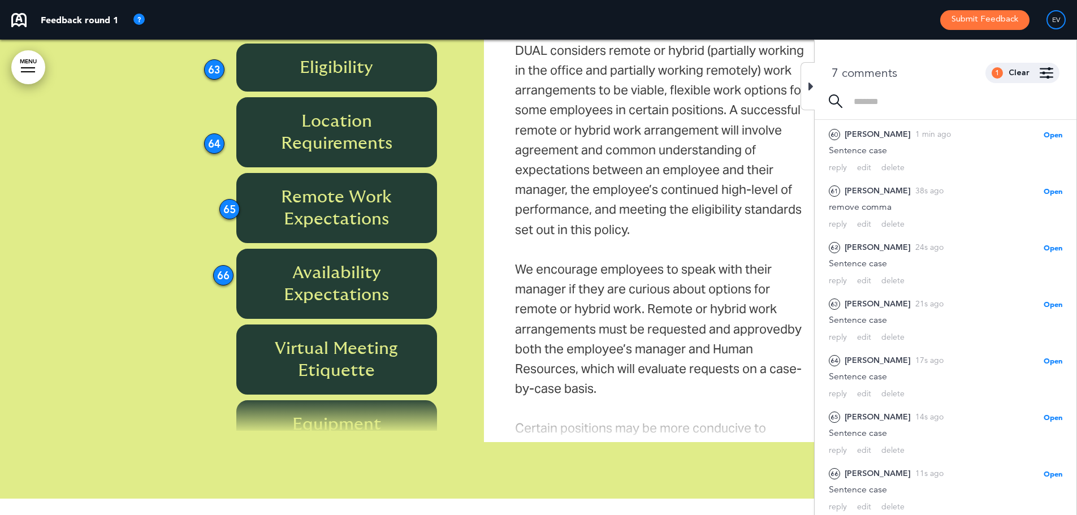
click at [231, 199] on div "65" at bounding box center [229, 209] width 20 height 20
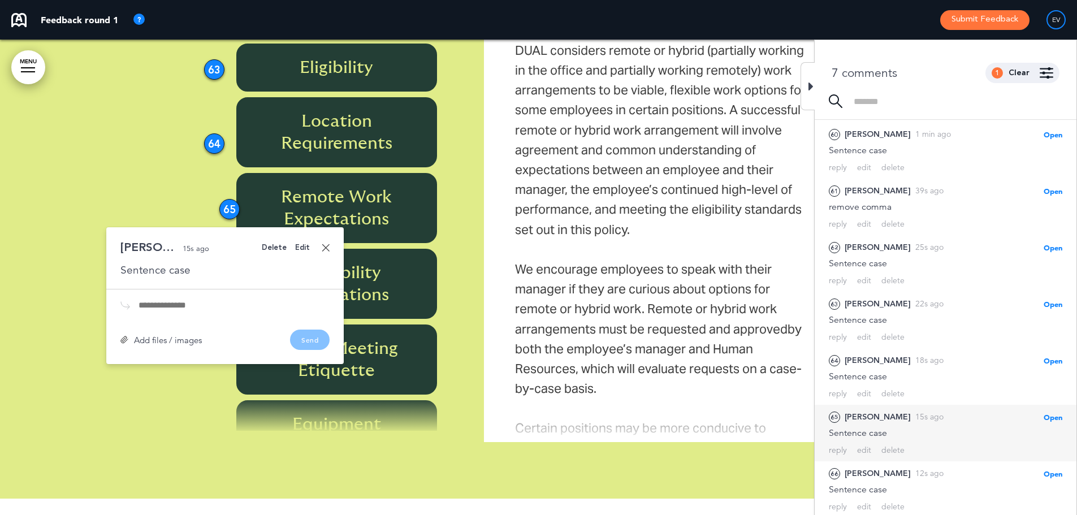
click at [270, 244] on div "Delete" at bounding box center [274, 247] width 25 height 7
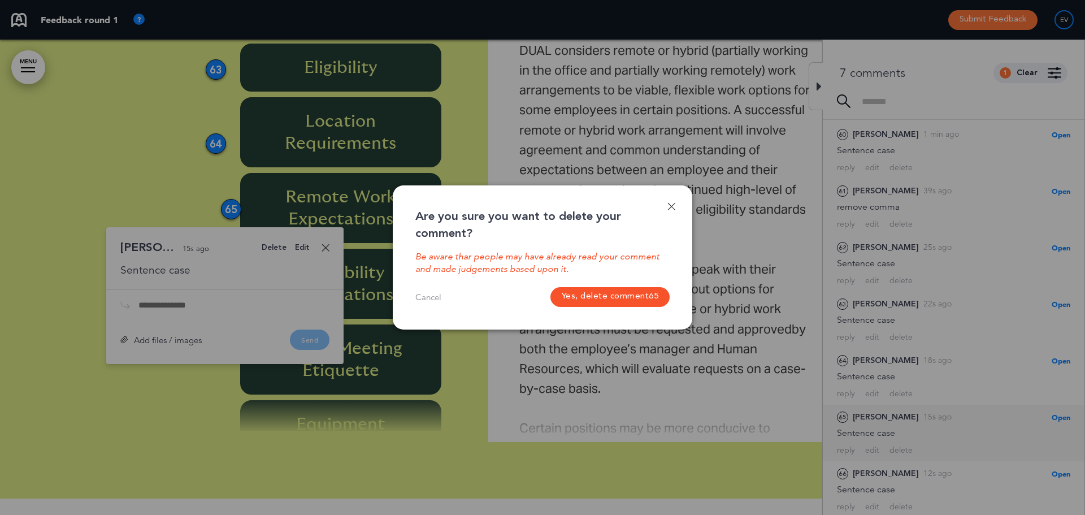
click at [576, 296] on button "Yes, delete comment 65" at bounding box center [610, 297] width 120 height 20
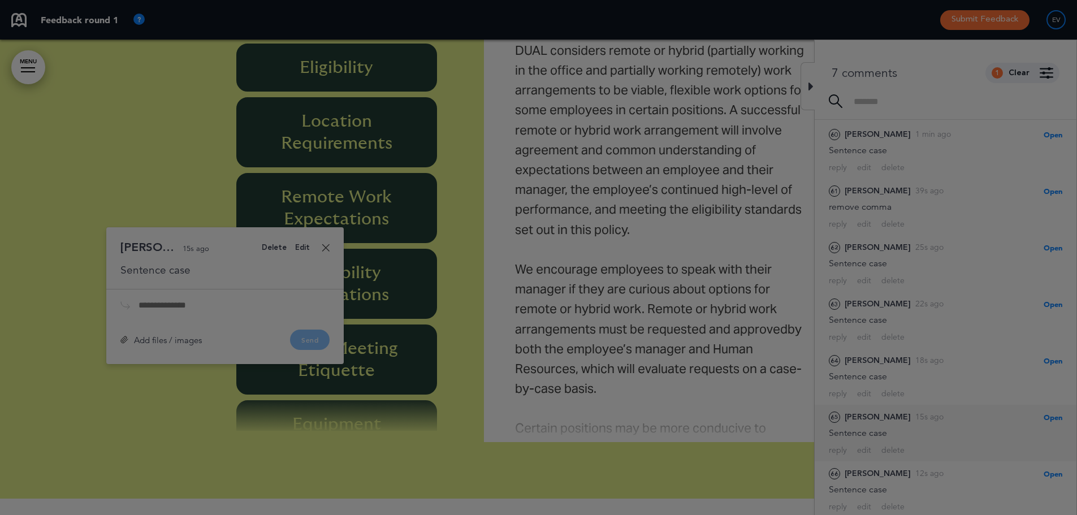
scroll to position [0, 0]
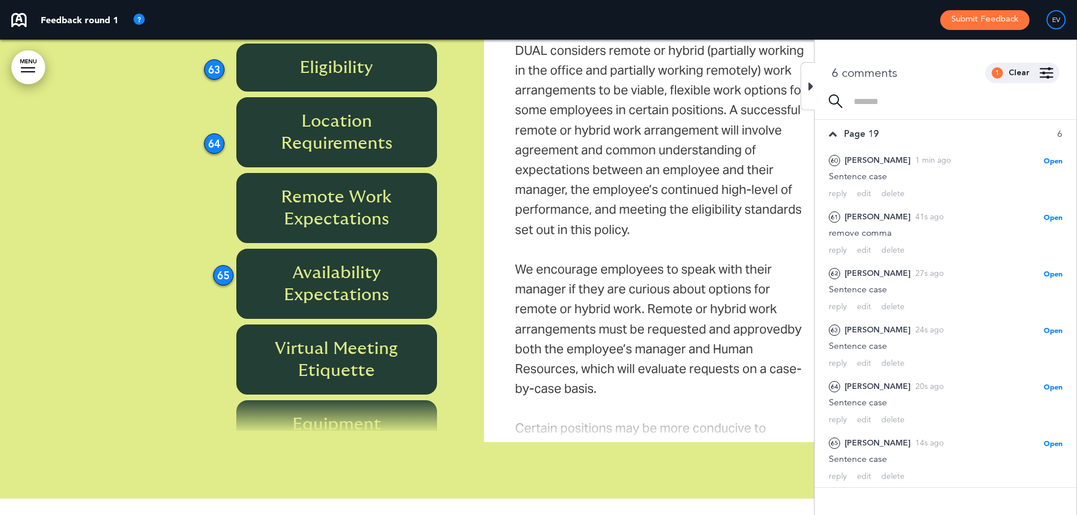
click at [216, 265] on div "65" at bounding box center [223, 275] width 20 height 20
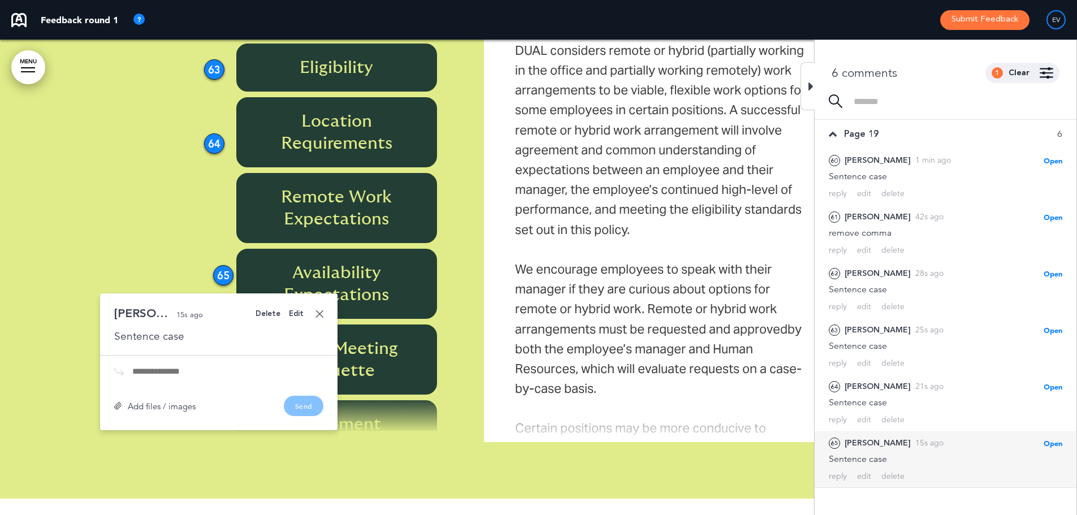
click at [273, 310] on div "Delete" at bounding box center [267, 313] width 25 height 7
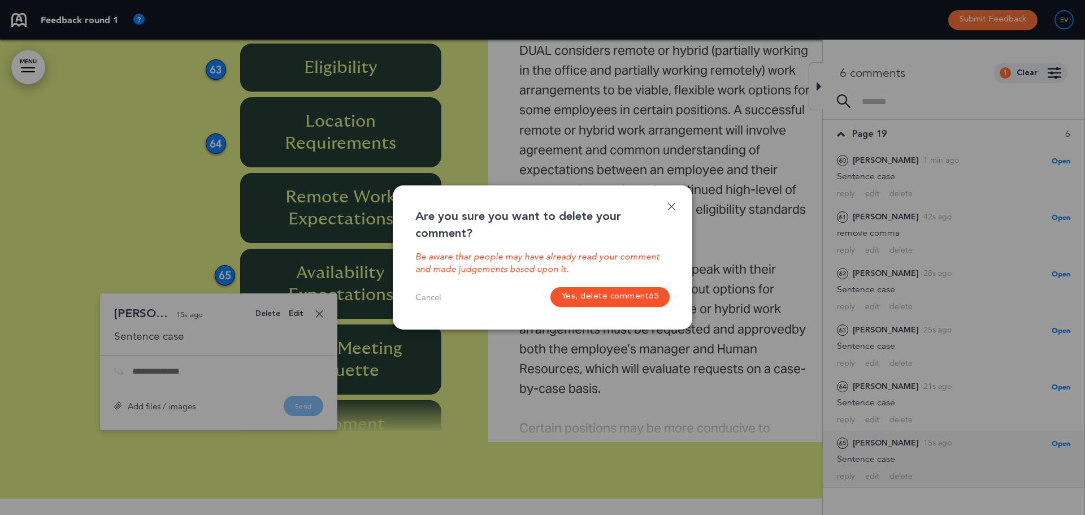
click at [604, 304] on button "Yes, delete comment 65" at bounding box center [610, 297] width 120 height 20
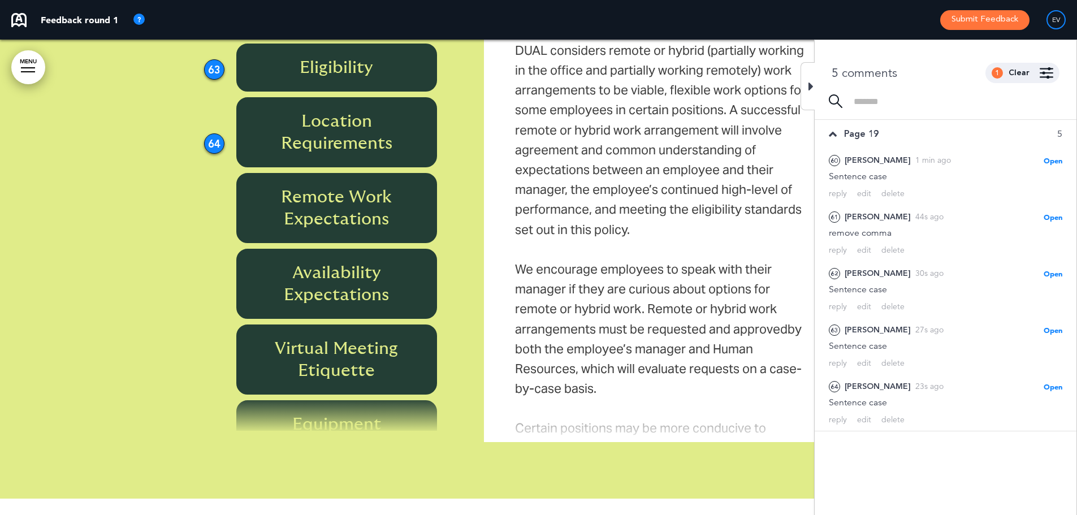
click at [210, 133] on div "64" at bounding box center [214, 143] width 20 height 20
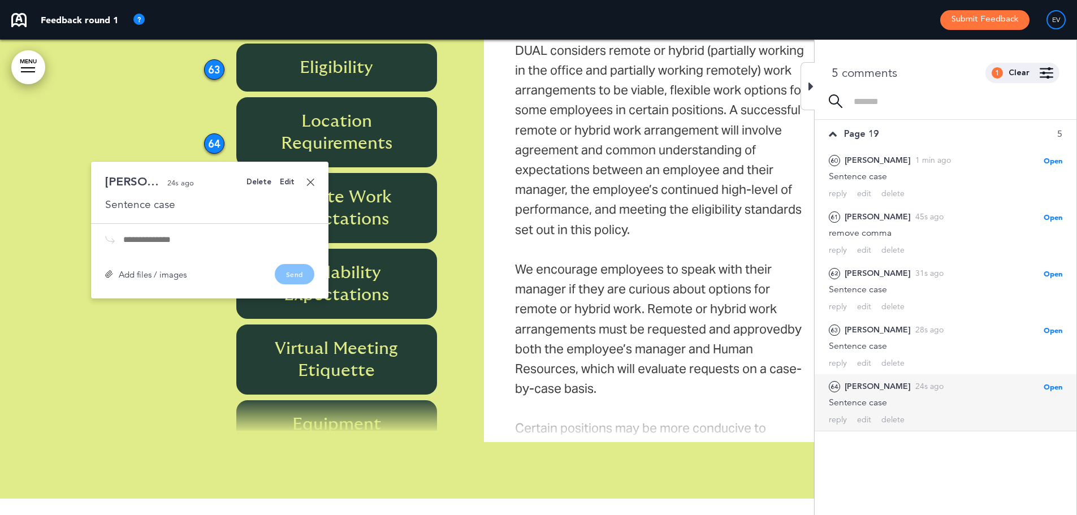
click at [259, 179] on div "Delete" at bounding box center [258, 182] width 25 height 7
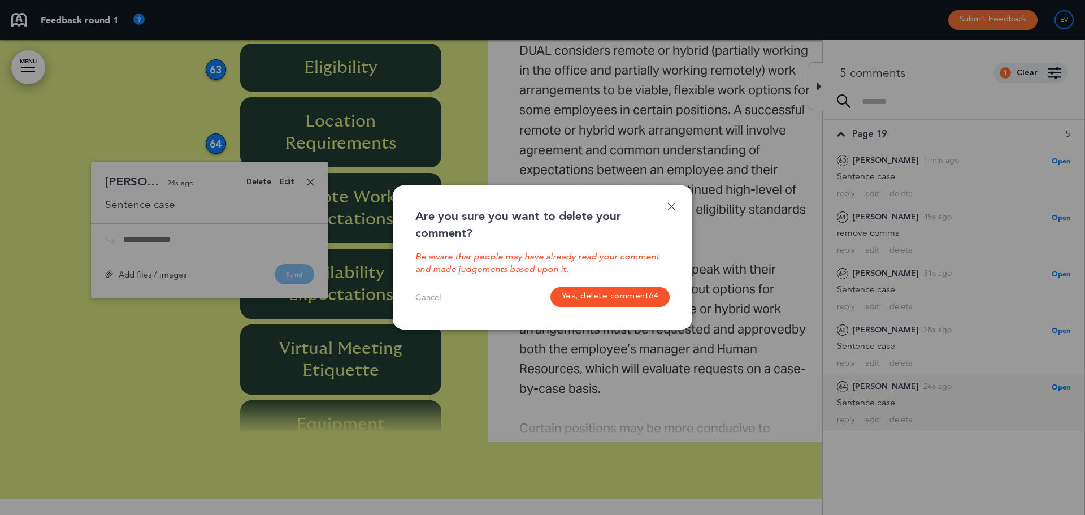
click at [593, 302] on button "Yes, delete comment 64" at bounding box center [610, 297] width 120 height 20
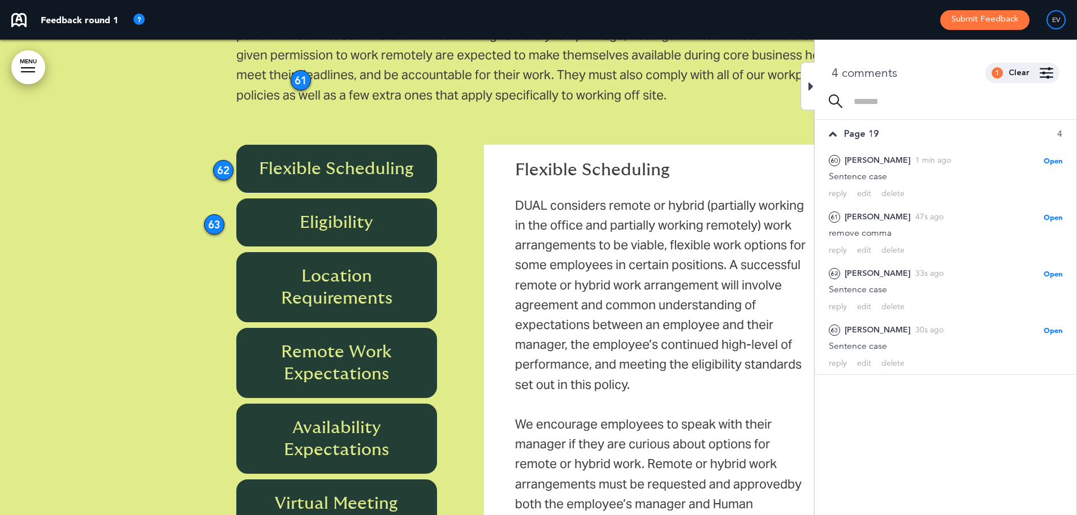
scroll to position [11988, 0]
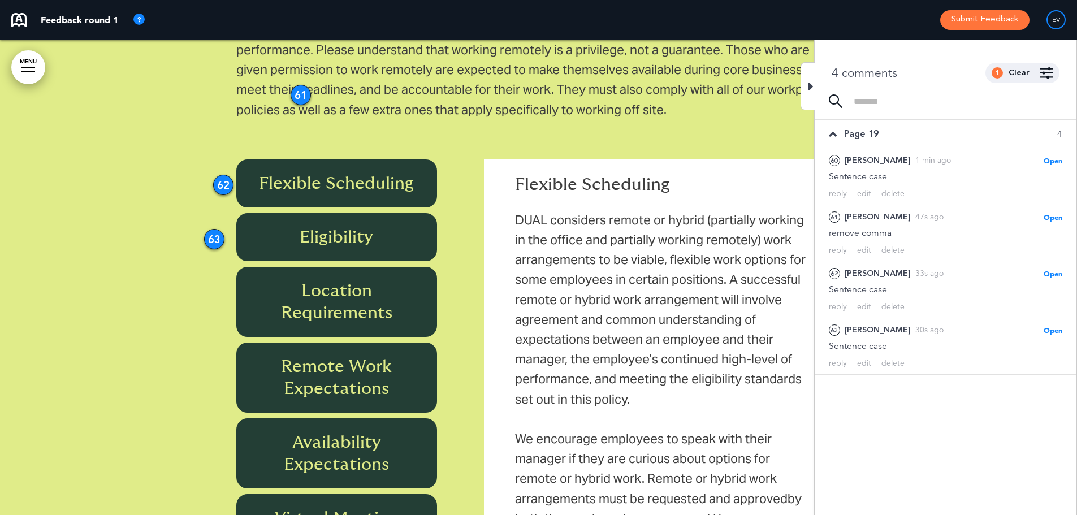
click at [202, 211] on div at bounding box center [538, 249] width 1077 height 838
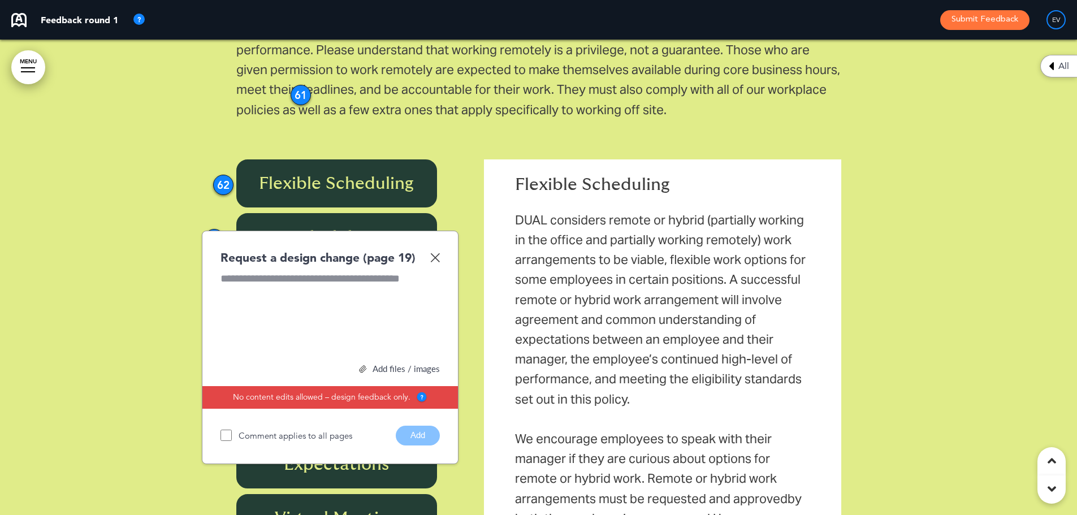
click at [433, 253] on img at bounding box center [435, 258] width 10 height 10
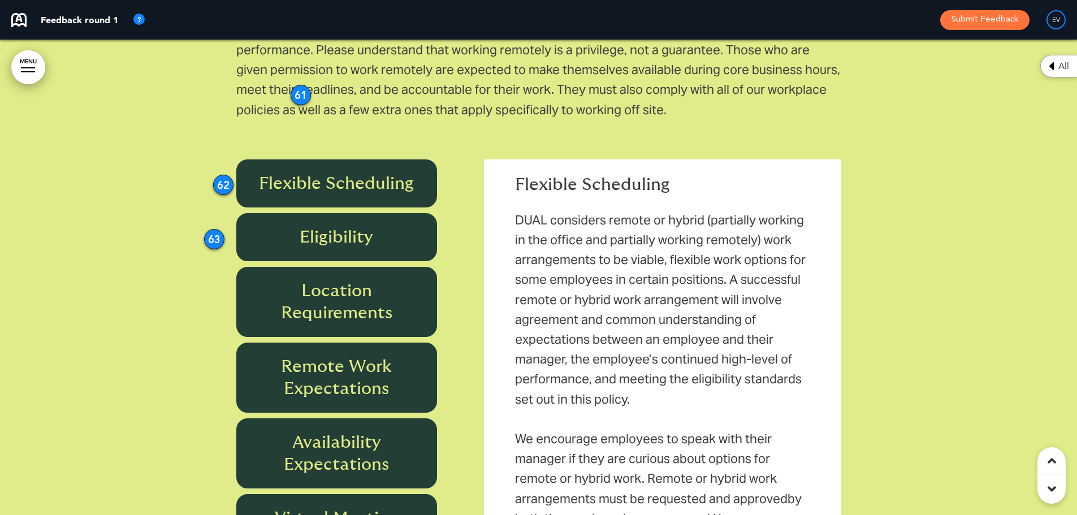
click at [207, 229] on div "63" at bounding box center [214, 239] width 20 height 20
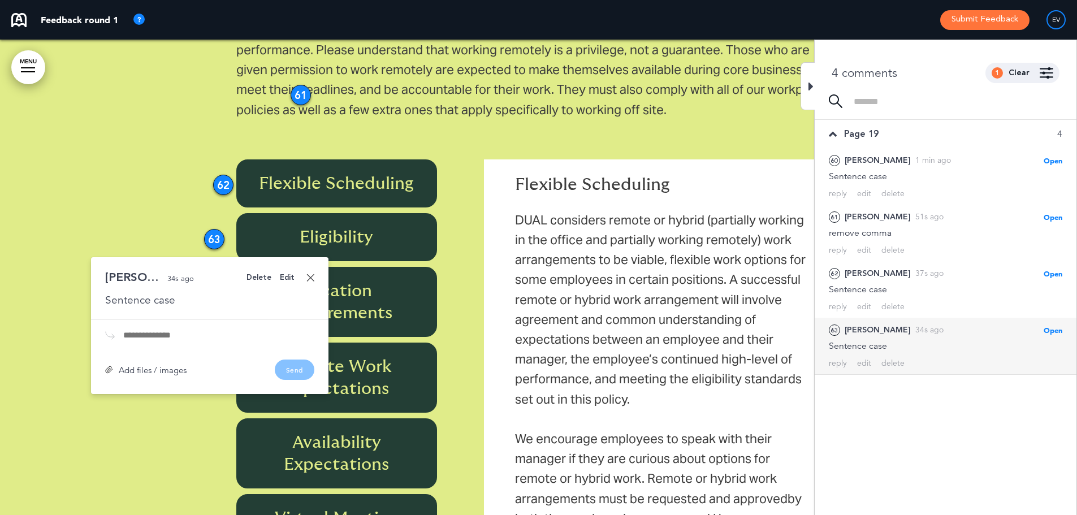
click at [263, 274] on div "Delete" at bounding box center [258, 277] width 25 height 7
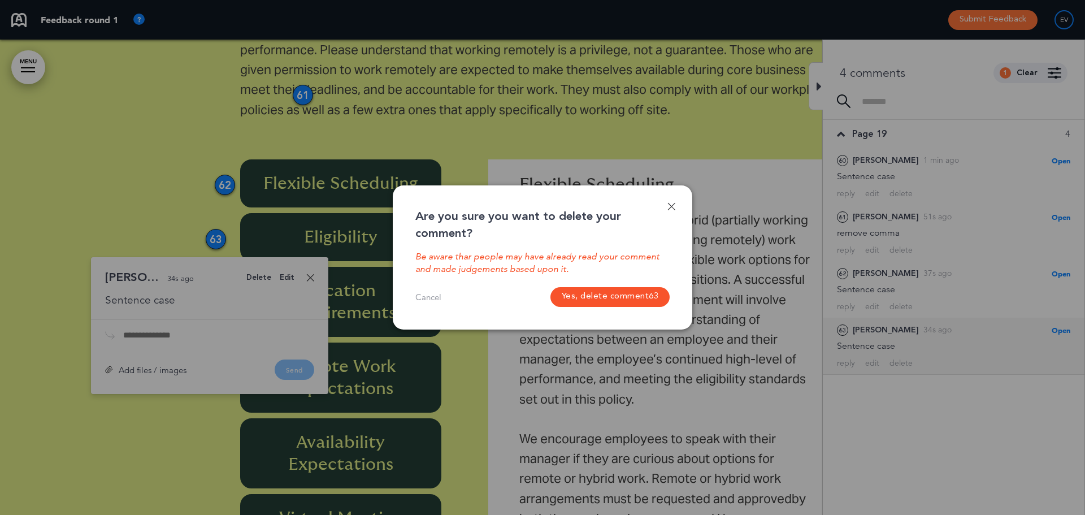
click at [586, 301] on button "Yes, delete comment 63" at bounding box center [610, 297] width 120 height 20
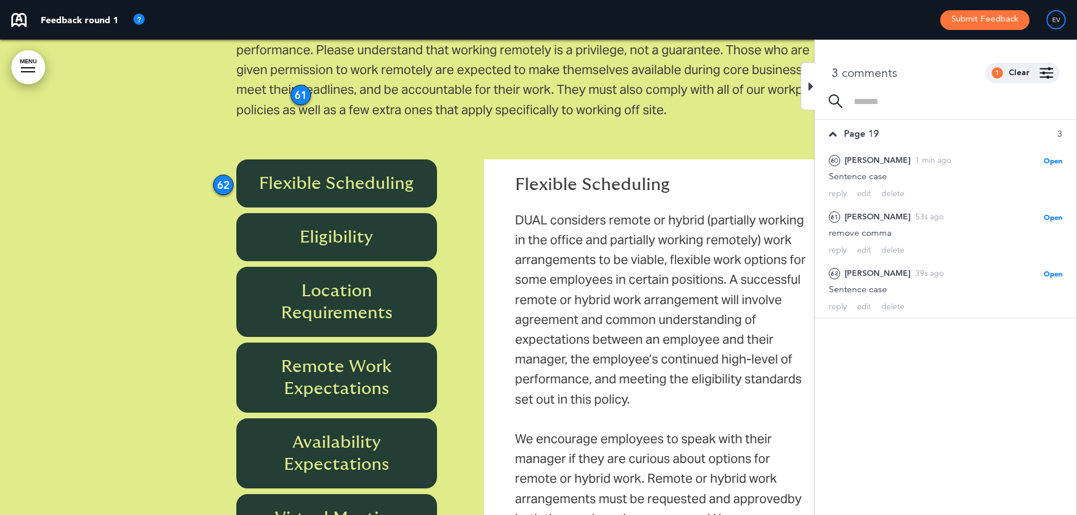
click at [220, 175] on div "62" at bounding box center [223, 185] width 20 height 20
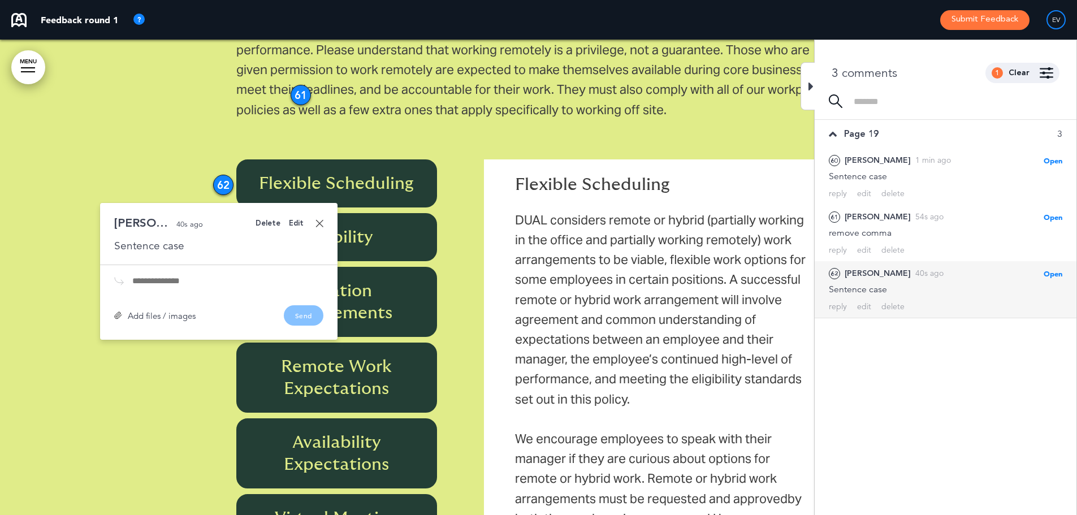
click at [188, 238] on div "Sentence case" at bounding box center [218, 245] width 209 height 15
click at [300, 217] on div "[PERSON_NAME] 40s ago Sentence case" at bounding box center [218, 235] width 209 height 36
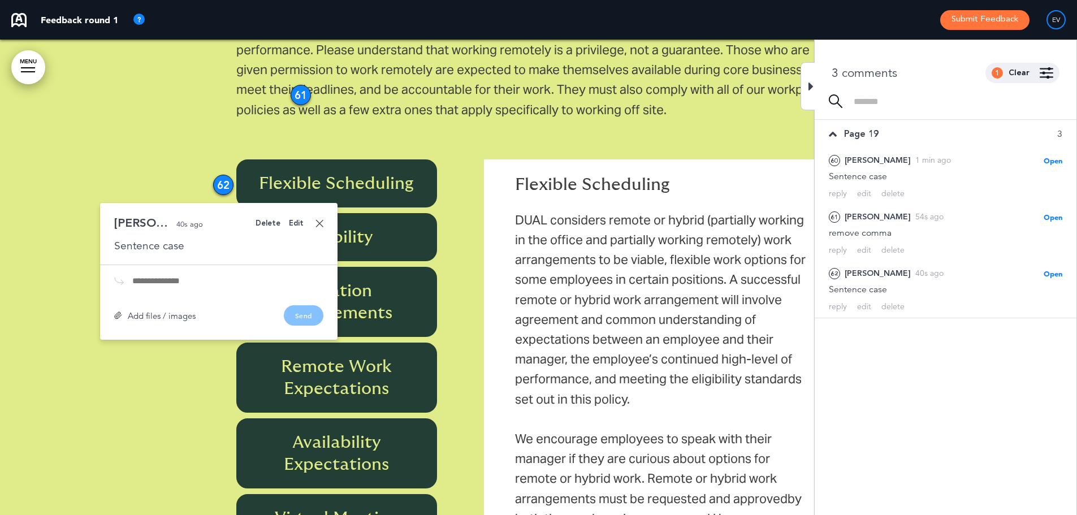
click at [301, 220] on div "Edit" at bounding box center [296, 223] width 15 height 7
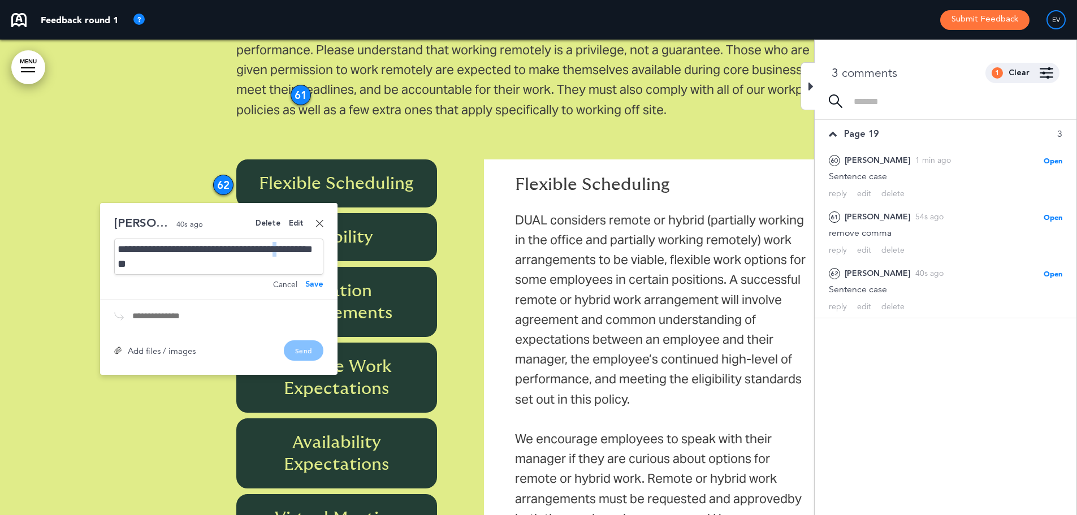
click at [123, 241] on div "**********" at bounding box center [218, 256] width 209 height 36
click at [303, 340] on div "Add files / images Send" at bounding box center [218, 350] width 209 height 20
click at [315, 280] on div "Save" at bounding box center [314, 284] width 18 height 8
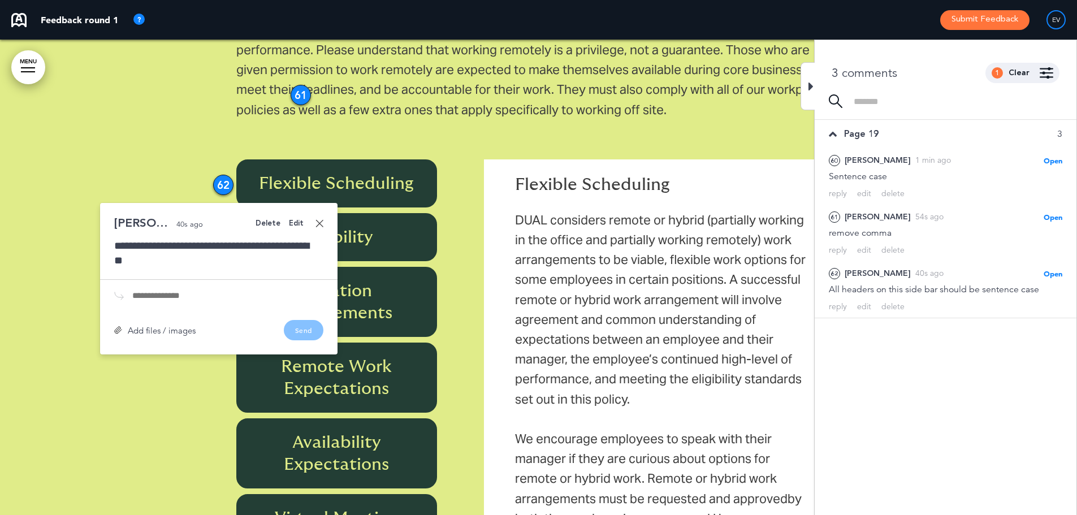
click at [812, 85] on icon at bounding box center [810, 87] width 5 height 14
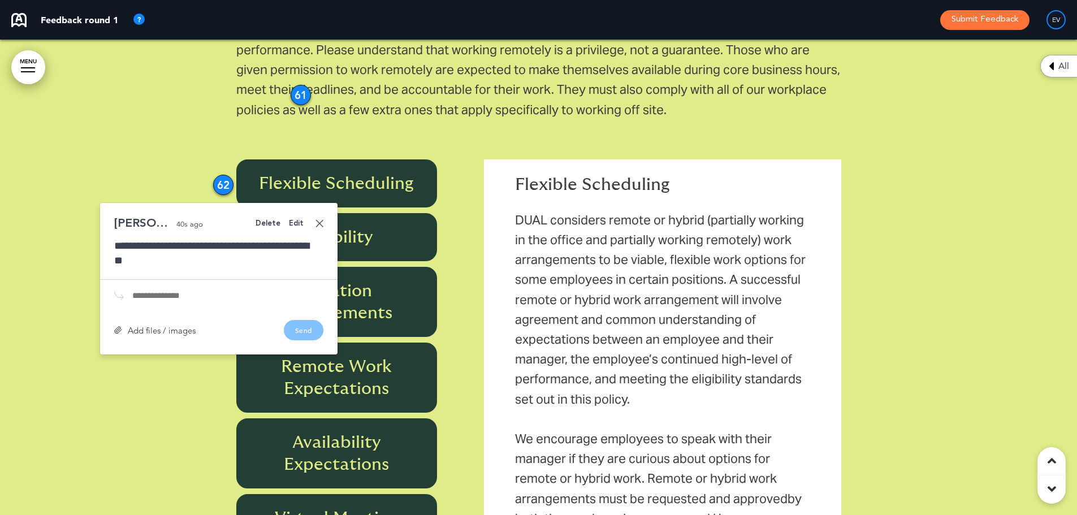
click at [319, 219] on link at bounding box center [319, 223] width 8 height 8
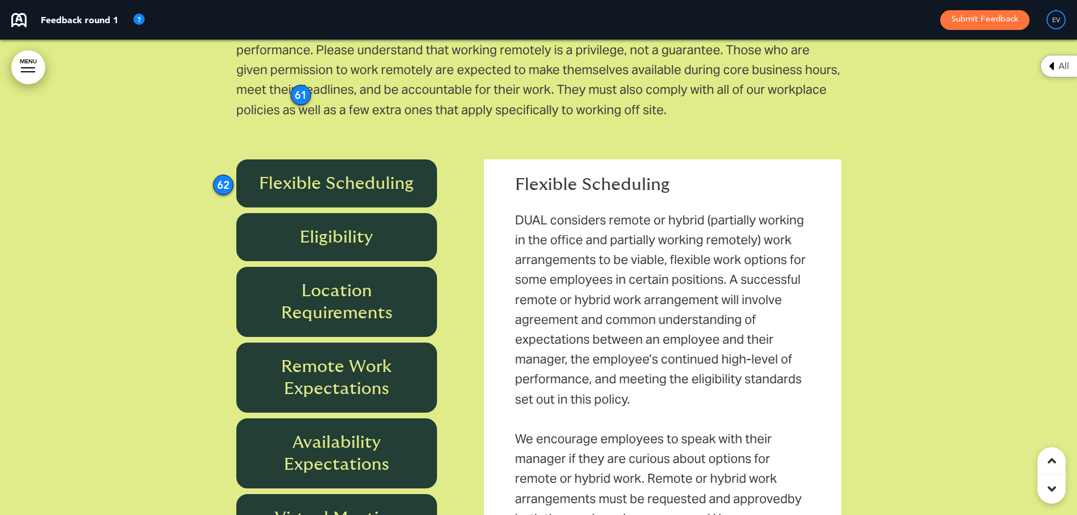
click at [650, 165] on div "Flexible Scheduling DUAL considers remote or hybrid (partially working in the o…" at bounding box center [662, 385] width 340 height 441
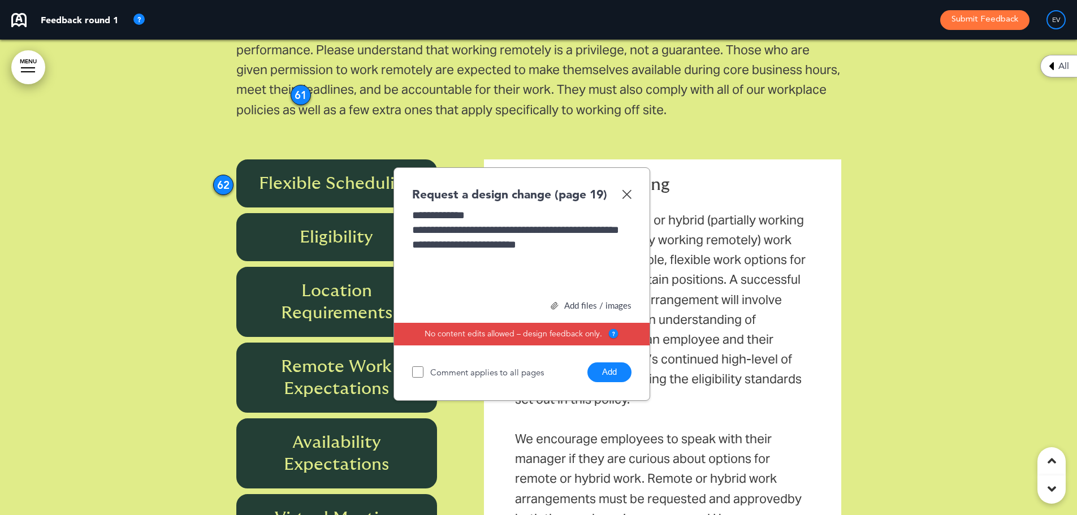
click at [609, 362] on button "Add" at bounding box center [609, 372] width 44 height 20
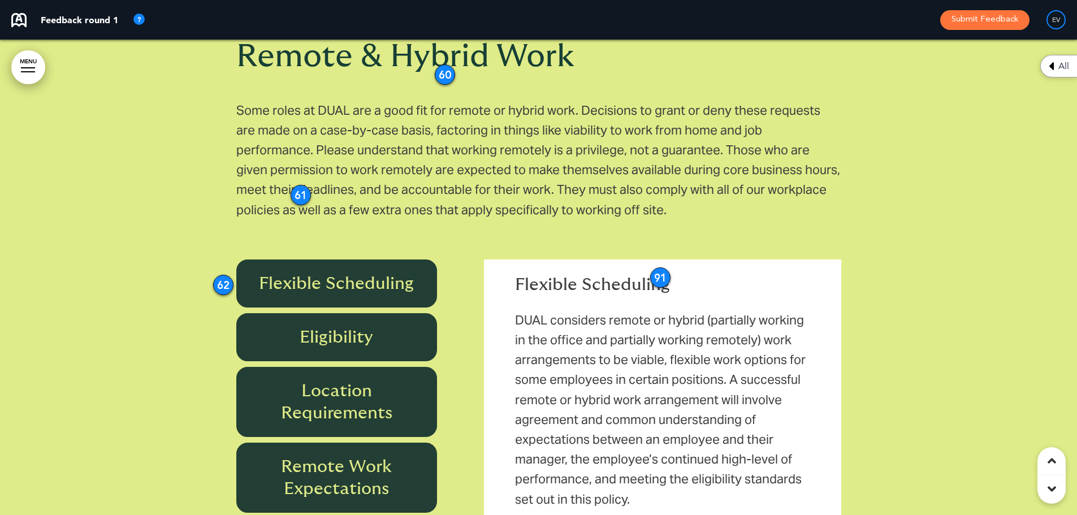
scroll to position [11875, 0]
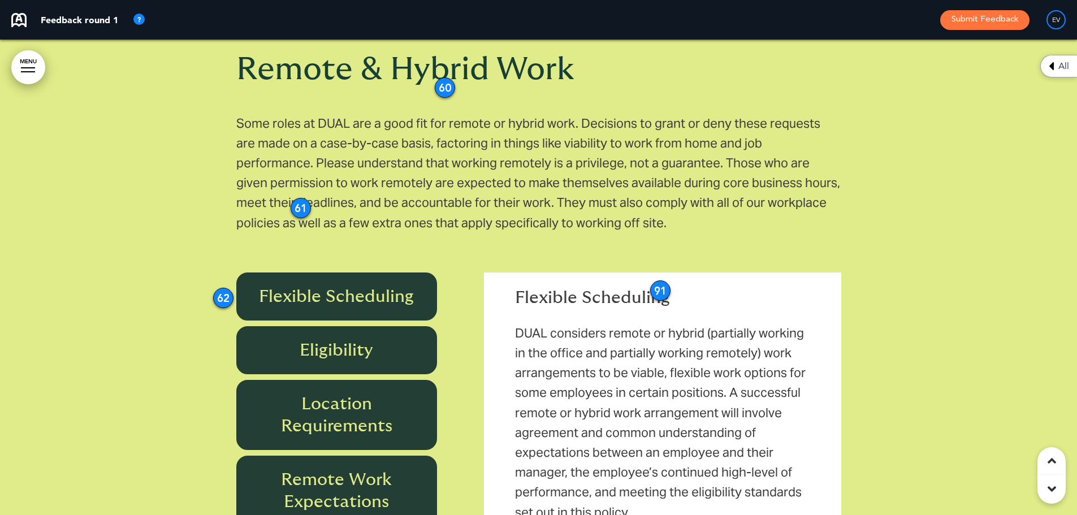
click at [663, 280] on div "91" at bounding box center [660, 290] width 20 height 20
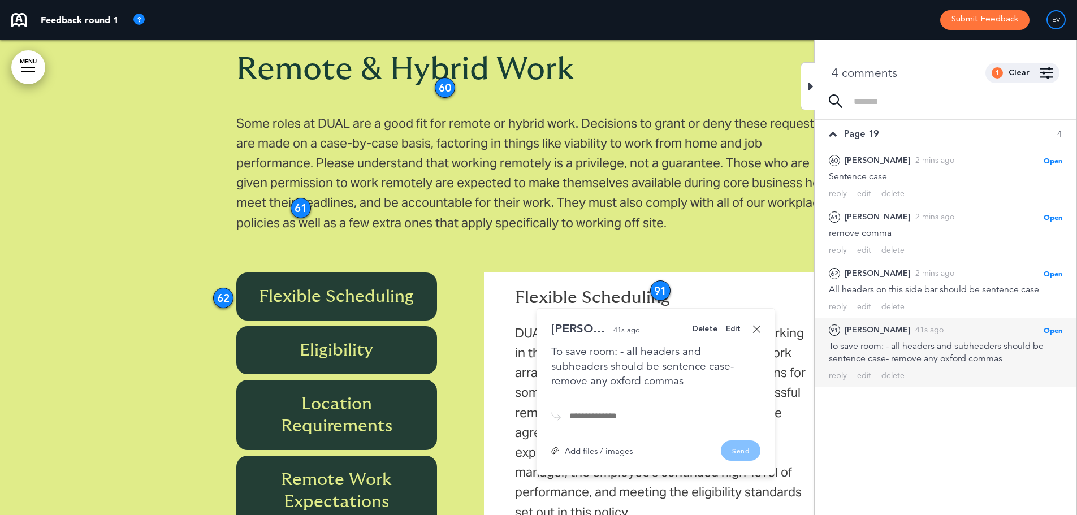
click at [698, 359] on div "To save room: - all headers and subheaders should be sentence case- remove any …" at bounding box center [655, 366] width 209 height 44
click at [736, 325] on div "Edit" at bounding box center [733, 328] width 15 height 7
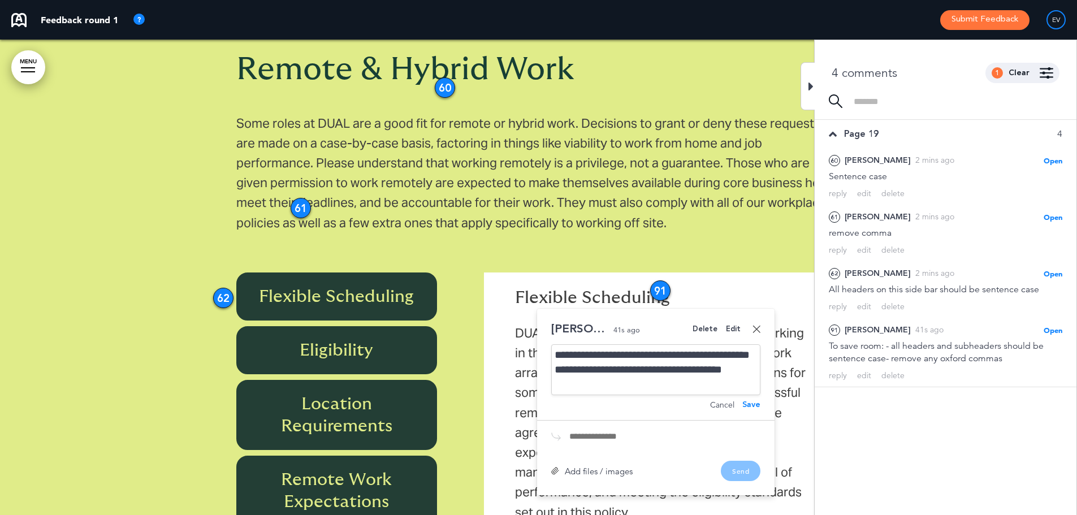
click at [625, 344] on div "**********" at bounding box center [655, 369] width 209 height 51
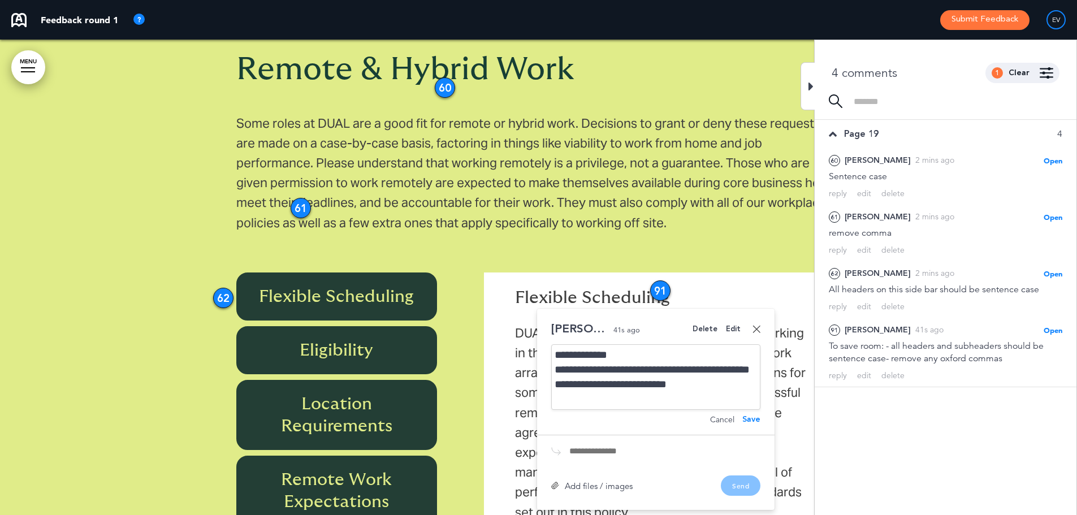
click at [645, 380] on div "**********" at bounding box center [655, 377] width 209 height 66
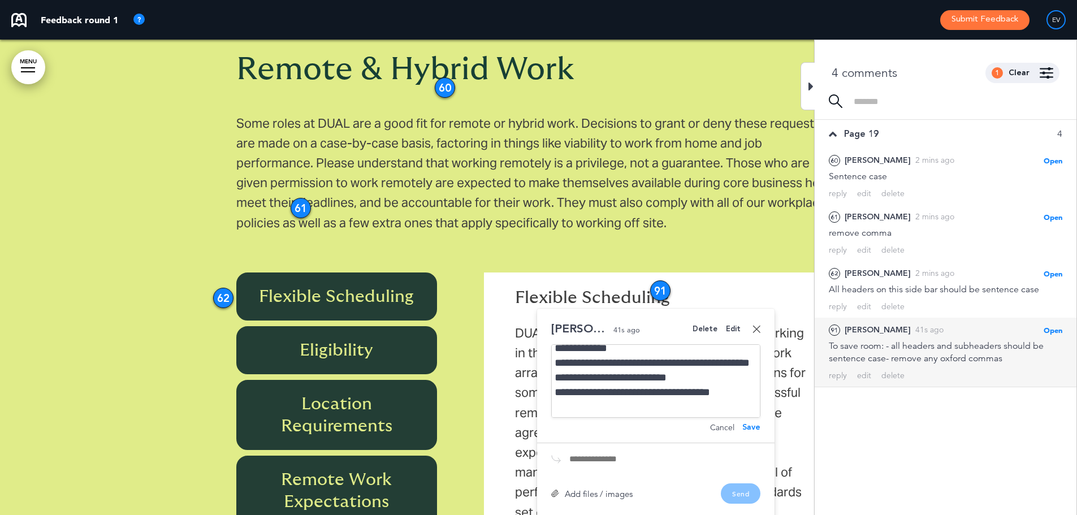
scroll to position [33, 0]
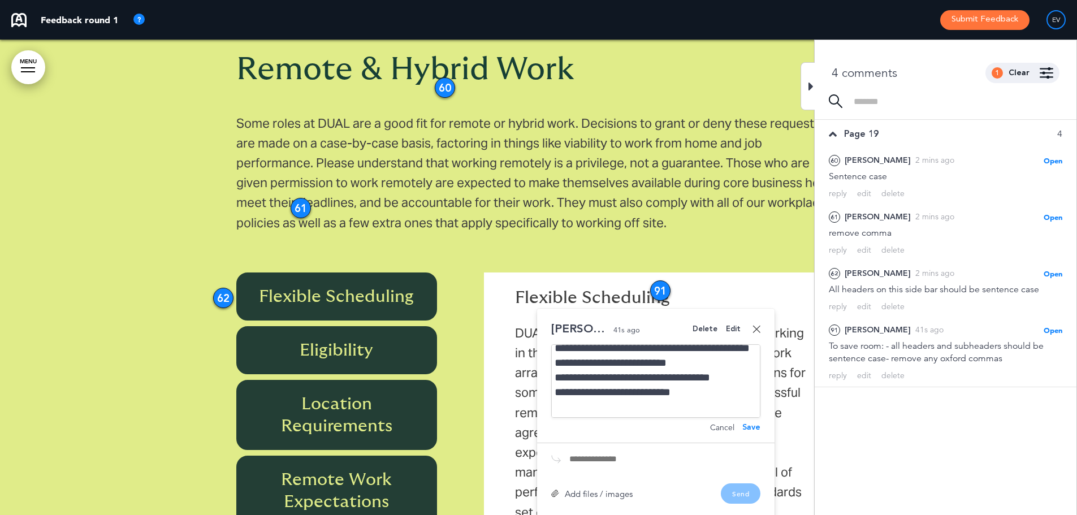
click at [585, 375] on div "**********" at bounding box center [652, 392] width 197 height 44
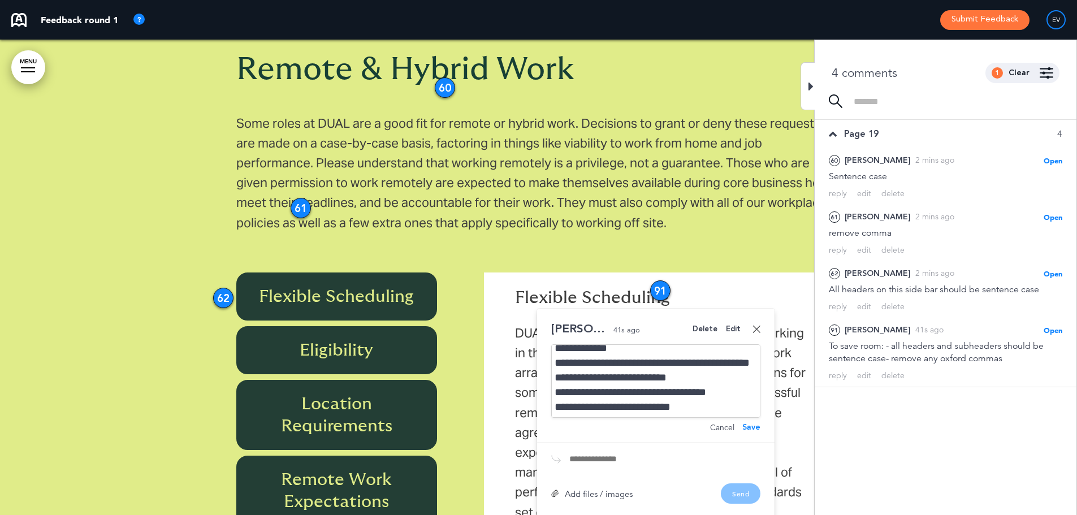
click at [753, 423] on div "Save" at bounding box center [751, 427] width 18 height 8
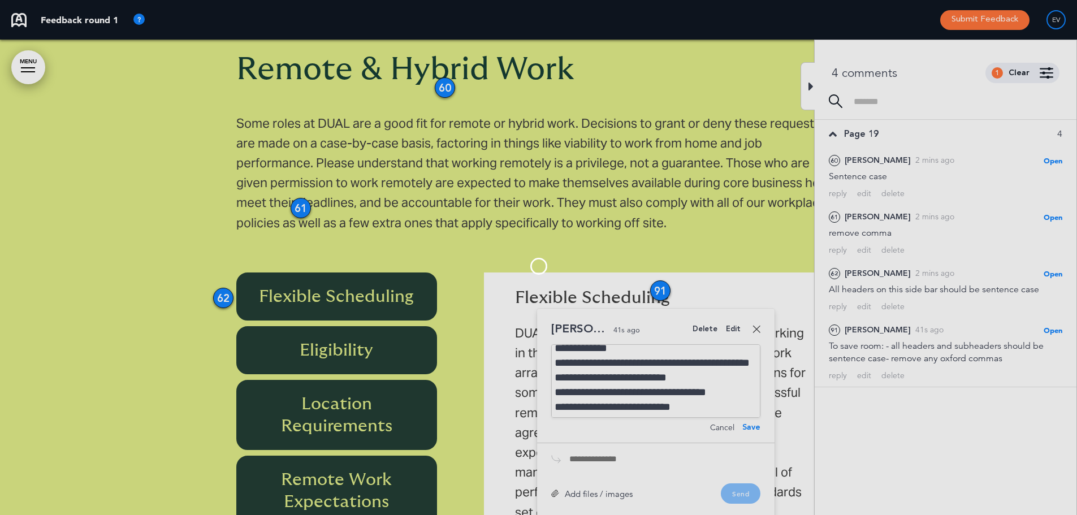
scroll to position [0, 0]
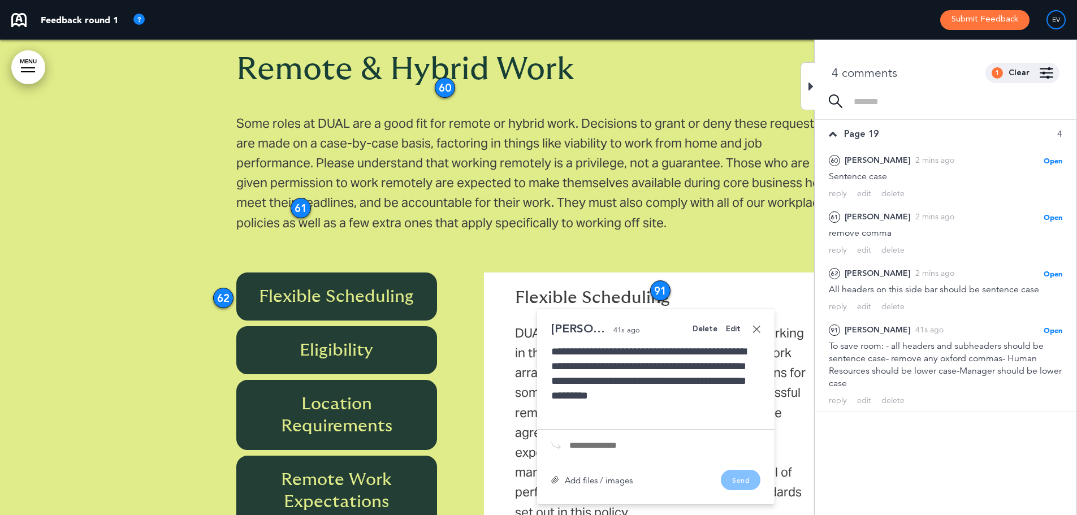
click at [359, 339] on h6 "Eligibility" at bounding box center [336, 350] width 175 height 22
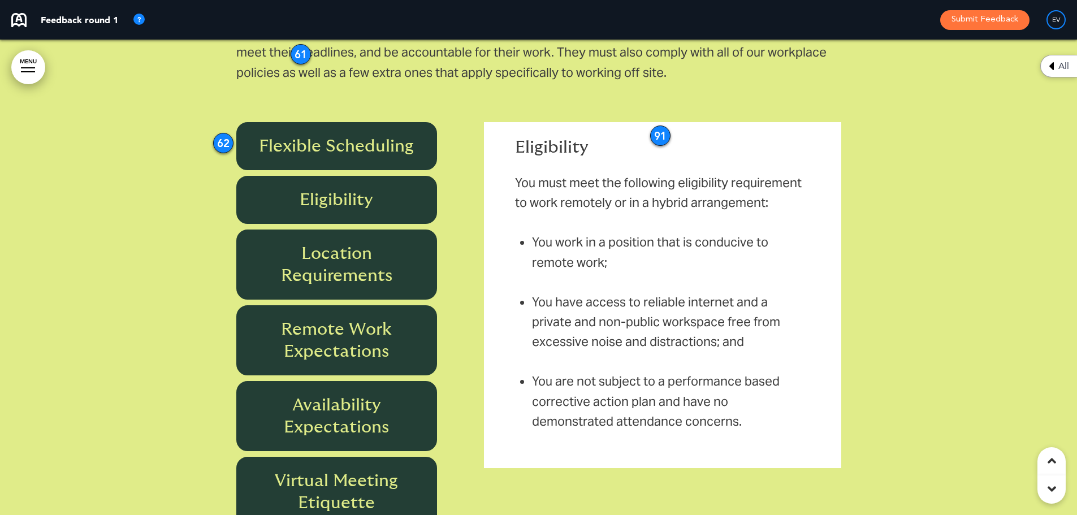
scroll to position [12045, 0]
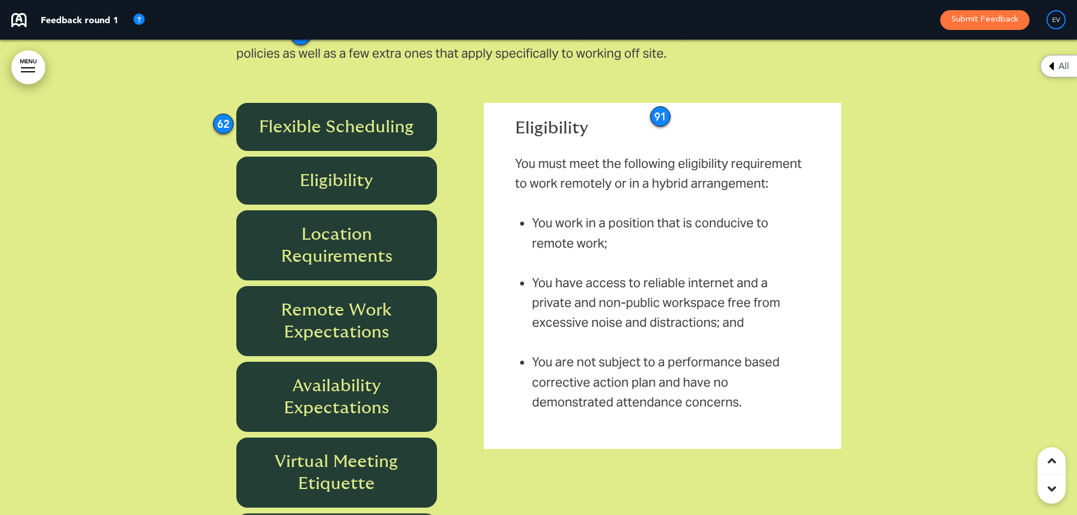
click at [334, 227] on h6 "Location Requirements" at bounding box center [336, 245] width 175 height 44
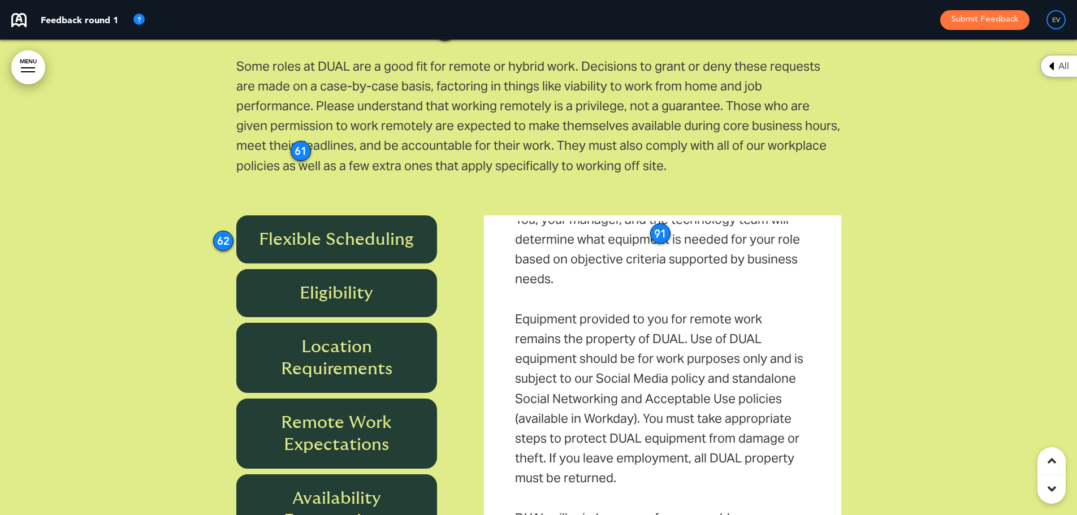
scroll to position [11932, 0]
click at [660, 224] on div "91" at bounding box center [660, 234] width 20 height 20
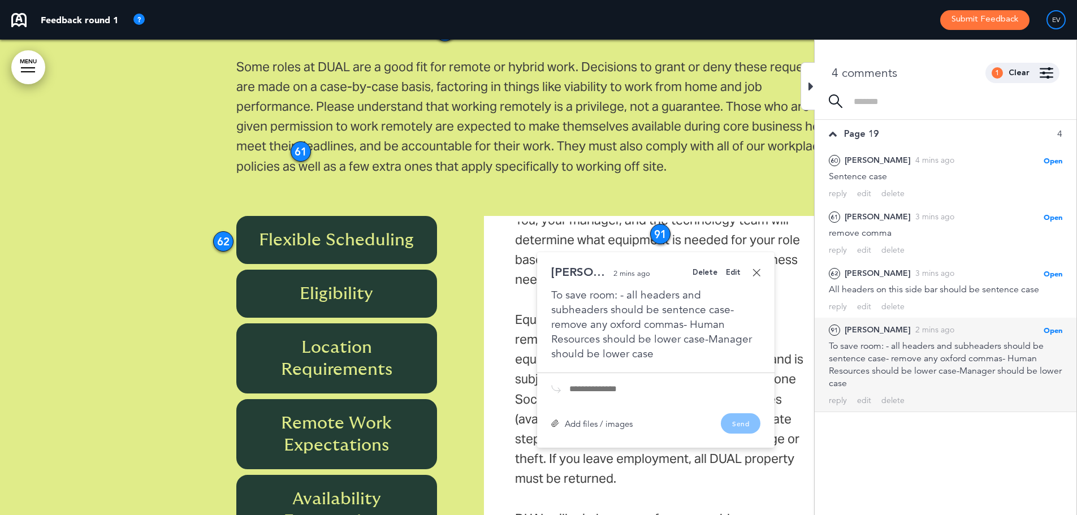
click at [731, 269] on div "Edit" at bounding box center [733, 272] width 15 height 7
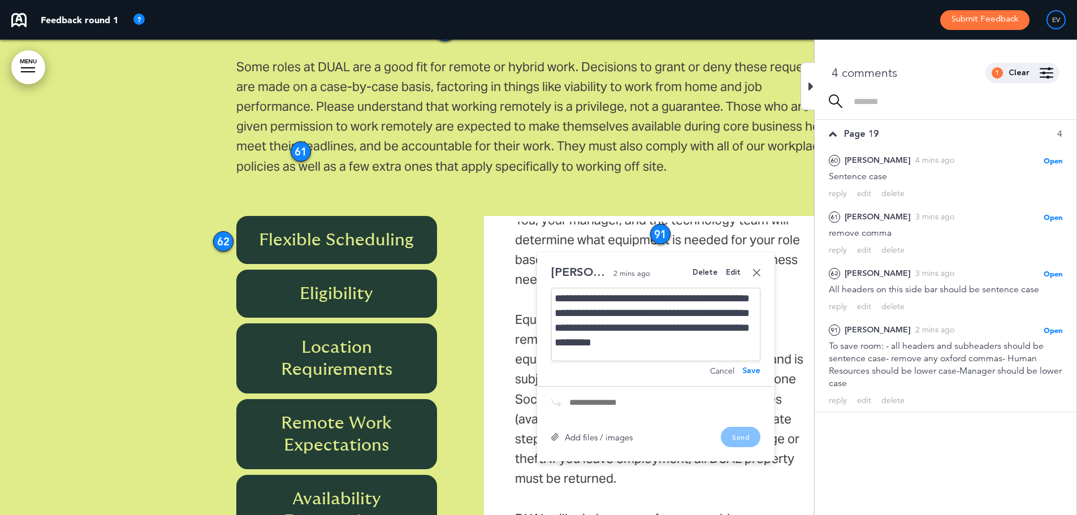
click at [626, 288] on div "**********" at bounding box center [655, 324] width 209 height 73
click at [713, 339] on div "**********" at bounding box center [655, 324] width 209 height 73
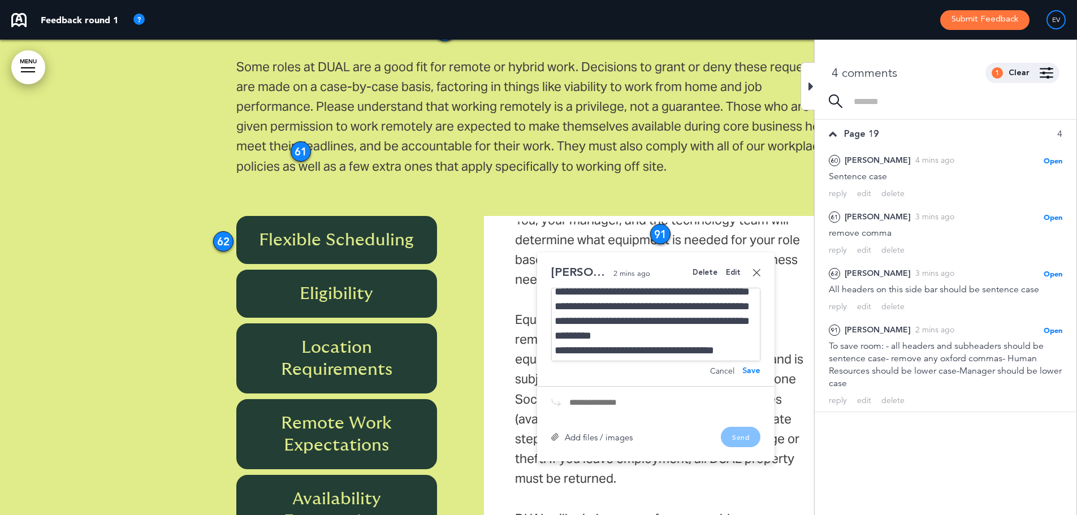
scroll to position [33, 0]
click at [758, 367] on div "Save" at bounding box center [751, 371] width 18 height 8
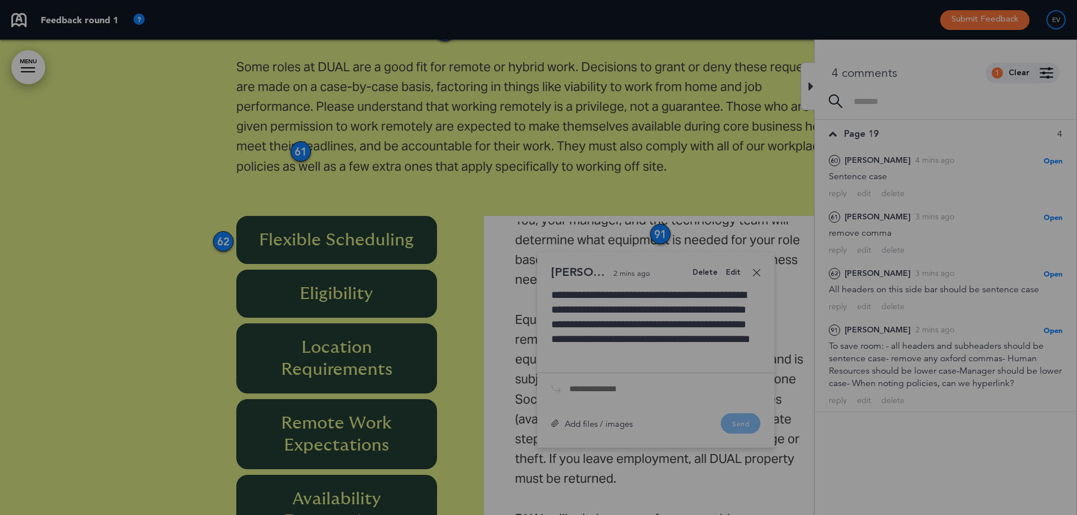
scroll to position [15, 0]
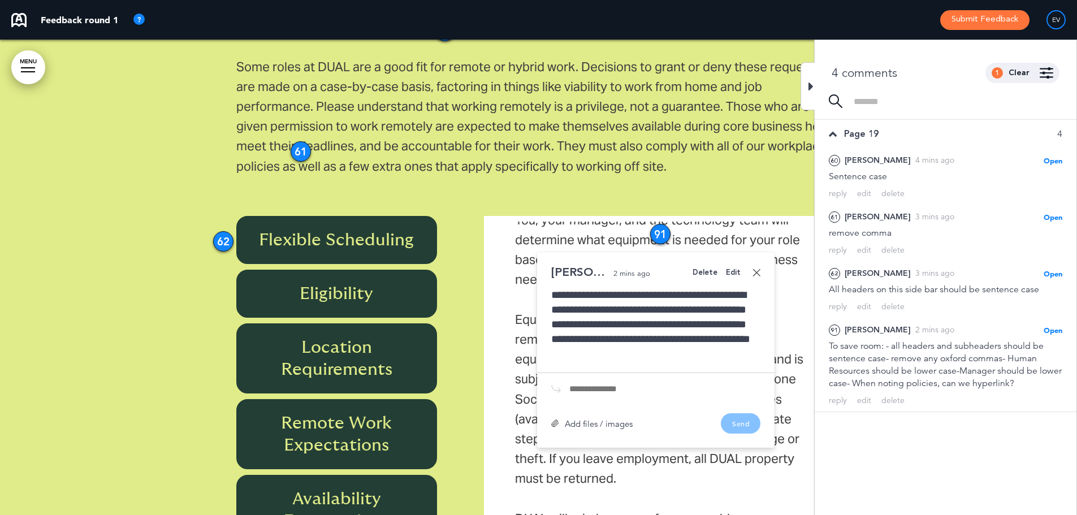
click at [808, 85] on div at bounding box center [807, 86] width 14 height 48
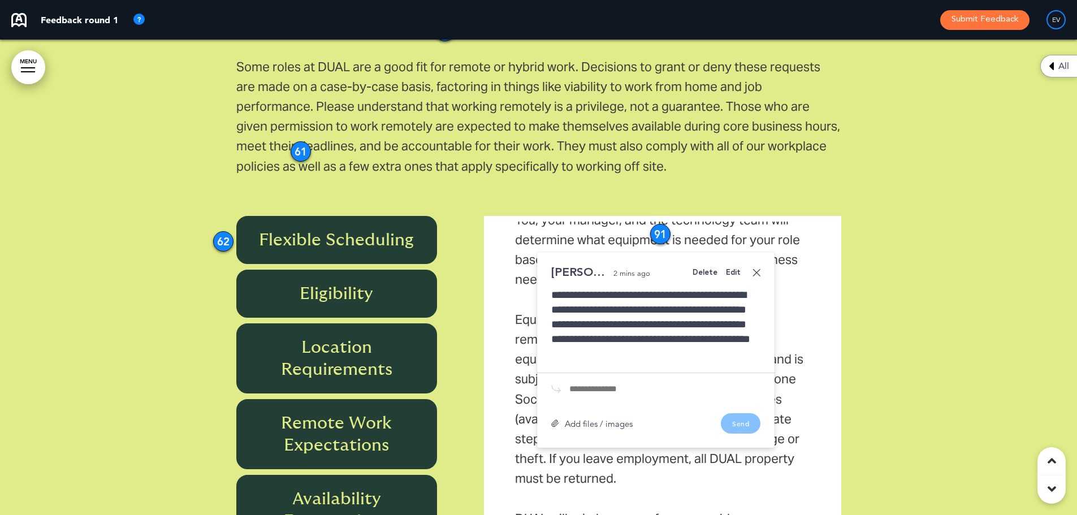
click at [662, 224] on div "91" at bounding box center [660, 234] width 20 height 20
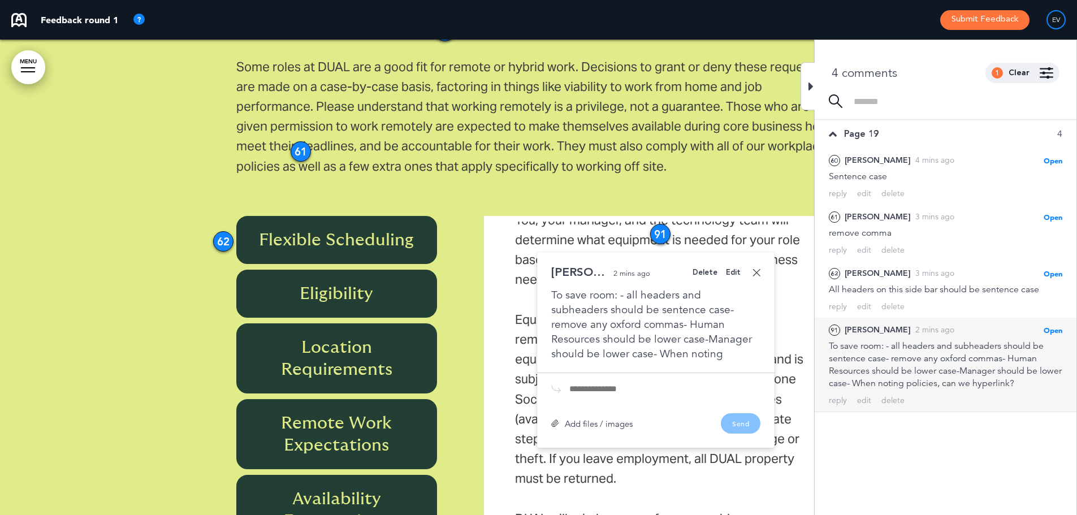
click at [657, 224] on div "91" at bounding box center [660, 234] width 20 height 20
click at [679, 158] on p "Some roles at DUAL are a good fit for remote or hybrid work. Decisions to grant…" at bounding box center [538, 126] width 605 height 139
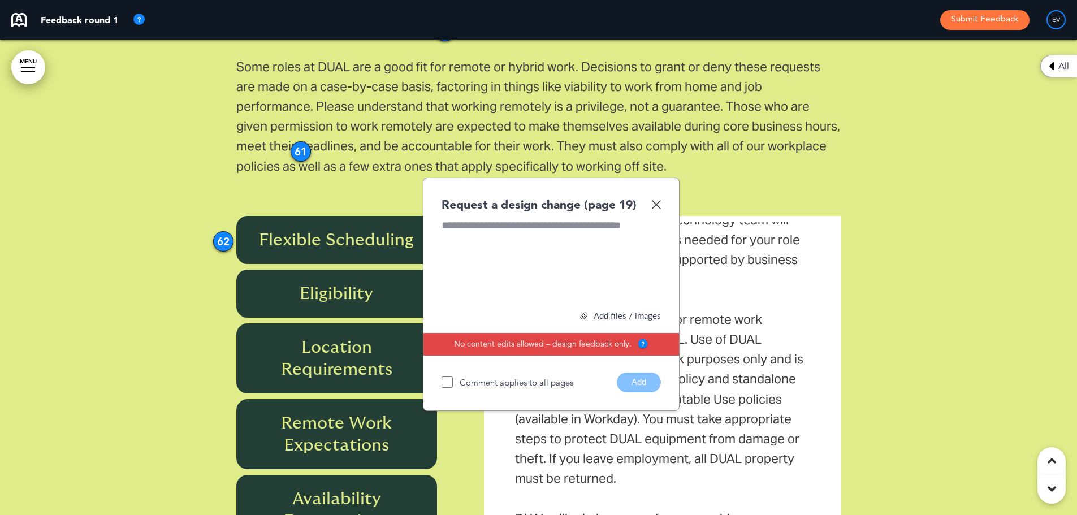
click at [655, 199] on img at bounding box center [656, 204] width 10 height 10
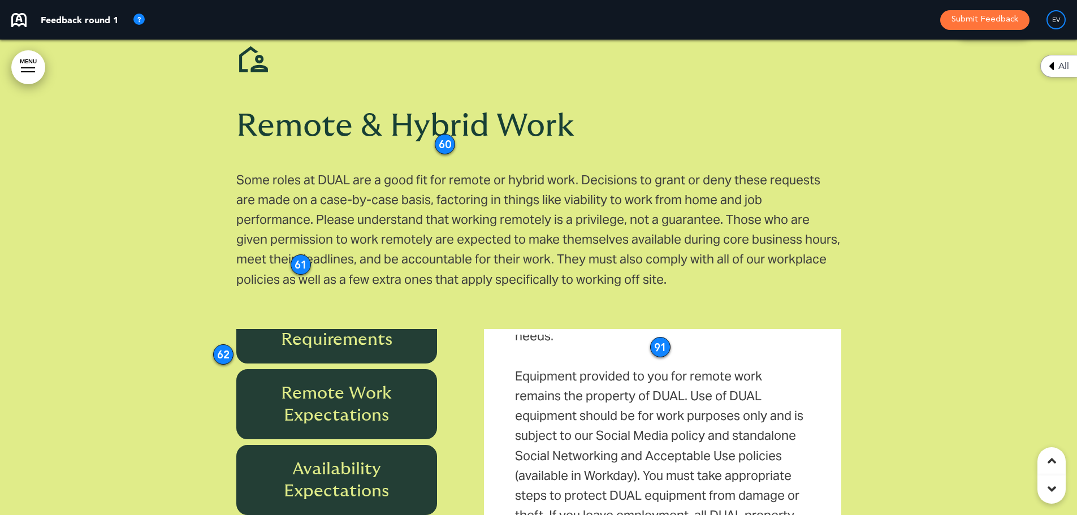
scroll to position [170, 0]
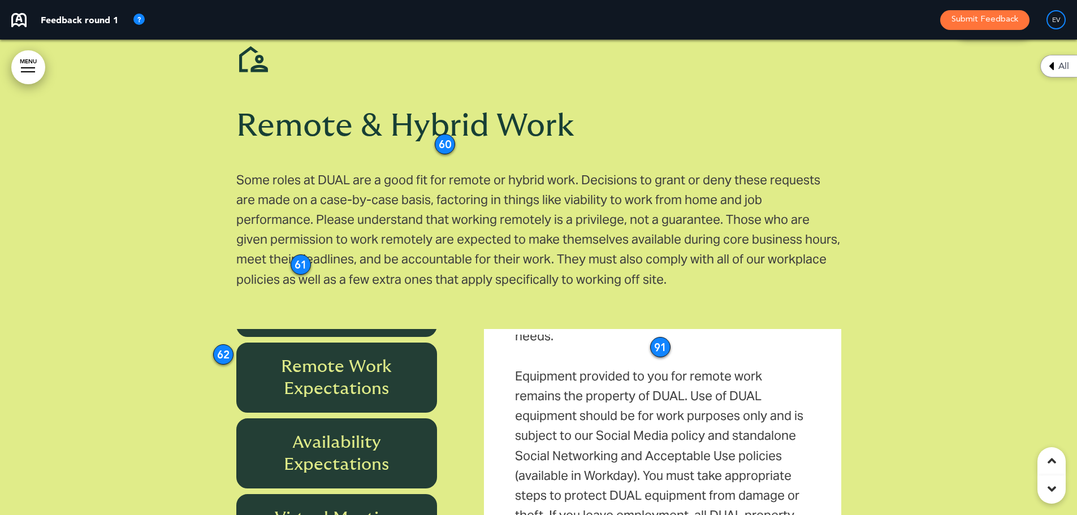
click at [334, 366] on h6 "Remote Work Expectations" at bounding box center [336, 377] width 175 height 44
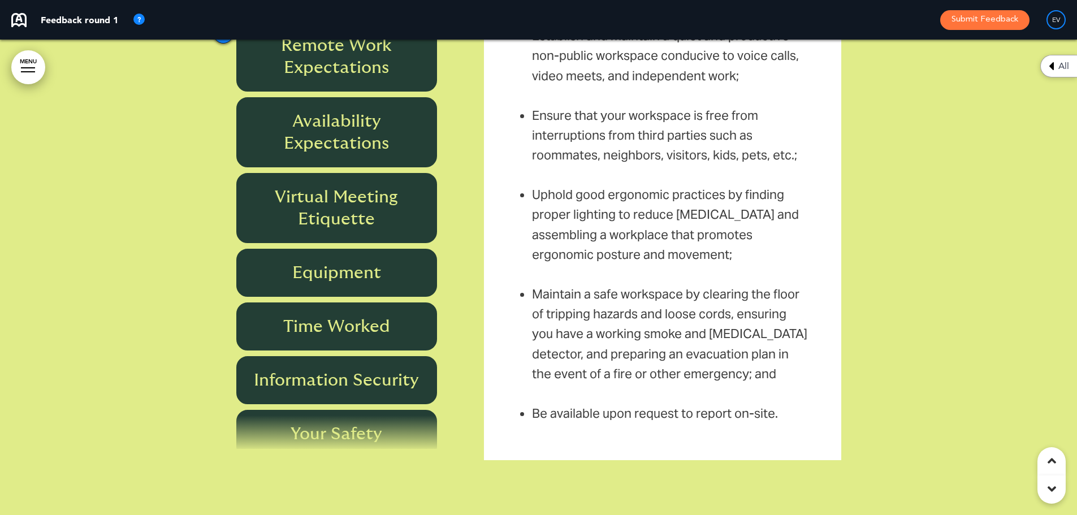
scroll to position [12158, 0]
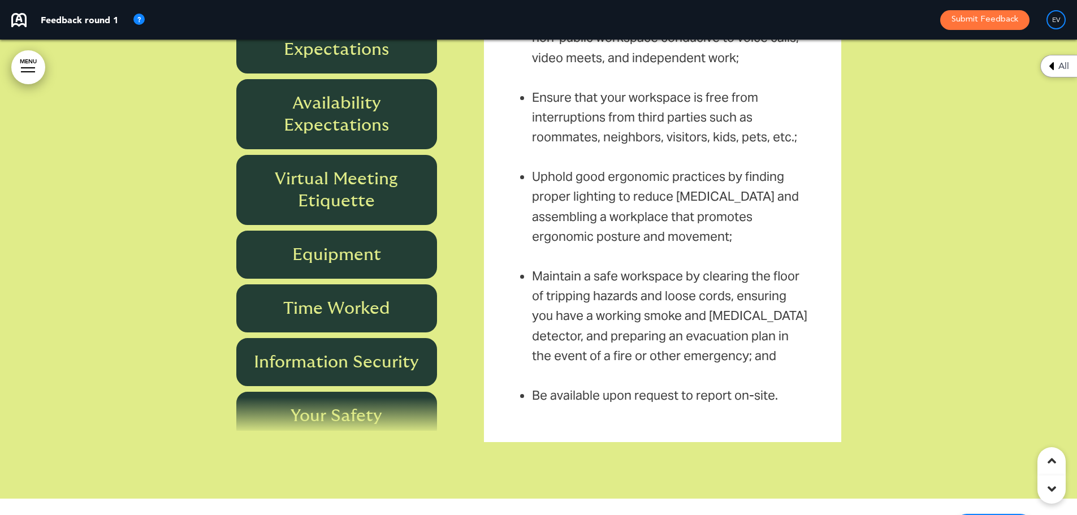
click at [765, 385] on li "Be available upon request to report on-site." at bounding box center [670, 395] width 277 height 20
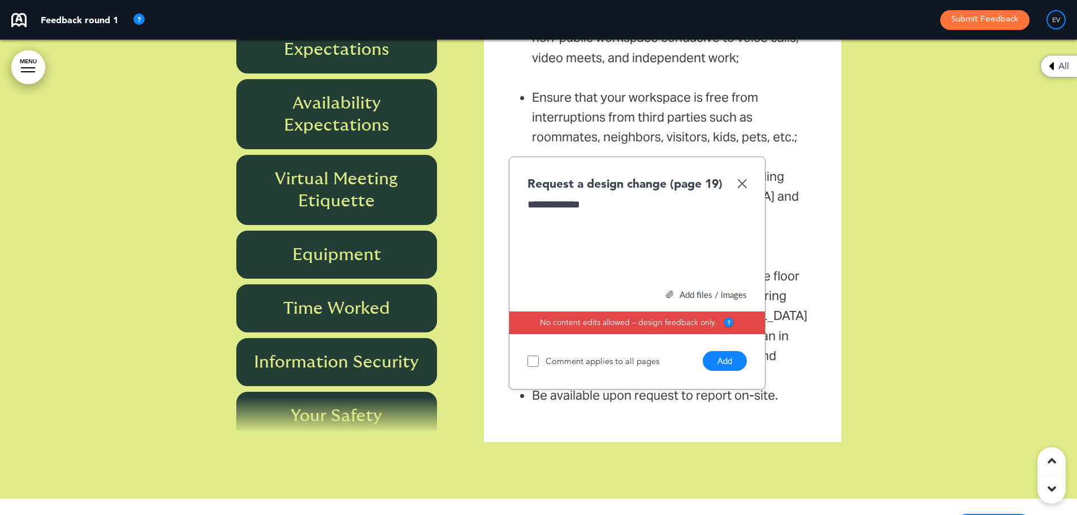
click at [726, 351] on button "Add" at bounding box center [724, 361] width 44 height 20
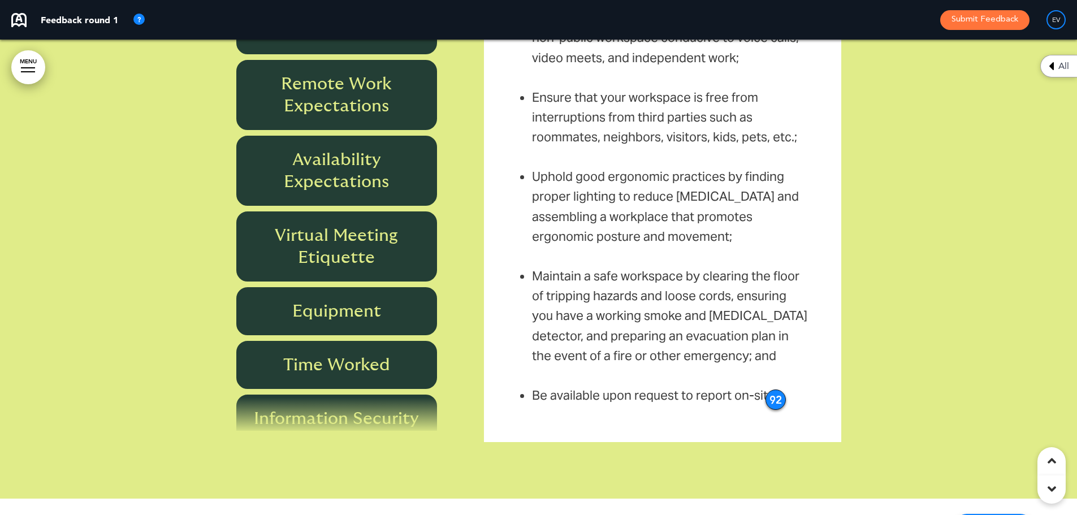
scroll to position [57, 0]
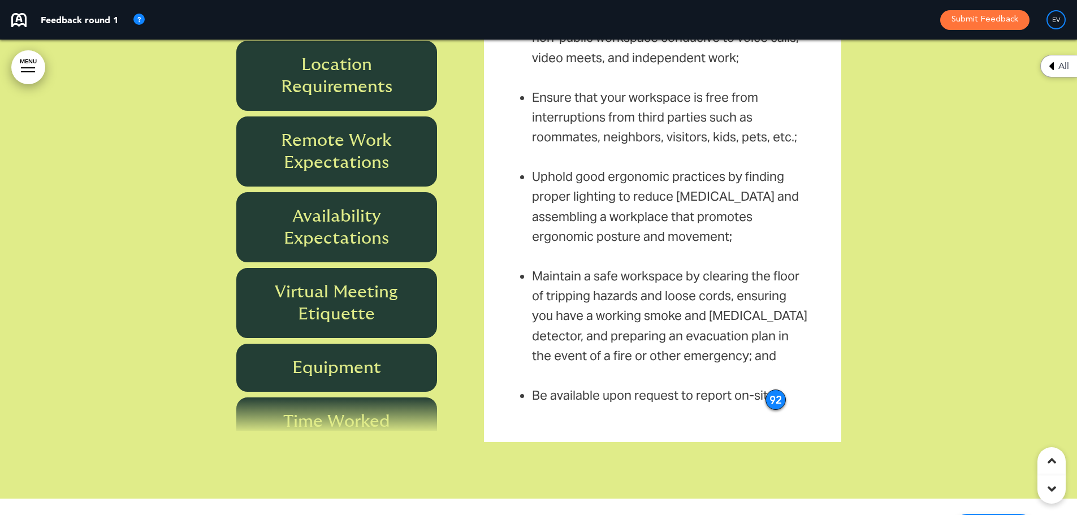
click at [349, 130] on h6 "Remote Work Expectations" at bounding box center [336, 151] width 175 height 44
click at [342, 72] on h6 "Location Requirements" at bounding box center [336, 76] width 175 height 44
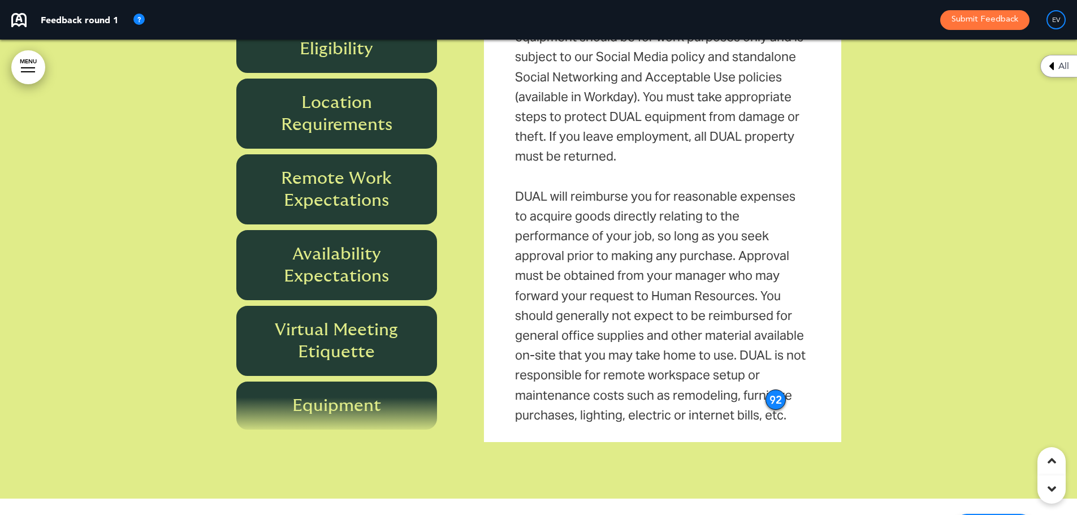
scroll to position [0, 0]
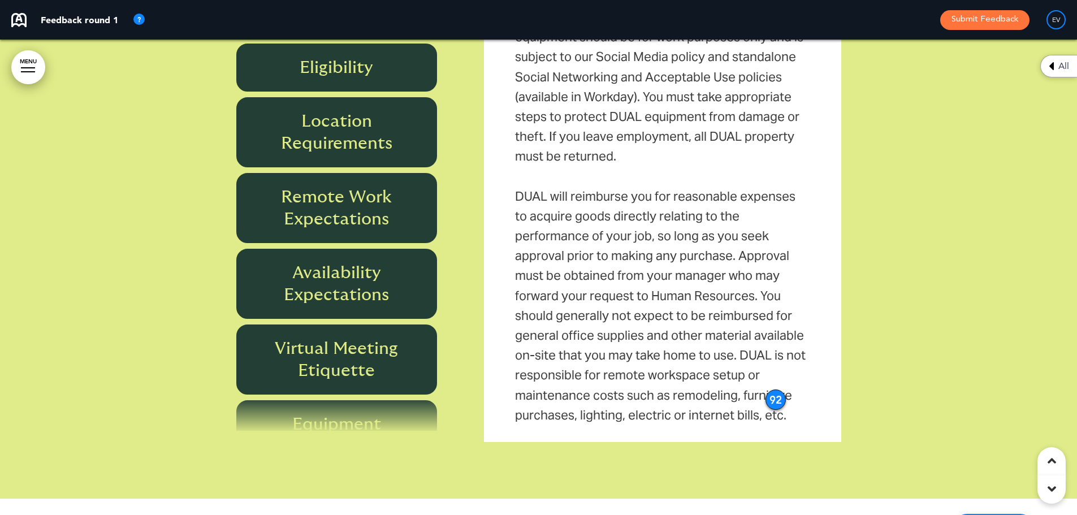
click at [22, 63] on link "MENU" at bounding box center [28, 67] width 34 height 34
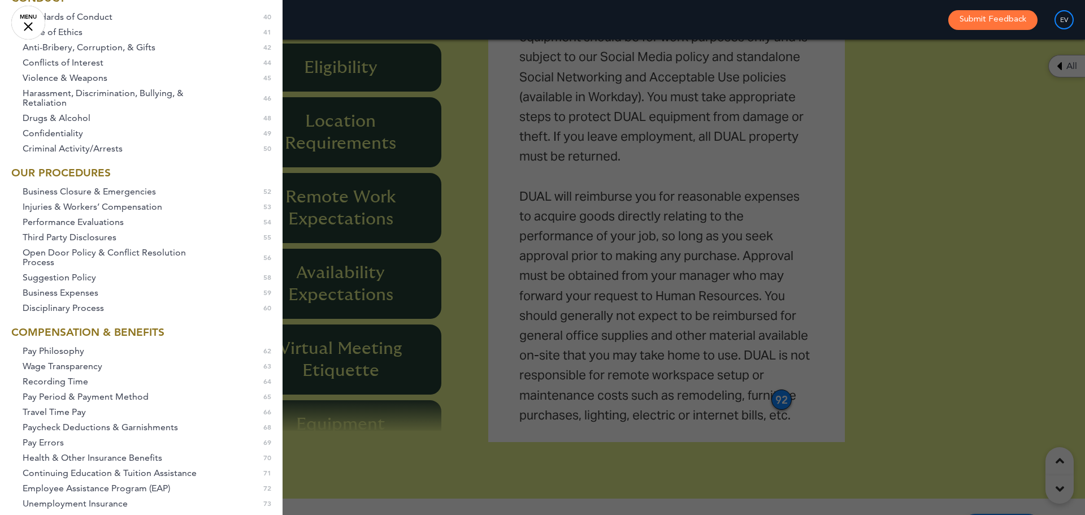
click at [33, 28] on link "MENU" at bounding box center [28, 23] width 34 height 34
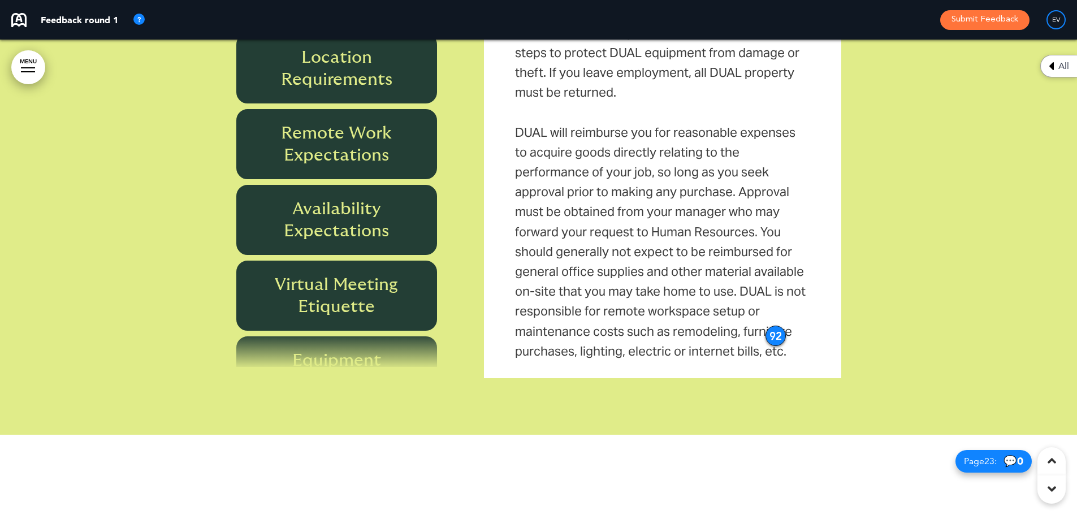
scroll to position [12214, 0]
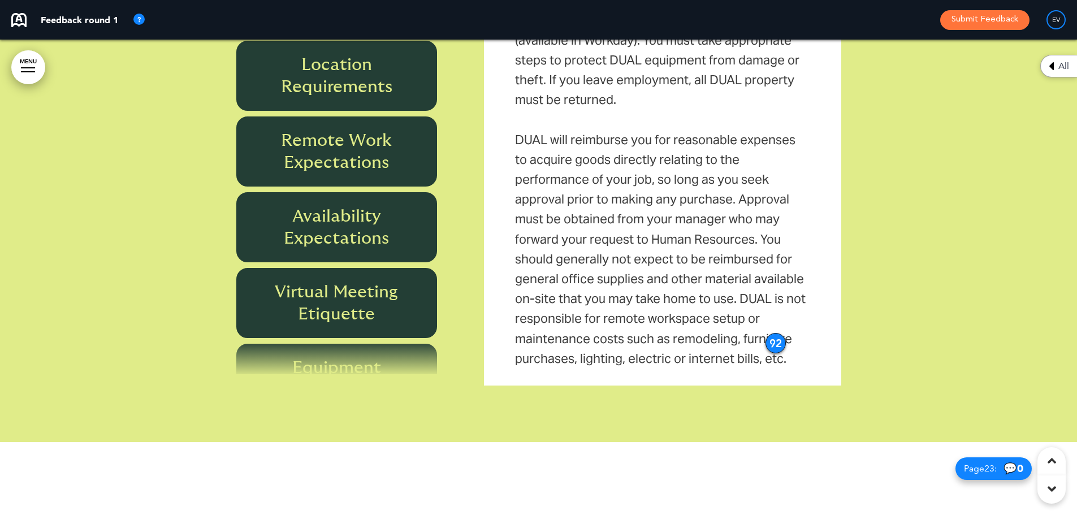
click at [348, 205] on h6 "Availability Expectations" at bounding box center [336, 227] width 175 height 44
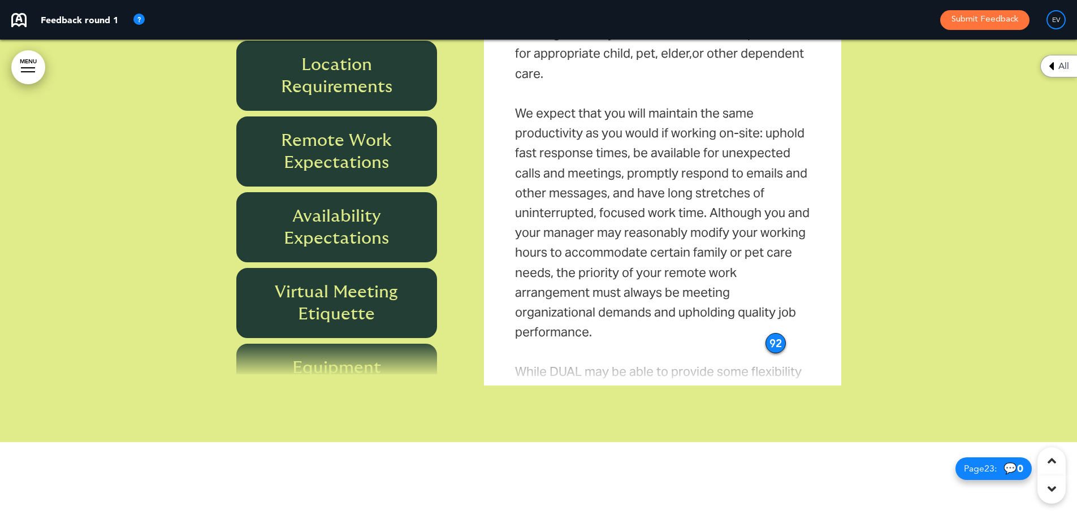
click at [353, 281] on h6 "Virtual Meeting Etiquette" at bounding box center [336, 303] width 175 height 44
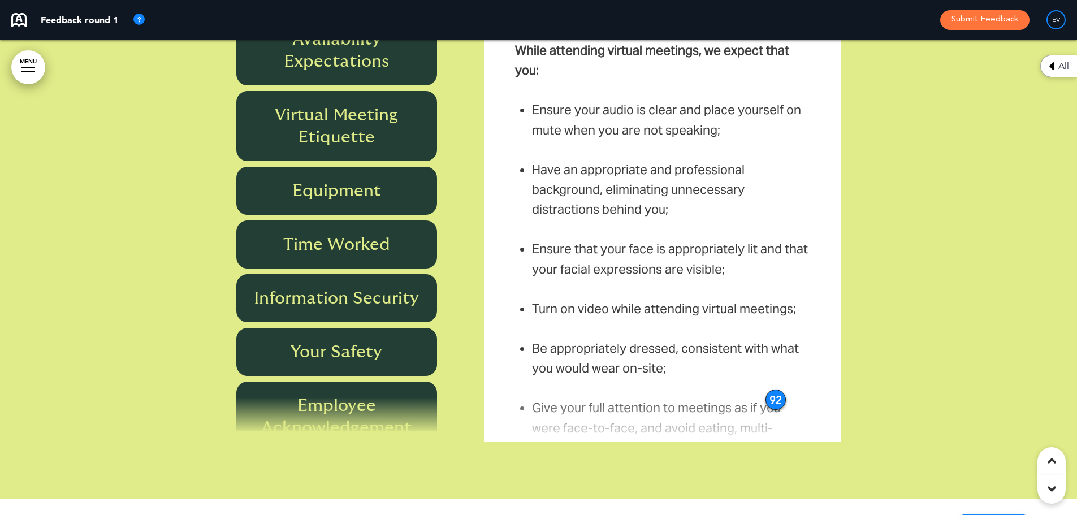
scroll to position [254, 0]
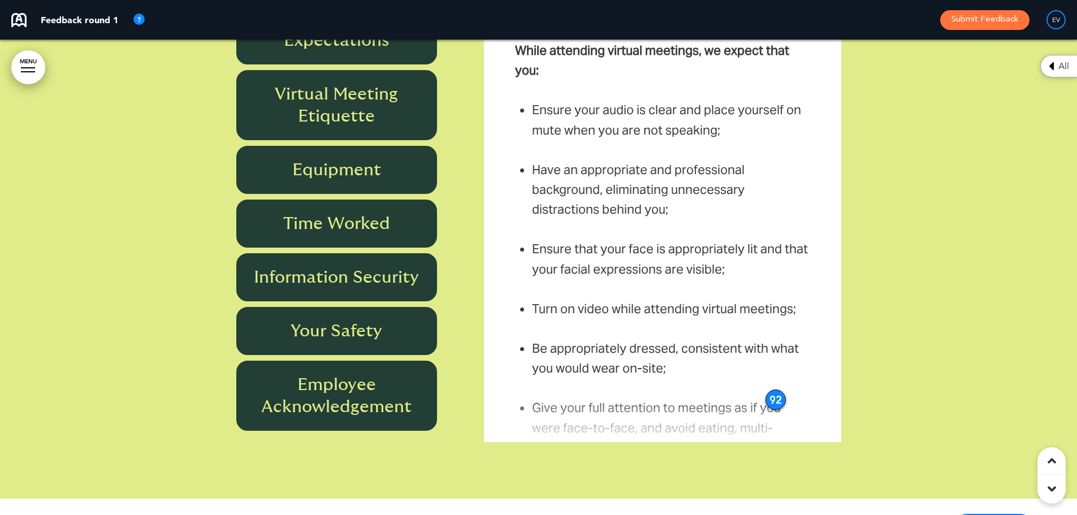
click at [371, 212] on h6 "Time Worked" at bounding box center [336, 223] width 175 height 22
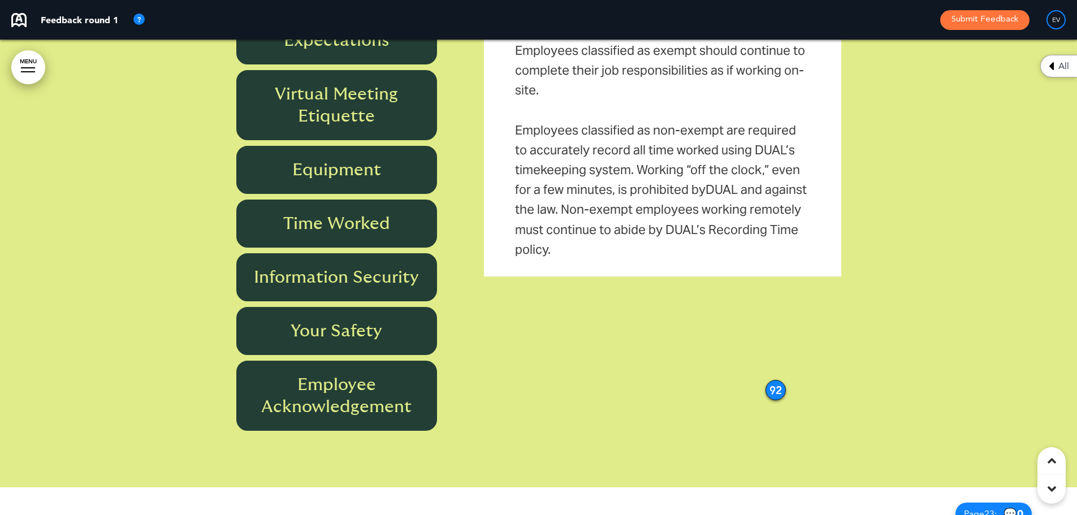
click at [355, 266] on h6 "Information Security" at bounding box center [336, 277] width 175 height 22
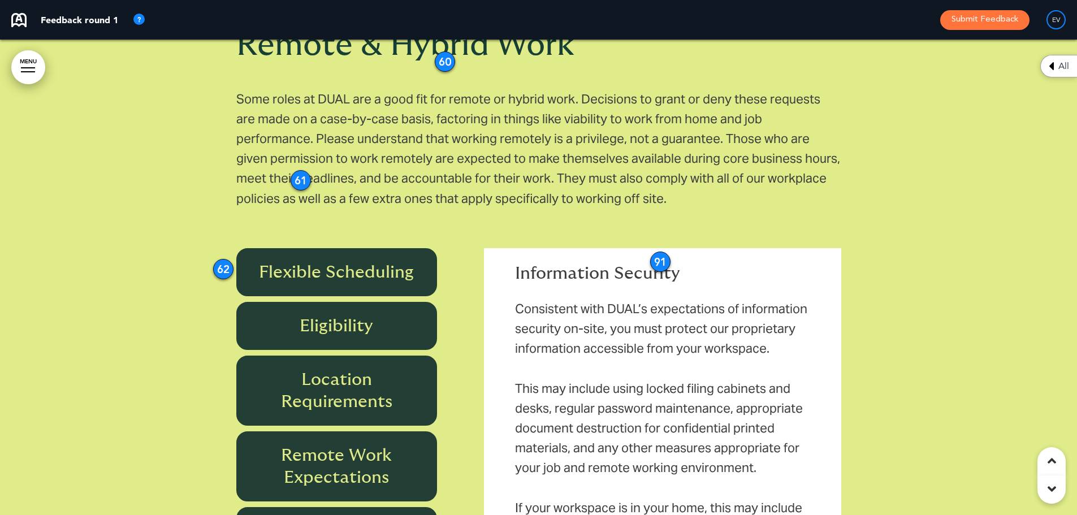
scroll to position [11875, 0]
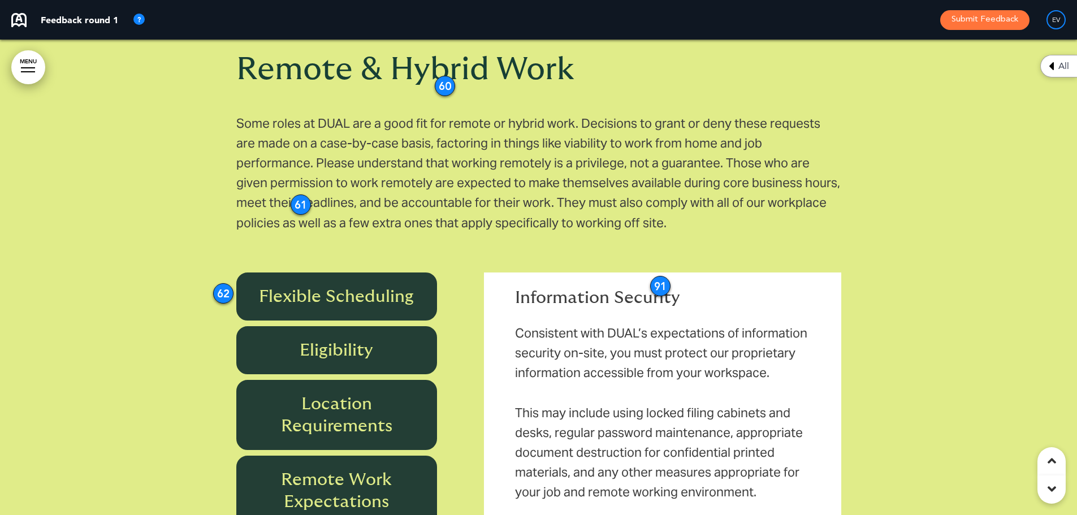
click at [659, 276] on div "91" at bounding box center [660, 286] width 20 height 20
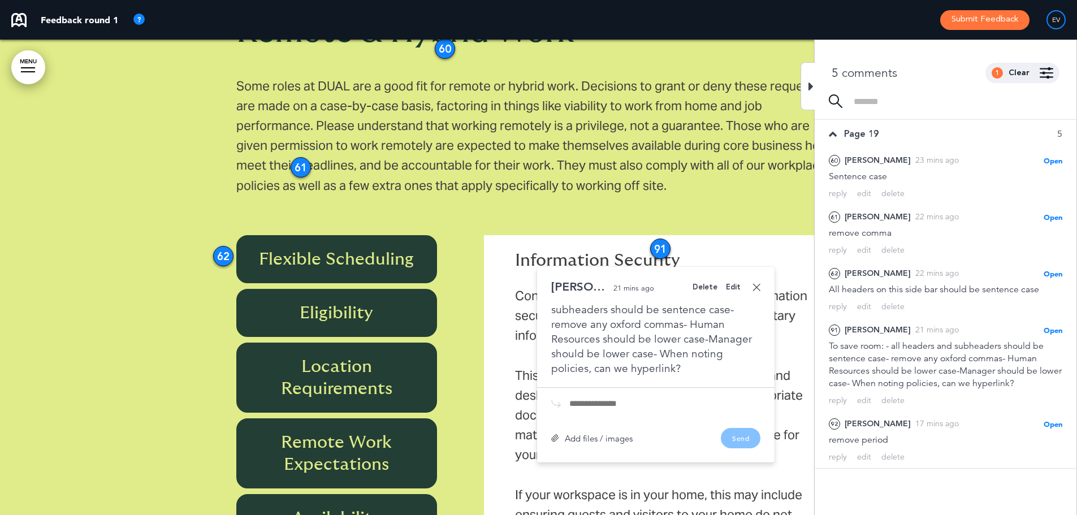
scroll to position [11932, 0]
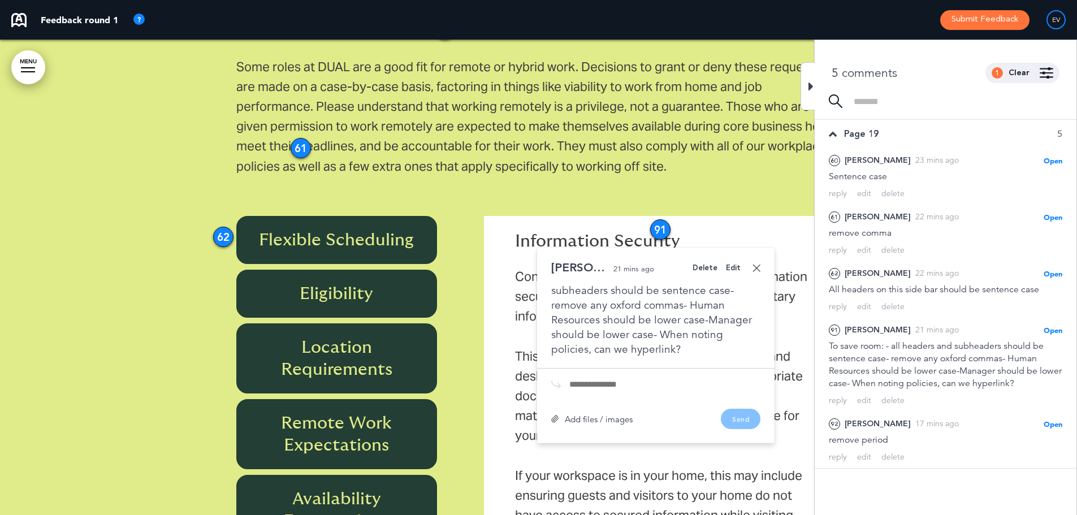
click at [757, 264] on link at bounding box center [756, 268] width 8 height 8
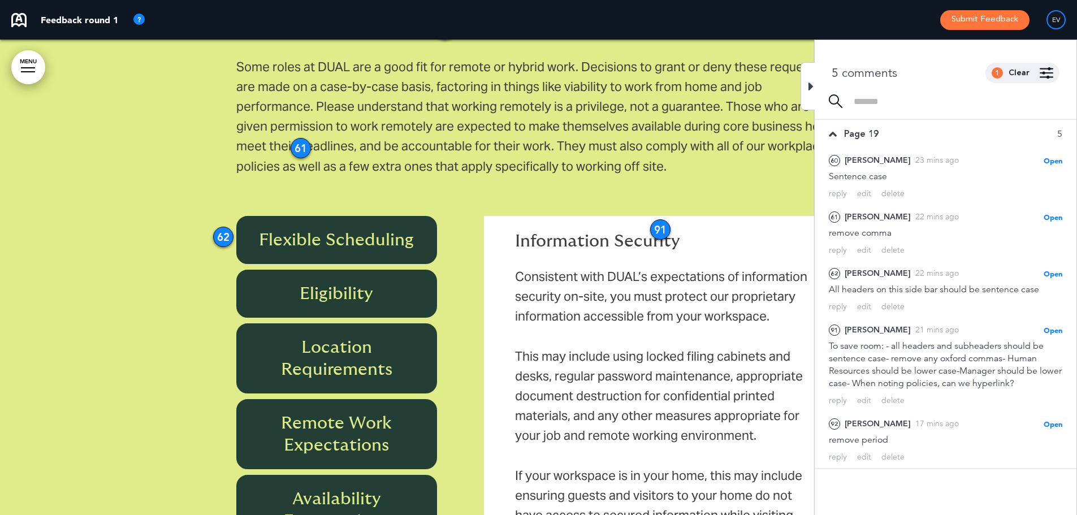
click at [811, 87] on icon at bounding box center [810, 87] width 5 height 14
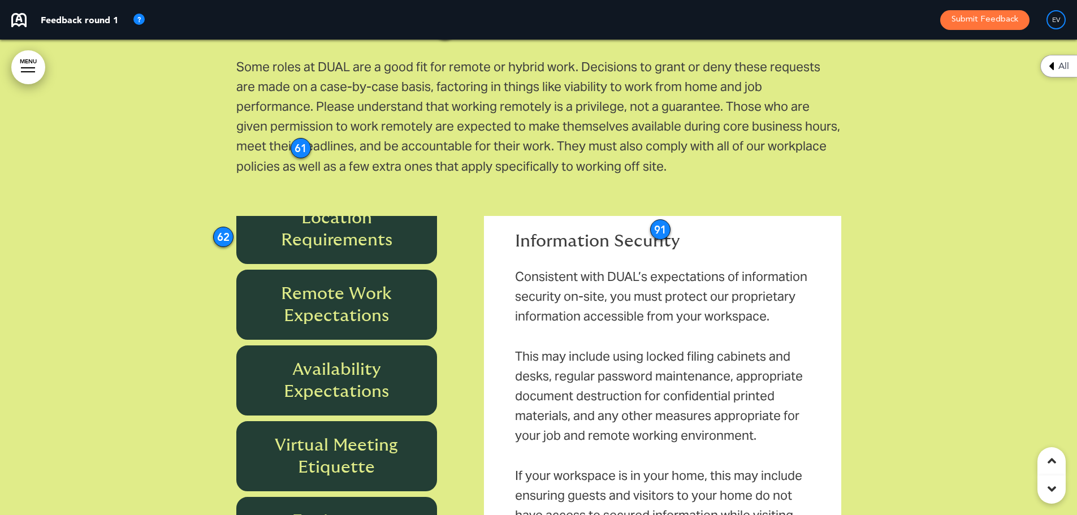
scroll to position [170, 0]
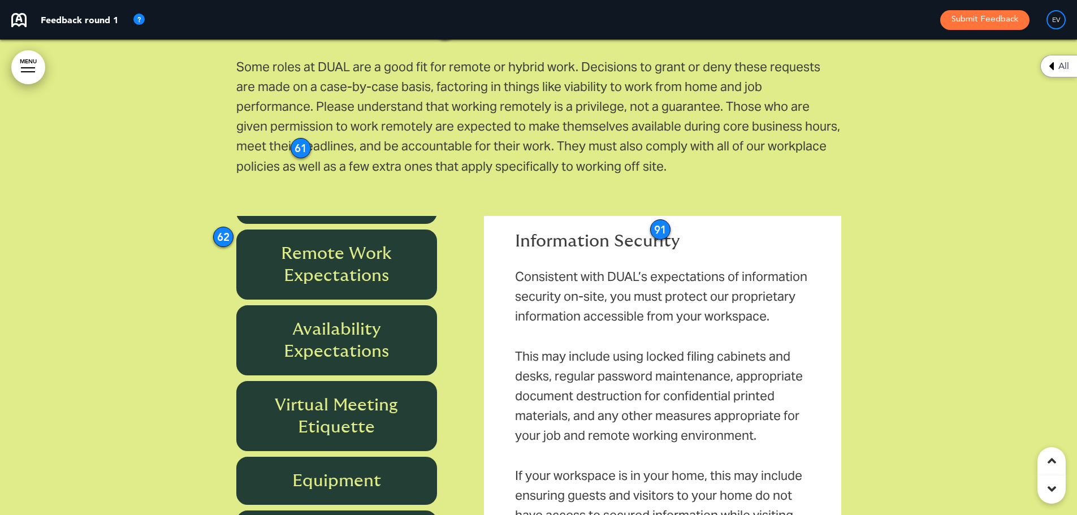
click at [343, 399] on h6 "Virtual Meeting Etiquette" at bounding box center [336, 416] width 175 height 44
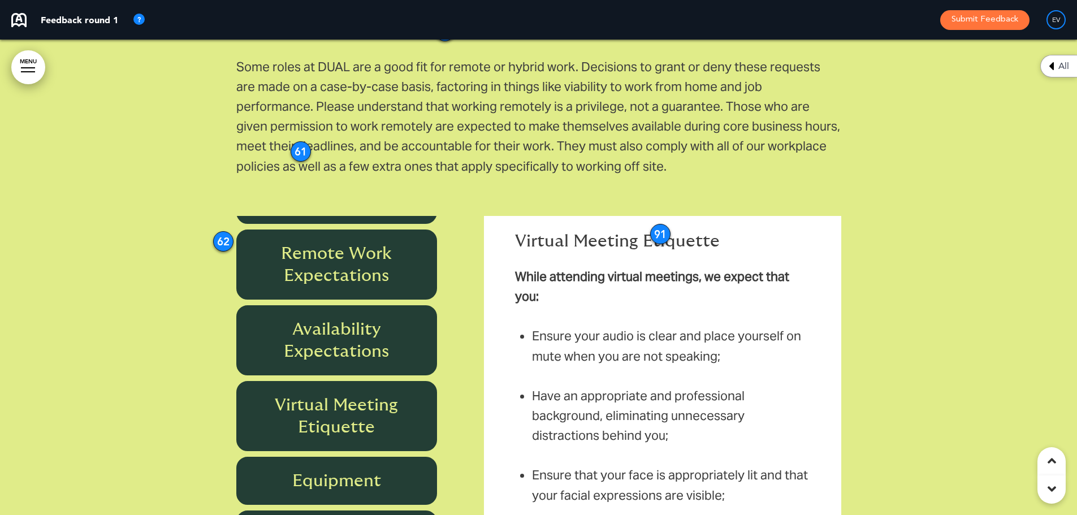
click at [352, 394] on h6 "Virtual Meeting Etiquette" at bounding box center [336, 416] width 175 height 44
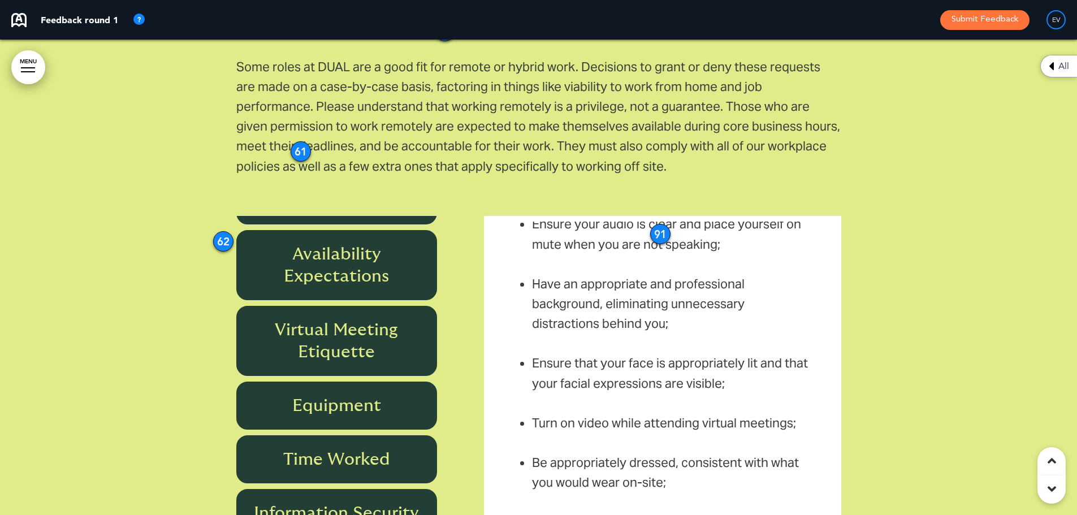
scroll to position [254, 0]
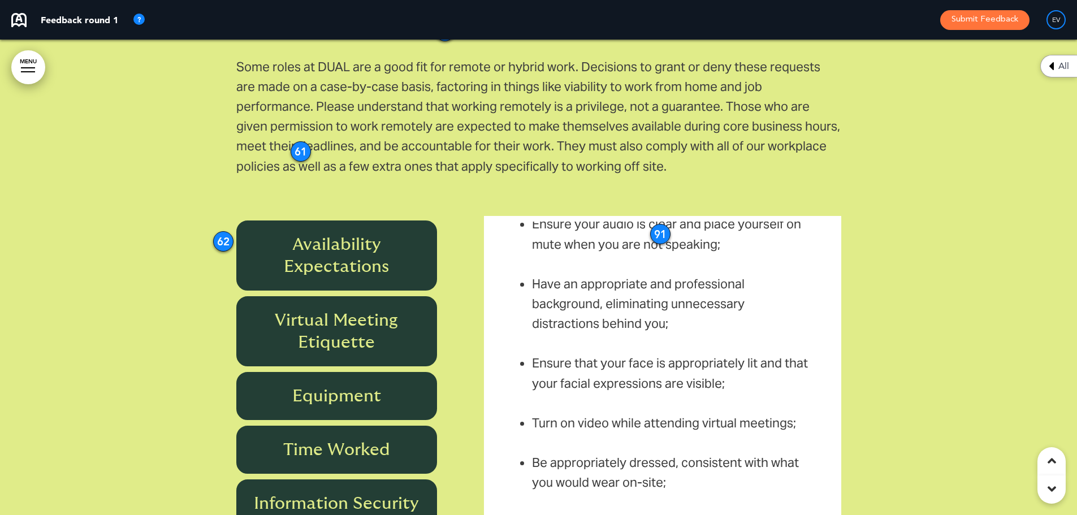
click at [329, 385] on h6 "Equipment" at bounding box center [336, 396] width 175 height 22
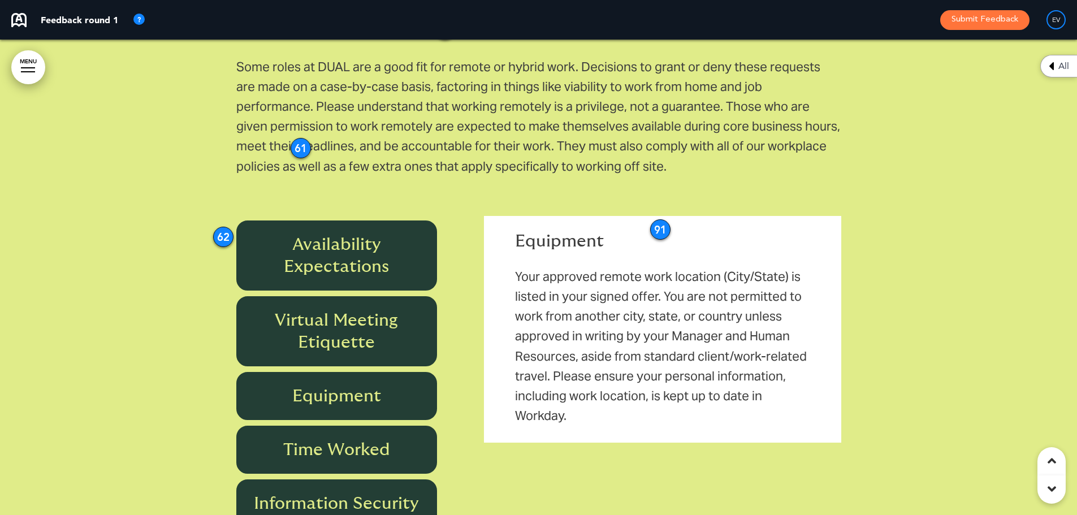
click at [740, 267] on p "Your approved remote work location (City/State) is listed in your signed offer.…" at bounding box center [662, 346] width 294 height 159
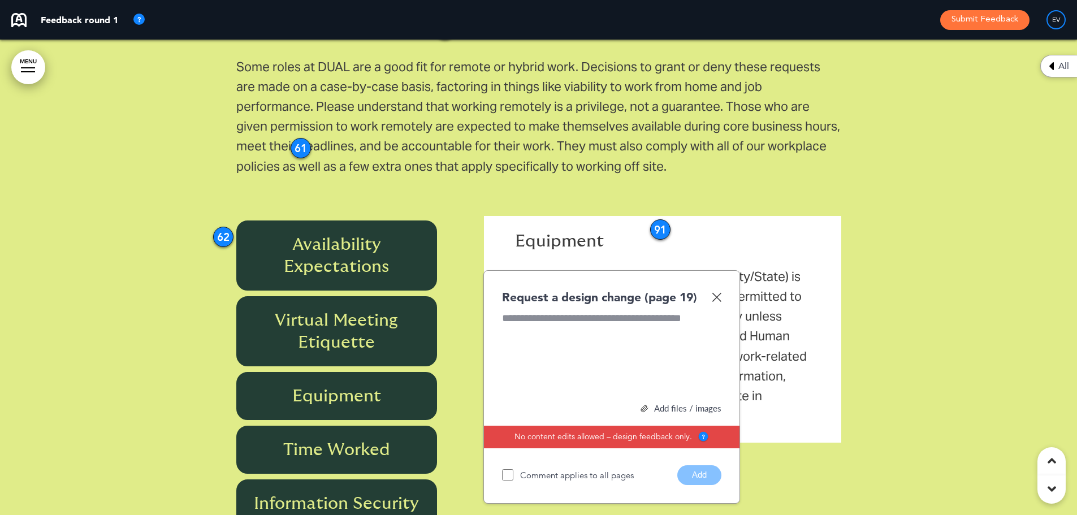
click at [718, 292] on img at bounding box center [716, 297] width 10 height 10
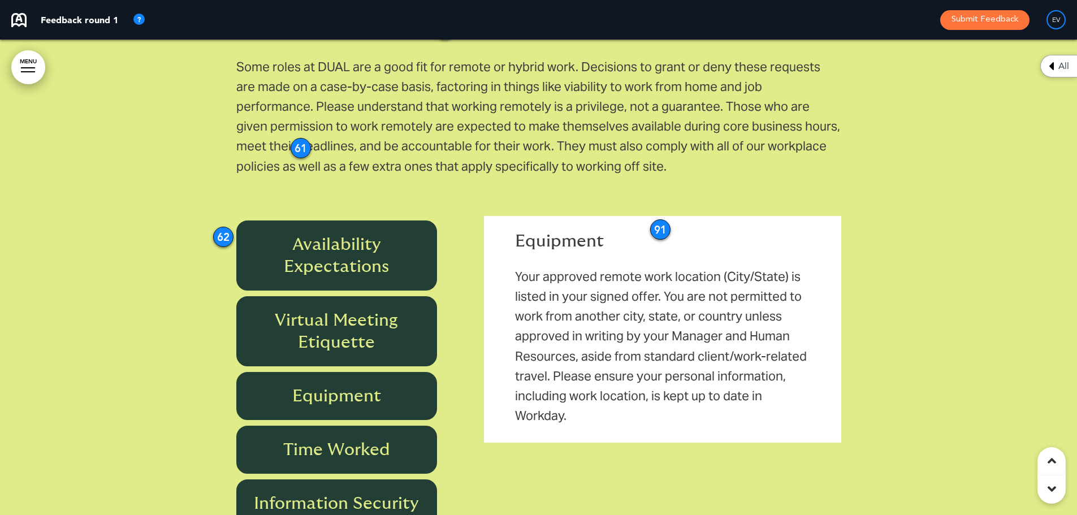
click at [748, 267] on p "Your approved remote work location (City/State) is listed in your signed offer.…" at bounding box center [662, 346] width 294 height 159
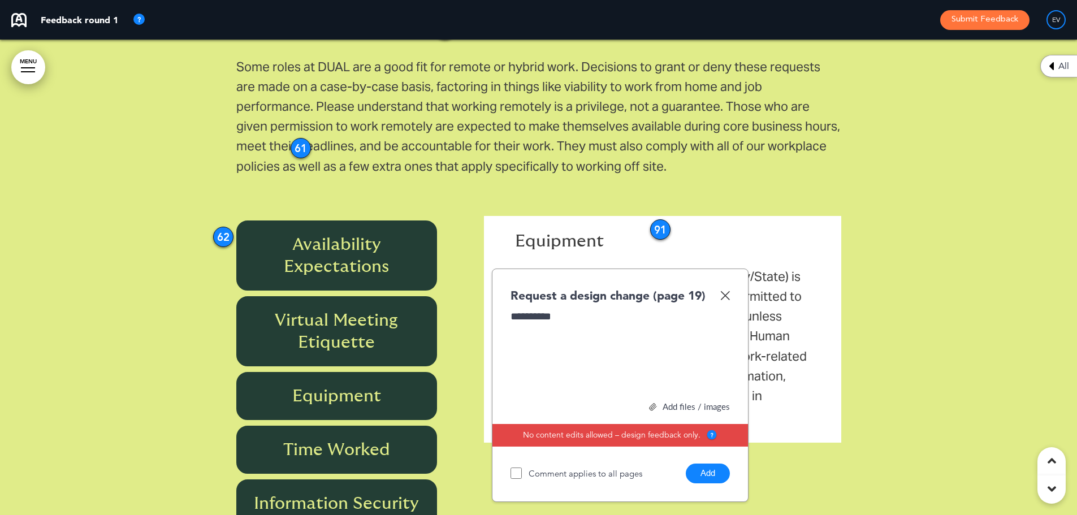
drag, startPoint x: 700, startPoint y: 440, endPoint x: 719, endPoint y: 472, distance: 37.0
click at [700, 458] on div "Comment applies to all pages Add" at bounding box center [619, 470] width 219 height 25
drag, startPoint x: 719, startPoint y: 472, endPoint x: 720, endPoint y: 463, distance: 8.5
click at [720, 472] on div "**********" at bounding box center [620, 384] width 257 height 233
click at [718, 463] on button "Add" at bounding box center [707, 473] width 44 height 20
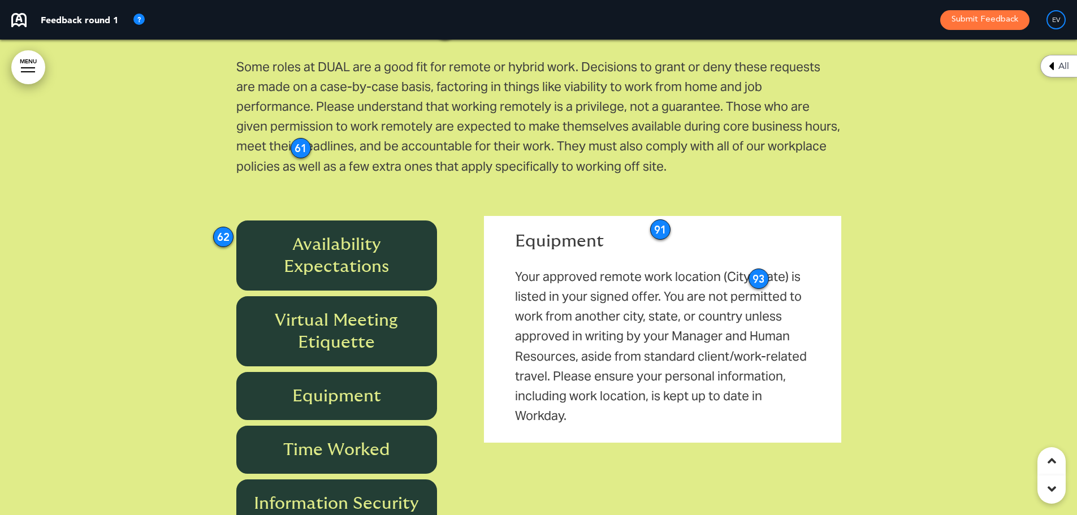
click at [672, 293] on p "Your approved remote work location (City/State) is listed in your signed offer.…" at bounding box center [662, 346] width 294 height 159
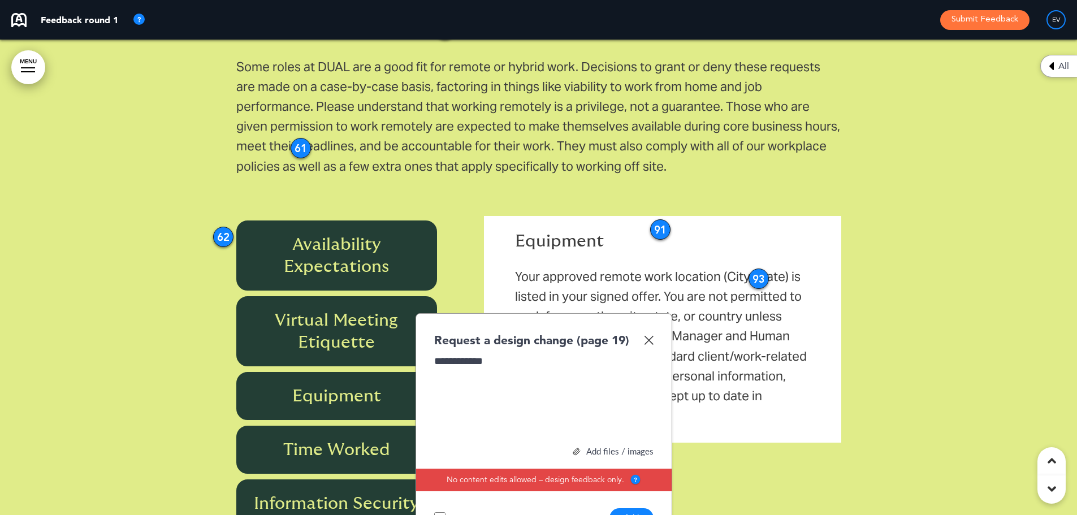
click at [633, 508] on button "Add" at bounding box center [631, 518] width 44 height 20
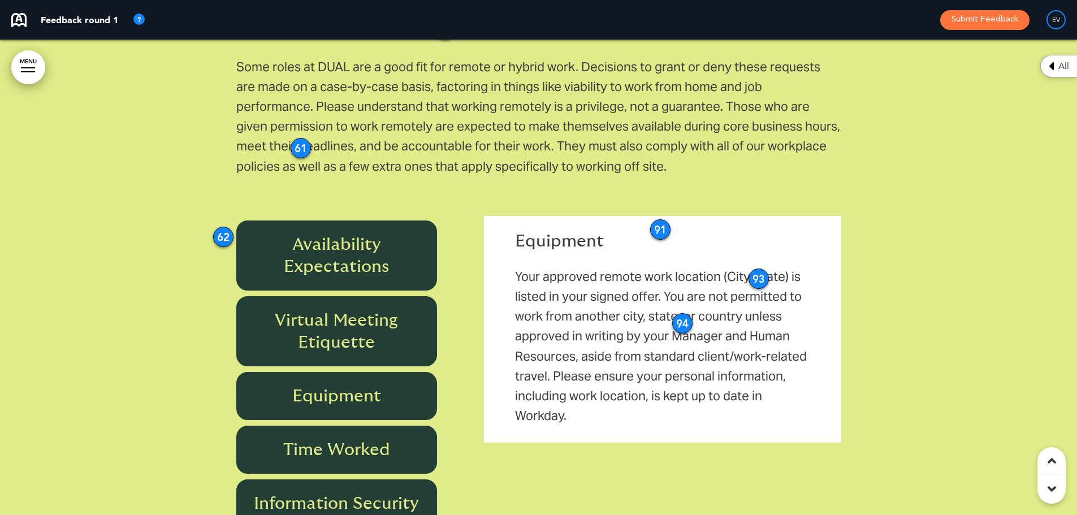
click at [349, 439] on h6 "Time Worked" at bounding box center [336, 450] width 175 height 22
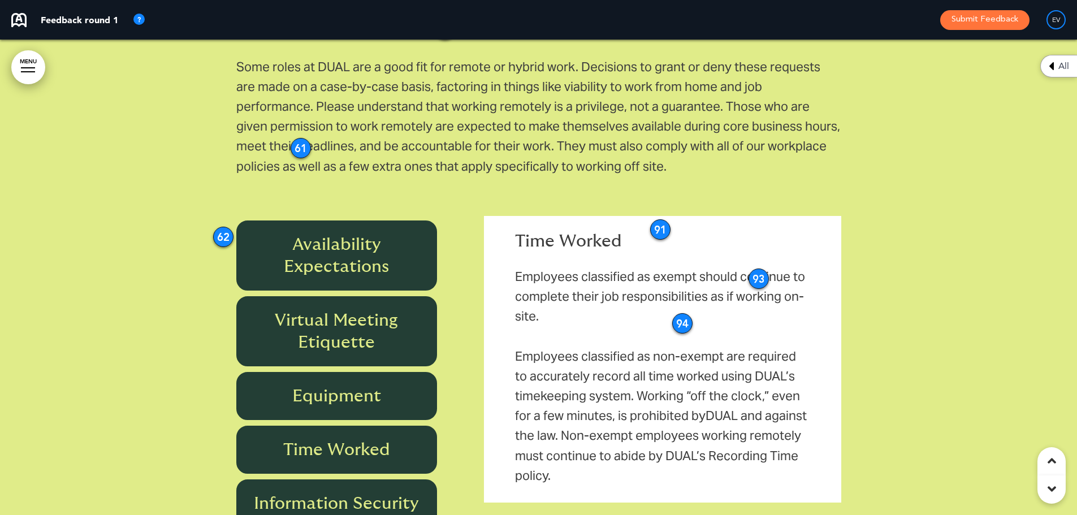
click at [363, 335] on div "Virtual Meeting Etiquette" at bounding box center [336, 331] width 201 height 70
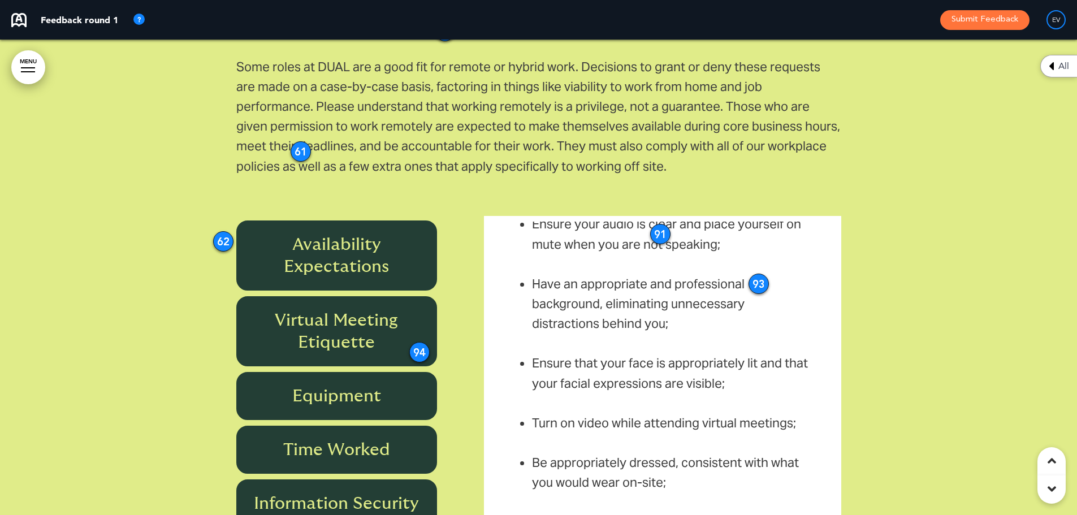
drag, startPoint x: 681, startPoint y: 305, endPoint x: 418, endPoint y: 327, distance: 263.7
click at [418, 342] on div "94" at bounding box center [419, 352] width 20 height 20
drag, startPoint x: 754, startPoint y: 260, endPoint x: 410, endPoint y: 296, distance: 346.6
click at [410, 310] on div "93" at bounding box center [413, 320] width 20 height 20
click at [370, 385] on h6 "Equipment" at bounding box center [336, 396] width 175 height 22
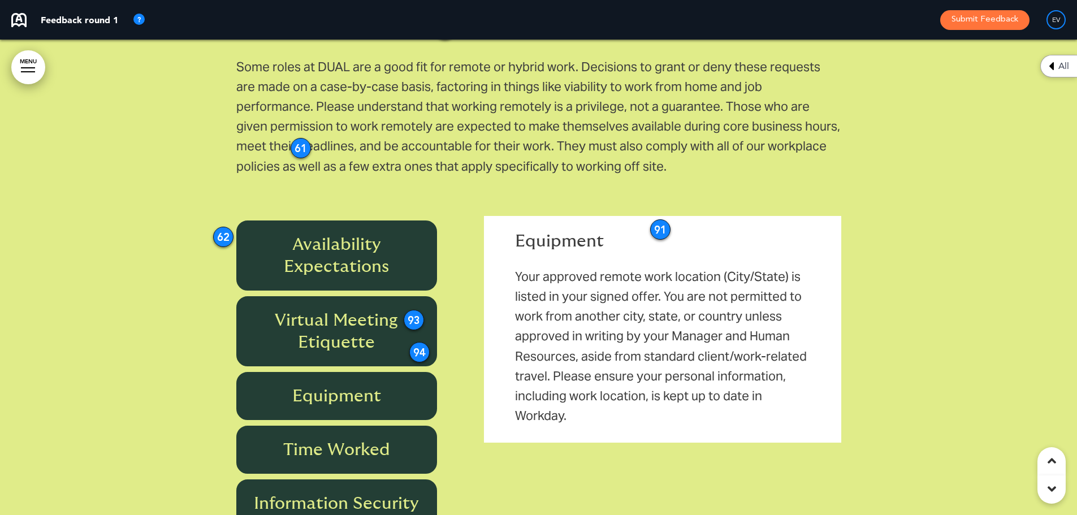
click at [415, 310] on div "93" at bounding box center [413, 320] width 20 height 20
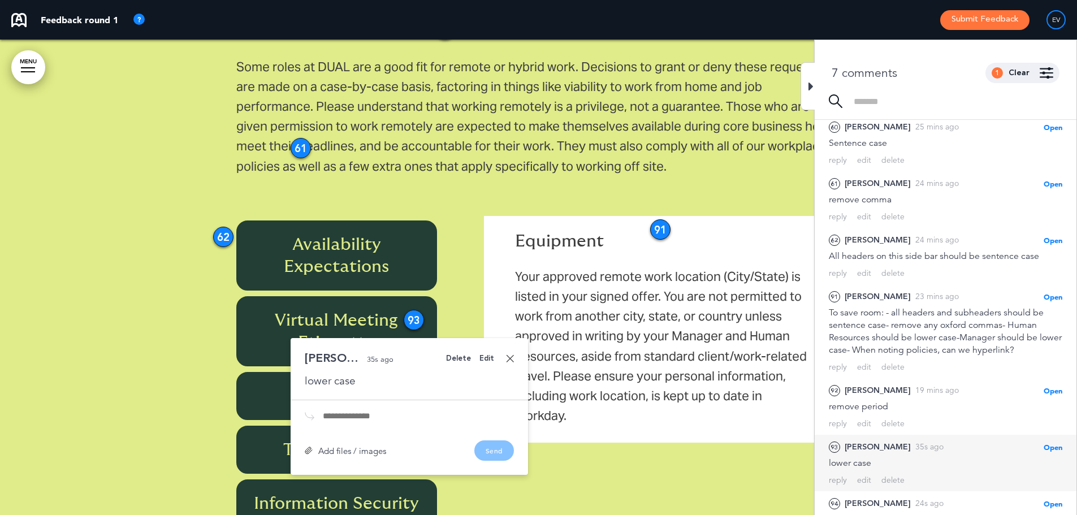
scroll to position [63, 0]
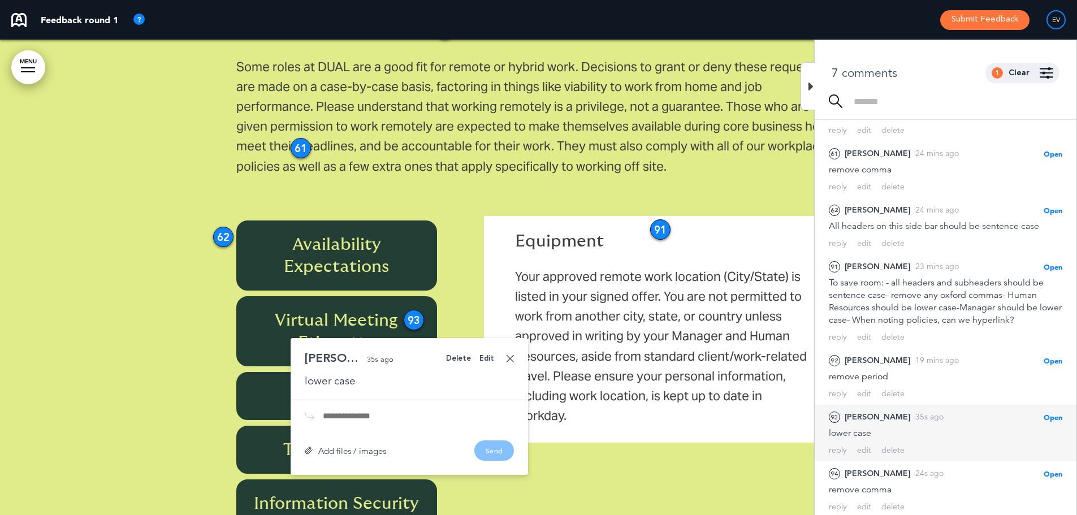
click at [509, 354] on link at bounding box center [510, 358] width 8 height 8
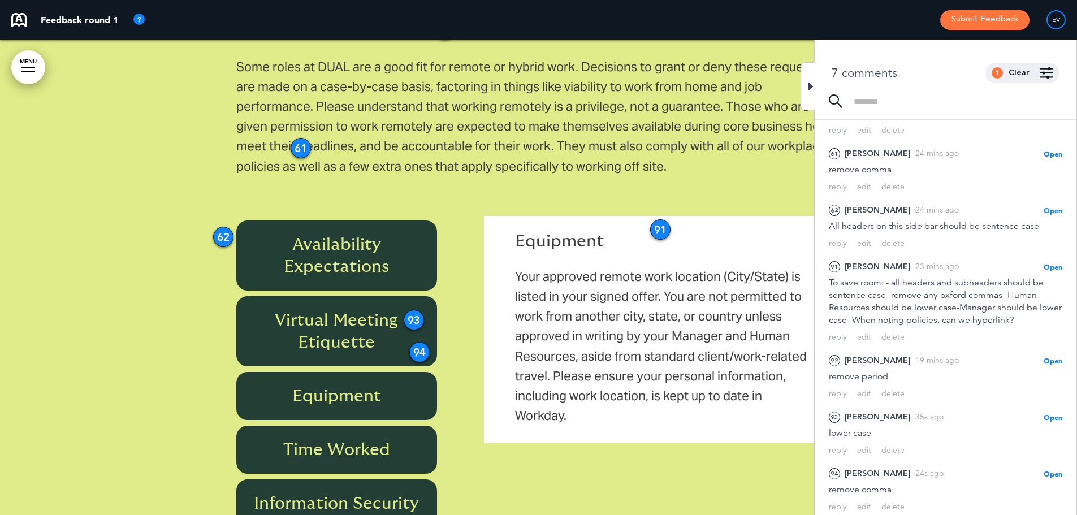
click at [415, 310] on div "93" at bounding box center [413, 320] width 20 height 20
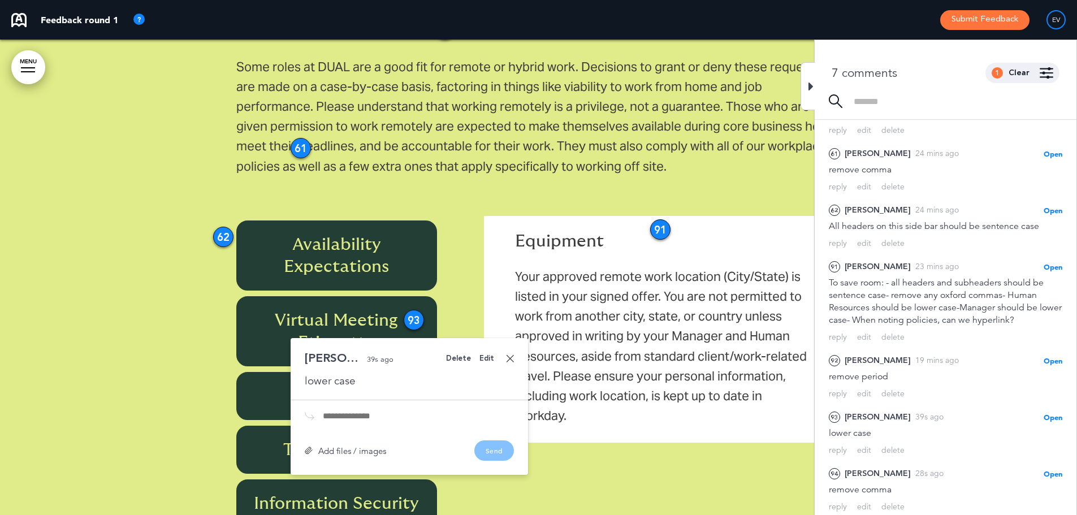
click at [461, 355] on div "Delete" at bounding box center [458, 358] width 25 height 7
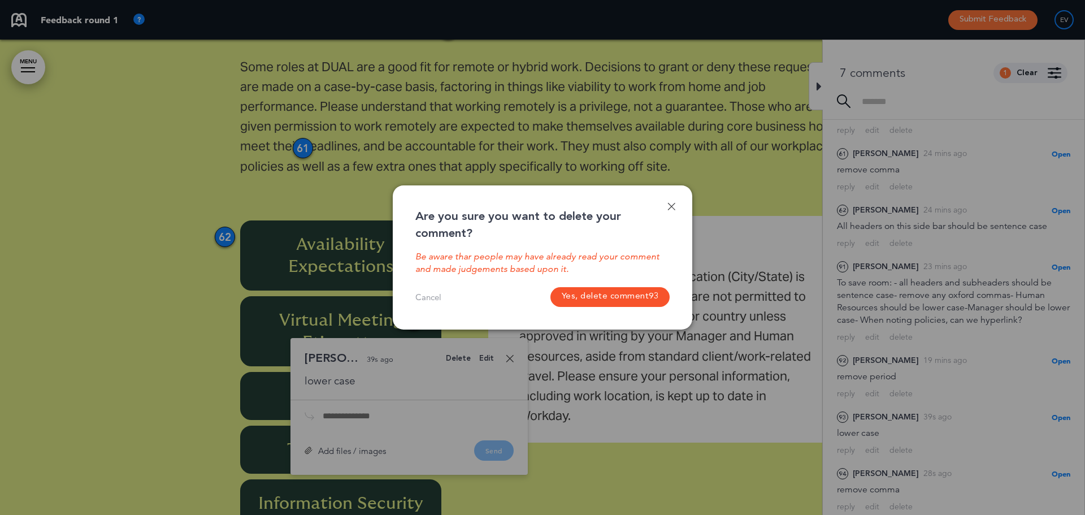
click at [605, 297] on button "Yes, delete comment 93" at bounding box center [610, 297] width 120 height 20
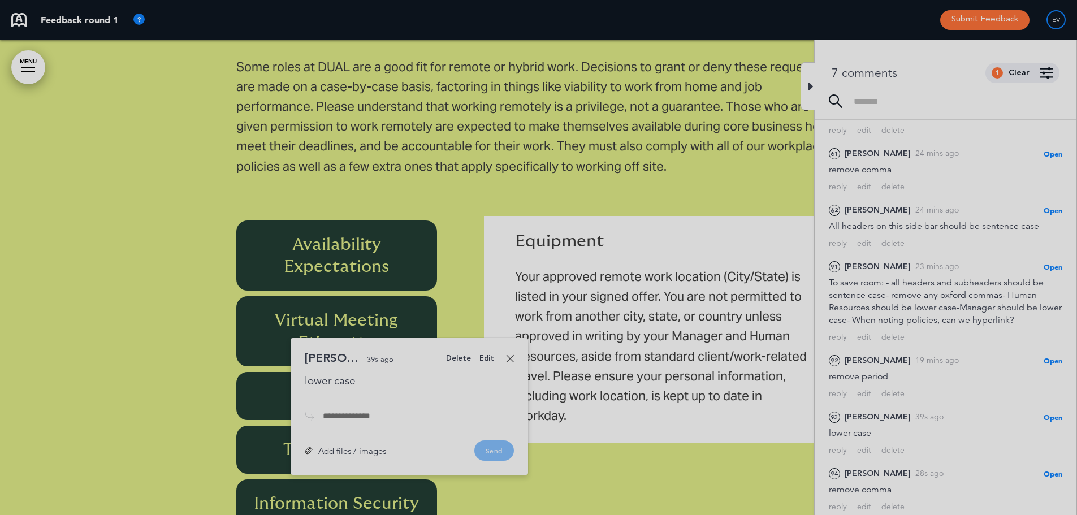
scroll to position [7, 0]
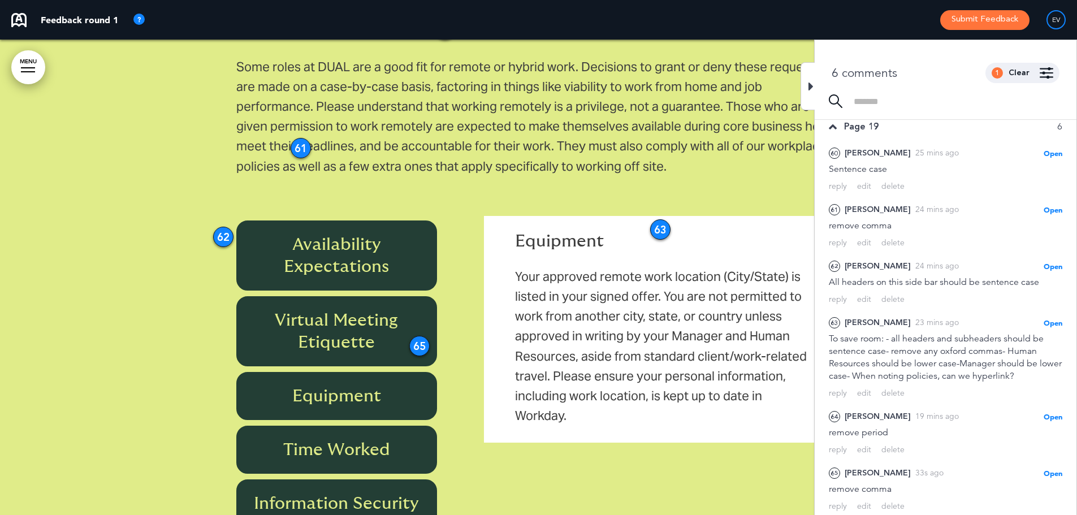
click at [813, 74] on div at bounding box center [807, 86] width 14 height 48
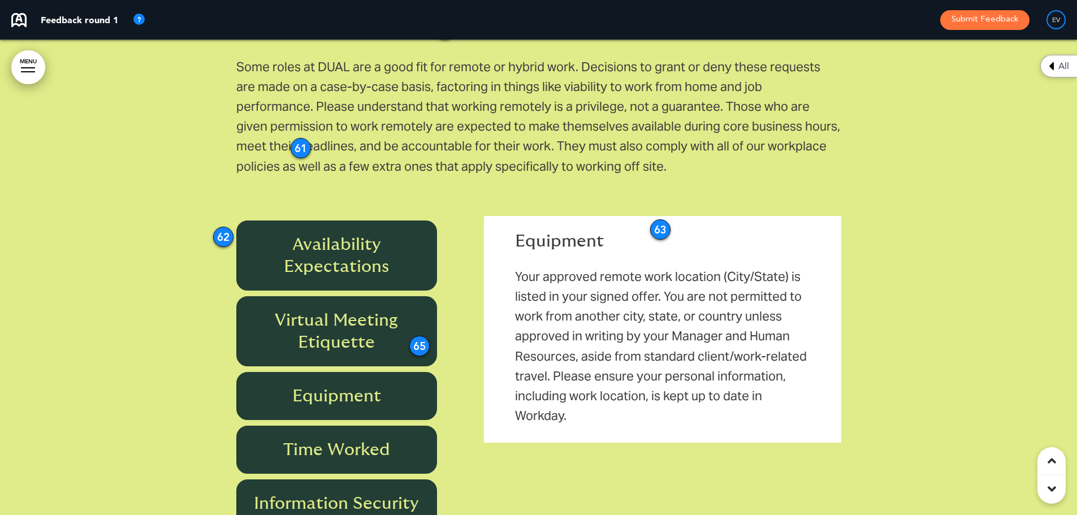
click at [363, 385] on h6 "Equipment" at bounding box center [336, 396] width 175 height 22
click at [356, 439] on h6 "Time Worked" at bounding box center [336, 450] width 175 height 22
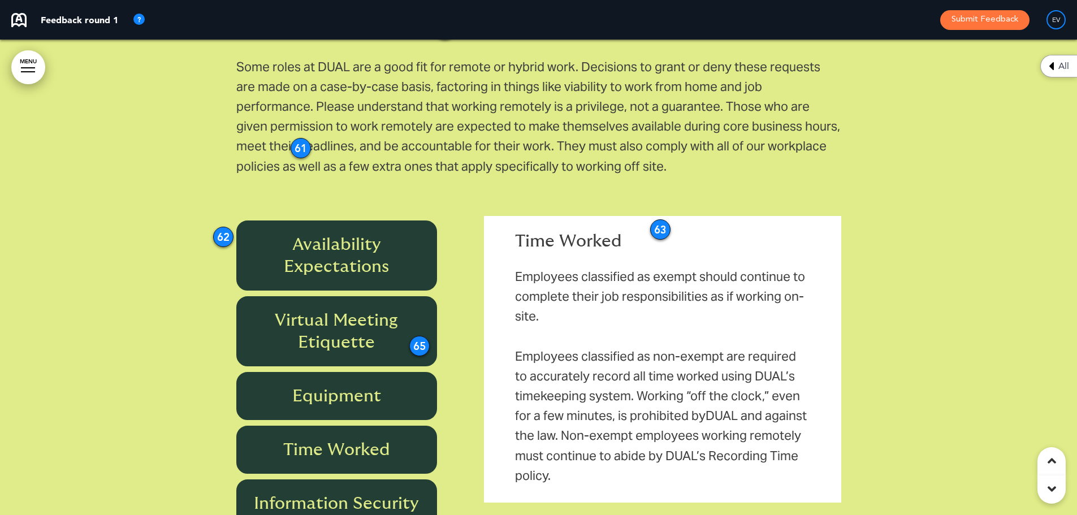
click at [356, 233] on h6 "Availability Expectations" at bounding box center [336, 255] width 175 height 44
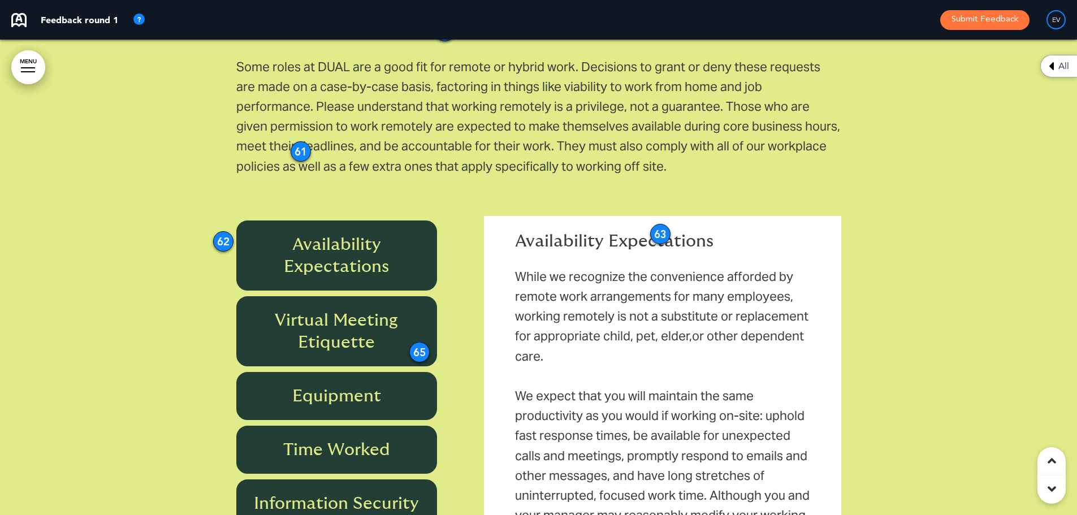
click at [337, 316] on h6 "Virtual Meeting Etiquette" at bounding box center [336, 331] width 175 height 44
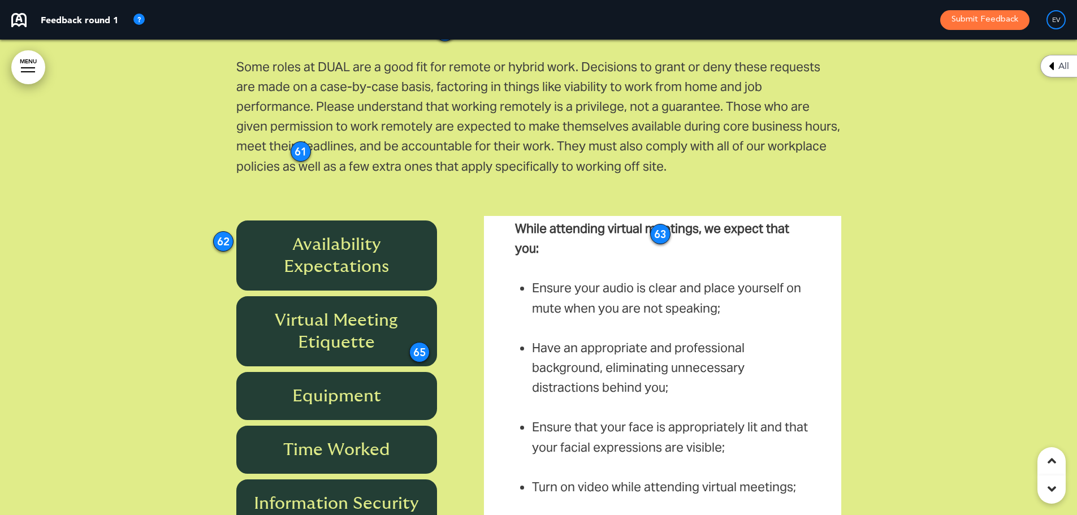
scroll to position [0, 0]
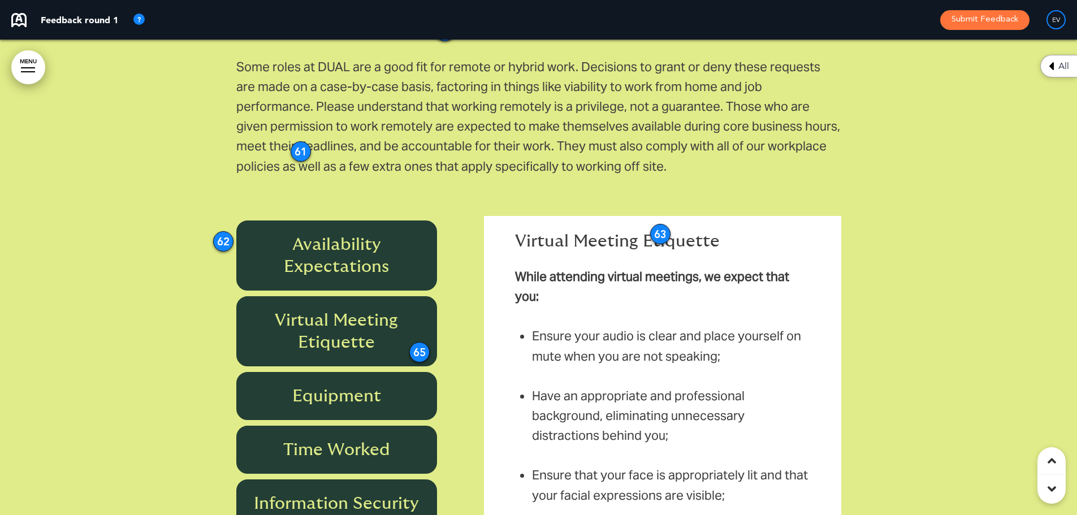
click at [422, 342] on div "65" at bounding box center [419, 352] width 20 height 20
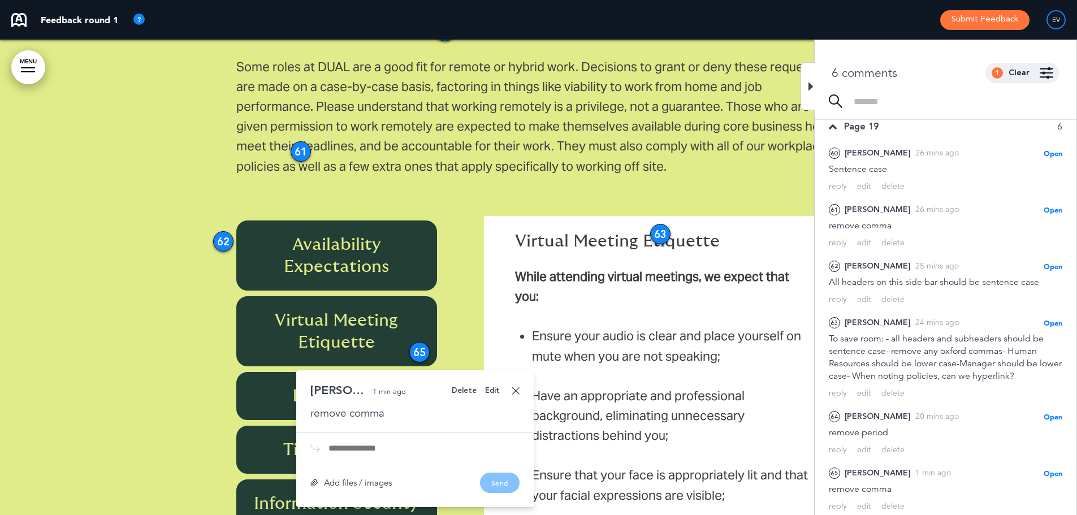
click at [470, 387] on div "Delete" at bounding box center [464, 390] width 25 height 7
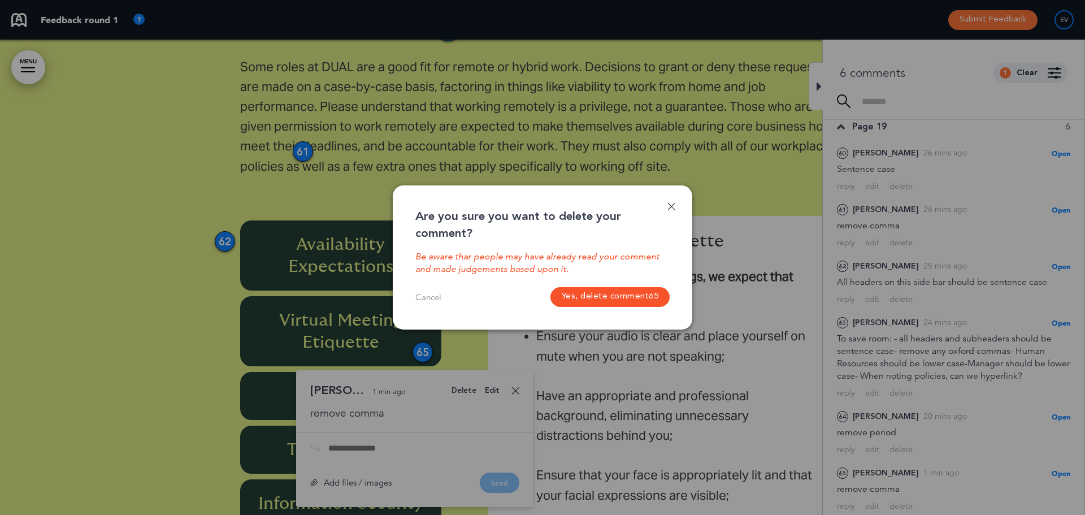
click at [620, 300] on button "Yes, delete comment 65" at bounding box center [610, 297] width 120 height 20
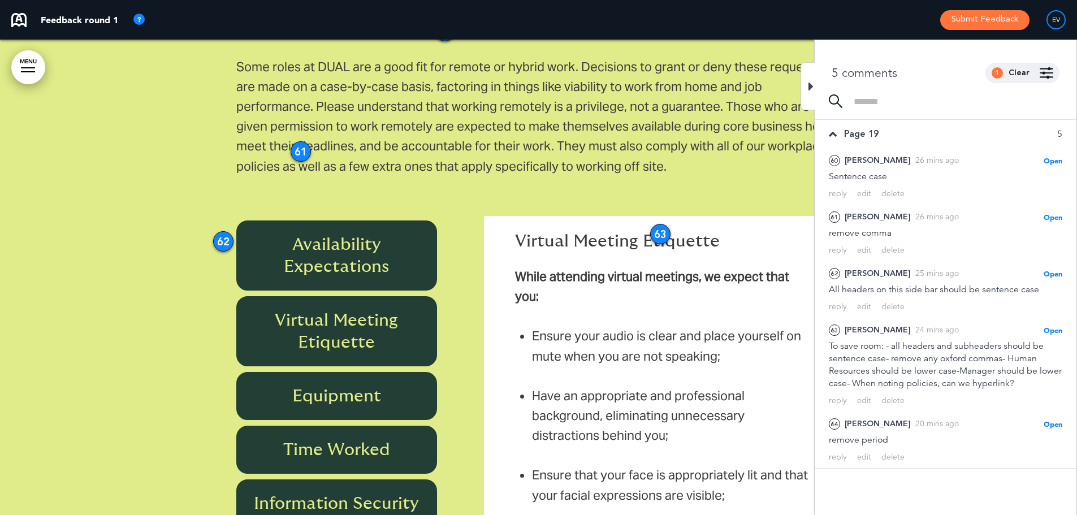
click at [371, 439] on h6 "Time Worked" at bounding box center [336, 450] width 175 height 22
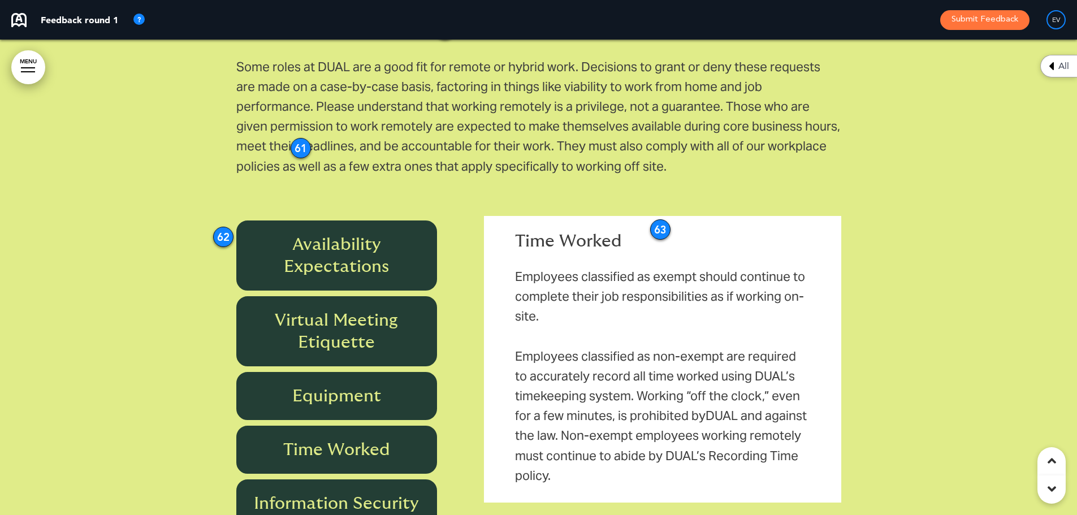
click at [359, 492] on h6 "Information Security" at bounding box center [336, 503] width 175 height 22
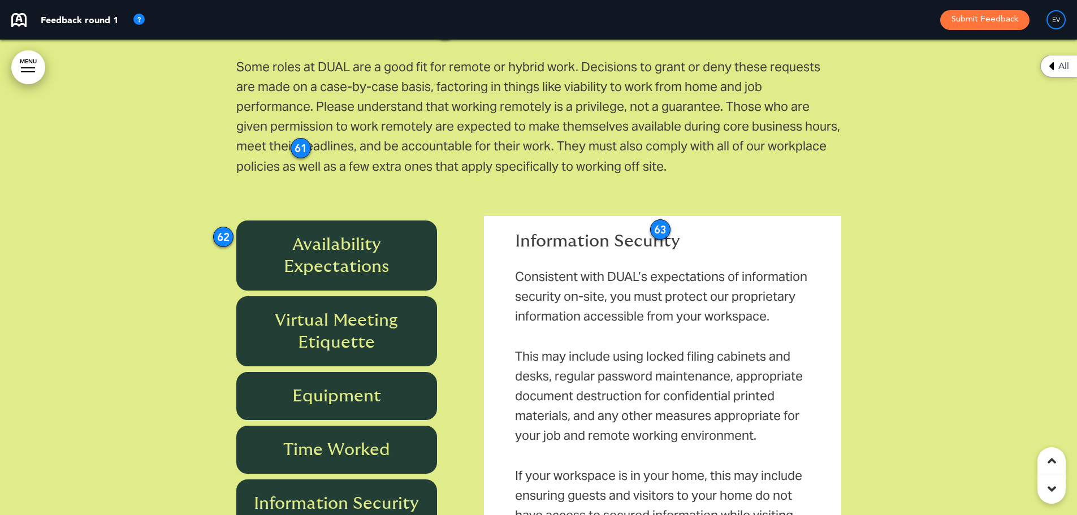
scroll to position [11988, 0]
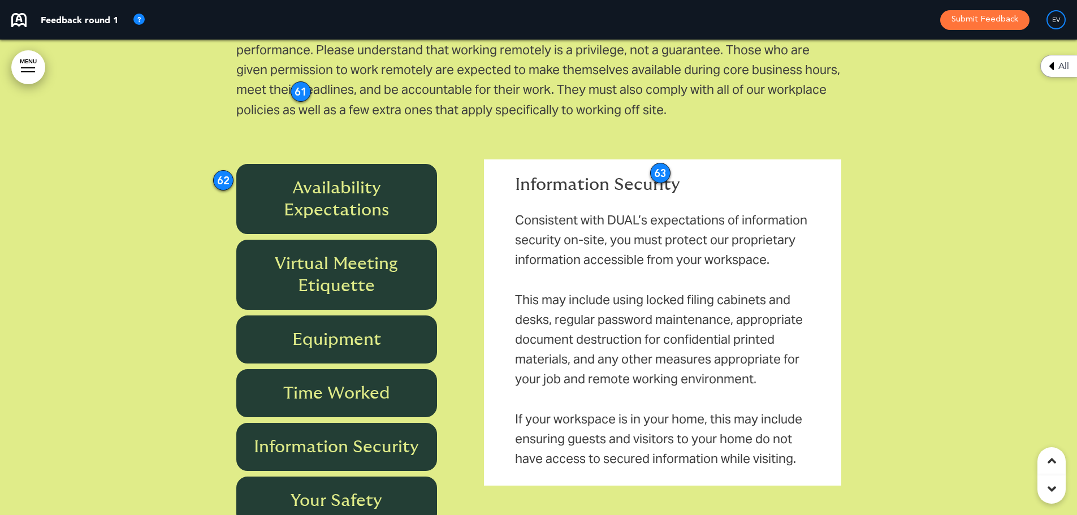
click at [368, 489] on h6 "Your Safety" at bounding box center [336, 500] width 175 height 22
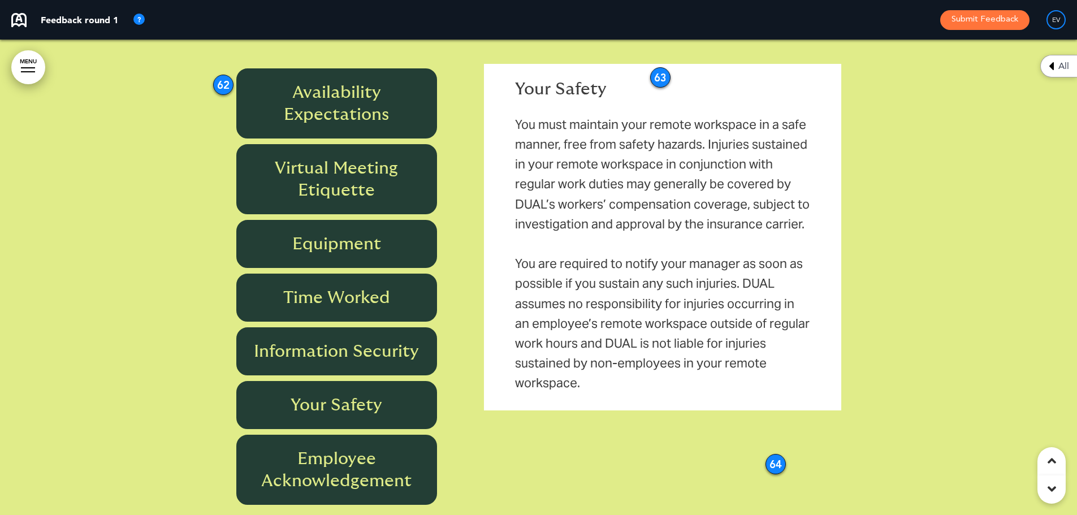
scroll to position [12101, 0]
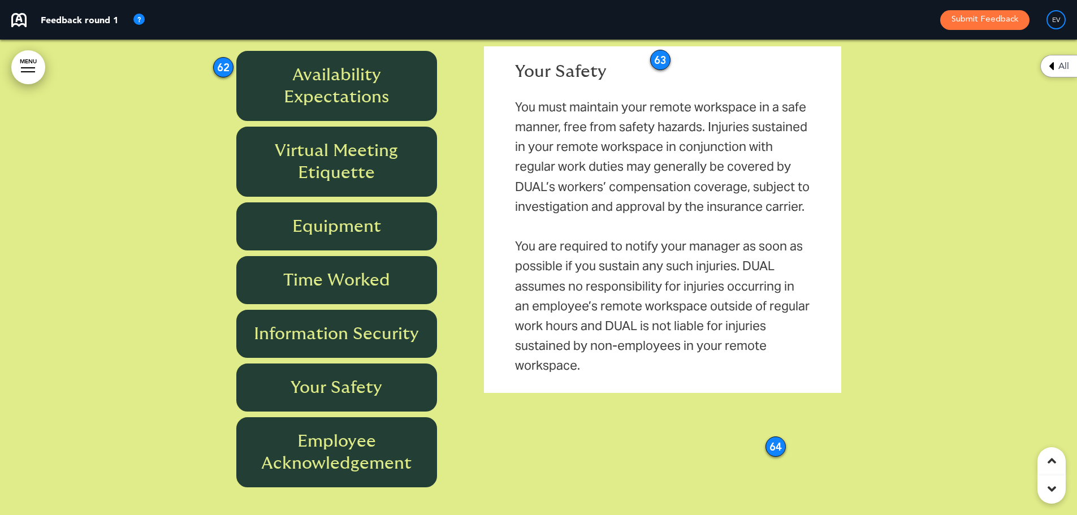
click at [339, 430] on h6 "Employee Acknowledgement" at bounding box center [336, 452] width 175 height 44
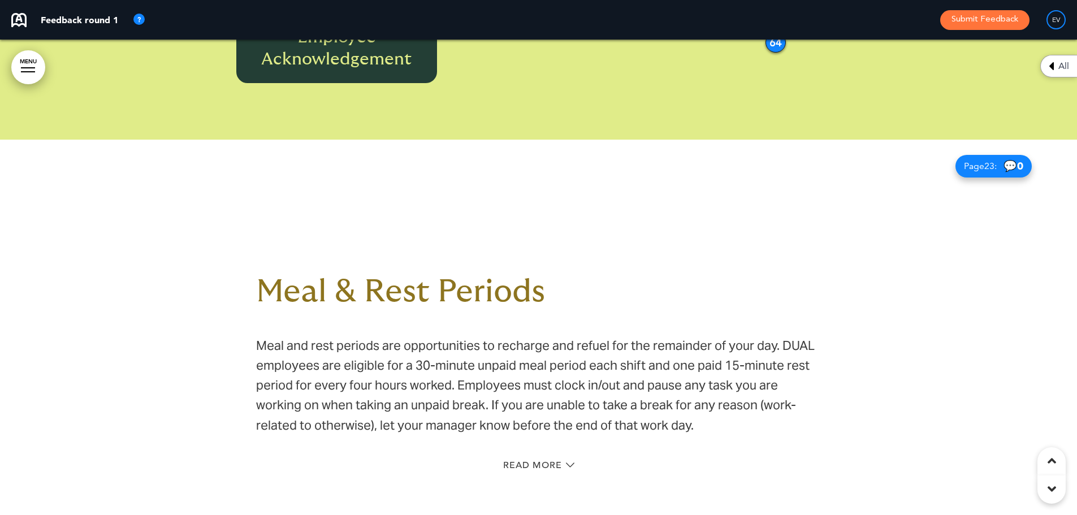
scroll to position [12553, 0]
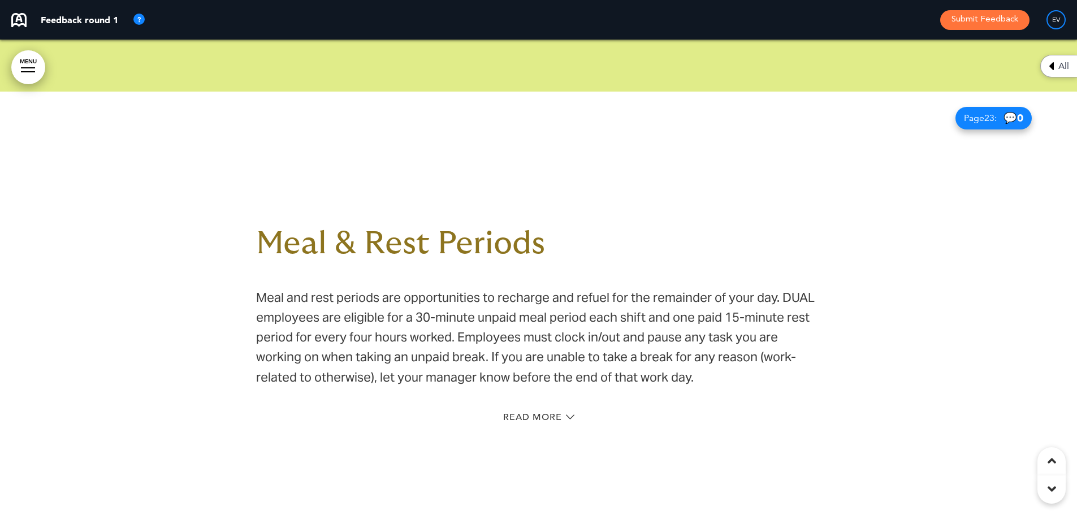
click at [463, 228] on h1 "Meal & Rest Periods" at bounding box center [538, 243] width 565 height 31
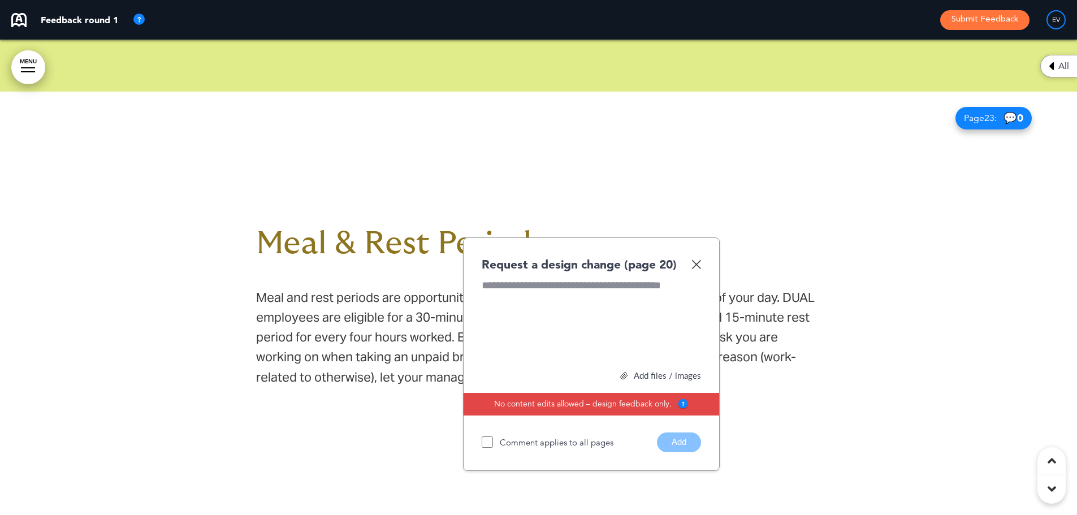
click at [550, 278] on div at bounding box center [590, 320] width 219 height 85
paste div
click at [688, 432] on button "Add" at bounding box center [679, 442] width 44 height 20
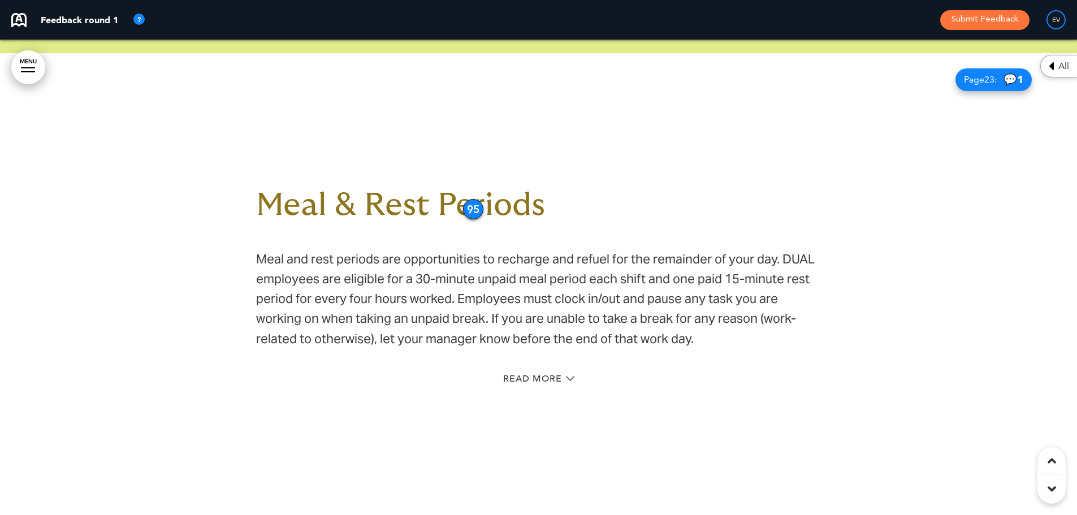
scroll to position [12610, 0]
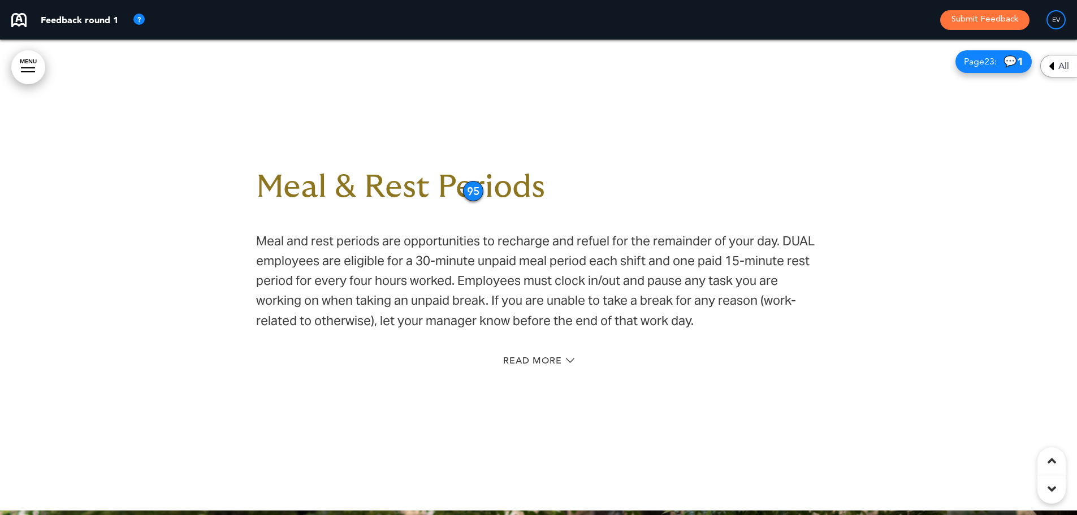
click at [535, 350] on div "Read More" at bounding box center [538, 361] width 565 height 23
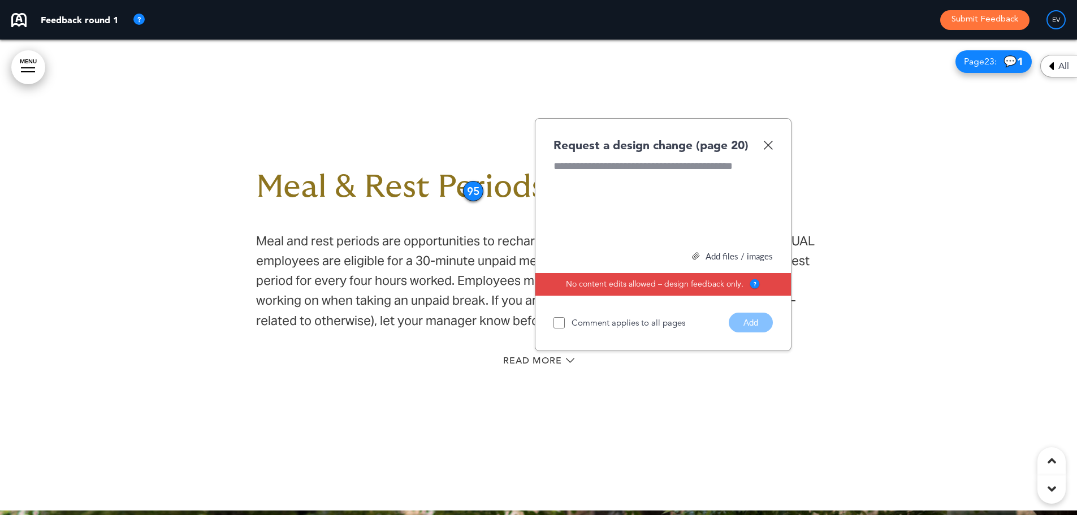
click at [768, 140] on img at bounding box center [768, 145] width 10 height 10
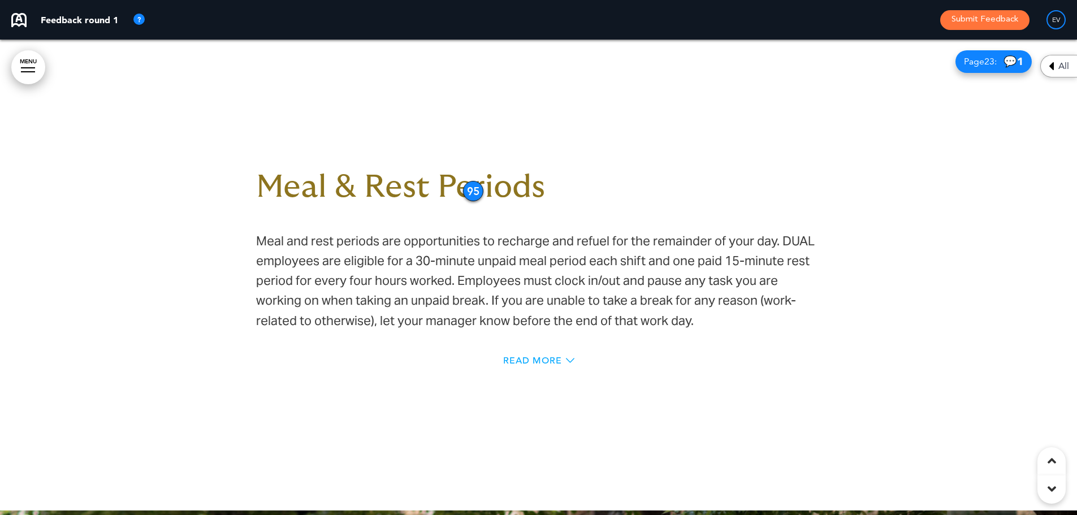
click at [527, 356] on span "Read More" at bounding box center [532, 360] width 59 height 9
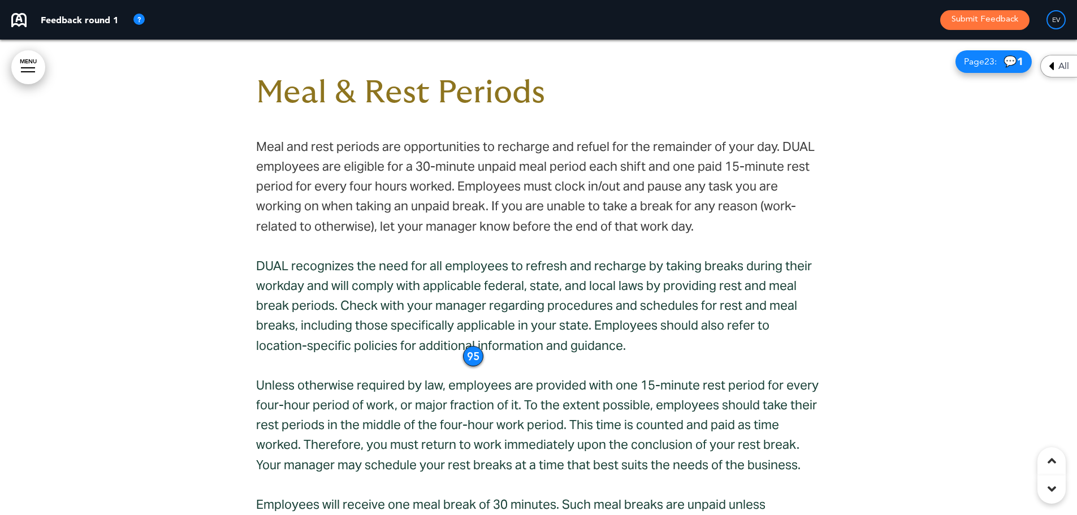
click at [470, 346] on div "95" at bounding box center [473, 356] width 20 height 20
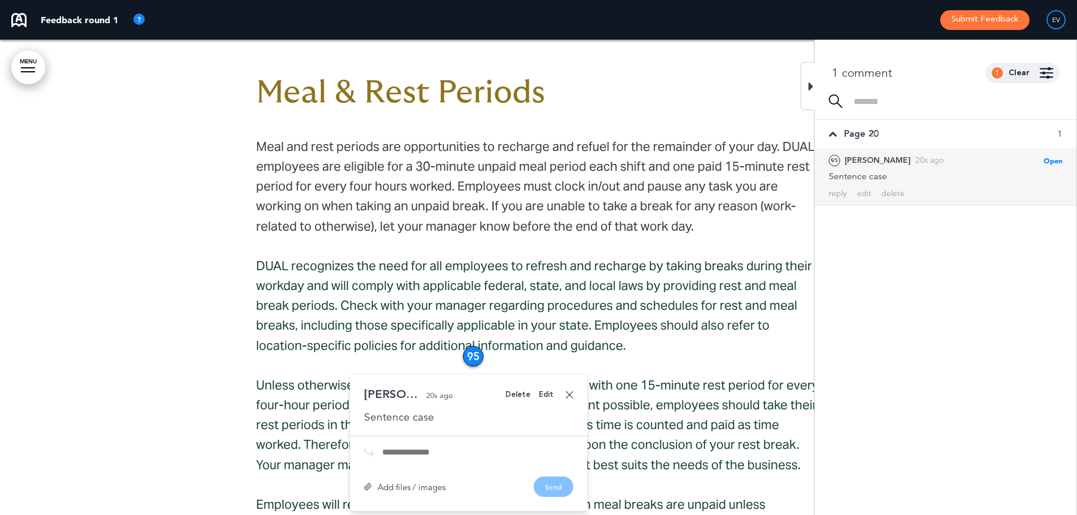
click at [471, 346] on div "95" at bounding box center [473, 356] width 20 height 20
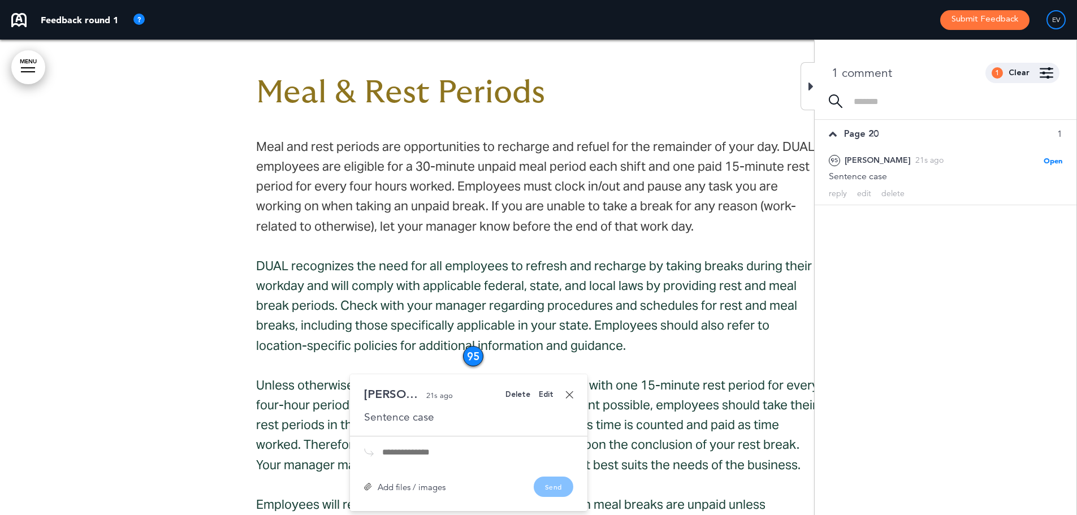
click at [571, 390] on link at bounding box center [569, 394] width 8 height 8
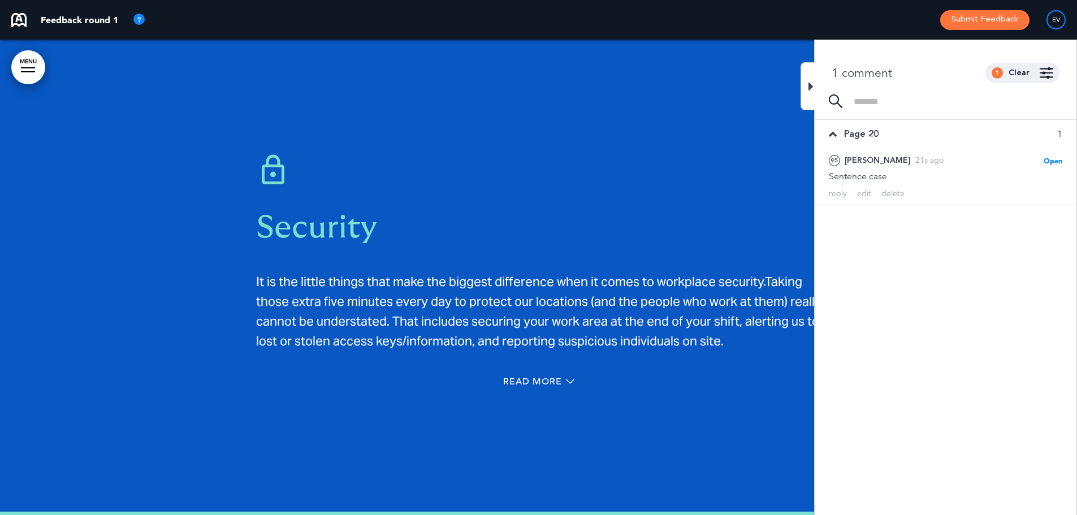
scroll to position [14135, 0]
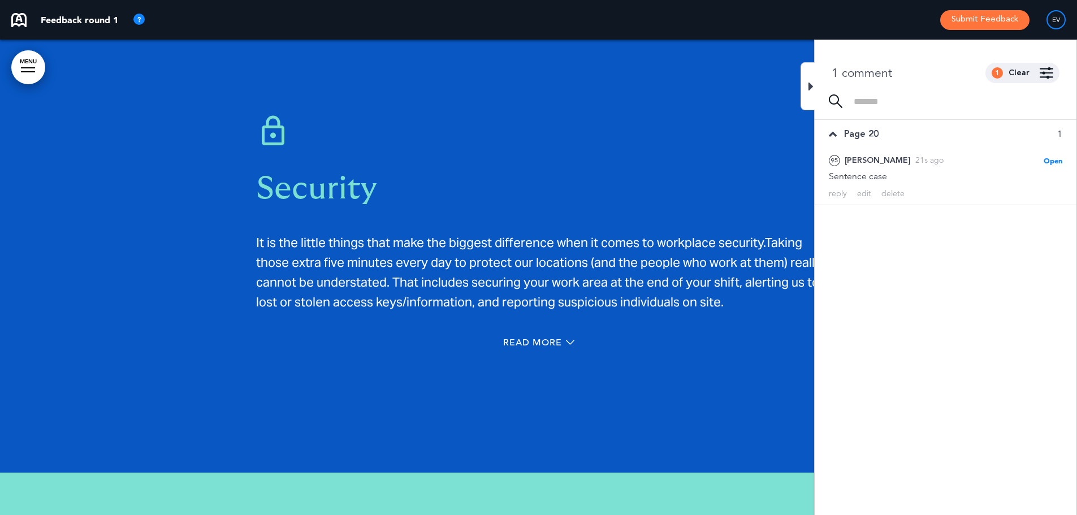
click at [808, 84] on icon at bounding box center [810, 87] width 5 height 14
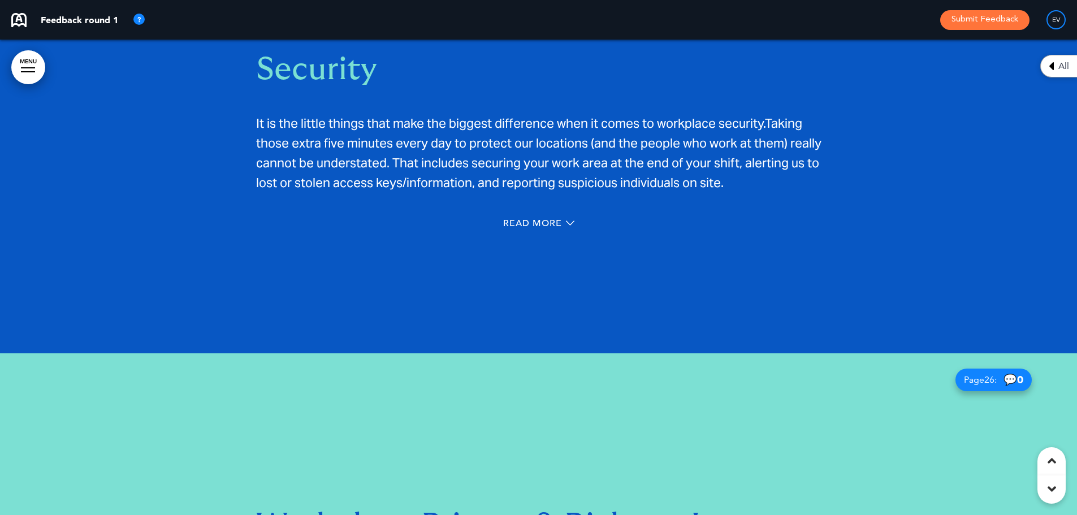
scroll to position [14248, 0]
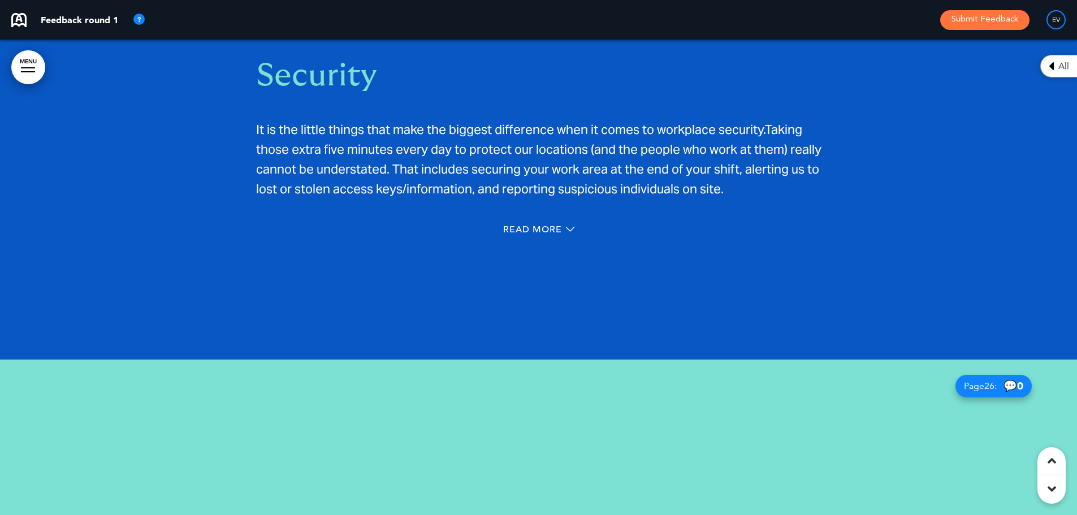
click at [526, 219] on div "Read More" at bounding box center [538, 230] width 565 height 23
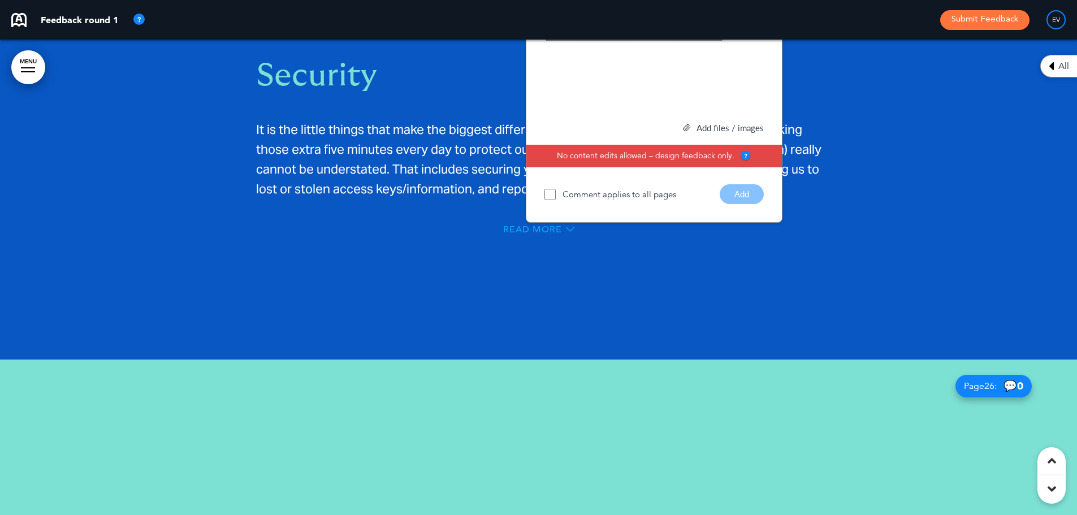
click at [540, 225] on span "Read More" at bounding box center [532, 229] width 59 height 9
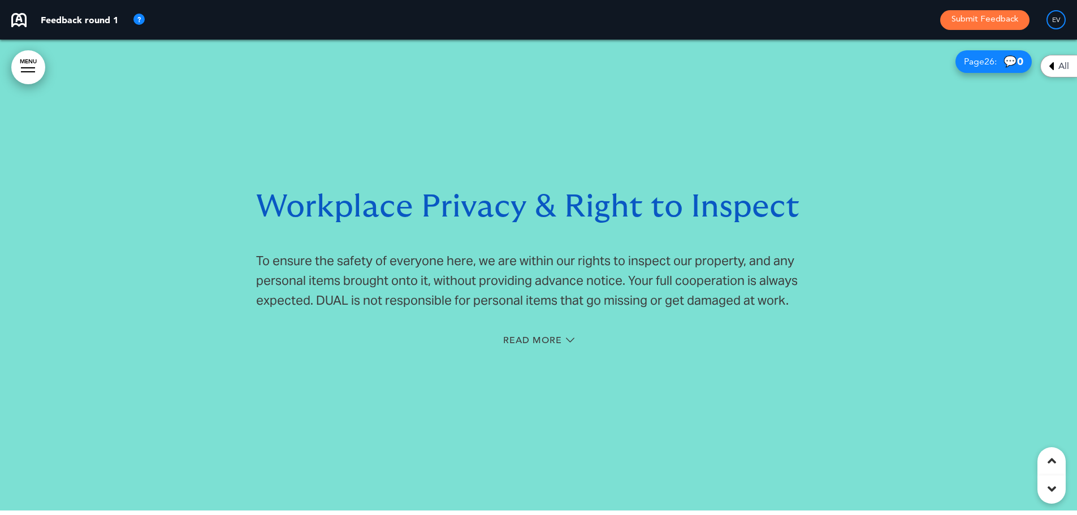
scroll to position [14574, 0]
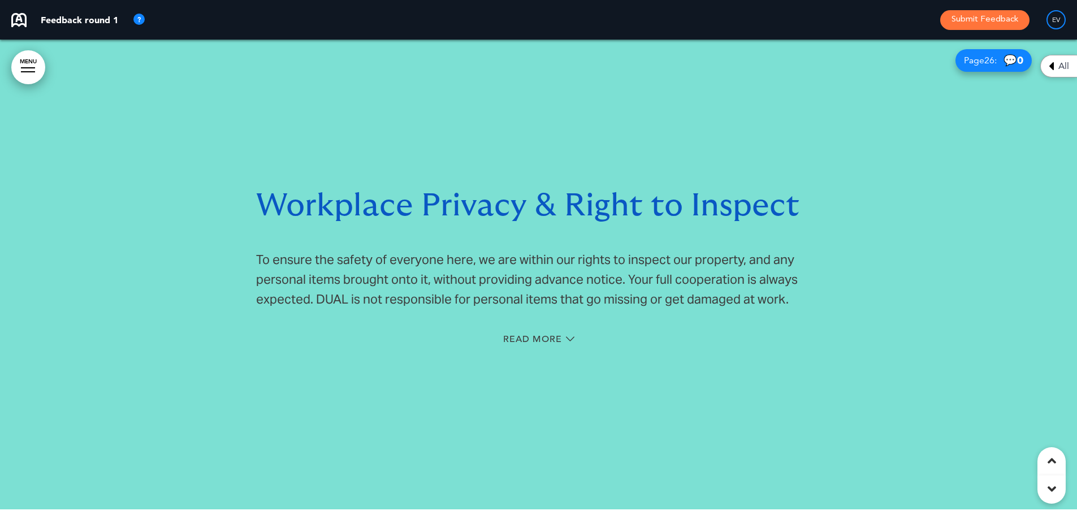
click at [496, 190] on span "Workplace Privacy & Right to Inspect" at bounding box center [527, 206] width 543 height 32
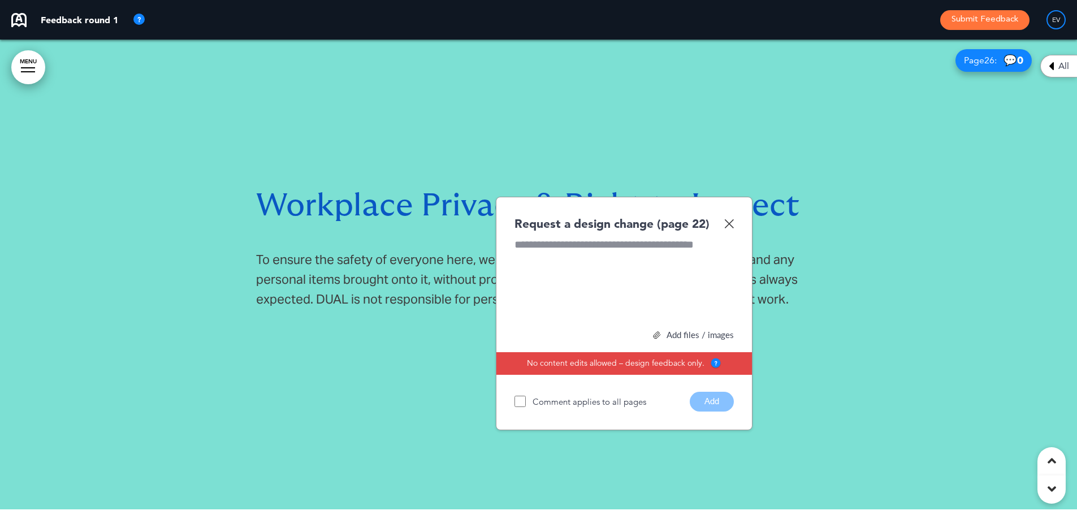
paste div
click at [707, 392] on button "Add" at bounding box center [711, 402] width 44 height 20
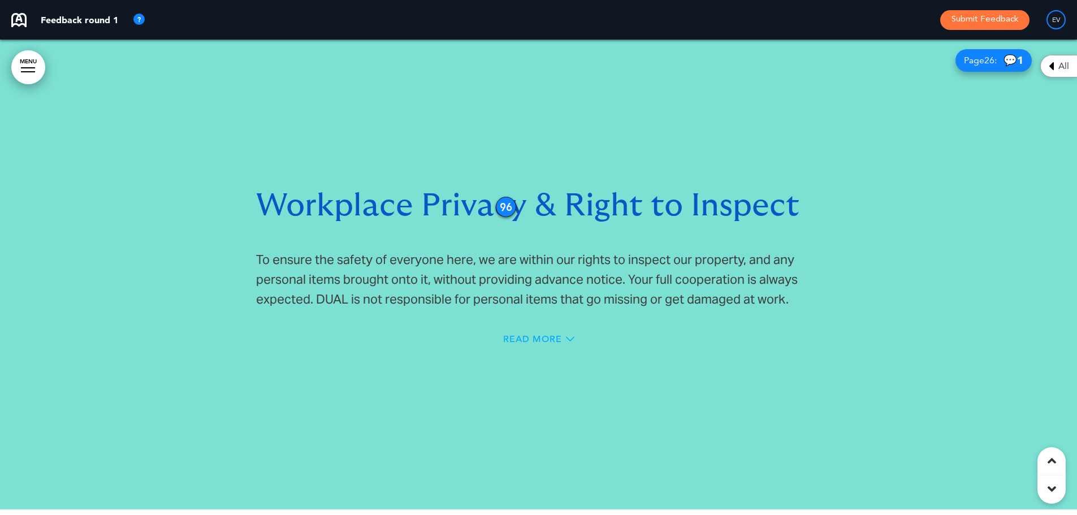
click at [540, 335] on span "Read More" at bounding box center [532, 339] width 59 height 9
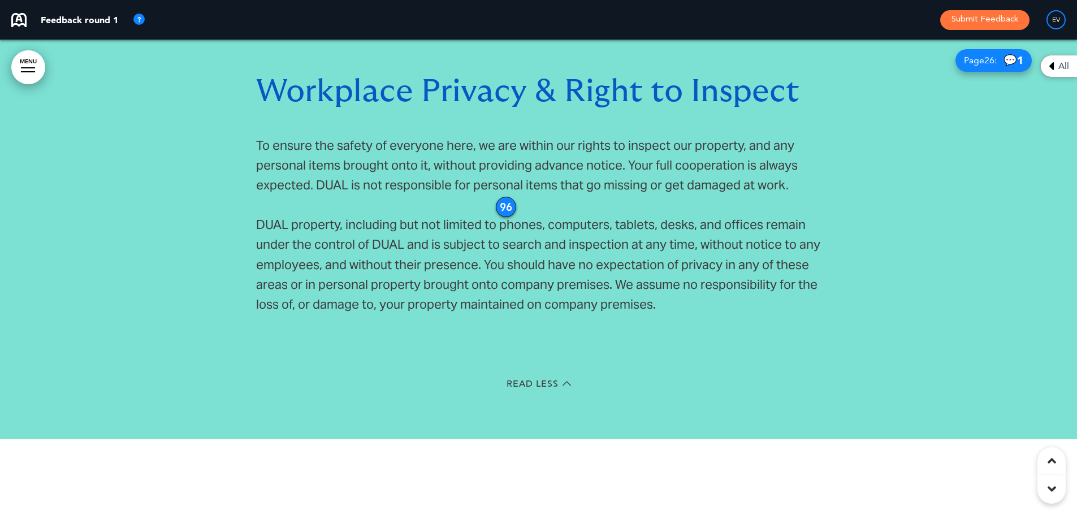
click at [684, 215] on p "DUAL property, including but not limited to phones, computers, tablets, desks, …" at bounding box center [538, 264] width 565 height 99
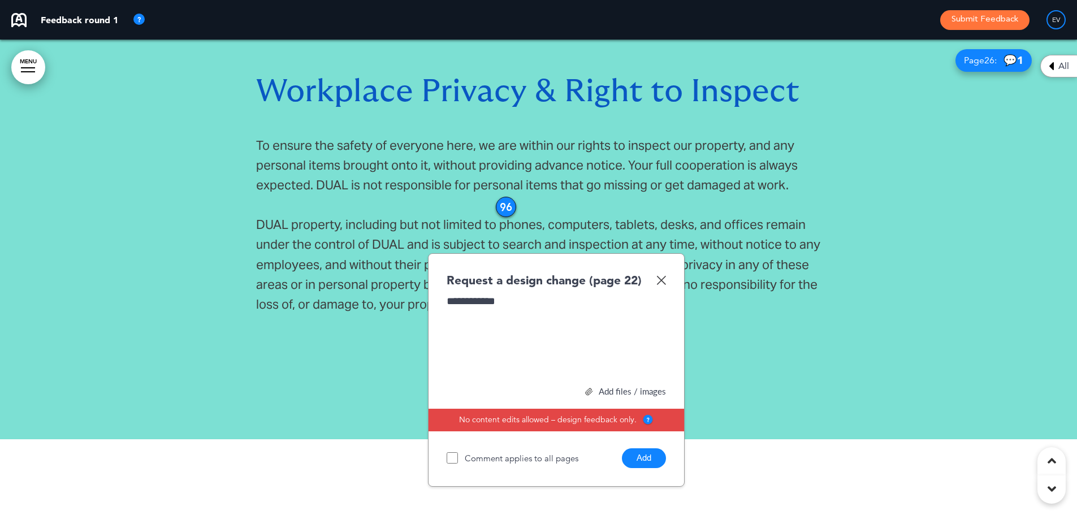
click at [653, 448] on button "Add" at bounding box center [644, 458] width 44 height 20
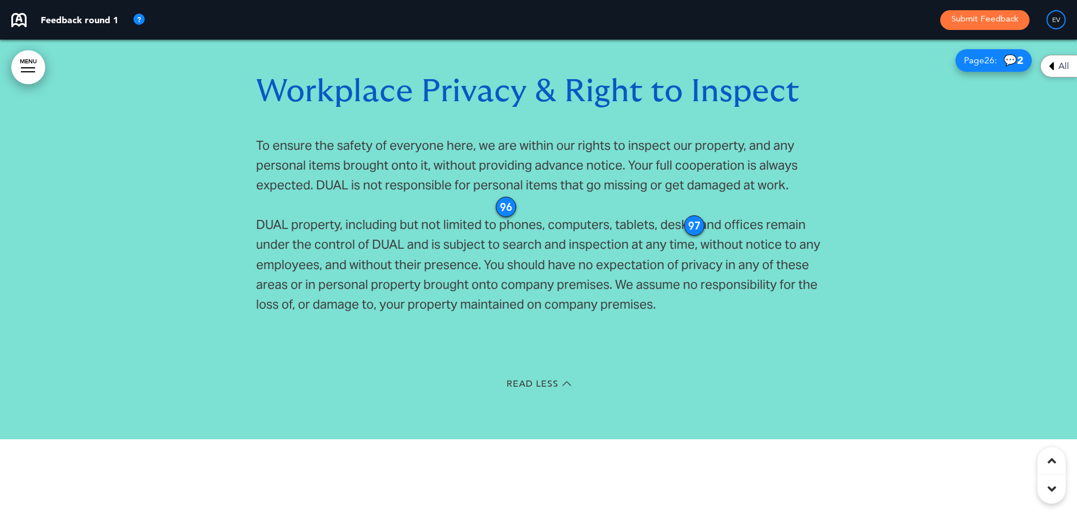
drag, startPoint x: 695, startPoint y: 241, endPoint x: 695, endPoint y: 200, distance: 40.7
click at [695, 215] on div "97" at bounding box center [694, 225] width 20 height 20
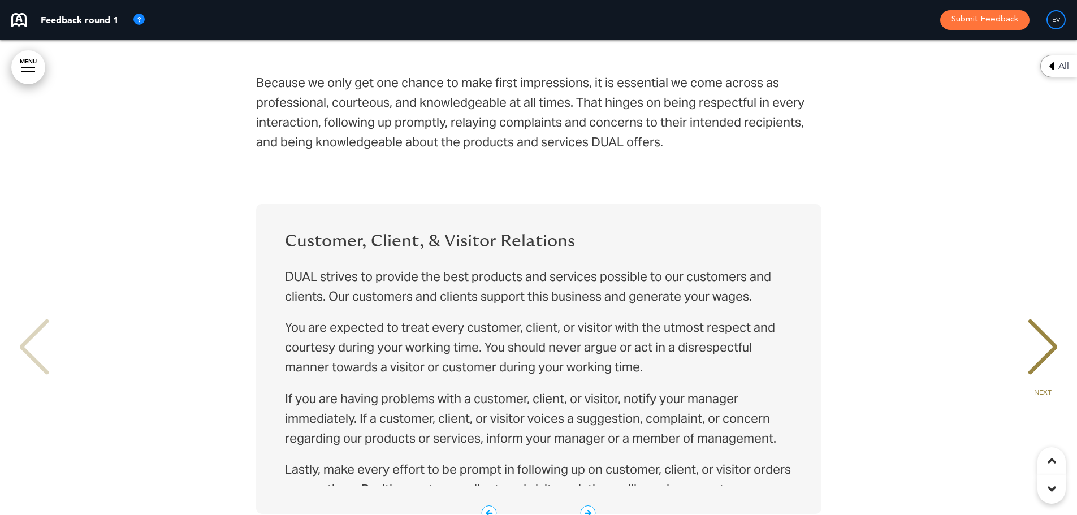
scroll to position [15139, 0]
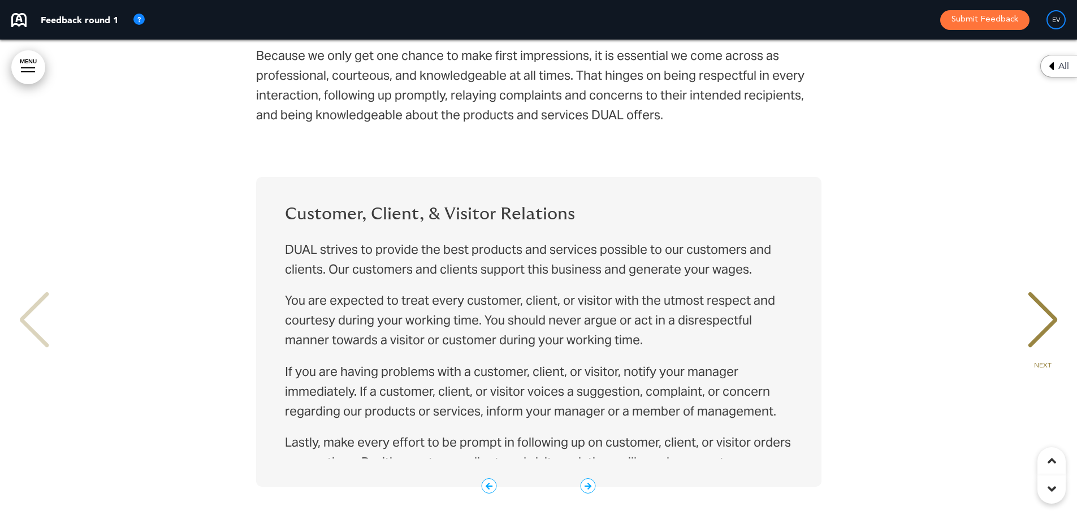
click at [462, 181] on div "Customer, Client, & Visitor Relations DUAL strives to provide the best products…" at bounding box center [538, 332] width 565 height 310
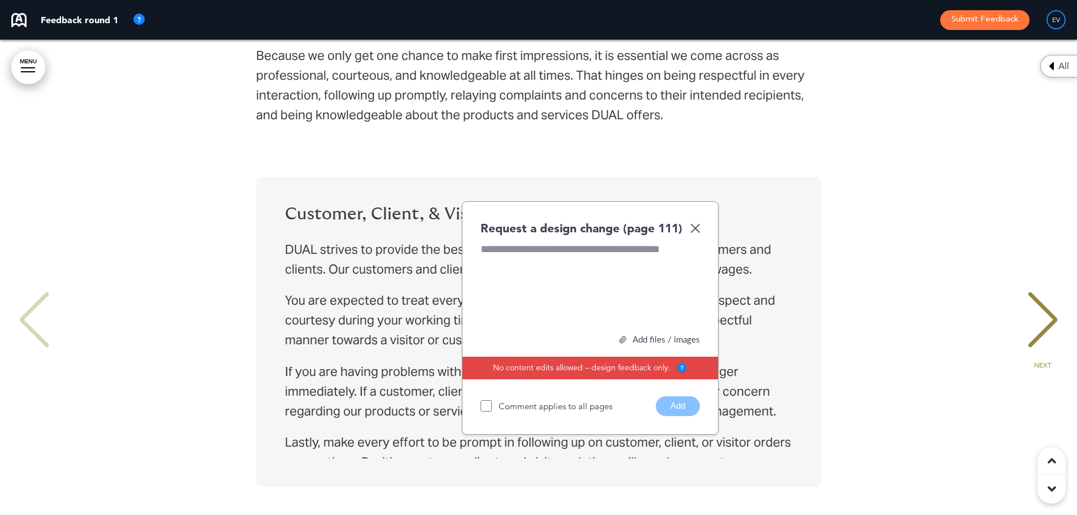
paste div
click at [672, 396] on button "Add" at bounding box center [678, 406] width 44 height 20
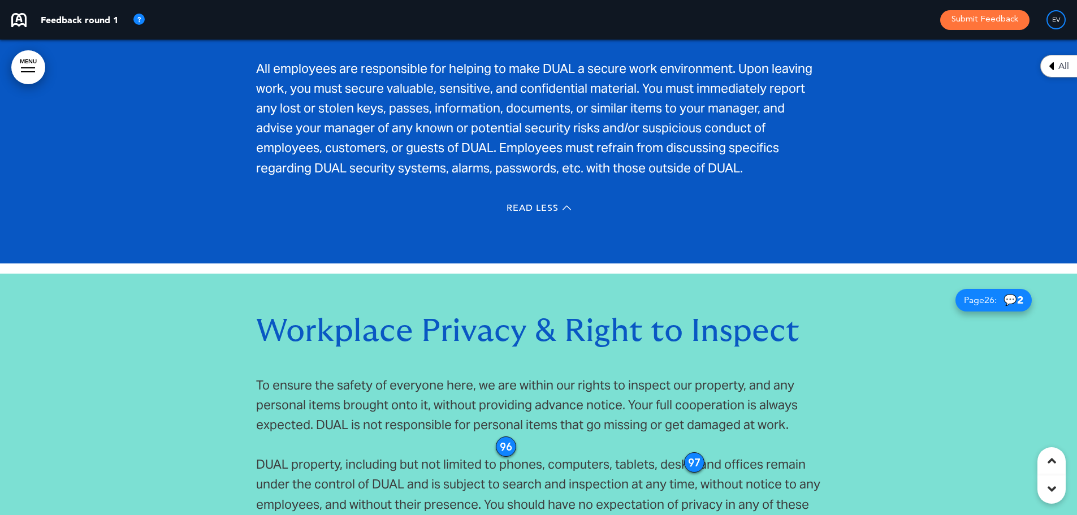
scroll to position [14025, 0]
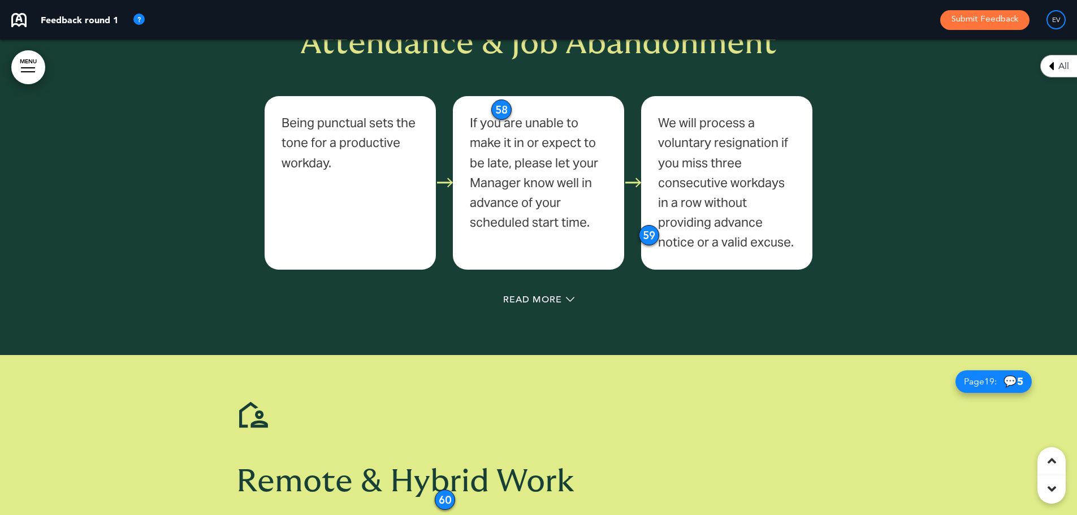
click at [1059, 64] on span "All" at bounding box center [1063, 66] width 11 height 9
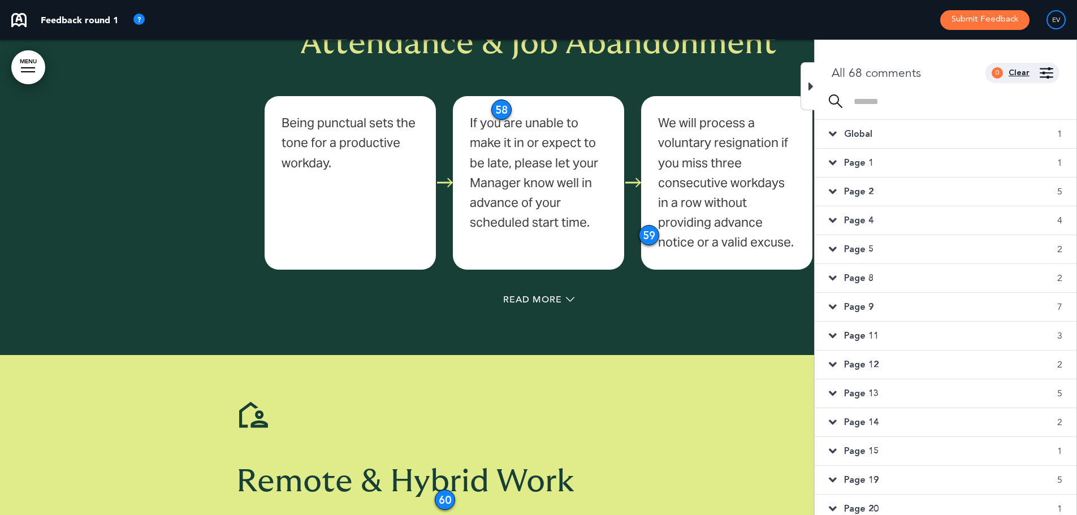
click at [1018, 72] on div "Clear" at bounding box center [1018, 73] width 21 height 8
click at [856, 162] on span "Page 1" at bounding box center [858, 163] width 29 height 12
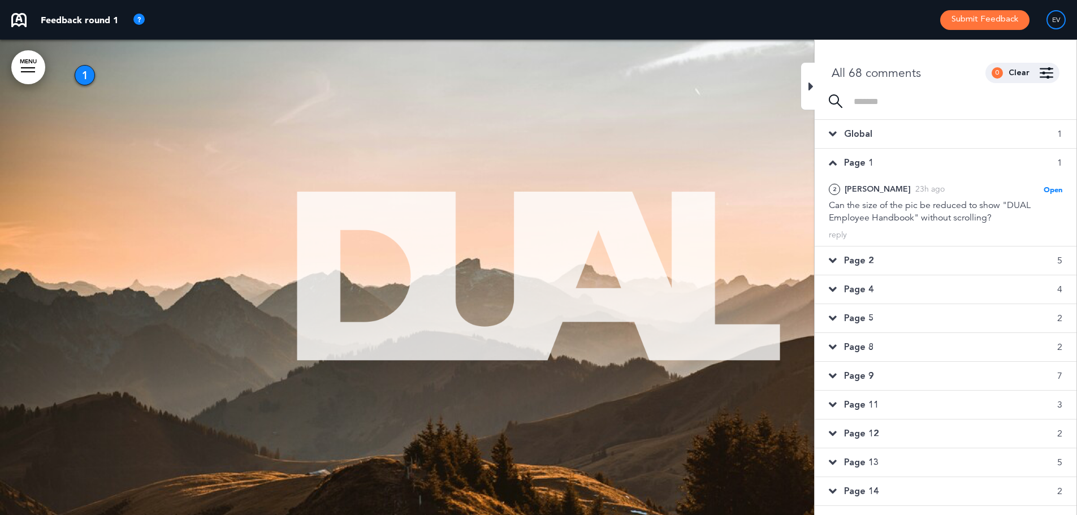
click at [897, 261] on div "Page 2 5" at bounding box center [945, 260] width 262 height 28
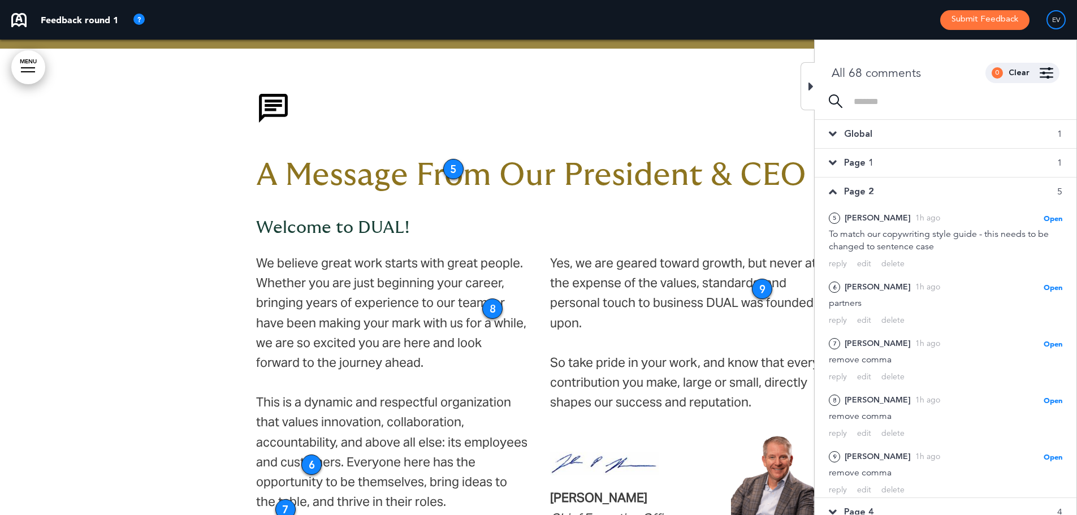
scroll to position [636, 0]
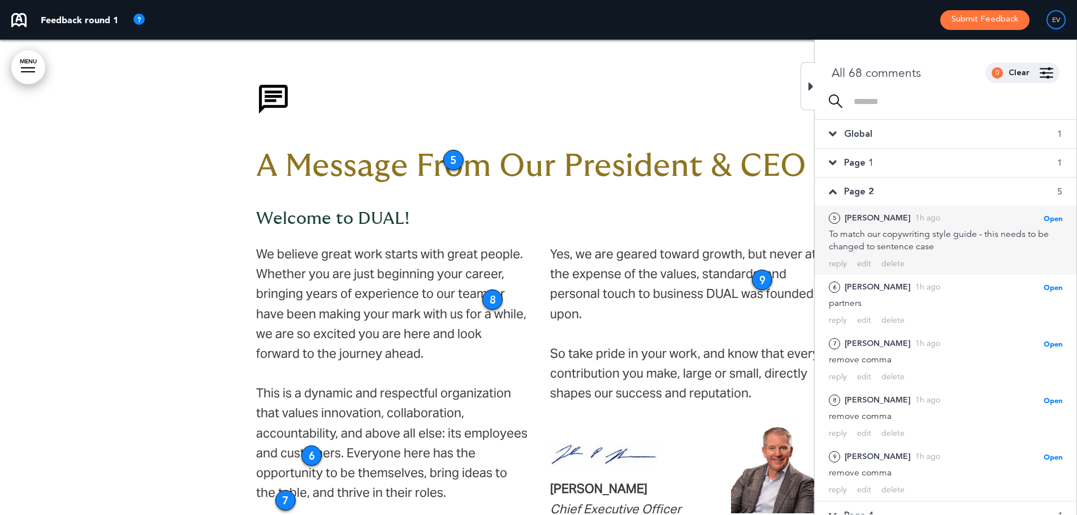
click at [838, 219] on div "5" at bounding box center [833, 217] width 11 height 11
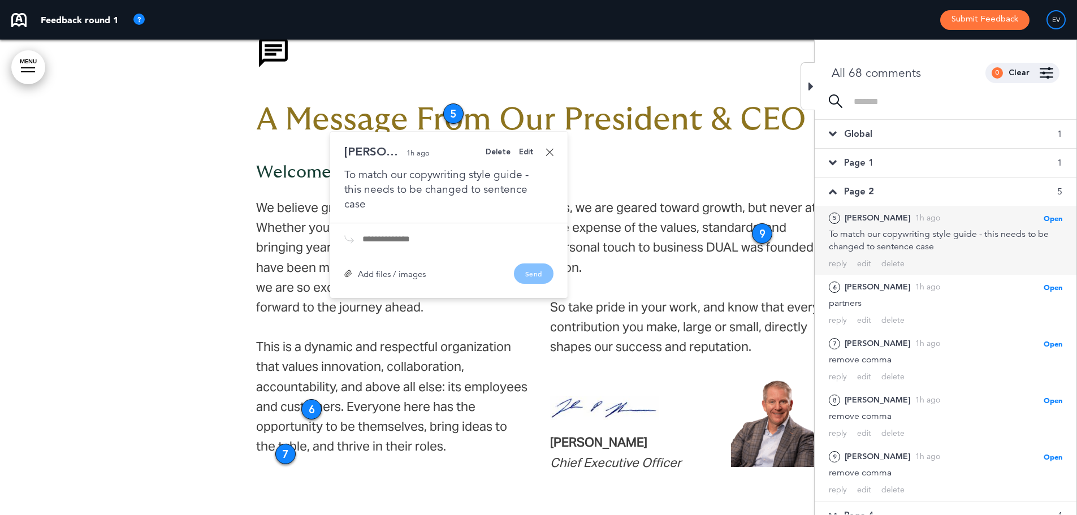
scroll to position [690, 0]
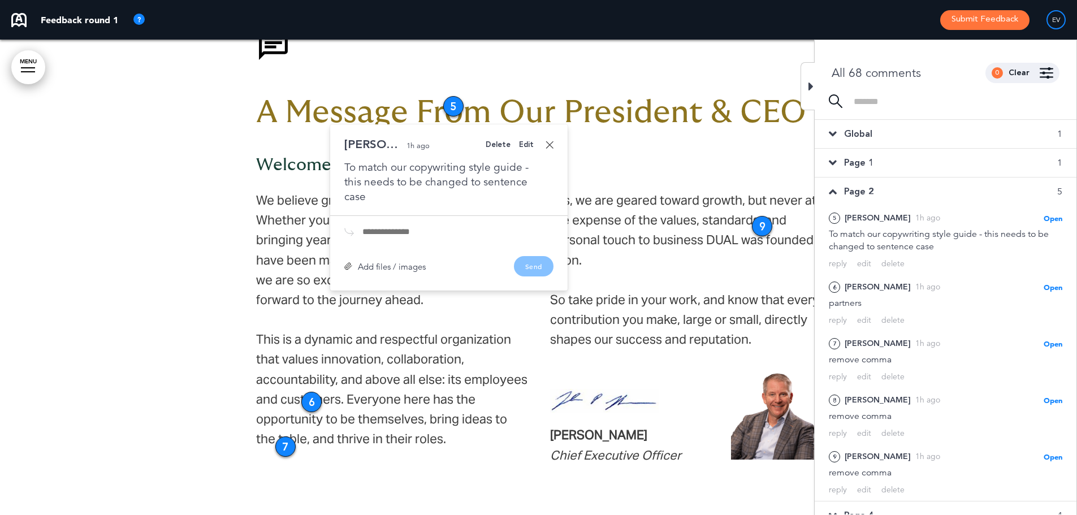
click at [528, 147] on div "Edit" at bounding box center [526, 144] width 15 height 7
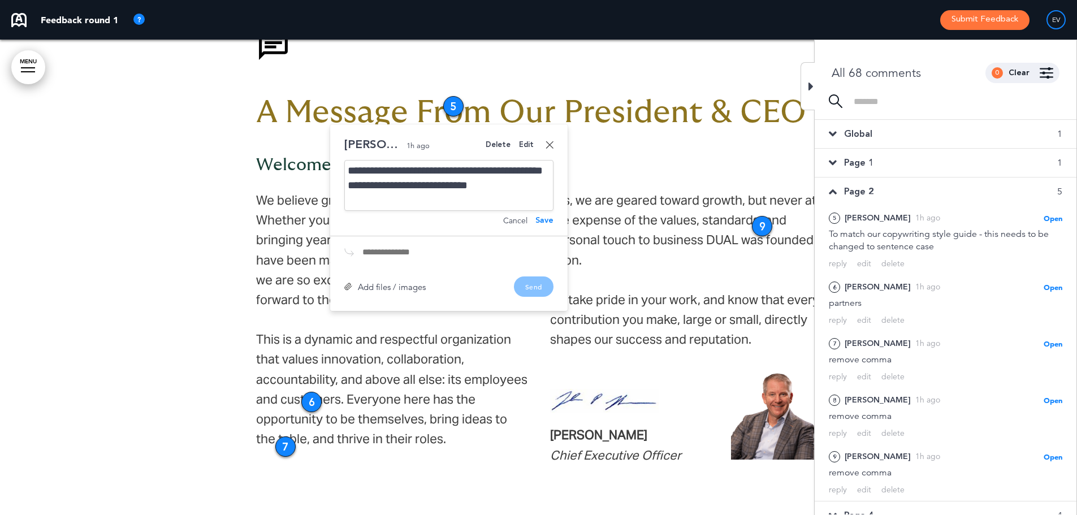
click at [503, 141] on div "Delete" at bounding box center [497, 144] width 25 height 7
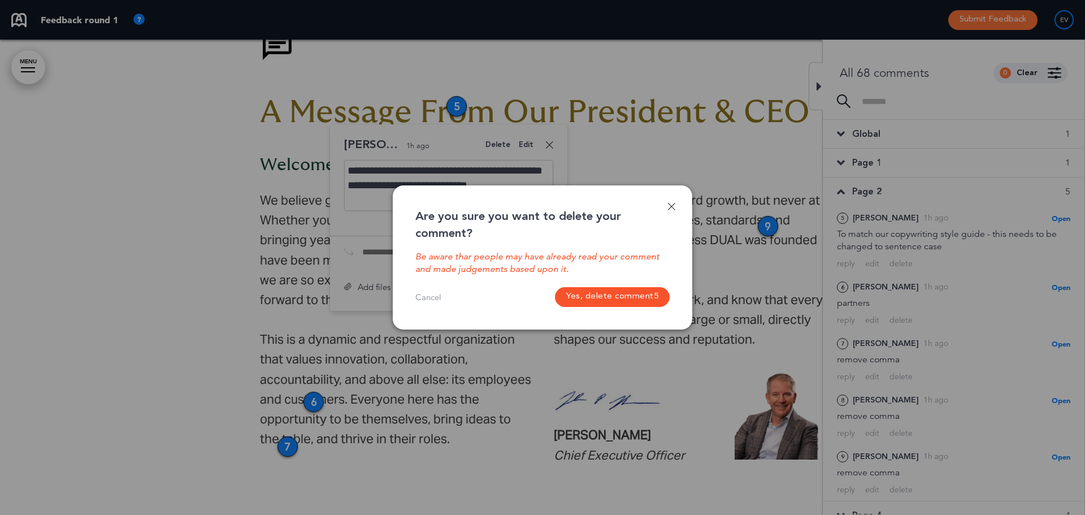
click at [635, 296] on button "Yes, delete comment 5" at bounding box center [612, 297] width 115 height 20
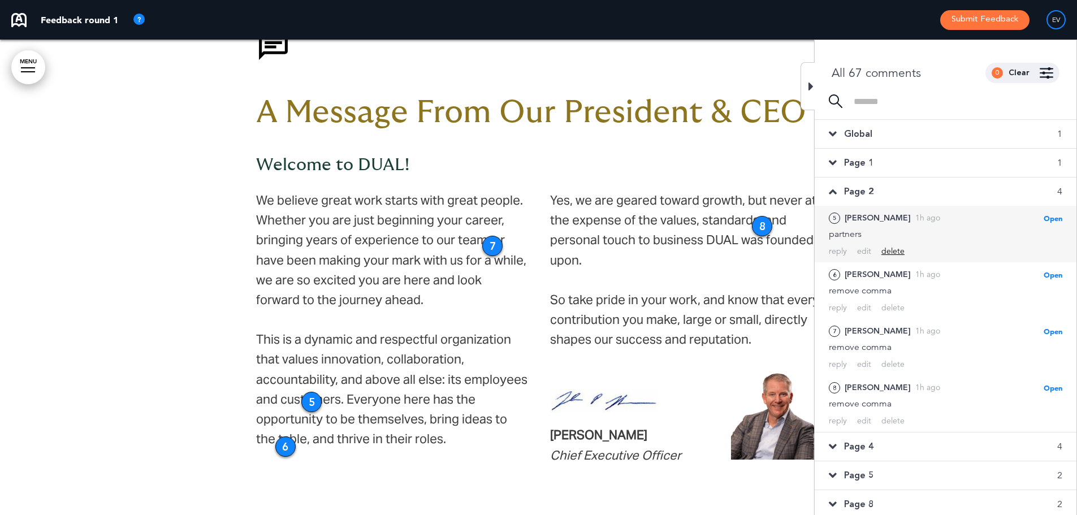
click at [888, 251] on div "delete" at bounding box center [892, 251] width 23 height 11
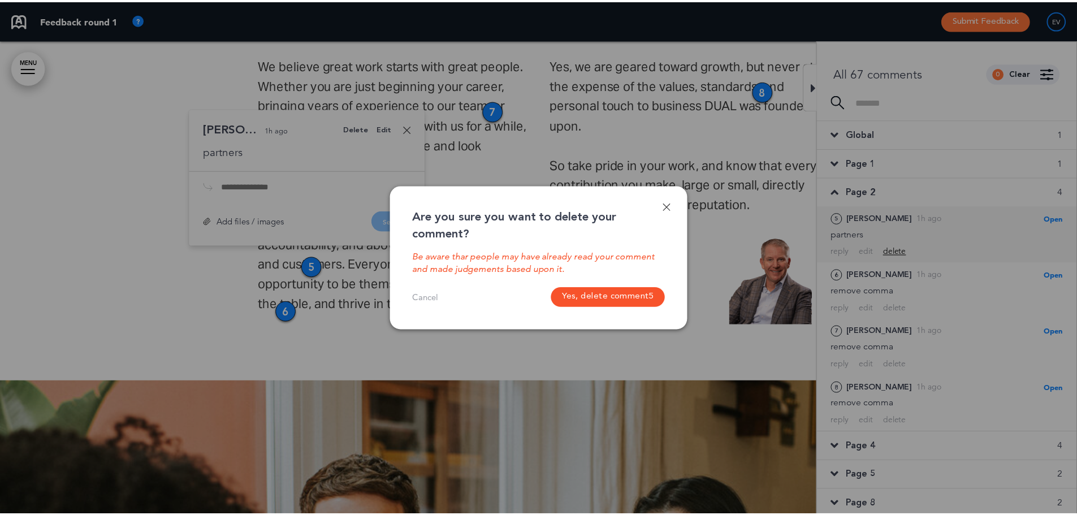
scroll to position [826, 0]
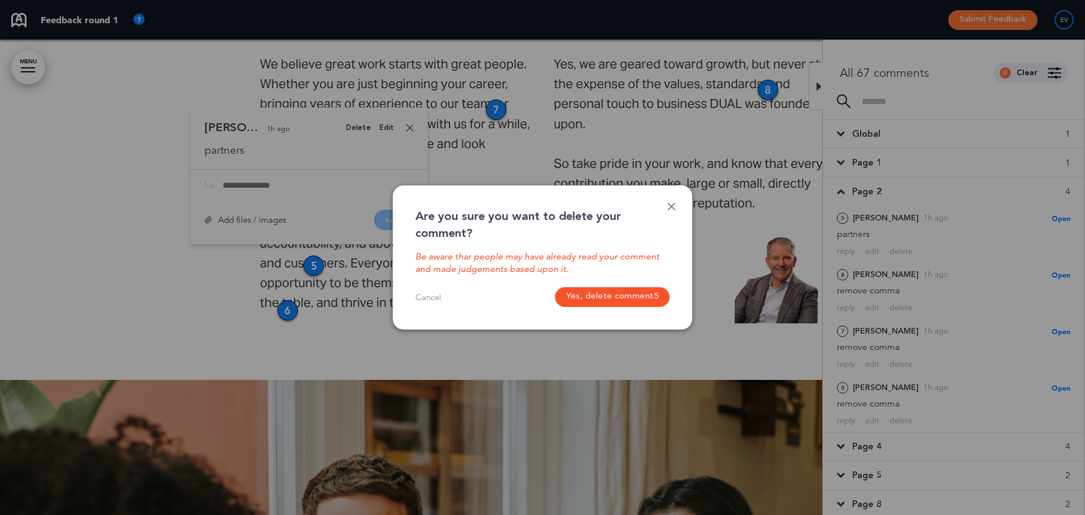
drag, startPoint x: 596, startPoint y: 492, endPoint x: 576, endPoint y: 292, distance: 201.6
click at [576, 292] on button "Yes, delete comment 5" at bounding box center [612, 297] width 115 height 20
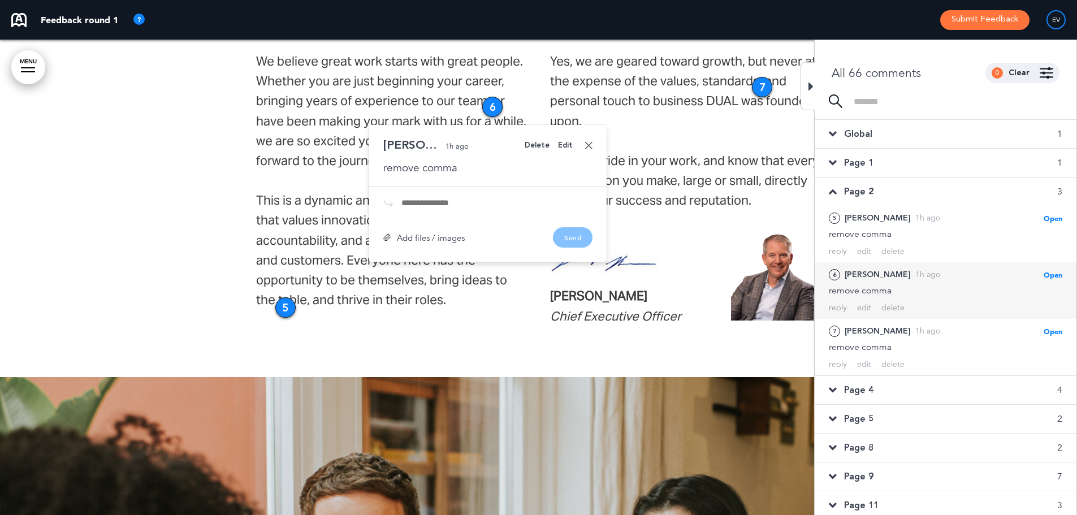
scroll to position [830, 0]
click at [899, 305] on div "delete" at bounding box center [892, 307] width 23 height 11
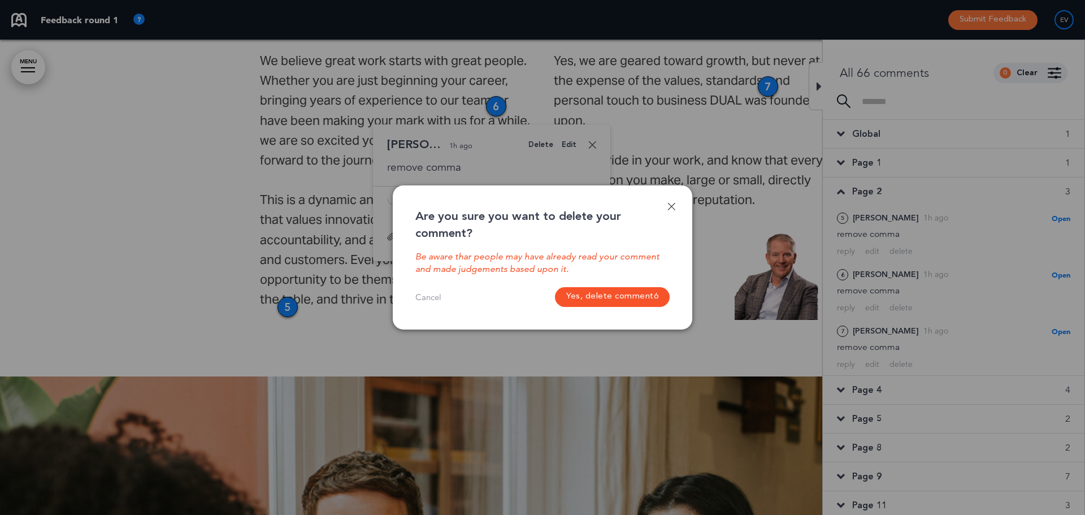
drag, startPoint x: 633, startPoint y: 301, endPoint x: 704, endPoint y: 308, distance: 71.0
click at [632, 301] on button "Yes, delete comment 6" at bounding box center [612, 297] width 115 height 20
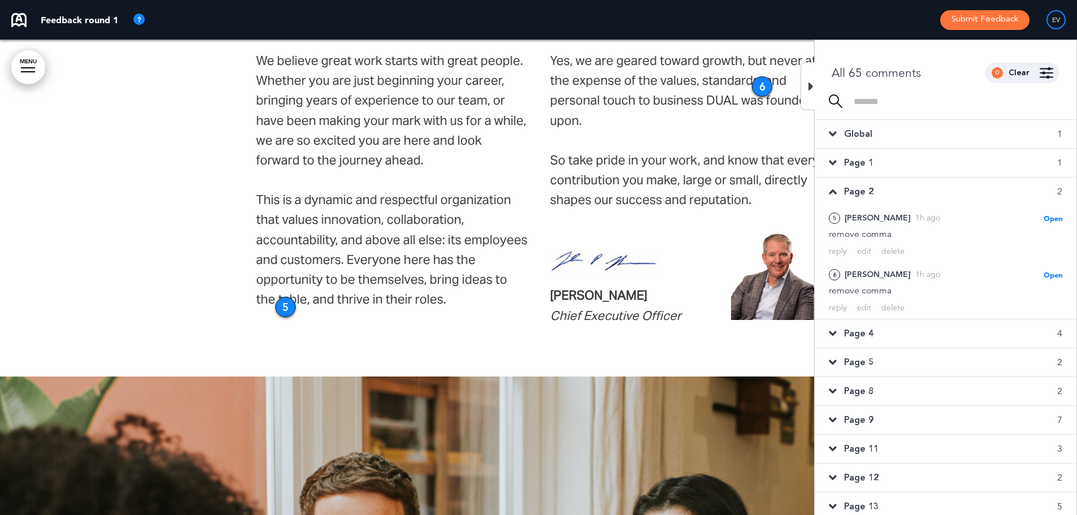
click at [892, 253] on div "delete" at bounding box center [892, 251] width 23 height 11
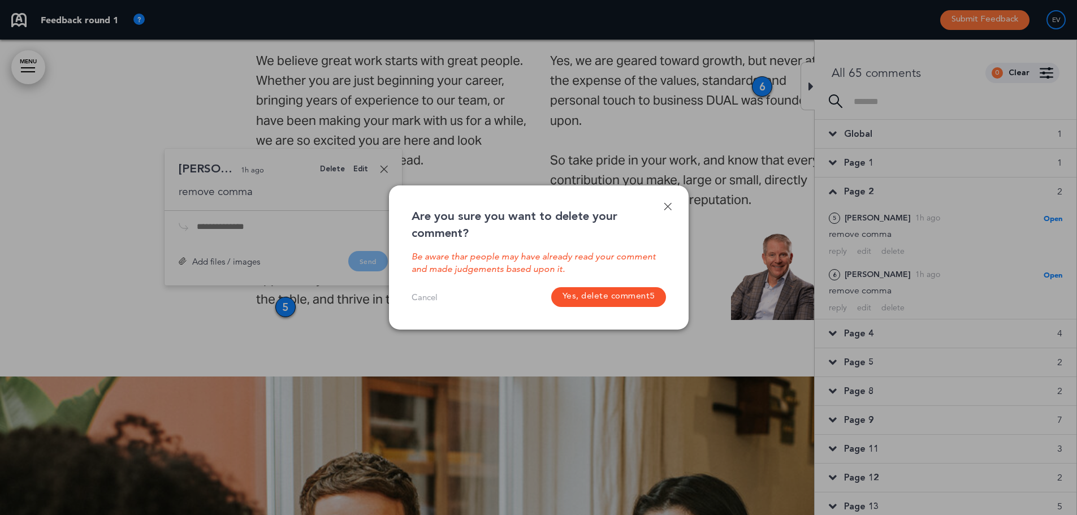
scroll to position [921, 0]
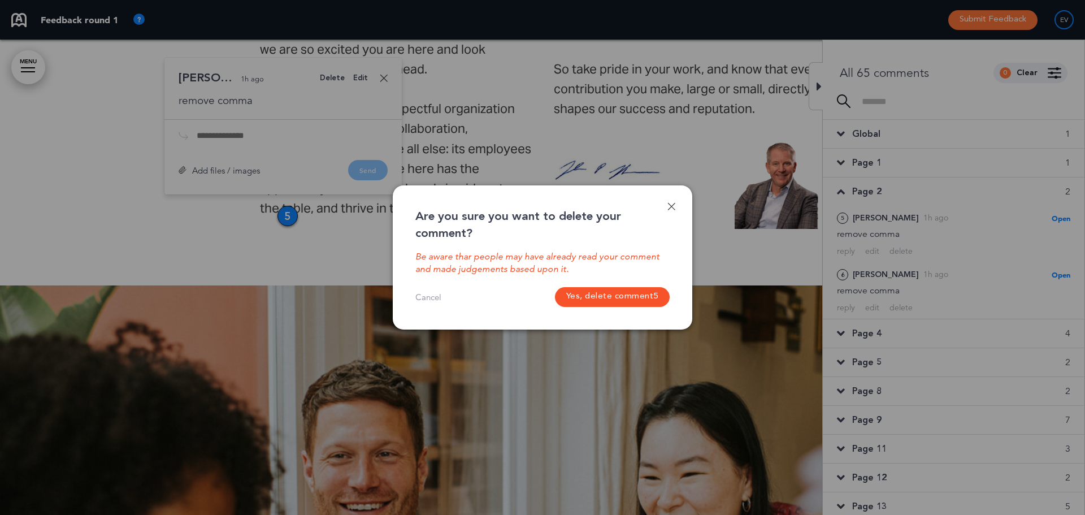
click at [663, 292] on button "Yes, delete comment 5" at bounding box center [612, 297] width 115 height 20
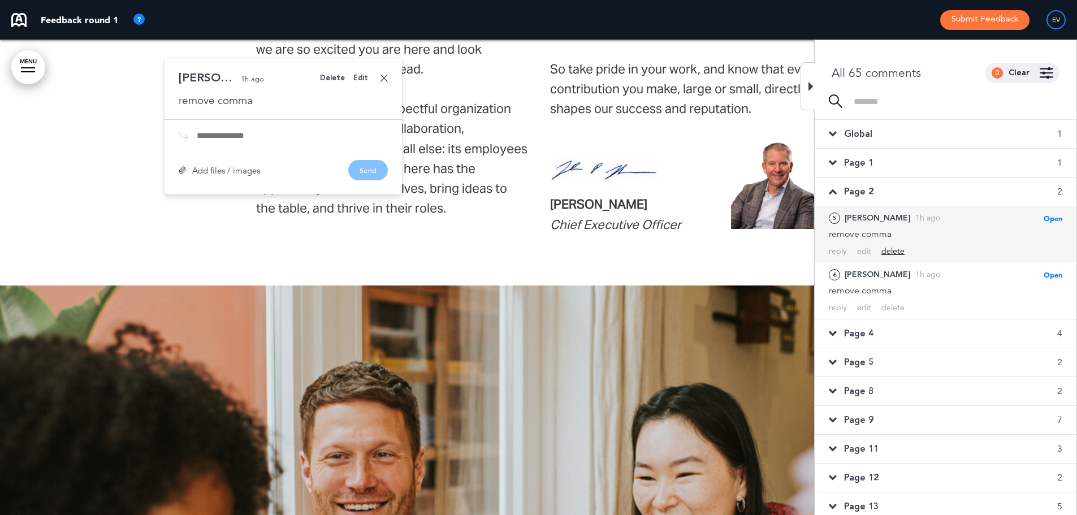
click at [898, 246] on div "delete" at bounding box center [892, 251] width 23 height 11
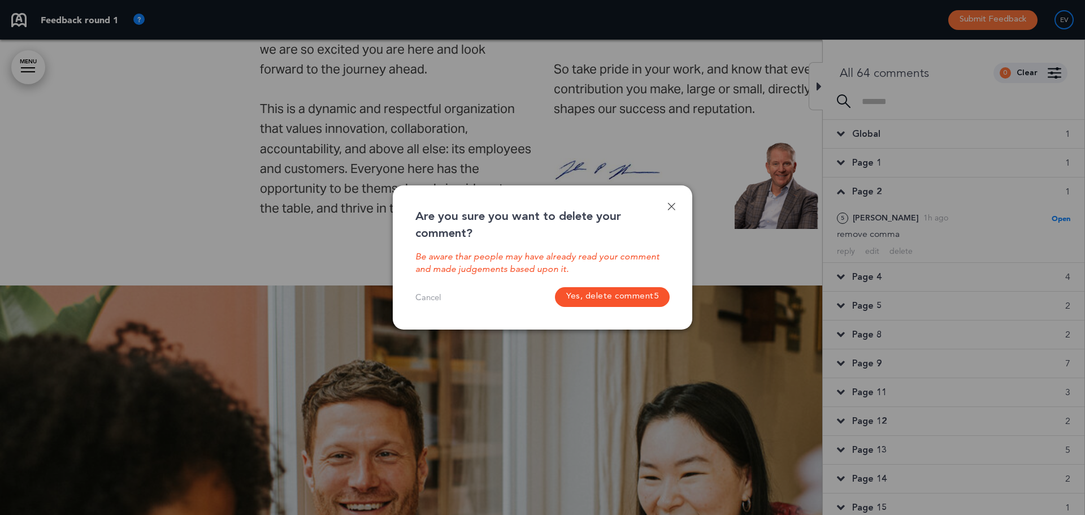
click at [666, 294] on button "Yes, delete comment 5" at bounding box center [612, 297] width 115 height 20
click at [643, 302] on button "Yes, delete comment 5" at bounding box center [612, 297] width 115 height 20
click at [1051, 73] on div at bounding box center [542, 257] width 1085 height 515
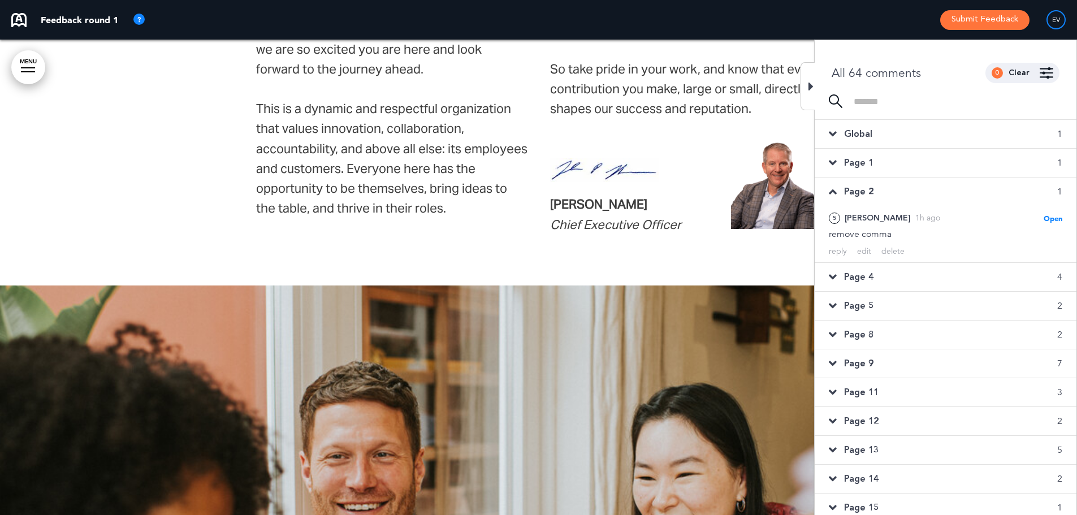
click at [1046, 72] on img at bounding box center [1046, 72] width 14 height 11
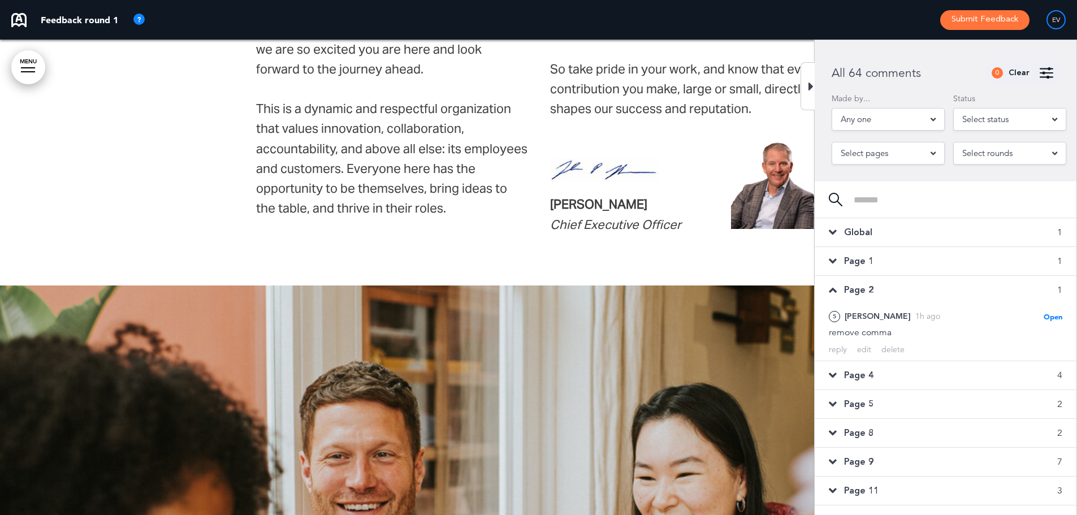
click at [885, 120] on div "Any one" at bounding box center [887, 119] width 113 height 23
click at [865, 176] on span "Emily Vanaskie" at bounding box center [885, 176] width 63 height 14
click at [907, 97] on p "Made by..." at bounding box center [887, 98] width 113 height 8
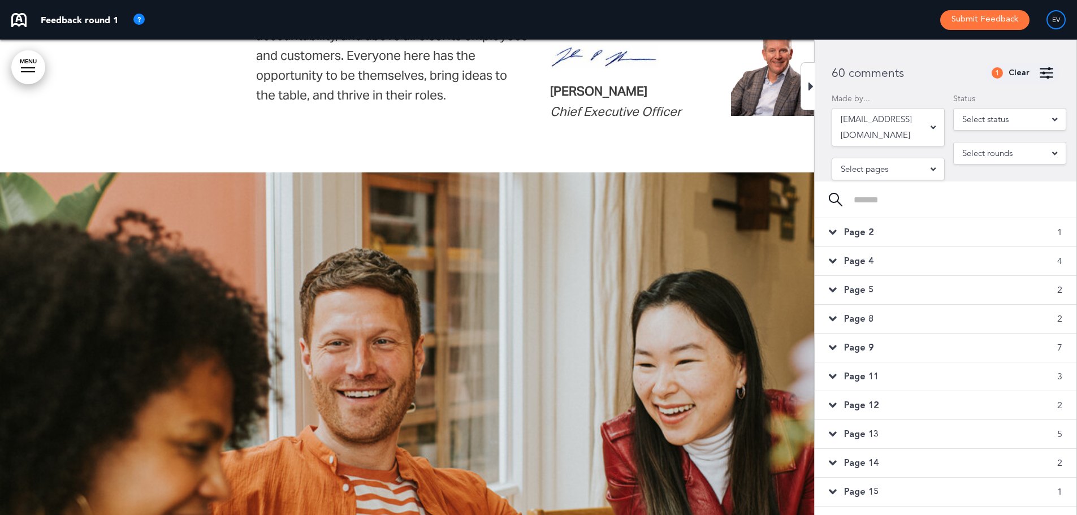
click at [874, 232] on div "Page 2 1" at bounding box center [945, 232] width 262 height 28
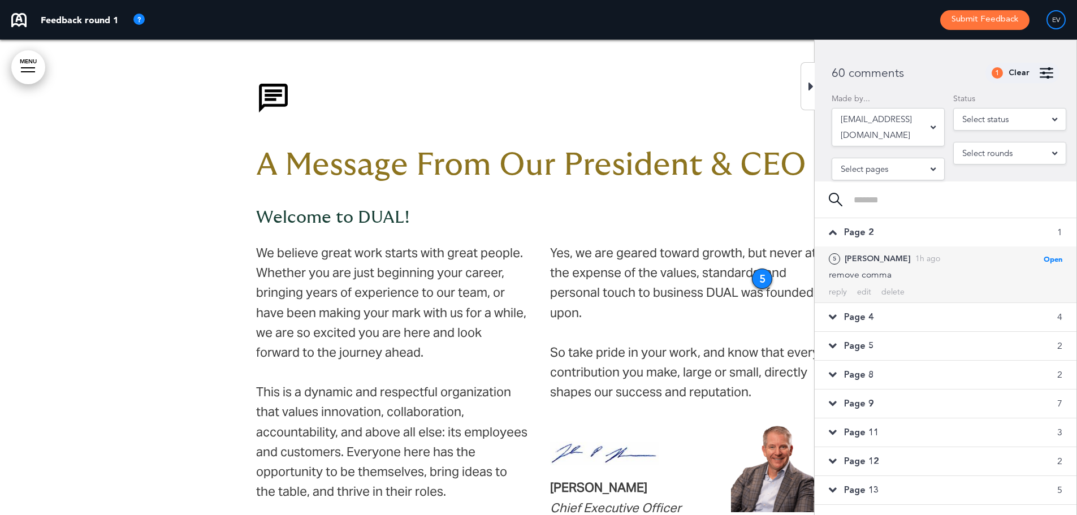
scroll to position [636, 0]
click at [887, 290] on div "delete" at bounding box center [892, 292] width 23 height 11
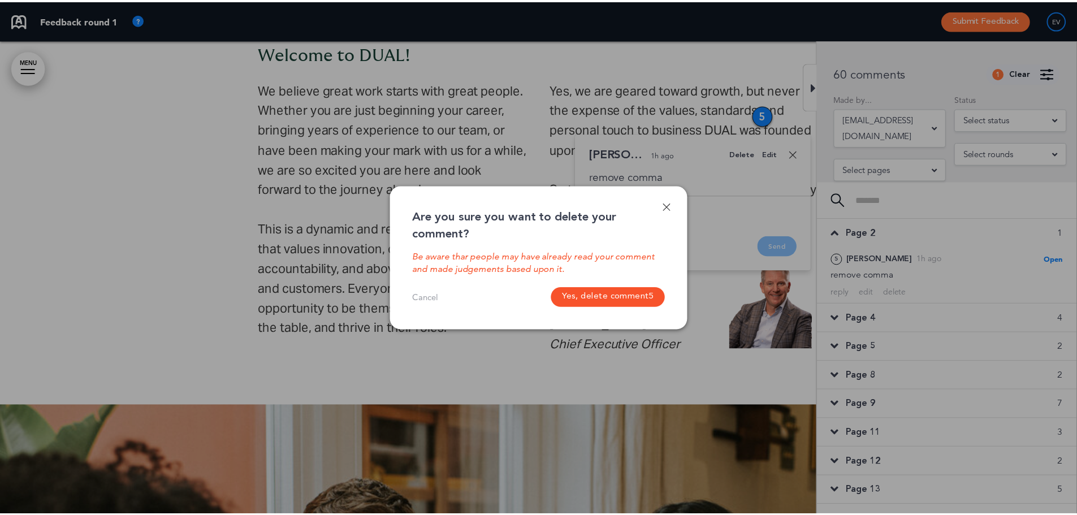
scroll to position [810, 0]
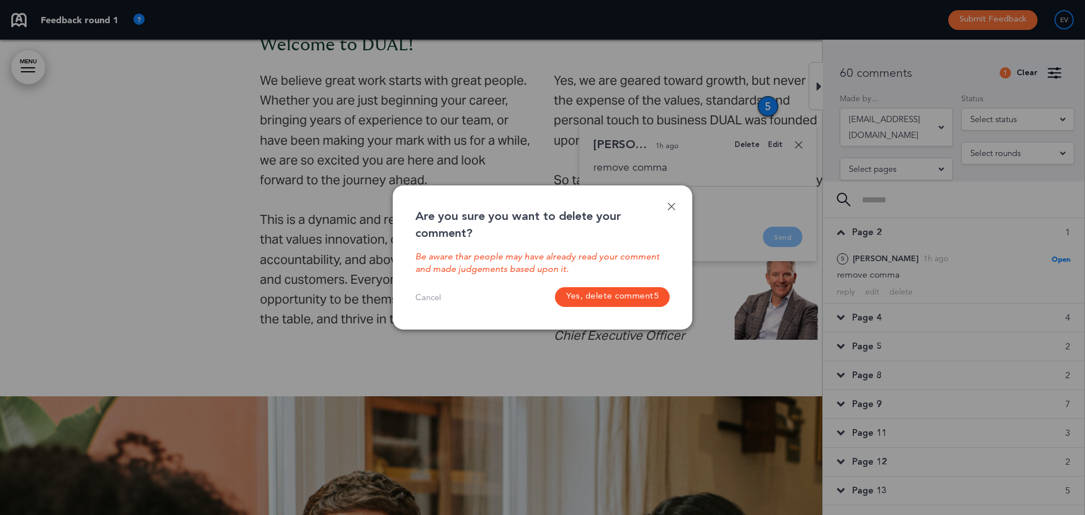
click at [605, 299] on button "Yes, delete comment 5" at bounding box center [612, 297] width 115 height 20
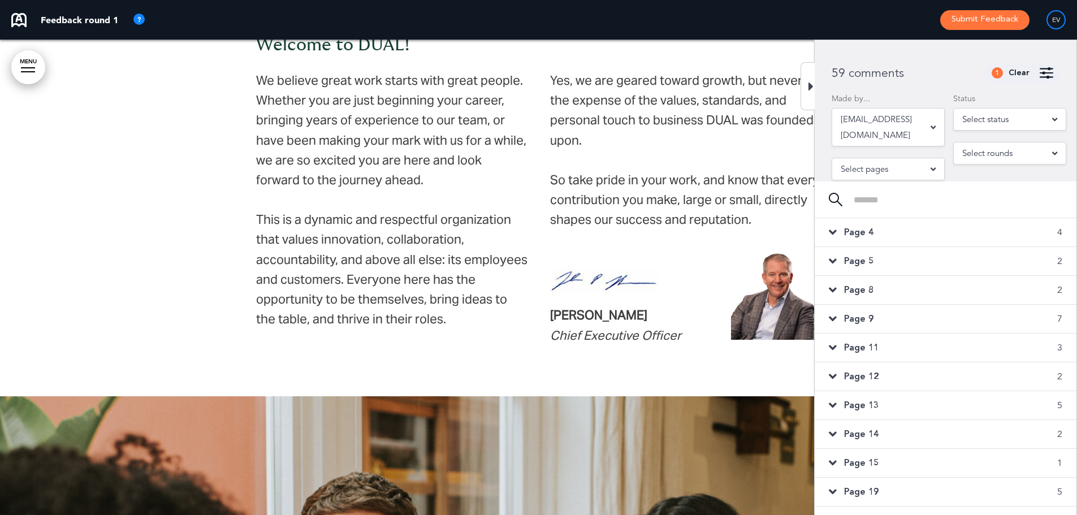
click at [889, 231] on div "Page 4 4" at bounding box center [945, 232] width 262 height 28
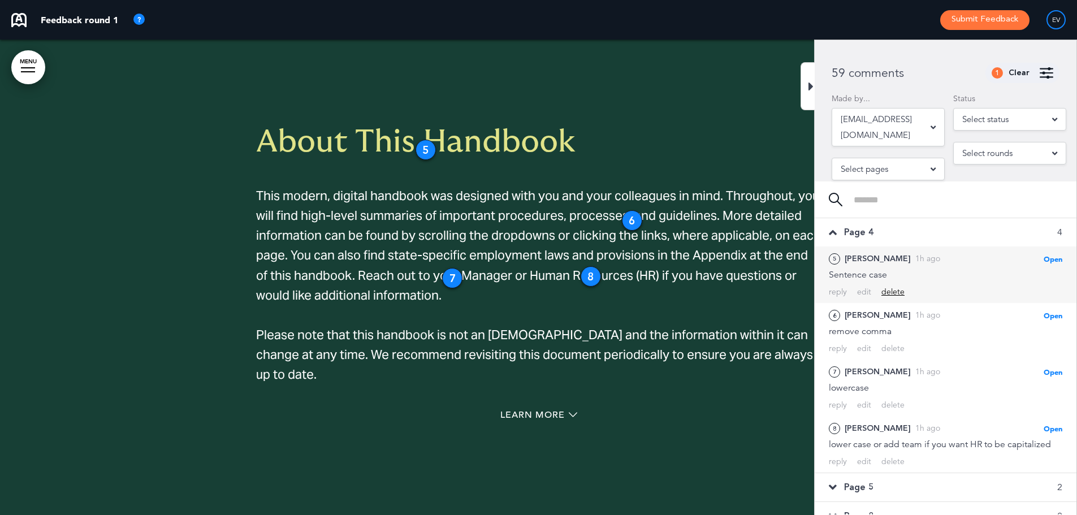
click at [888, 292] on div "delete" at bounding box center [892, 292] width 23 height 11
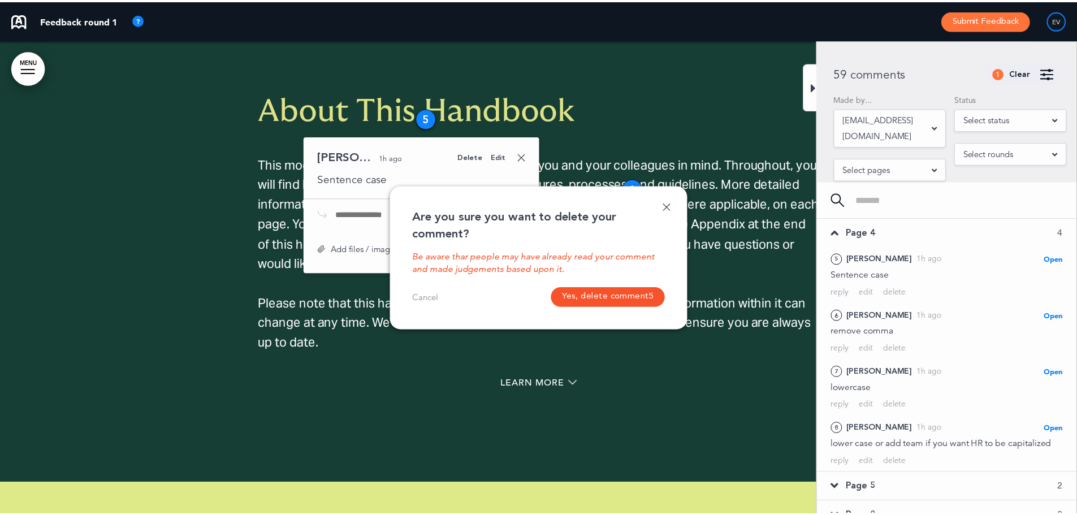
scroll to position [1685, 0]
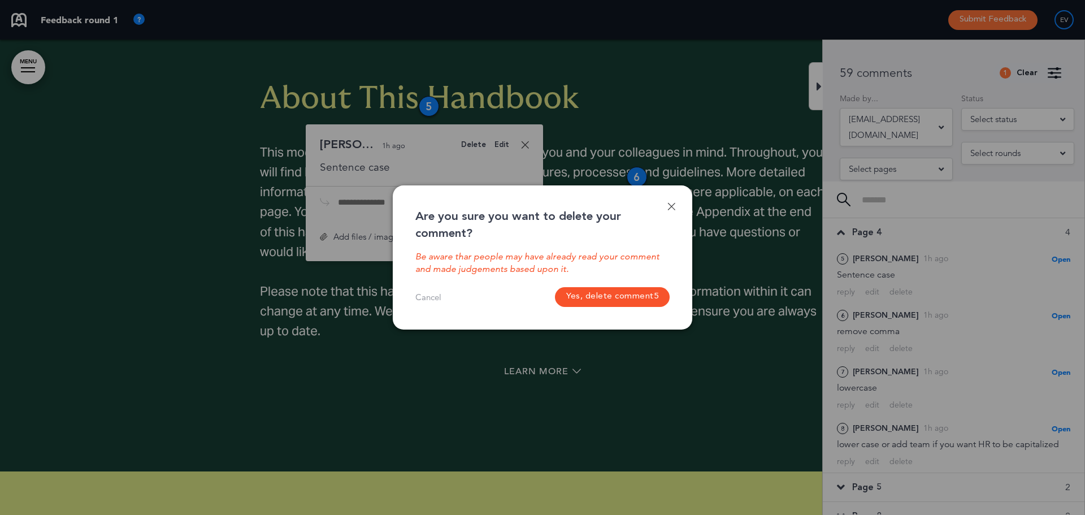
click at [625, 296] on button "Yes, delete comment 5" at bounding box center [612, 297] width 115 height 20
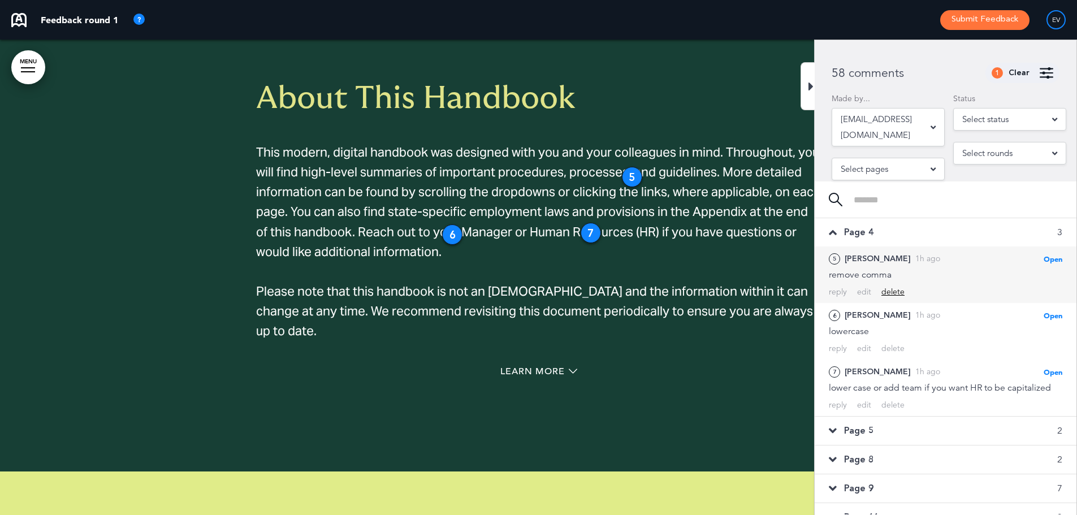
click at [893, 294] on div "delete" at bounding box center [892, 292] width 23 height 11
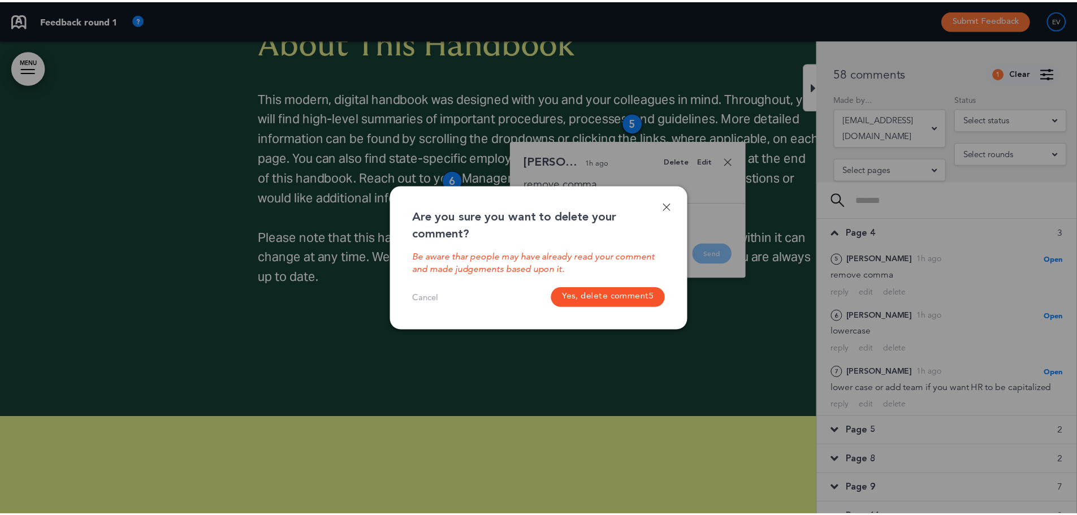
scroll to position [1756, 0]
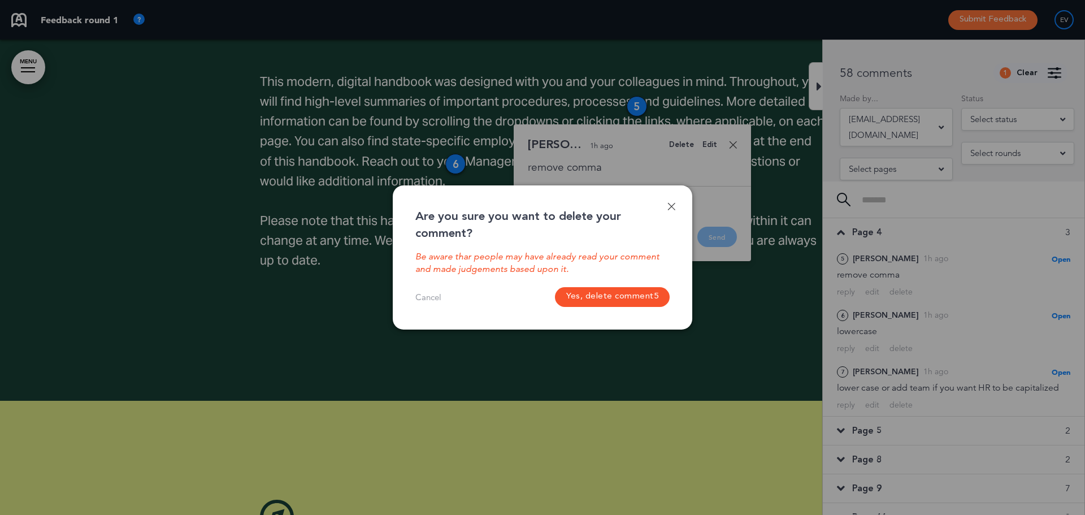
click at [674, 305] on div "Are you sure you want to delete your comment? Be aware thar people may have alr…" at bounding box center [543, 257] width 300 height 144
click at [651, 300] on button "Yes, delete comment 5" at bounding box center [612, 297] width 115 height 20
click at [555, 287] on button "Yes, delete comment 5" at bounding box center [612, 297] width 115 height 20
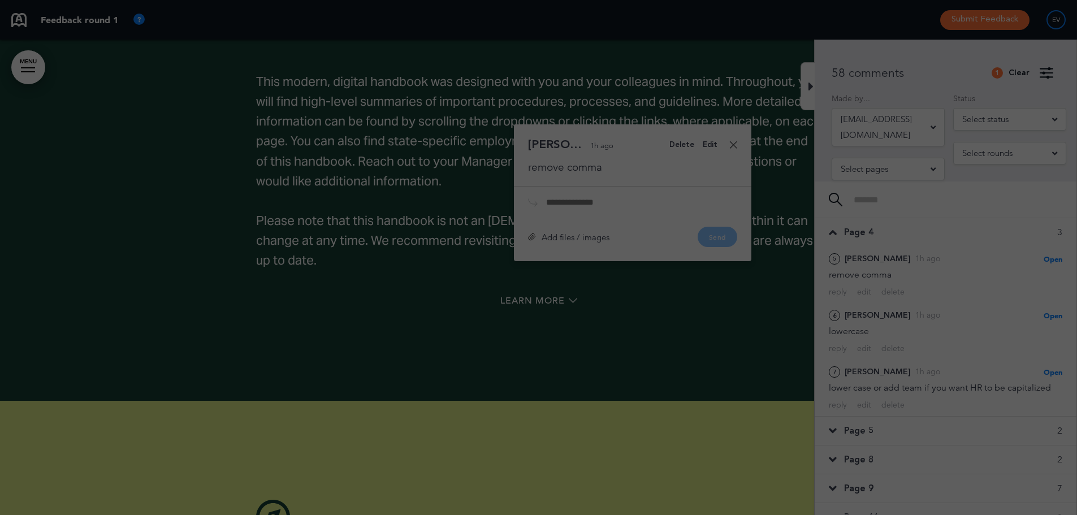
click at [900, 289] on div at bounding box center [538, 257] width 1077 height 515
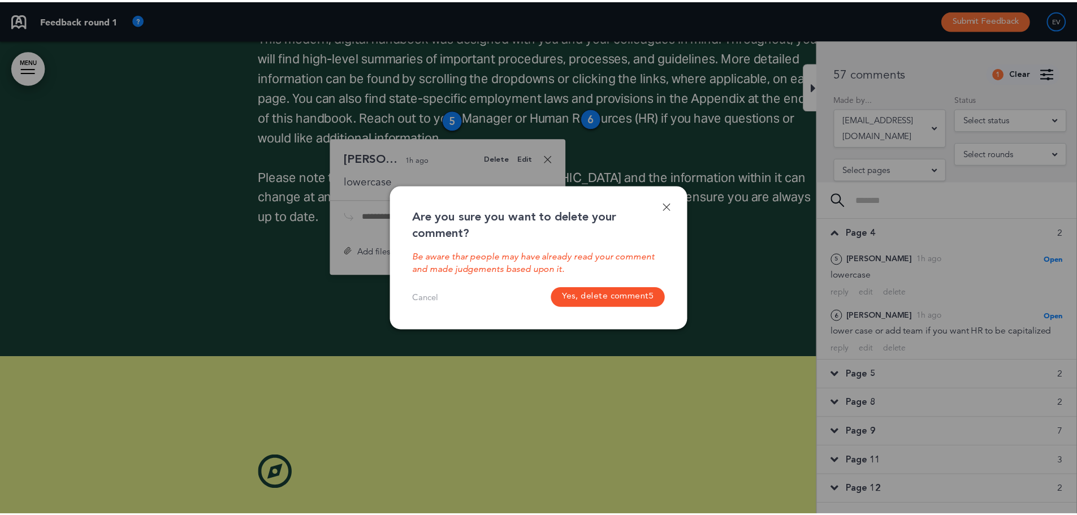
scroll to position [1813, 0]
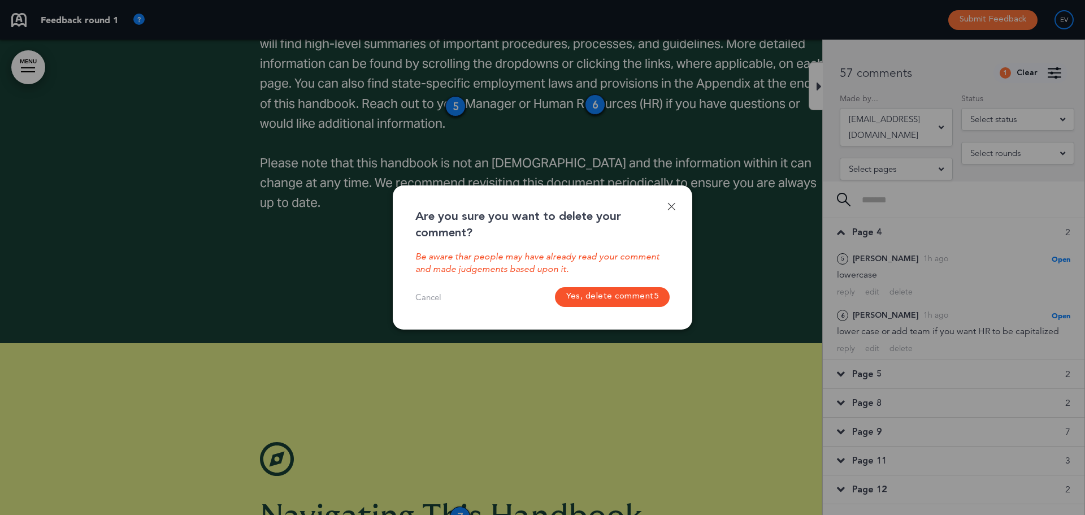
click at [655, 293] on span "5" at bounding box center [656, 297] width 5 height 10
click at [555, 287] on button "Yes, delete comment 5" at bounding box center [612, 297] width 115 height 20
click at [653, 297] on button "Yes, delete comment 5" at bounding box center [612, 297] width 115 height 20
click at [645, 290] on button "Yes, delete comment 5" at bounding box center [612, 297] width 115 height 20
click at [555, 287] on button "Yes, delete comment 5" at bounding box center [612, 297] width 115 height 20
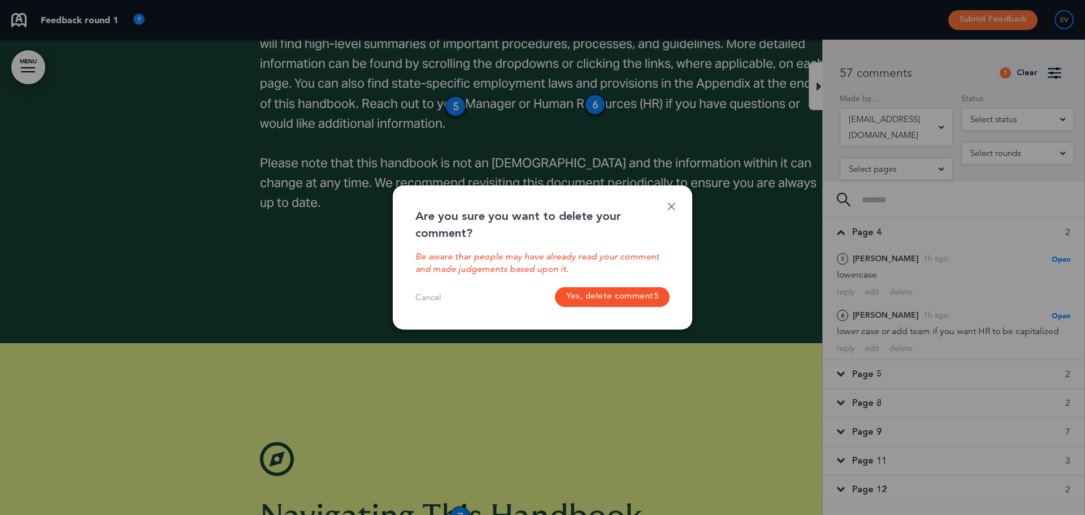
click at [670, 207] on link at bounding box center [671, 206] width 8 height 8
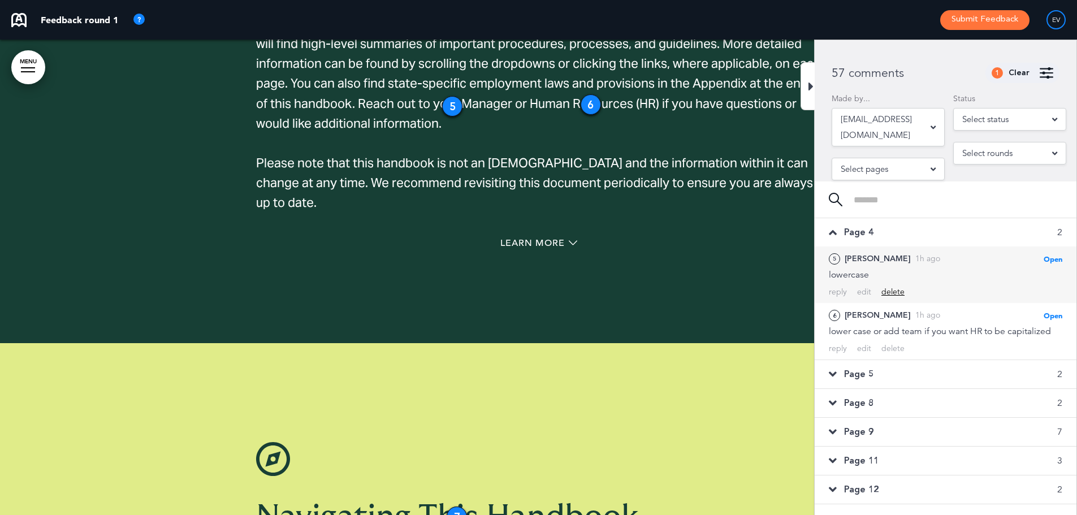
click at [893, 295] on div "delete" at bounding box center [892, 292] width 23 height 11
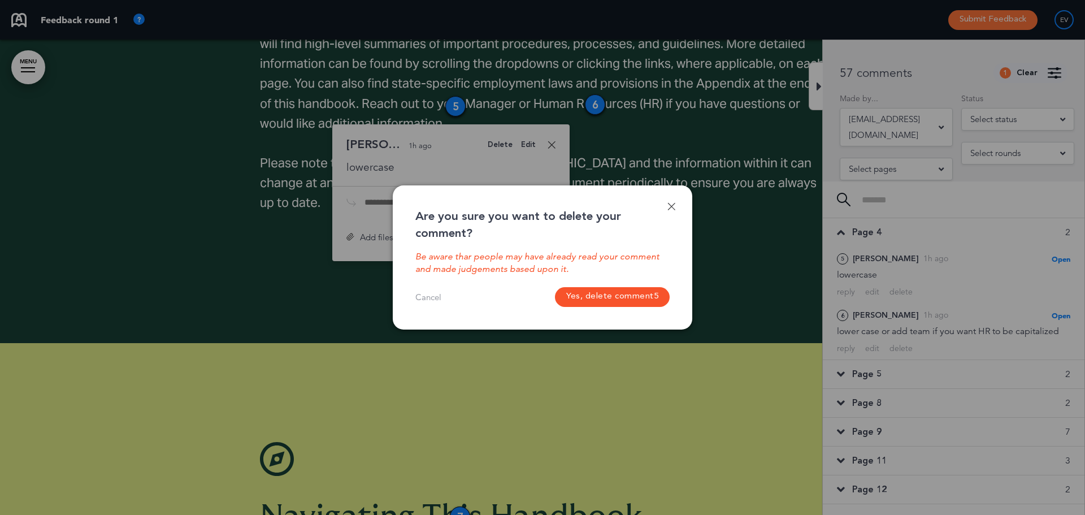
click at [607, 297] on button "Yes, delete comment 5" at bounding box center [612, 297] width 115 height 20
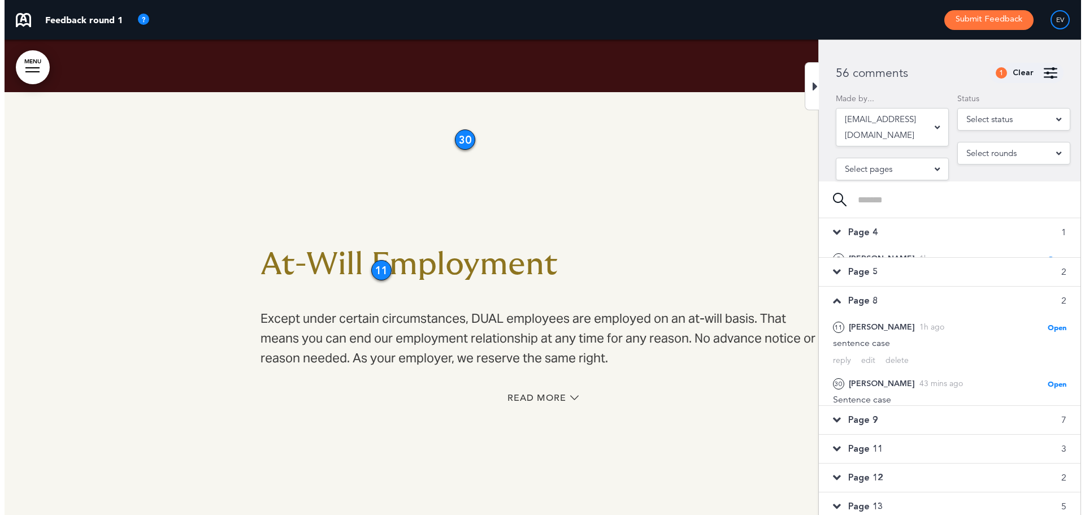
scroll to position [3695, 0]
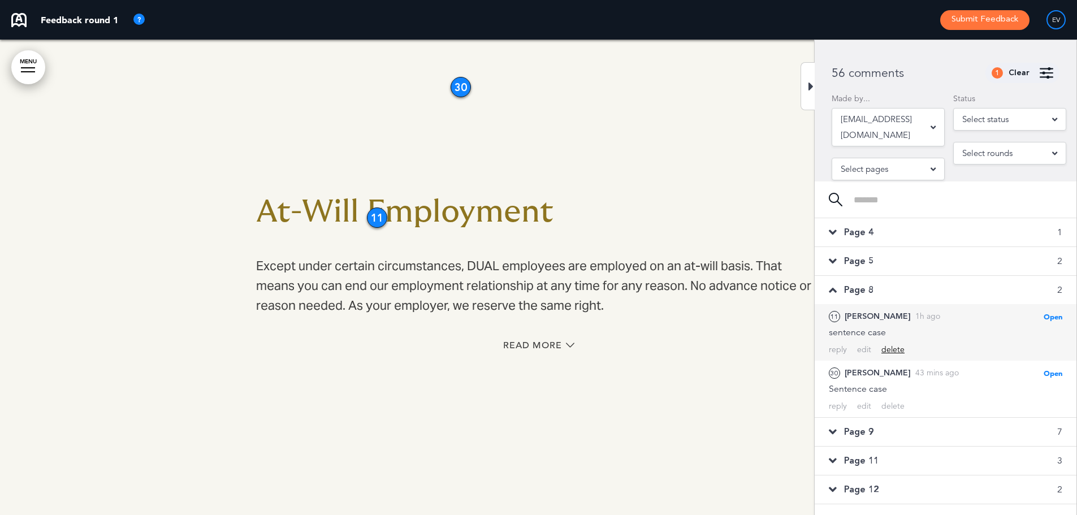
click at [892, 349] on div "delete" at bounding box center [892, 349] width 23 height 11
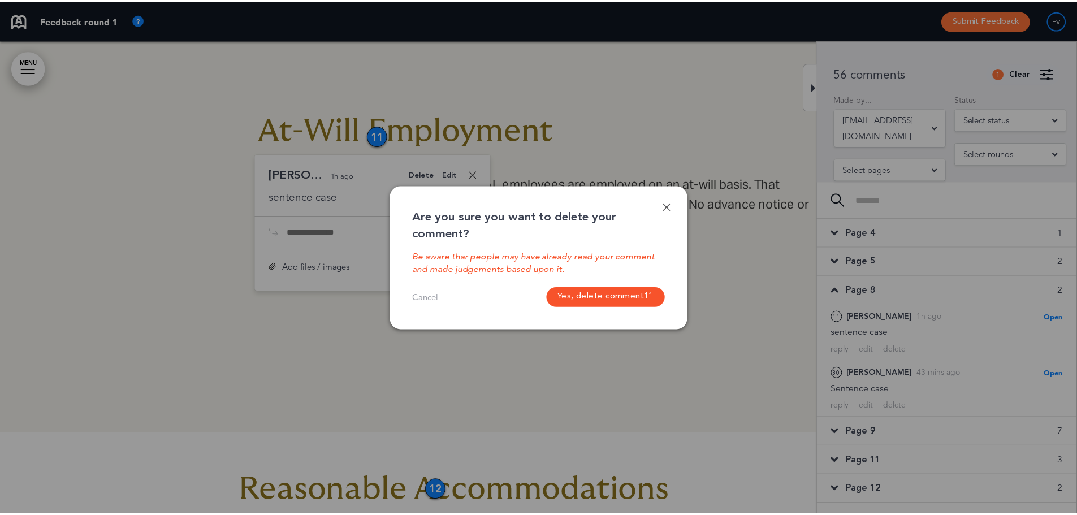
scroll to position [3806, 0]
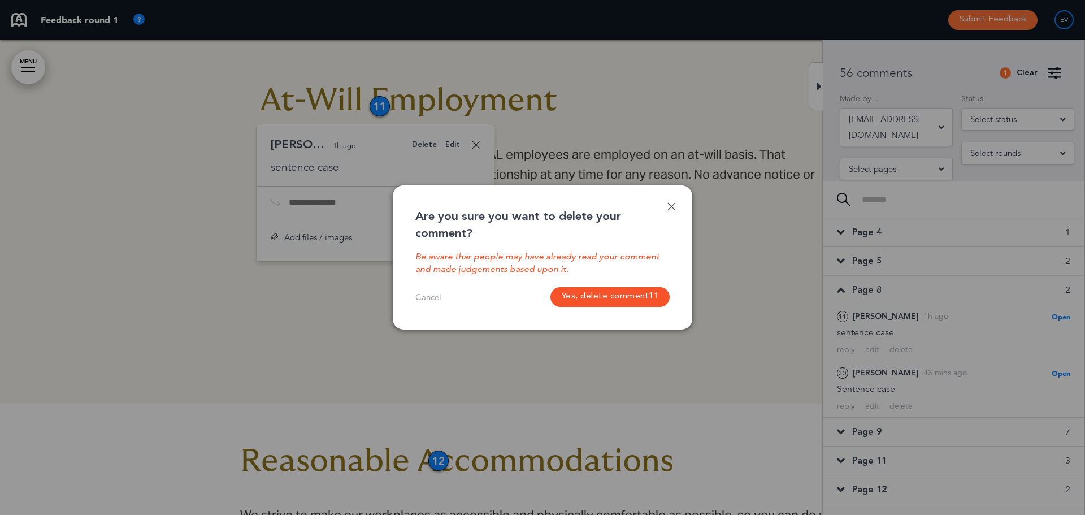
click at [589, 305] on button "Yes, delete comment 11" at bounding box center [610, 297] width 120 height 20
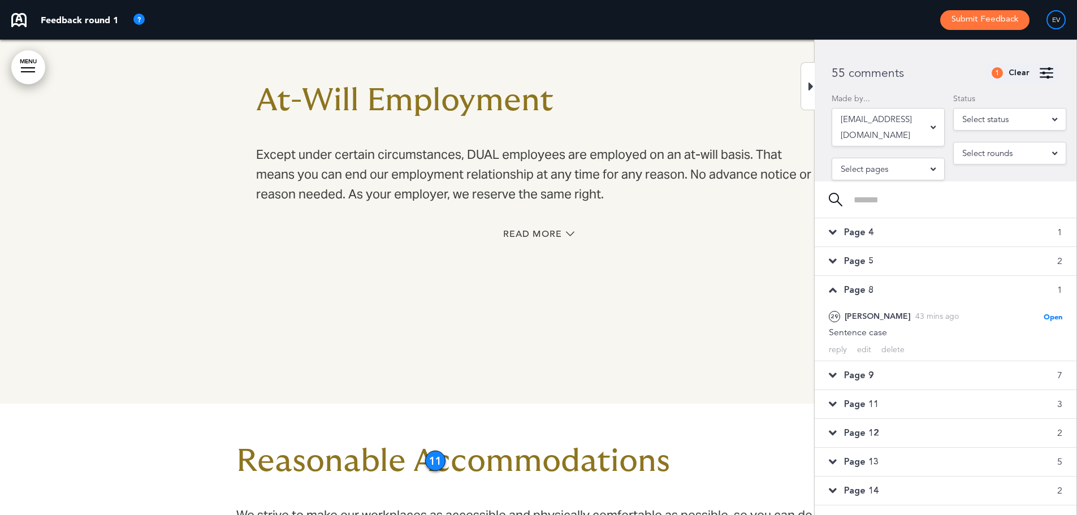
click at [886, 237] on div "Page 4 1" at bounding box center [945, 232] width 262 height 28
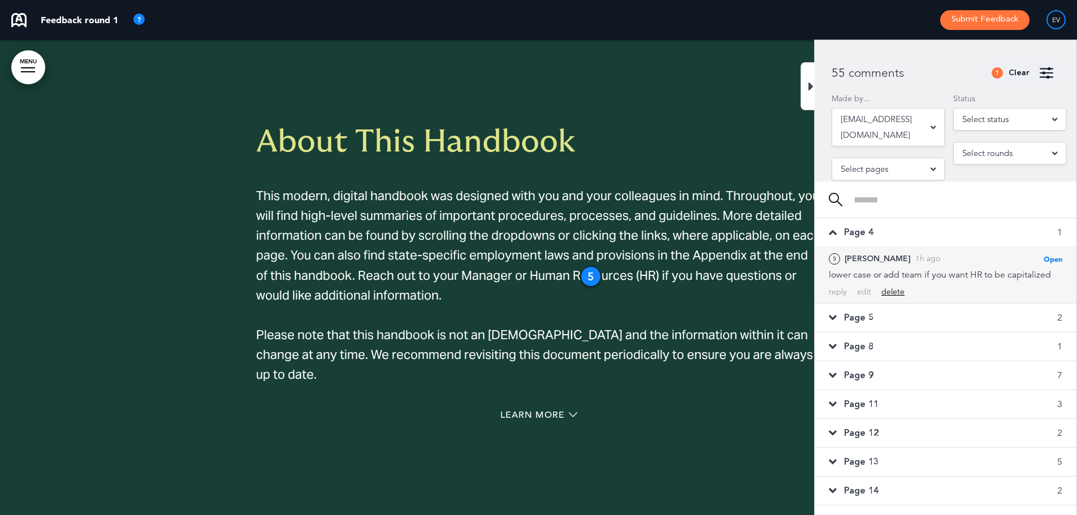
click at [900, 292] on div "delete" at bounding box center [892, 292] width 23 height 11
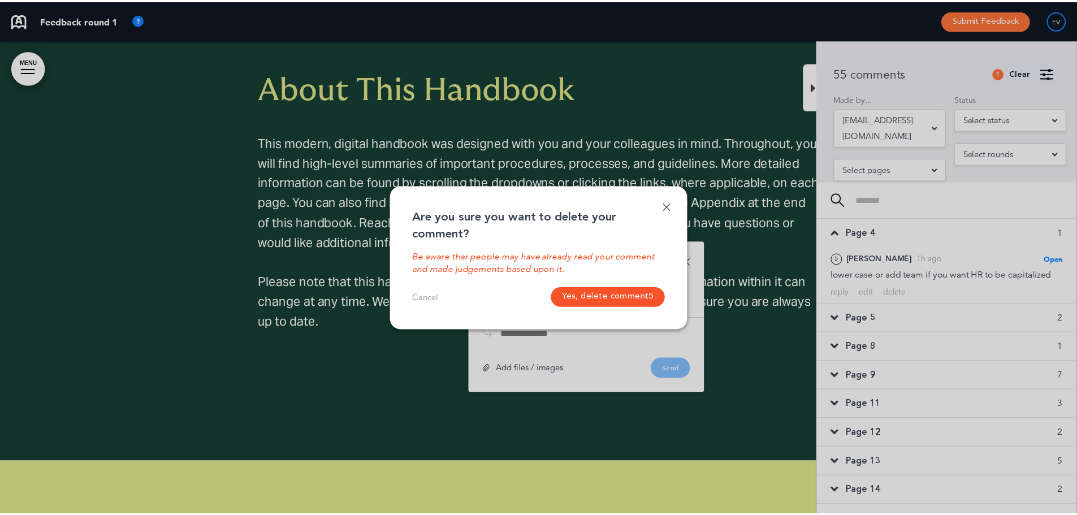
scroll to position [1812, 0]
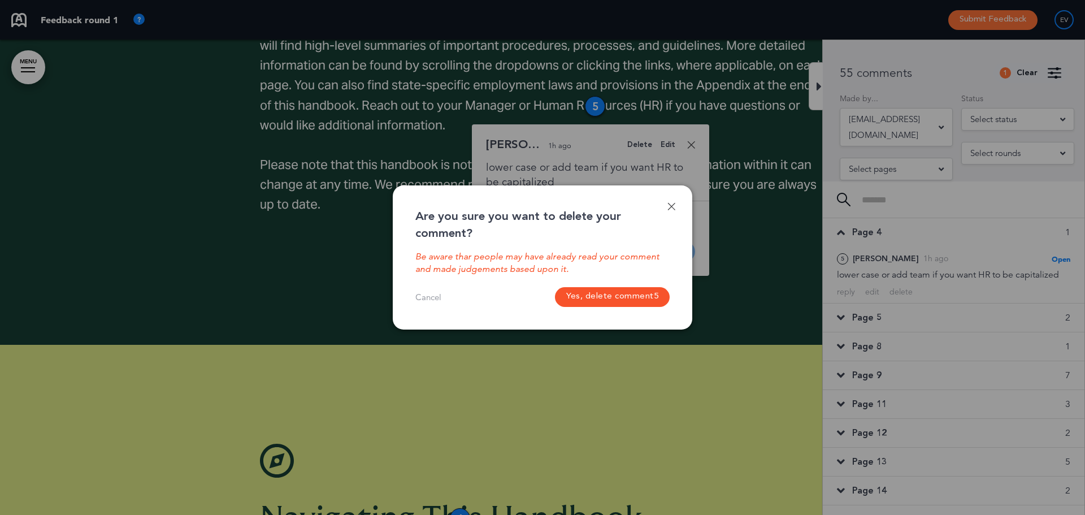
click at [648, 296] on button "Yes, delete comment 5" at bounding box center [612, 297] width 115 height 20
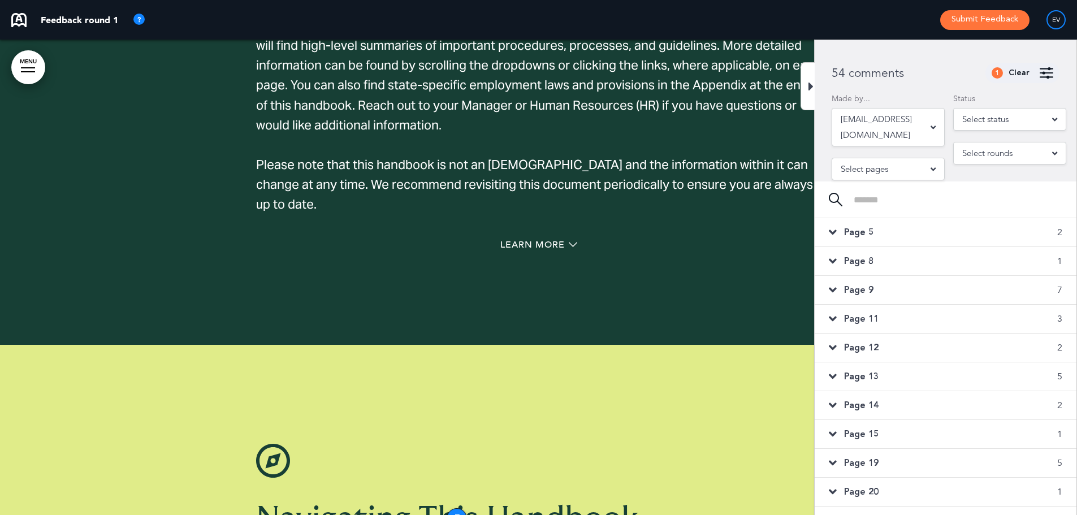
click at [891, 313] on div "Page 11 3" at bounding box center [945, 319] width 262 height 28
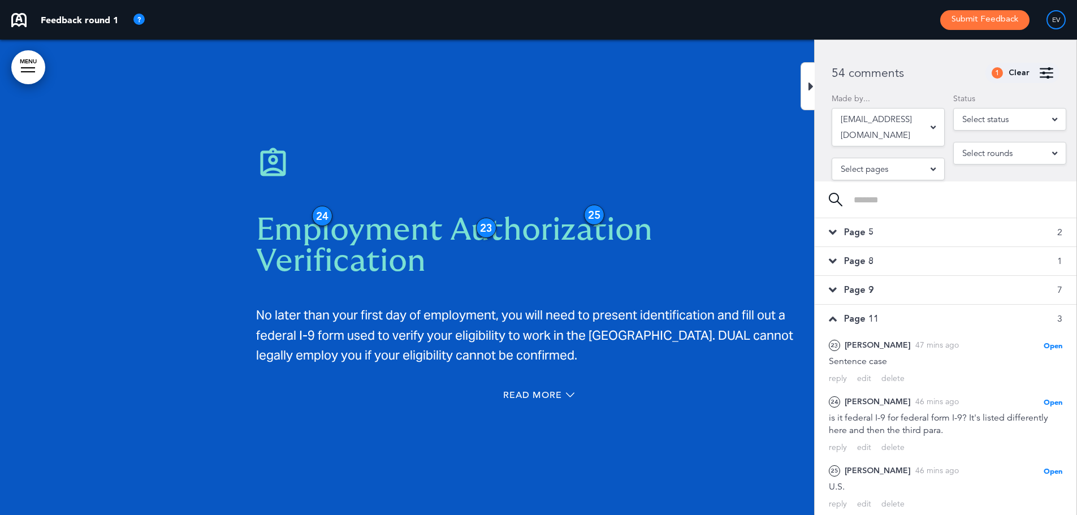
click at [867, 229] on span "Page 5" at bounding box center [858, 232] width 29 height 12
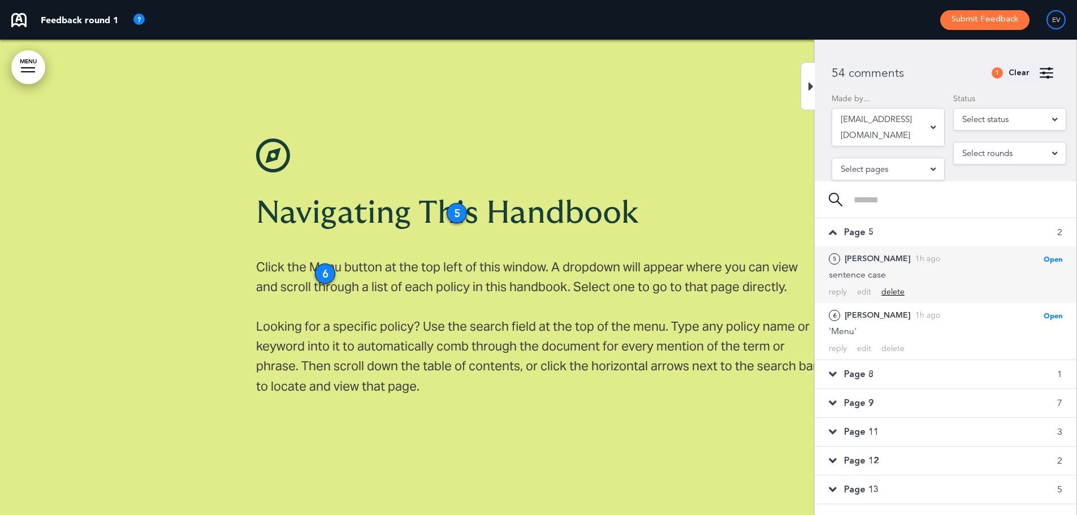
click at [890, 289] on div "delete" at bounding box center [892, 292] width 23 height 11
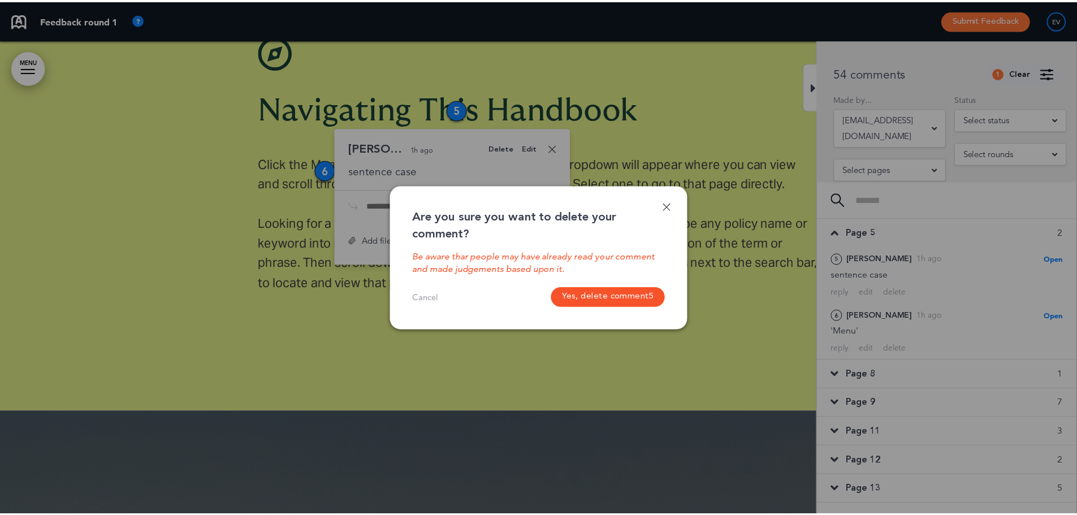
scroll to position [2224, 0]
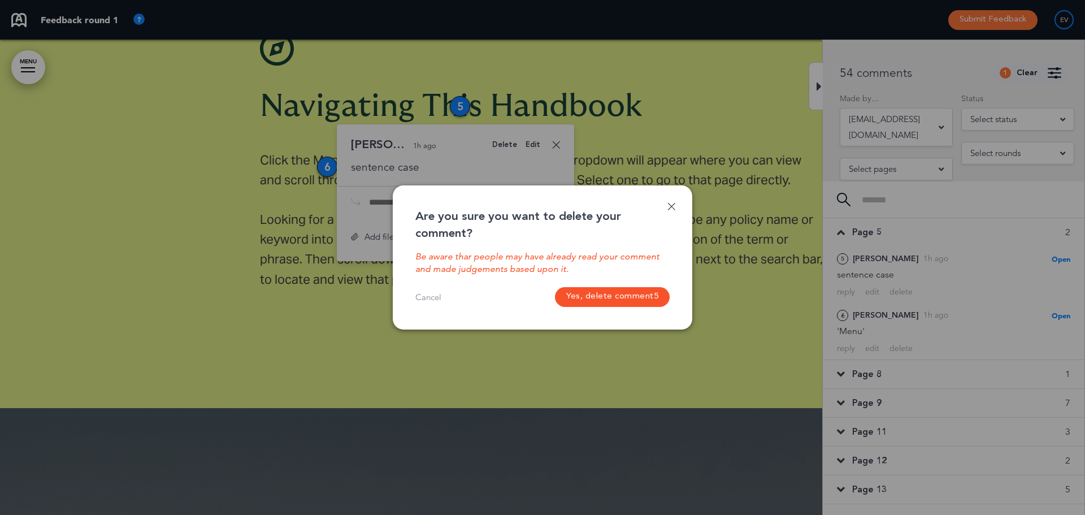
click at [623, 296] on button "Yes, delete comment 5" at bounding box center [612, 297] width 115 height 20
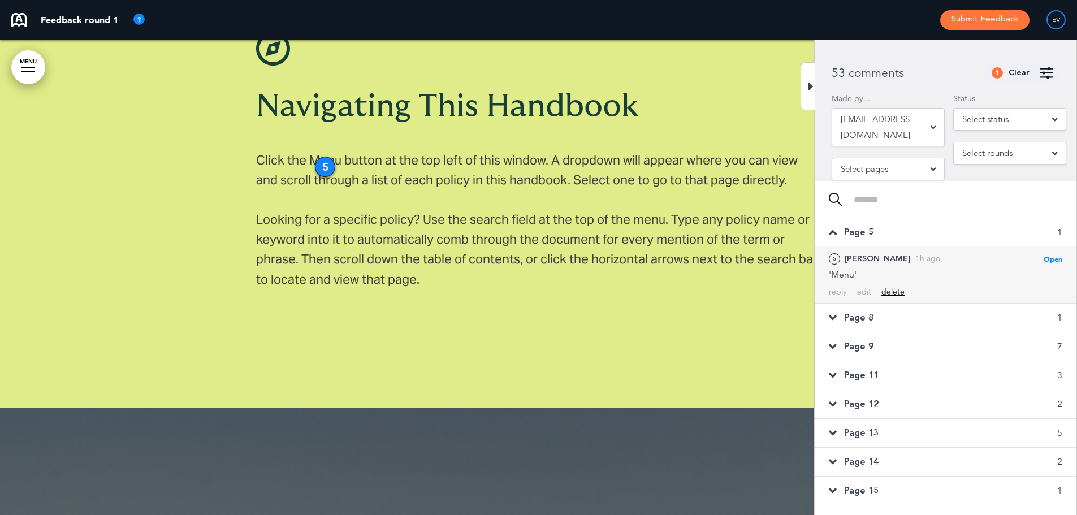
click at [893, 290] on div "delete" at bounding box center [892, 292] width 23 height 11
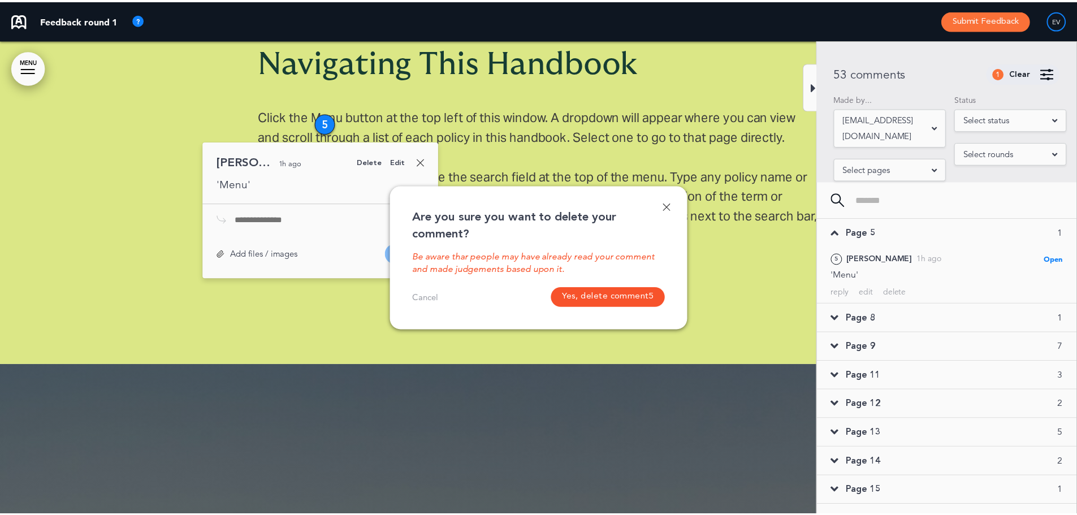
scroll to position [2284, 0]
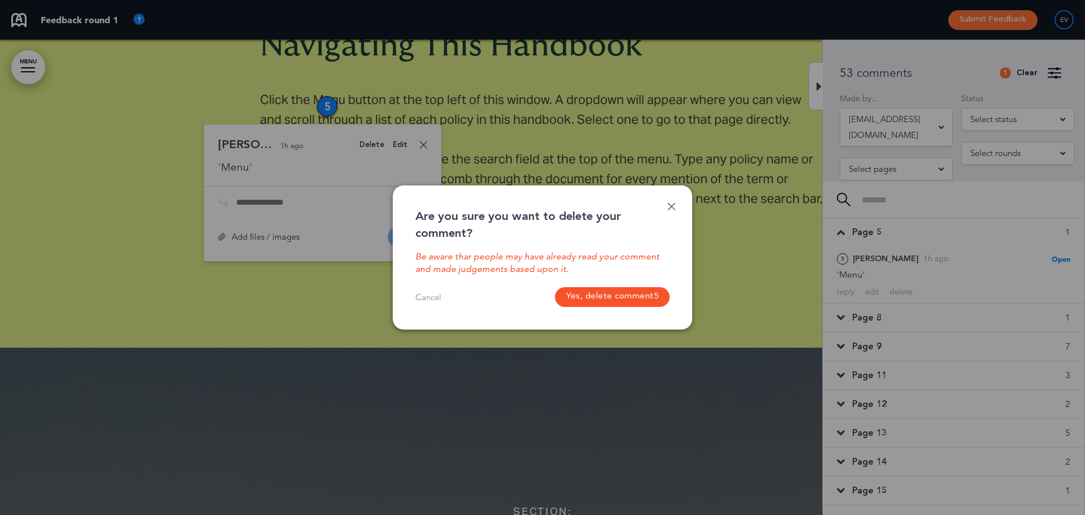
click at [591, 294] on button "Yes, delete comment 5" at bounding box center [612, 297] width 115 height 20
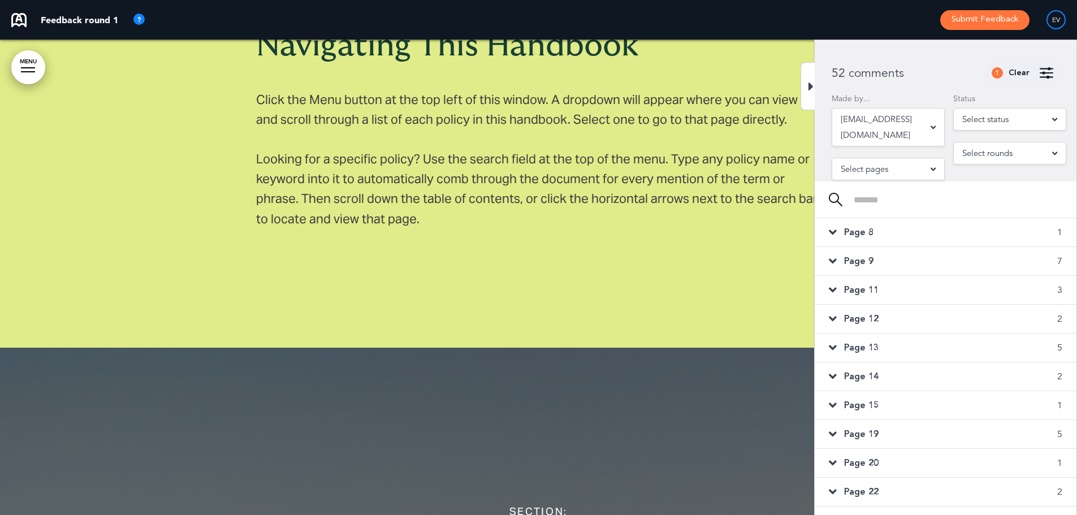
click at [865, 235] on span "Page 8" at bounding box center [858, 232] width 29 height 12
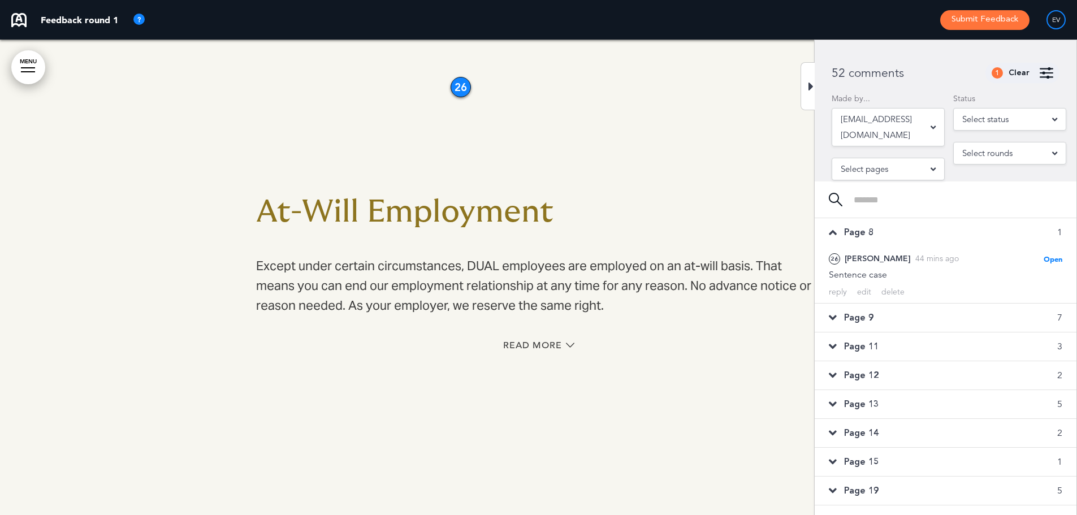
click at [896, 289] on div "delete" at bounding box center [892, 292] width 23 height 11
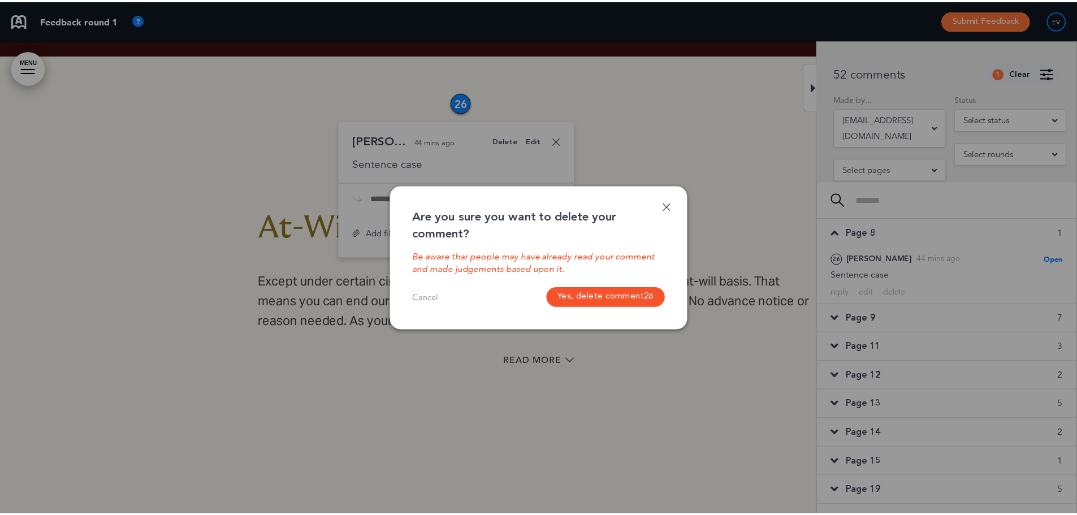
scroll to position [3675, 0]
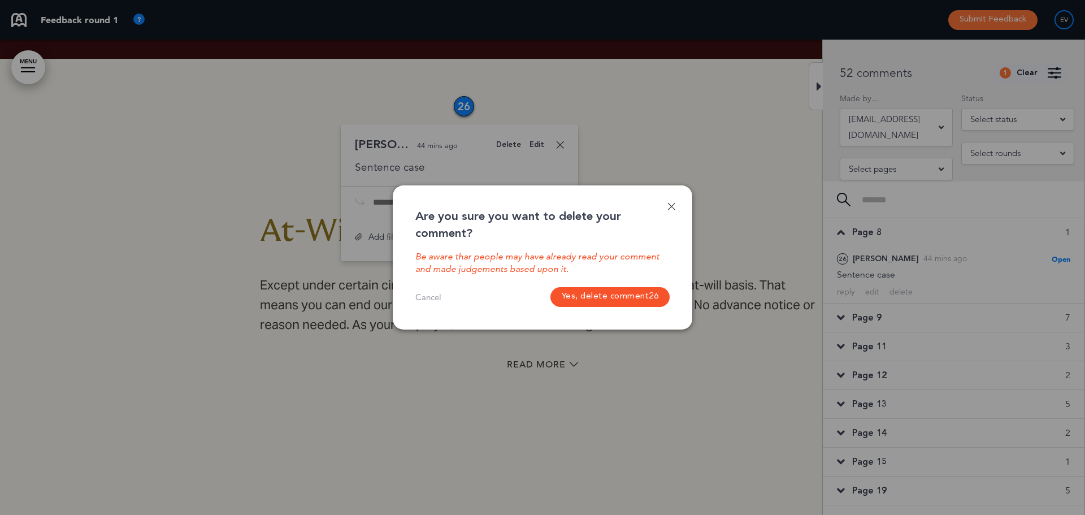
click at [641, 296] on button "Yes, delete comment 26" at bounding box center [610, 297] width 120 height 20
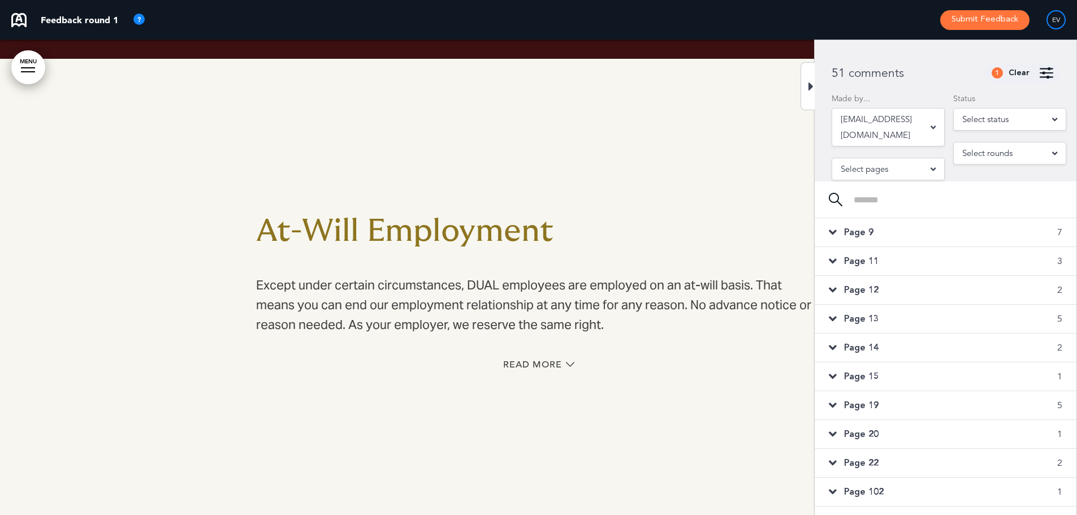
click at [856, 234] on span "Page 9" at bounding box center [858, 232] width 29 height 12
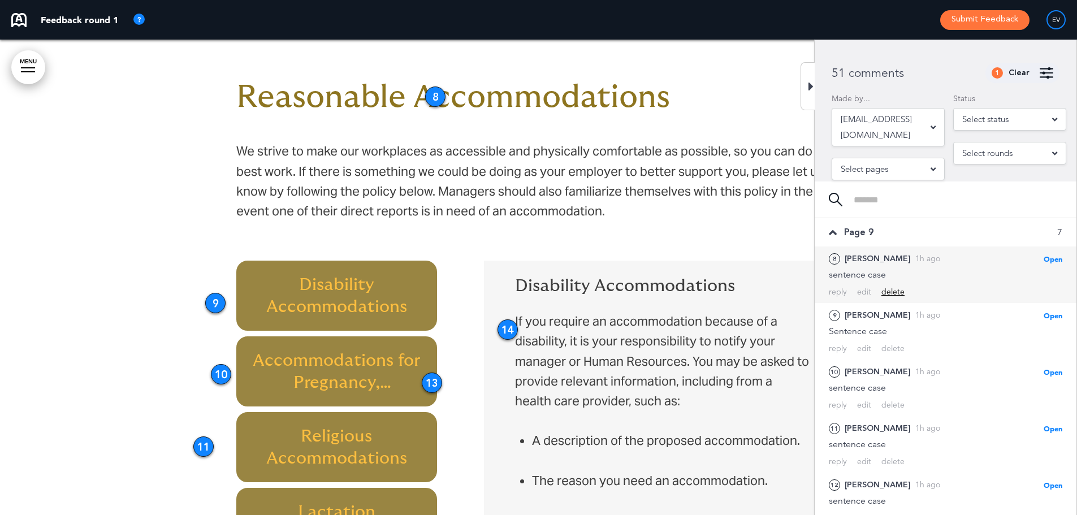
click at [895, 292] on div "delete" at bounding box center [892, 292] width 23 height 11
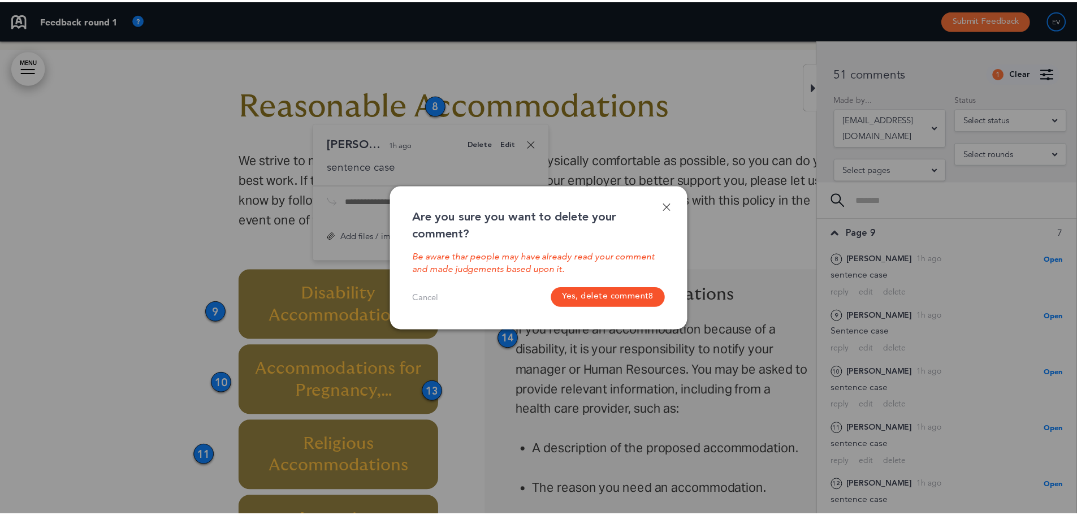
scroll to position [4160, 0]
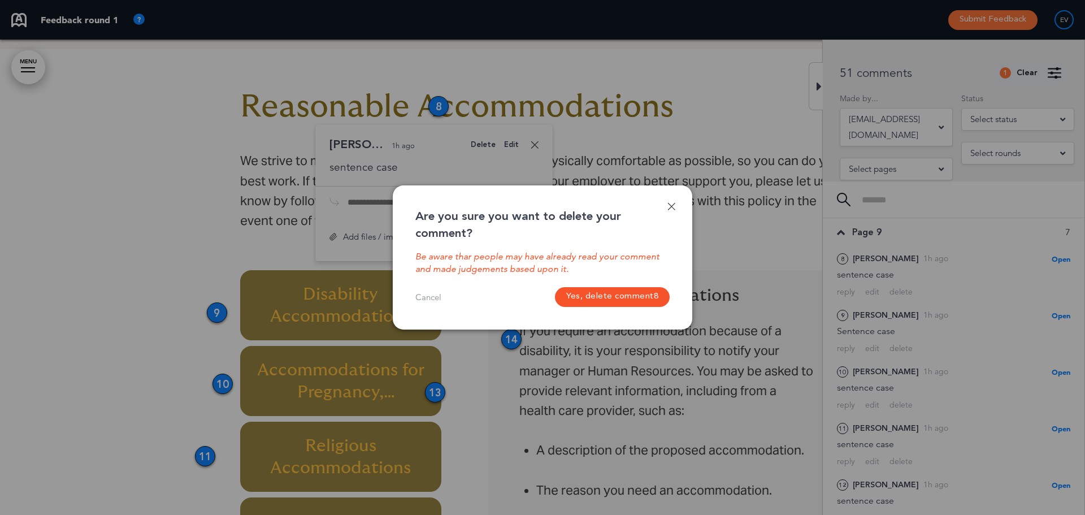
click at [626, 297] on button "Yes, delete comment 8" at bounding box center [612, 297] width 115 height 20
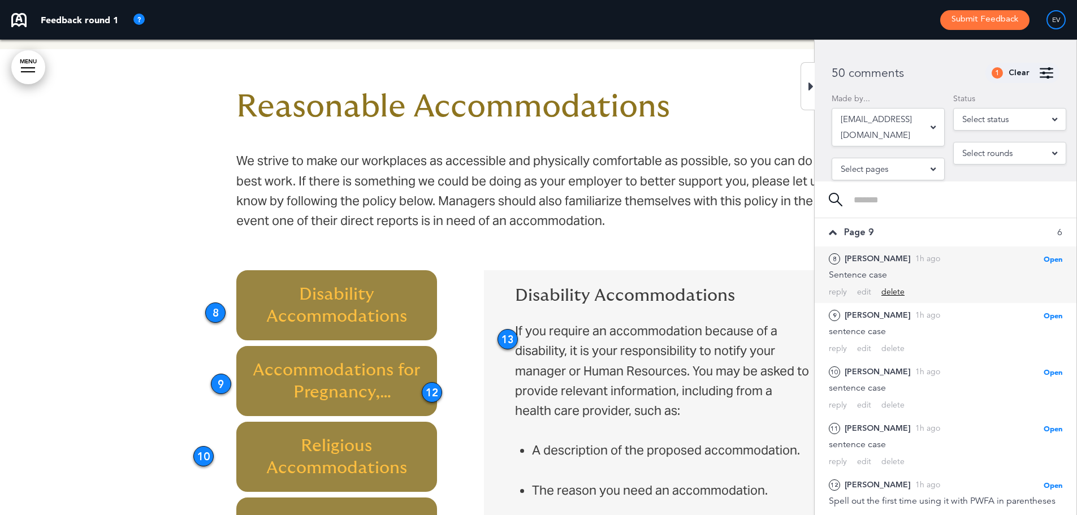
click at [888, 293] on div "delete" at bounding box center [892, 292] width 23 height 11
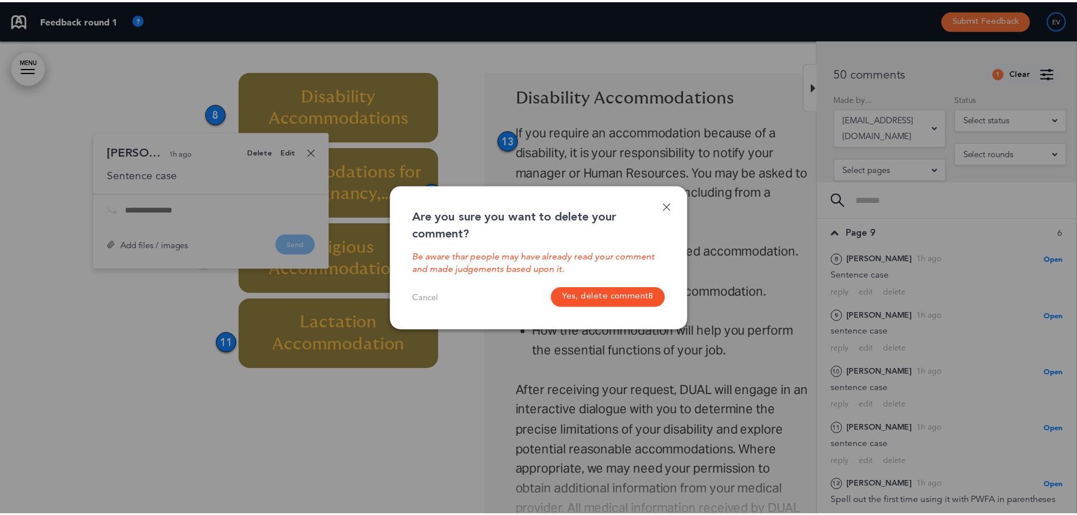
scroll to position [4367, 0]
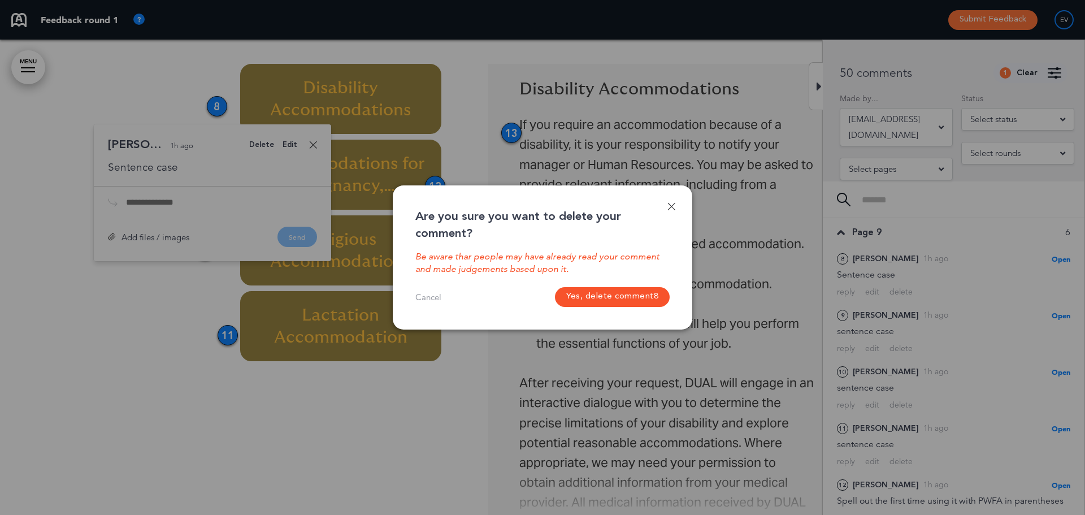
click at [620, 296] on button "Yes, delete comment 8" at bounding box center [612, 297] width 115 height 20
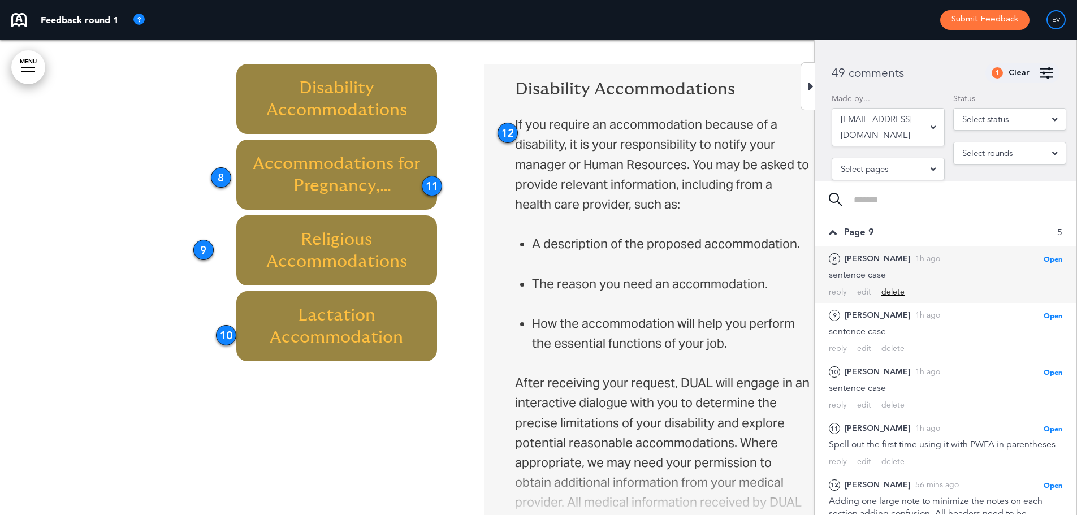
click at [897, 292] on div "delete" at bounding box center [892, 292] width 23 height 11
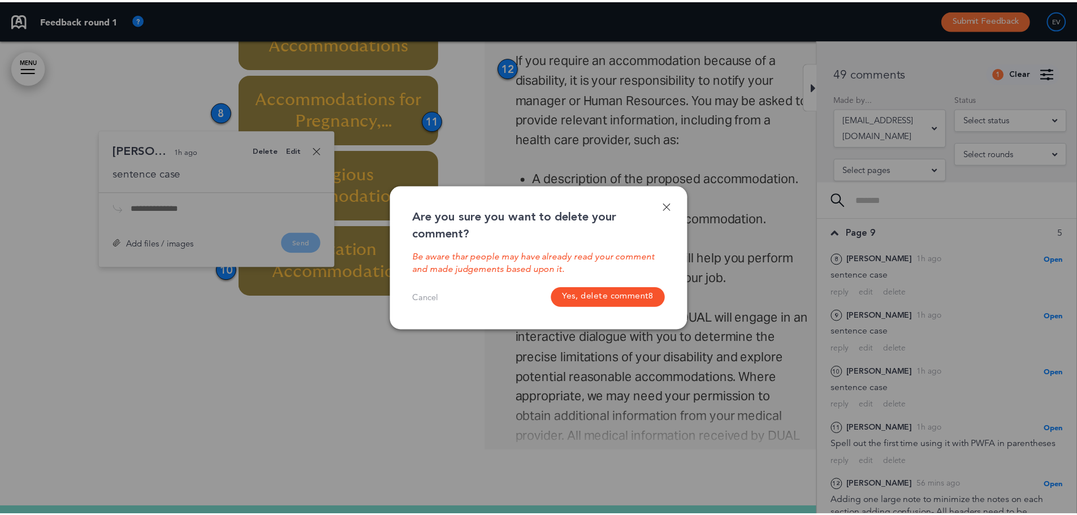
scroll to position [4438, 0]
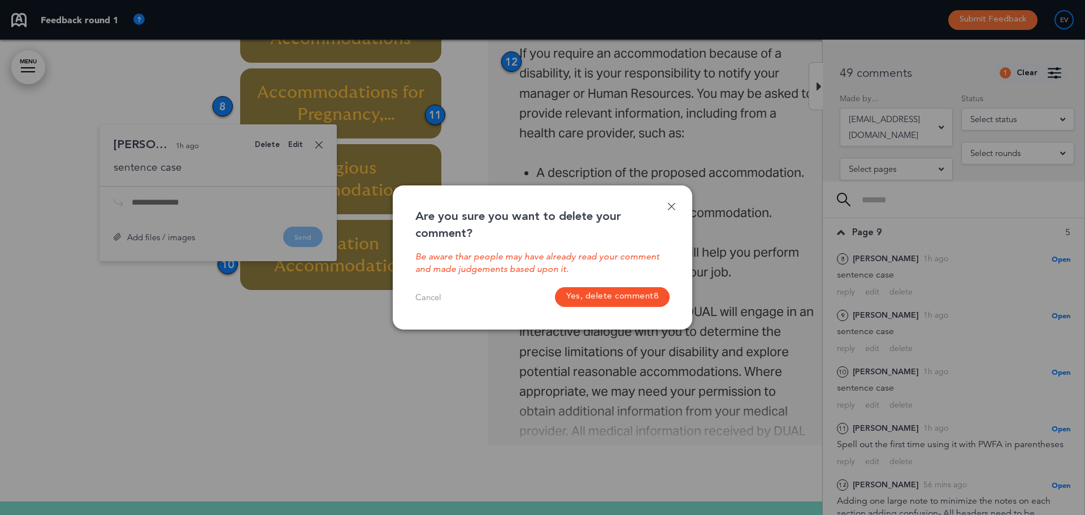
click at [631, 292] on button "Yes, delete comment 8" at bounding box center [612, 297] width 115 height 20
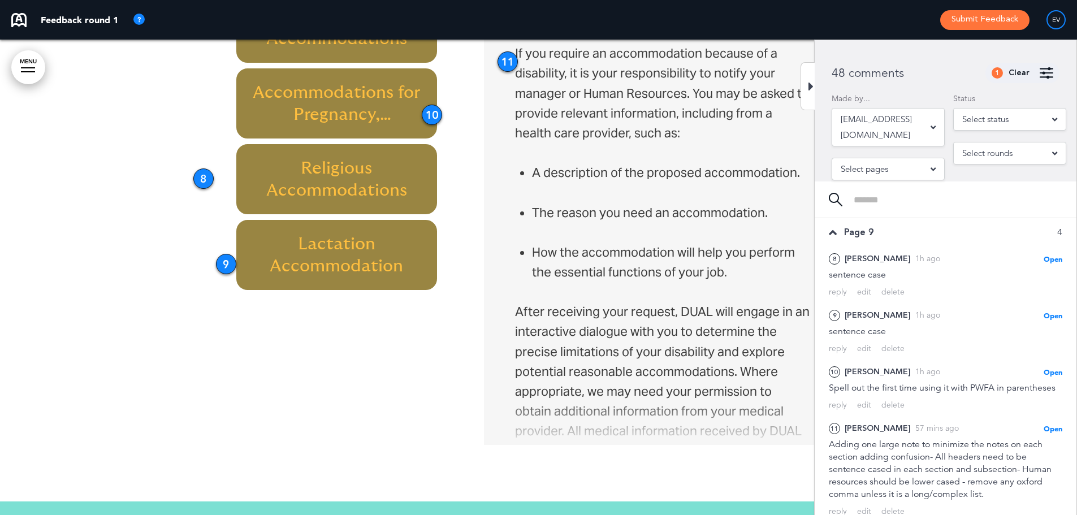
click at [892, 295] on div "delete" at bounding box center [892, 292] width 23 height 11
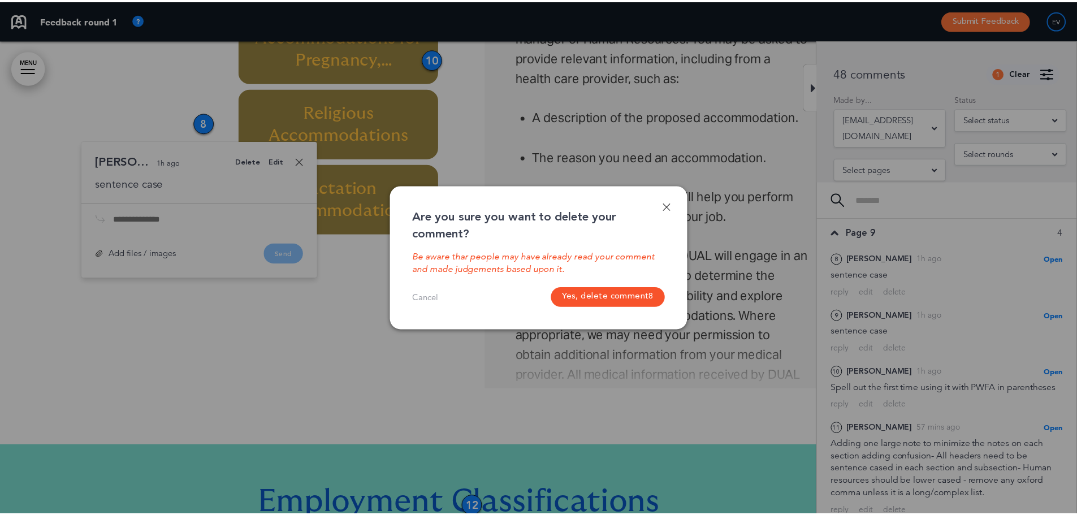
scroll to position [4510, 0]
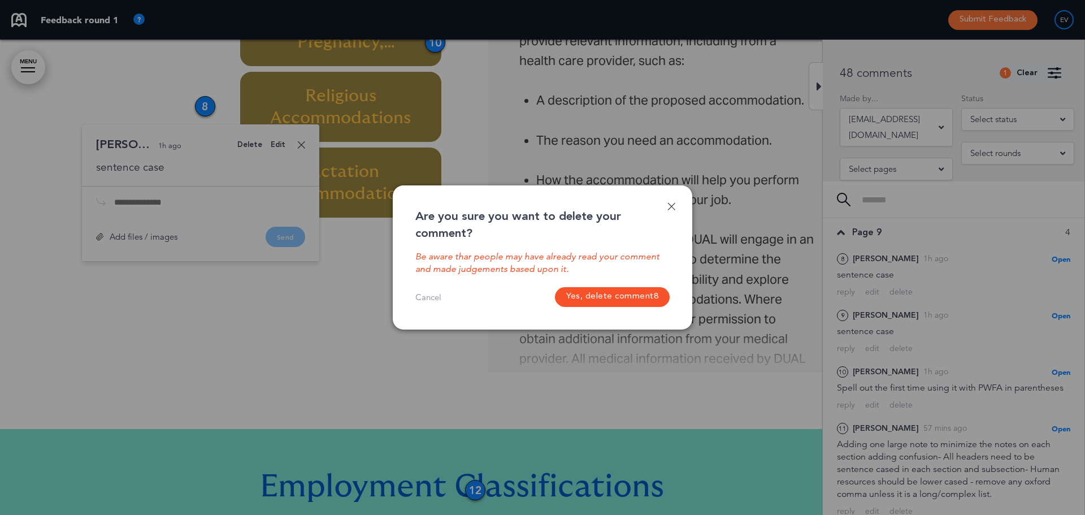
click at [583, 297] on button "Yes, delete comment 8" at bounding box center [612, 297] width 115 height 20
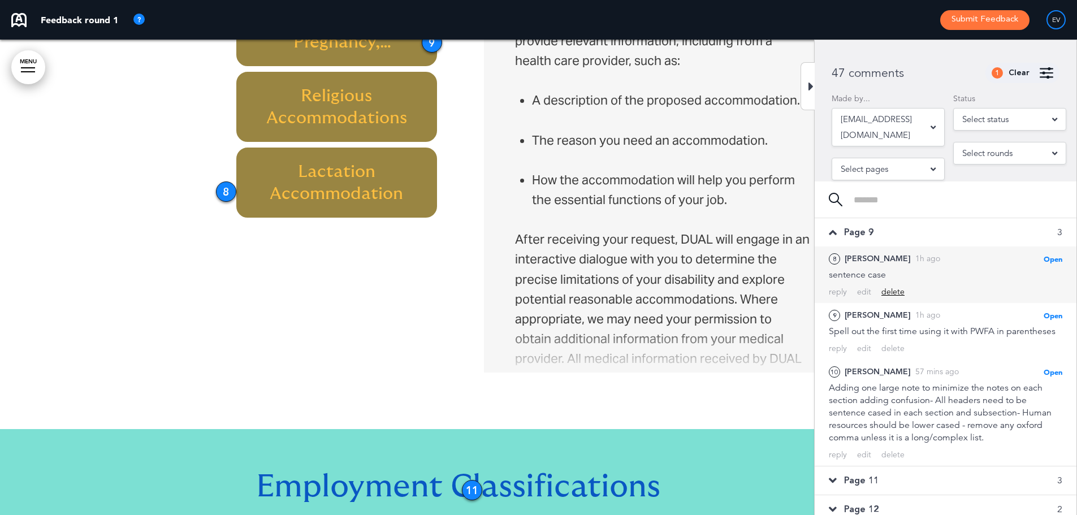
click at [892, 290] on div "delete" at bounding box center [892, 292] width 23 height 11
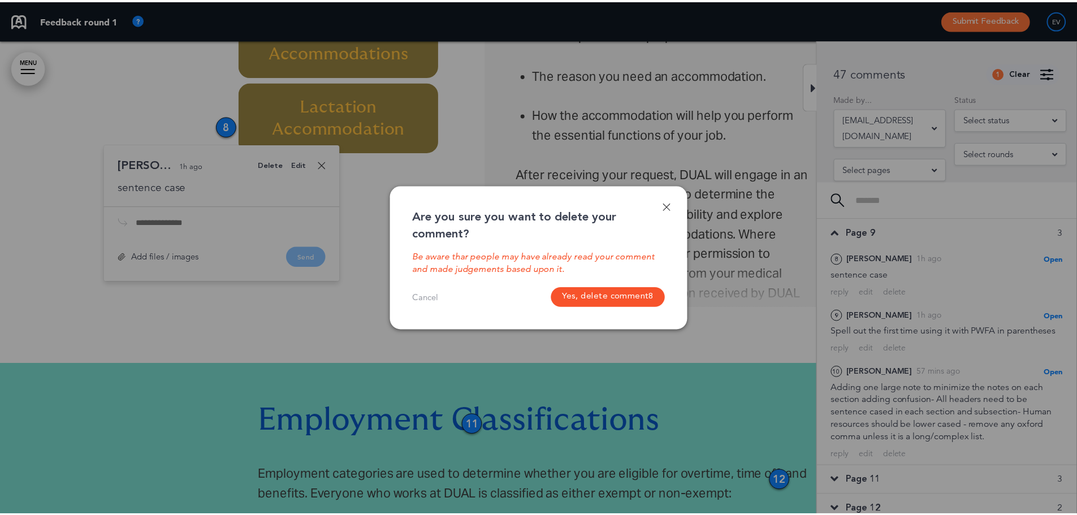
scroll to position [4595, 0]
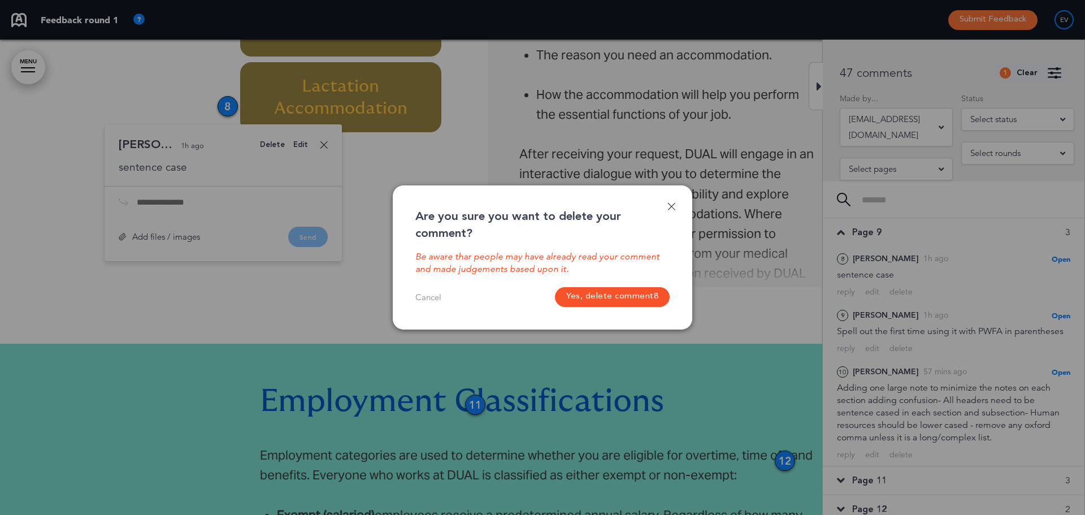
click at [621, 294] on button "Yes, delete comment 8" at bounding box center [612, 297] width 115 height 20
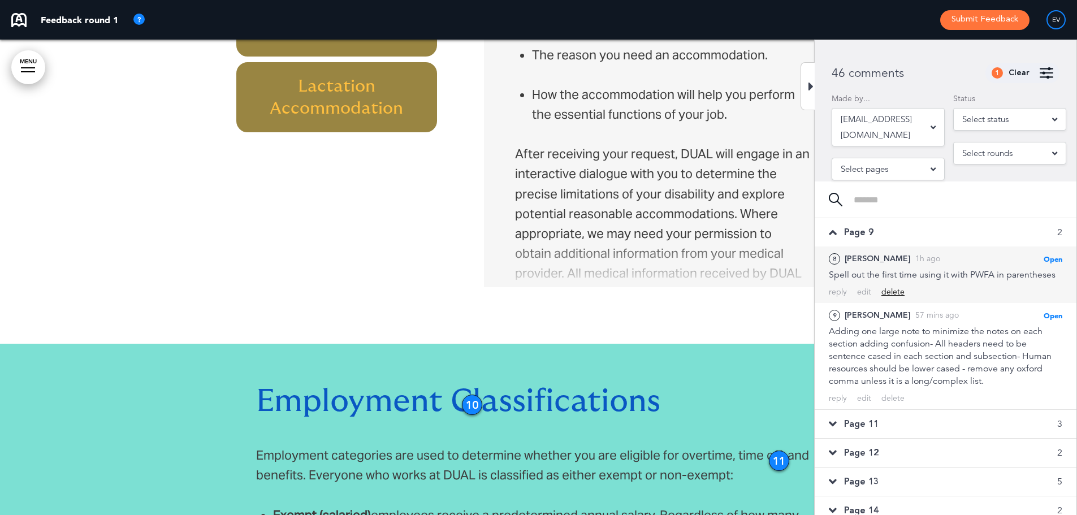
click at [896, 289] on div "delete" at bounding box center [892, 292] width 23 height 11
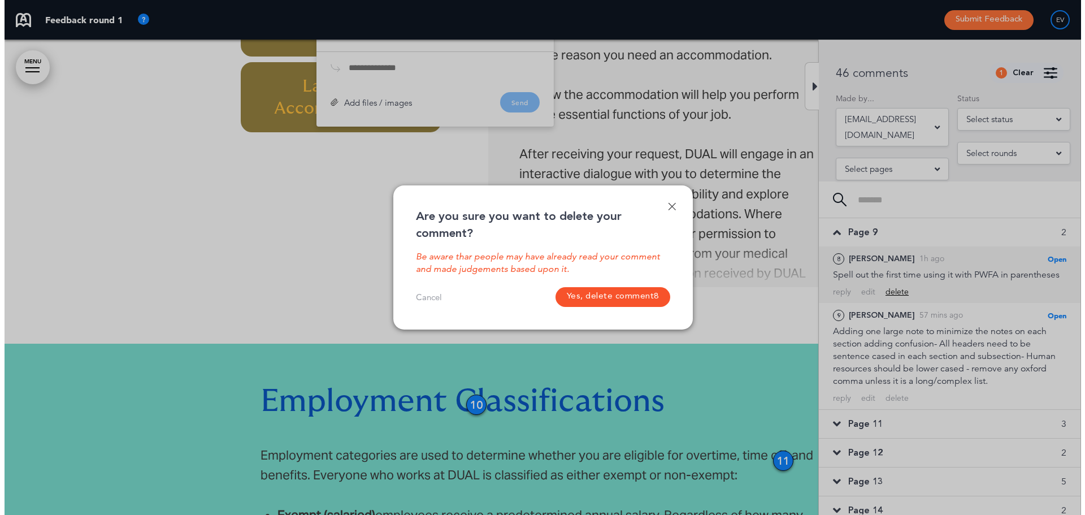
scroll to position [4446, 0]
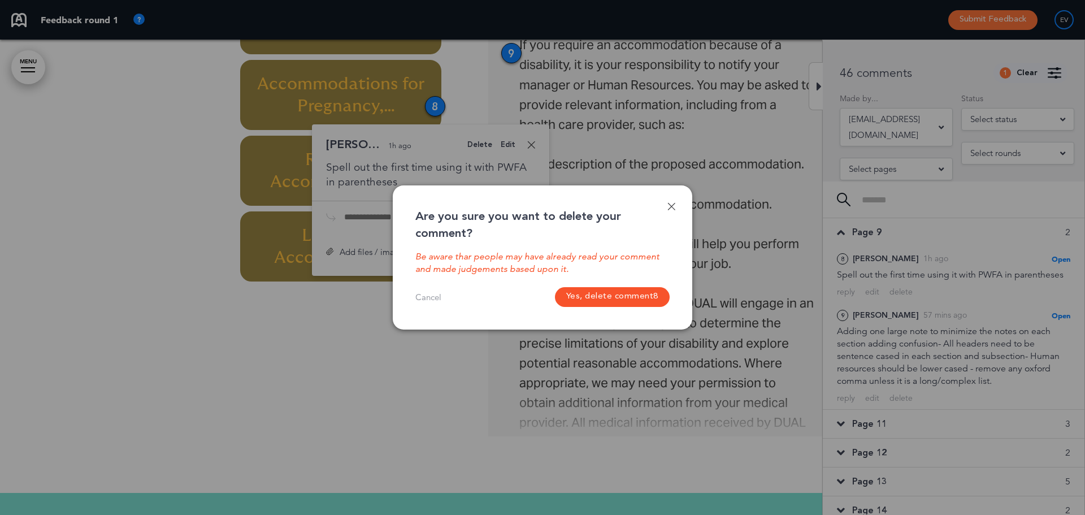
click at [599, 290] on button "Yes, delete comment 8" at bounding box center [612, 297] width 115 height 20
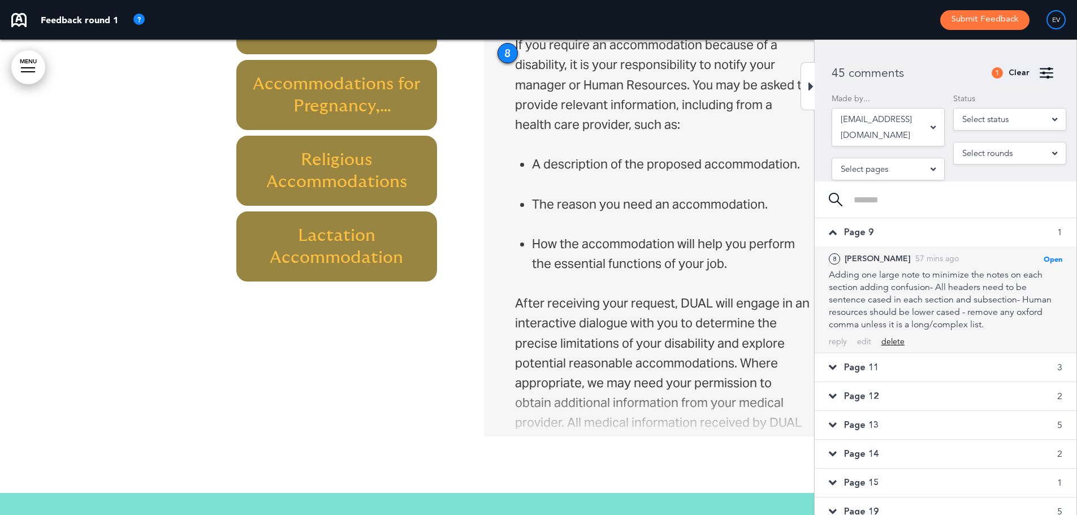
click at [893, 338] on div "delete" at bounding box center [892, 341] width 23 height 11
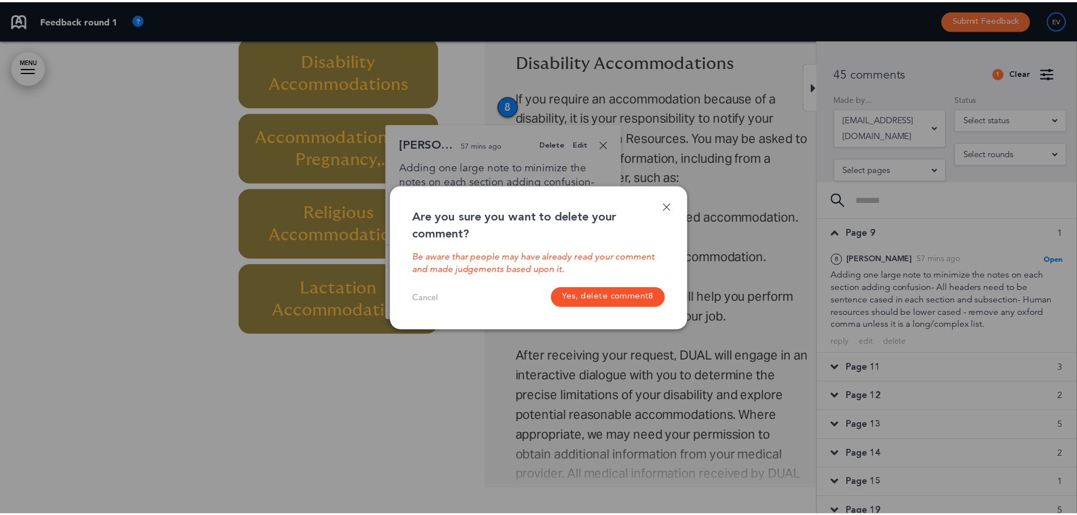
scroll to position [4393, 0]
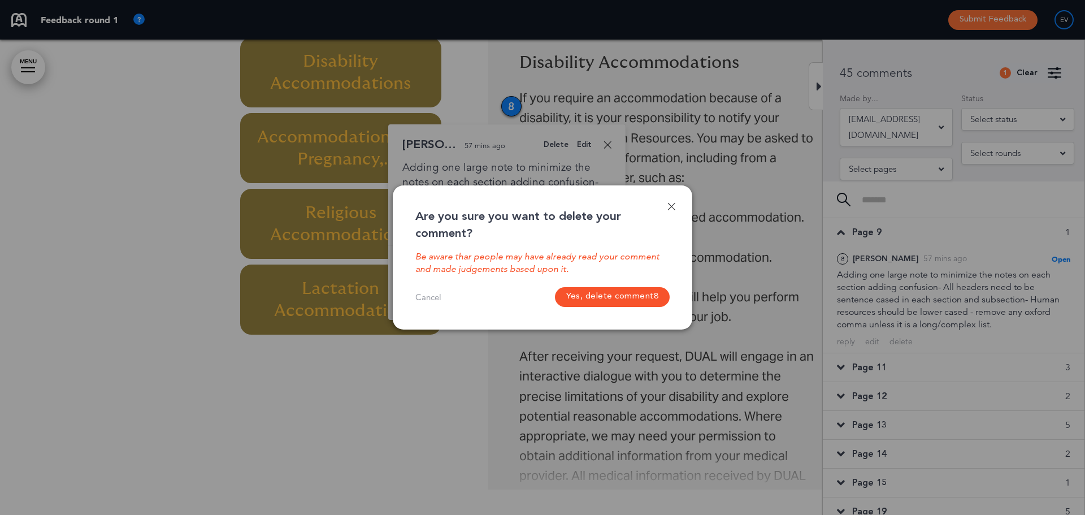
click at [626, 302] on button "Yes, delete comment 8" at bounding box center [612, 297] width 115 height 20
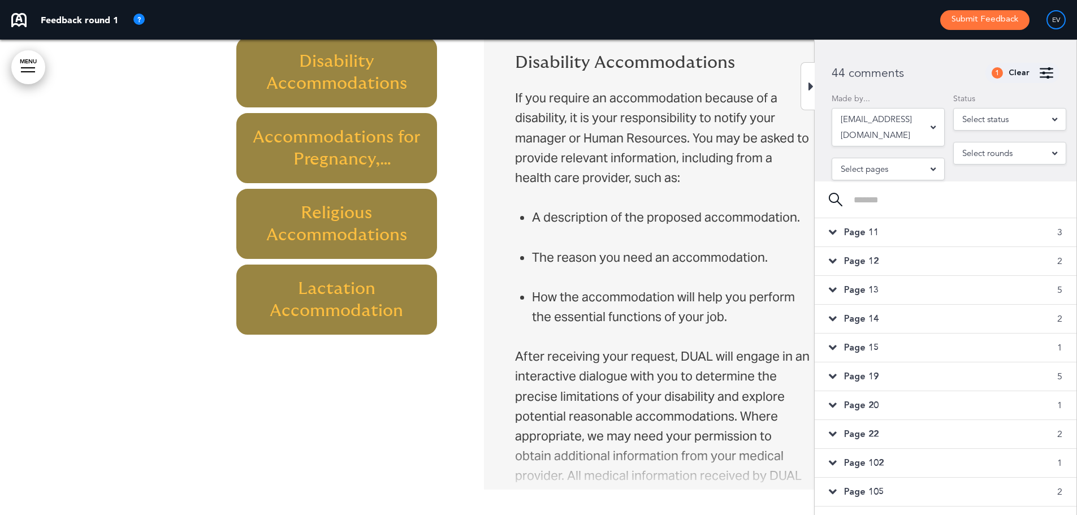
click at [887, 240] on div "Page 11 3" at bounding box center [945, 232] width 262 height 28
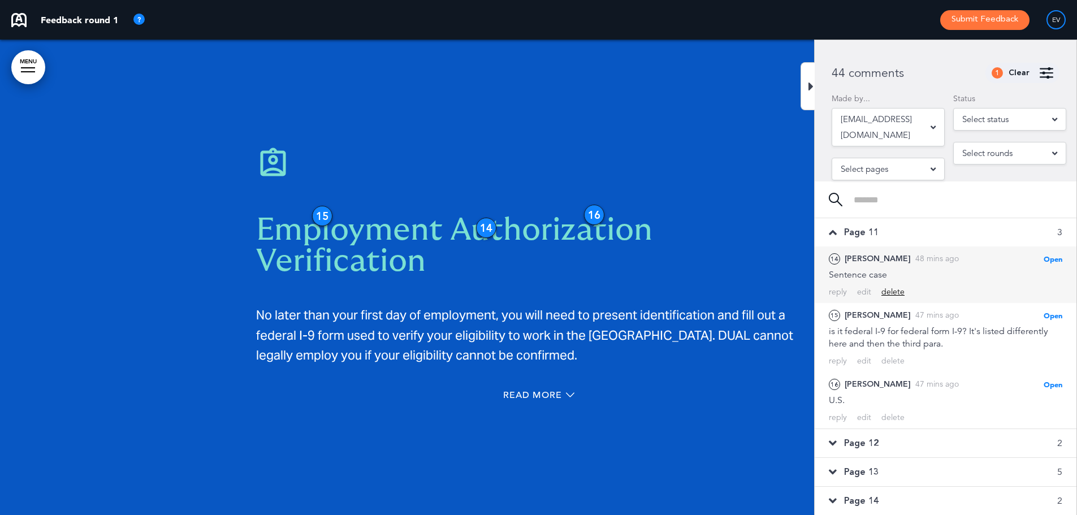
click at [900, 295] on div "delete" at bounding box center [892, 292] width 23 height 11
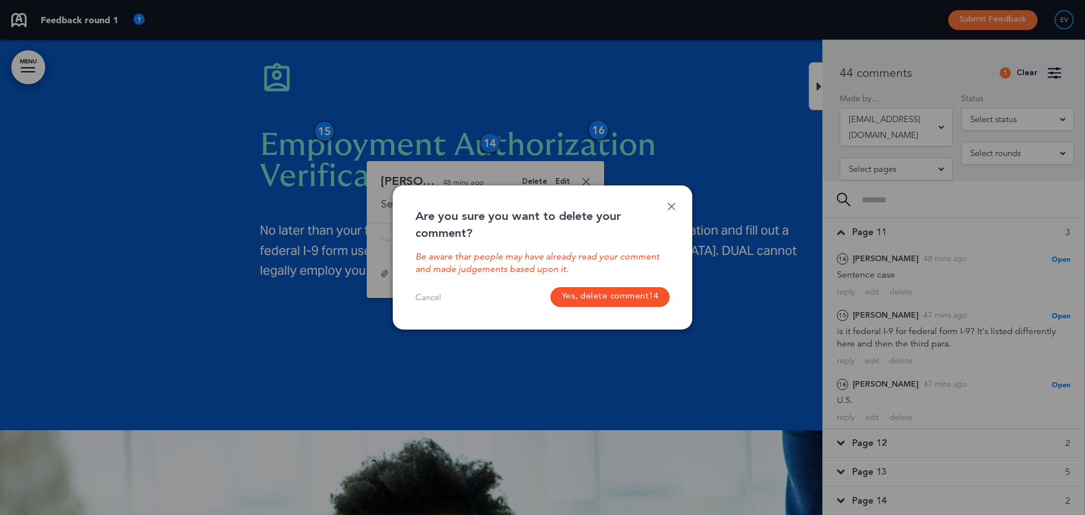
scroll to position [5778, 0]
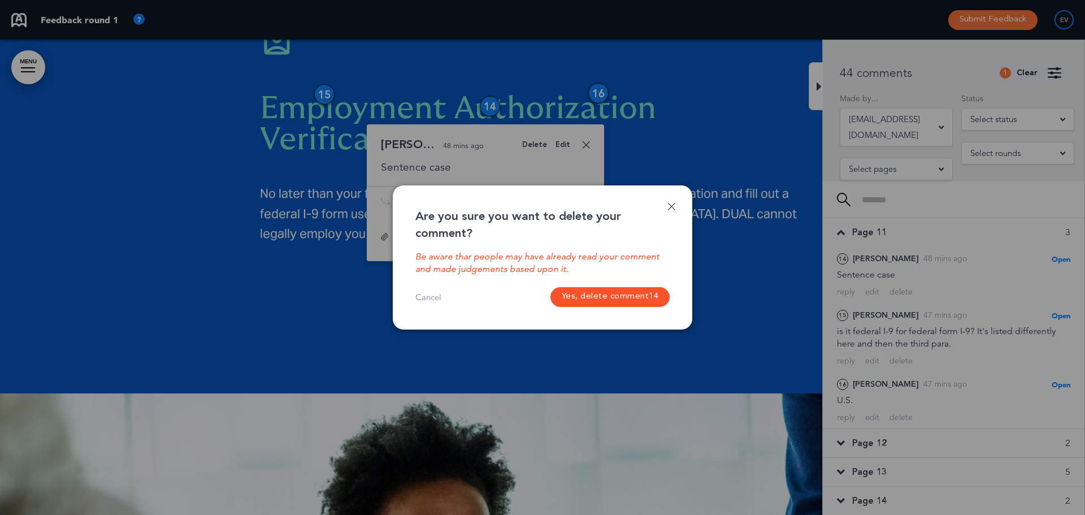
click at [658, 305] on button "Yes, delete comment 14" at bounding box center [610, 297] width 120 height 20
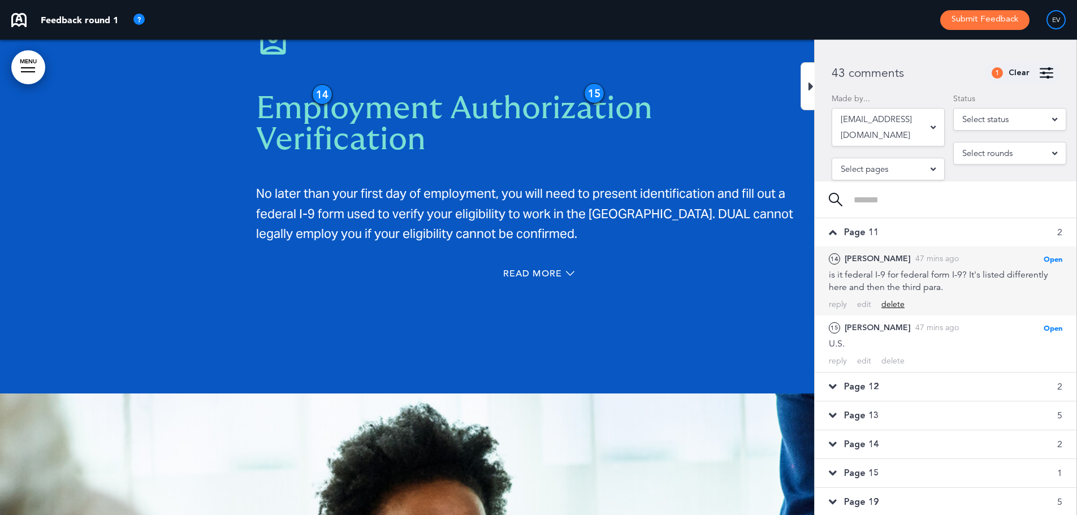
click at [895, 305] on div "delete" at bounding box center [892, 304] width 23 height 11
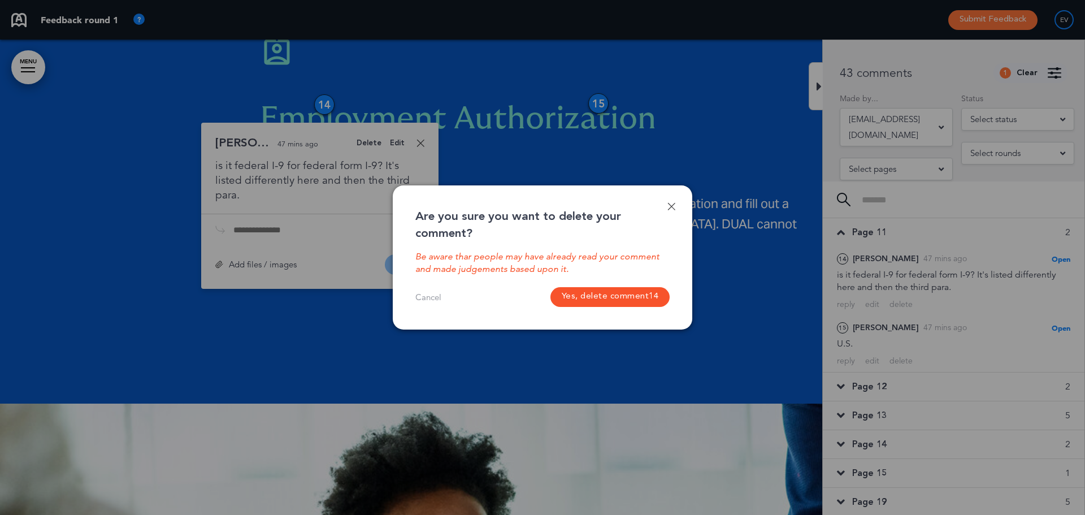
scroll to position [5766, 0]
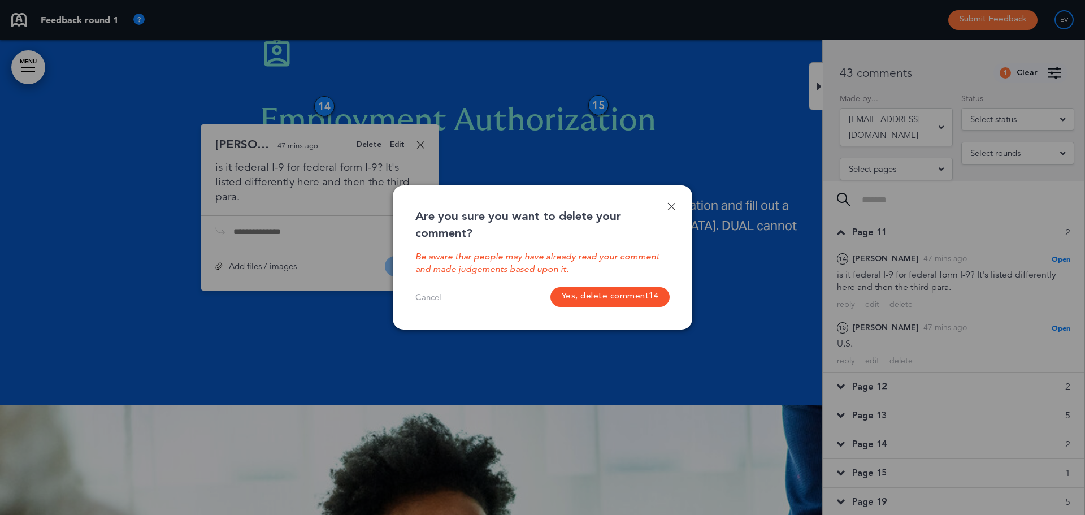
click at [654, 290] on button "Yes, delete comment 14" at bounding box center [610, 297] width 120 height 20
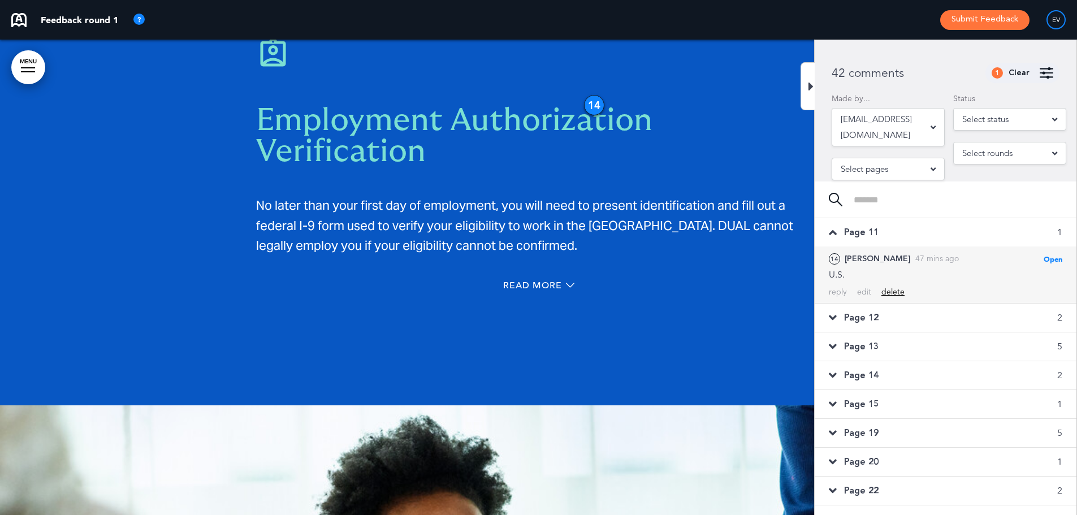
click at [888, 290] on div "delete" at bounding box center [892, 292] width 23 height 11
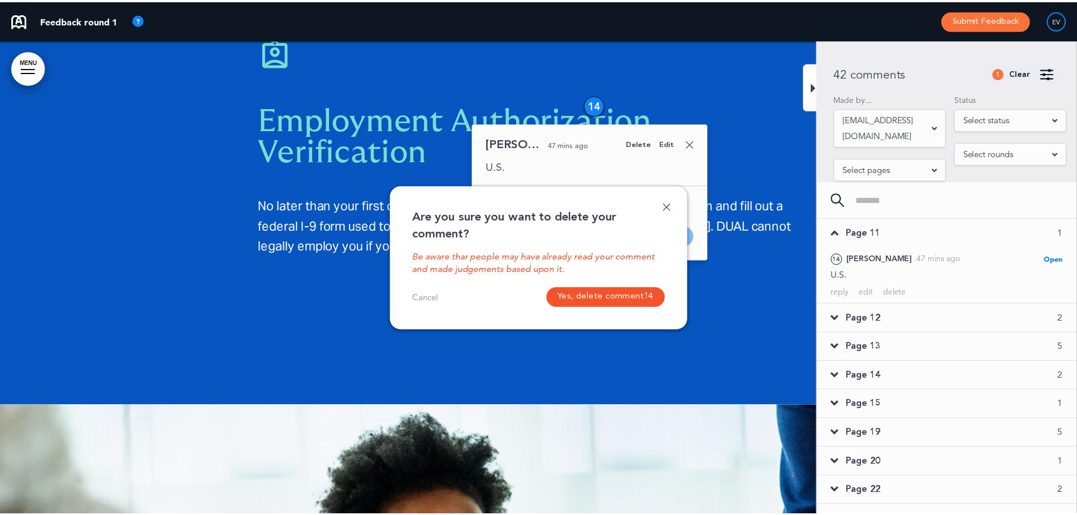
scroll to position [5765, 0]
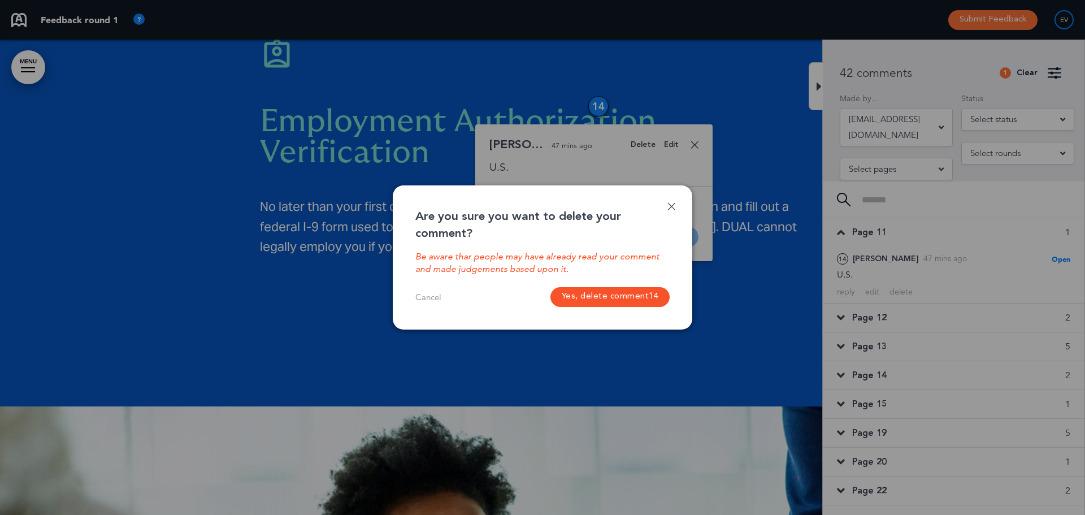
click at [625, 288] on button "Yes, delete comment 14" at bounding box center [610, 297] width 120 height 20
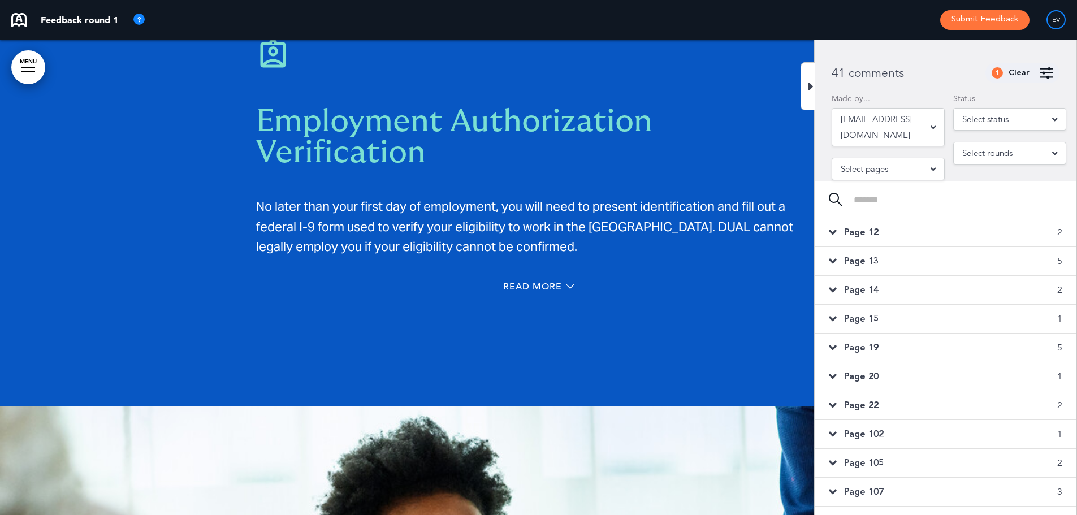
click at [871, 234] on span "Page 12" at bounding box center [861, 232] width 34 height 12
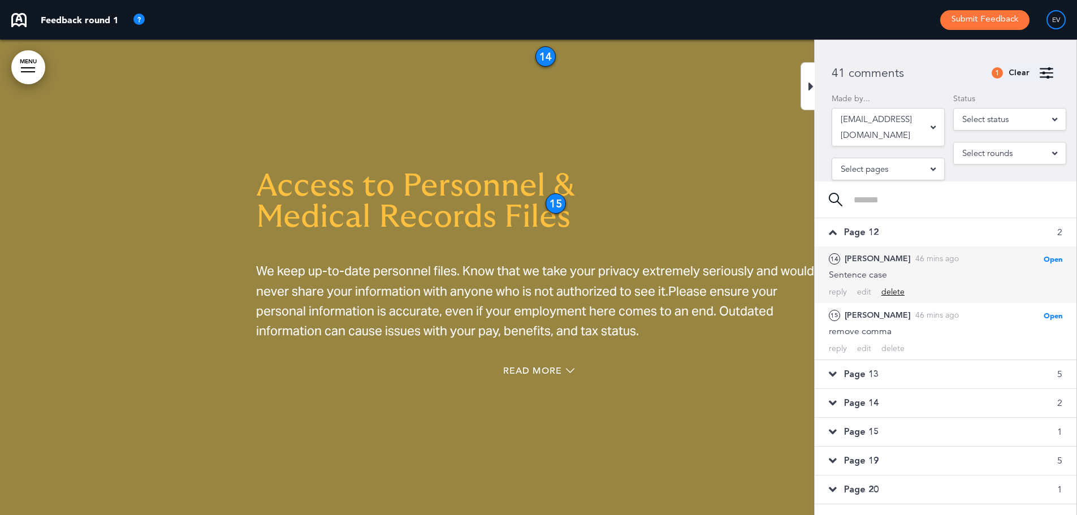
click at [891, 293] on div "delete" at bounding box center [892, 292] width 23 height 11
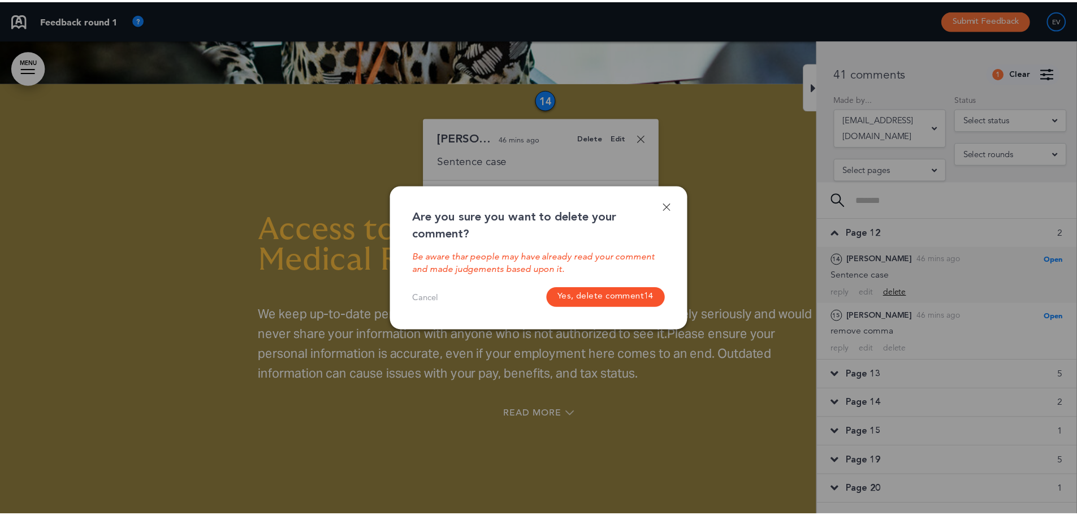
scroll to position [6557, 0]
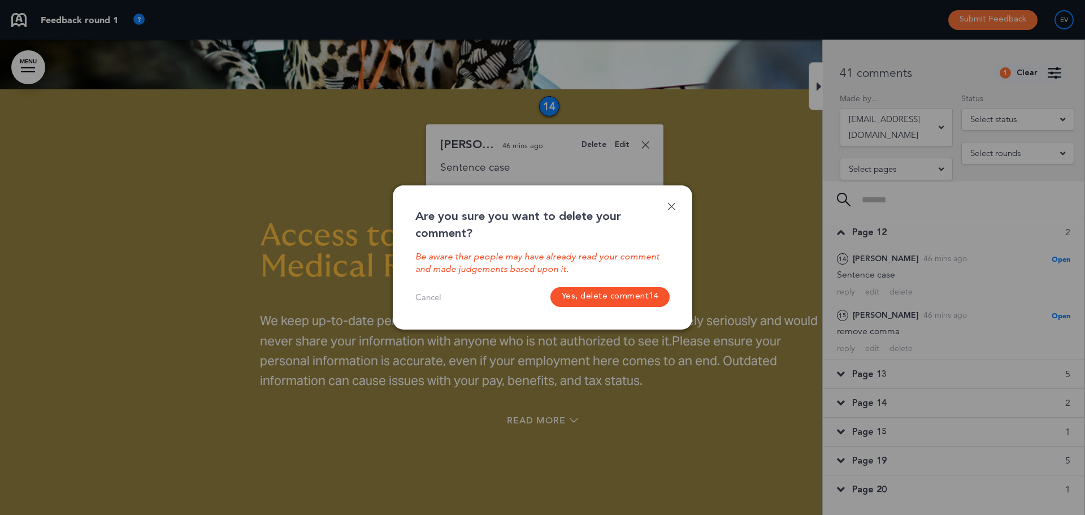
click at [634, 293] on button "Yes, delete comment 14" at bounding box center [610, 297] width 120 height 20
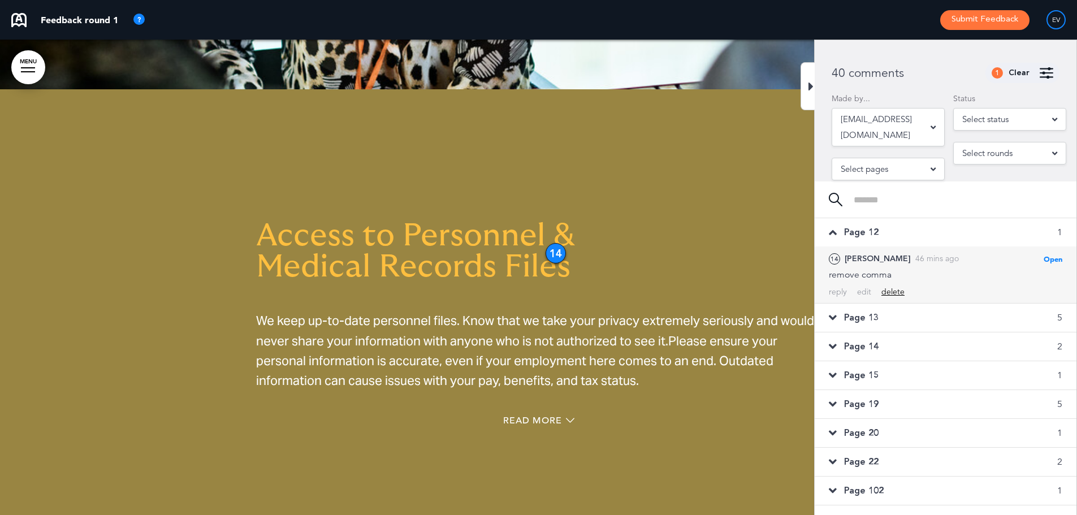
click at [893, 290] on div "delete" at bounding box center [892, 292] width 23 height 11
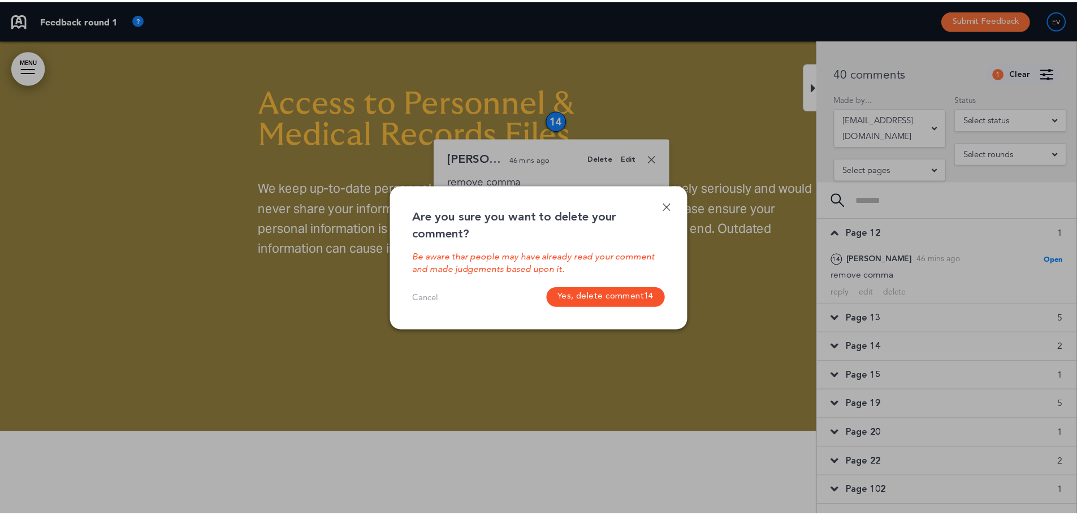
scroll to position [6704, 0]
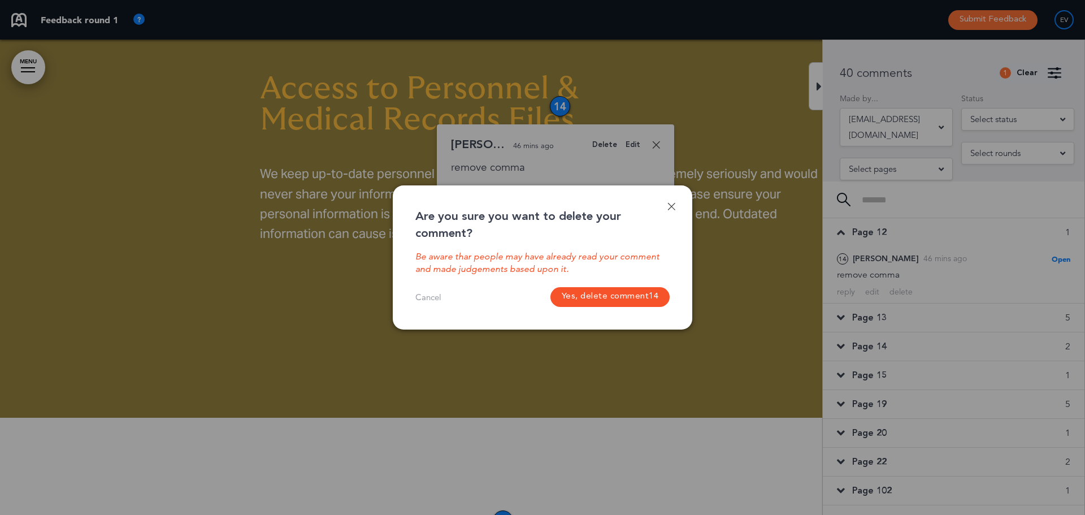
click at [654, 296] on span "14" at bounding box center [654, 297] width 10 height 10
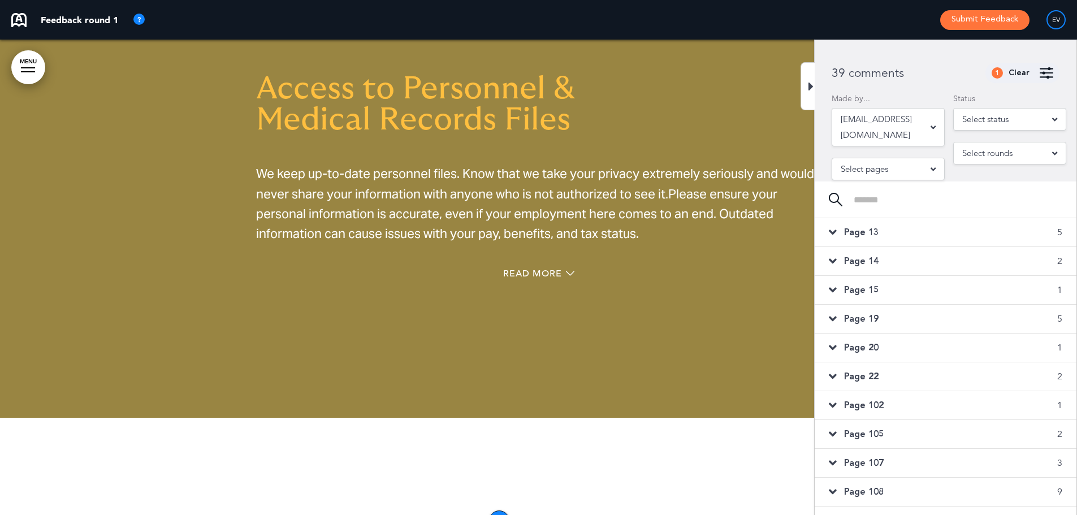
click at [880, 232] on div "Page 13 5" at bounding box center [945, 232] width 262 height 28
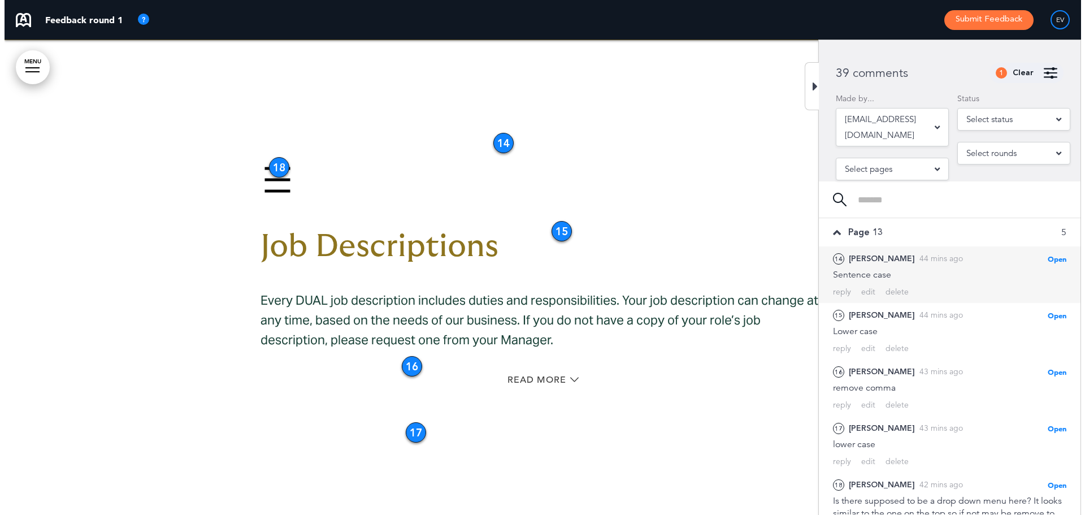
scroll to position [7082, 0]
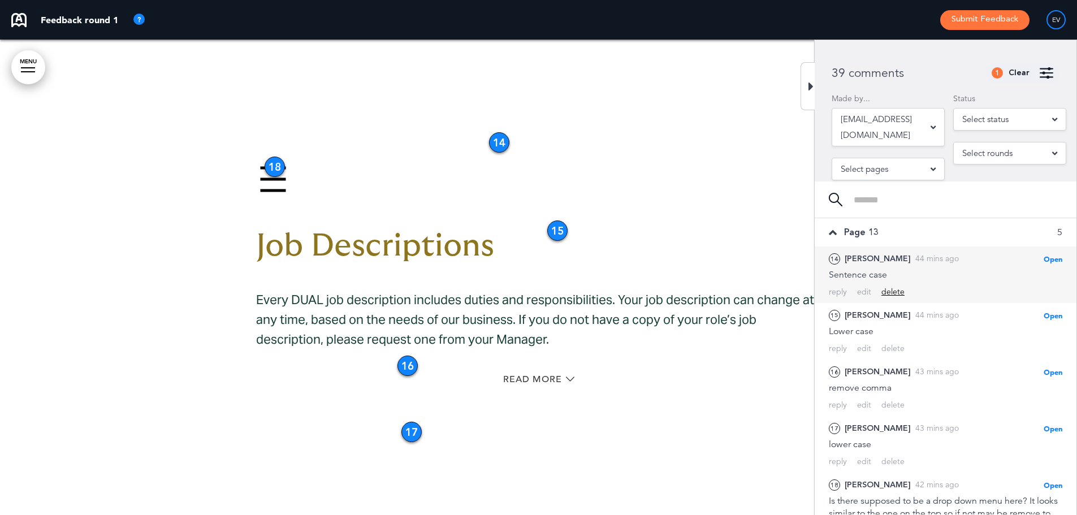
click at [889, 291] on div "delete" at bounding box center [892, 292] width 23 height 11
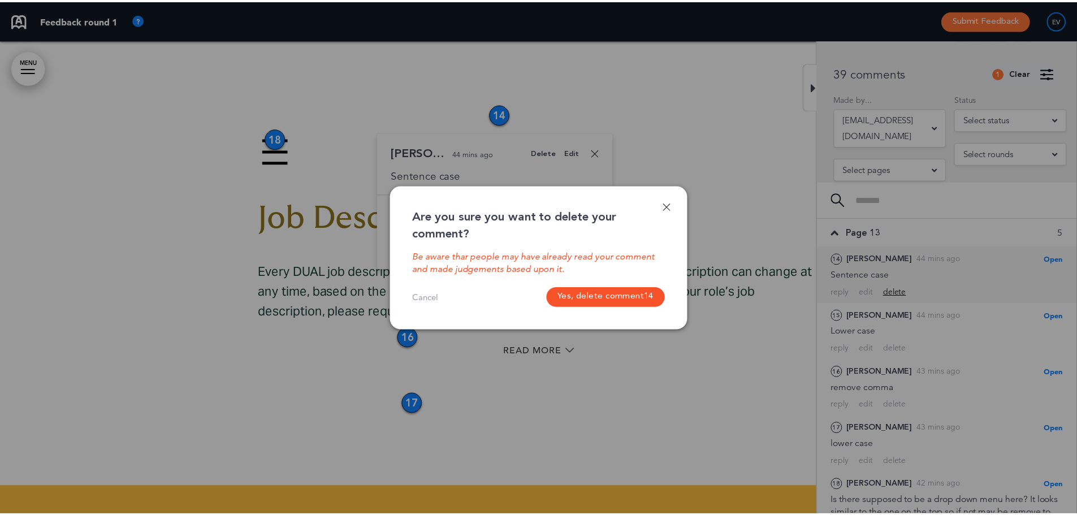
scroll to position [7119, 0]
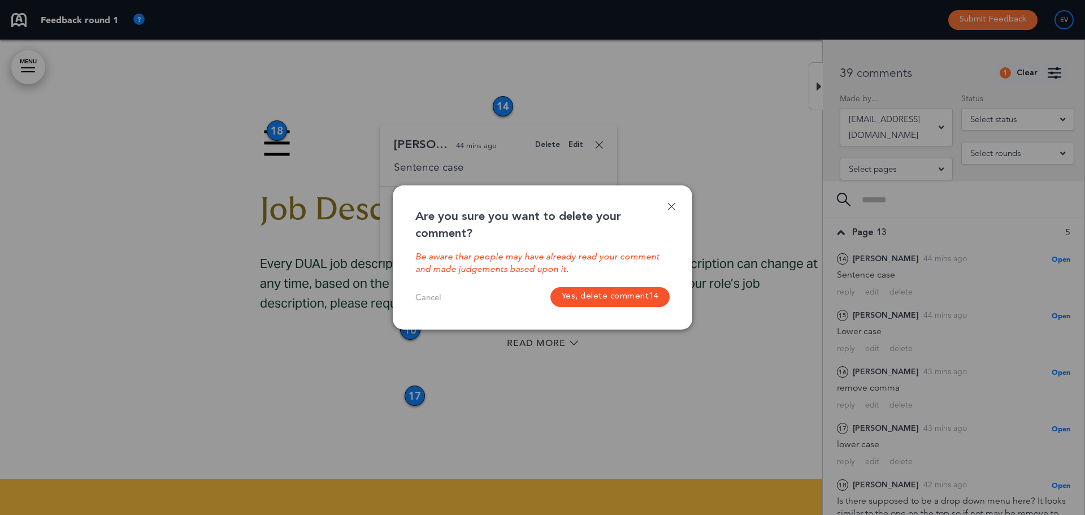
click at [640, 292] on button "Yes, delete comment 14" at bounding box center [610, 297] width 120 height 20
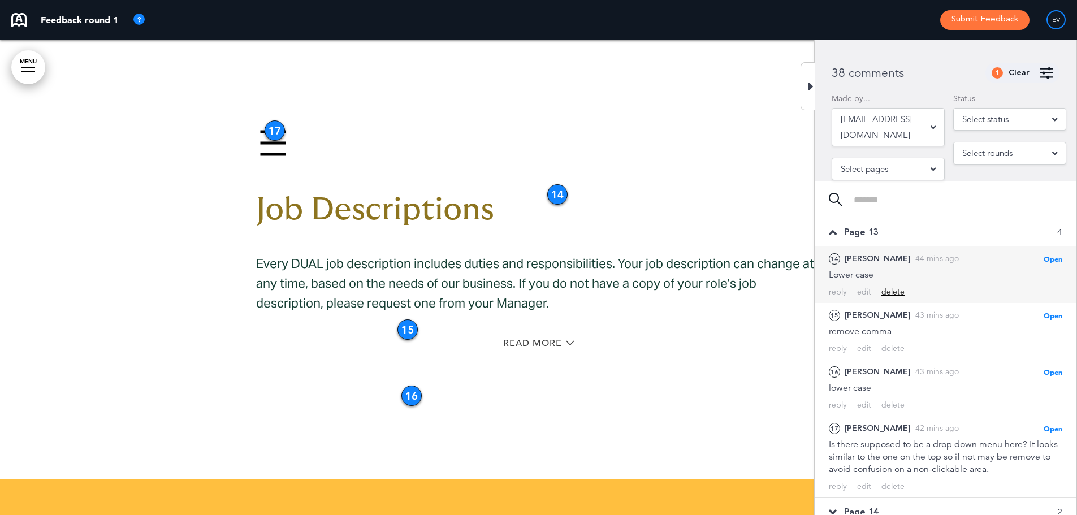
click at [891, 288] on div "delete" at bounding box center [892, 292] width 23 height 11
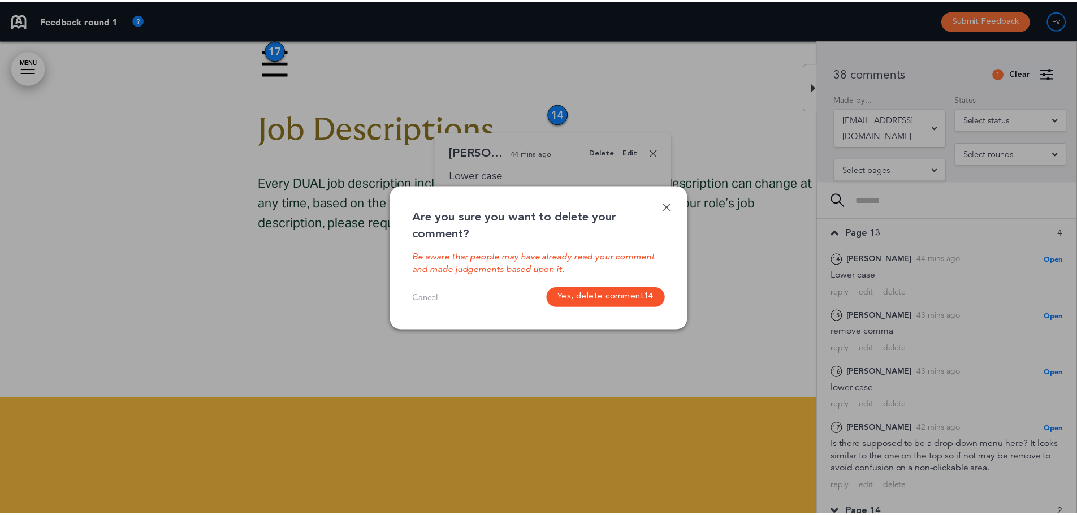
scroll to position [7207, 0]
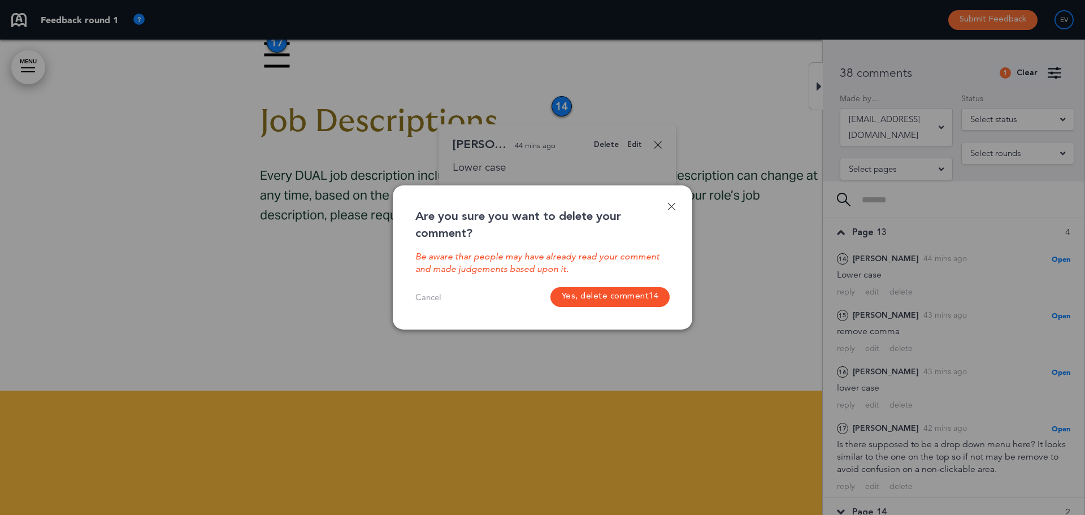
click at [642, 294] on button "Yes, delete comment 14" at bounding box center [610, 297] width 120 height 20
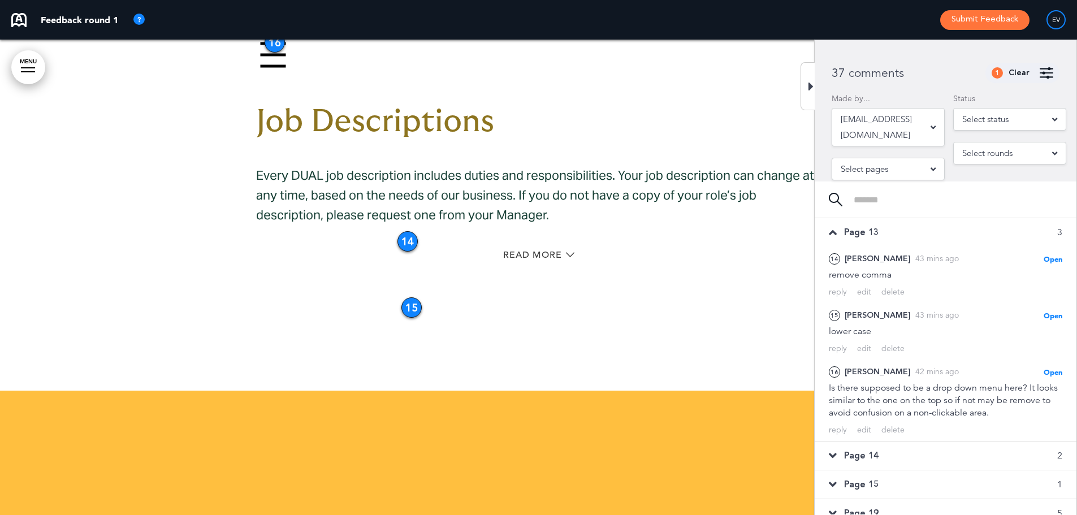
click at [893, 292] on div "delete" at bounding box center [892, 292] width 23 height 11
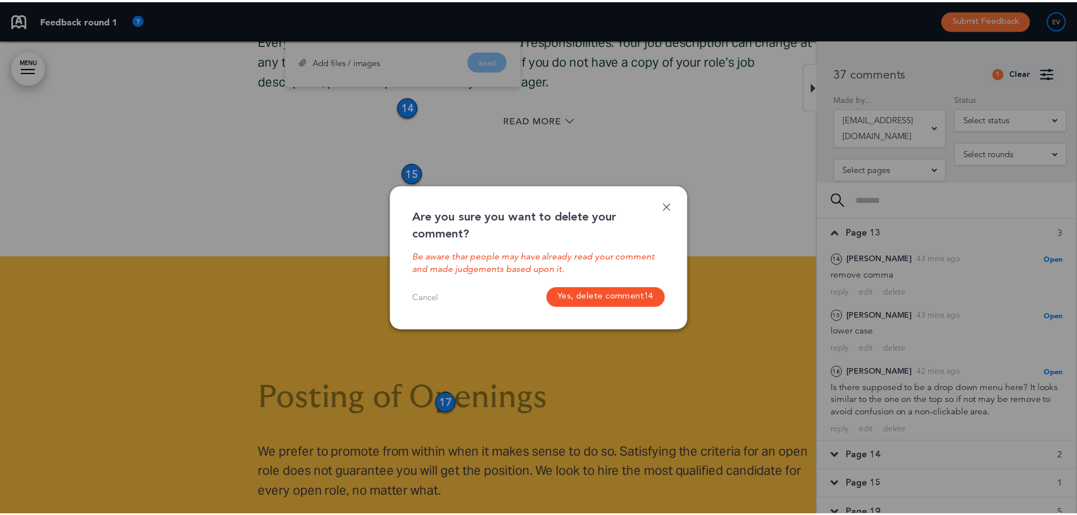
scroll to position [7342, 0]
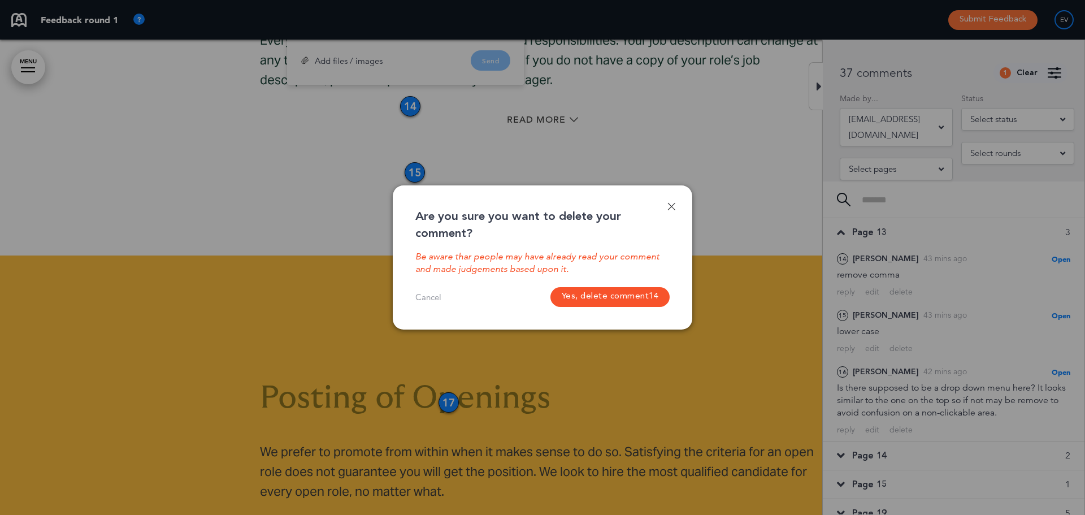
click at [634, 300] on button "Yes, delete comment 14" at bounding box center [610, 297] width 120 height 20
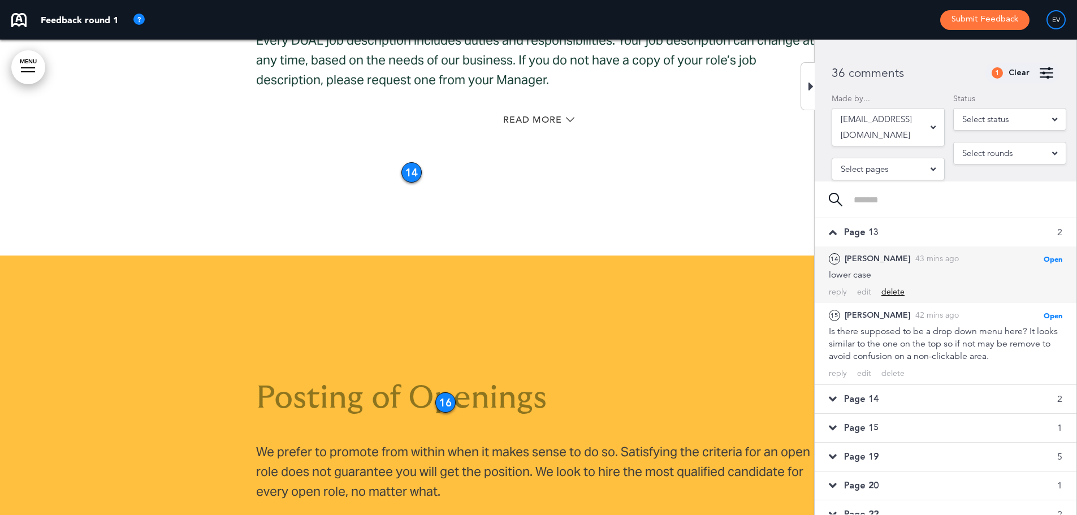
click at [896, 290] on div "delete" at bounding box center [892, 292] width 23 height 11
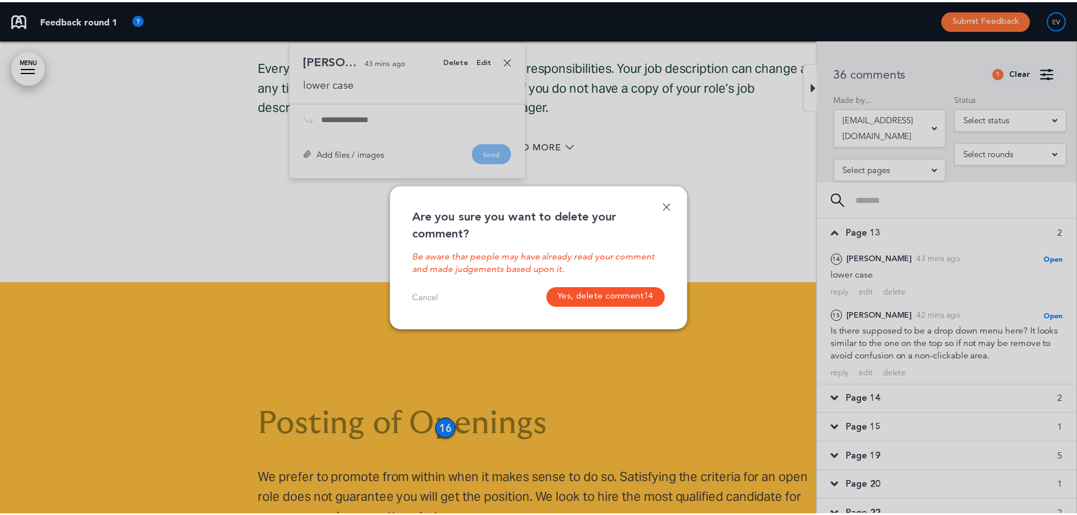
scroll to position [7298, 0]
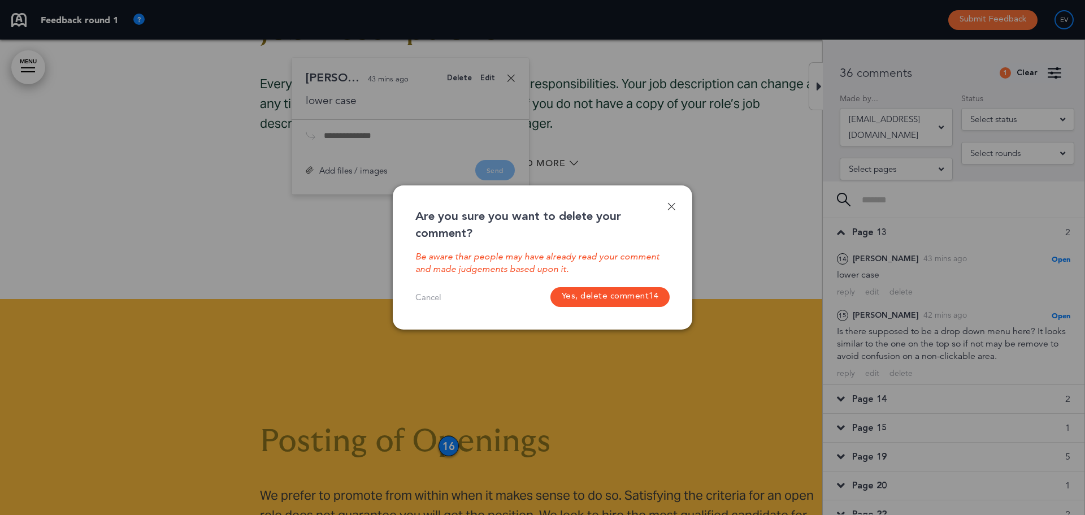
click at [605, 289] on button "Yes, delete comment 14" at bounding box center [610, 297] width 120 height 20
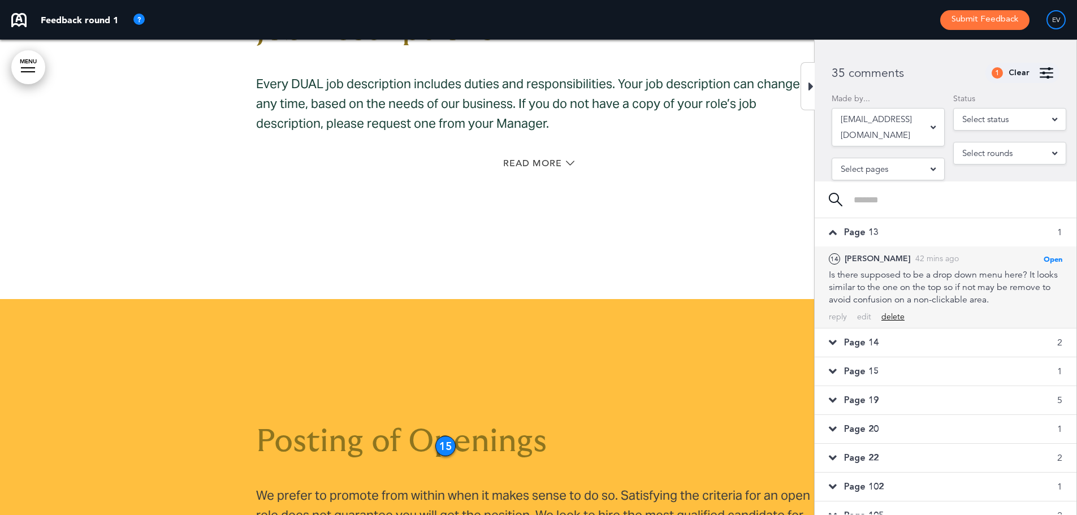
click at [893, 313] on div "delete" at bounding box center [892, 316] width 23 height 11
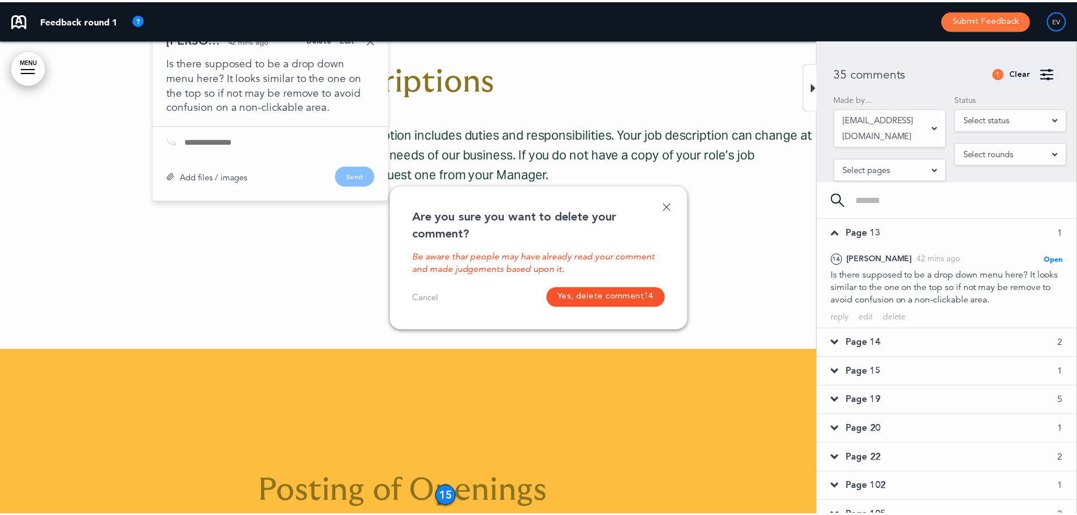
scroll to position [7143, 0]
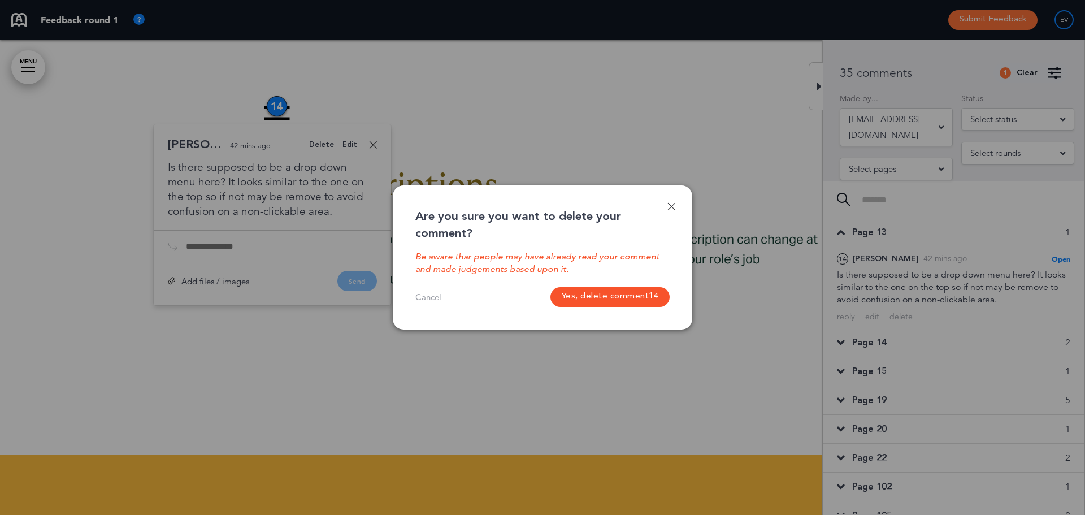
click at [636, 296] on button "Yes, delete comment 14" at bounding box center [610, 297] width 120 height 20
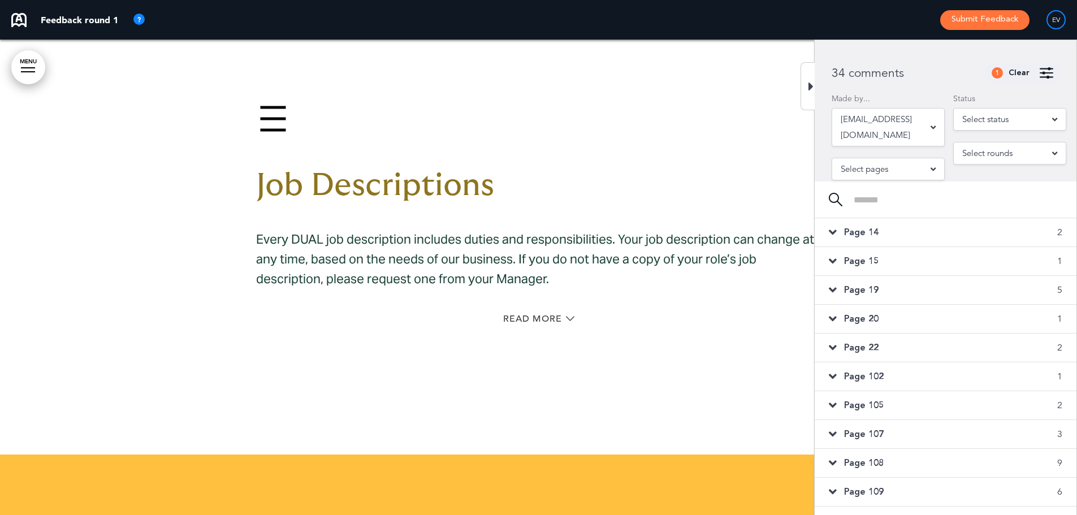
click at [874, 234] on span "Page 14" at bounding box center [861, 232] width 34 height 12
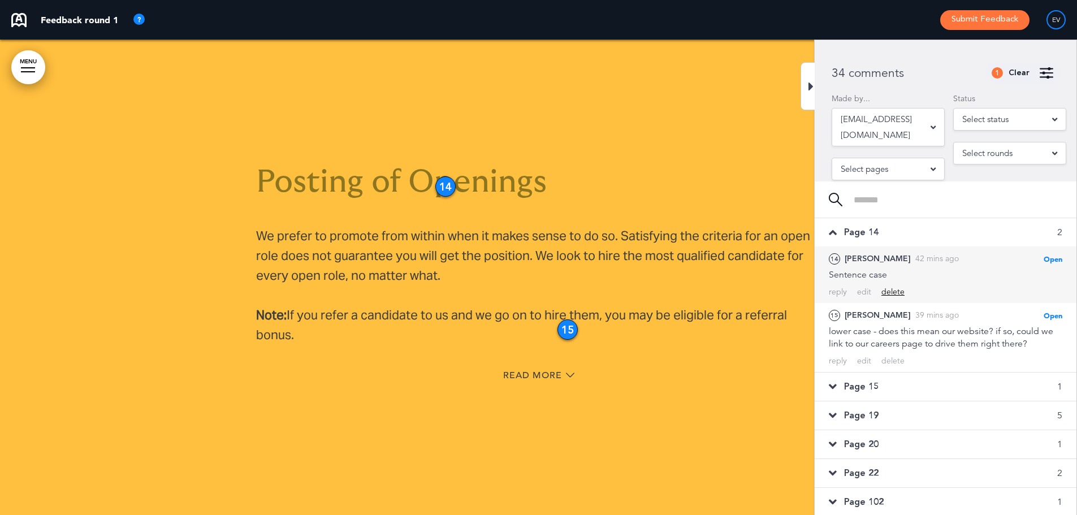
click at [892, 291] on div "delete" at bounding box center [892, 292] width 23 height 11
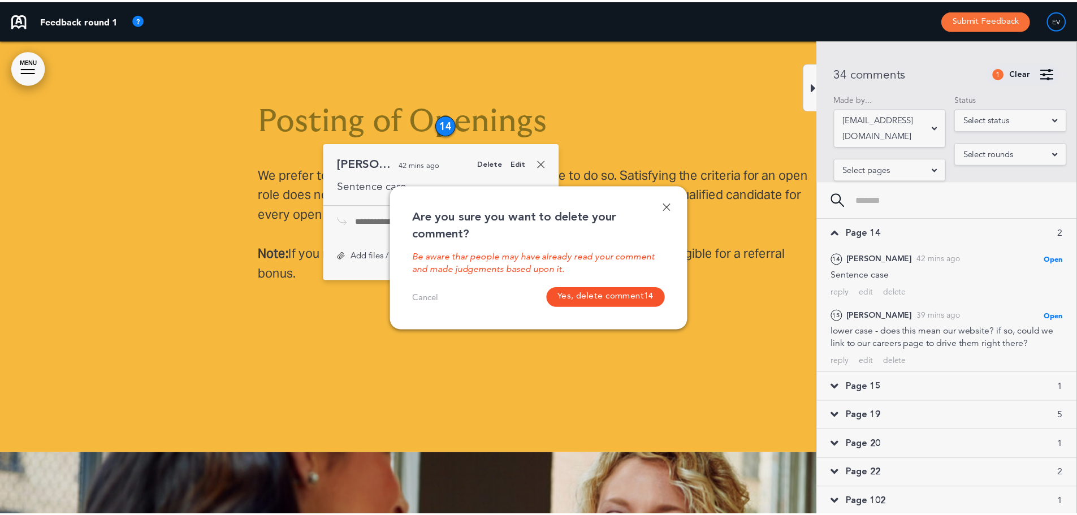
scroll to position [7638, 0]
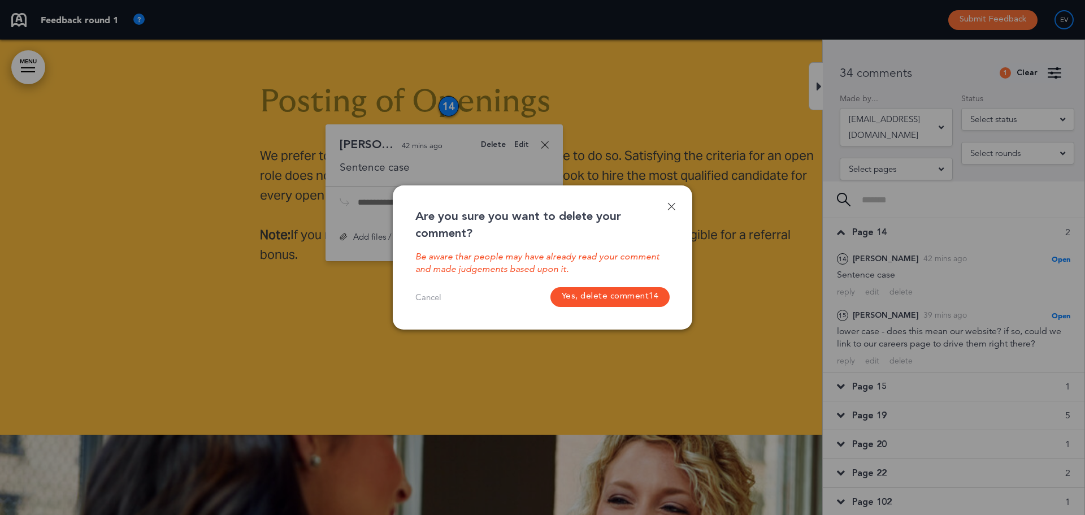
click at [658, 297] on span "14" at bounding box center [654, 297] width 10 height 10
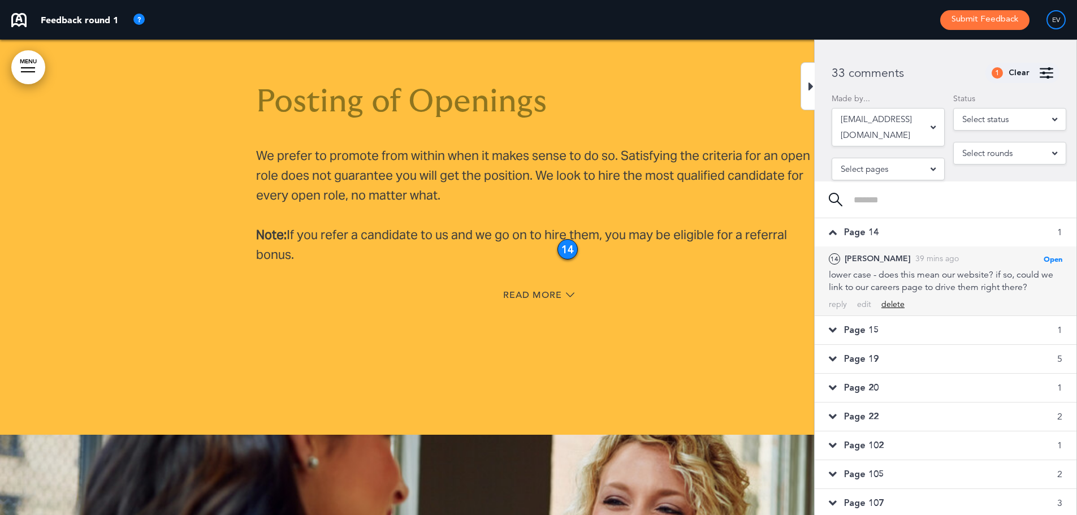
click at [899, 305] on div "delete" at bounding box center [892, 304] width 23 height 11
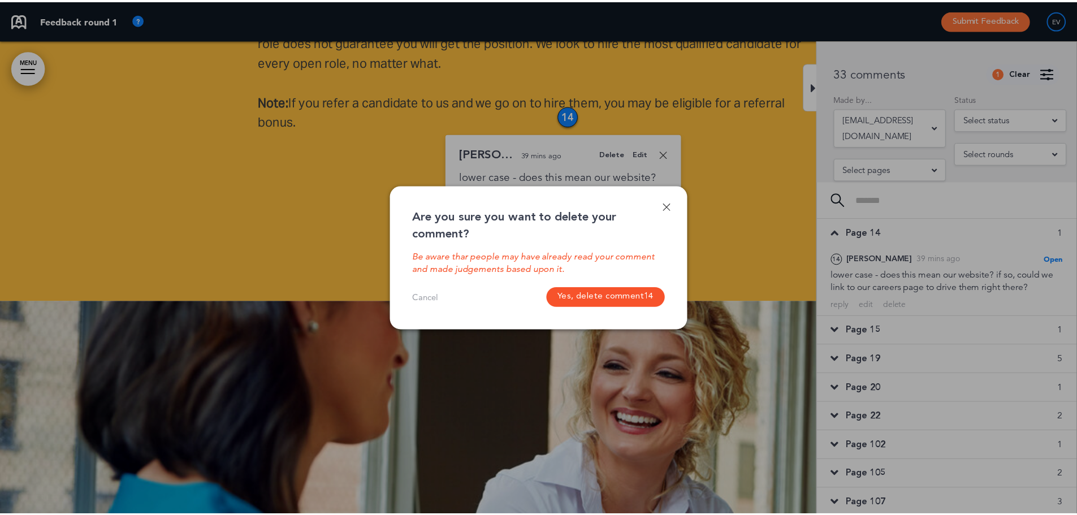
scroll to position [7781, 0]
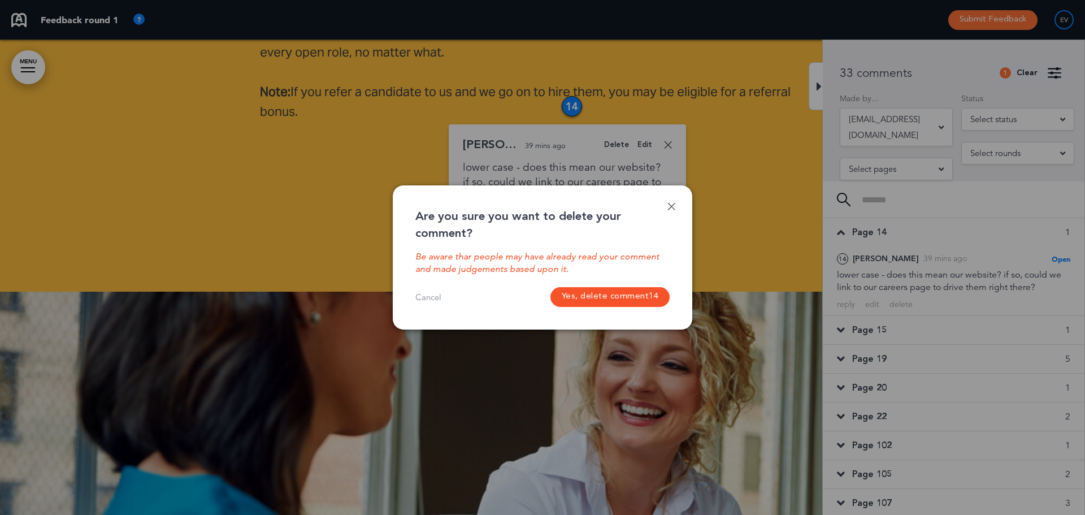
click at [622, 293] on button "Yes, delete comment 14" at bounding box center [610, 297] width 120 height 20
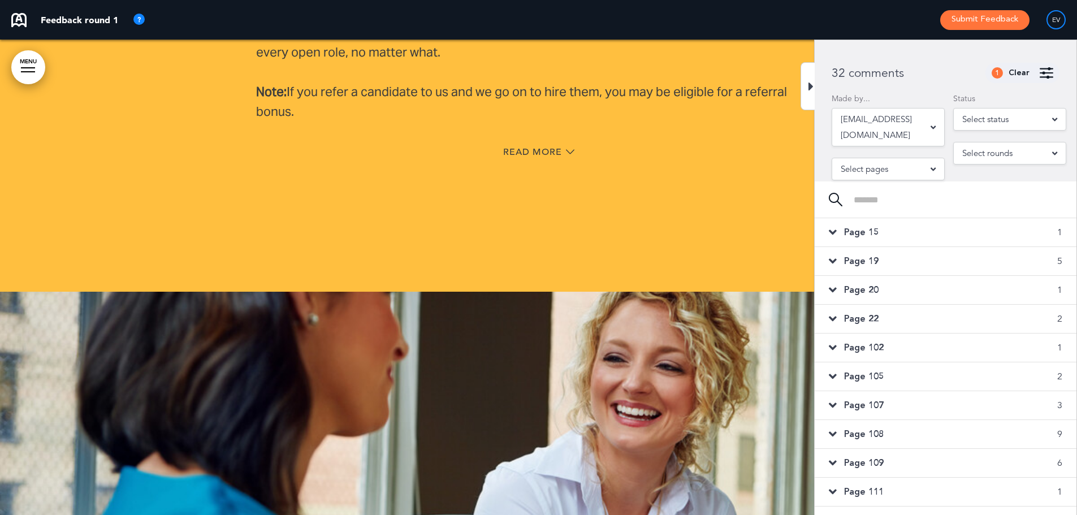
click at [860, 236] on span "Page 15" at bounding box center [861, 232] width 34 height 12
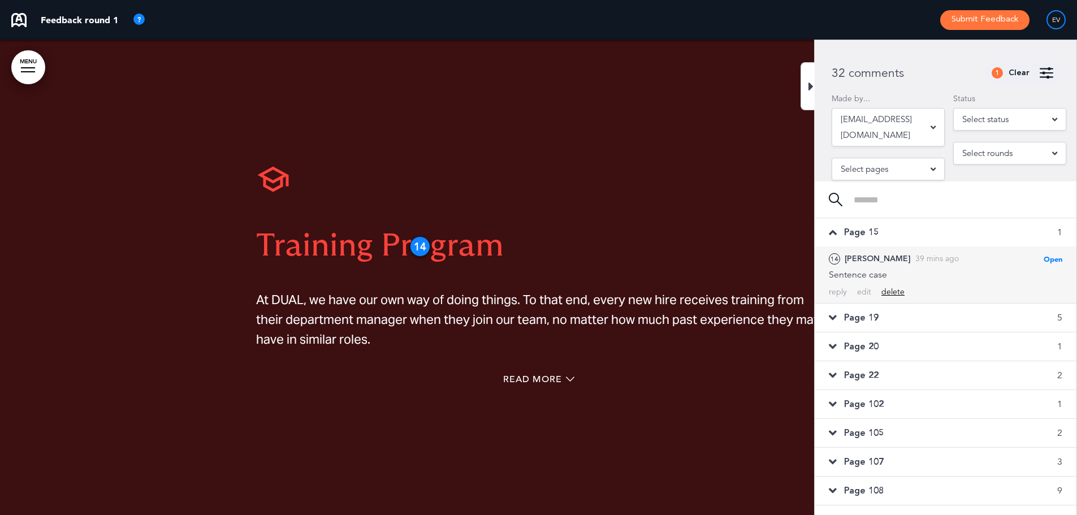
click at [895, 289] on div "delete" at bounding box center [892, 292] width 23 height 11
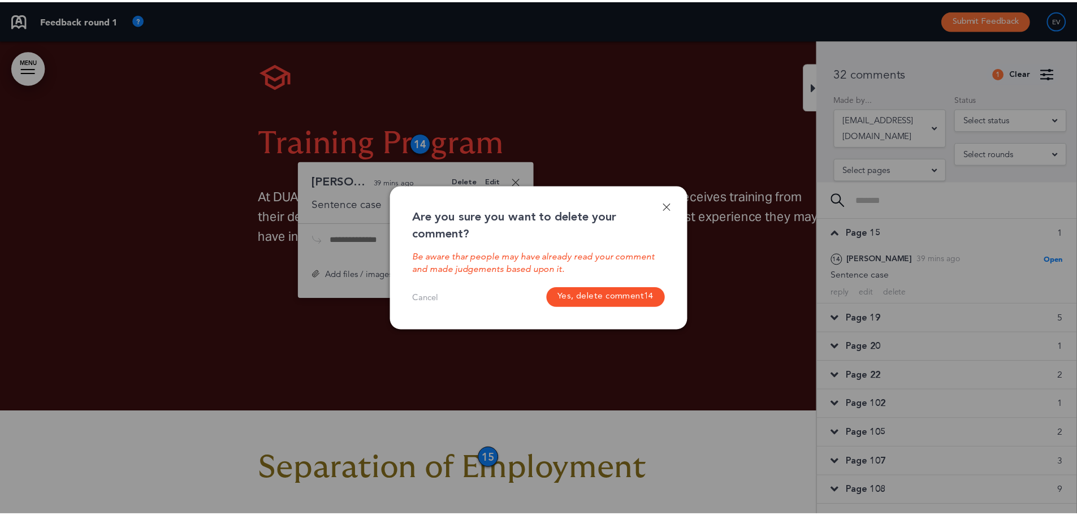
scroll to position [8648, 0]
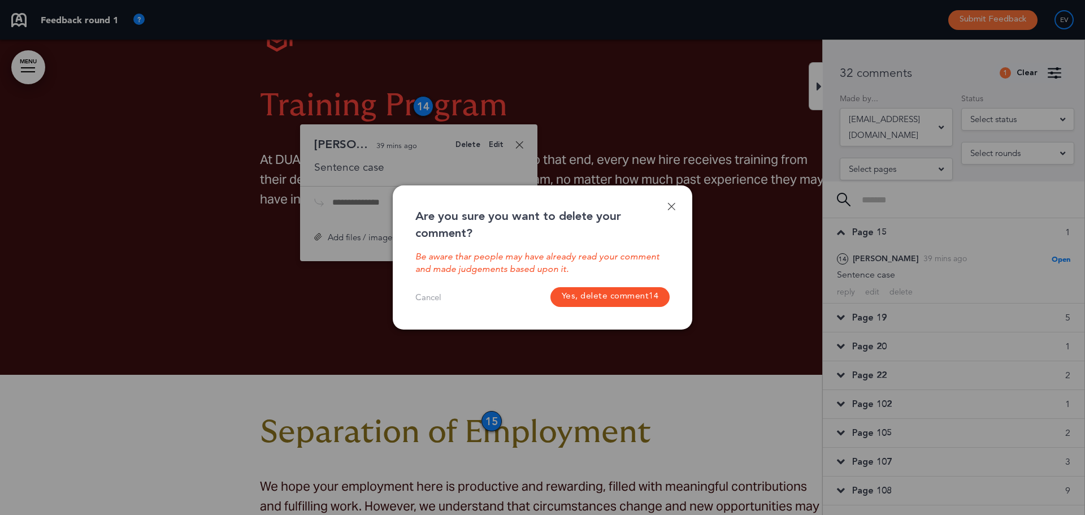
click at [652, 298] on span "14" at bounding box center [654, 297] width 10 height 10
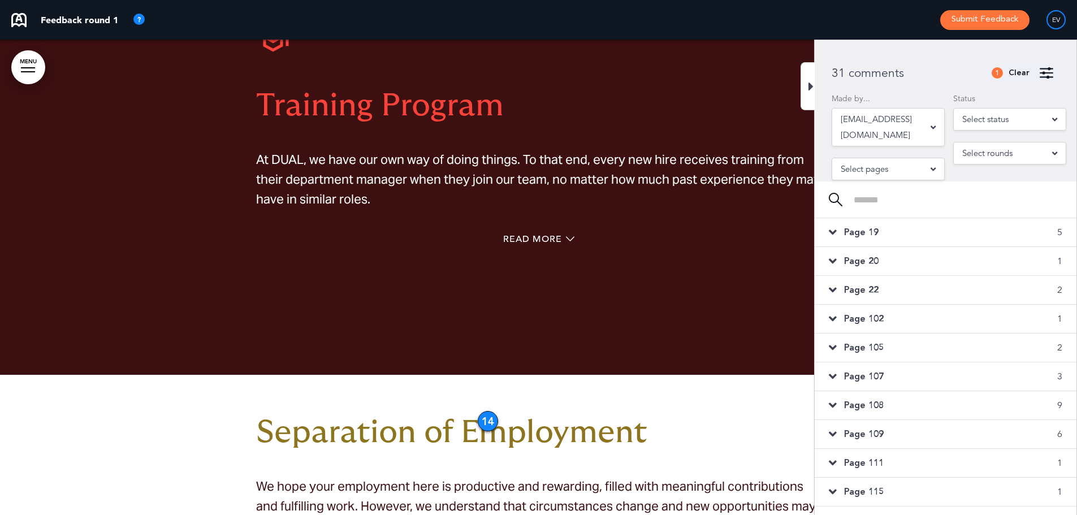
click at [852, 246] on div "Page 19 5" at bounding box center [945, 232] width 262 height 28
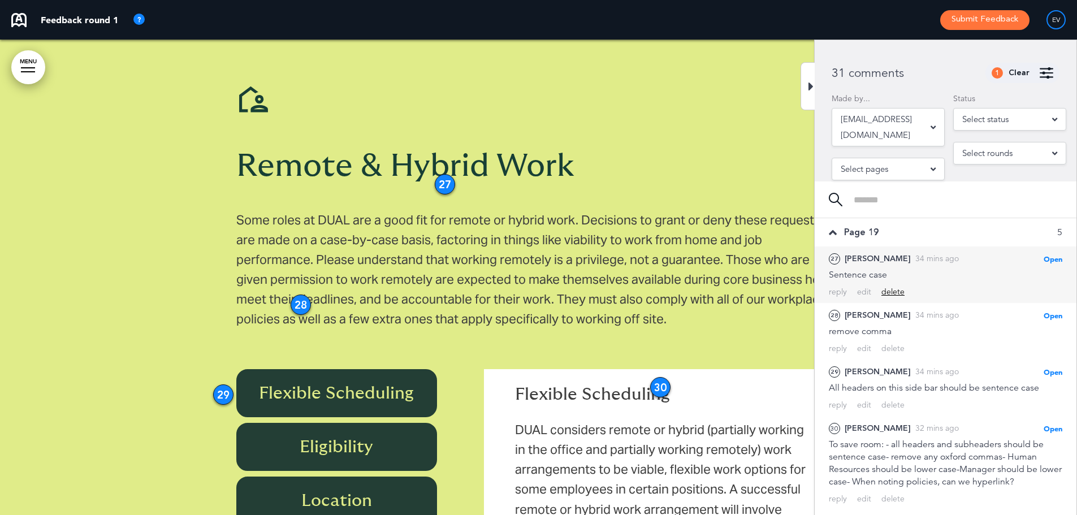
click at [895, 287] on div "delete" at bounding box center [892, 292] width 23 height 11
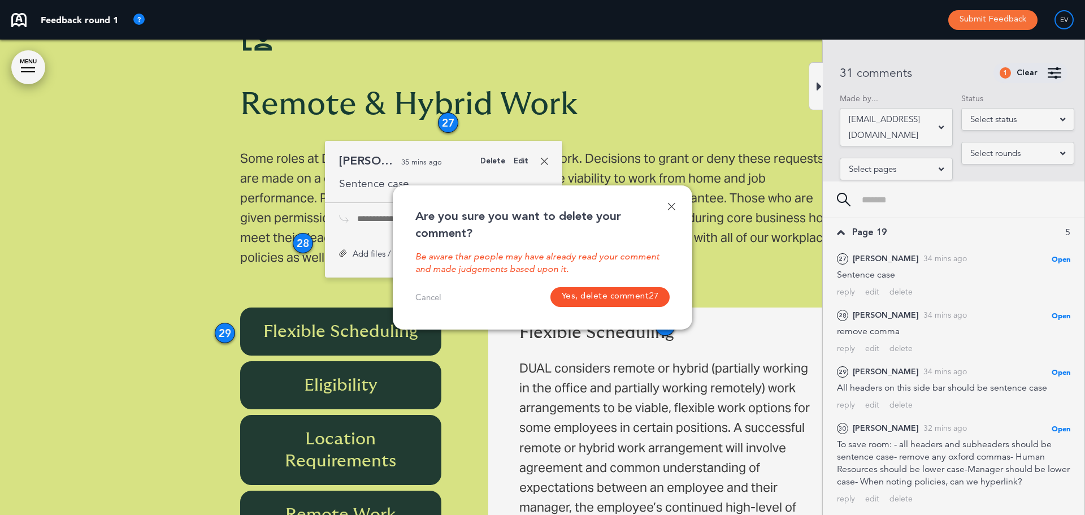
scroll to position [11369, 0]
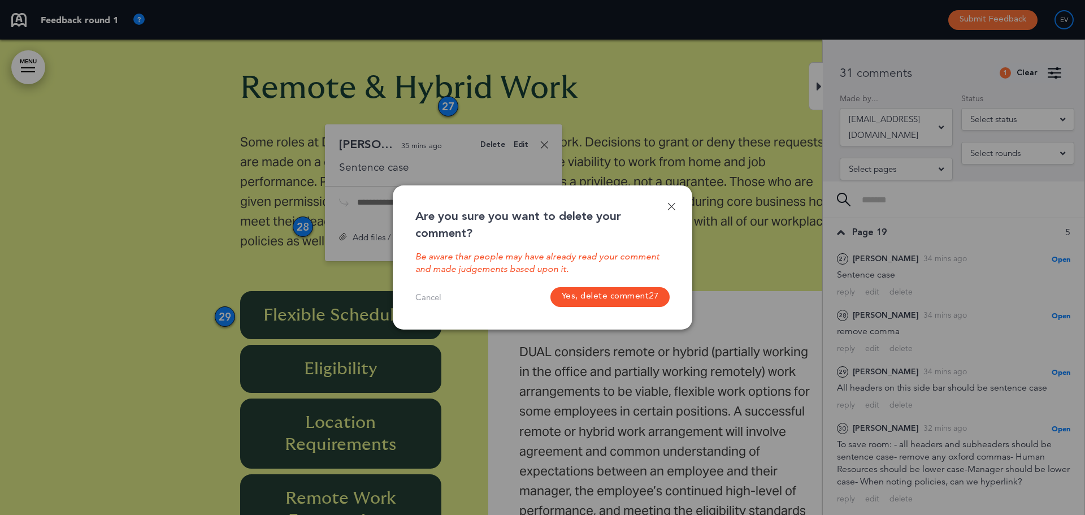
click at [642, 295] on button "Yes, delete comment 27" at bounding box center [610, 297] width 120 height 20
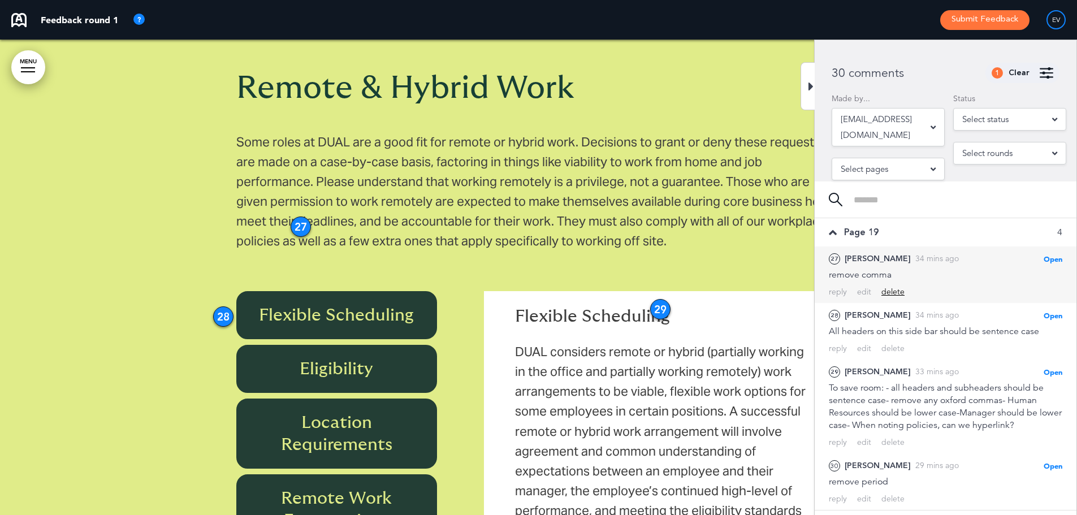
click at [895, 290] on div "delete" at bounding box center [892, 292] width 23 height 11
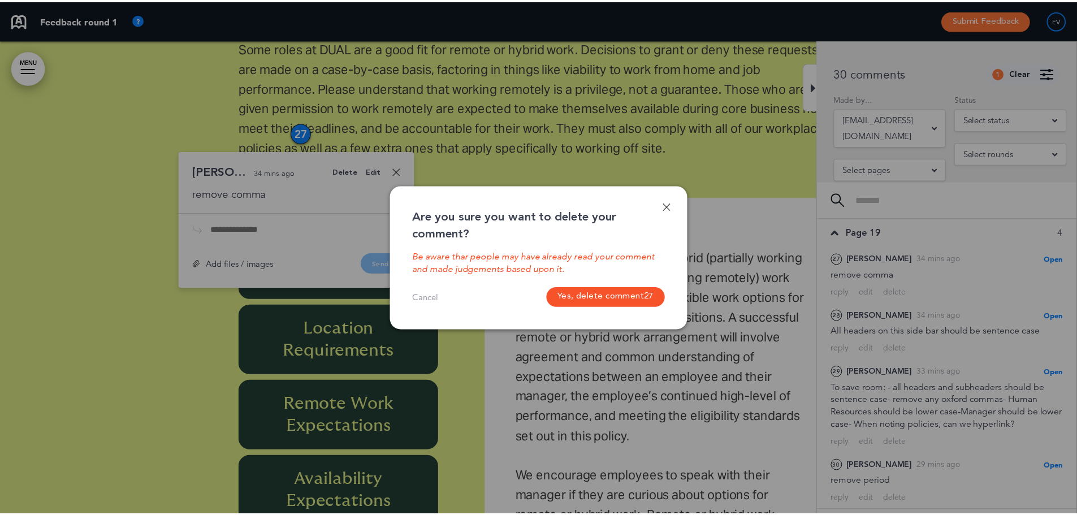
scroll to position [11489, 0]
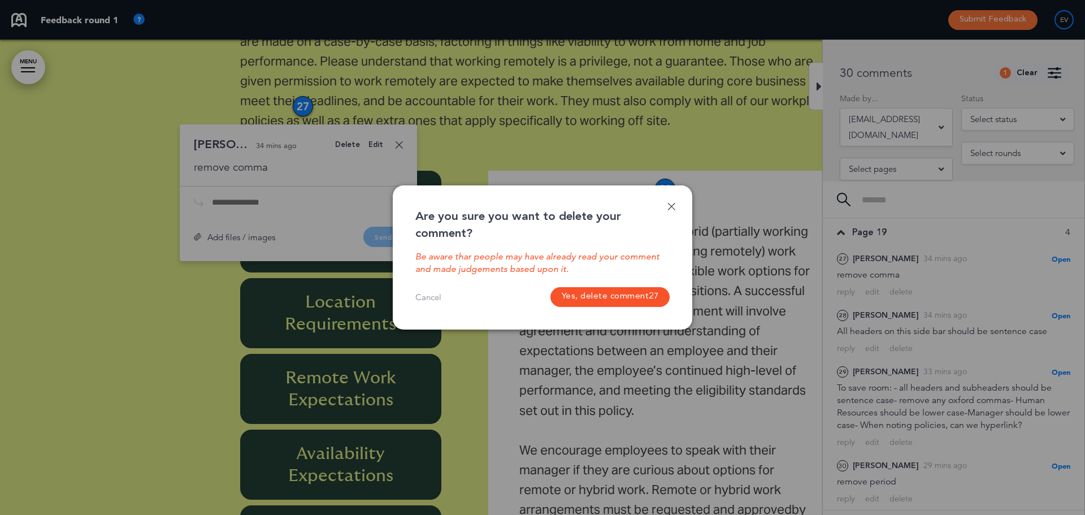
click at [639, 296] on button "Yes, delete comment 27" at bounding box center [610, 297] width 120 height 20
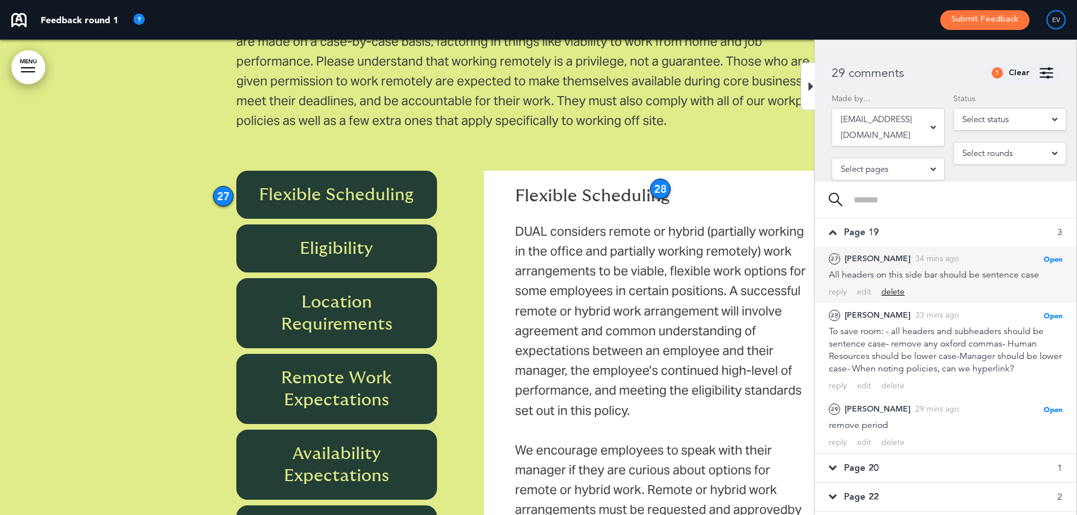
click at [885, 292] on div "delete" at bounding box center [892, 292] width 23 height 11
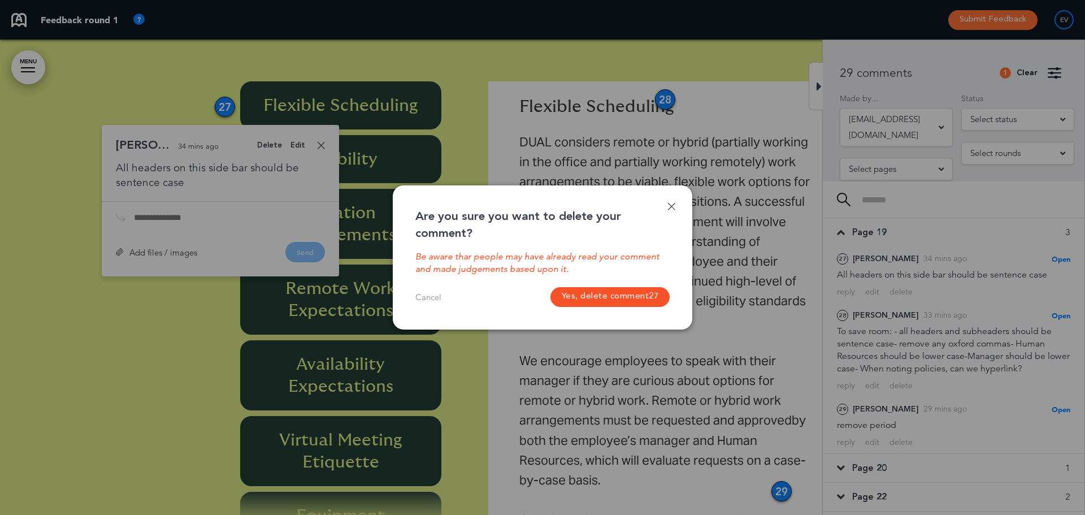
scroll to position [11579, 0]
click at [579, 292] on button "Yes, delete comment 27" at bounding box center [610, 297] width 120 height 20
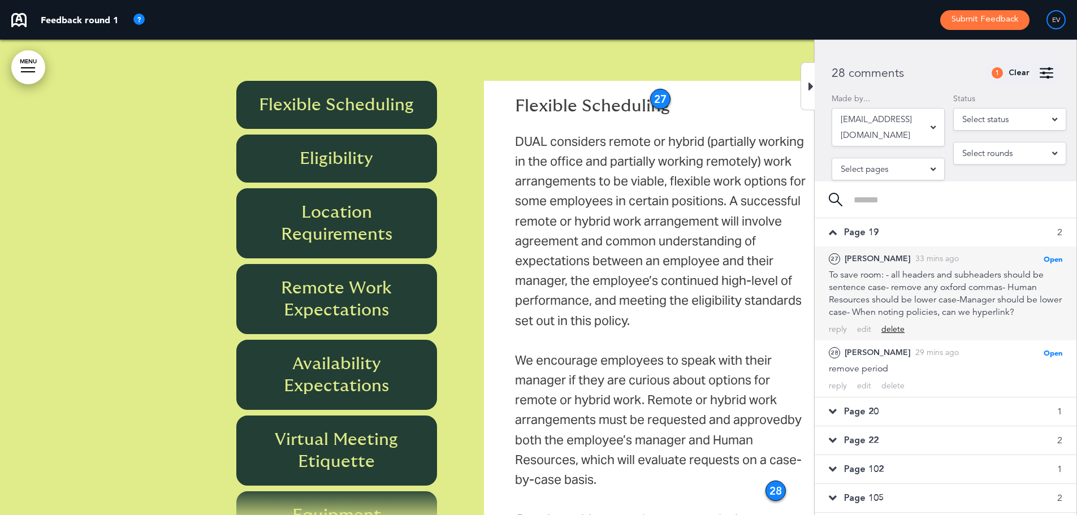
click at [891, 327] on div "delete" at bounding box center [892, 329] width 23 height 11
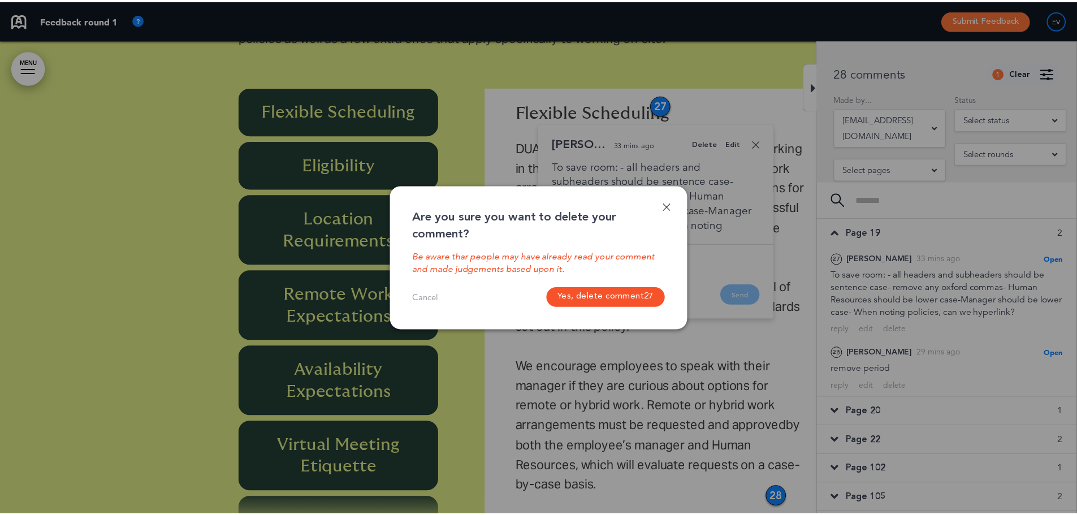
scroll to position [11572, 0]
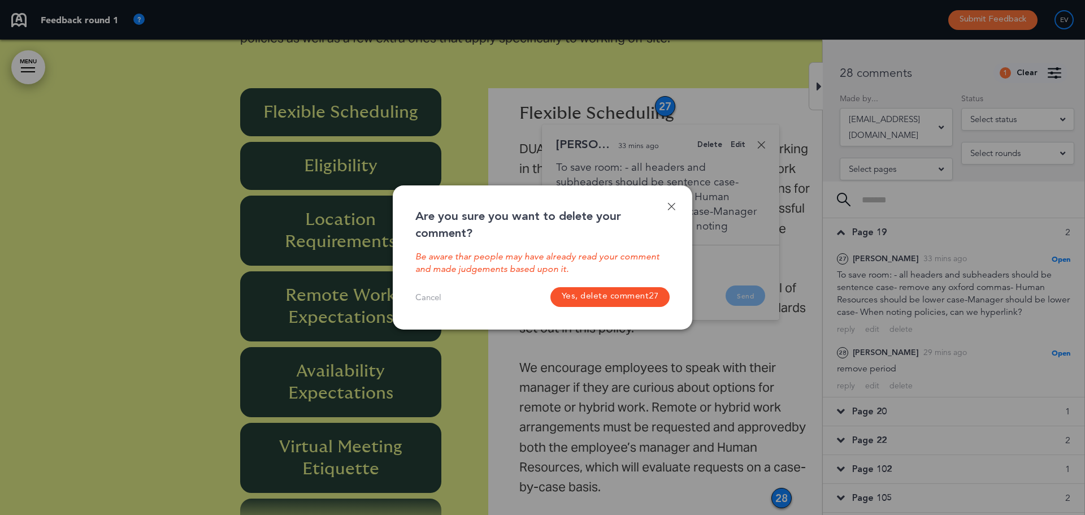
click at [627, 300] on button "Yes, delete comment 27" at bounding box center [610, 297] width 120 height 20
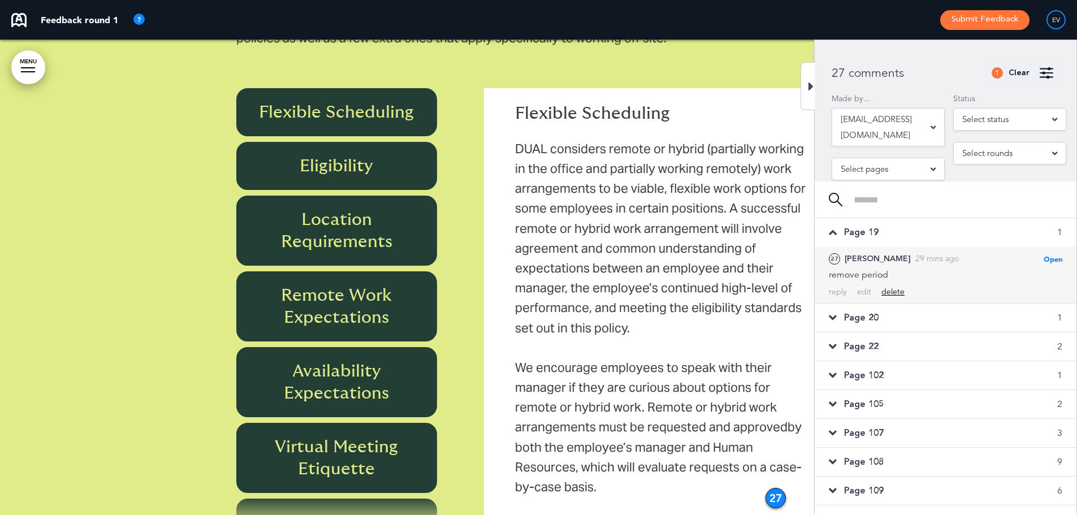
click at [893, 288] on div "delete" at bounding box center [892, 292] width 23 height 11
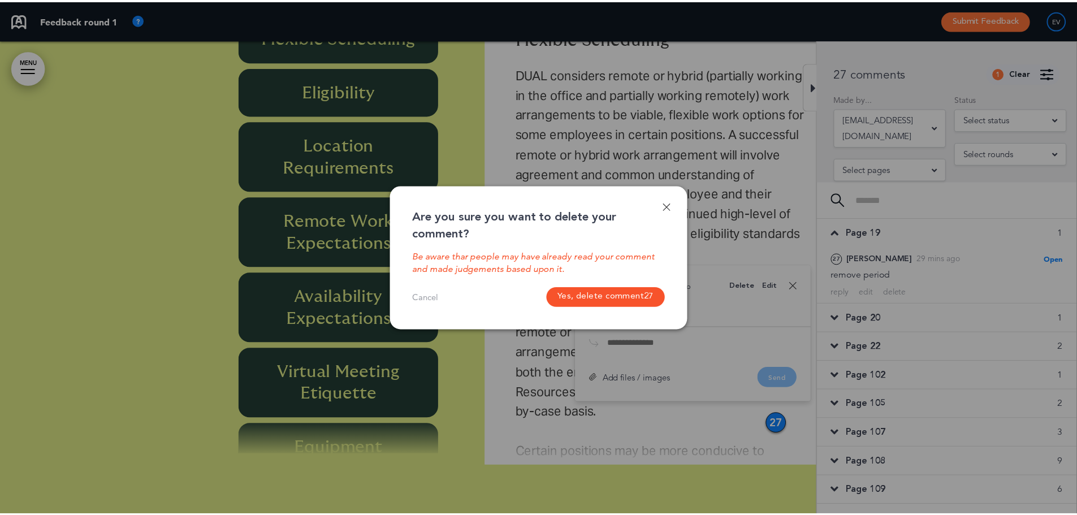
scroll to position [11795, 0]
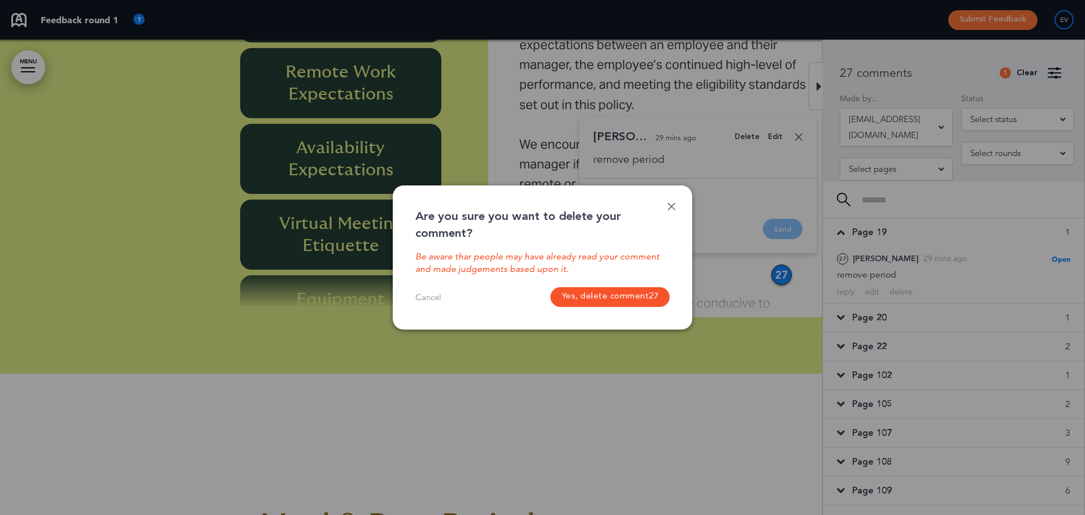
click at [641, 295] on button "Yes, delete comment 27" at bounding box center [610, 297] width 120 height 20
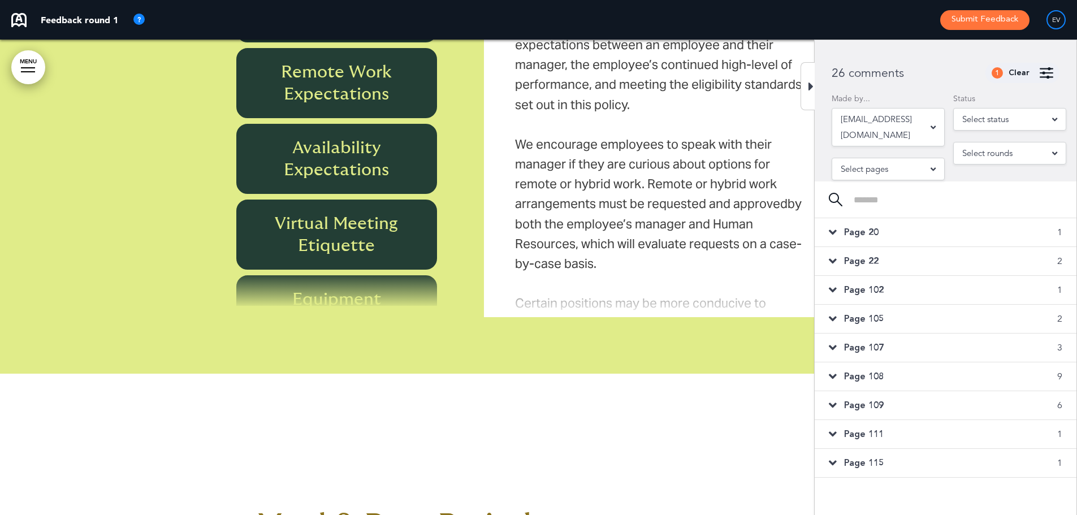
click at [898, 237] on div "Page 20 1" at bounding box center [945, 232] width 262 height 28
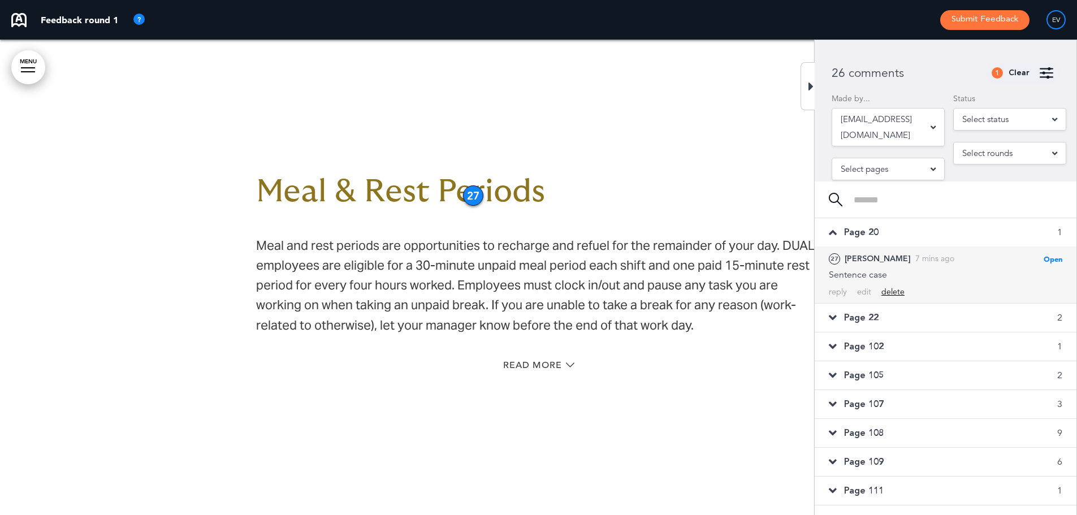
click at [890, 290] on div "delete" at bounding box center [892, 292] width 23 height 11
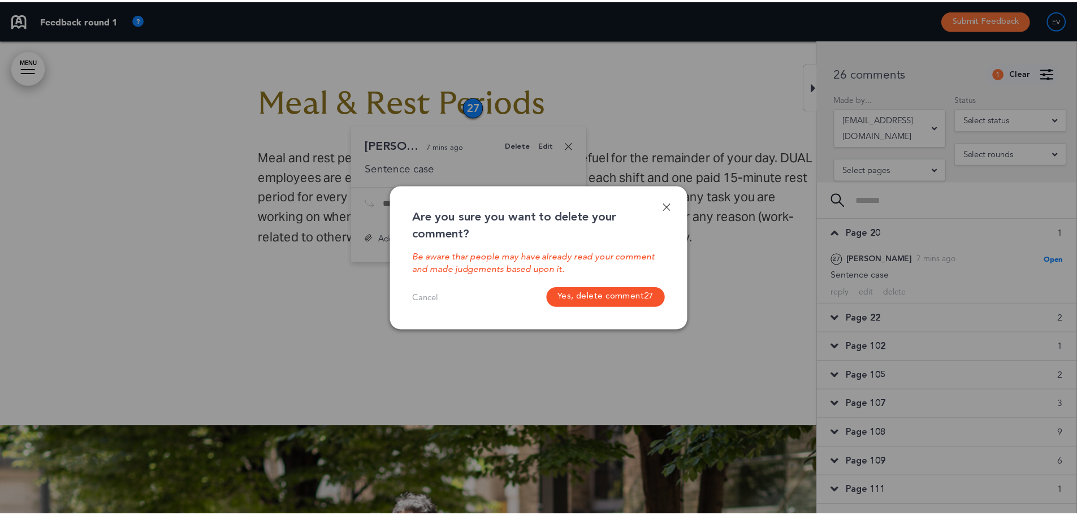
scroll to position [12218, 0]
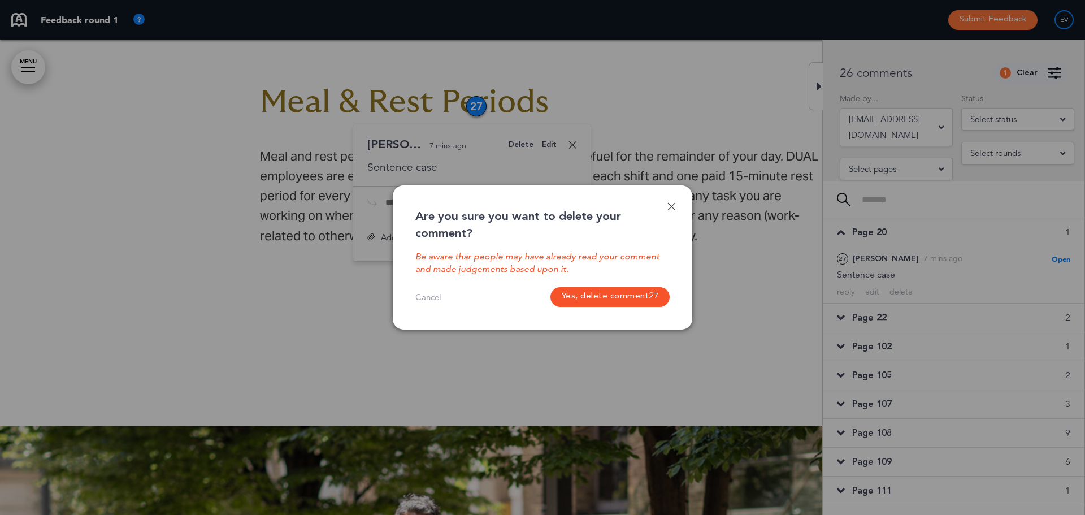
click at [607, 296] on button "Yes, delete comment 27" at bounding box center [610, 297] width 120 height 20
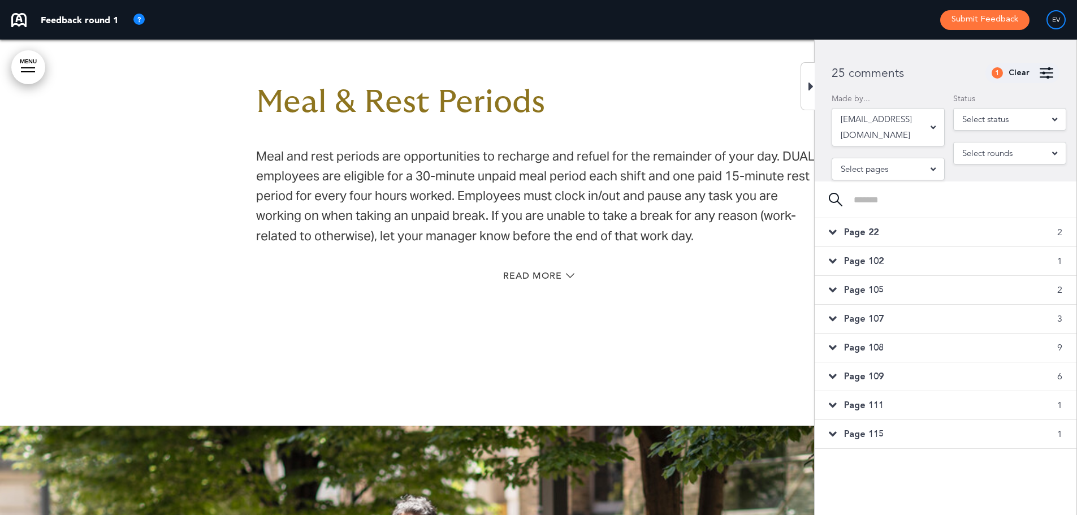
click at [913, 237] on div "Page 22 2" at bounding box center [945, 232] width 262 height 28
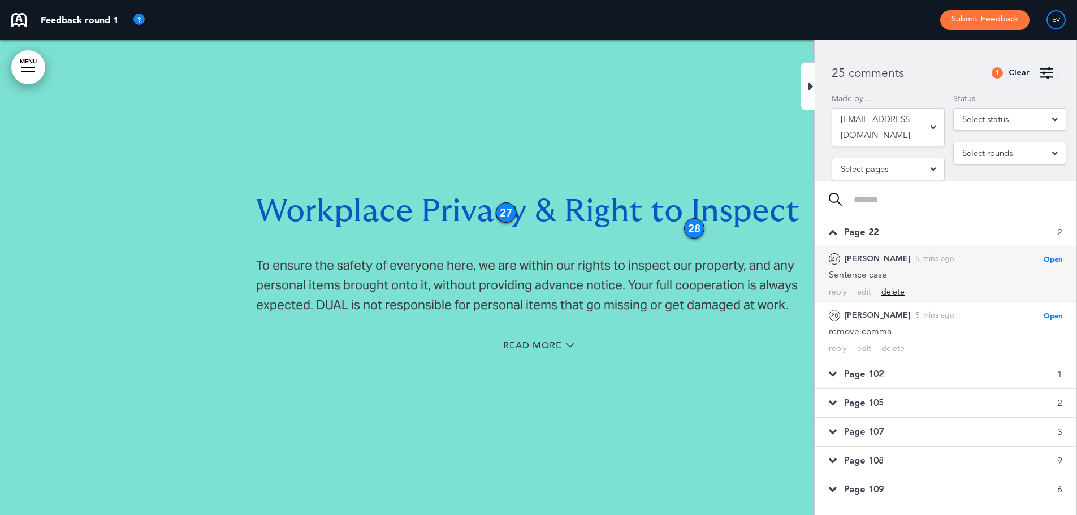
click at [887, 289] on div "delete" at bounding box center [892, 292] width 23 height 11
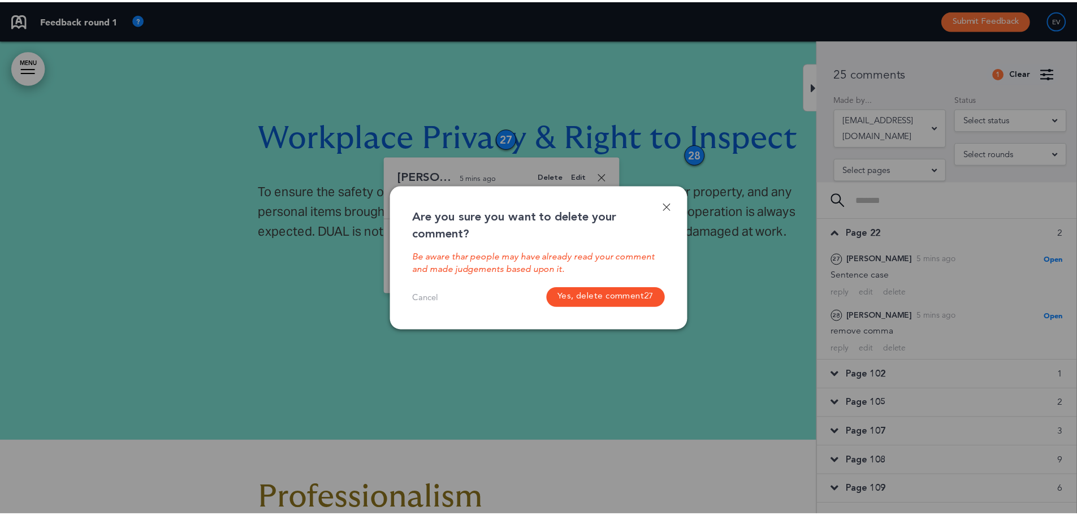
scroll to position [13661, 0]
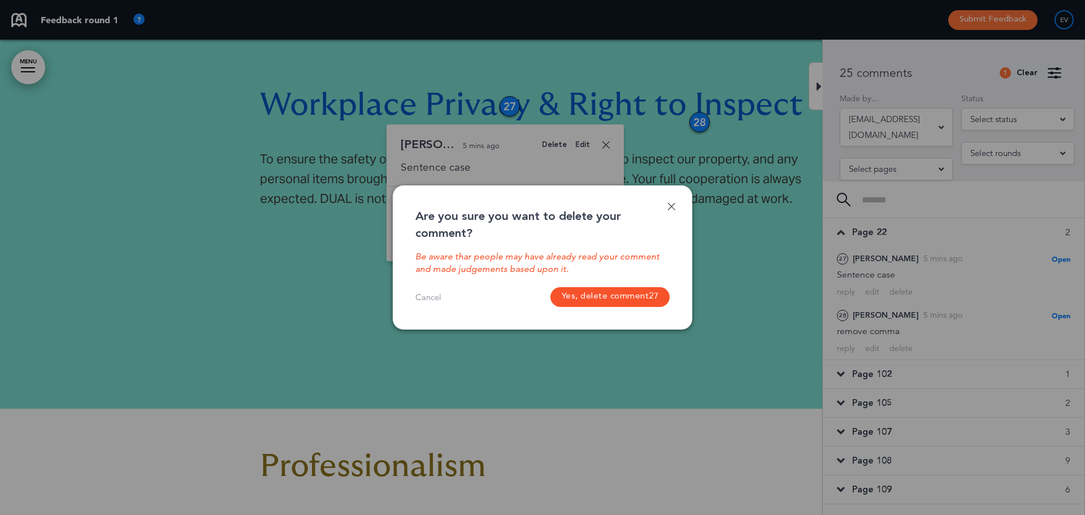
click at [615, 294] on button "Yes, delete comment 27" at bounding box center [610, 297] width 120 height 20
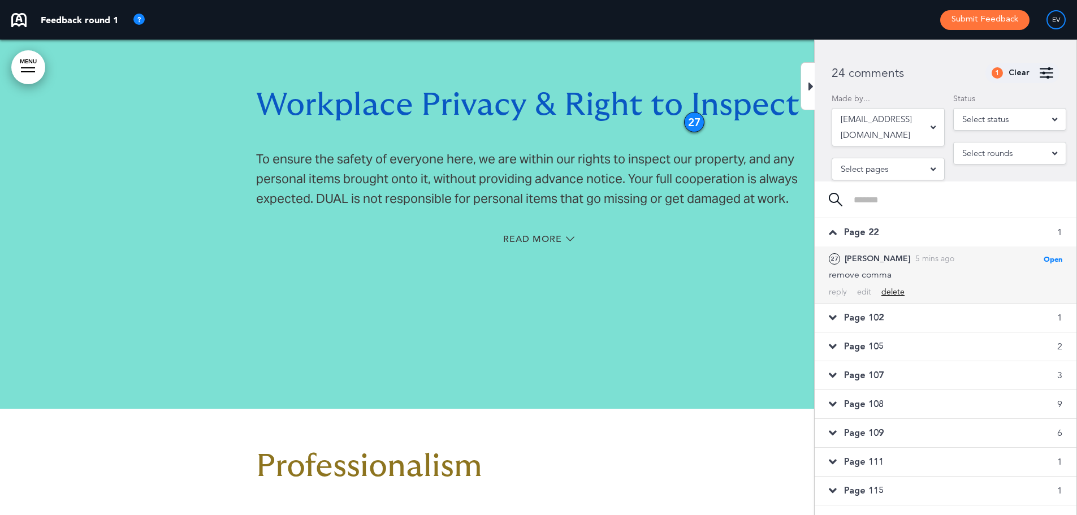
click at [893, 293] on div "delete" at bounding box center [892, 292] width 23 height 11
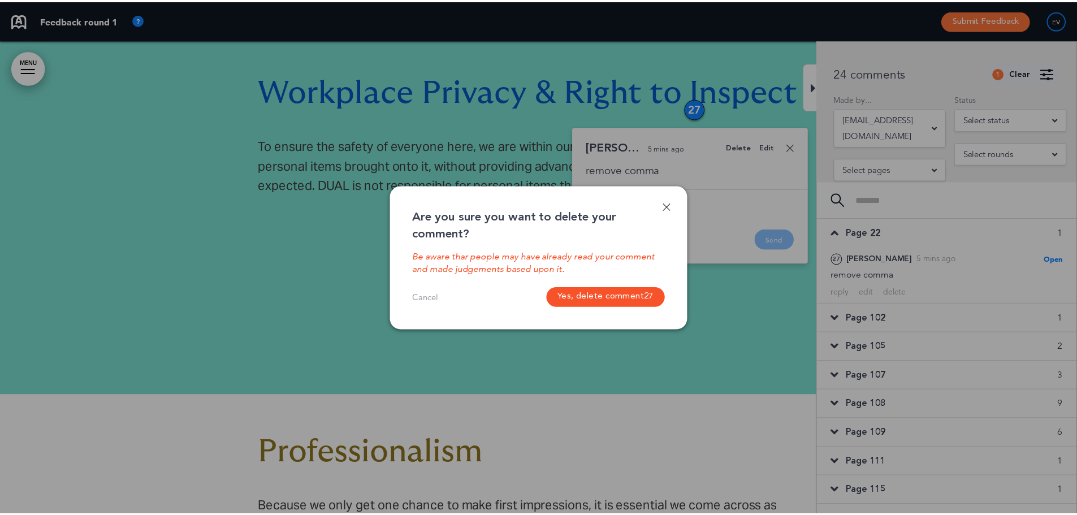
scroll to position [13677, 0]
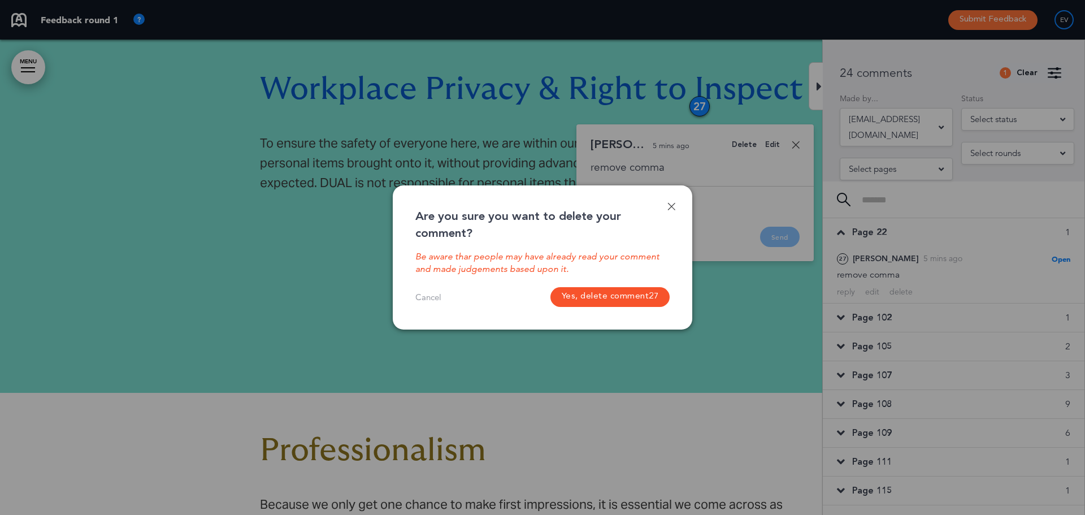
click at [654, 291] on button "Yes, delete comment 27" at bounding box center [610, 297] width 120 height 20
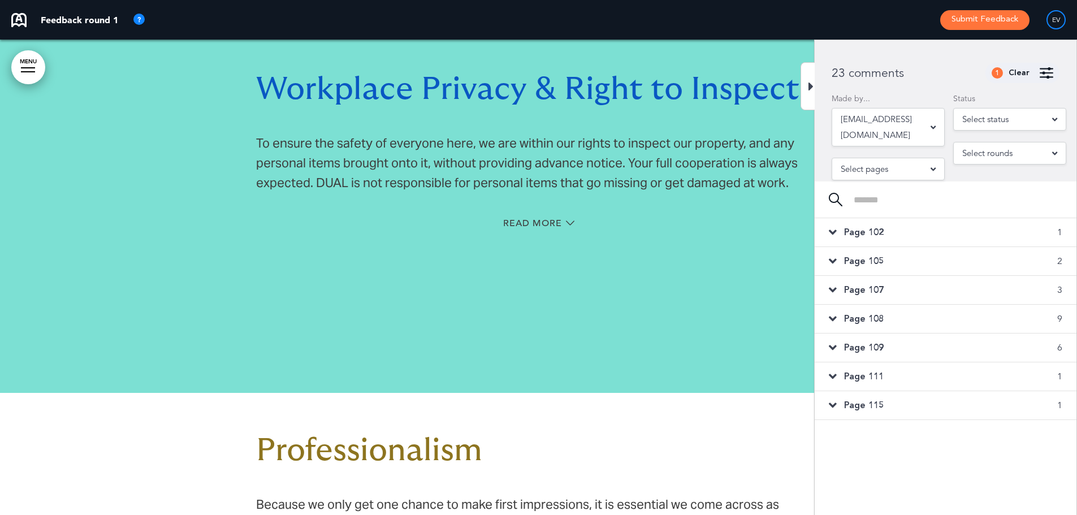
click at [913, 229] on div "Page 102 1" at bounding box center [945, 232] width 262 height 28
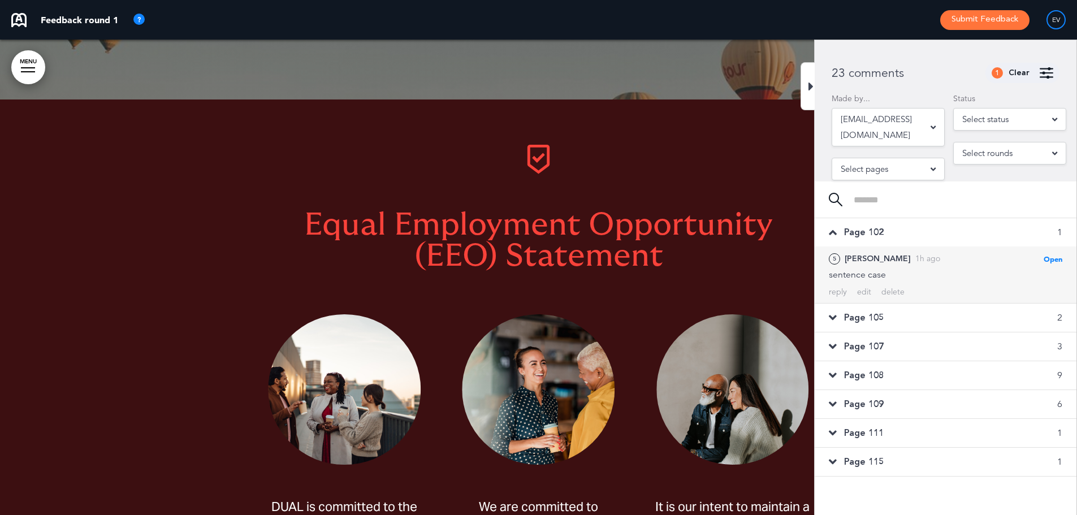
scroll to position [2592, 0]
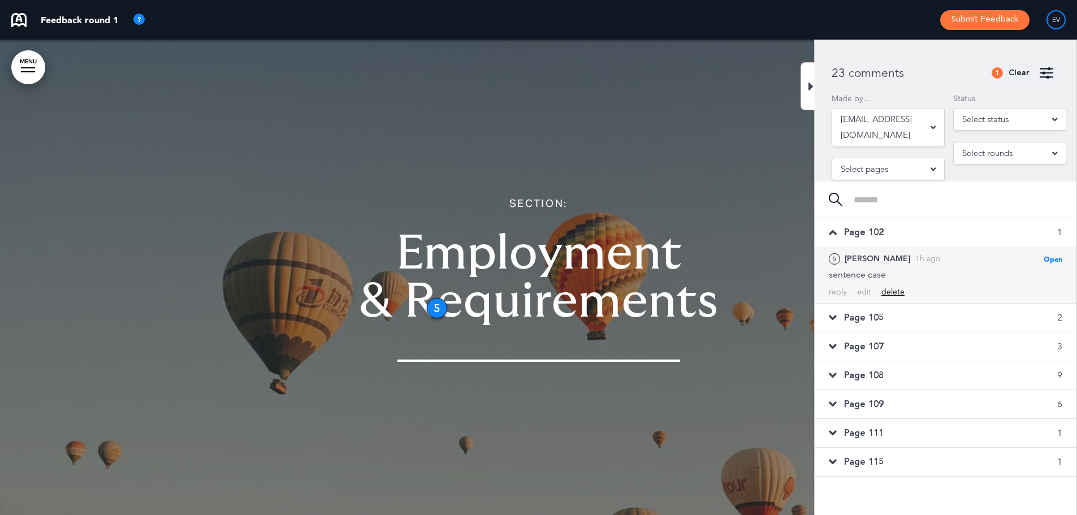
click at [893, 290] on div "delete" at bounding box center [892, 292] width 23 height 11
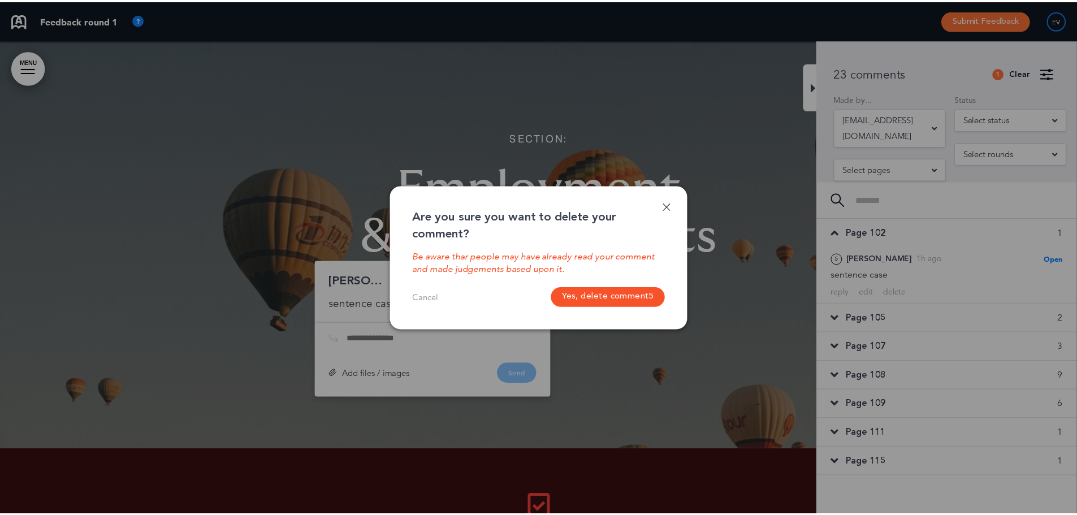
scroll to position [2794, 0]
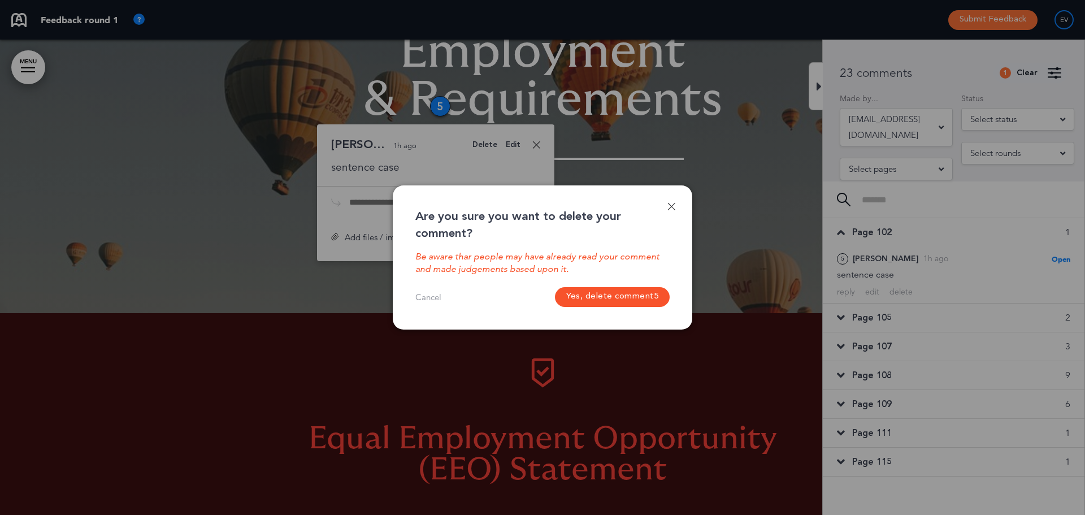
click at [605, 290] on button "Yes, delete comment 5" at bounding box center [612, 297] width 115 height 20
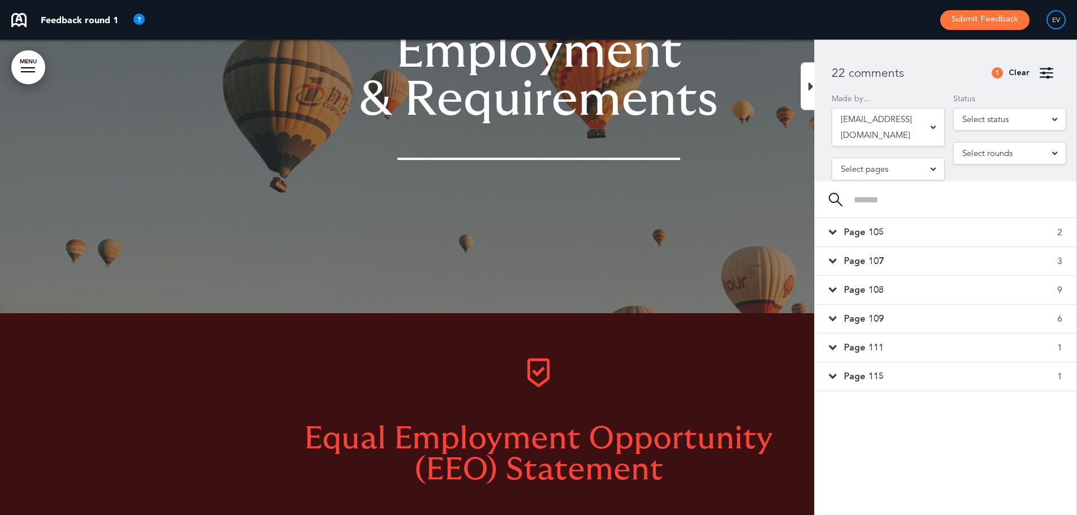
click at [900, 230] on div "Page 105 2" at bounding box center [945, 232] width 262 height 28
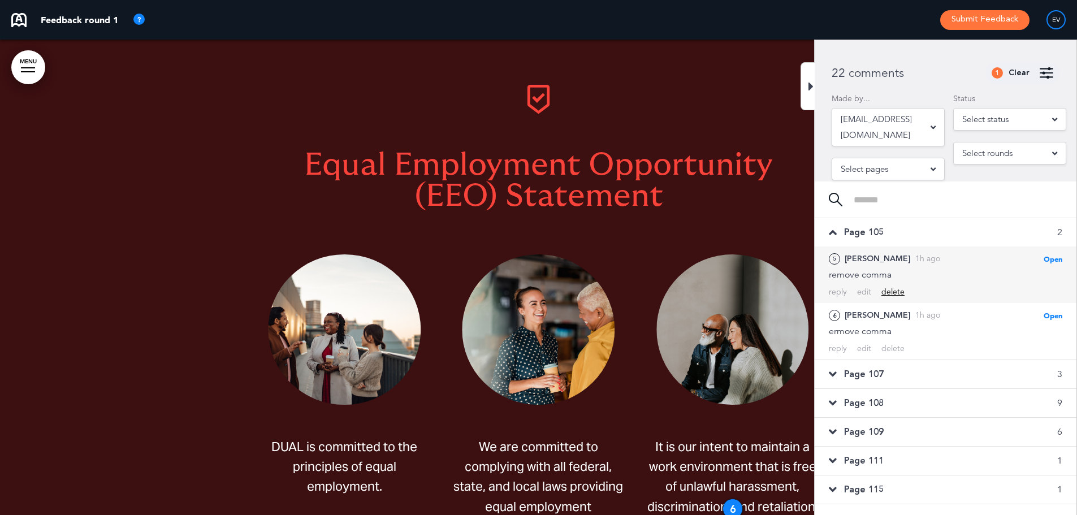
click at [884, 288] on div "delete" at bounding box center [892, 292] width 23 height 11
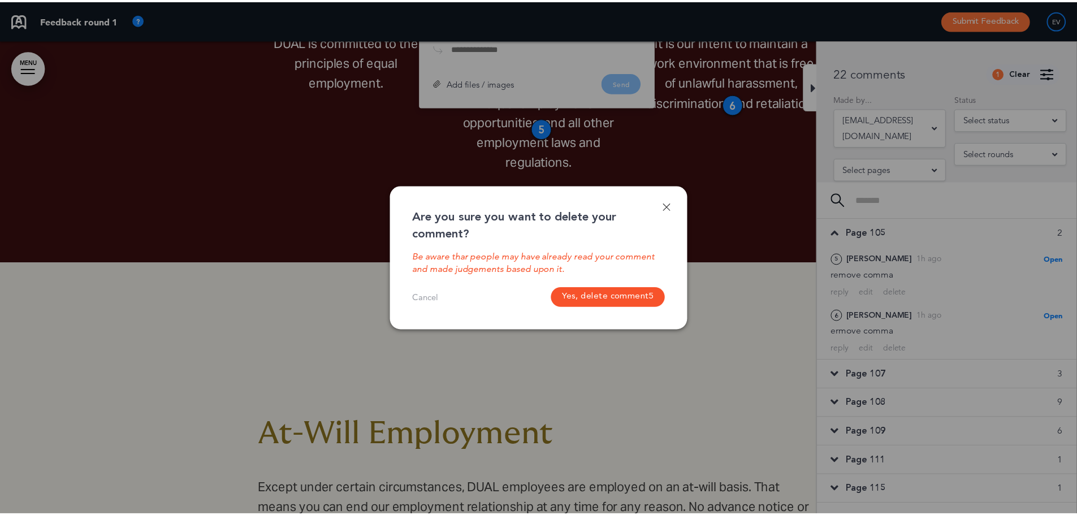
scroll to position [3494, 0]
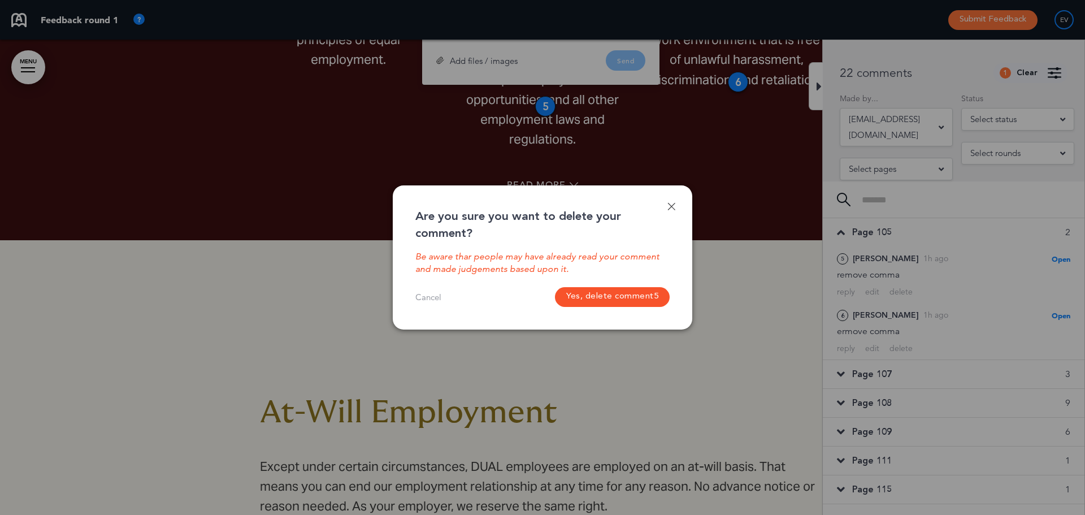
click at [578, 301] on button "Yes, delete comment 5" at bounding box center [612, 297] width 115 height 20
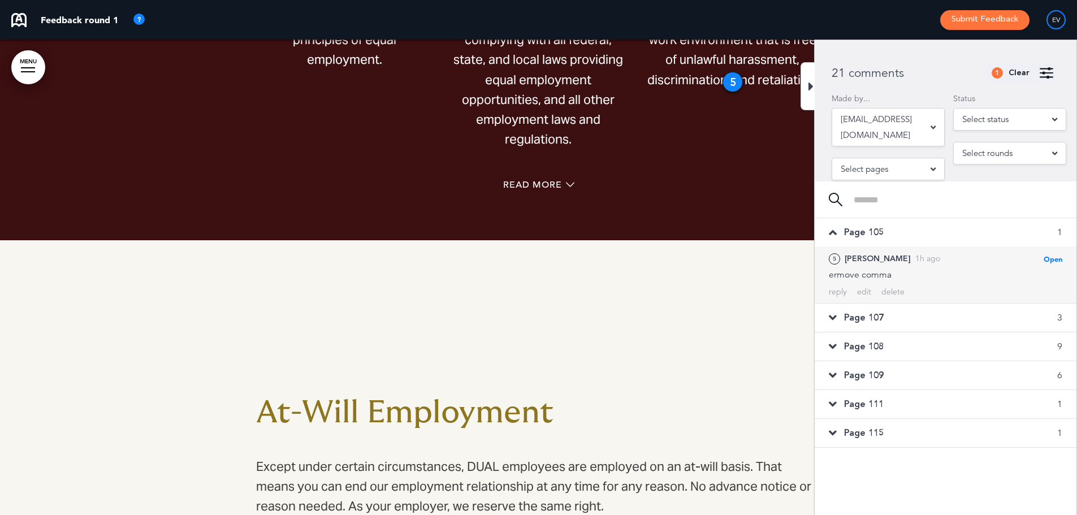
click at [894, 285] on div "5 Emily V. 1h ago Open Mark as Open Mark as Completed Mark as Please clarify Ma…" at bounding box center [945, 274] width 262 height 57
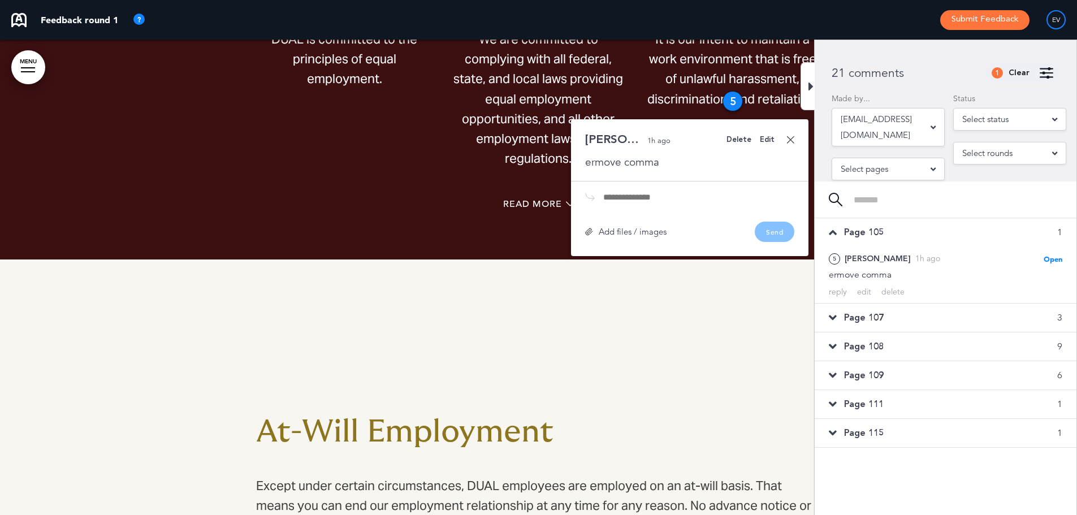
scroll to position [3470, 0]
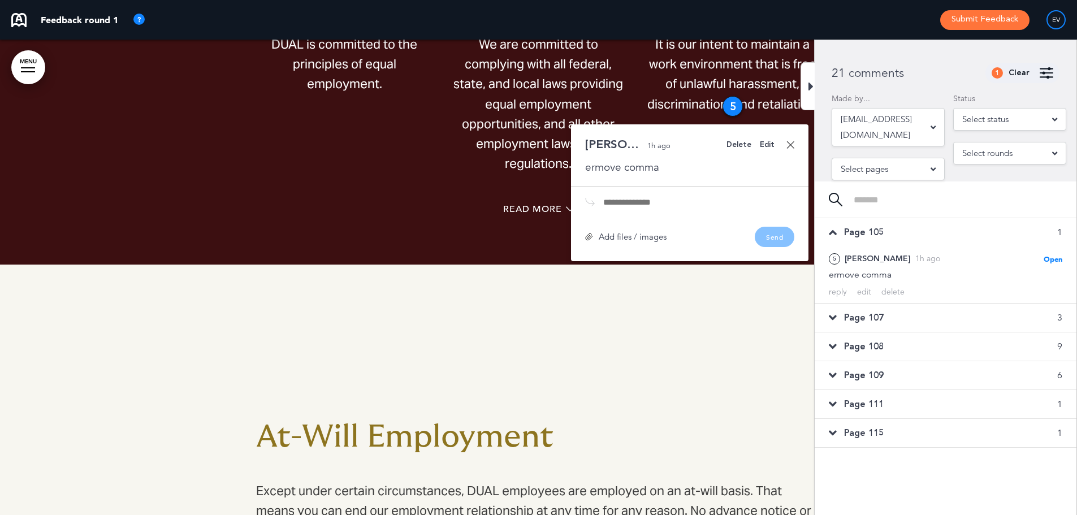
click at [734, 150] on div "Emily V. 1h ago ermove comma" at bounding box center [689, 156] width 209 height 36
click at [737, 146] on div "Delete" at bounding box center [738, 144] width 25 height 7
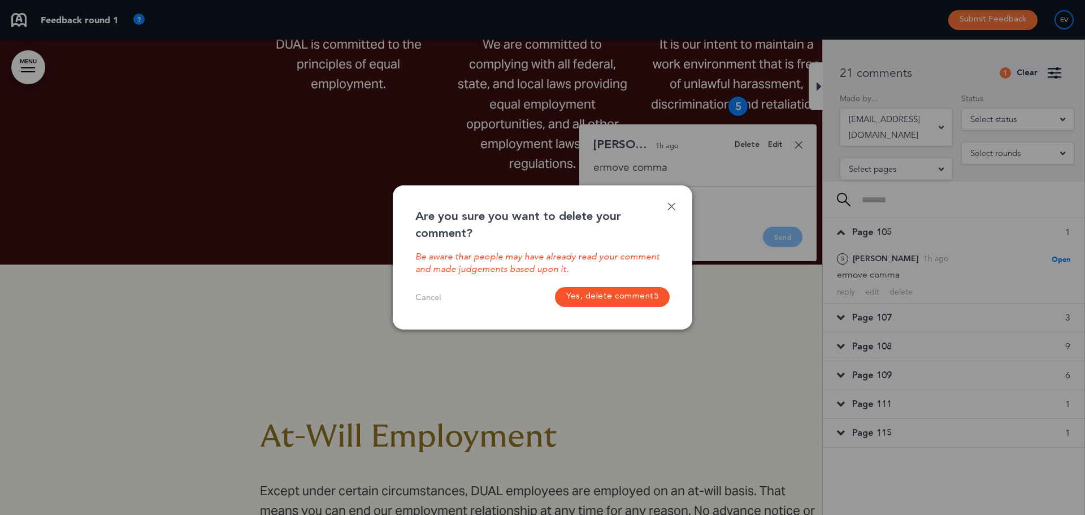
click at [627, 289] on button "Yes, delete comment 5" at bounding box center [612, 297] width 115 height 20
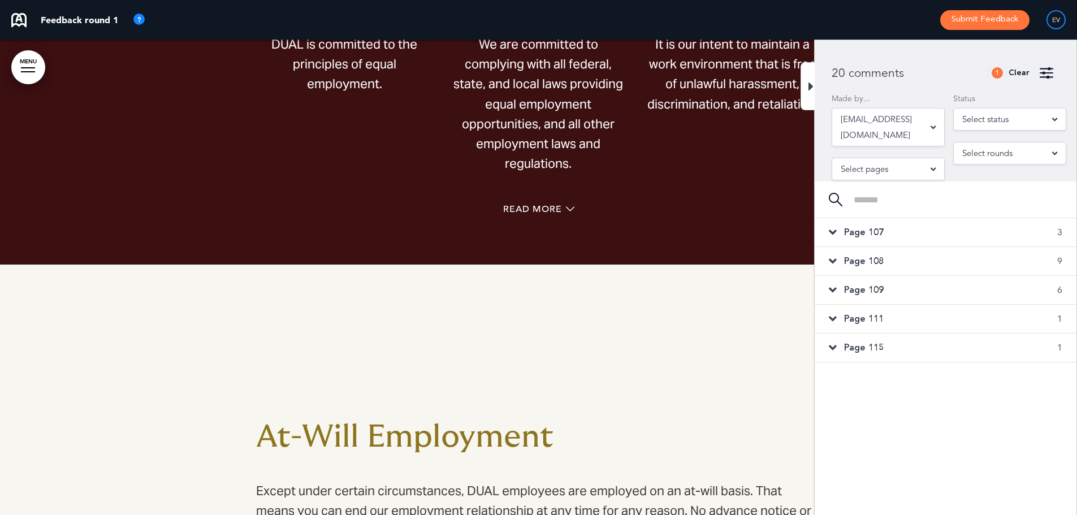
click at [925, 228] on div "Page 107 3" at bounding box center [945, 232] width 262 height 28
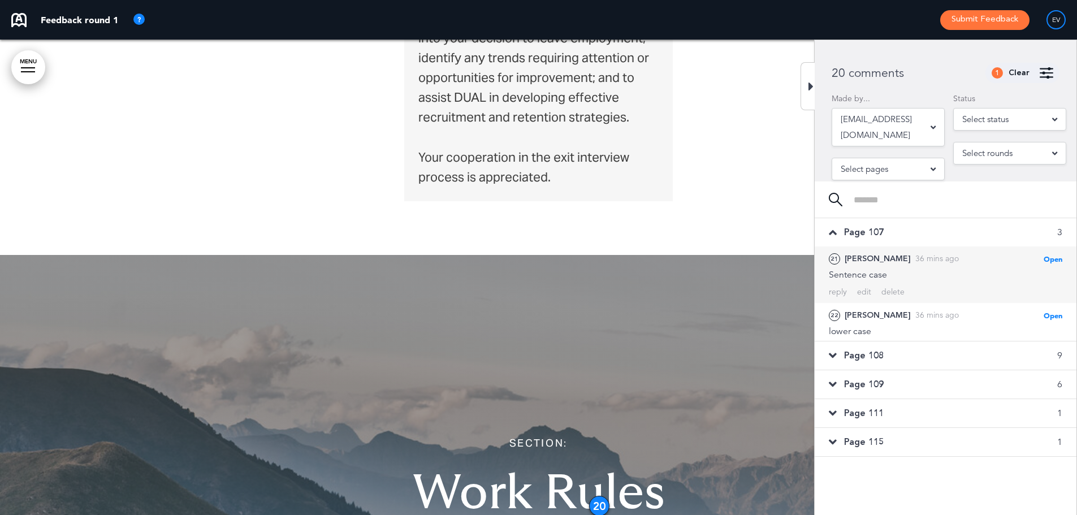
scroll to position [10922, 0]
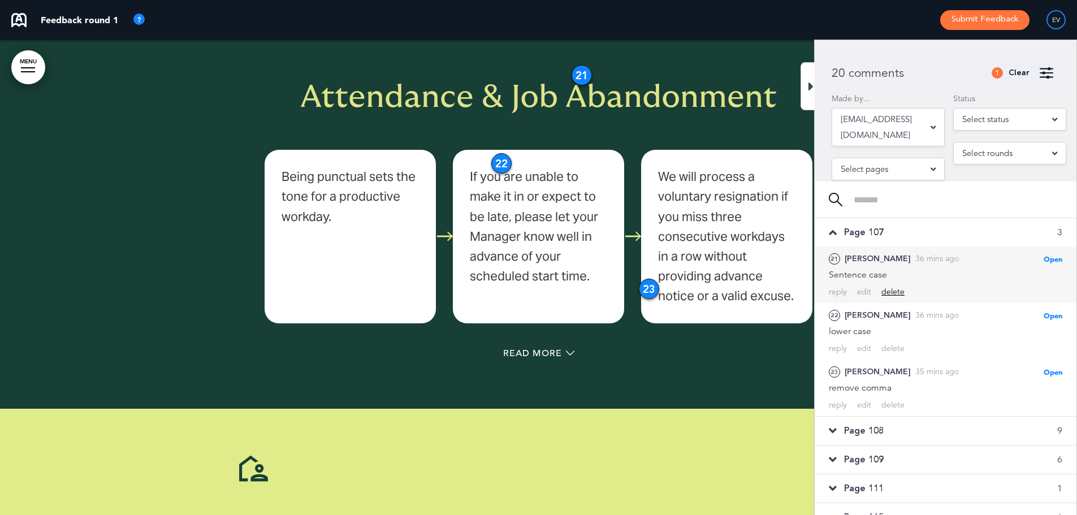
click at [897, 292] on div "delete" at bounding box center [892, 292] width 23 height 11
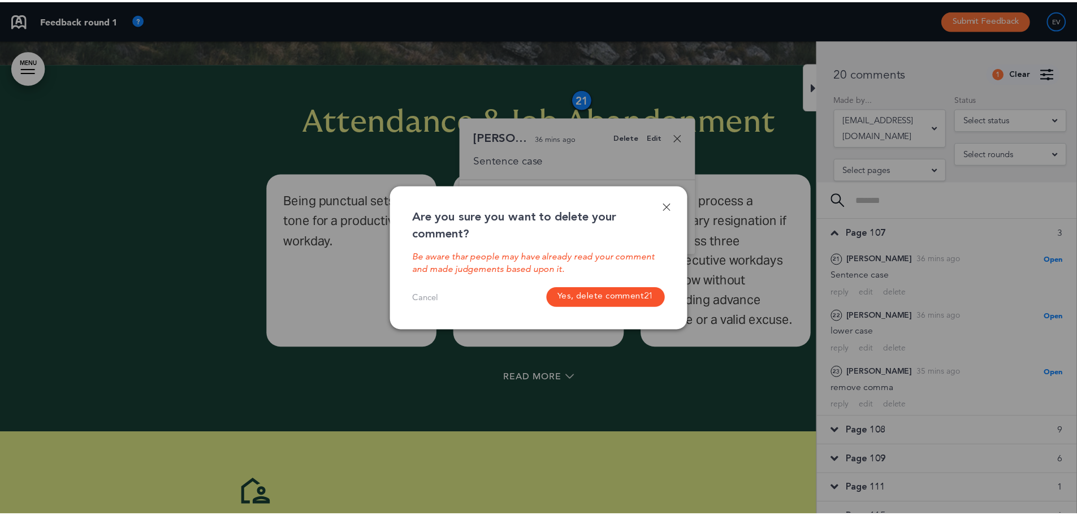
scroll to position [10891, 0]
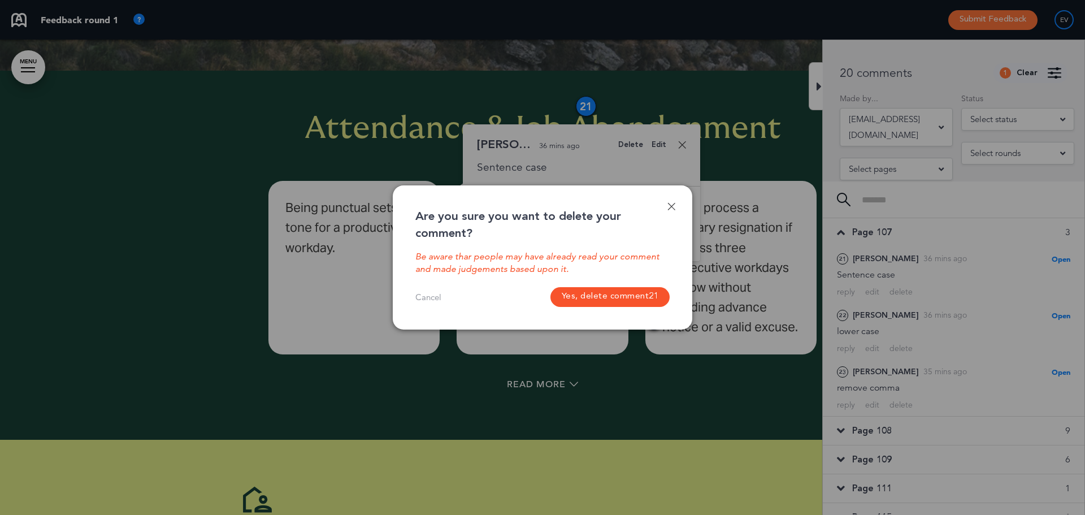
click at [586, 294] on button "Yes, delete comment 21" at bounding box center [610, 297] width 120 height 20
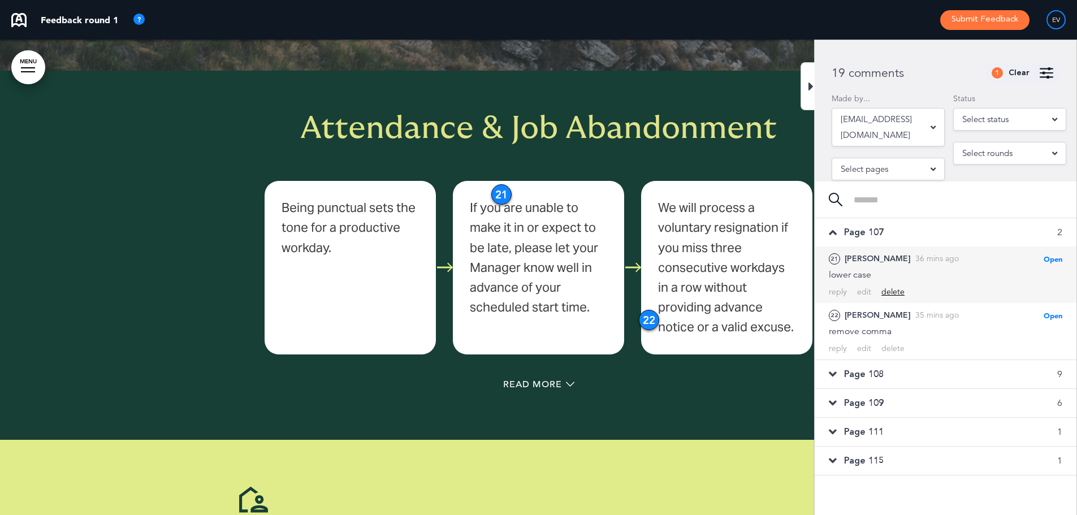
click at [890, 290] on div "delete" at bounding box center [892, 292] width 23 height 11
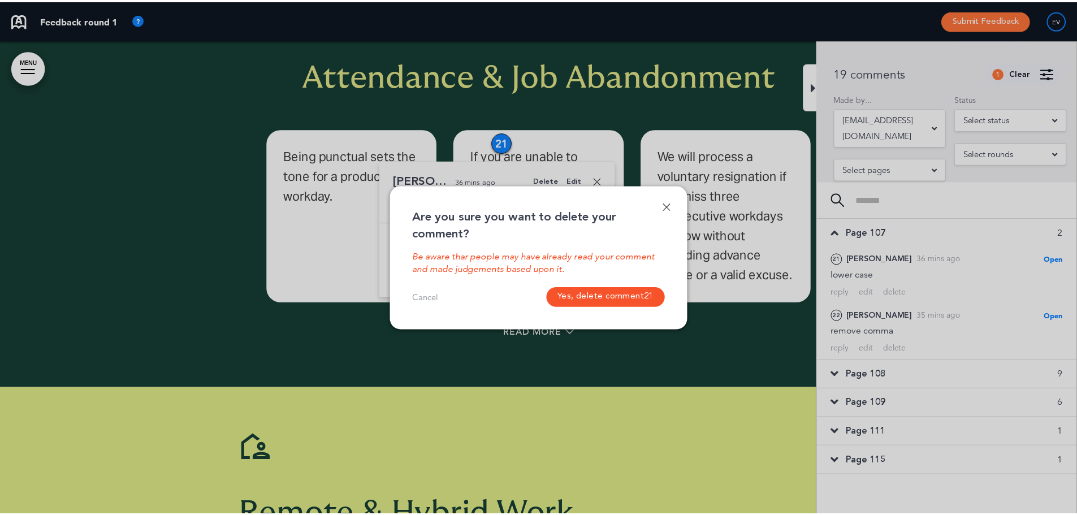
scroll to position [10979, 0]
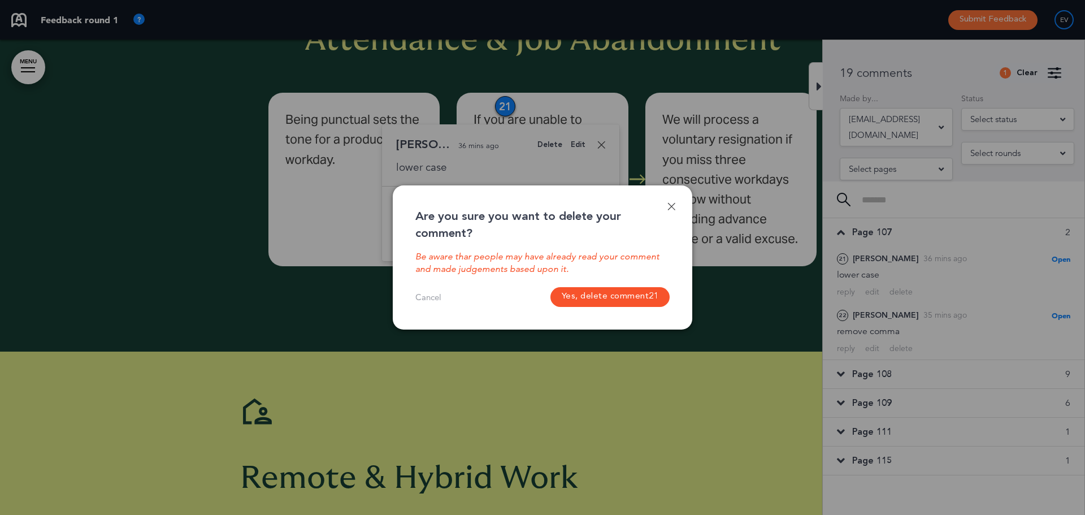
click at [617, 294] on button "Yes, delete comment 21" at bounding box center [610, 297] width 120 height 20
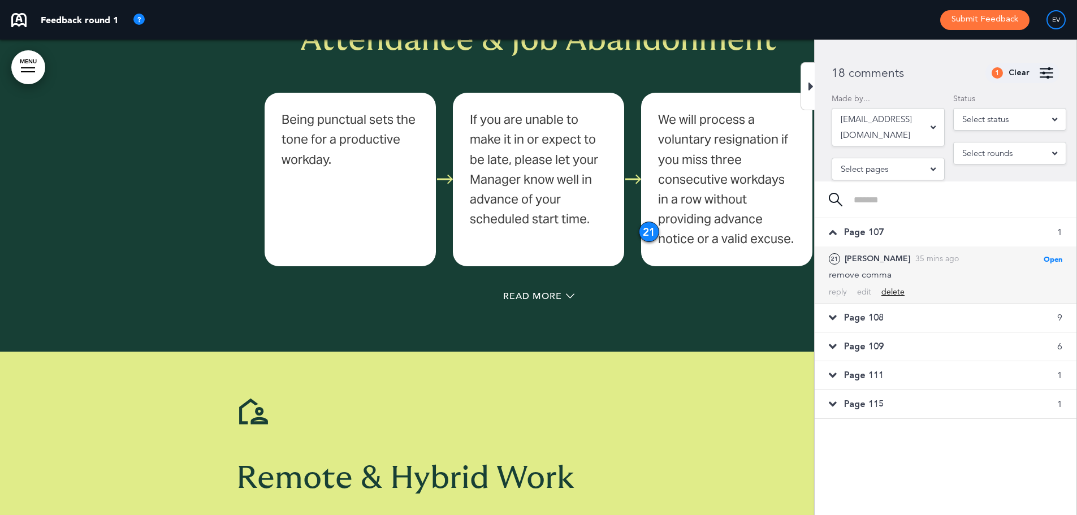
click at [900, 290] on div "delete" at bounding box center [892, 292] width 23 height 11
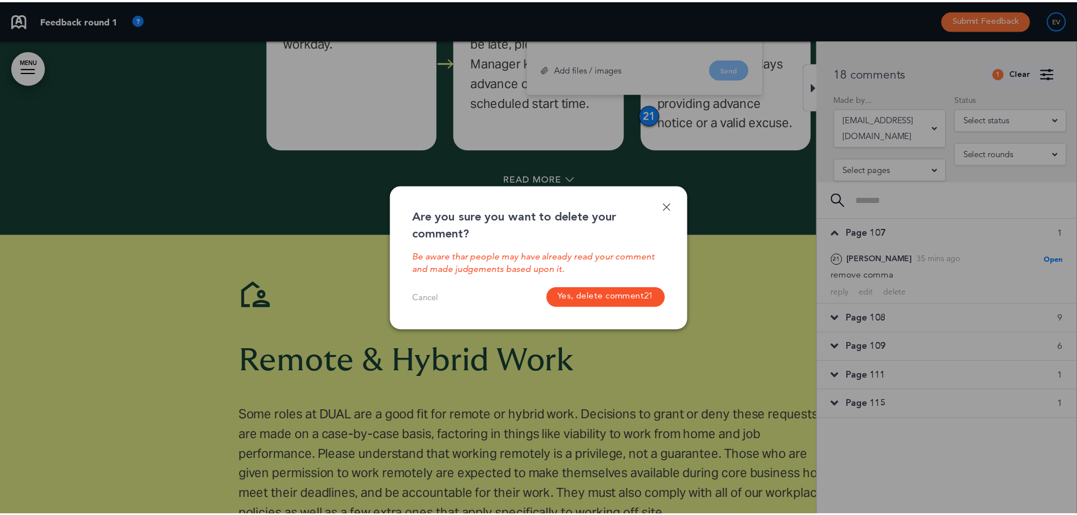
scroll to position [11104, 0]
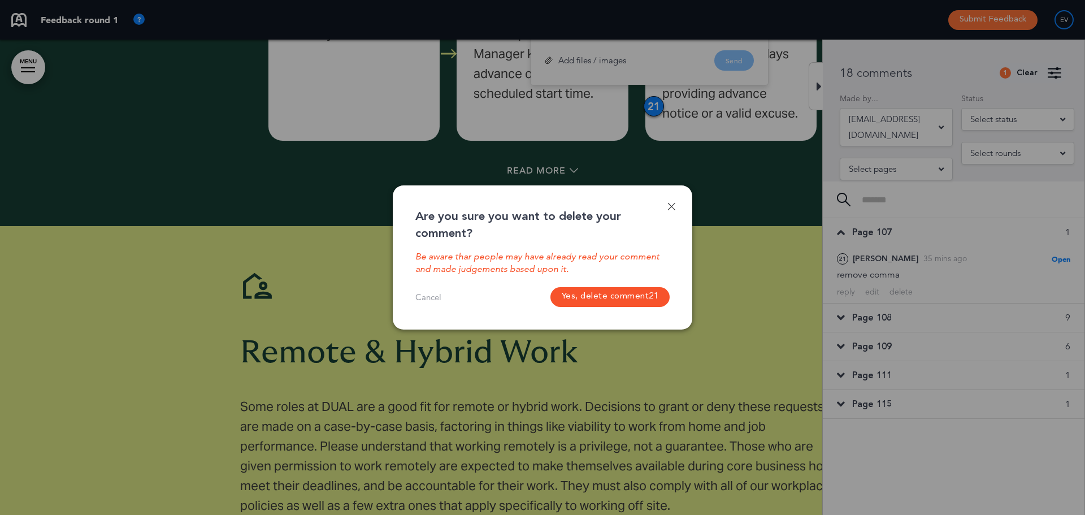
click at [644, 299] on button "Yes, delete comment 21" at bounding box center [610, 297] width 120 height 20
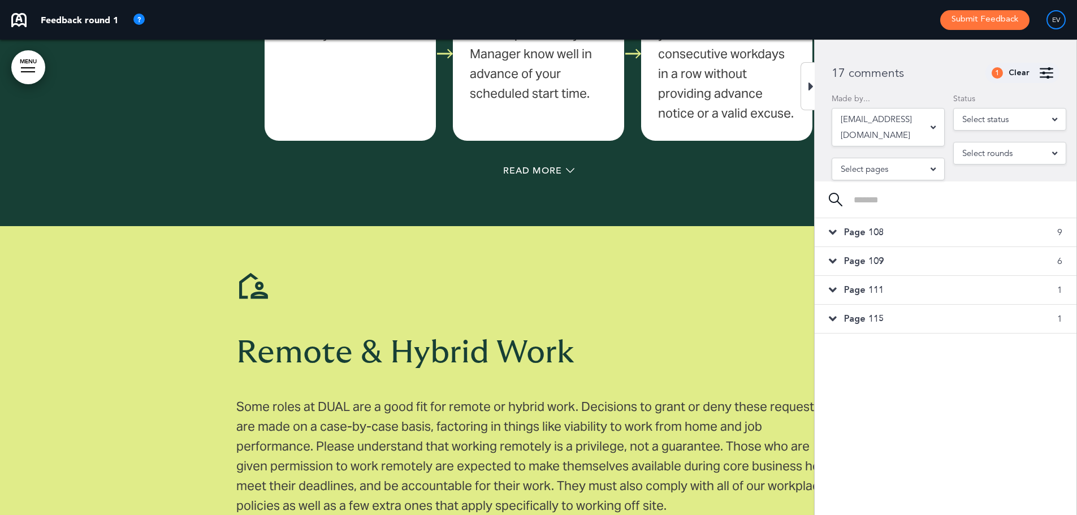
click at [899, 231] on div "Page 108 9" at bounding box center [945, 232] width 262 height 28
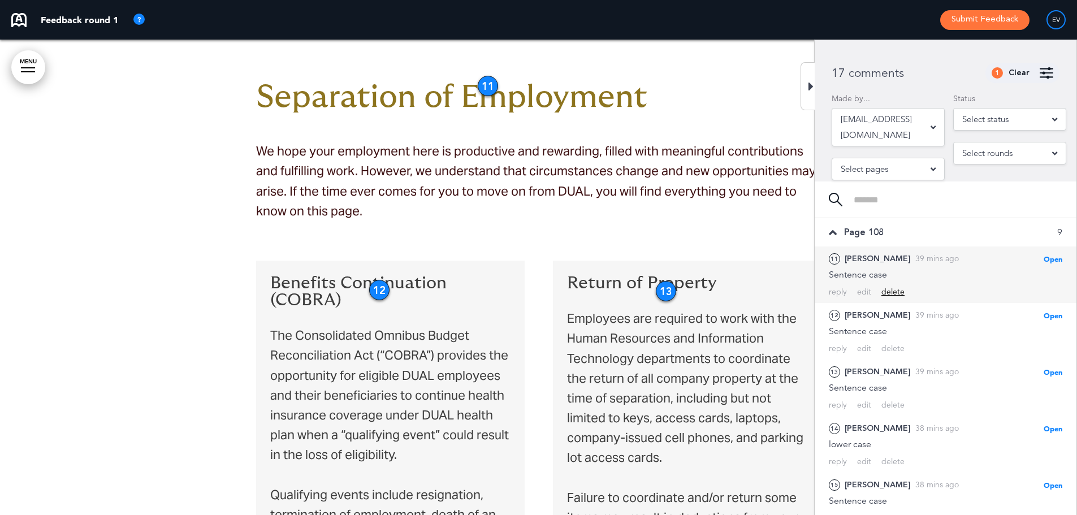
click at [895, 290] on div "delete" at bounding box center [892, 292] width 23 height 11
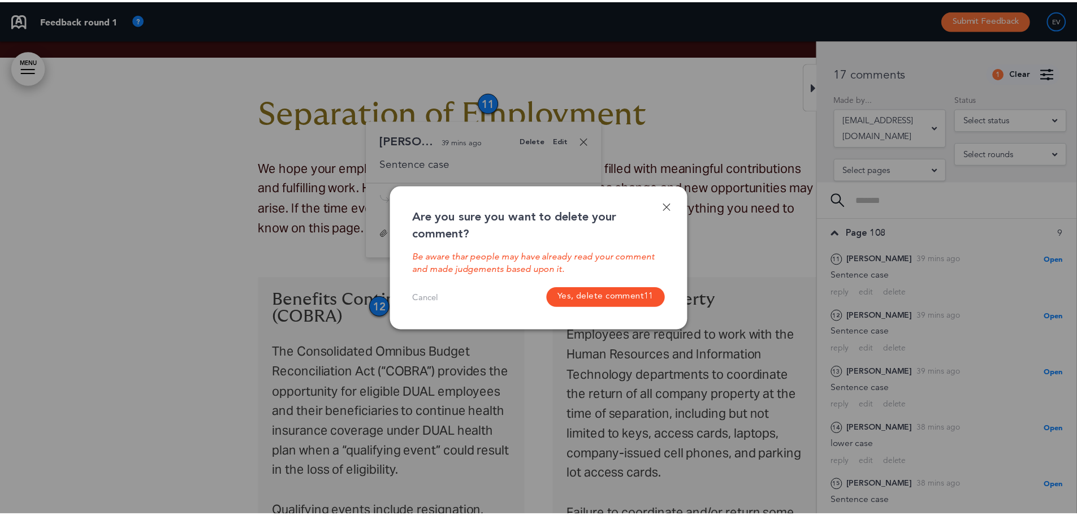
scroll to position [8963, 0]
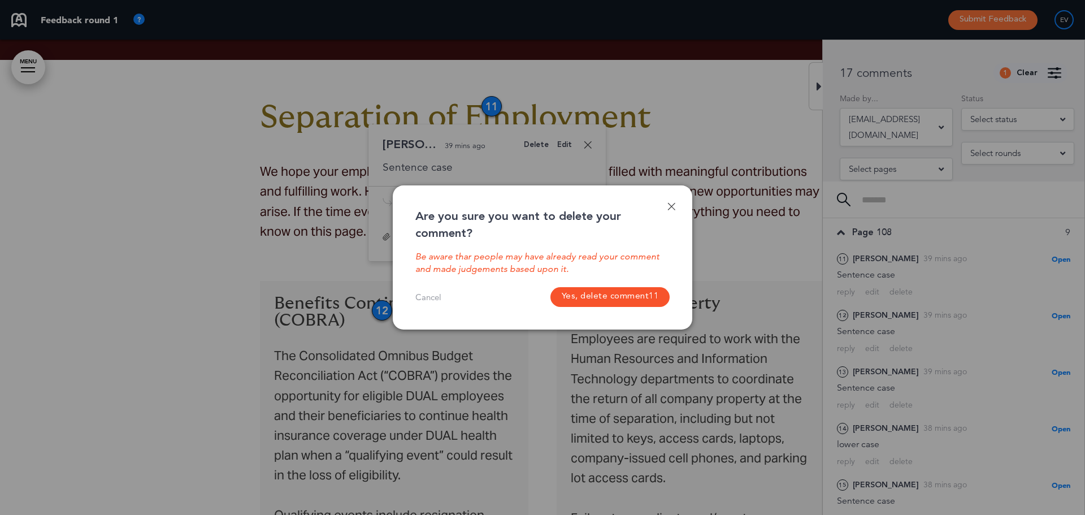
click at [606, 298] on button "Yes, delete comment 11" at bounding box center [610, 297] width 120 height 20
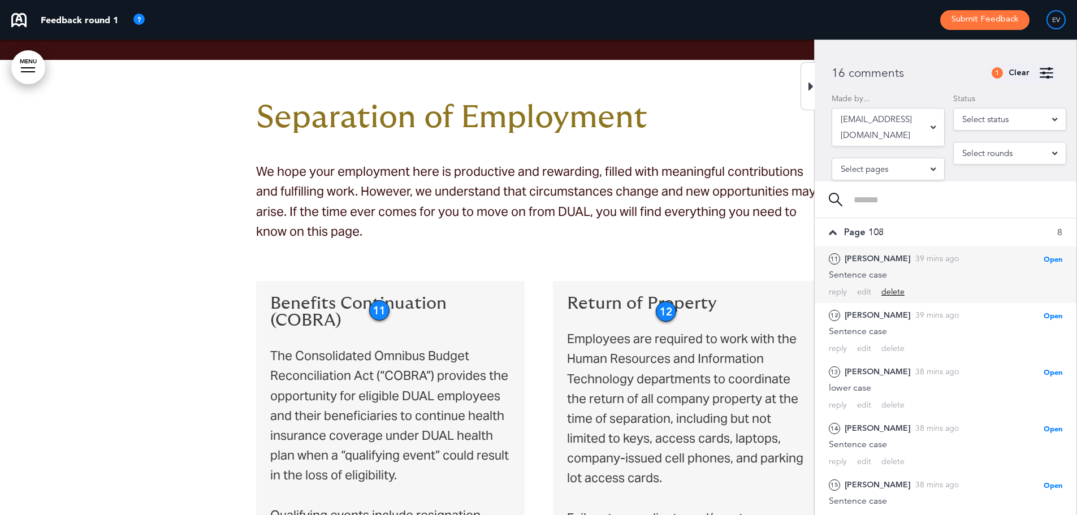
click at [899, 291] on div "delete" at bounding box center [892, 292] width 23 height 11
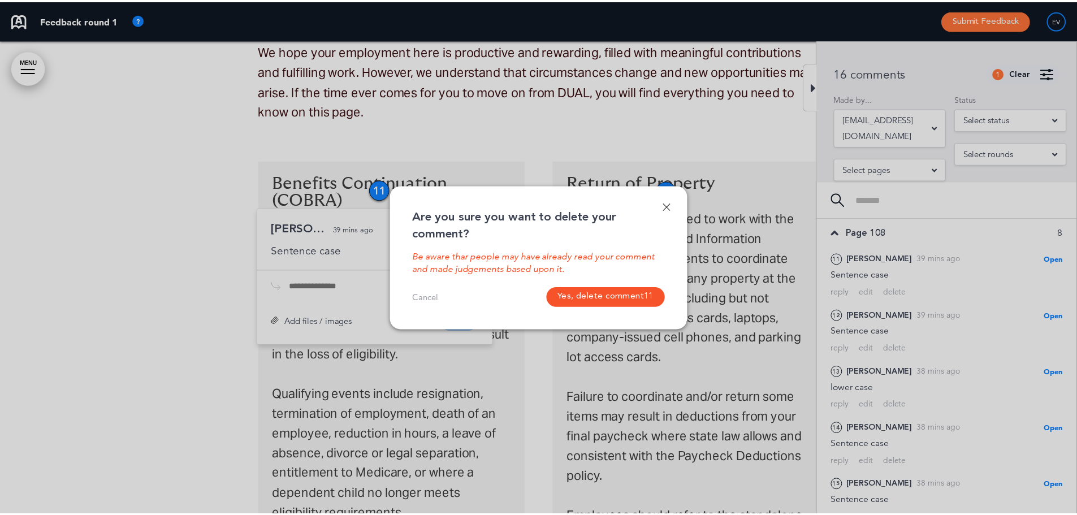
scroll to position [9167, 0]
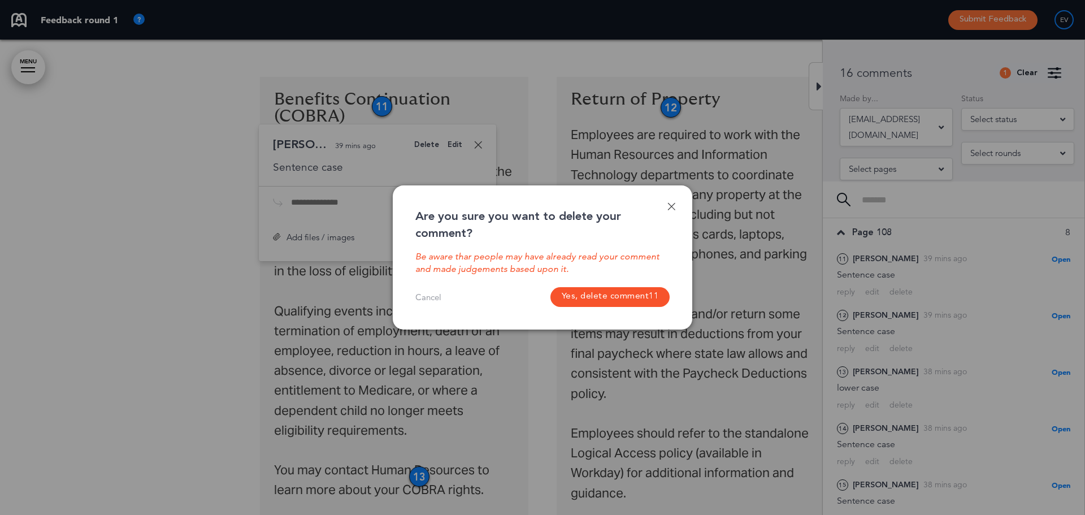
click at [580, 295] on button "Yes, delete comment 11" at bounding box center [610, 297] width 120 height 20
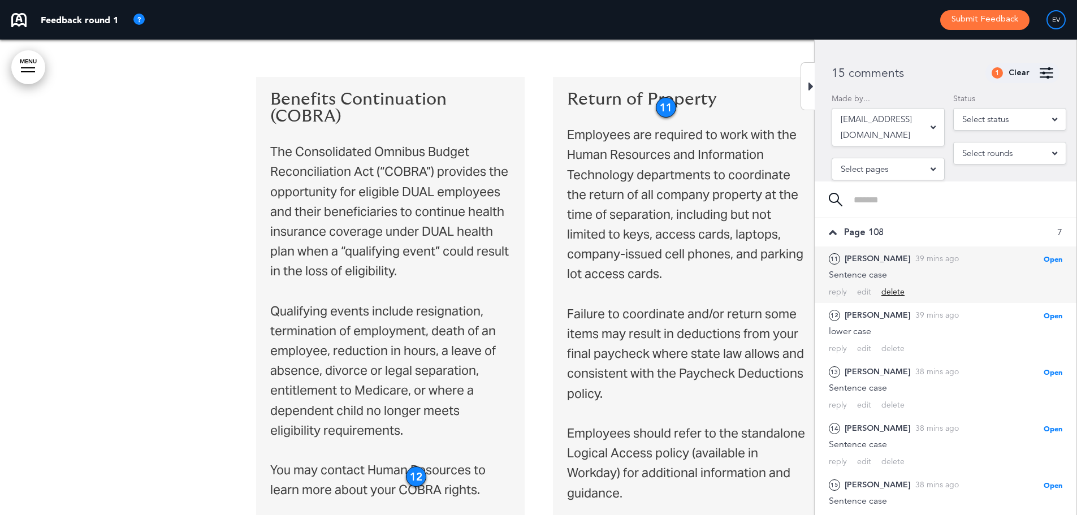
click at [892, 292] on div "delete" at bounding box center [892, 292] width 23 height 11
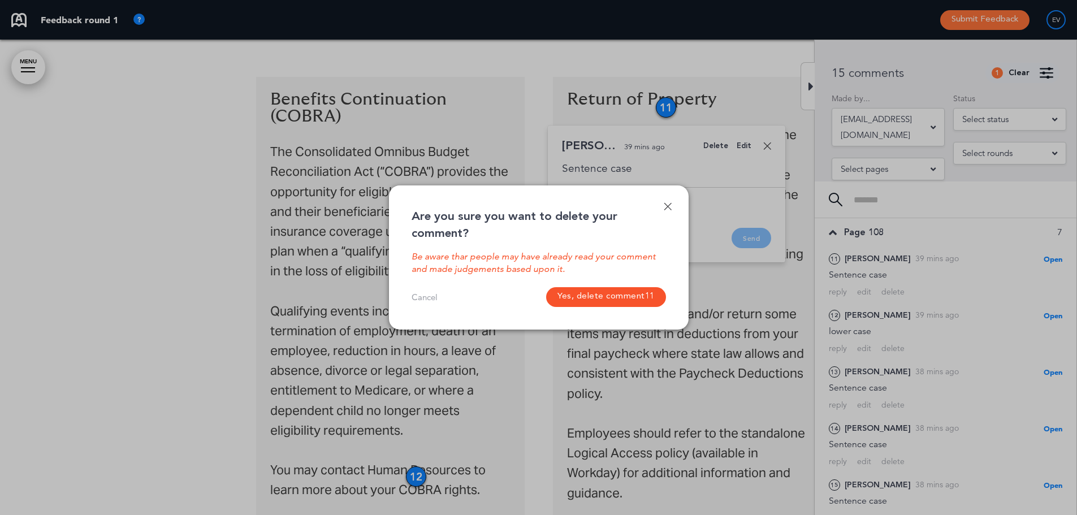
scroll to position [9168, 0]
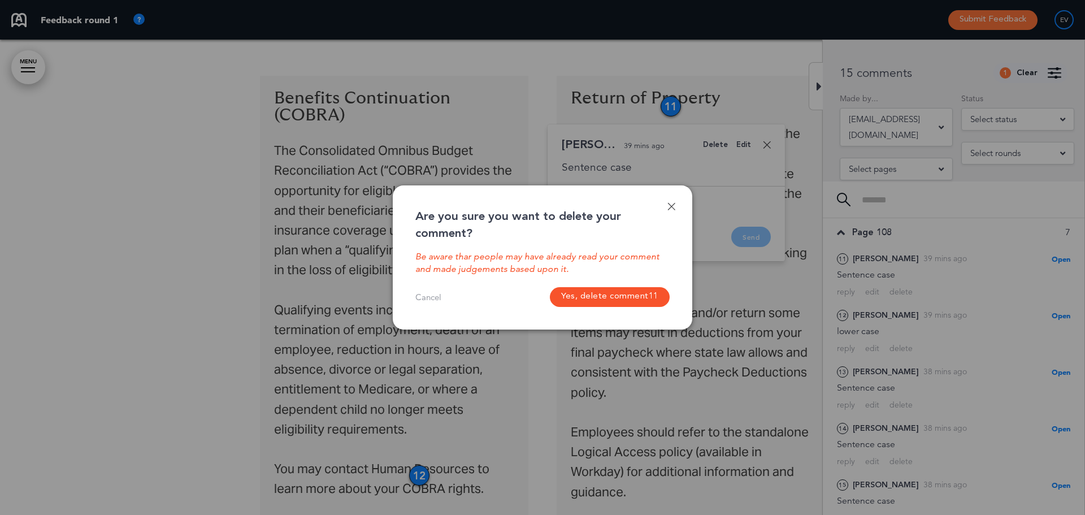
click at [588, 293] on button "Yes, delete comment 11" at bounding box center [610, 297] width 120 height 20
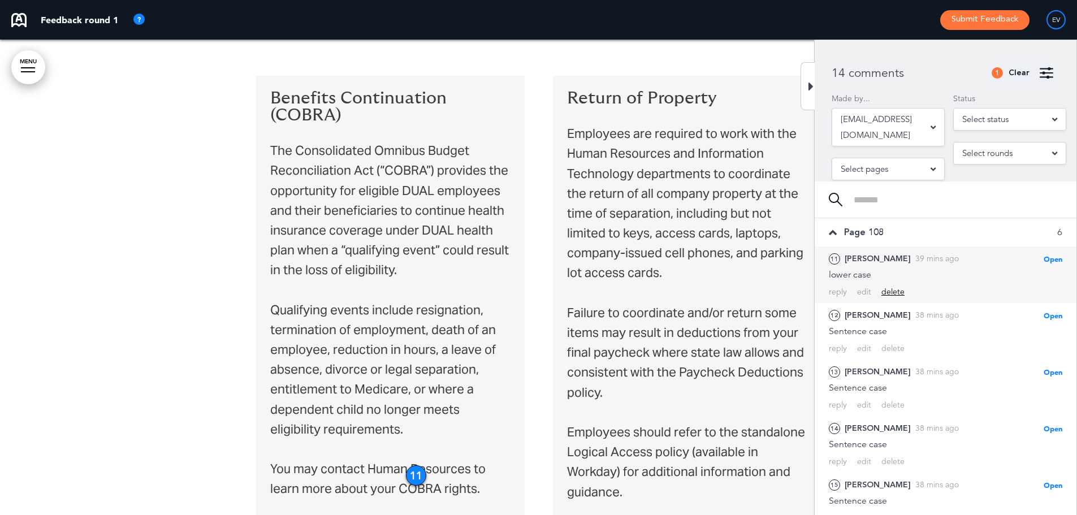
click at [896, 293] on div "delete" at bounding box center [892, 292] width 23 height 11
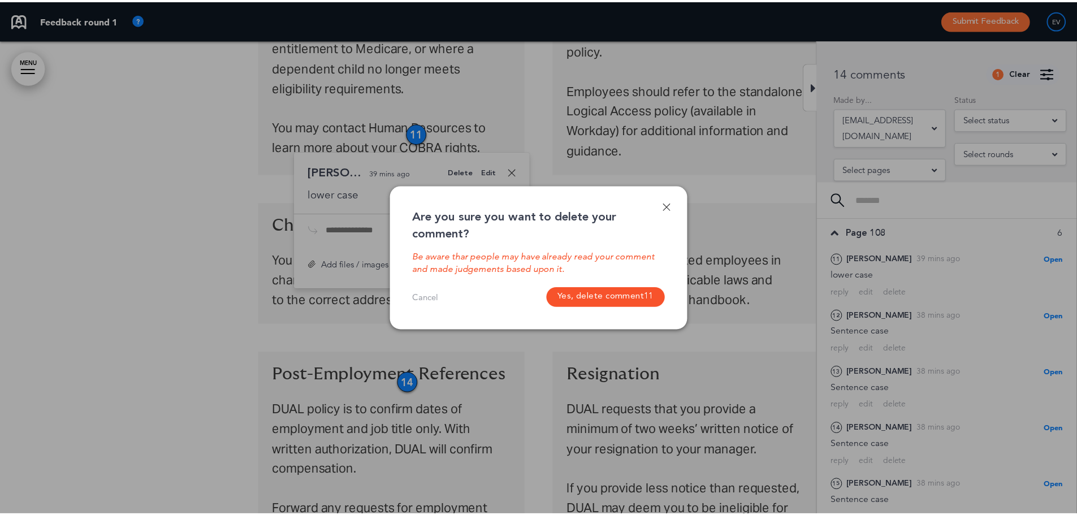
scroll to position [9537, 0]
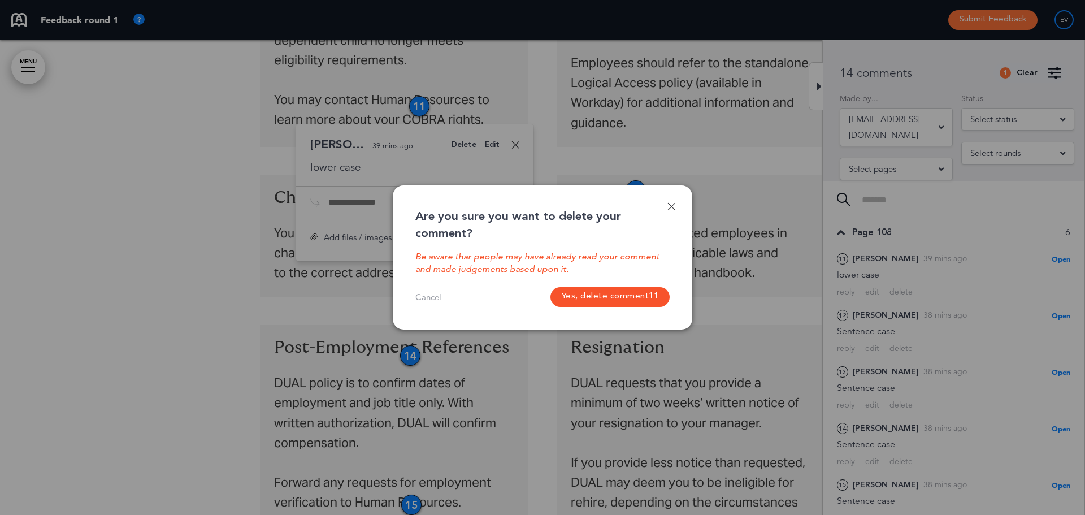
click at [619, 293] on button "Yes, delete comment 11" at bounding box center [610, 297] width 120 height 20
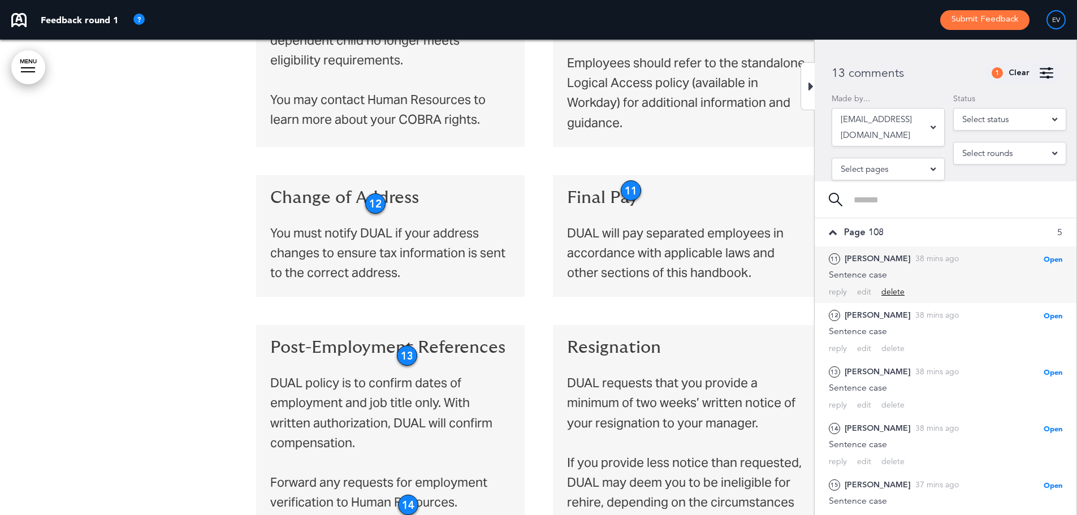
click at [892, 288] on div "delete" at bounding box center [892, 292] width 23 height 11
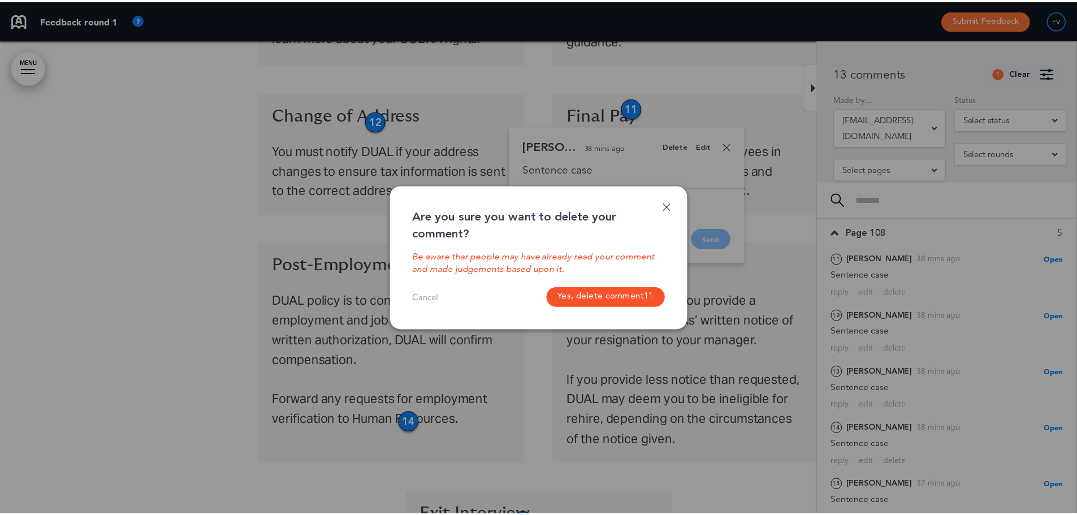
scroll to position [9621, 0]
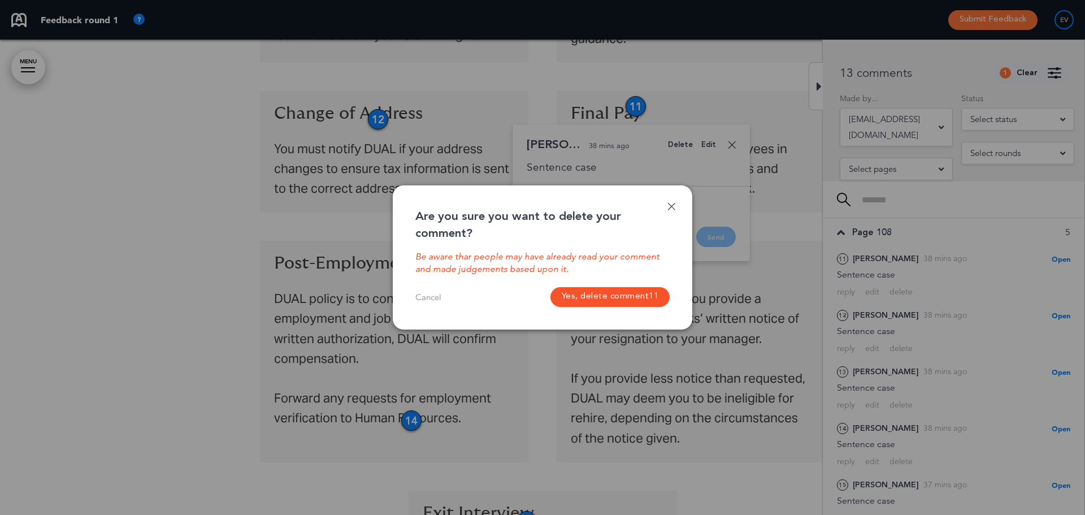
click at [624, 289] on button "Yes, delete comment 11" at bounding box center [610, 297] width 120 height 20
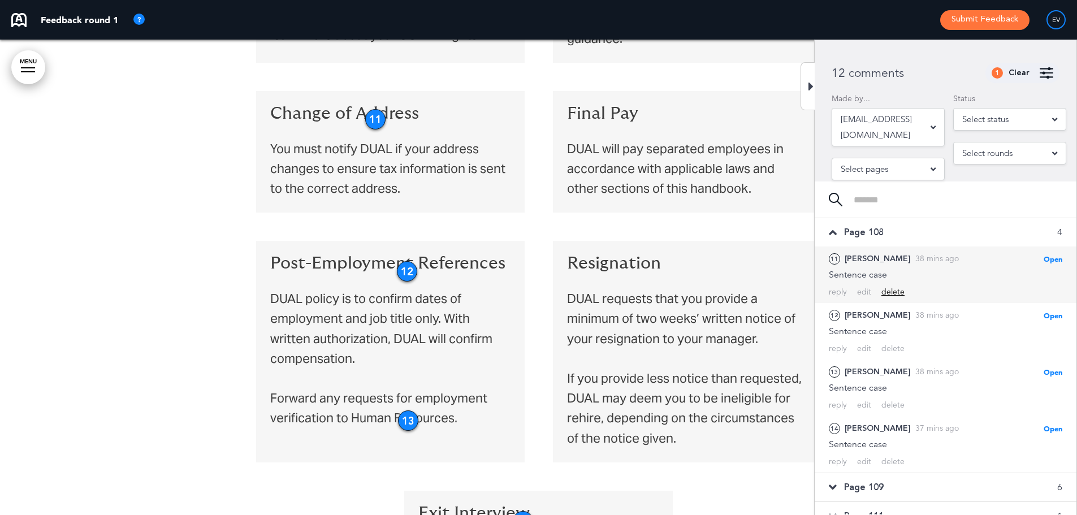
click at [891, 293] on div "delete" at bounding box center [892, 292] width 23 height 11
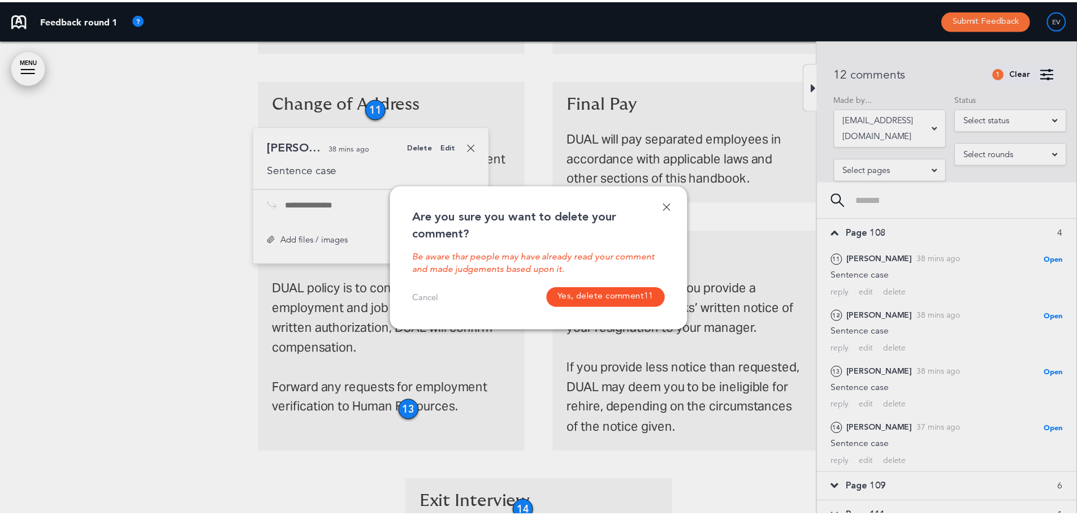
scroll to position [9634, 0]
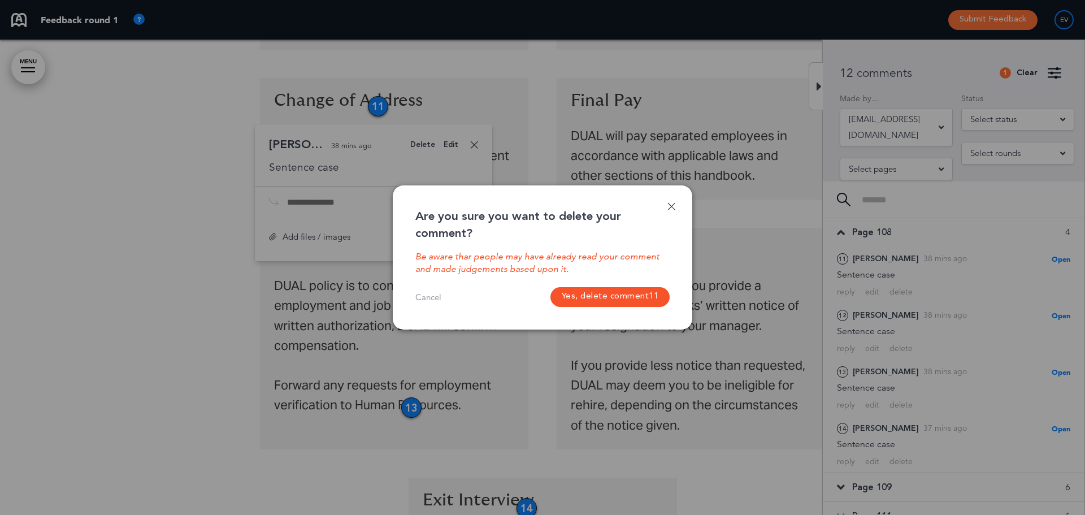
click at [603, 296] on button "Yes, delete comment 11" at bounding box center [610, 297] width 120 height 20
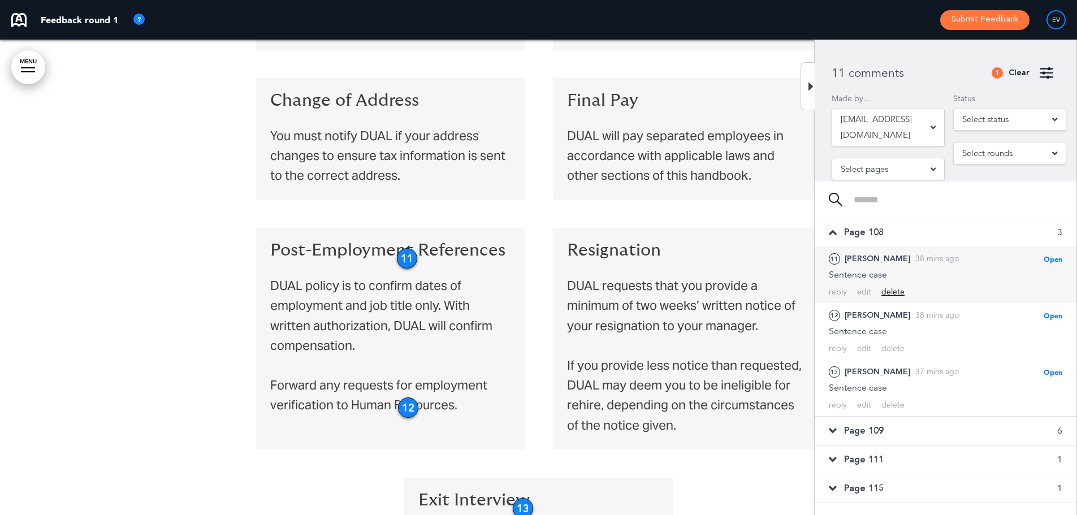
click at [891, 290] on div "delete" at bounding box center [892, 292] width 23 height 11
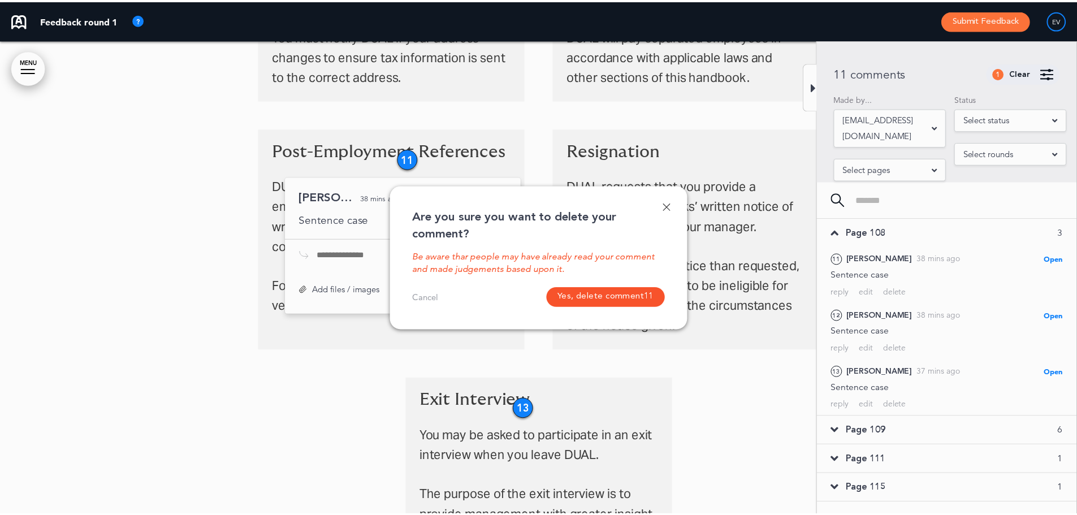
scroll to position [9786, 0]
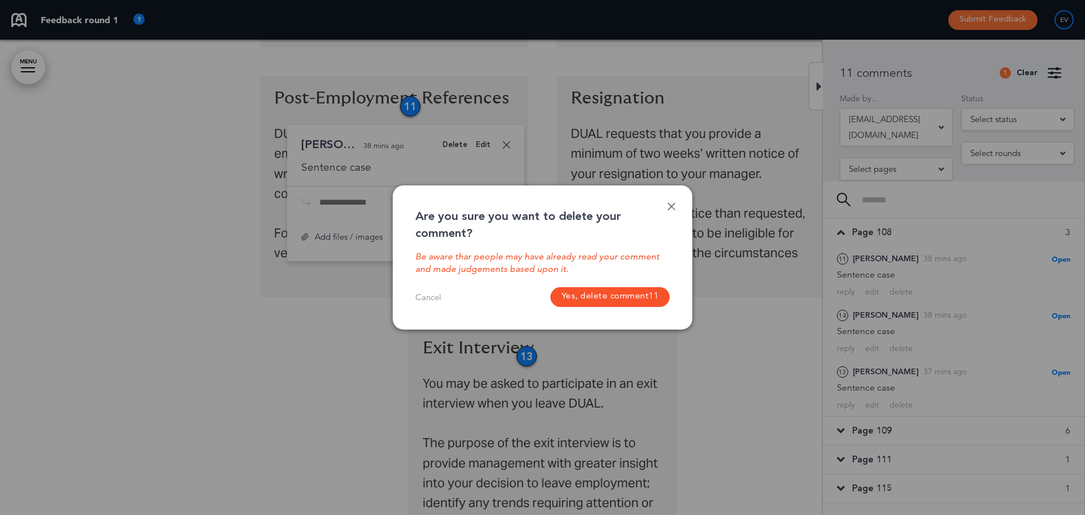
click at [593, 298] on button "Yes, delete comment 11" at bounding box center [610, 297] width 120 height 20
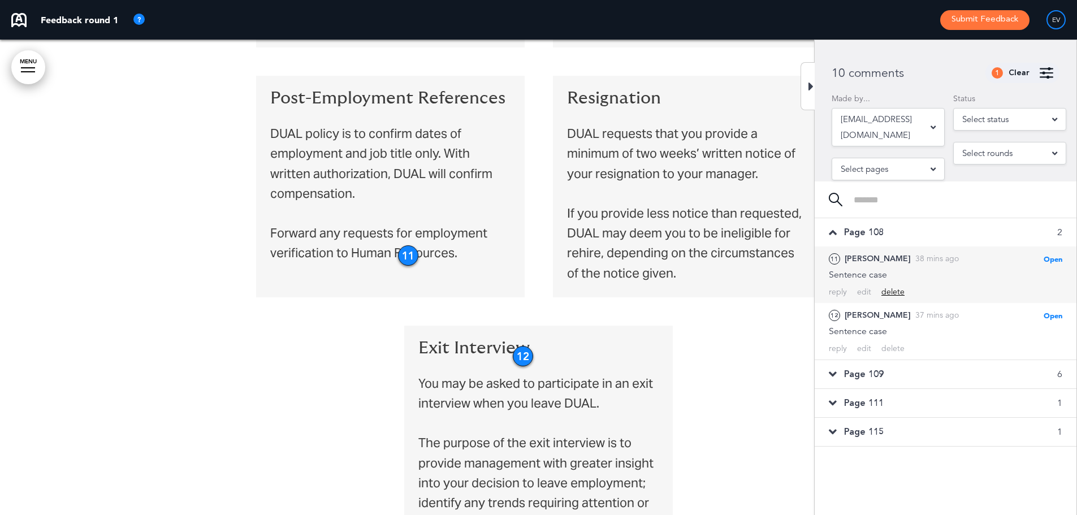
click at [899, 294] on div "delete" at bounding box center [892, 292] width 23 height 11
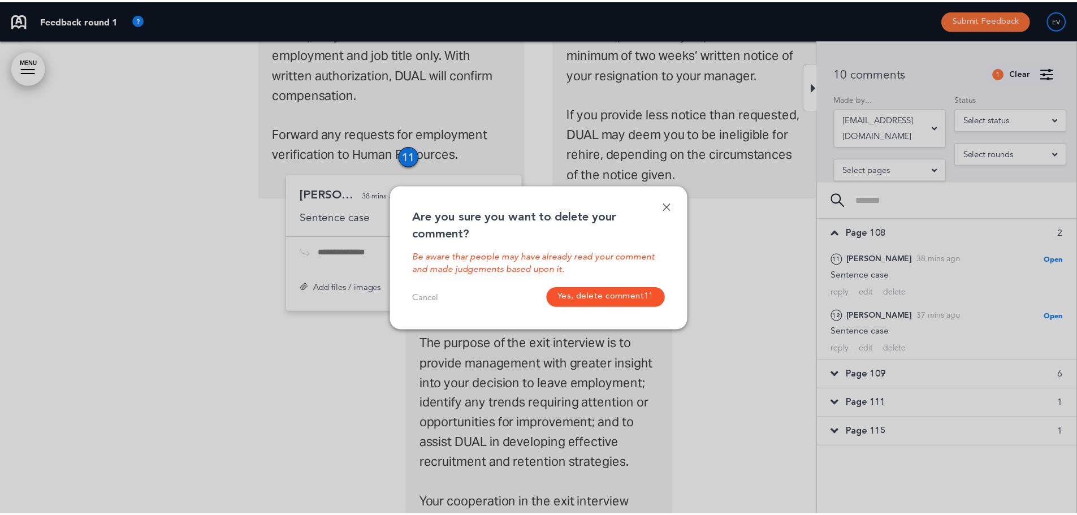
scroll to position [9936, 0]
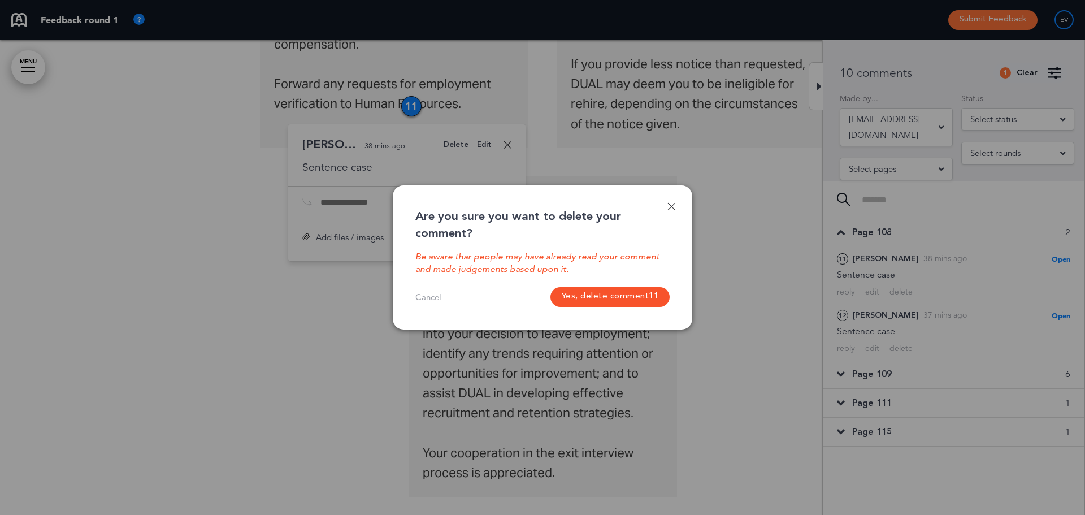
click at [600, 303] on button "Yes, delete comment 11" at bounding box center [610, 297] width 120 height 20
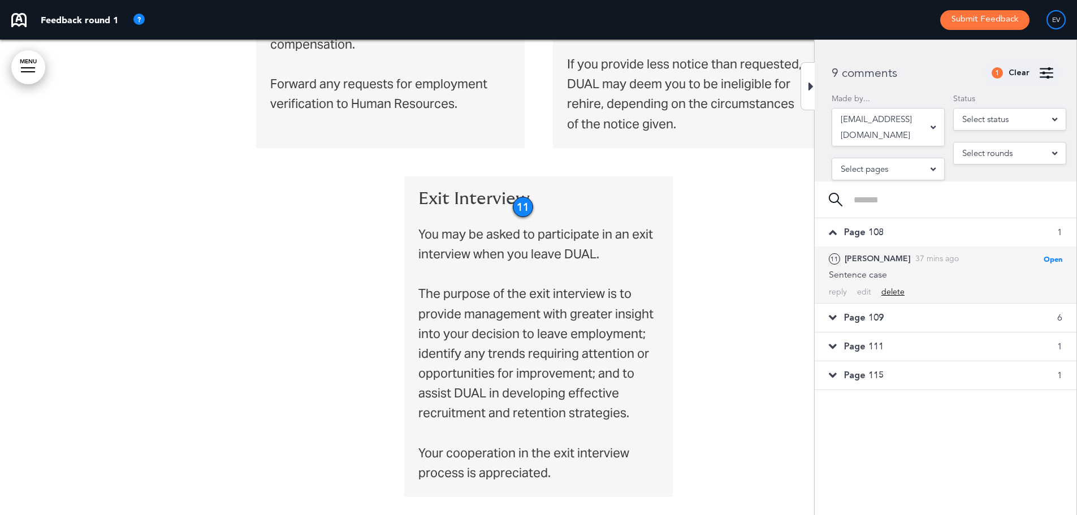
click at [896, 289] on div "delete" at bounding box center [892, 292] width 23 height 11
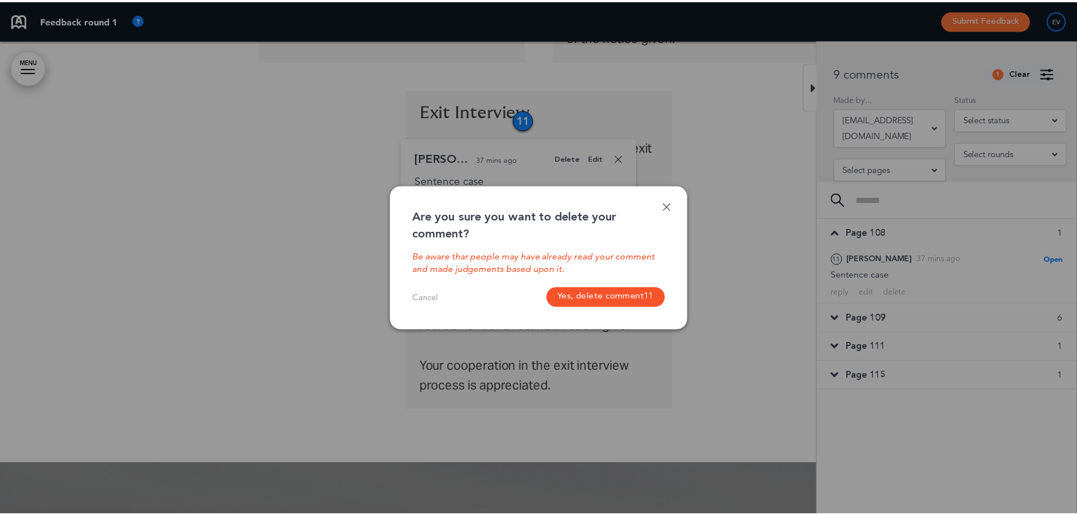
scroll to position [10036, 0]
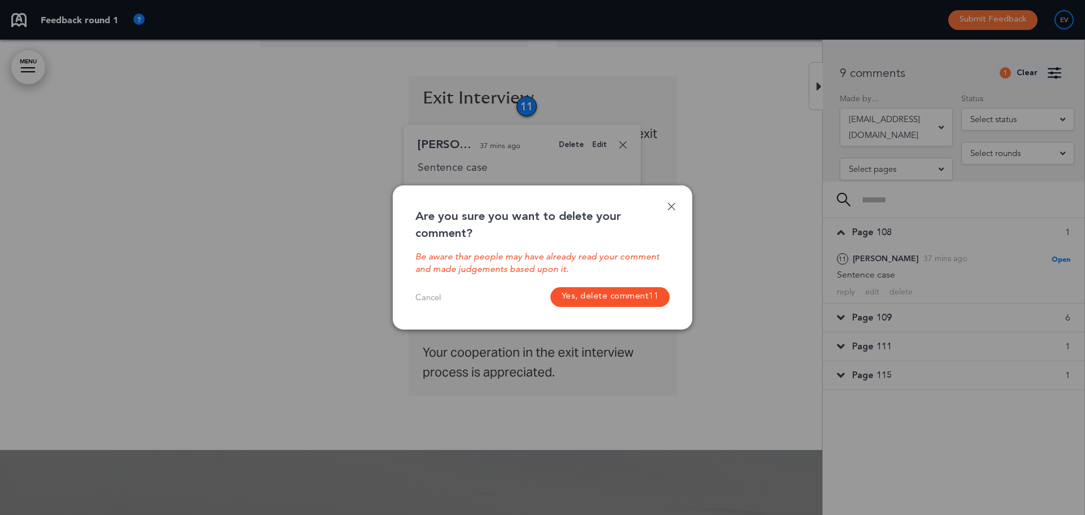
click at [615, 296] on button "Yes, delete comment 11" at bounding box center [610, 297] width 120 height 20
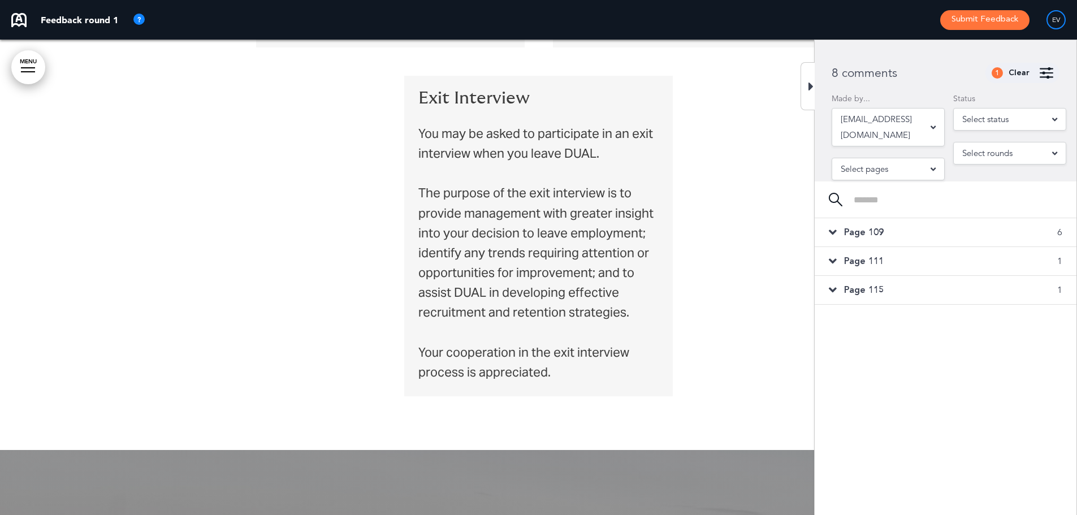
click at [876, 236] on span "Page 109" at bounding box center [864, 232] width 40 height 12
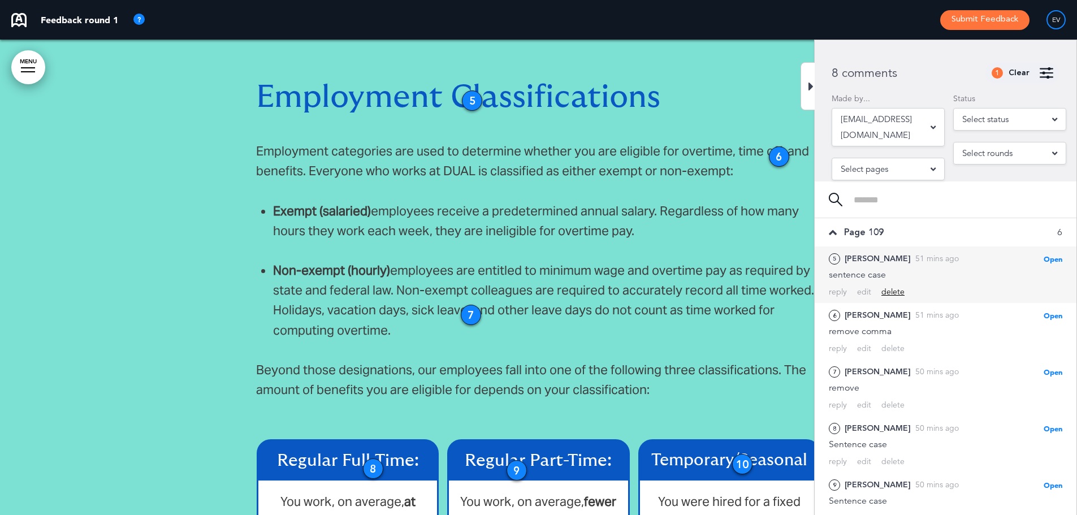
click at [892, 289] on div "delete" at bounding box center [892, 292] width 23 height 11
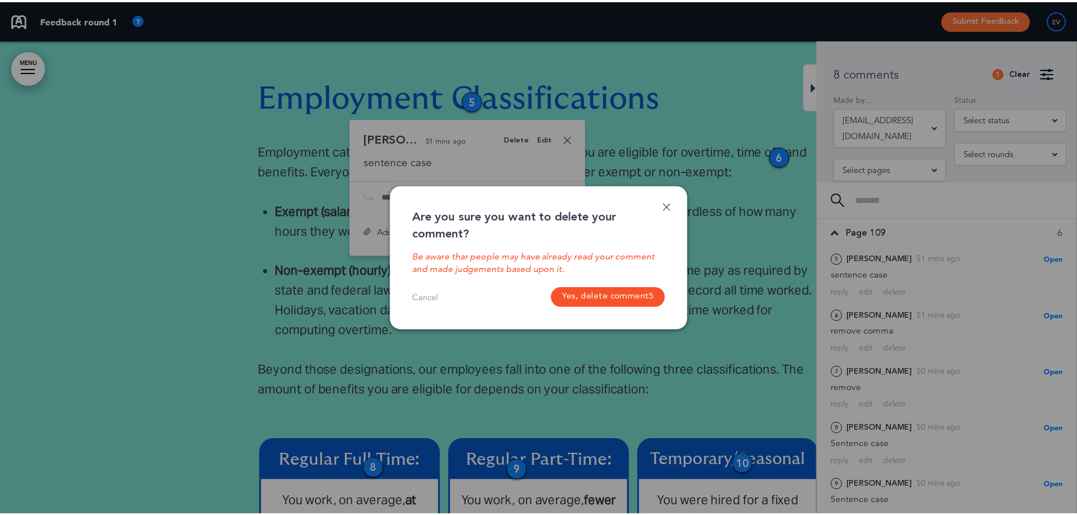
scroll to position [4894, 0]
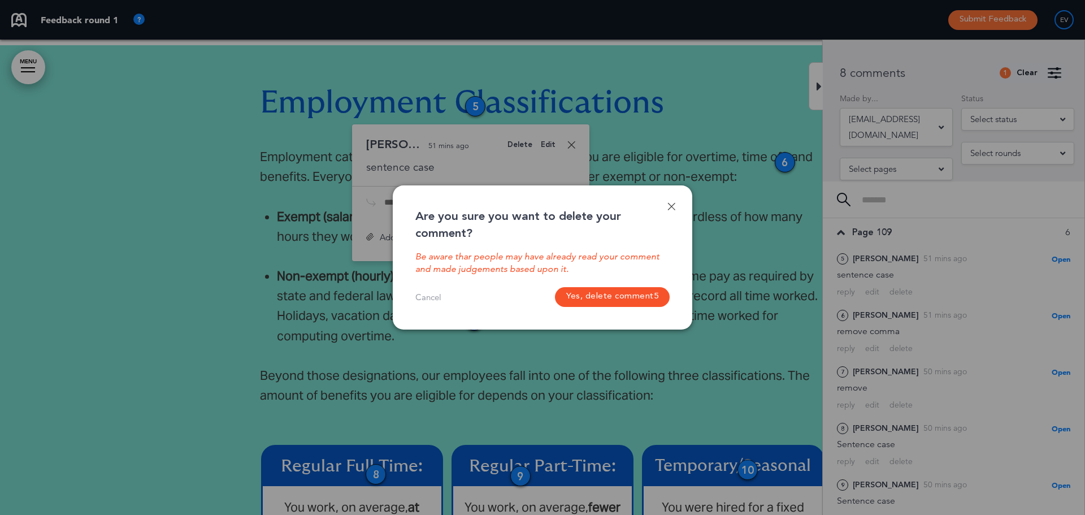
click at [649, 301] on button "Yes, delete comment 5" at bounding box center [612, 297] width 115 height 20
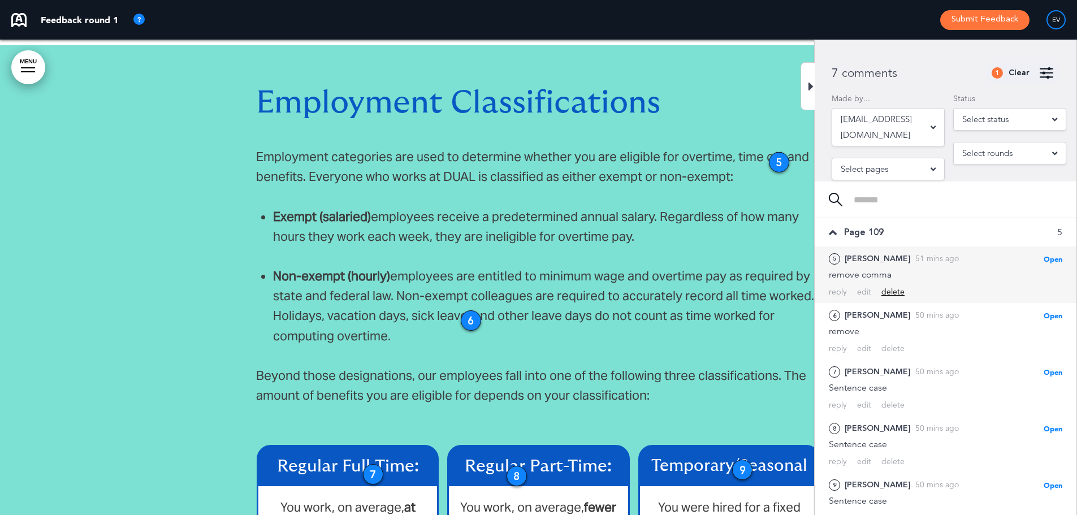
click at [896, 292] on div "delete" at bounding box center [892, 292] width 23 height 11
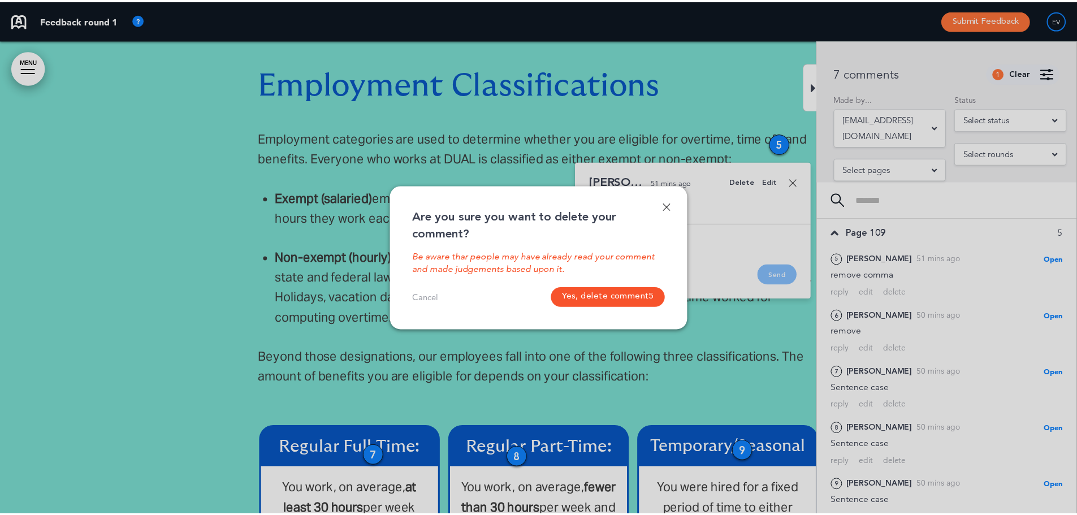
scroll to position [4950, 0]
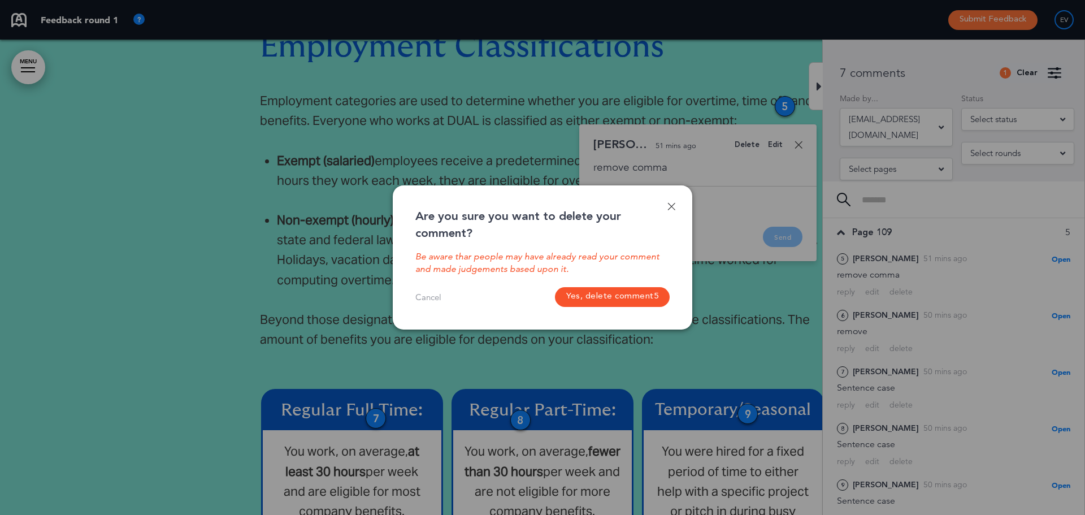
click at [630, 290] on button "Yes, delete comment 5" at bounding box center [612, 297] width 115 height 20
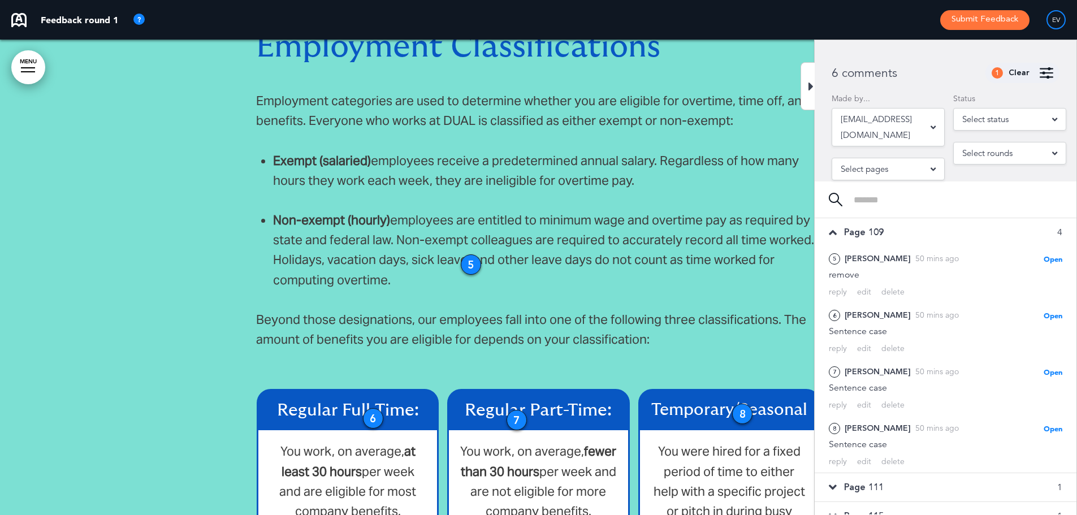
click at [885, 290] on div "delete" at bounding box center [892, 292] width 23 height 11
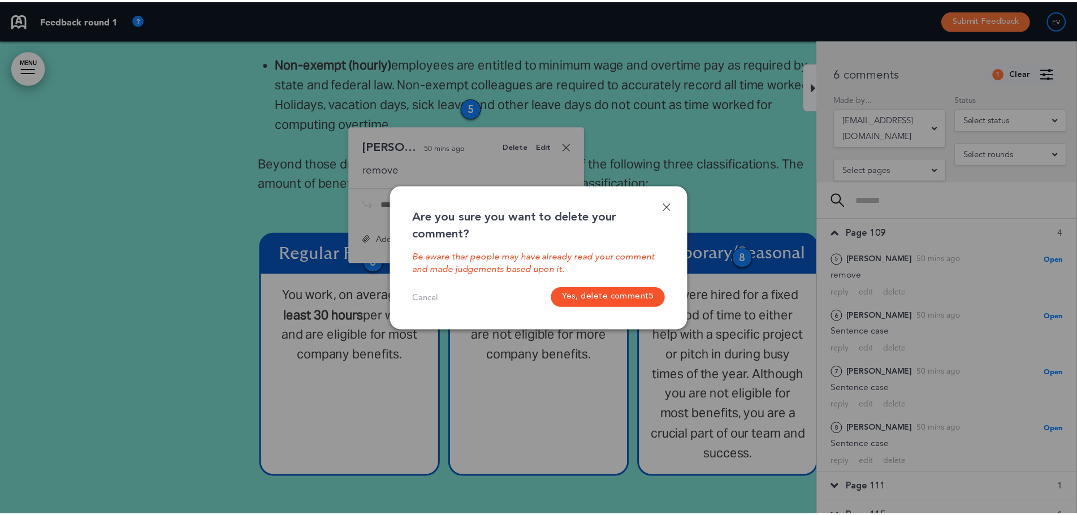
scroll to position [5108, 0]
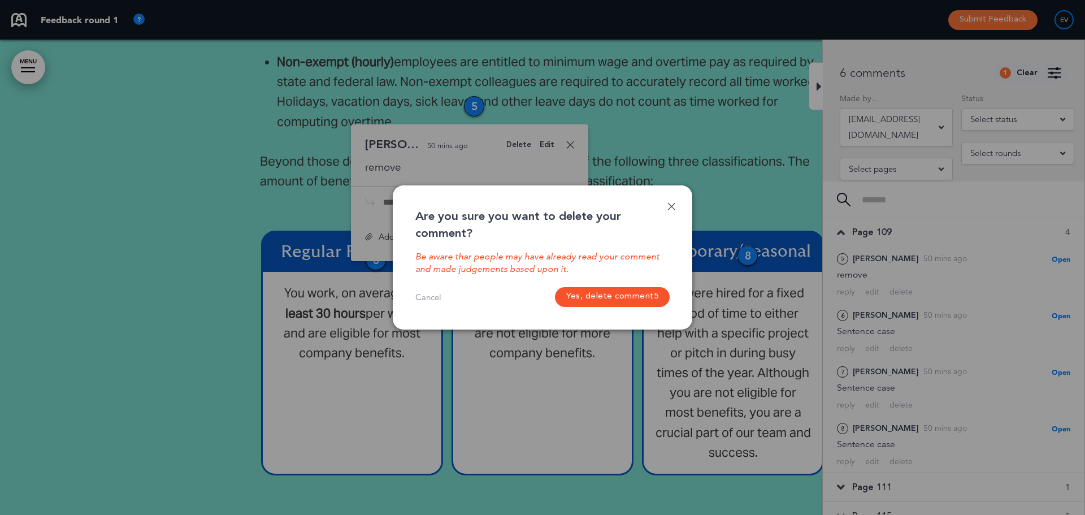
click at [604, 297] on button "Yes, delete comment 5" at bounding box center [612, 297] width 115 height 20
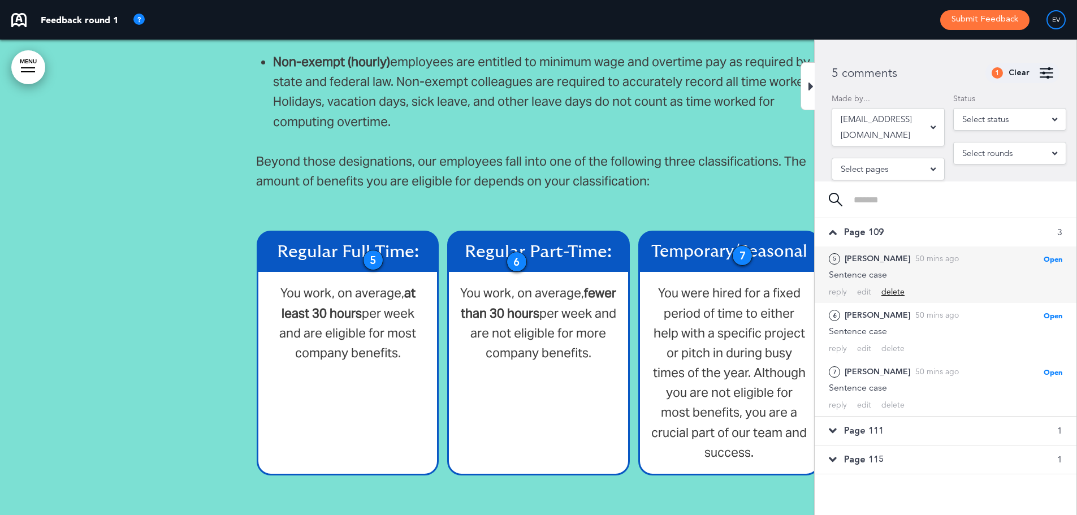
click at [892, 292] on div "delete" at bounding box center [892, 292] width 23 height 11
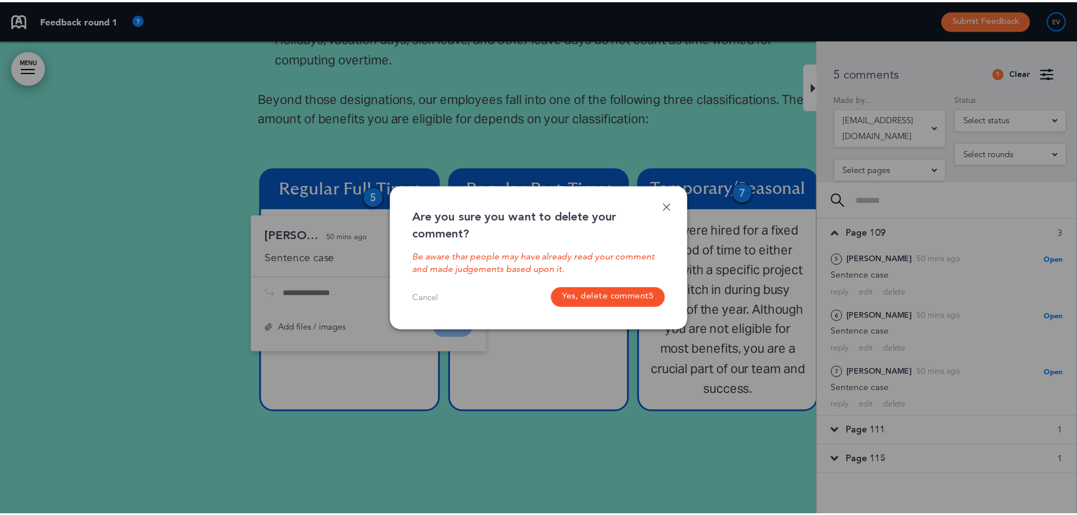
scroll to position [5262, 0]
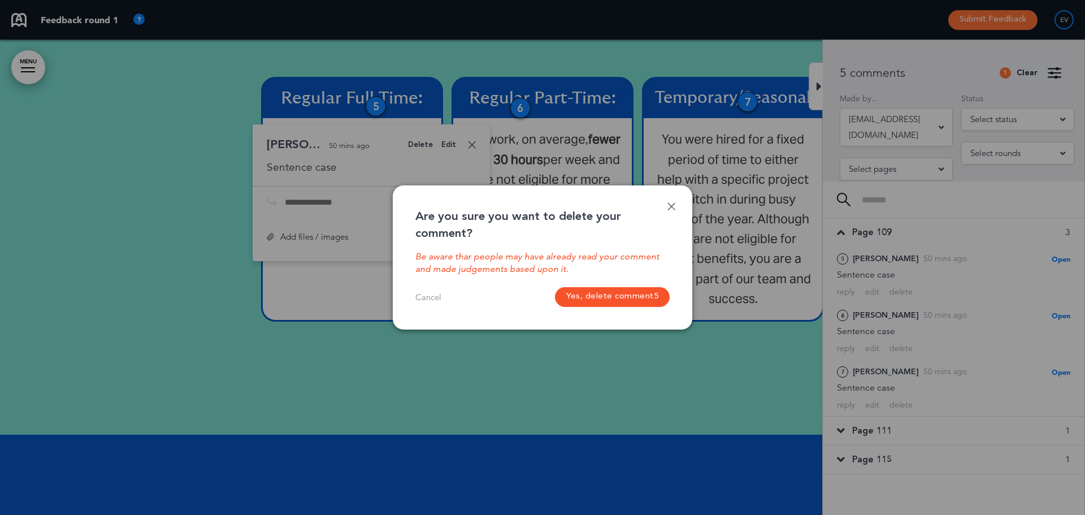
click at [591, 302] on button "Yes, delete comment 5" at bounding box center [612, 297] width 115 height 20
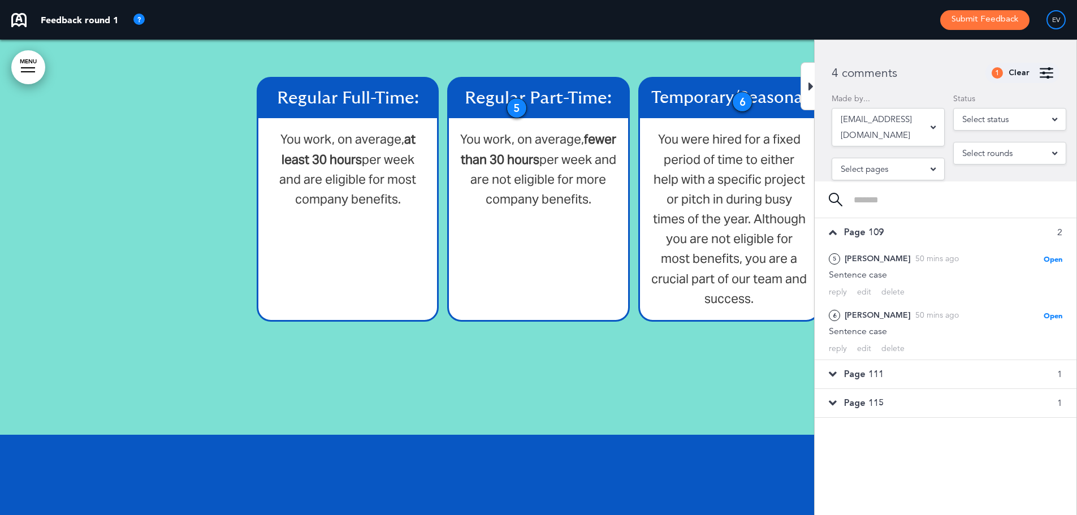
click at [886, 290] on div "delete" at bounding box center [892, 292] width 23 height 11
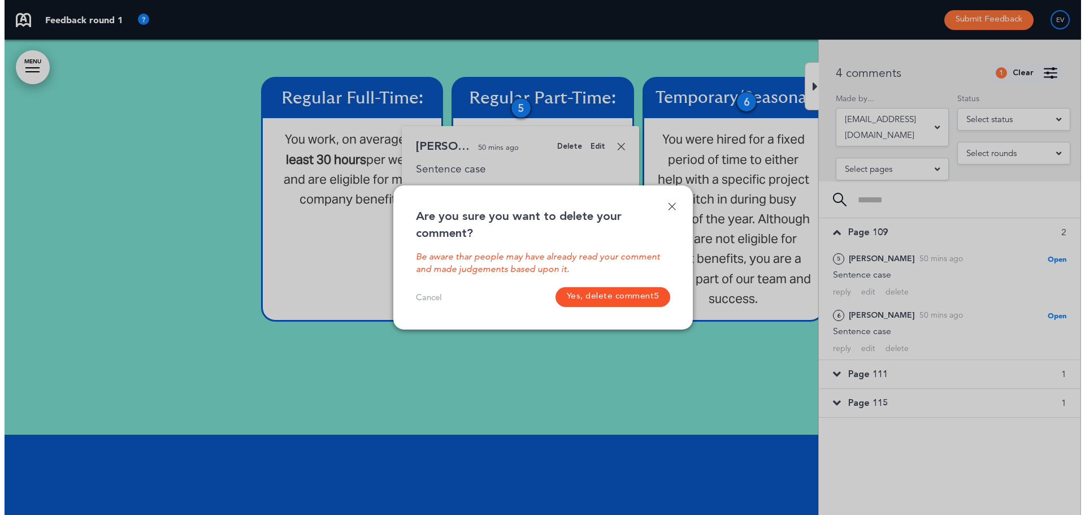
scroll to position [5263, 0]
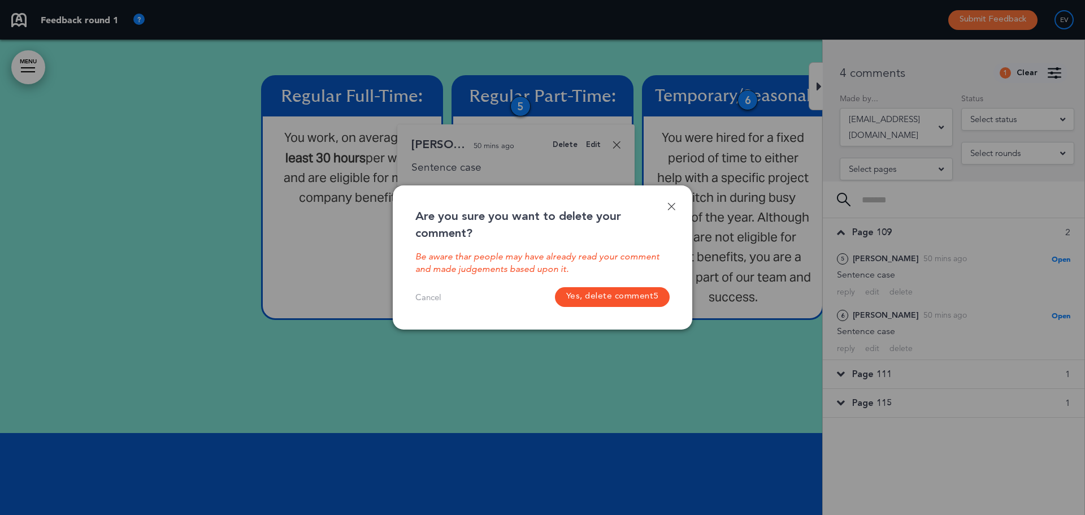
click at [595, 299] on button "Yes, delete comment 5" at bounding box center [612, 297] width 115 height 20
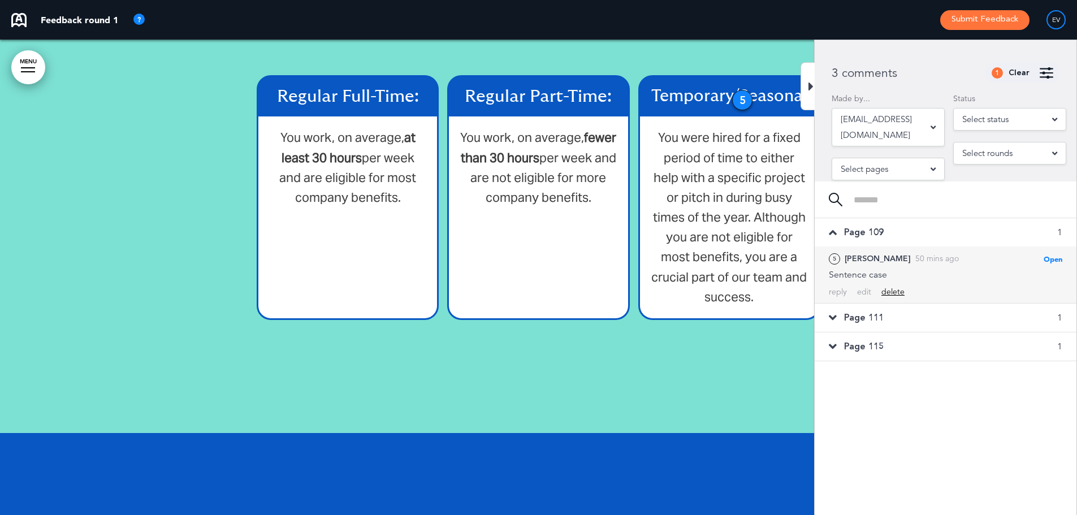
click at [892, 291] on div "delete" at bounding box center [892, 292] width 23 height 11
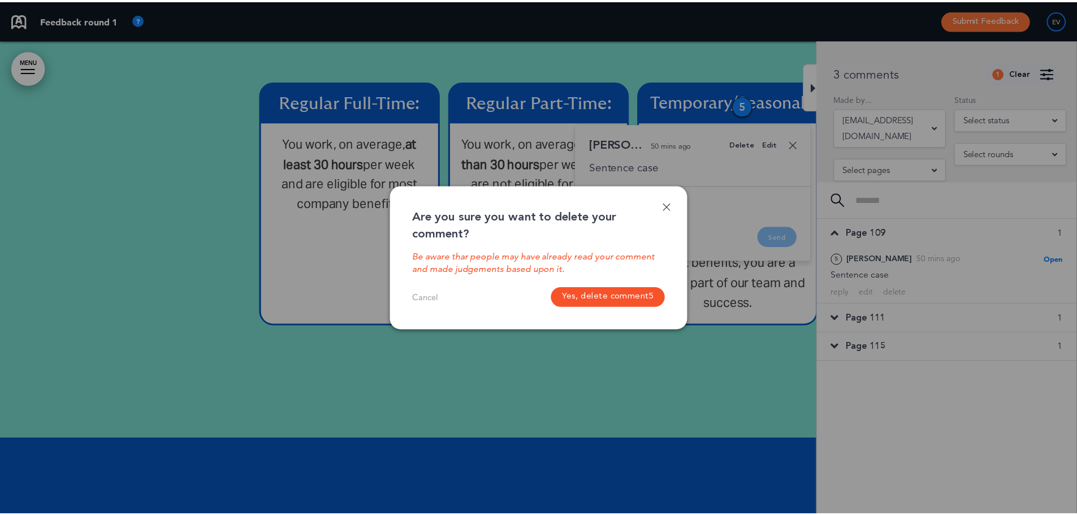
scroll to position [5257, 0]
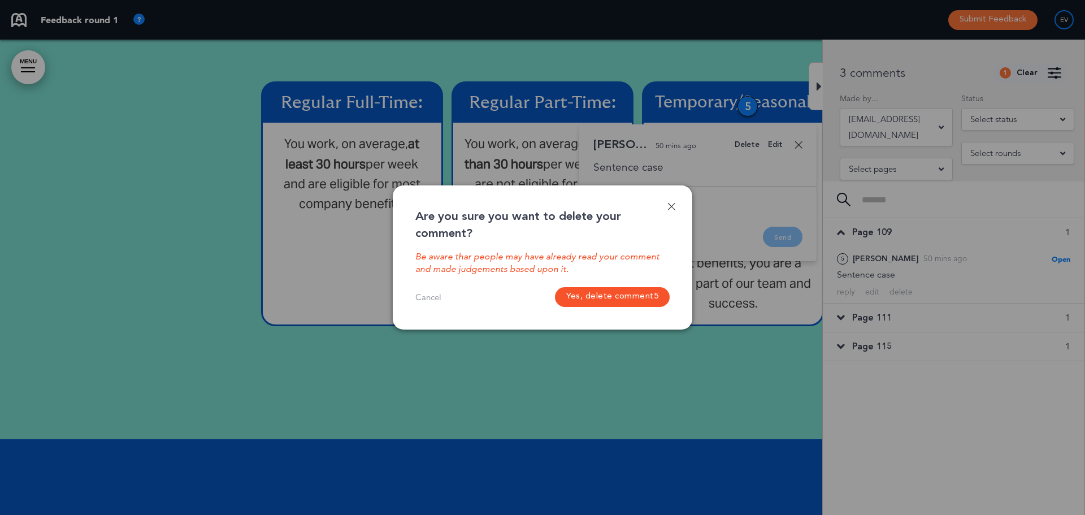
click at [586, 306] on button "Yes, delete comment 5" at bounding box center [612, 297] width 115 height 20
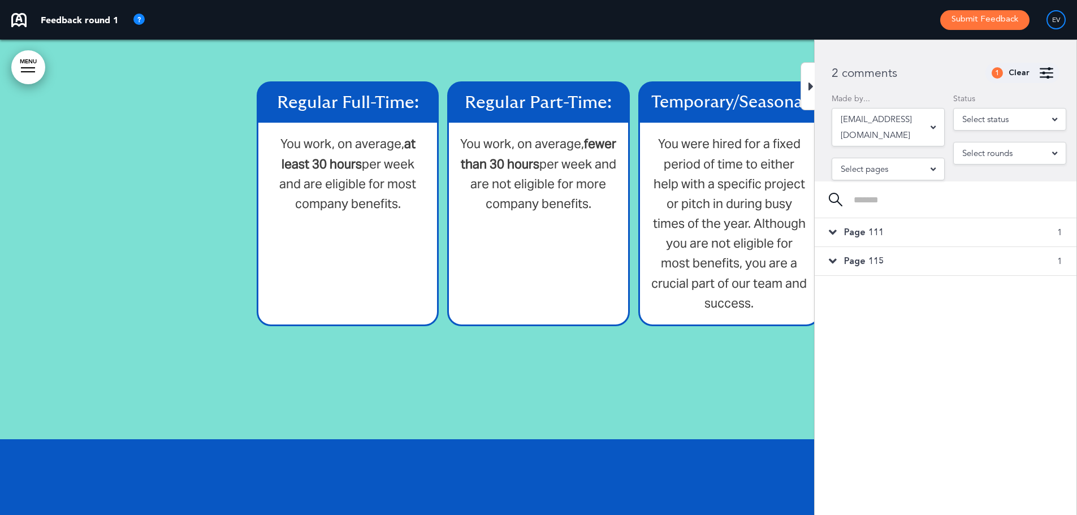
click at [878, 229] on span "Page 111" at bounding box center [864, 232] width 40 height 12
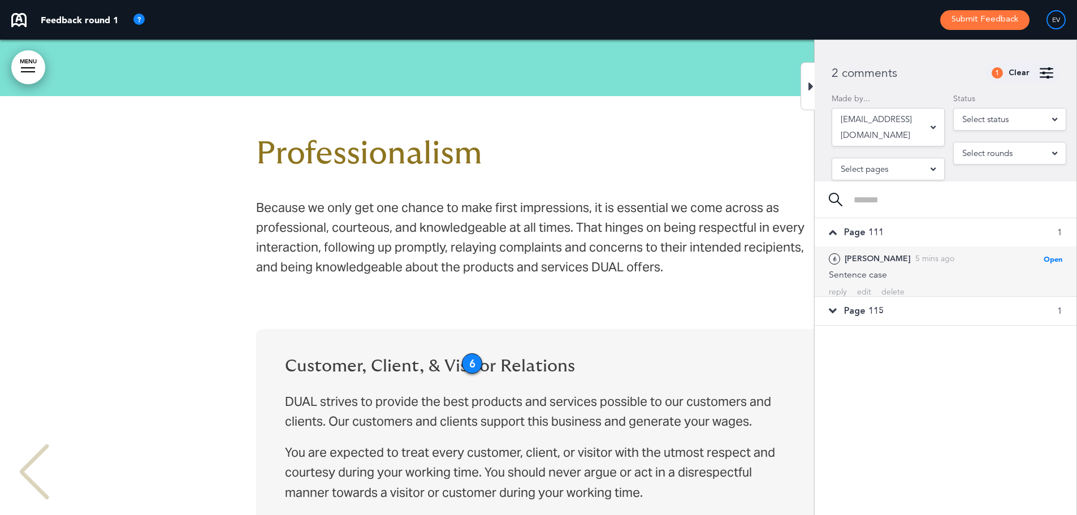
scroll to position [14030, 0]
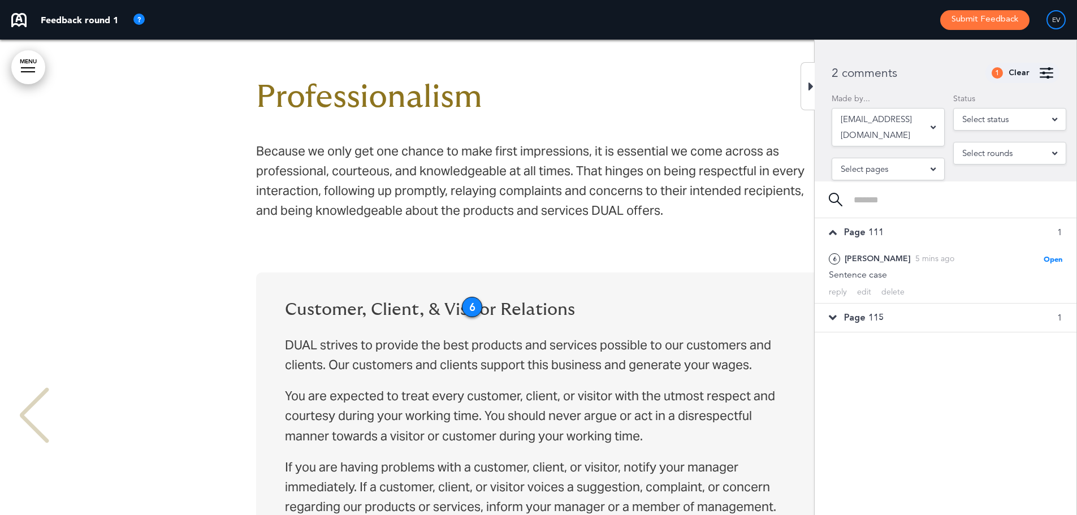
click at [887, 292] on div "delete" at bounding box center [892, 292] width 23 height 11
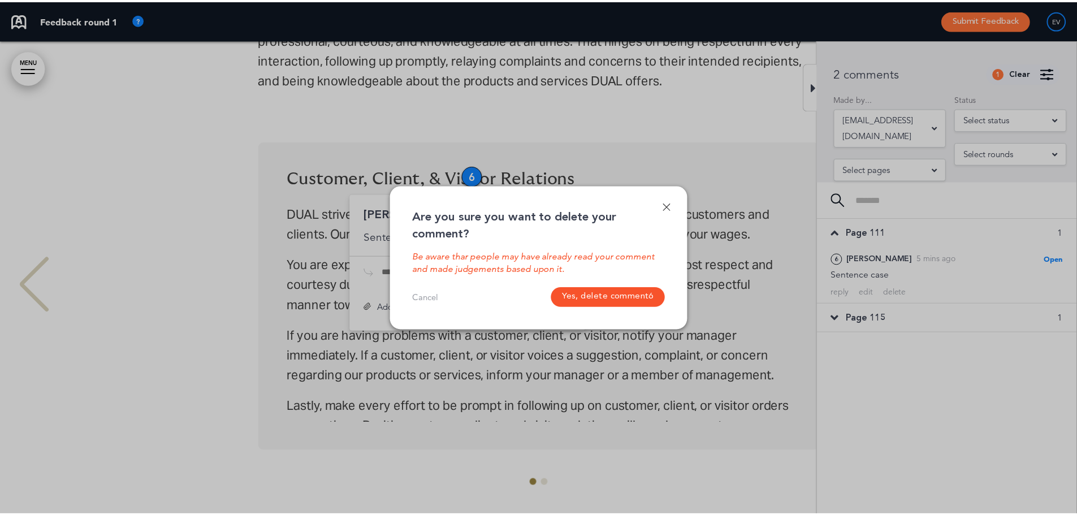
scroll to position [14230, 0]
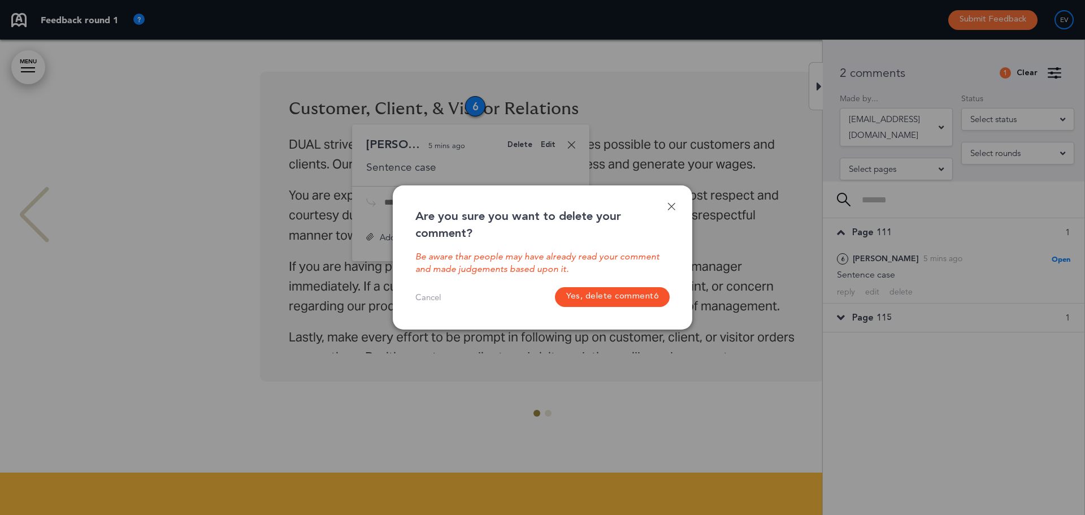
click at [590, 297] on button "Yes, delete comment 6" at bounding box center [612, 297] width 115 height 20
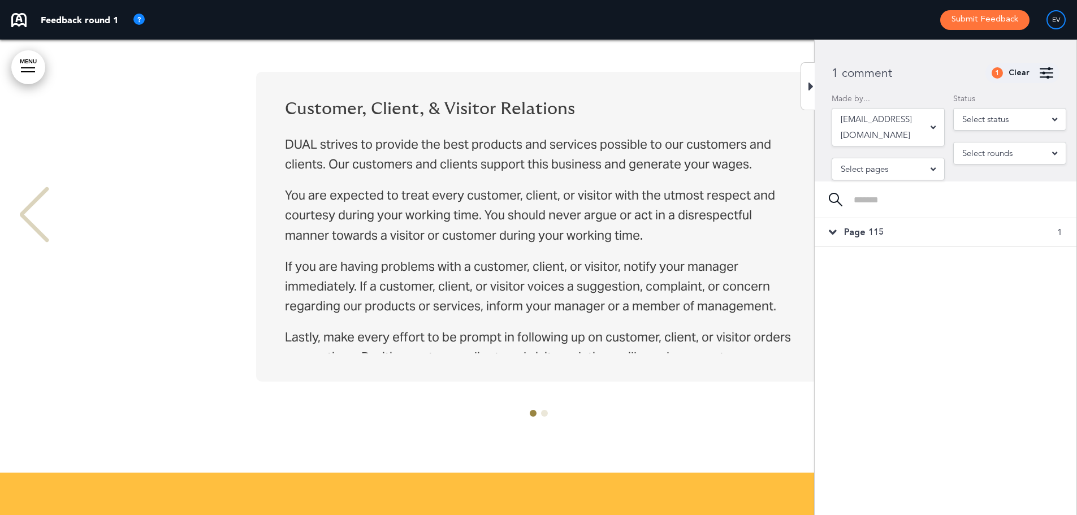
click at [886, 239] on div "Page 115 1" at bounding box center [945, 232] width 262 height 28
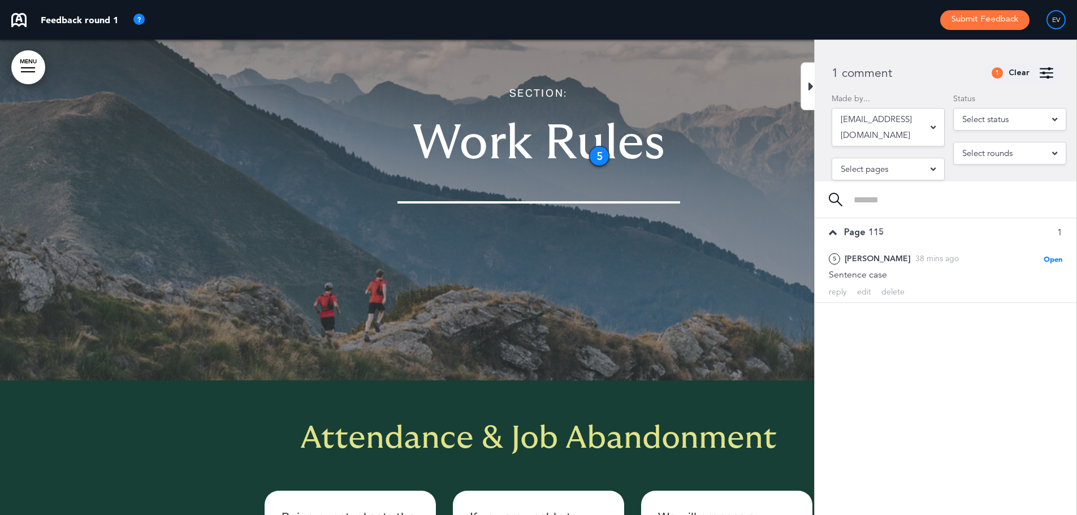
scroll to position [10446, 0]
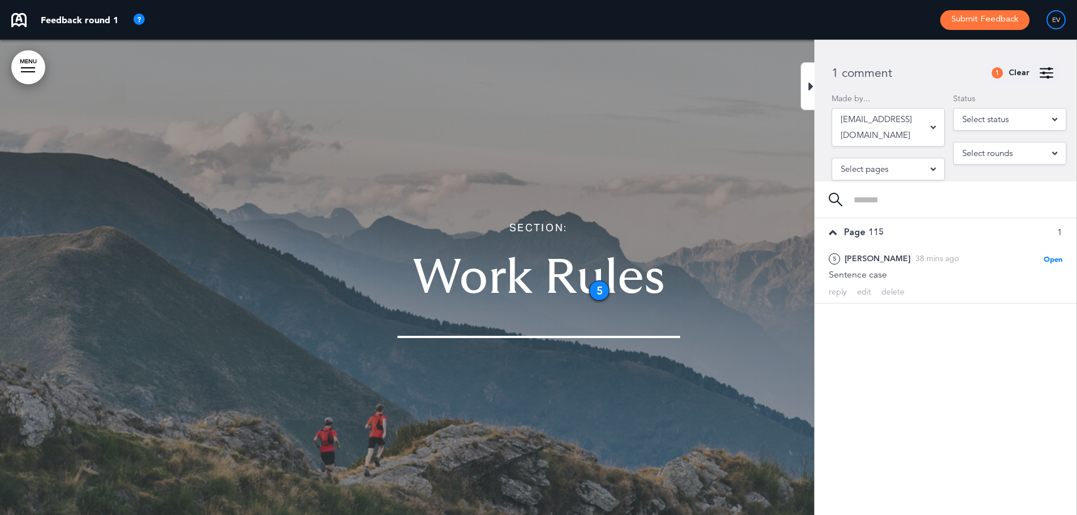
click at [891, 290] on div "delete" at bounding box center [892, 292] width 23 height 11
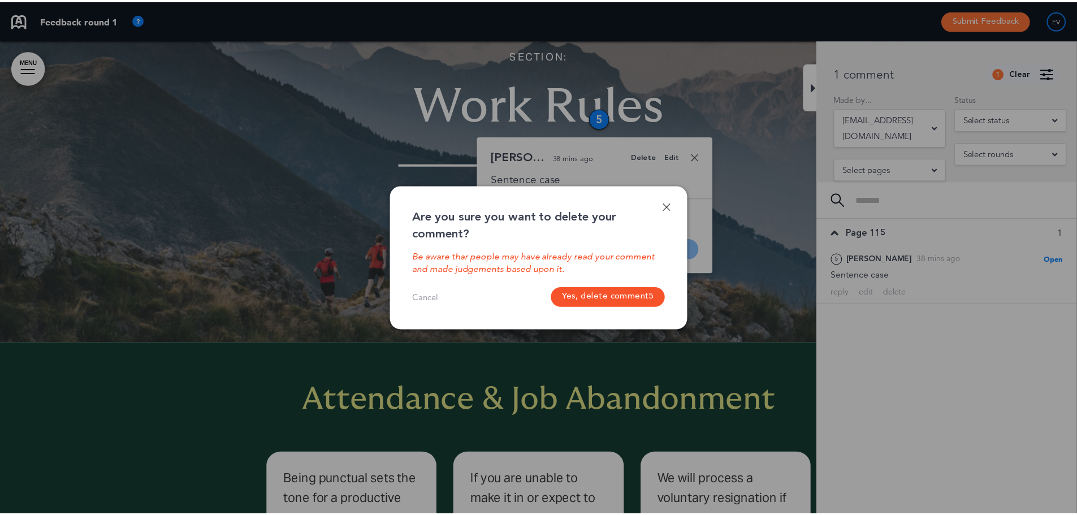
scroll to position [10631, 0]
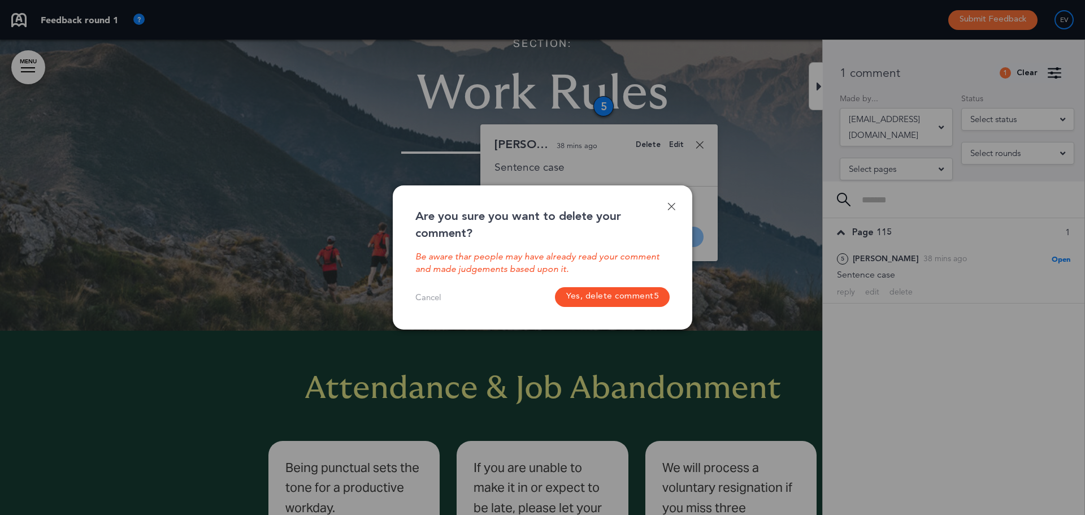
click at [614, 293] on button "Yes, delete comment 5" at bounding box center [612, 297] width 115 height 20
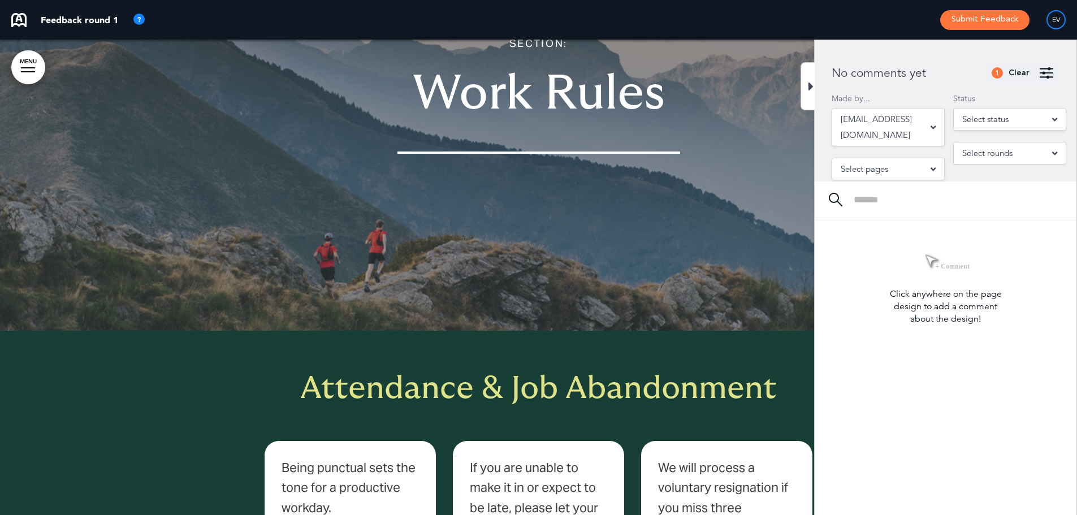
scroll to position [10292, 0]
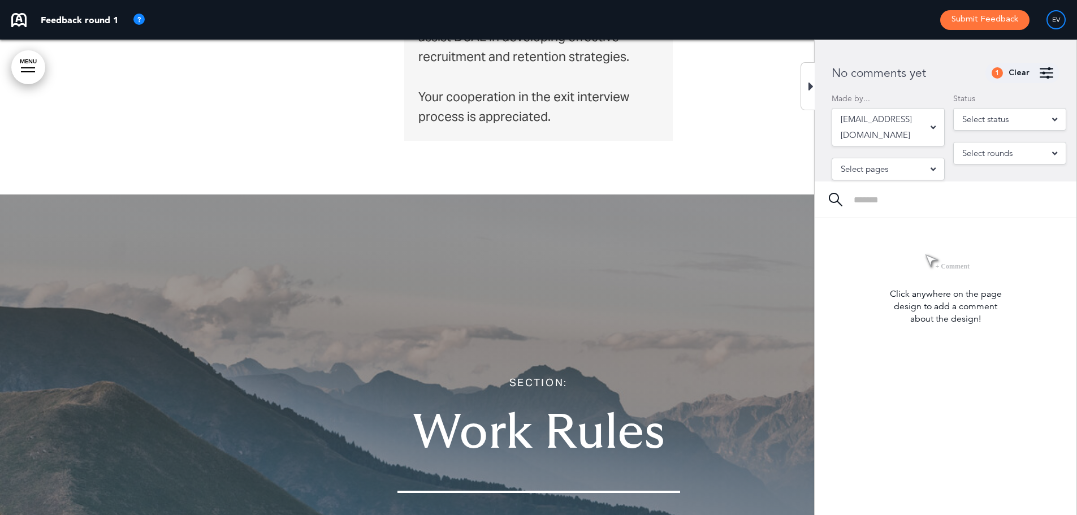
click at [806, 82] on div at bounding box center [807, 86] width 14 height 48
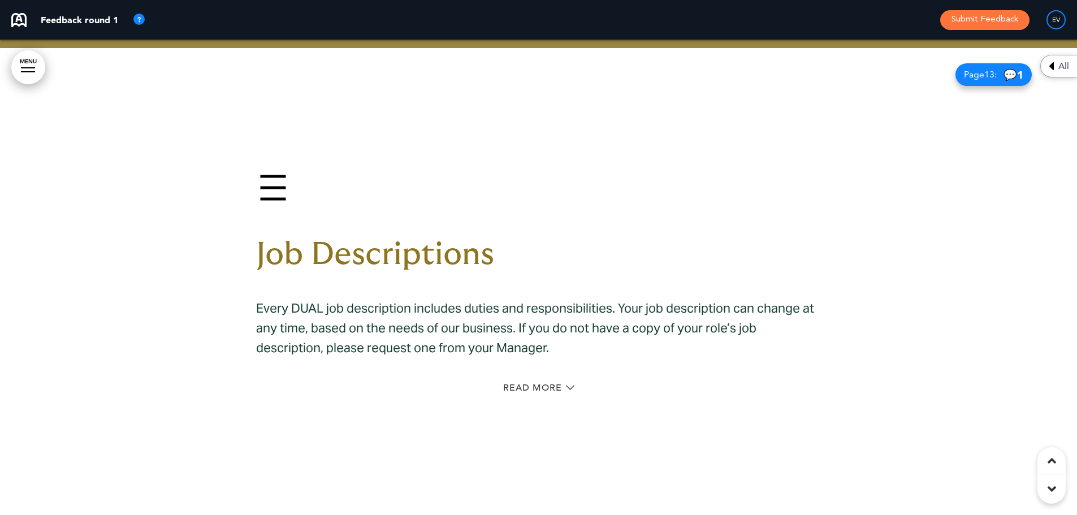
scroll to position [7184, 0]
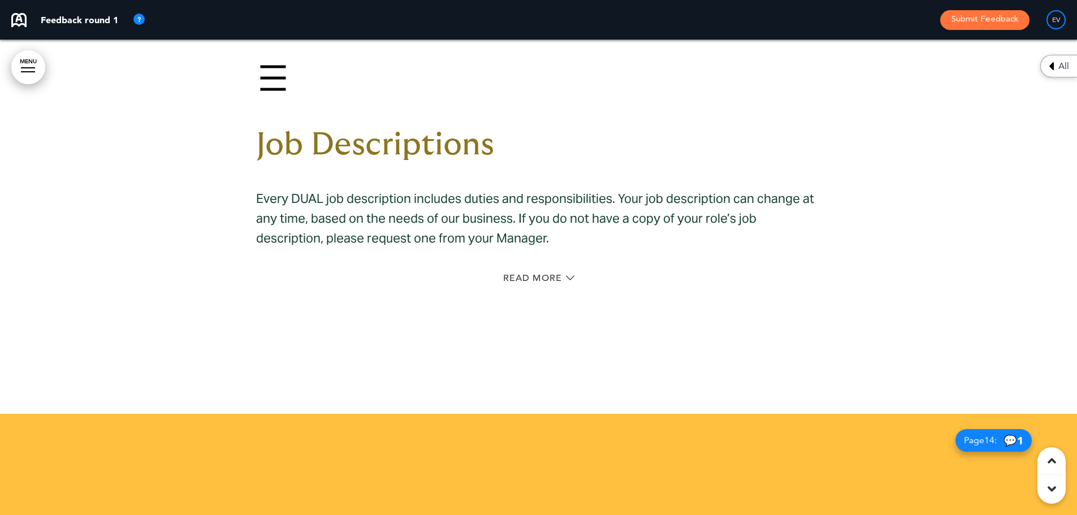
click at [271, 70] on img at bounding box center [273, 78] width 34 height 34
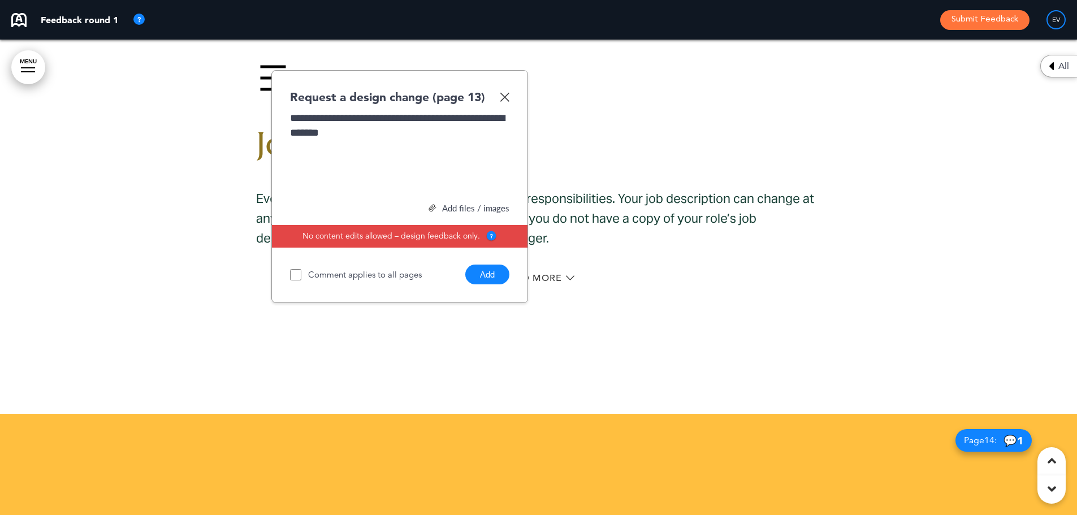
click at [480, 277] on button "Add" at bounding box center [487, 274] width 44 height 20
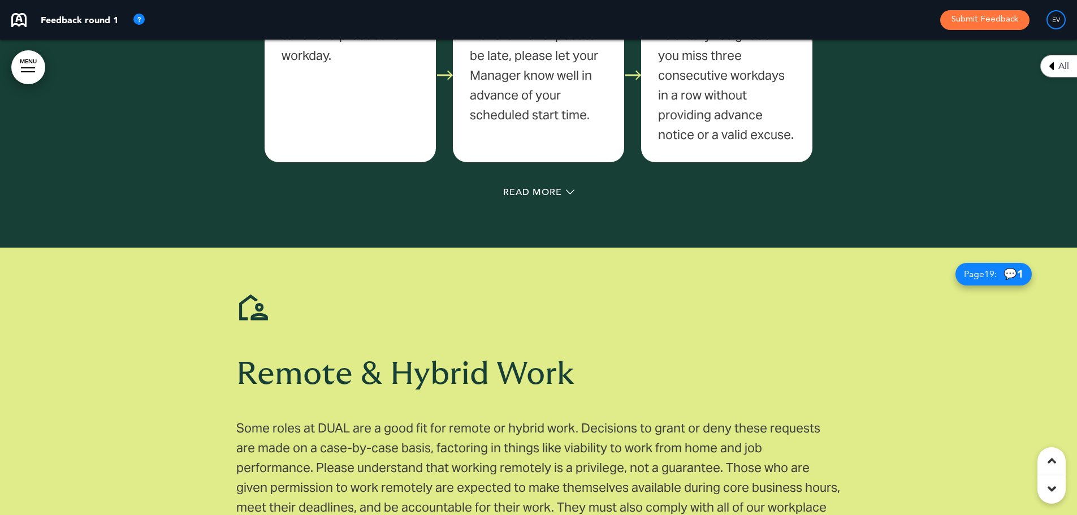
drag, startPoint x: 519, startPoint y: 179, endPoint x: 525, endPoint y: 183, distance: 6.6
click at [521, 180] on div "Attendance & Job Abandonment Being punctual sets the tone for a productive work…" at bounding box center [538, 63] width 565 height 368
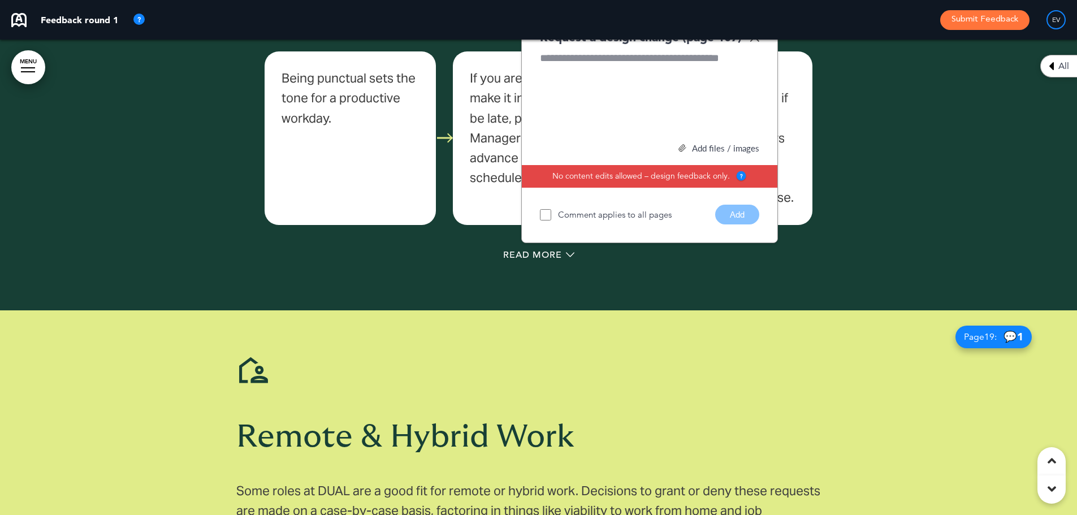
scroll to position [10902, 0]
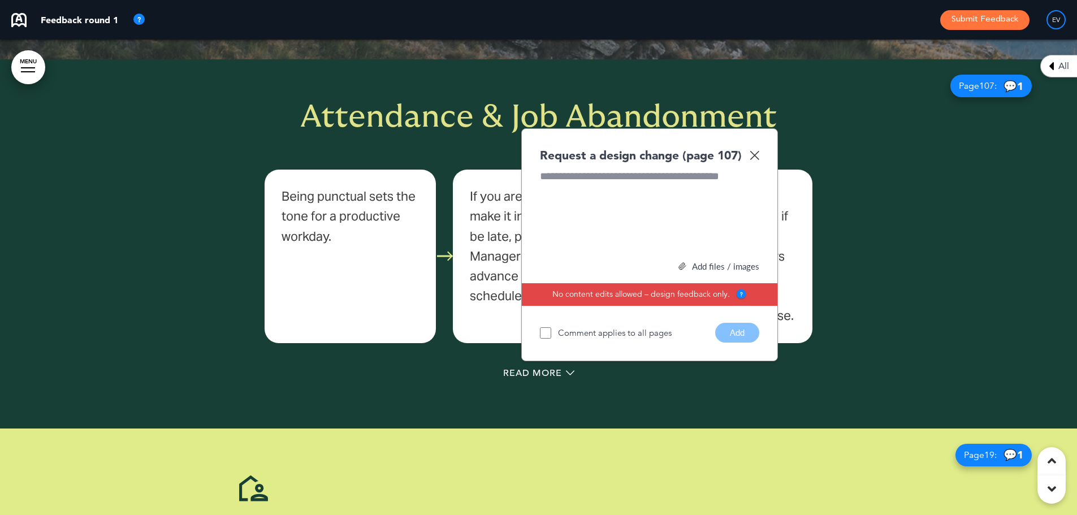
click at [752, 153] on img at bounding box center [754, 155] width 10 height 10
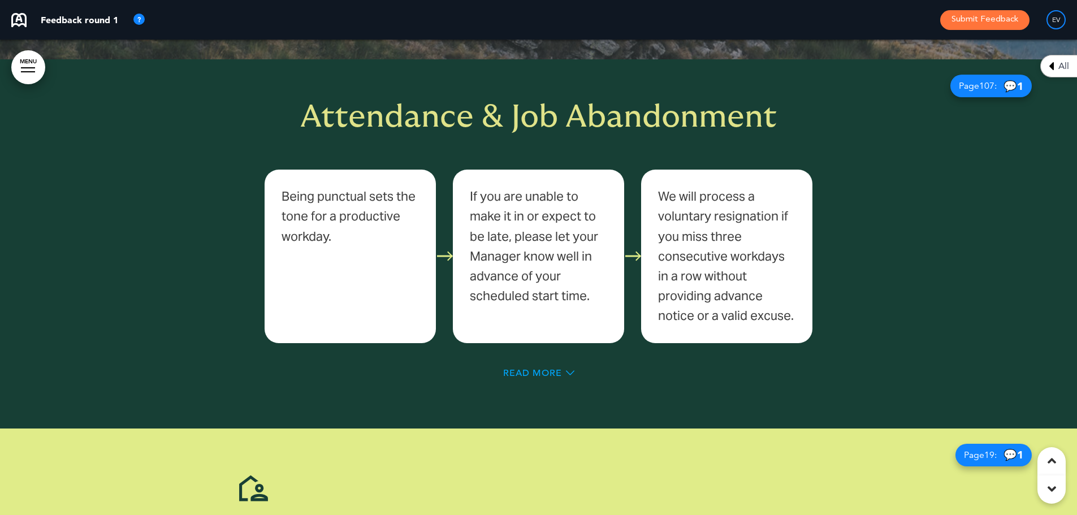
click at [528, 368] on span "Read More" at bounding box center [532, 372] width 59 height 9
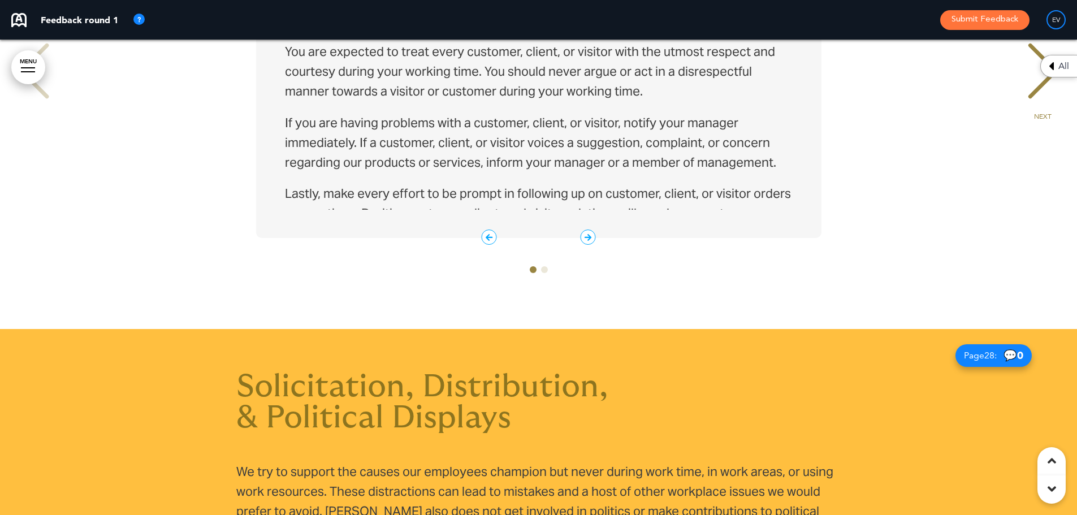
scroll to position [14632, 0]
click at [591, 233] on icon "1 / 2" at bounding box center [587, 237] width 15 height 15
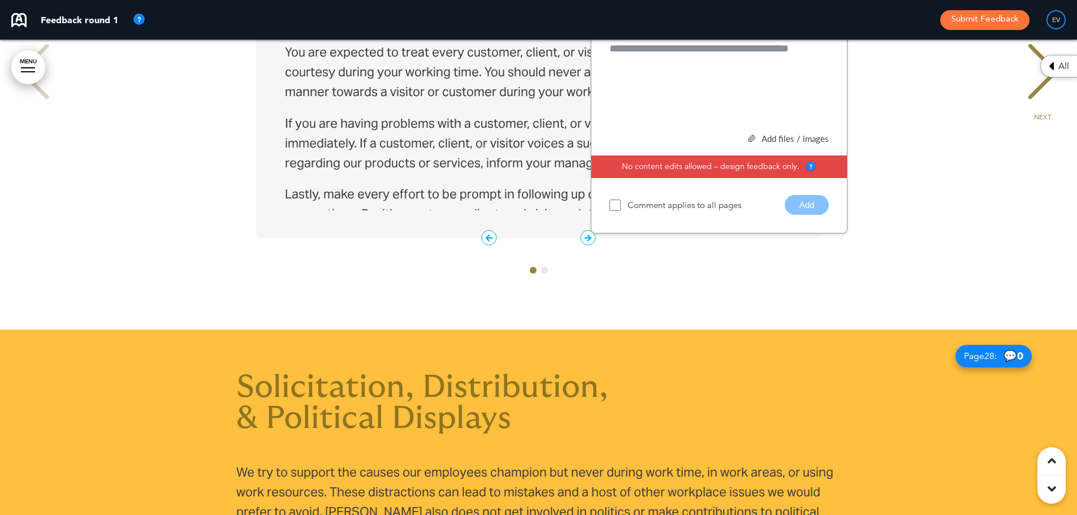
click at [587, 239] on icon "1 / 2" at bounding box center [587, 237] width 15 height 15
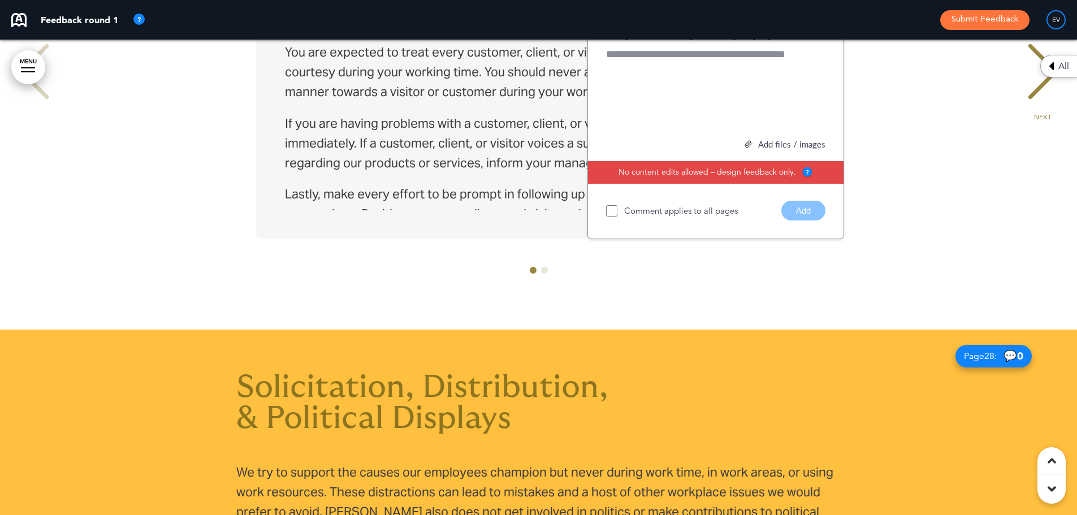
click at [542, 267] on div at bounding box center [538, 277] width 23 height 20
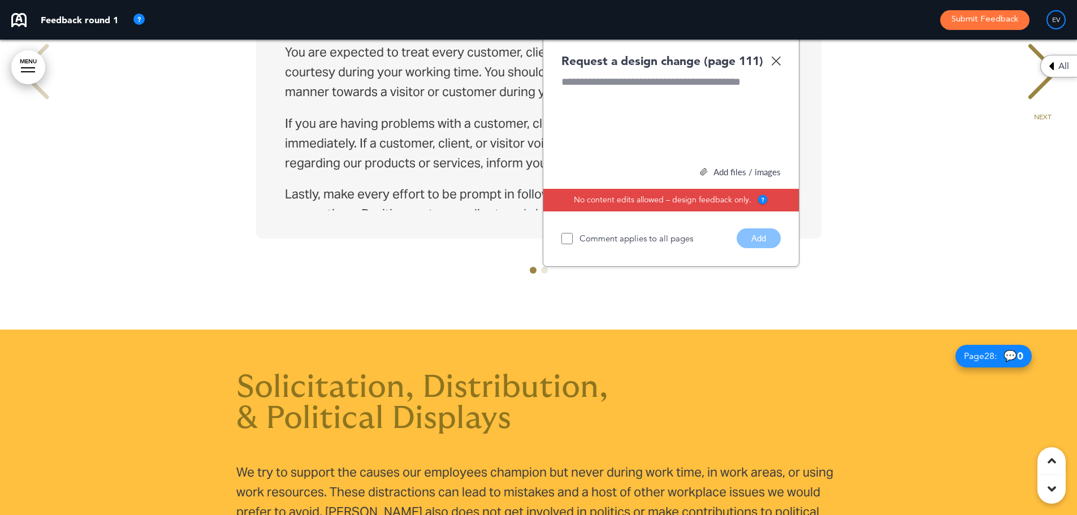
click at [544, 269] on span "Go to slide 2" at bounding box center [544, 270] width 7 height 7
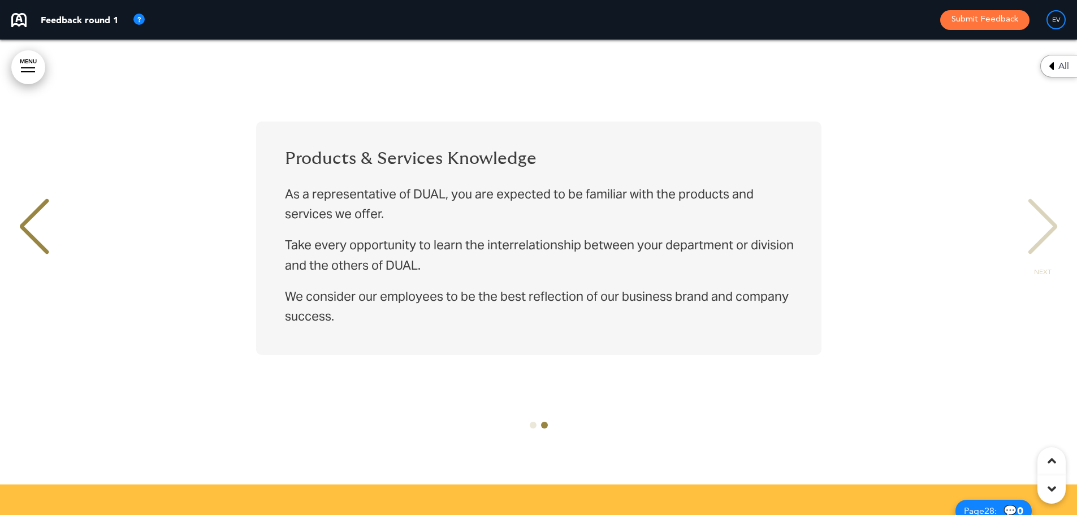
scroll to position [14519, 0]
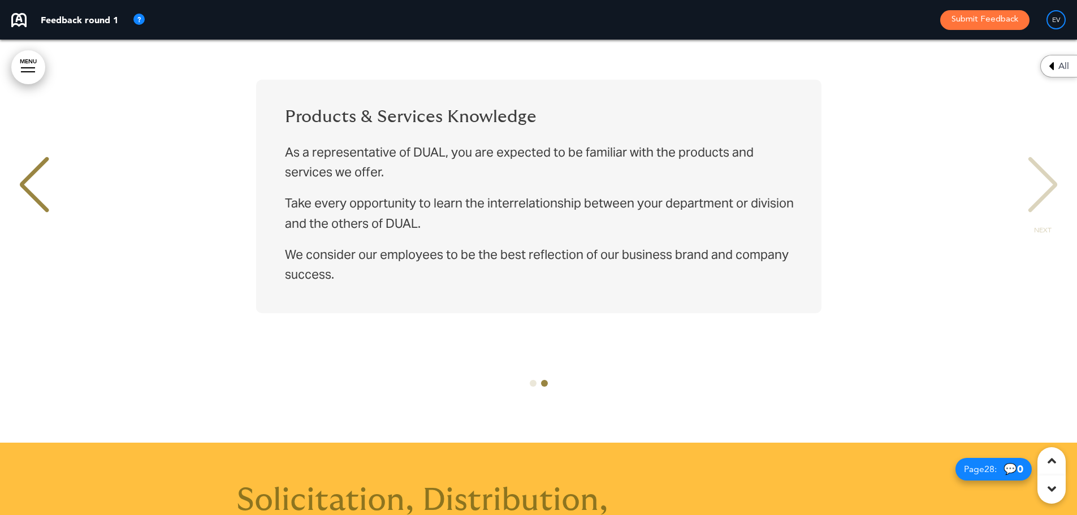
click at [34, 181] on div "PREVIOUS" at bounding box center [34, 195] width 34 height 57
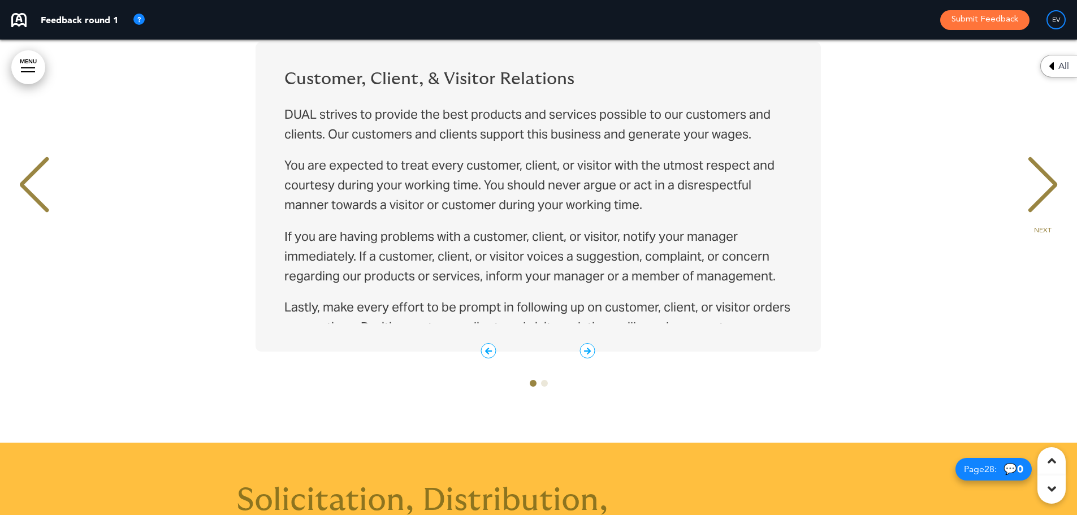
scroll to position [0, 0]
click at [586, 349] on icon "1 / 2" at bounding box center [587, 350] width 15 height 15
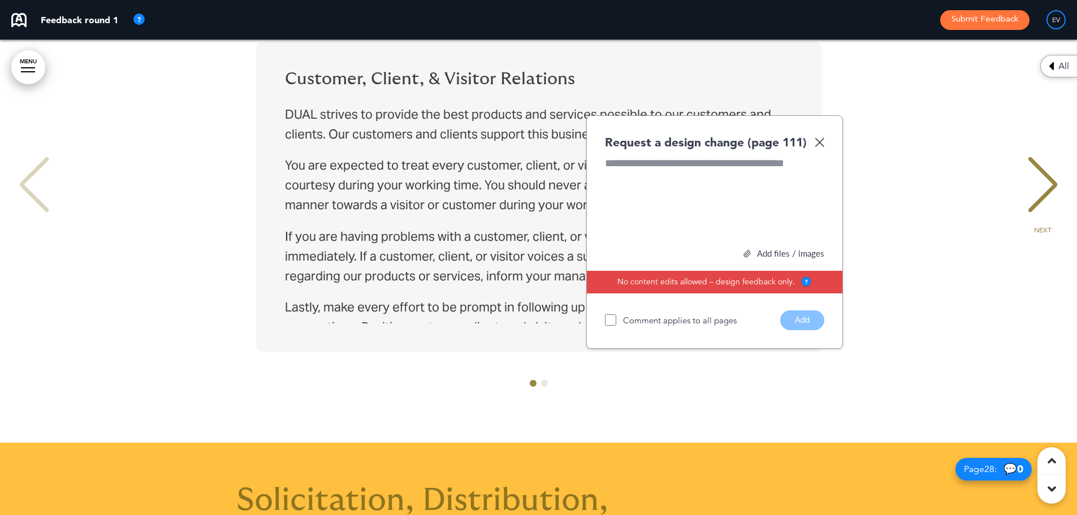
click at [823, 138] on img at bounding box center [819, 142] width 10 height 10
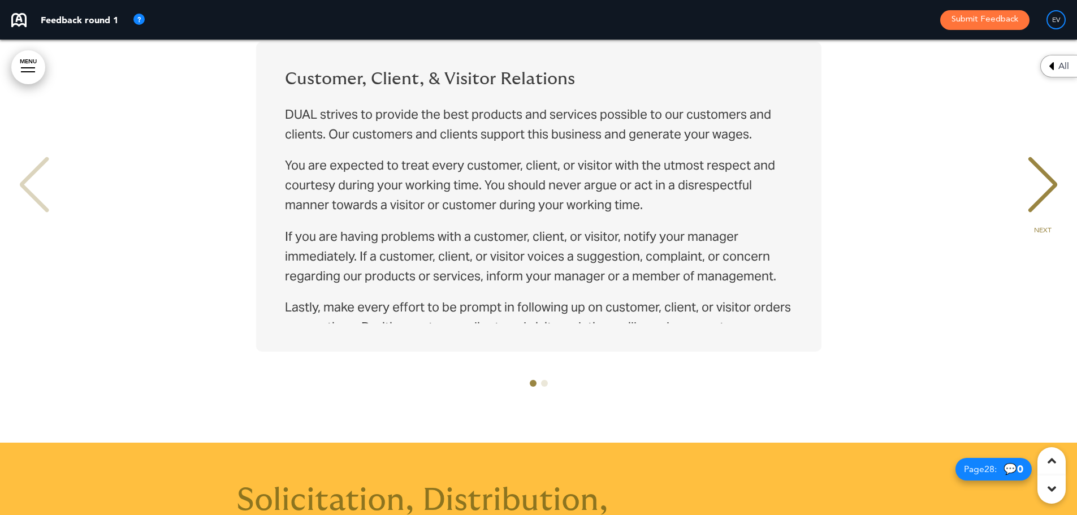
click at [1037, 179] on div "NEXT" at bounding box center [1042, 195] width 34 height 57
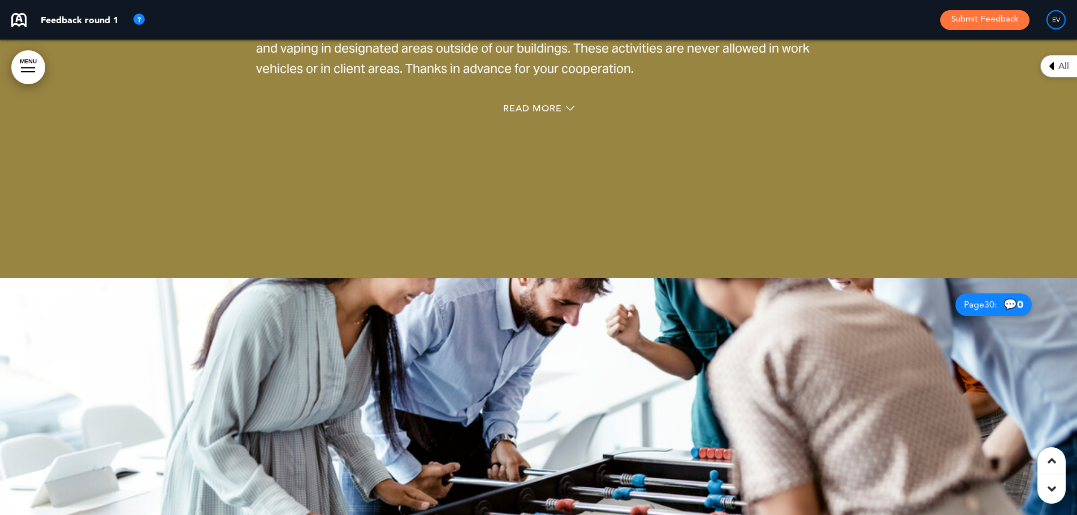
scroll to position [15875, 0]
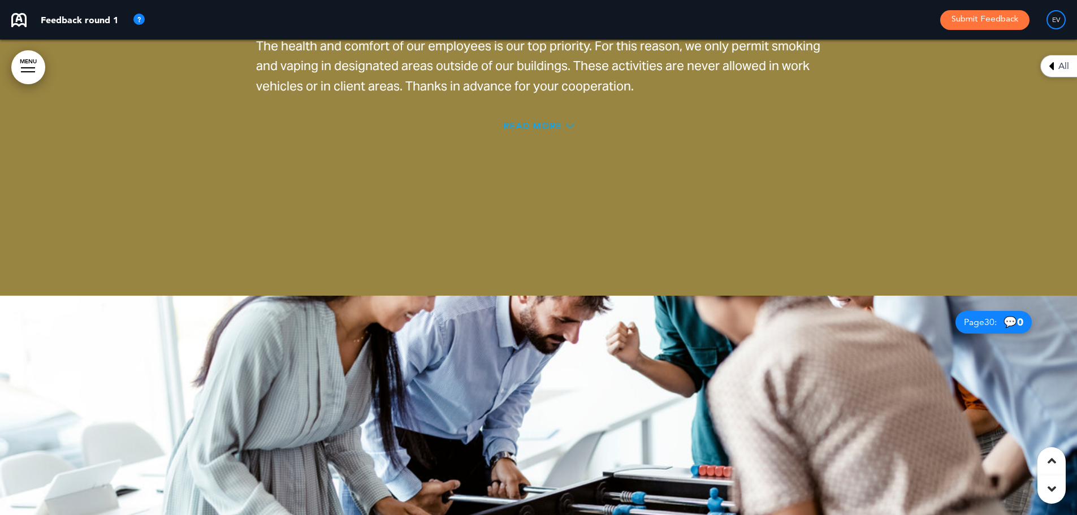
click at [527, 122] on span "Read More" at bounding box center [532, 125] width 59 height 9
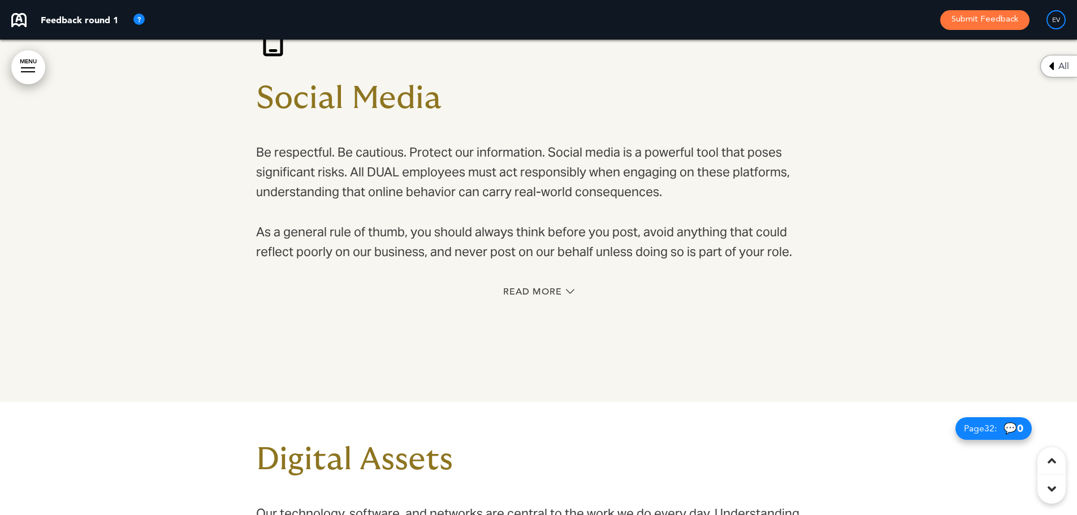
scroll to position [16720, 0]
click at [527, 289] on span "Read More" at bounding box center [532, 291] width 59 height 9
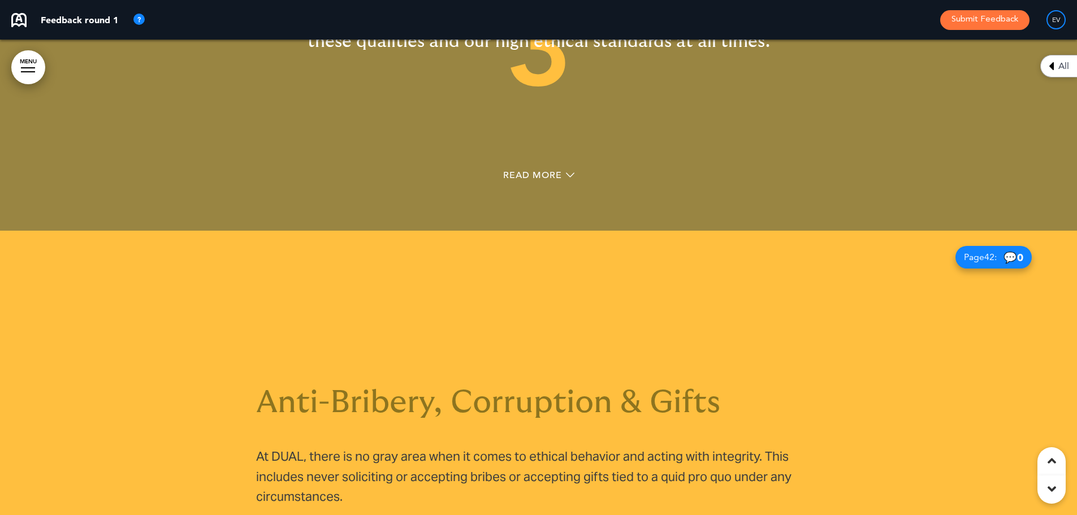
scroll to position [22598, 0]
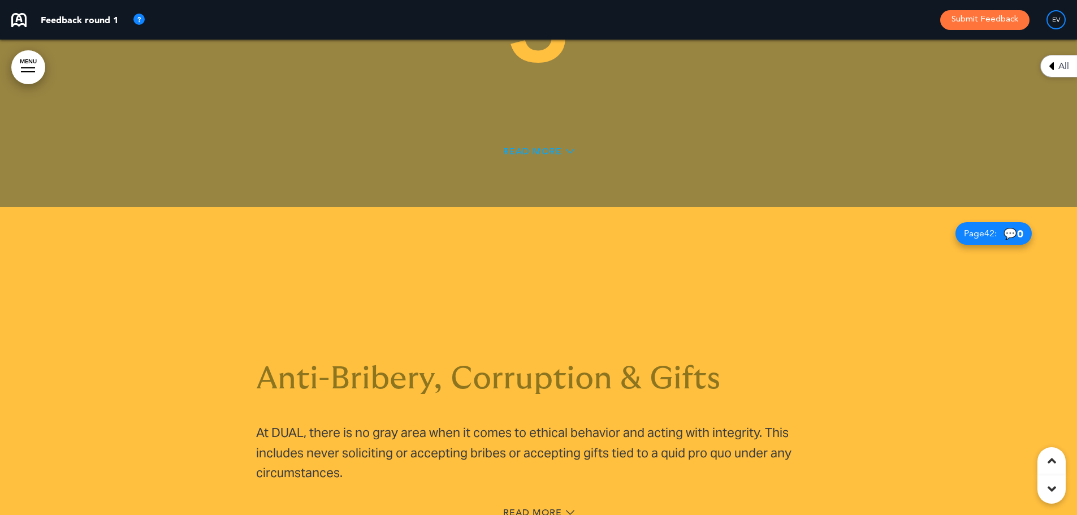
click at [552, 147] on span "Read More" at bounding box center [532, 151] width 59 height 9
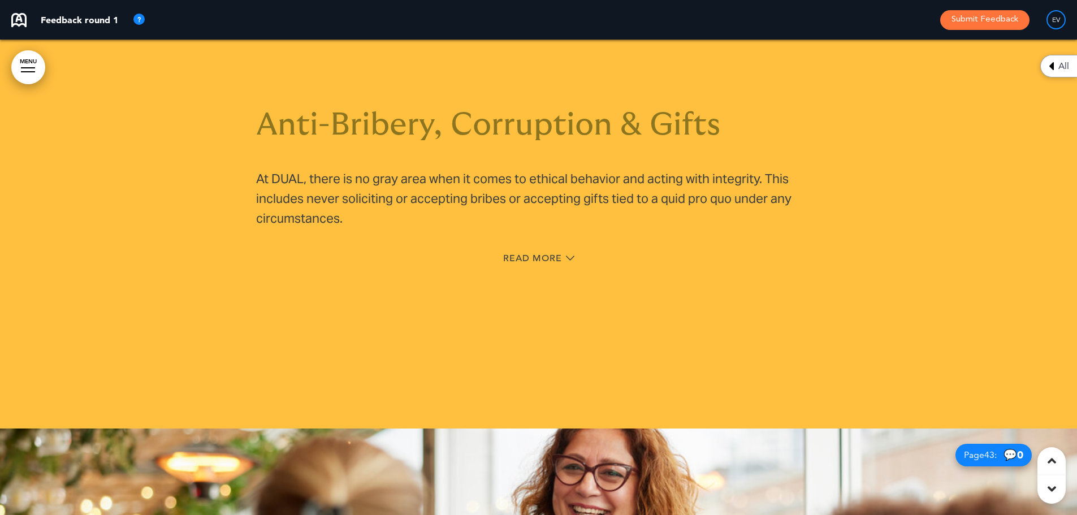
scroll to position [23616, 0]
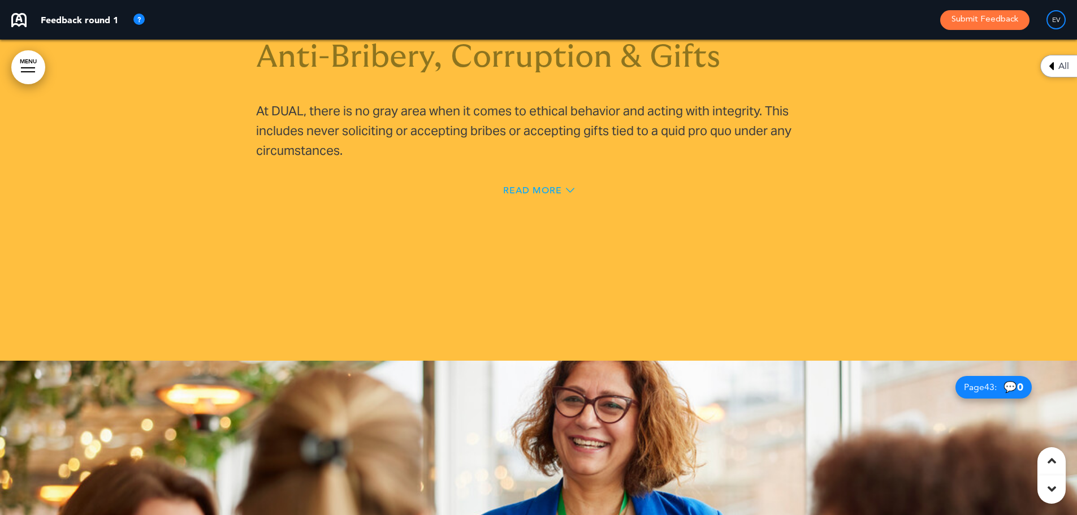
click at [552, 186] on span "Read More" at bounding box center [532, 190] width 59 height 9
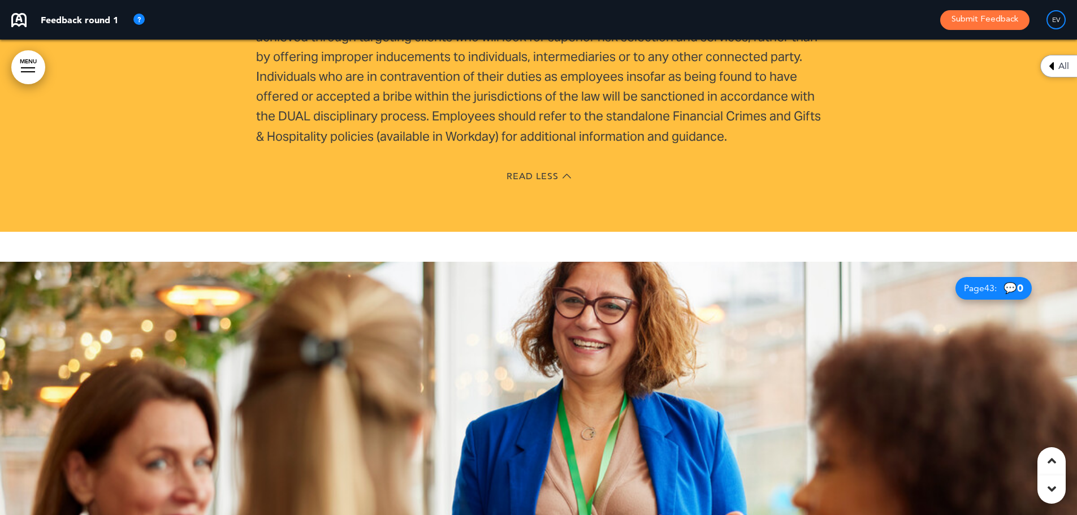
scroll to position [23742, 0]
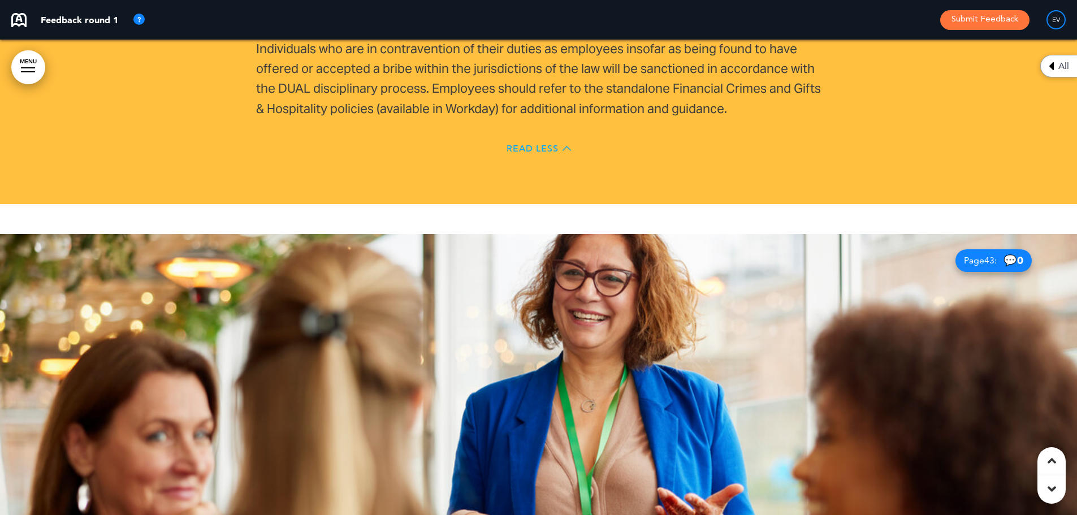
click at [528, 144] on span "Read Less" at bounding box center [532, 148] width 52 height 9
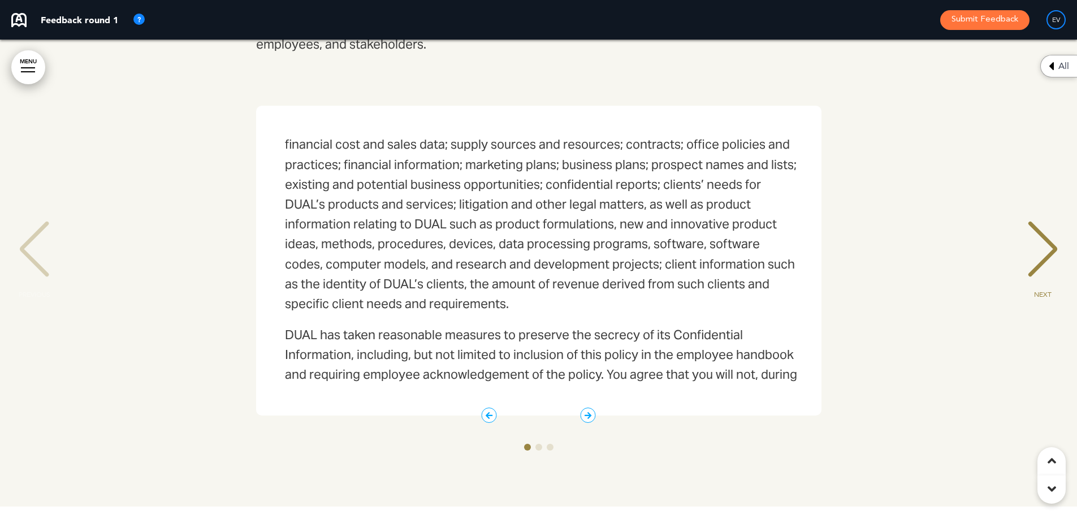
scroll to position [0, 0]
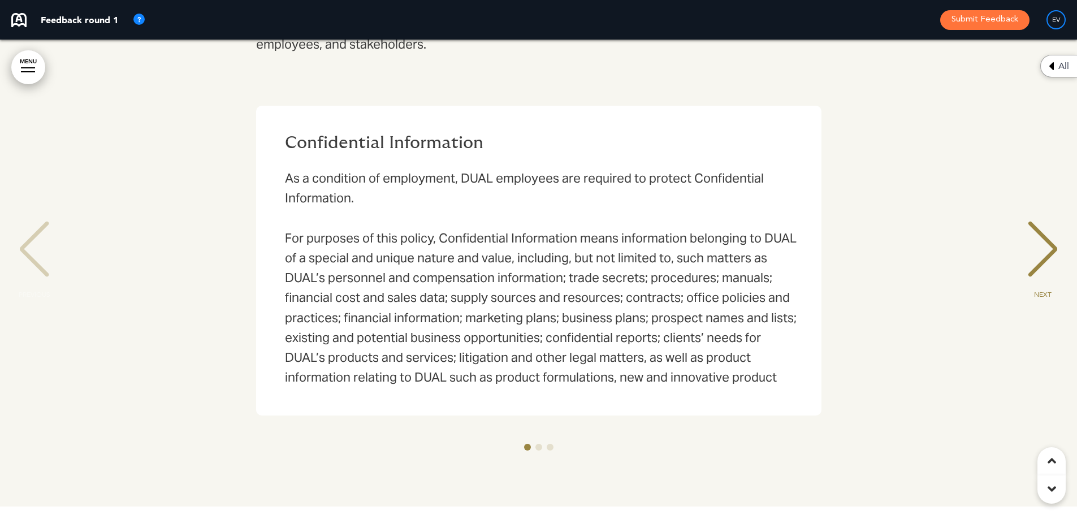
click at [1043, 231] on div "NEXT" at bounding box center [1042, 259] width 34 height 57
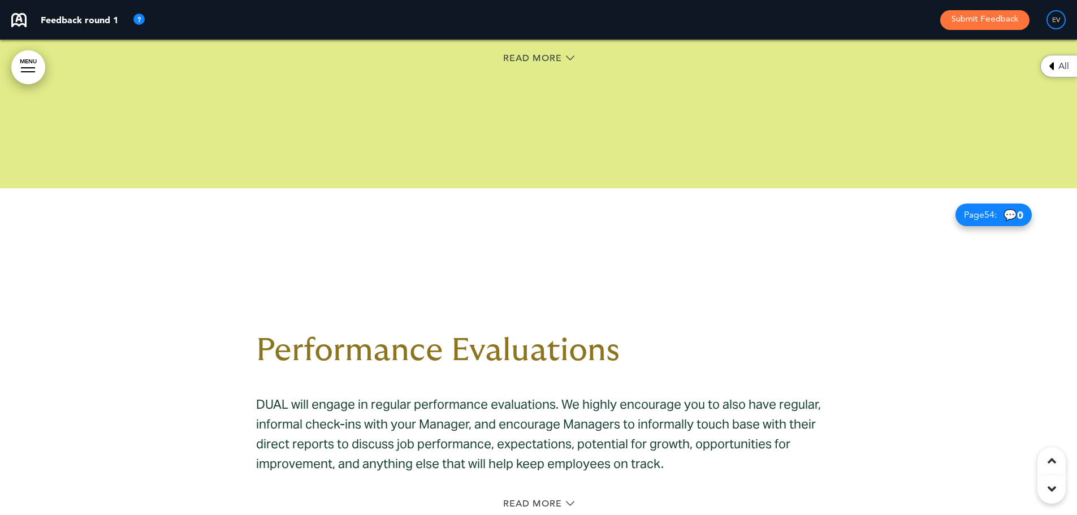
scroll to position [30109, 0]
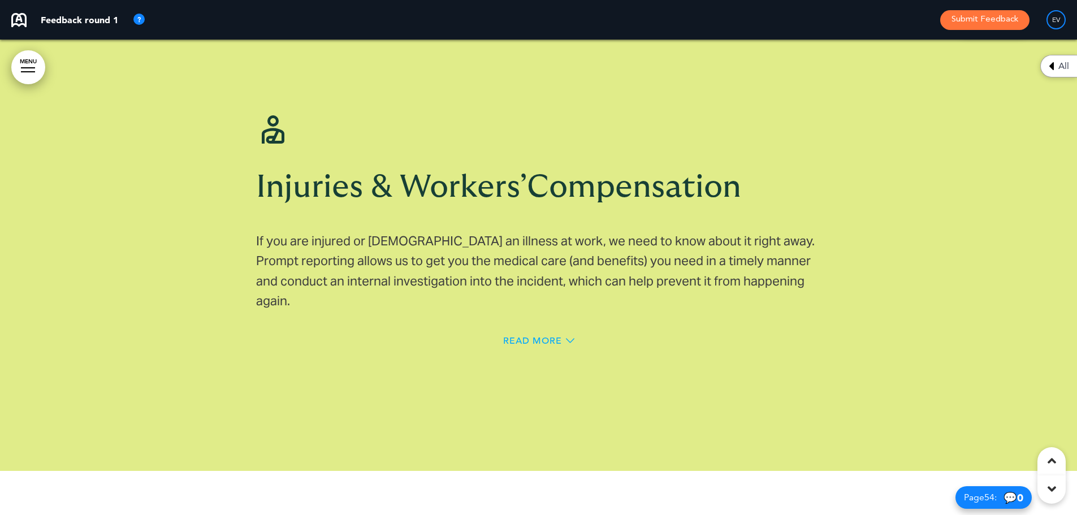
click at [527, 336] on span "Read More" at bounding box center [532, 340] width 59 height 9
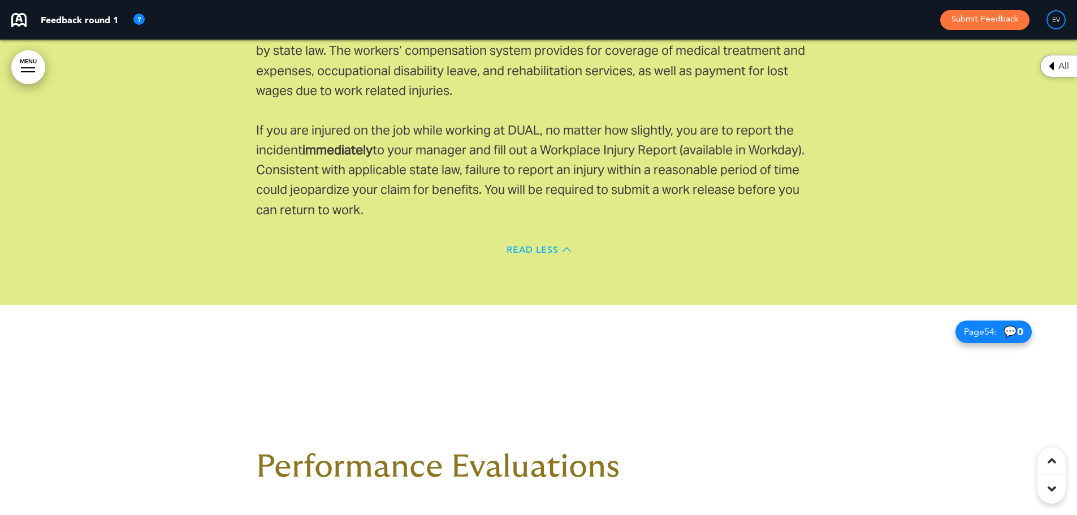
click at [530, 245] on span "Read Less" at bounding box center [532, 249] width 52 height 9
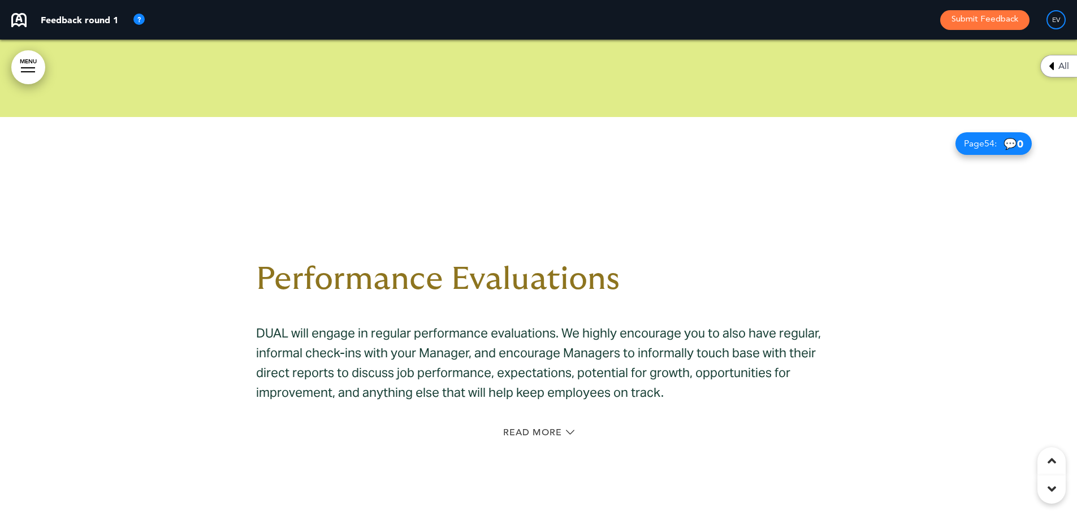
scroll to position [30478, 0]
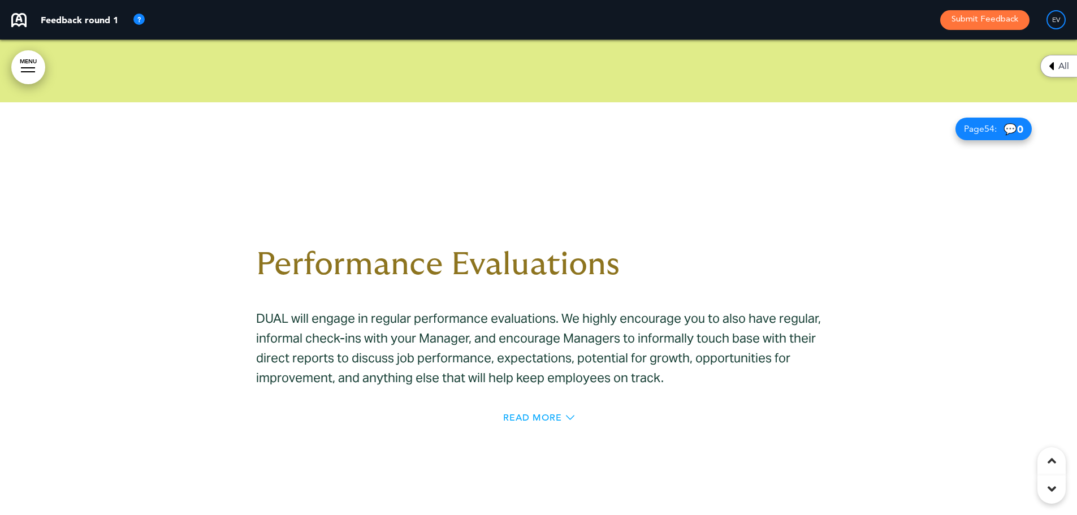
click at [539, 413] on span "Read More" at bounding box center [532, 417] width 59 height 9
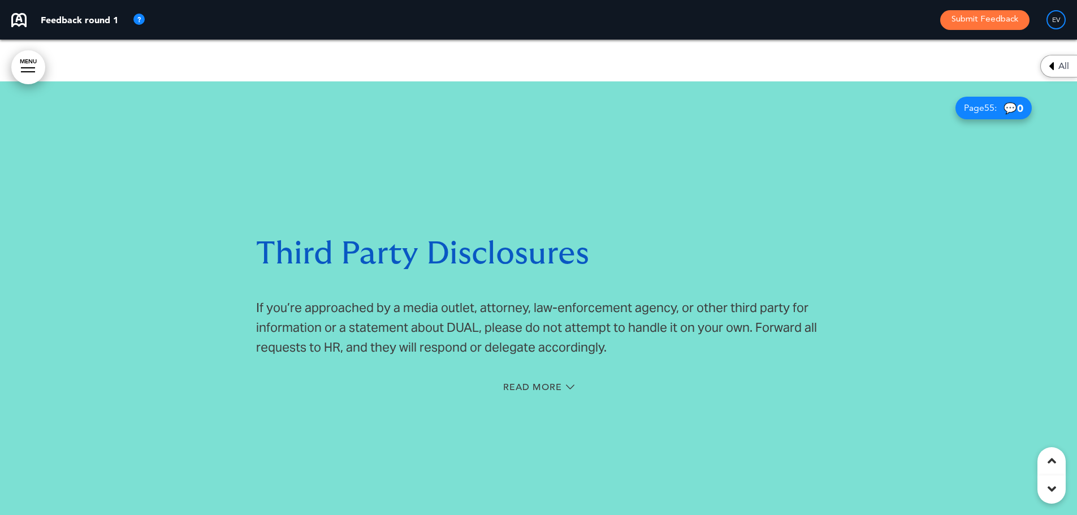
scroll to position [31325, 0]
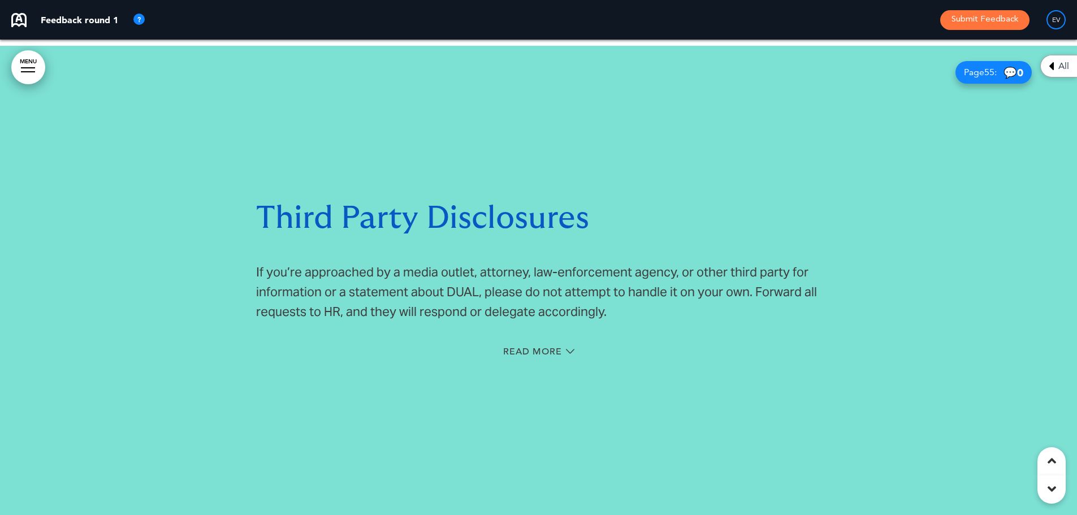
click at [539, 341] on div "Read More" at bounding box center [538, 352] width 565 height 23
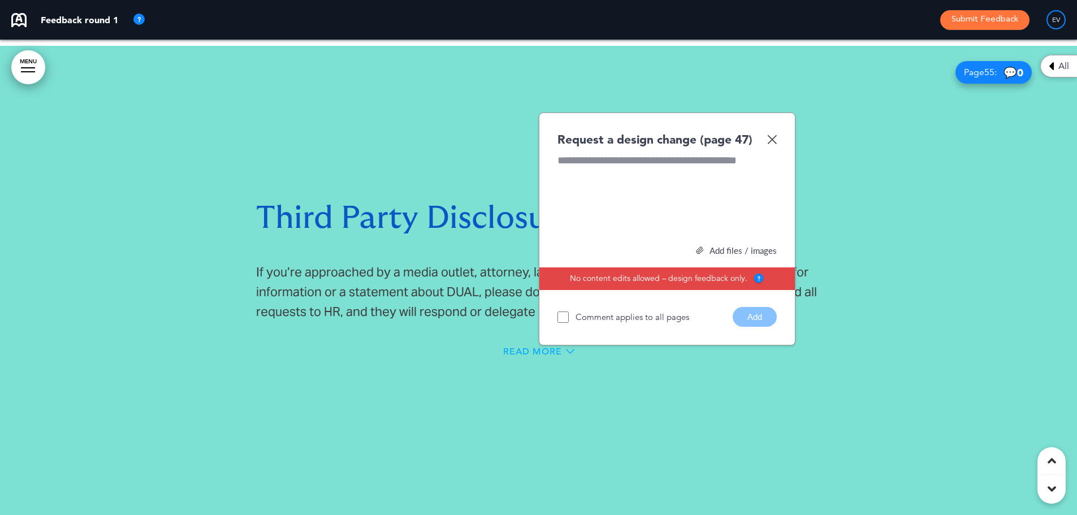
click at [532, 347] on span "Read More" at bounding box center [532, 351] width 59 height 9
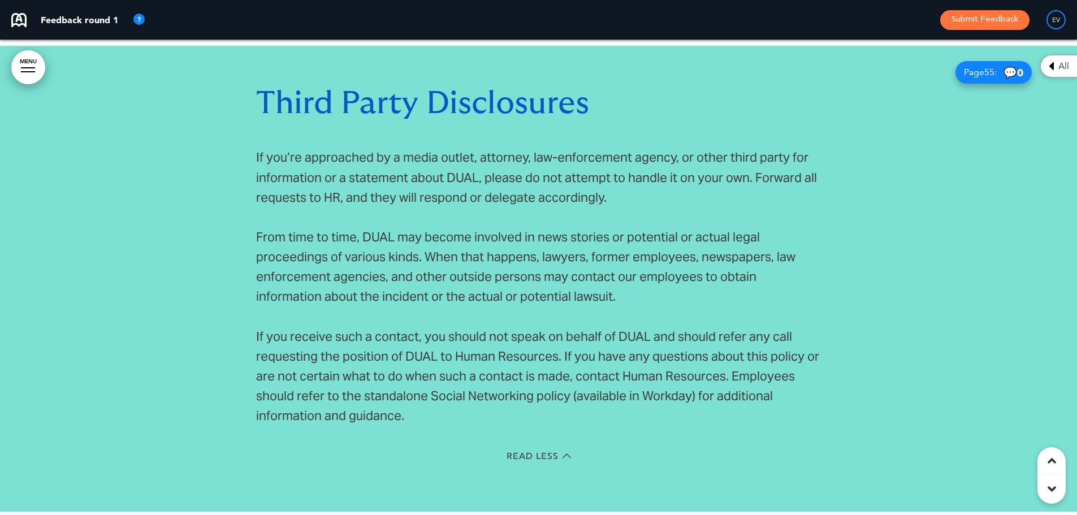
click at [537, 446] on div "Read Less" at bounding box center [538, 457] width 565 height 23
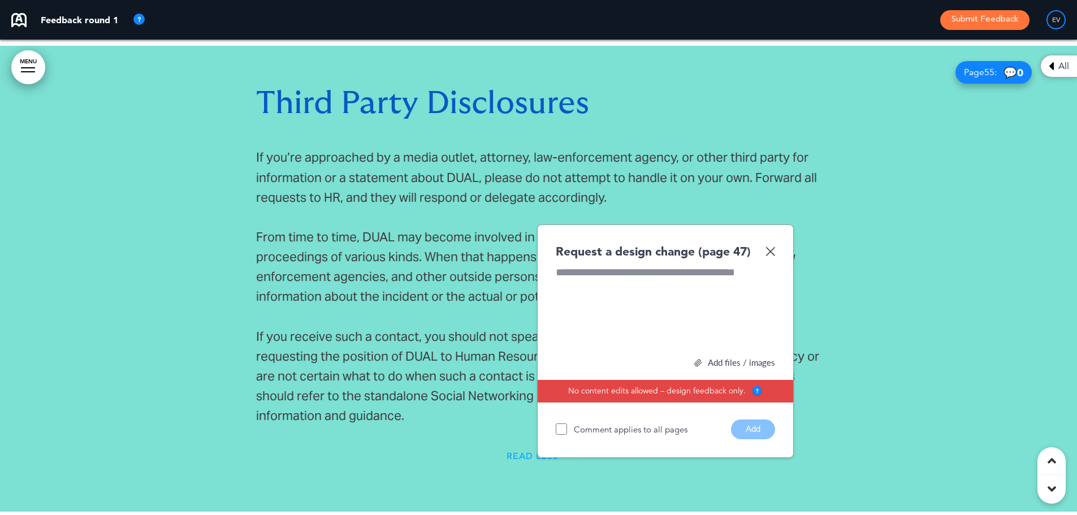
click at [517, 452] on span "Read Less" at bounding box center [532, 456] width 52 height 9
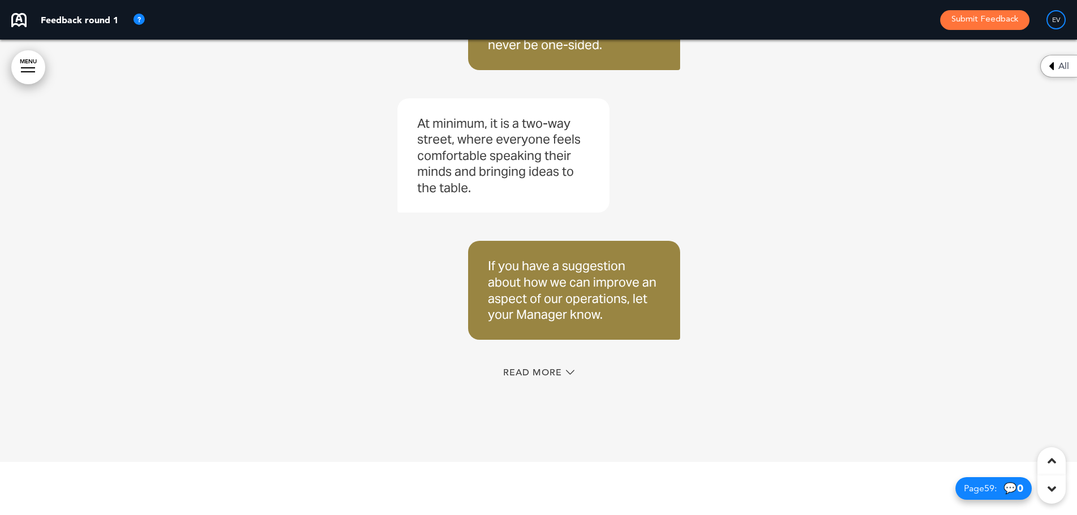
scroll to position [32987, 0]
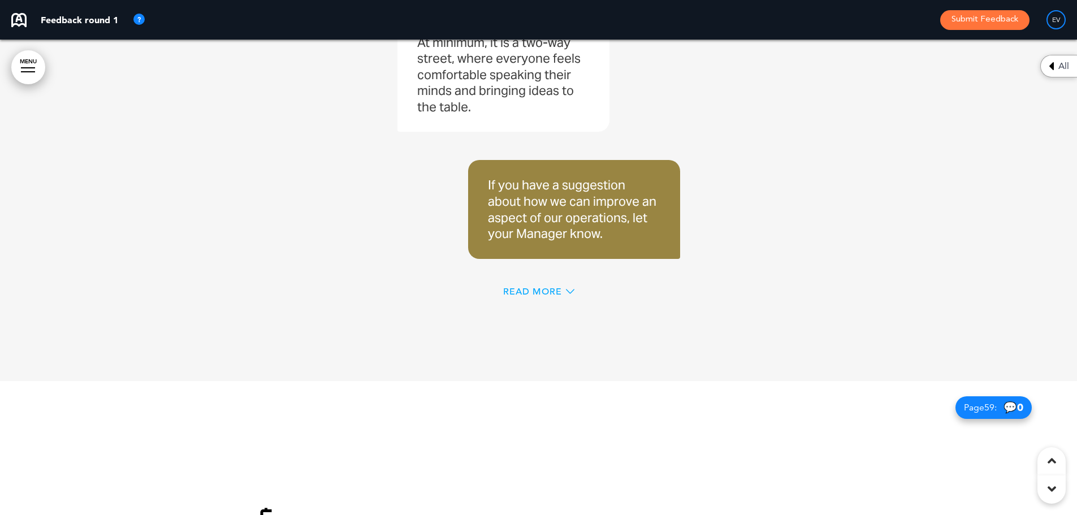
click at [526, 287] on span "Read More" at bounding box center [532, 291] width 59 height 9
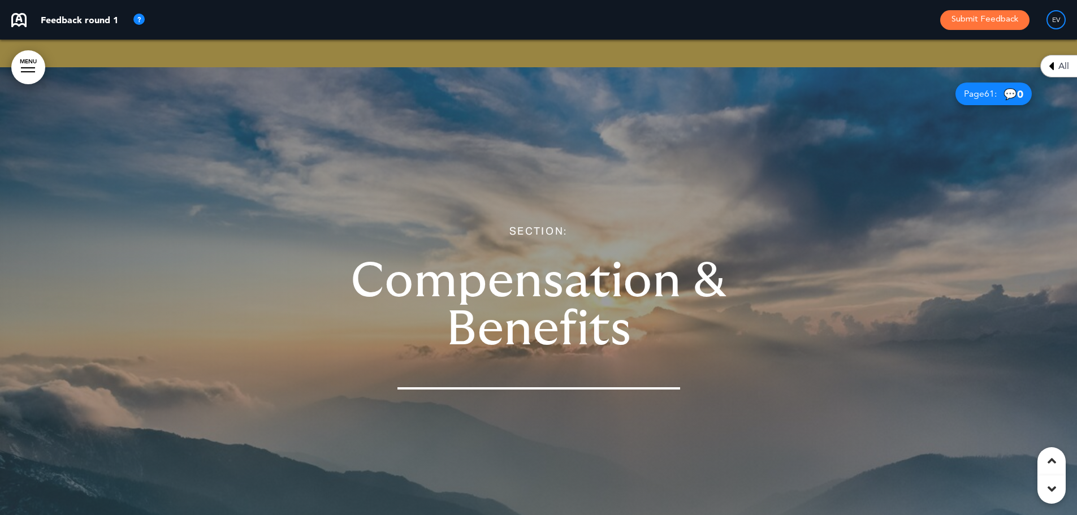
scroll to position [34400, 0]
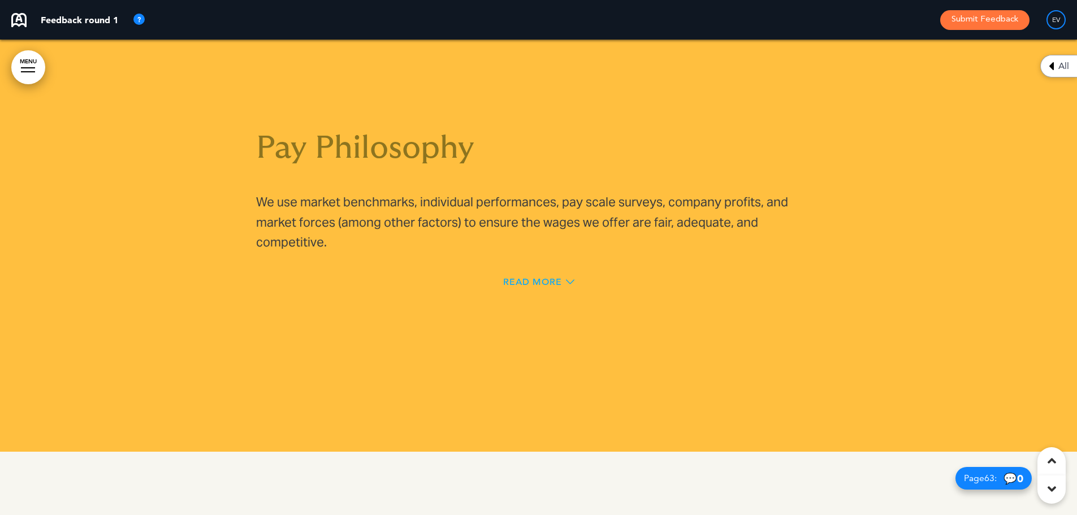
click at [537, 277] on span "Read More" at bounding box center [532, 281] width 59 height 9
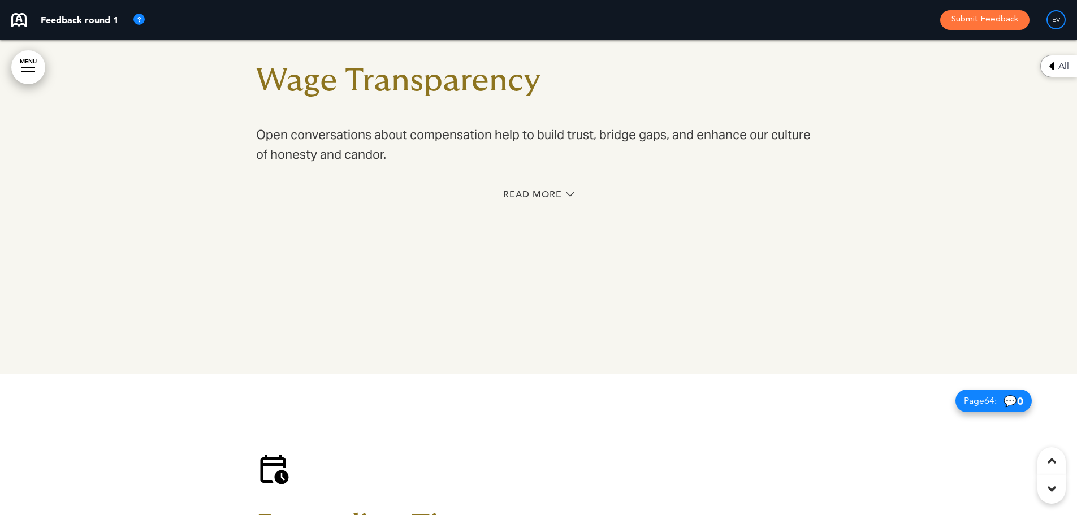
scroll to position [35529, 0]
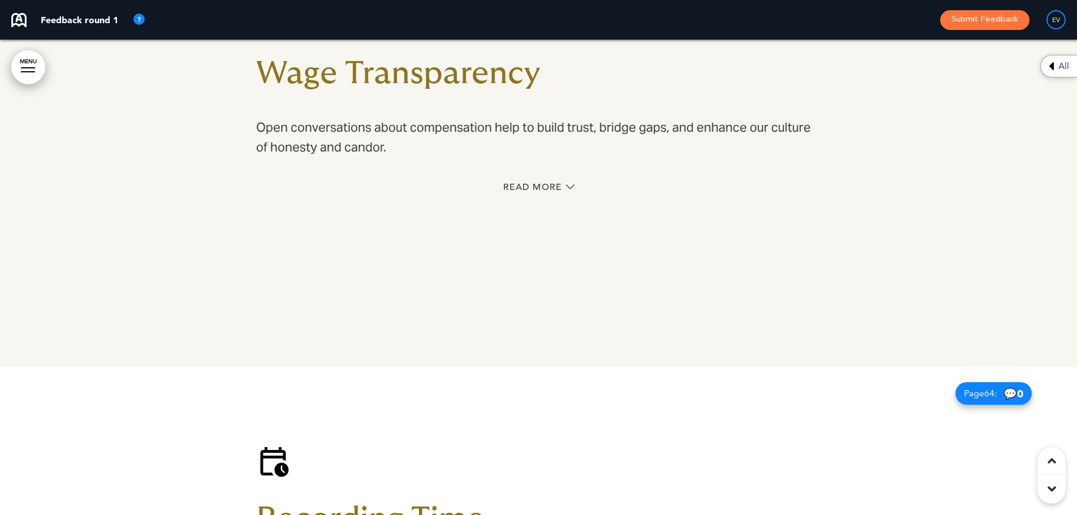
drag, startPoint x: 550, startPoint y: 266, endPoint x: 355, endPoint y: 235, distance: 197.5
click at [355, 235] on div at bounding box center [538, 129] width 1077 height 475
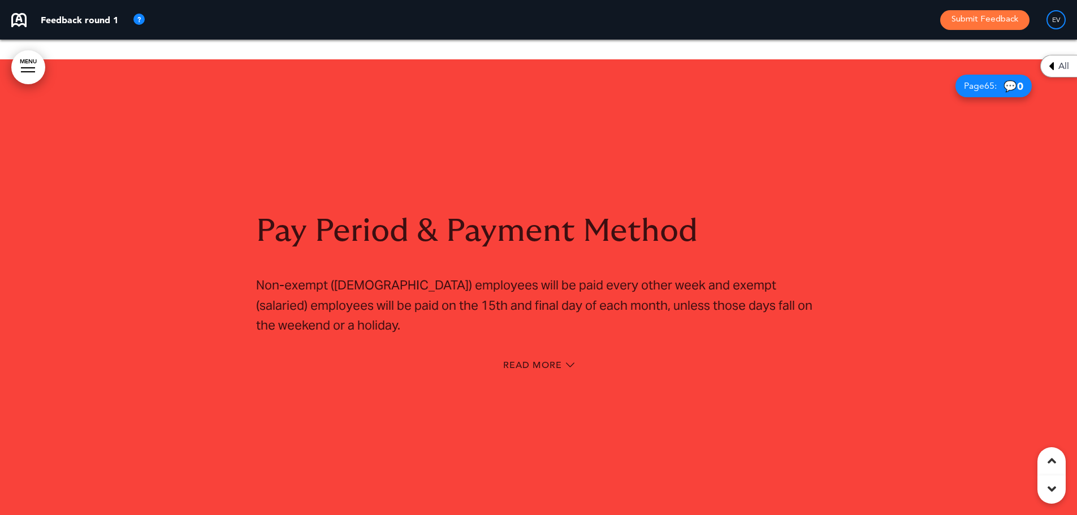
scroll to position [36320, 0]
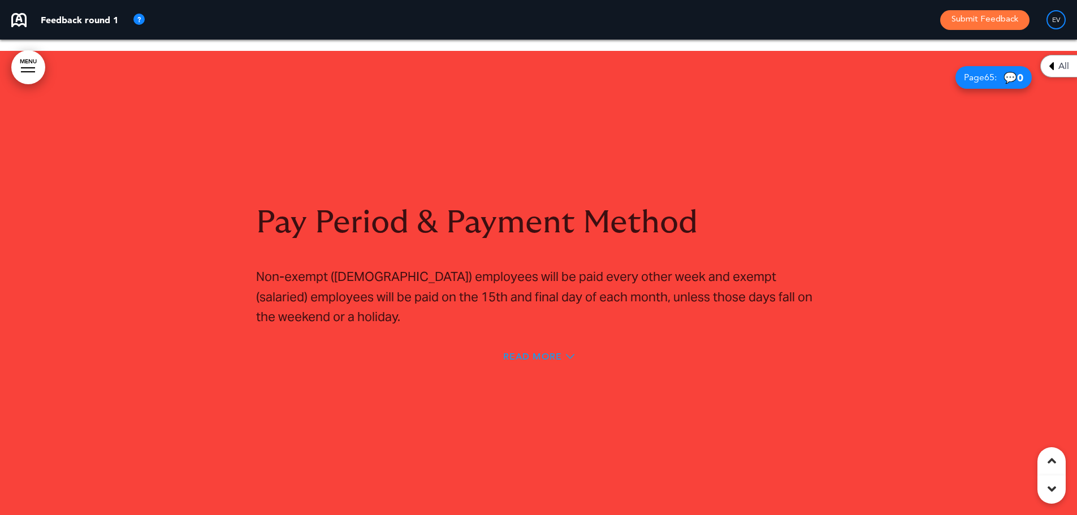
click at [532, 352] on span "Read More" at bounding box center [532, 356] width 59 height 9
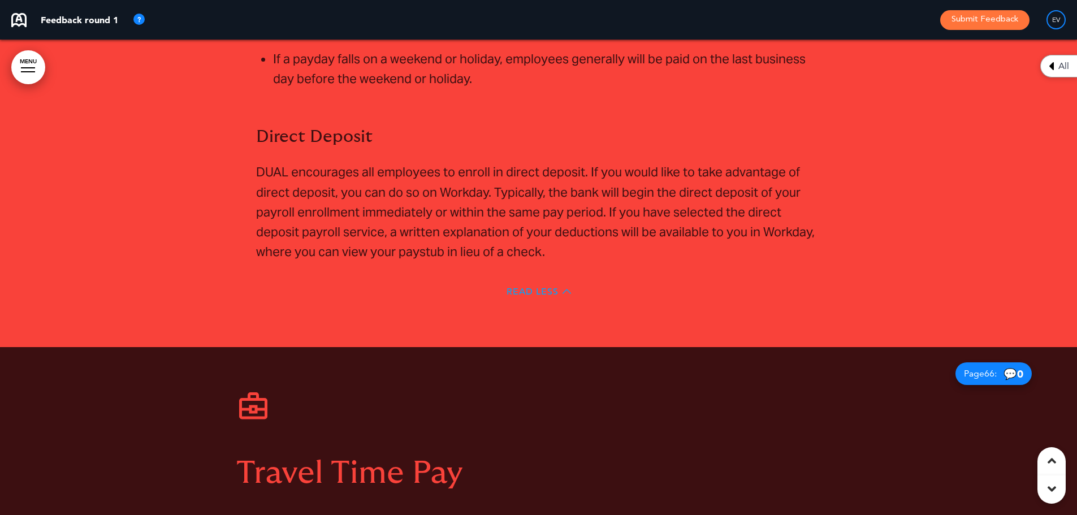
click at [526, 287] on span "Read Less" at bounding box center [532, 291] width 52 height 9
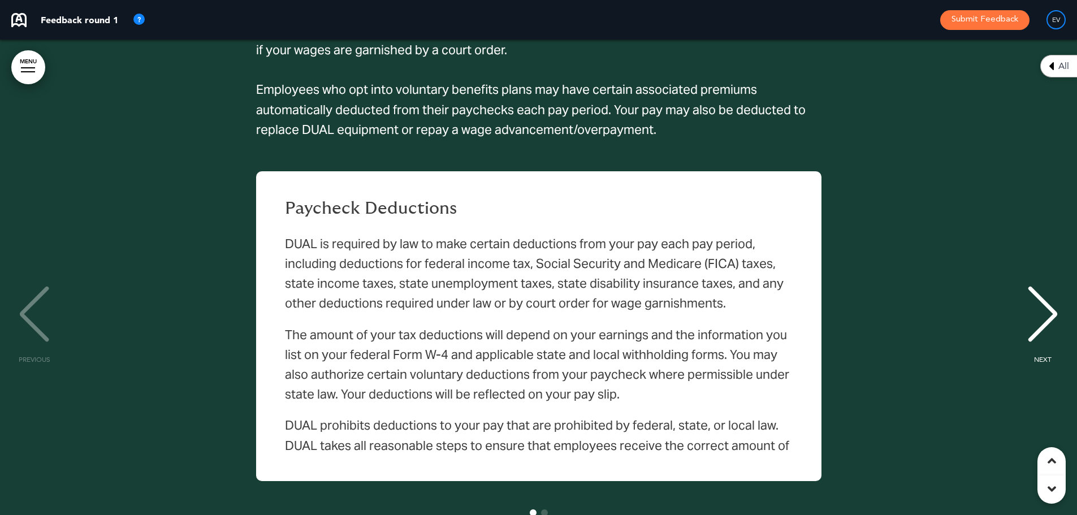
scroll to position [38371, 0]
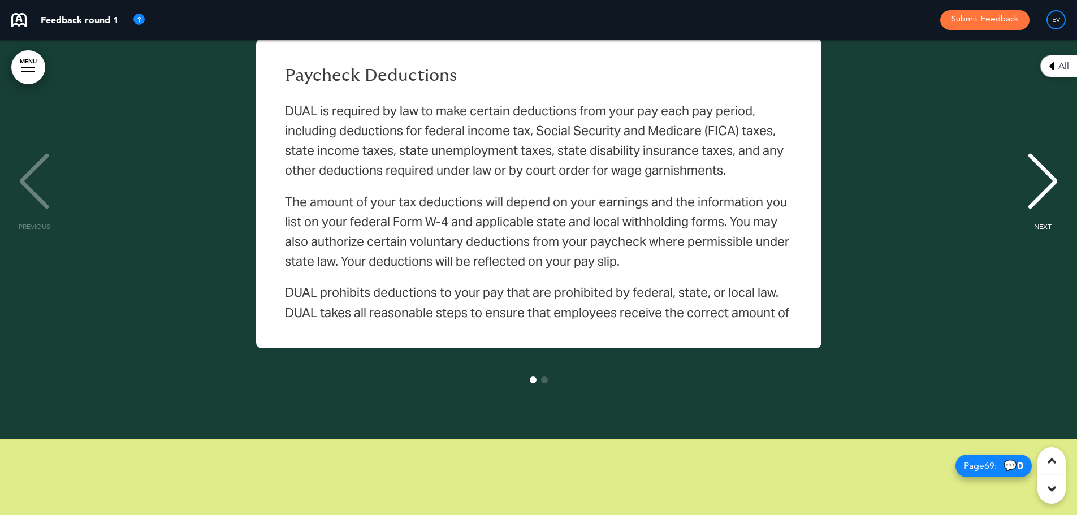
click at [1038, 163] on div "NEXT" at bounding box center [1042, 191] width 34 height 57
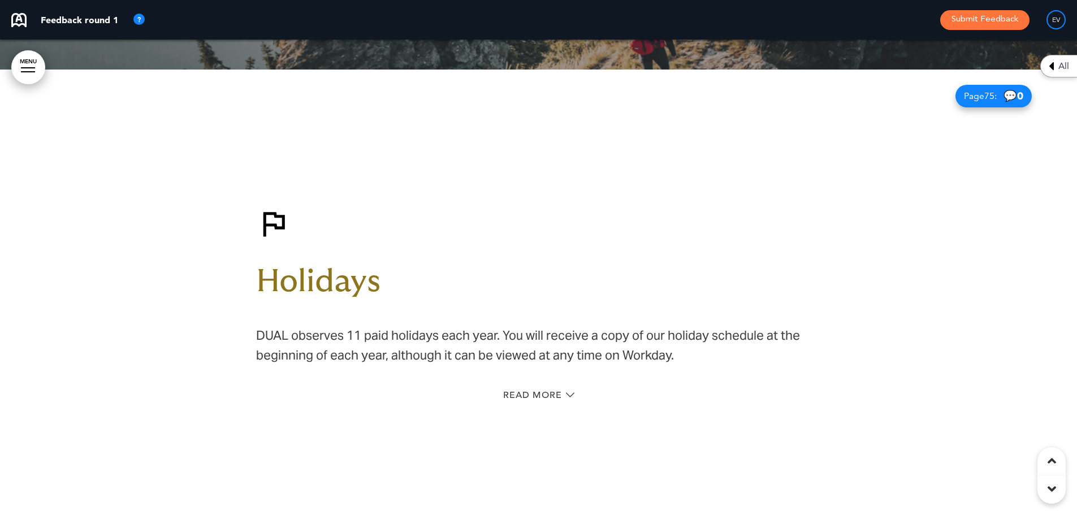
scroll to position [41648, 0]
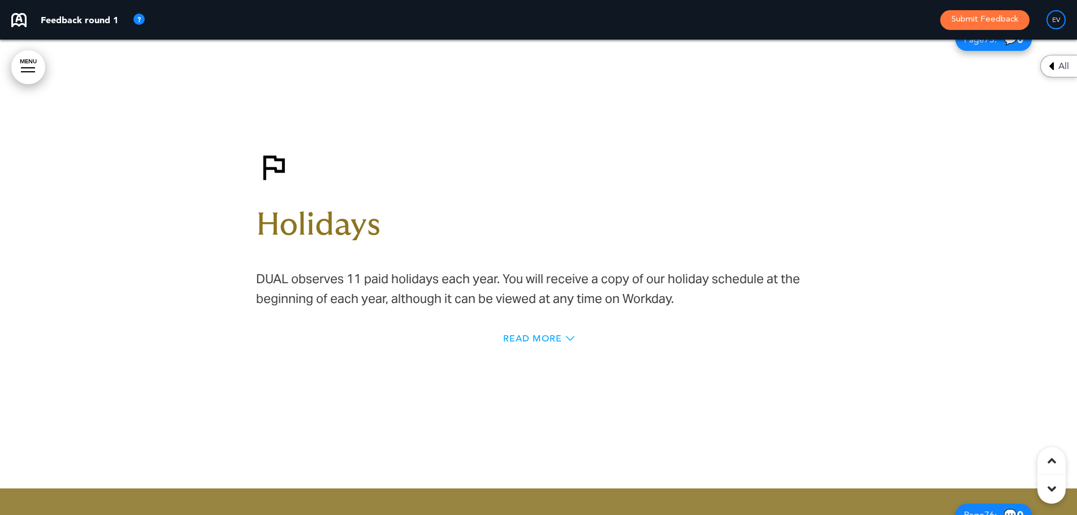
click at [543, 334] on span "Read More" at bounding box center [532, 338] width 59 height 9
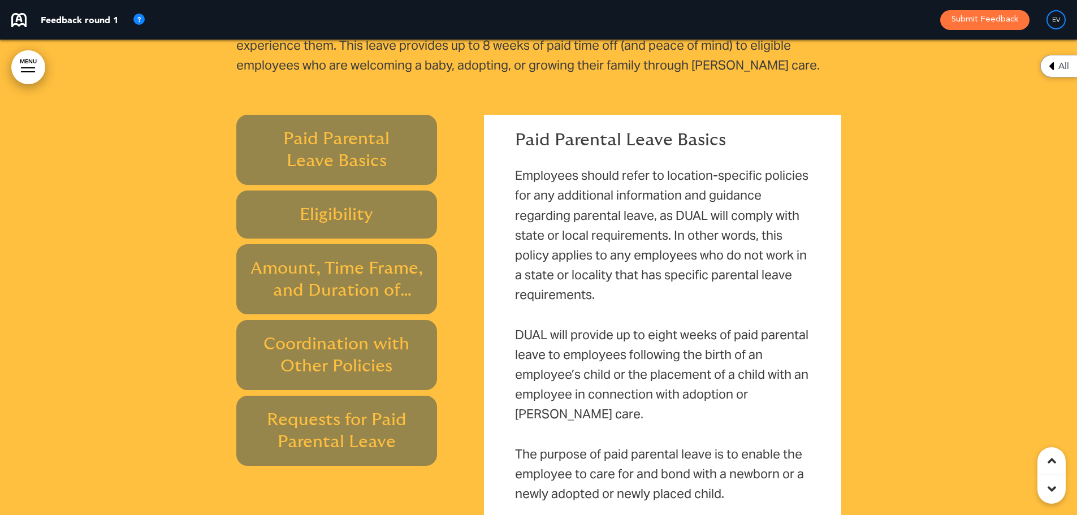
scroll to position [43011, 0]
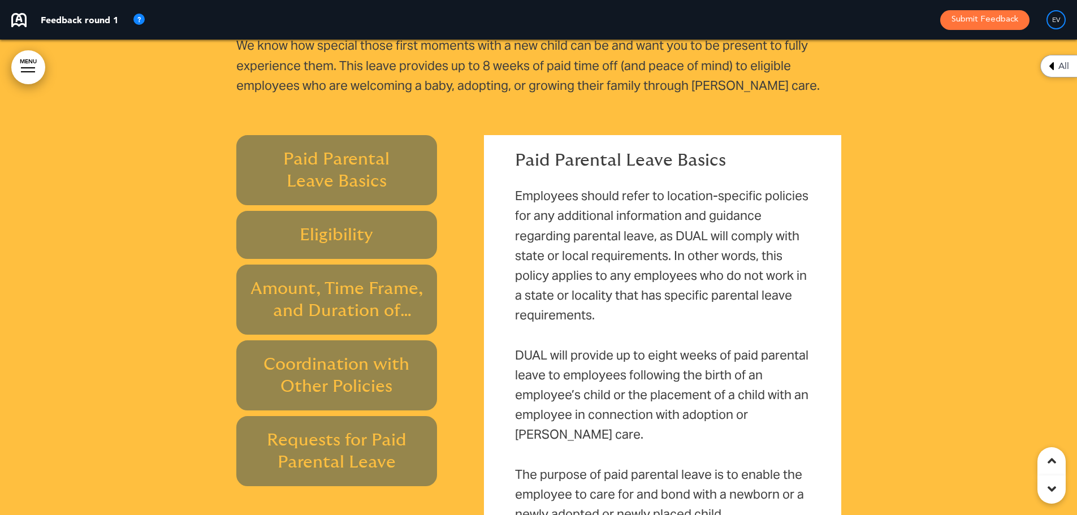
click at [320, 277] on h6 "Amount, Time Frame, and Duration of Leave" at bounding box center [336, 299] width 175 height 44
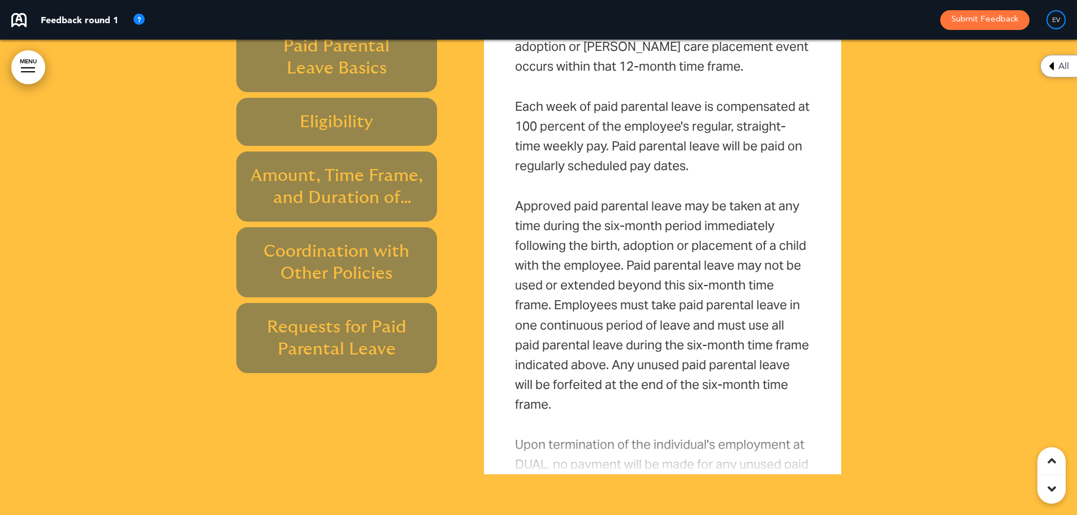
scroll to position [232, 0]
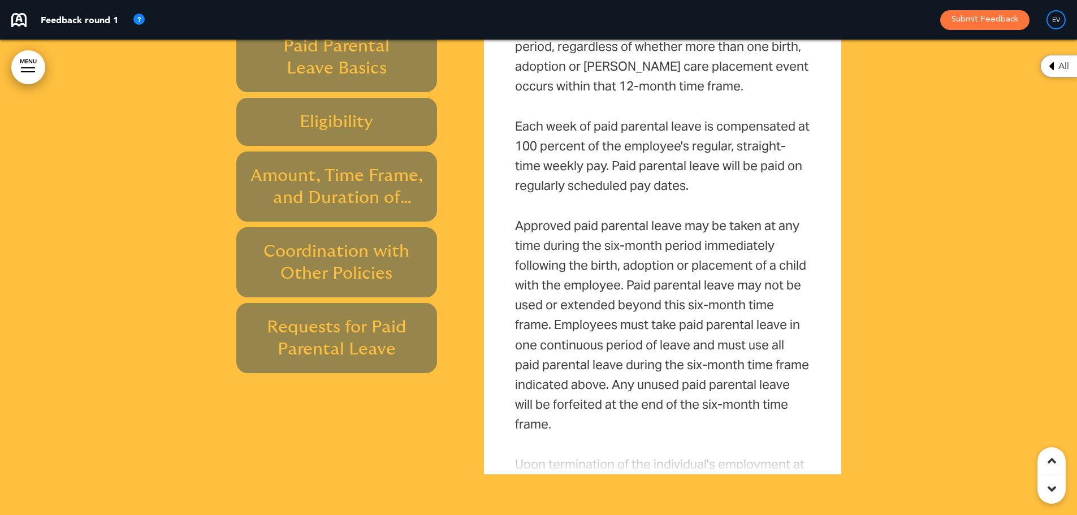
click at [363, 240] on h6 "Coordination with Other Policies" at bounding box center [336, 262] width 175 height 44
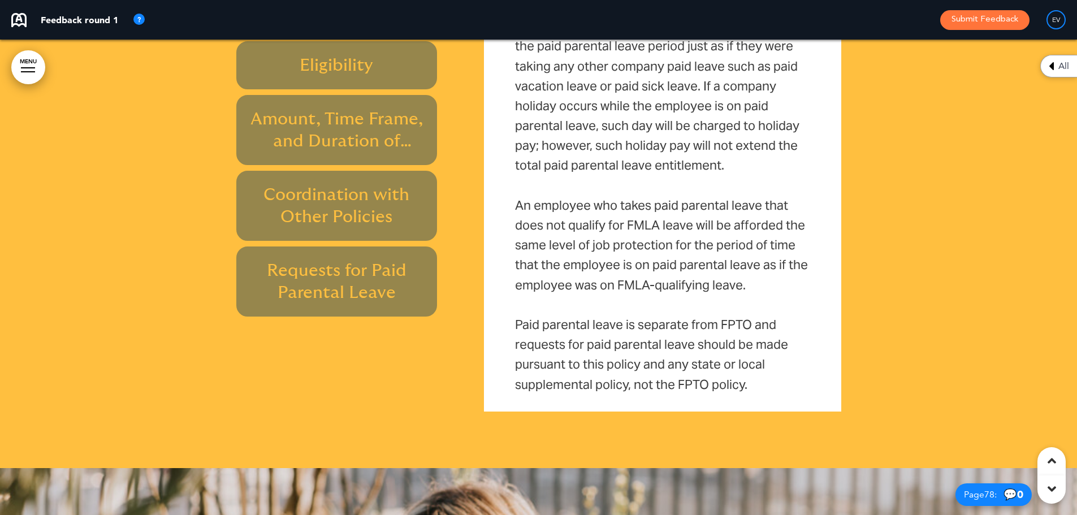
scroll to position [43124, 0]
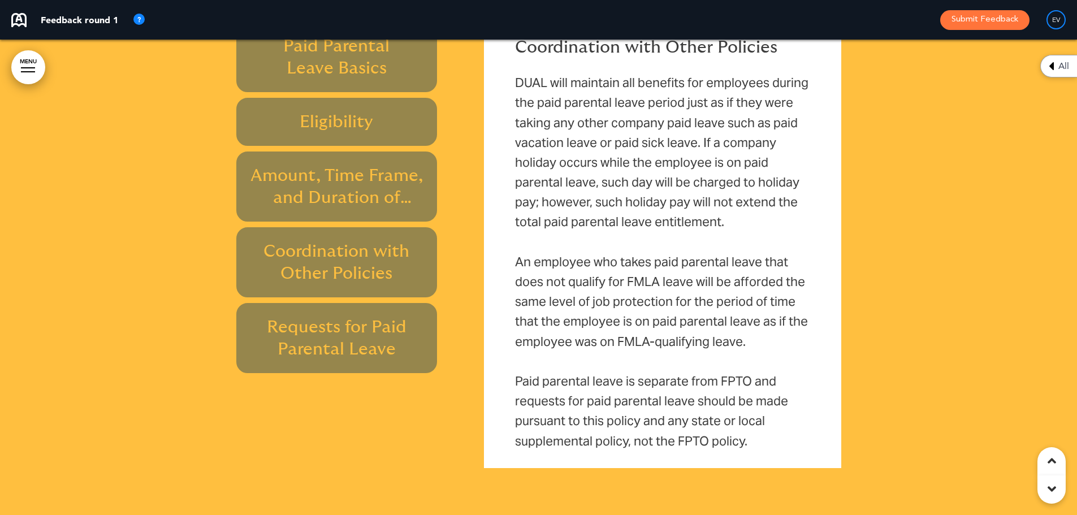
click at [348, 316] on h6 "Requests for Paid Parental Leave" at bounding box center [336, 338] width 175 height 44
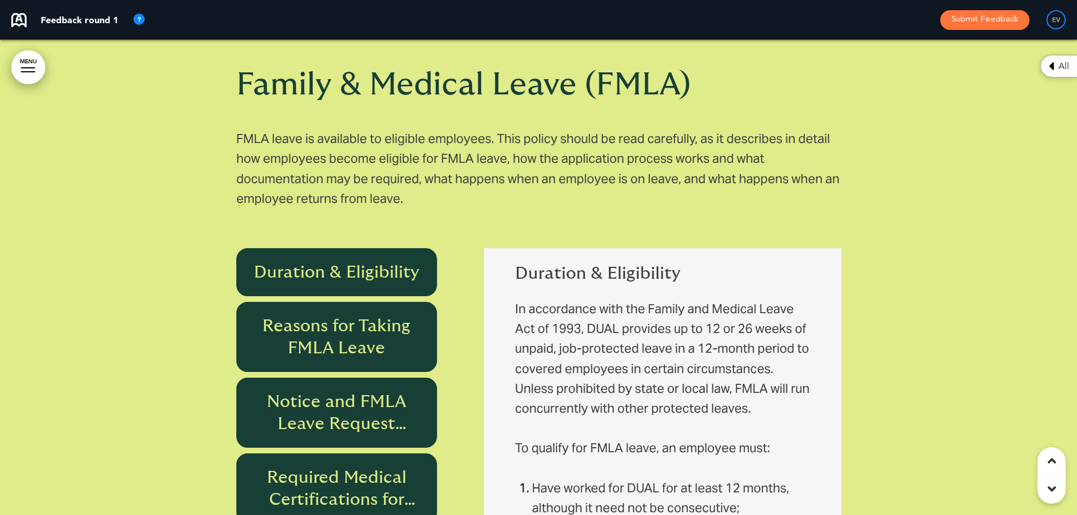
scroll to position [44142, 0]
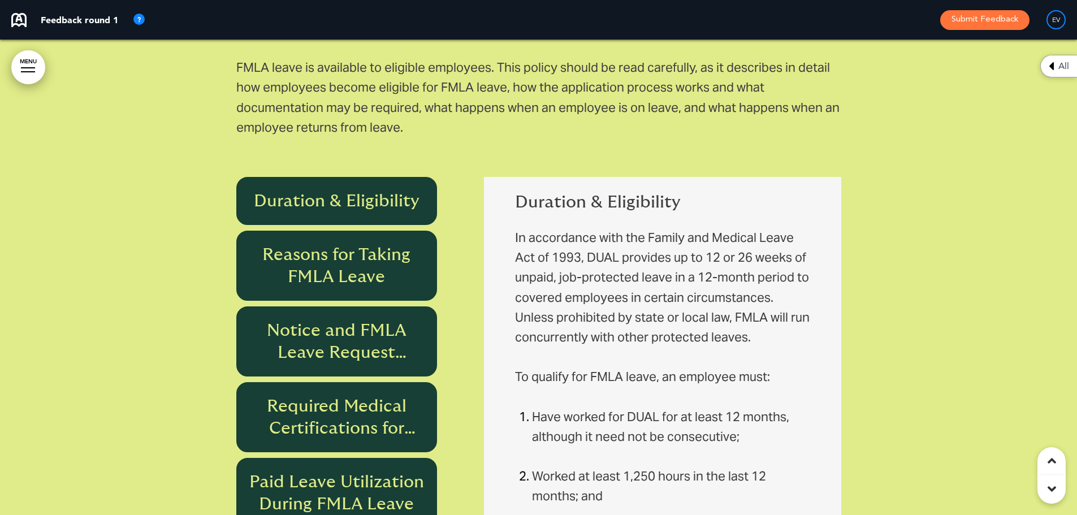
click at [368, 244] on h6 "Reasons for Taking FMLA Leave" at bounding box center [336, 266] width 175 height 44
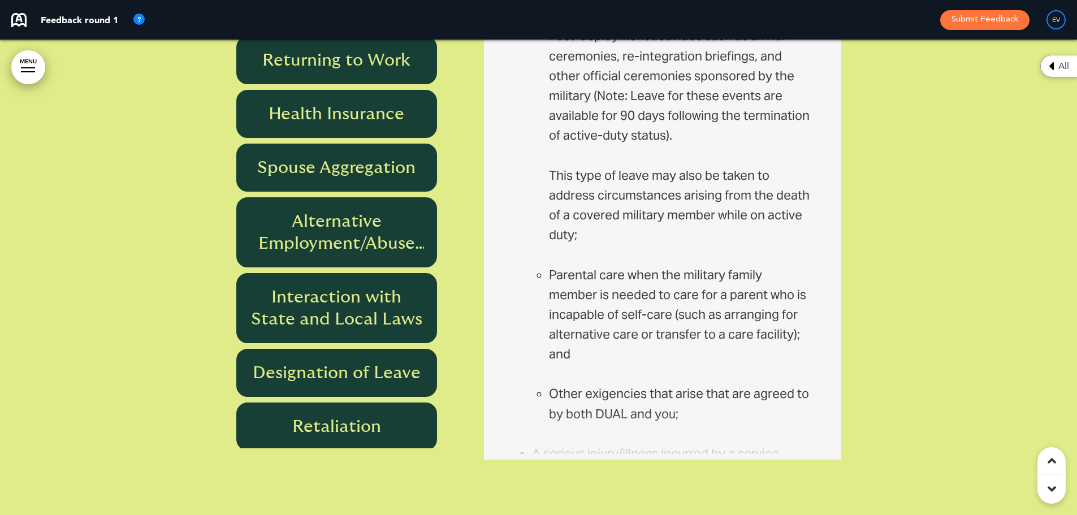
scroll to position [406, 0]
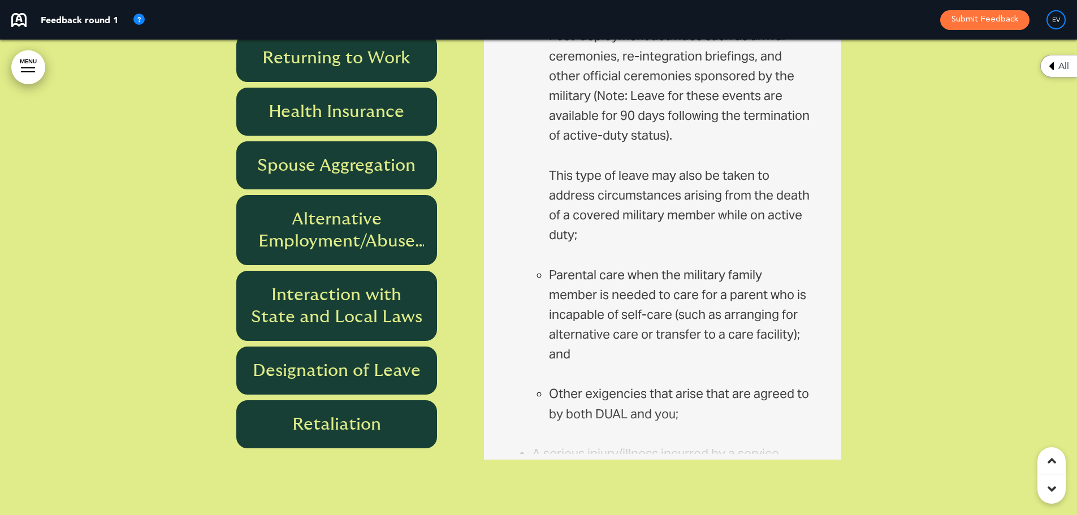
click at [338, 154] on h6 "Spouse Aggregation" at bounding box center [336, 165] width 175 height 22
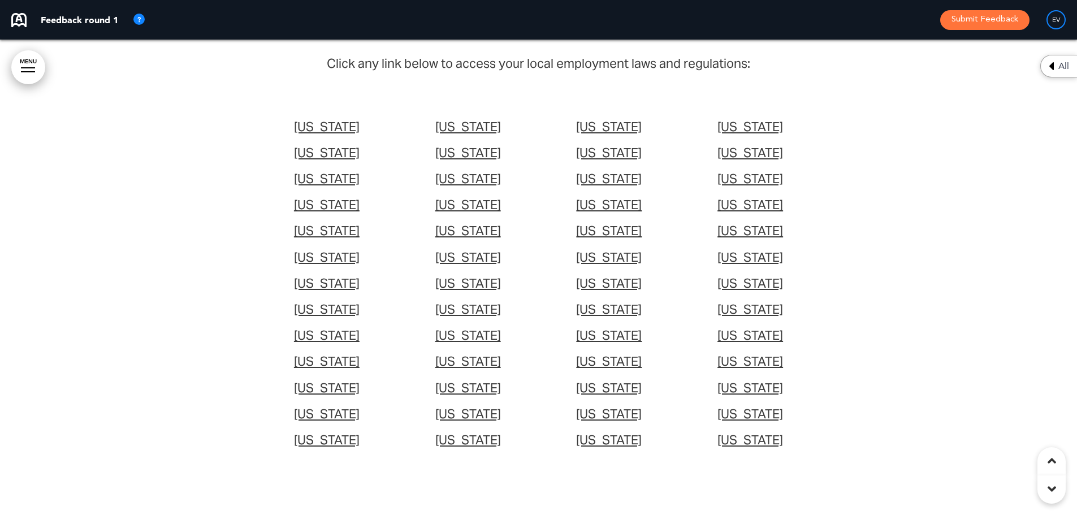
scroll to position [49793, 0]
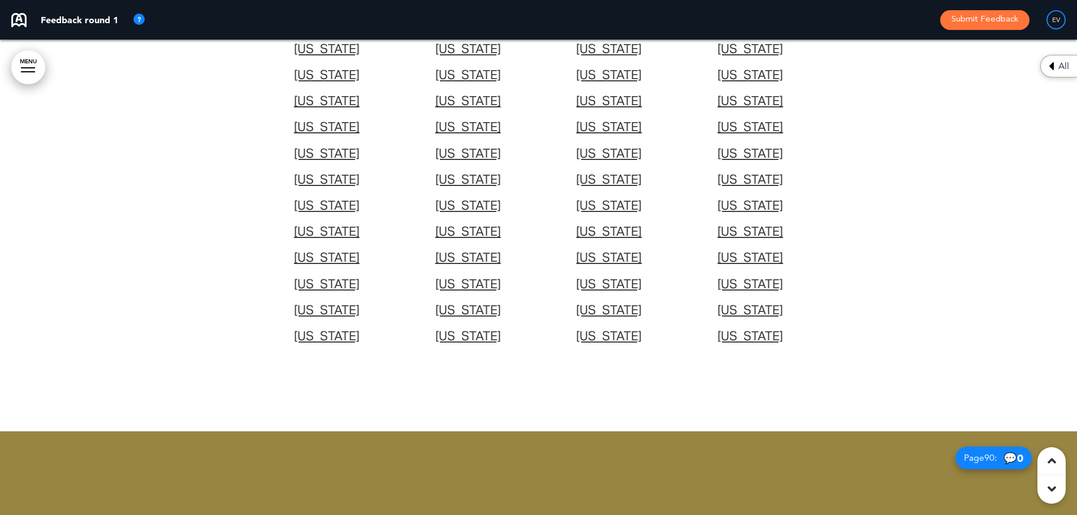
click at [596, 249] on span "[US_STATE]" at bounding box center [609, 257] width 66 height 16
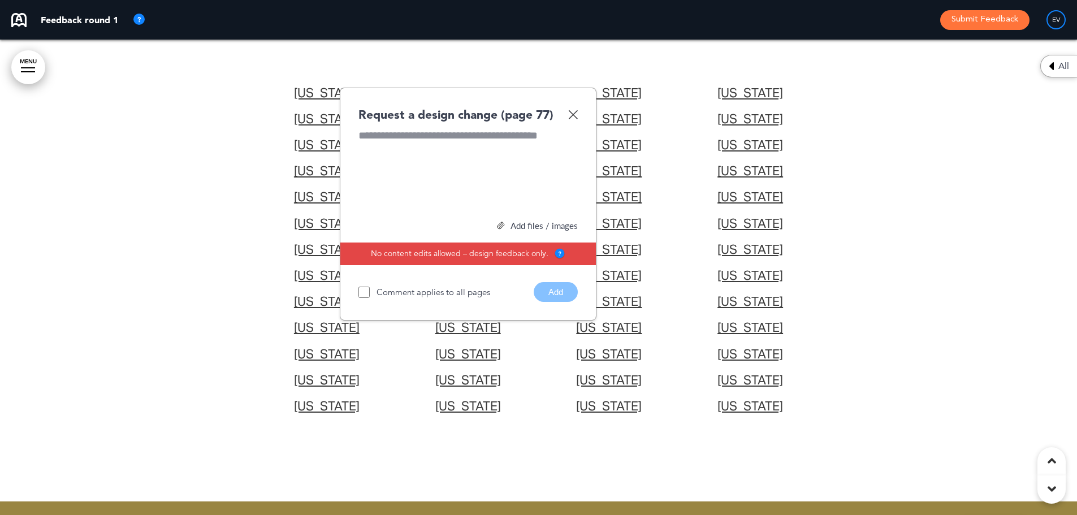
scroll to position [49623, 0]
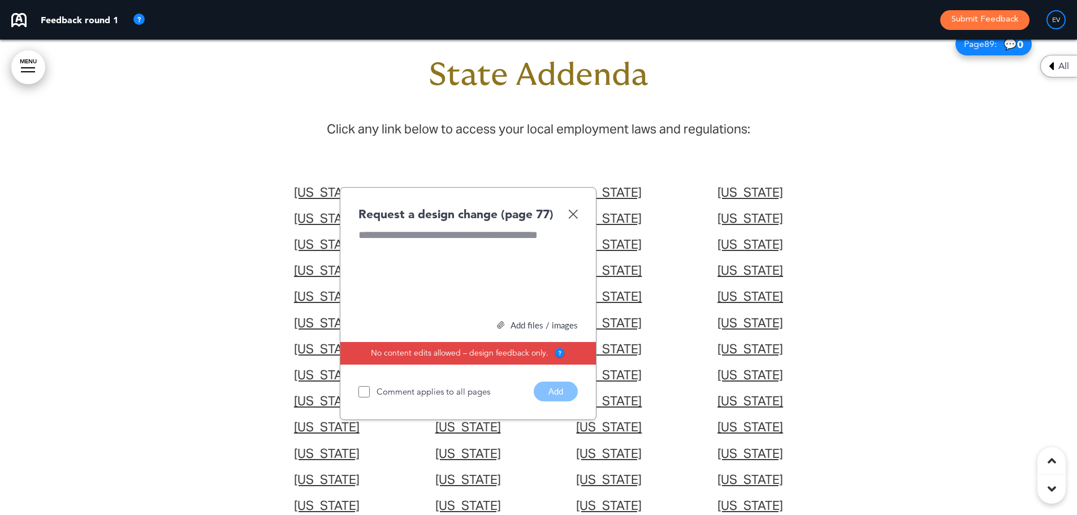
click at [574, 209] on img at bounding box center [573, 214] width 10 height 10
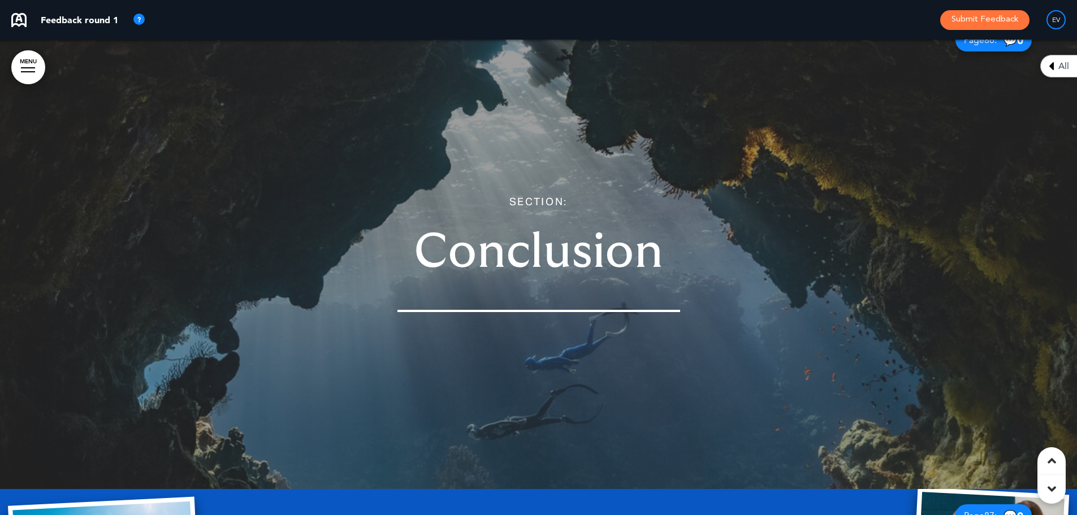
scroll to position [47926, 0]
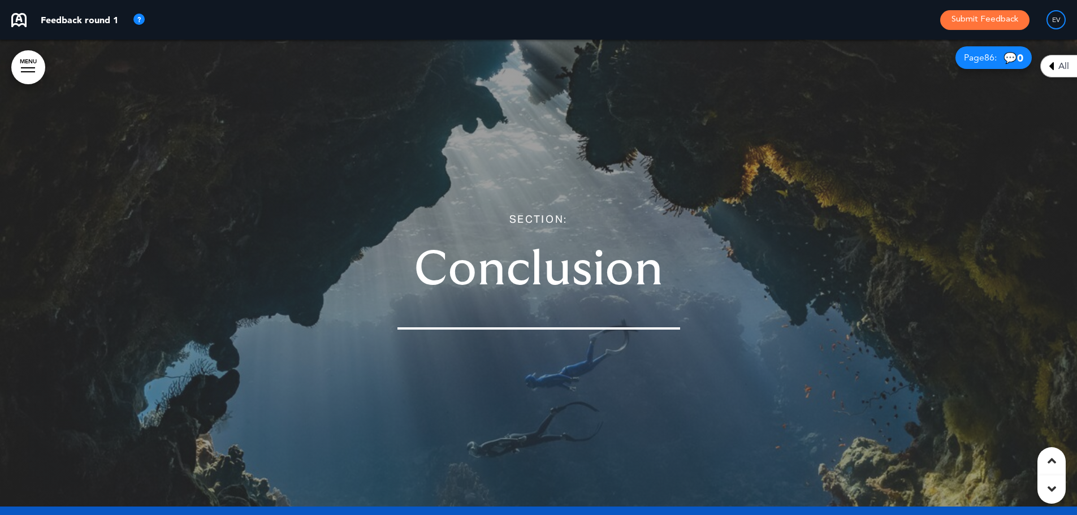
click at [984, 19] on button "Submit Feedback" at bounding box center [984, 20] width 89 height 20
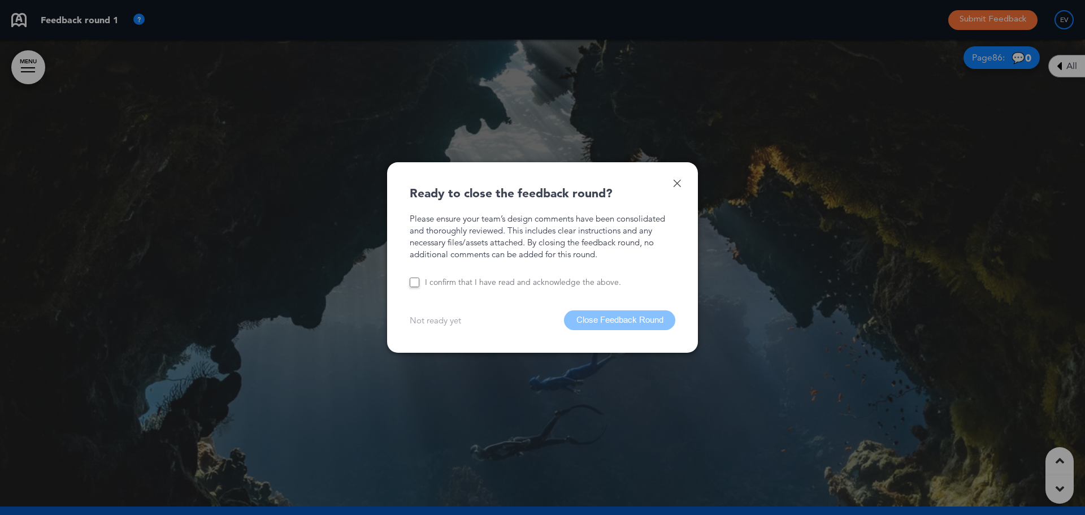
click at [679, 183] on link at bounding box center [677, 183] width 8 height 8
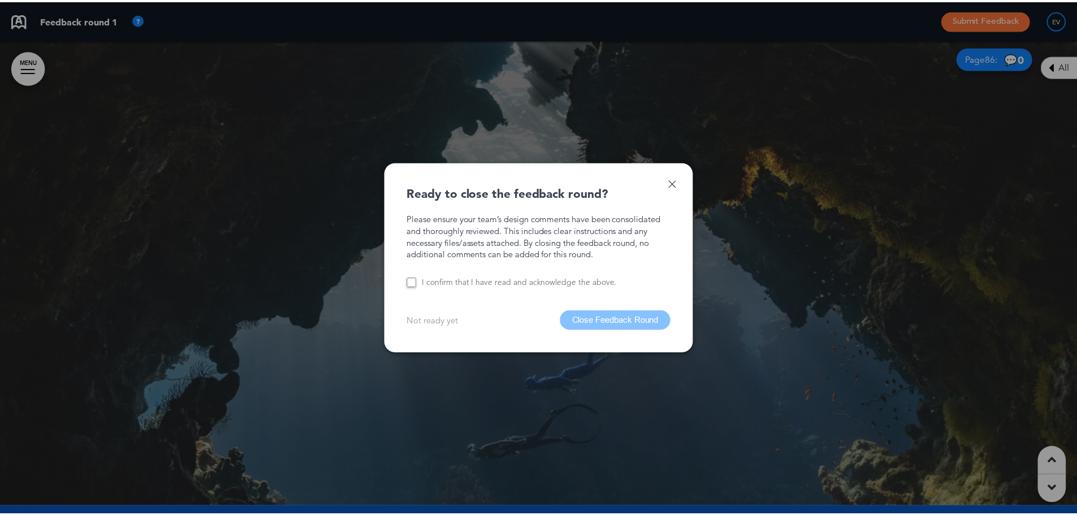
scroll to position [0, 1060]
